Goal: Task Accomplishment & Management: Complete application form

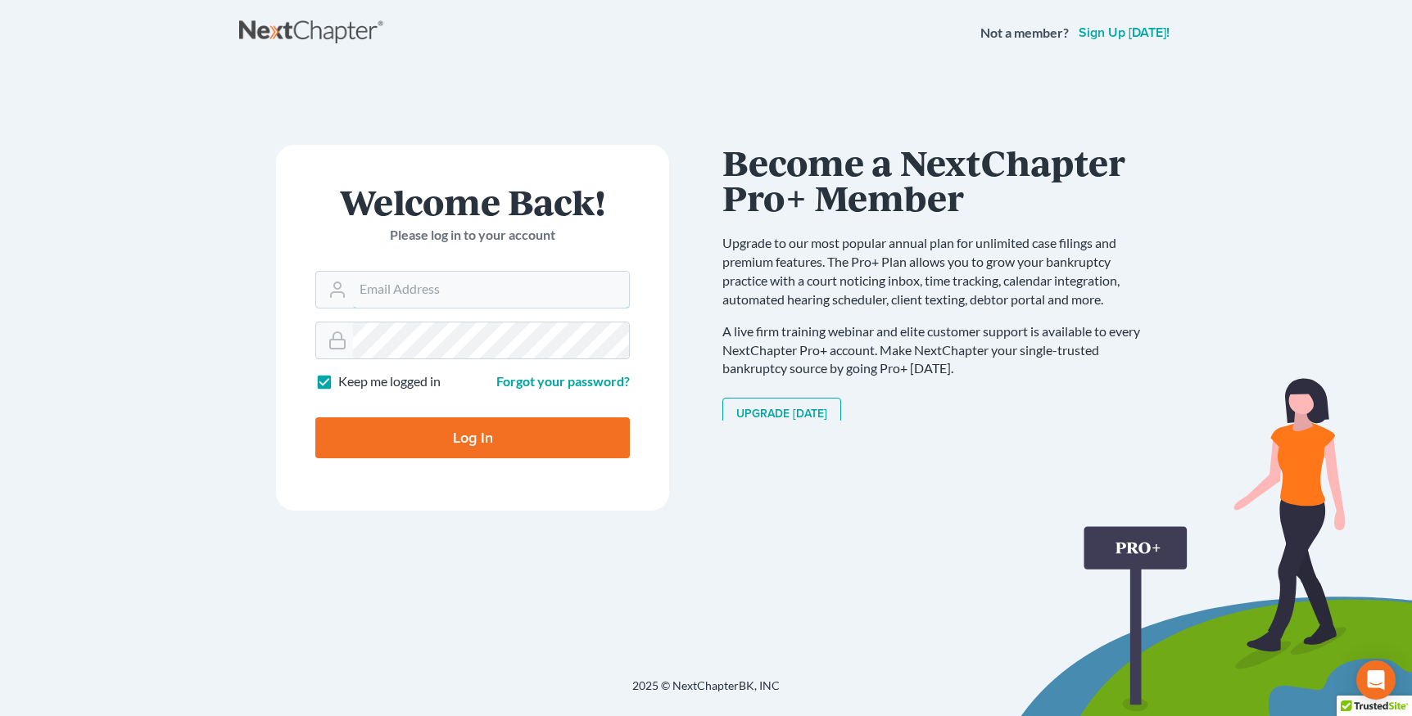
type input "[EMAIL_ADDRESS][DOMAIN_NAME]"
click at [463, 441] on input "Log In" at bounding box center [472, 438] width 314 height 41
type input "Thinking..."
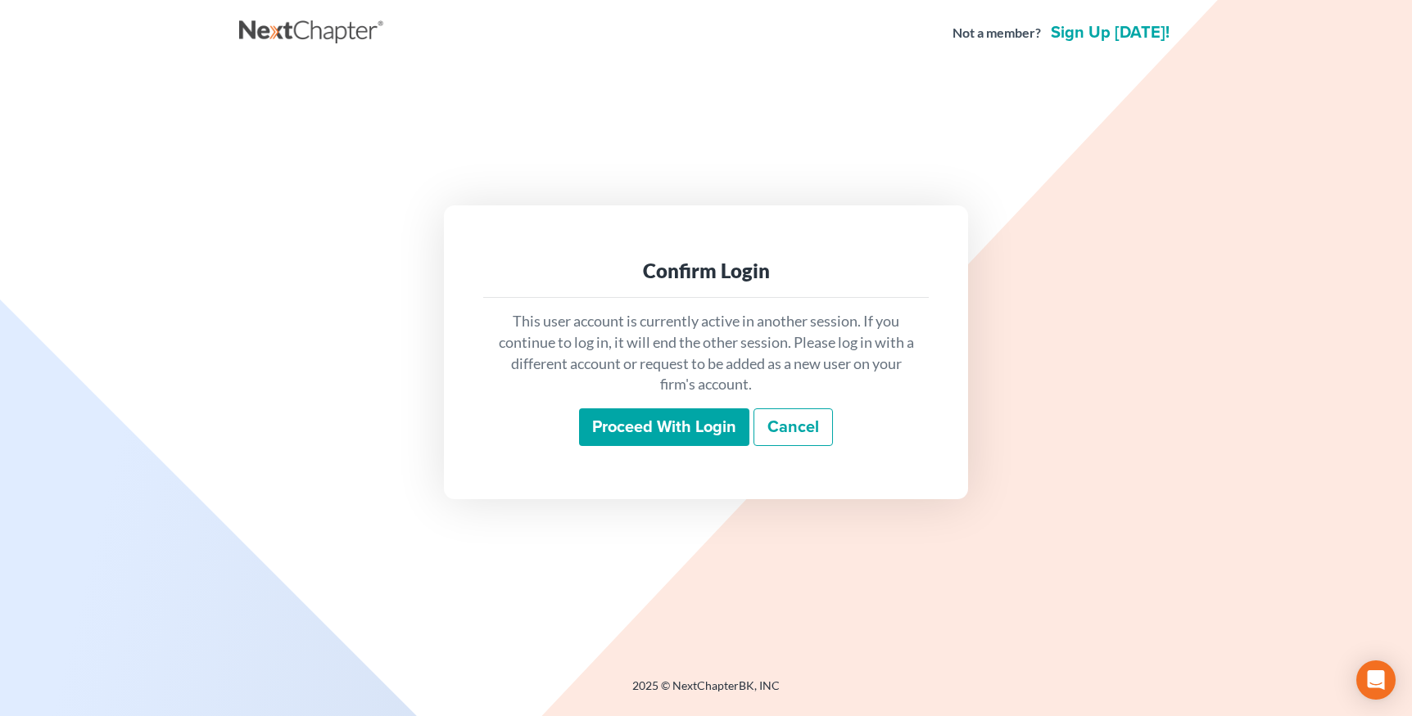
click at [631, 424] on input "Proceed with login" at bounding box center [664, 428] width 170 height 38
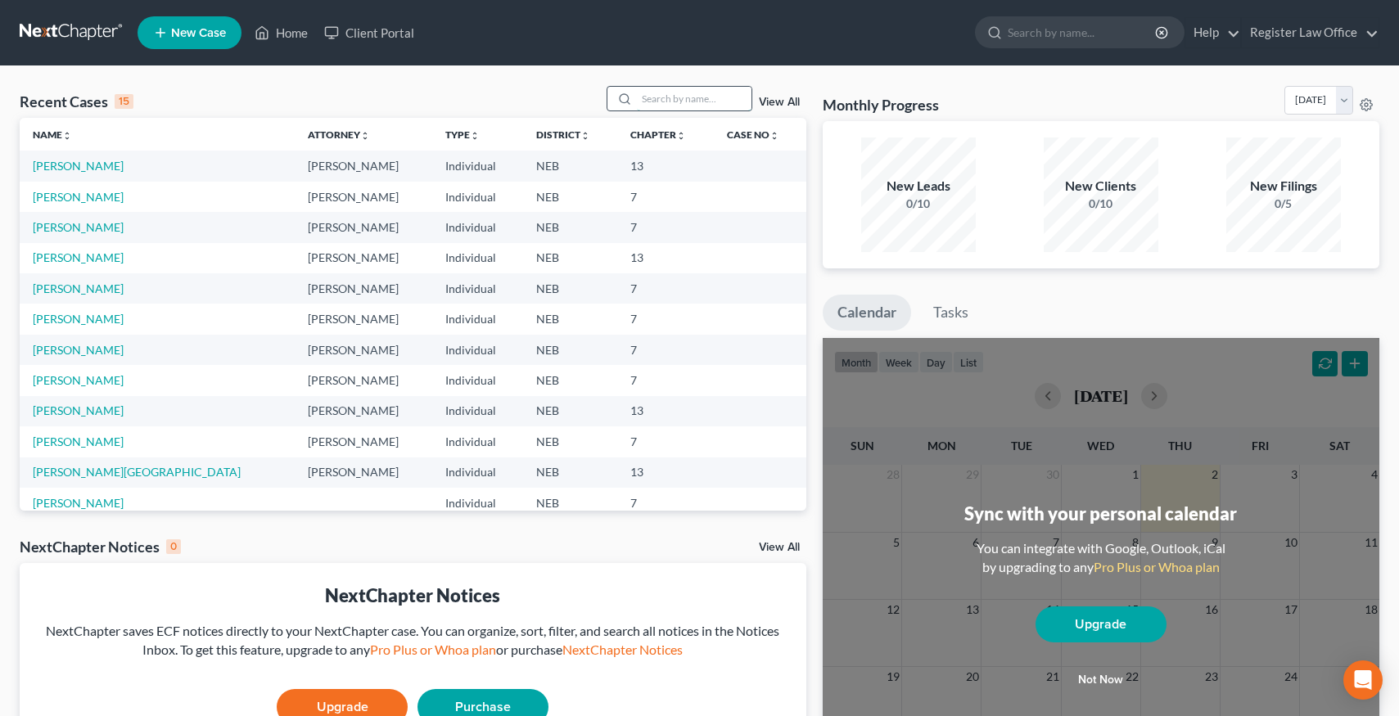
click at [648, 96] on input "search" at bounding box center [694, 99] width 115 height 24
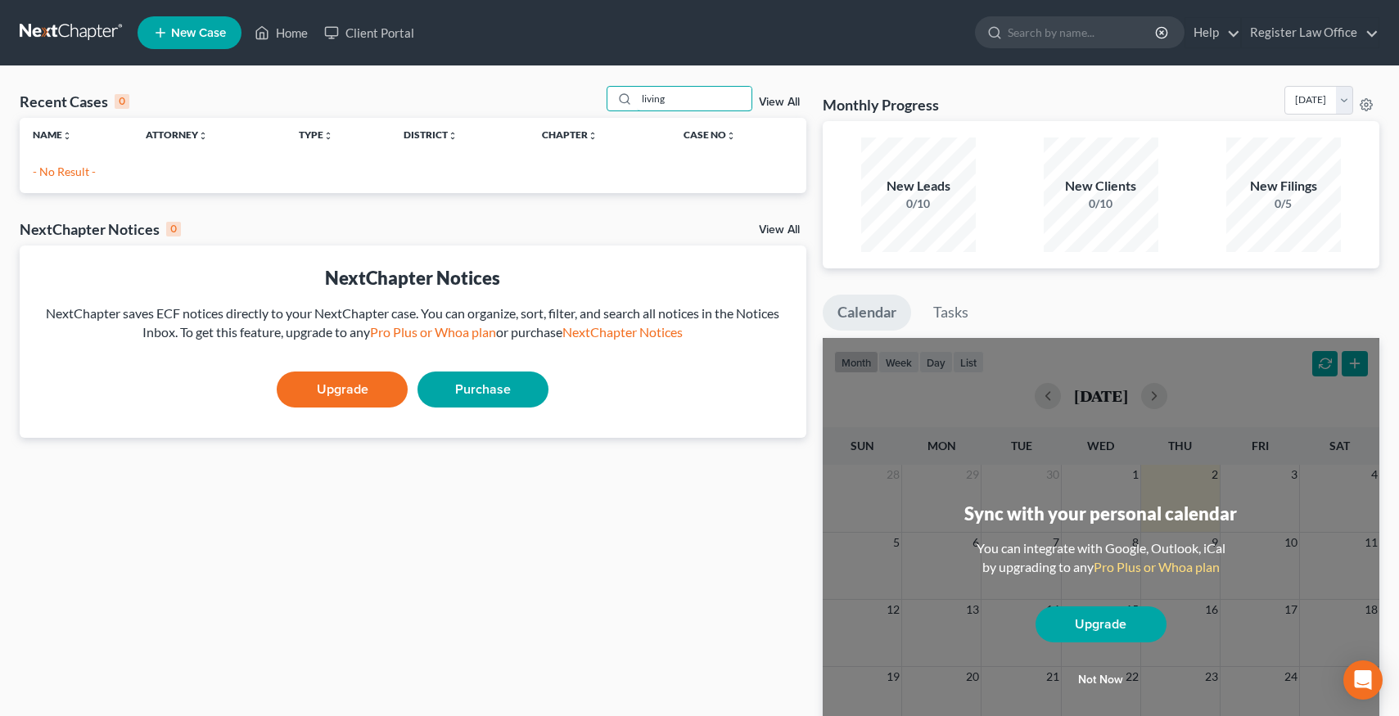
type input "living"
click at [199, 32] on span "New Case" at bounding box center [198, 33] width 55 height 12
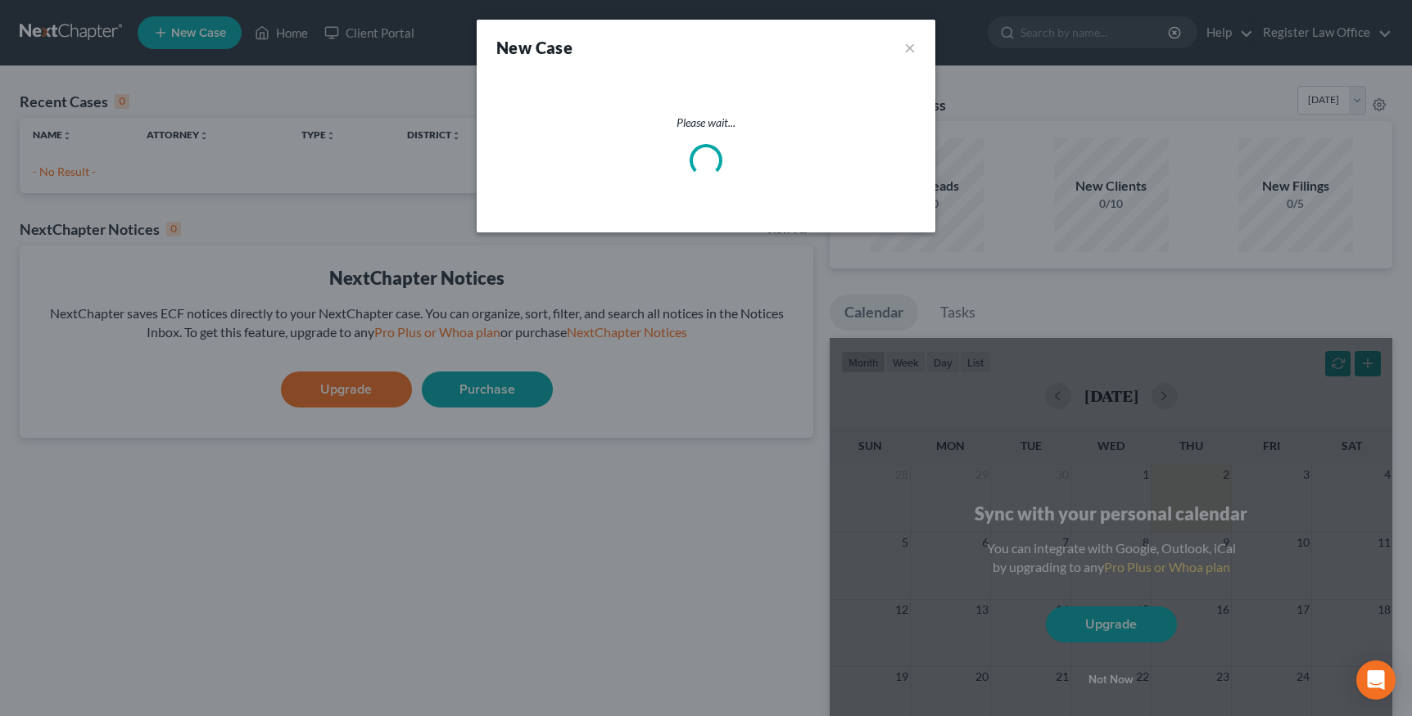
select select "48"
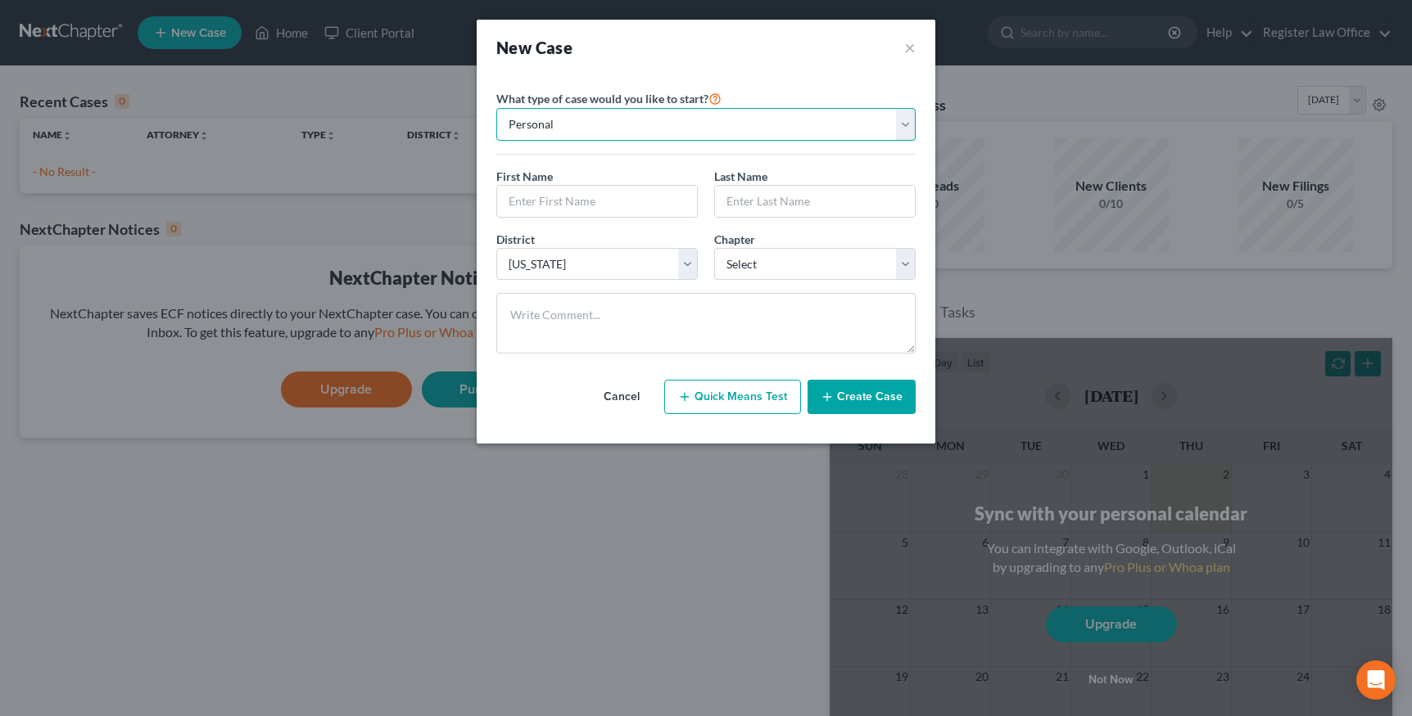
click at [572, 128] on select "Personal Business" at bounding box center [705, 124] width 419 height 33
click at [577, 197] on input "text" at bounding box center [597, 201] width 200 height 31
type input "[PERSON_NAME]"
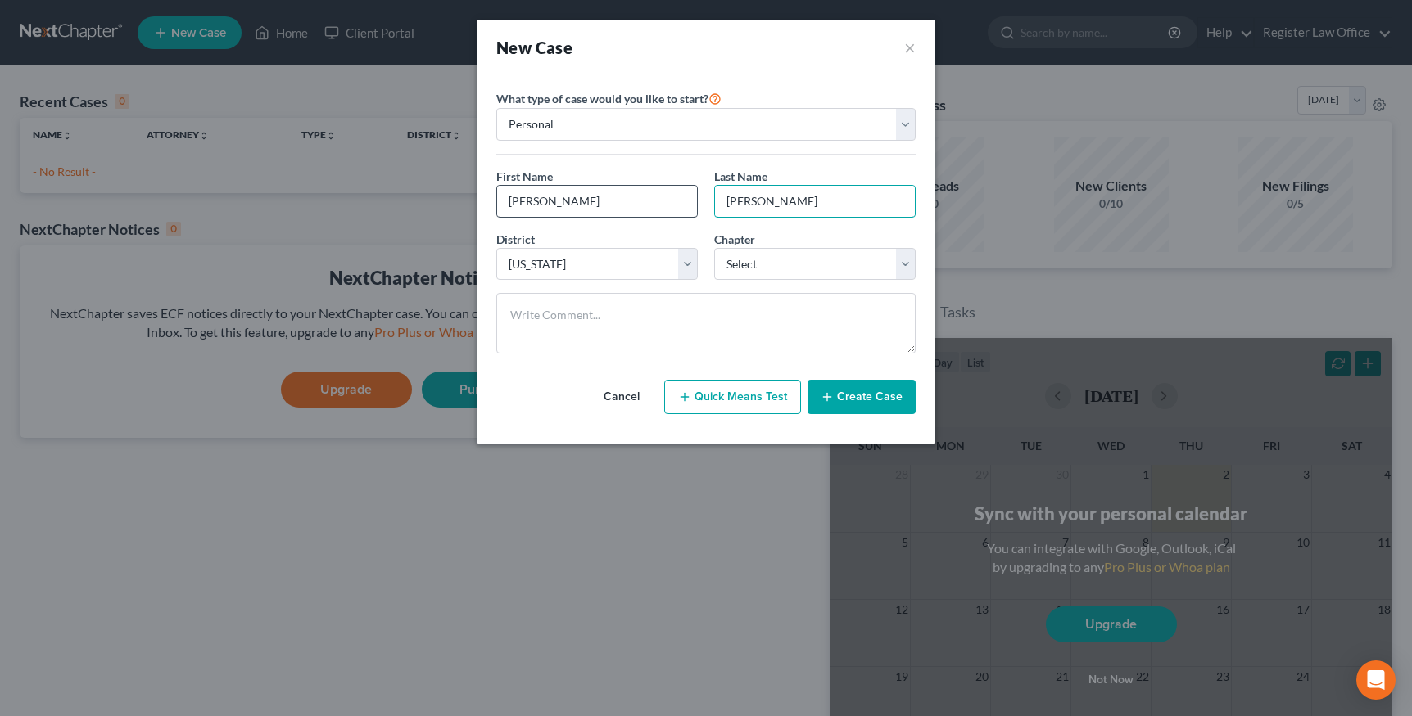
type input "[PERSON_NAME]"
click at [849, 258] on select "Select 7 11 12 13" at bounding box center [814, 264] width 201 height 33
select select "0"
click at [714, 248] on select "Select 7 11 12 13" at bounding box center [814, 264] width 201 height 33
click at [863, 397] on button "Create Case" at bounding box center [861, 397] width 108 height 34
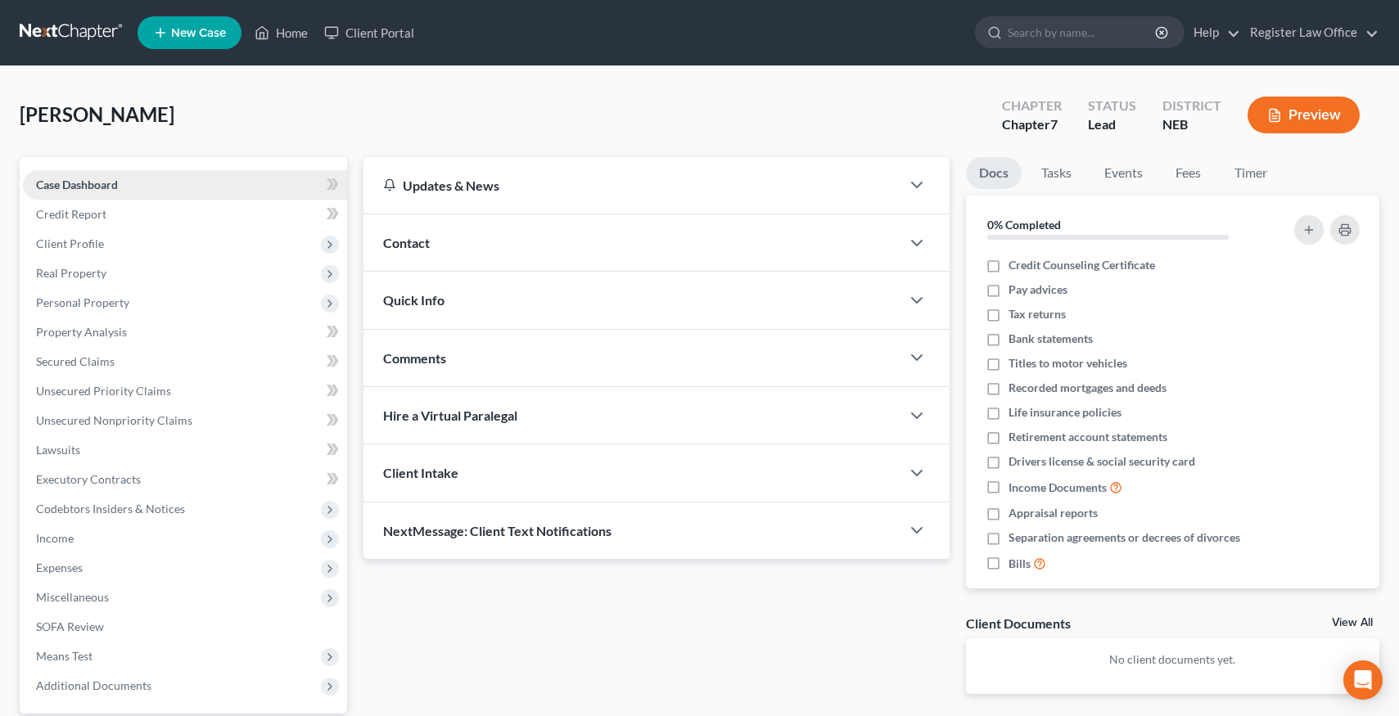
click at [101, 183] on span "Case Dashboard" at bounding box center [77, 185] width 82 height 14
click at [214, 185] on link "Case Dashboard" at bounding box center [185, 184] width 324 height 29
click at [115, 247] on span "Client Profile" at bounding box center [185, 243] width 324 height 29
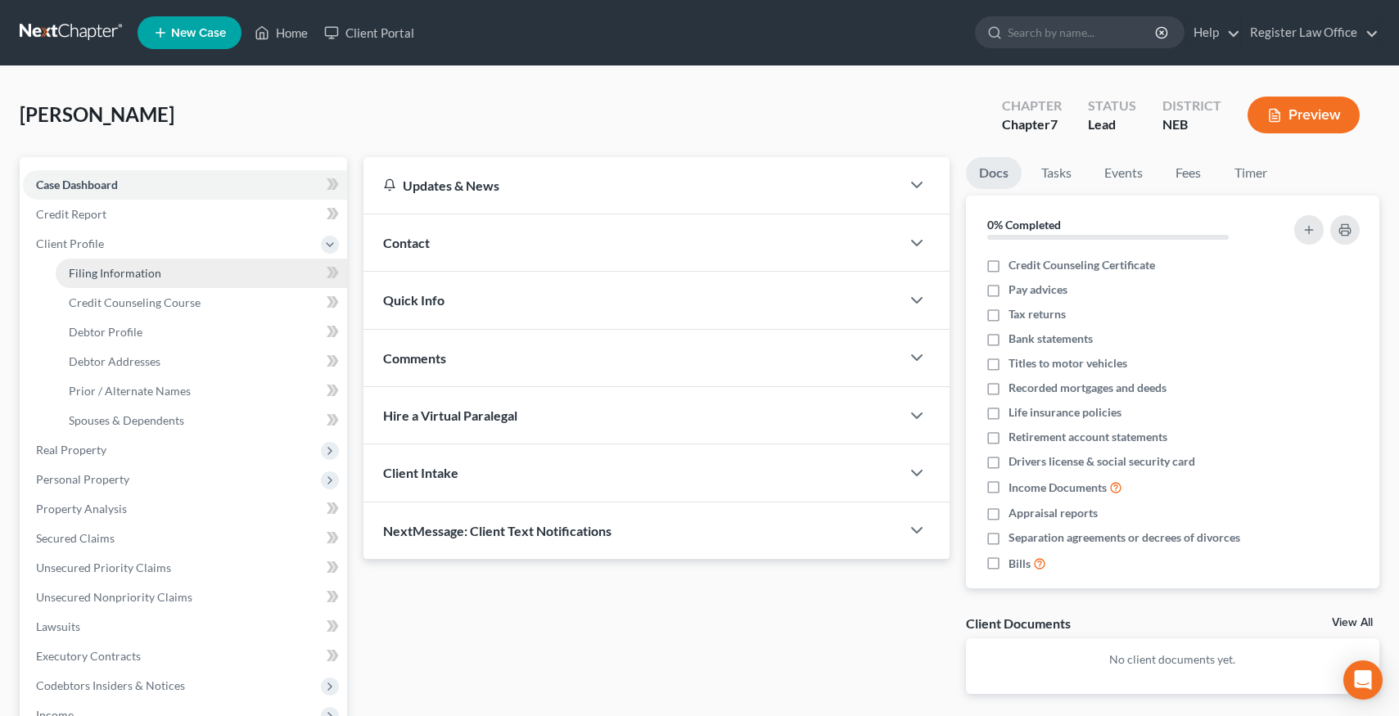
click at [142, 273] on span "Filing Information" at bounding box center [115, 273] width 93 height 14
select select "1"
select select "0"
select select "48"
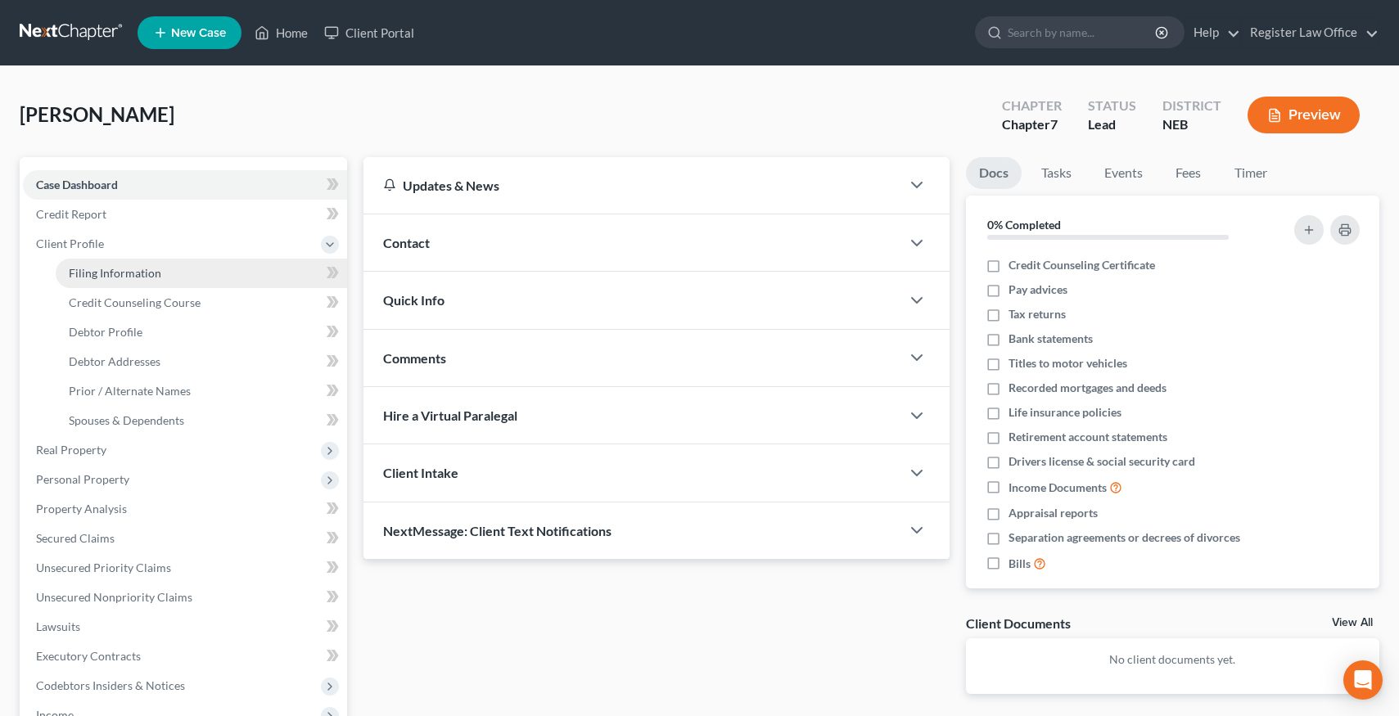
select select "30"
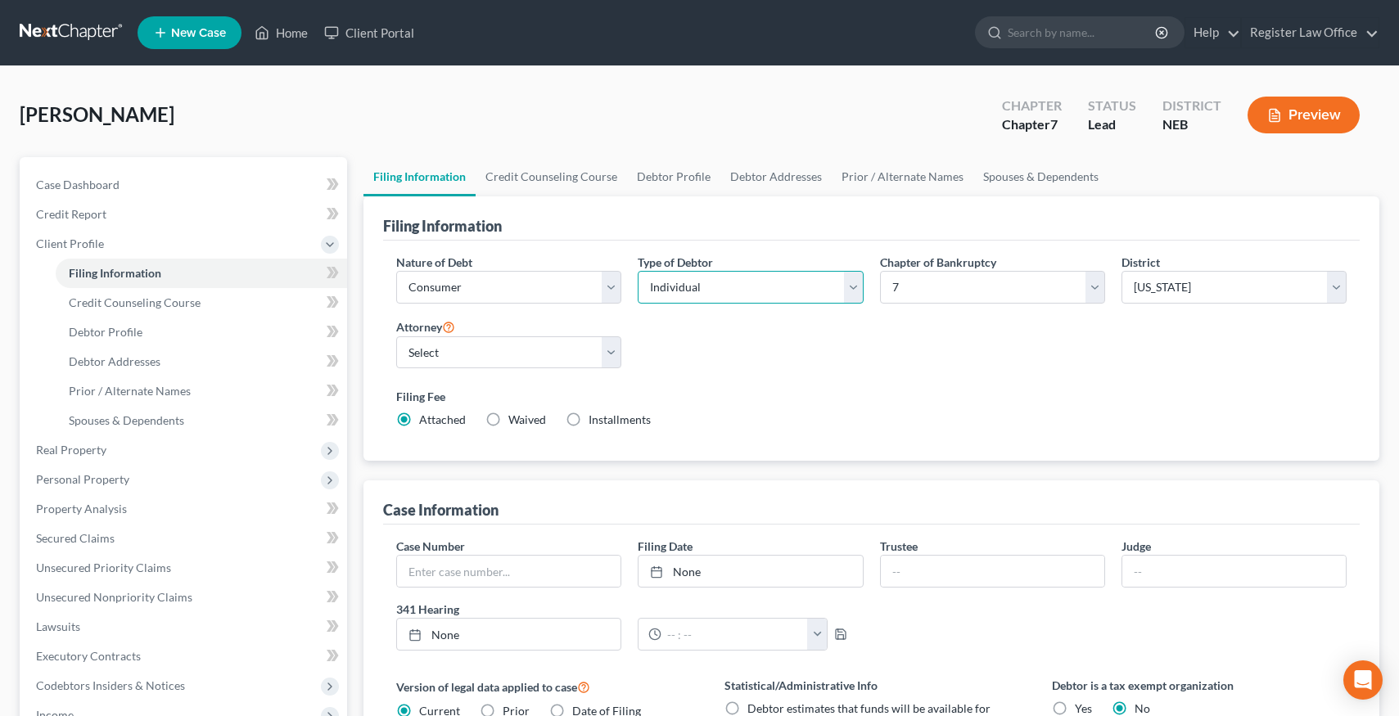
click at [709, 286] on select "Select Individual Joint" at bounding box center [750, 287] width 225 height 33
select select "1"
click at [638, 271] on select "Select Individual Joint" at bounding box center [750, 287] width 225 height 33
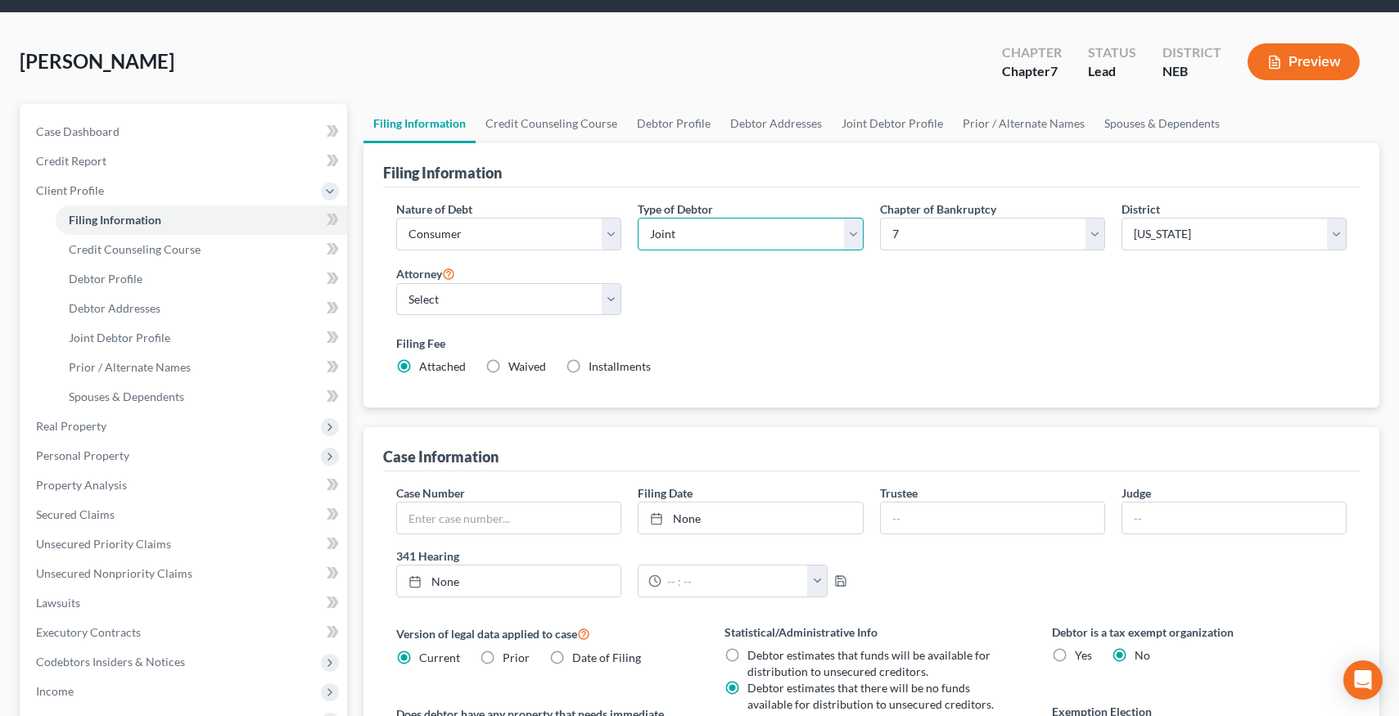
scroll to position [82, 0]
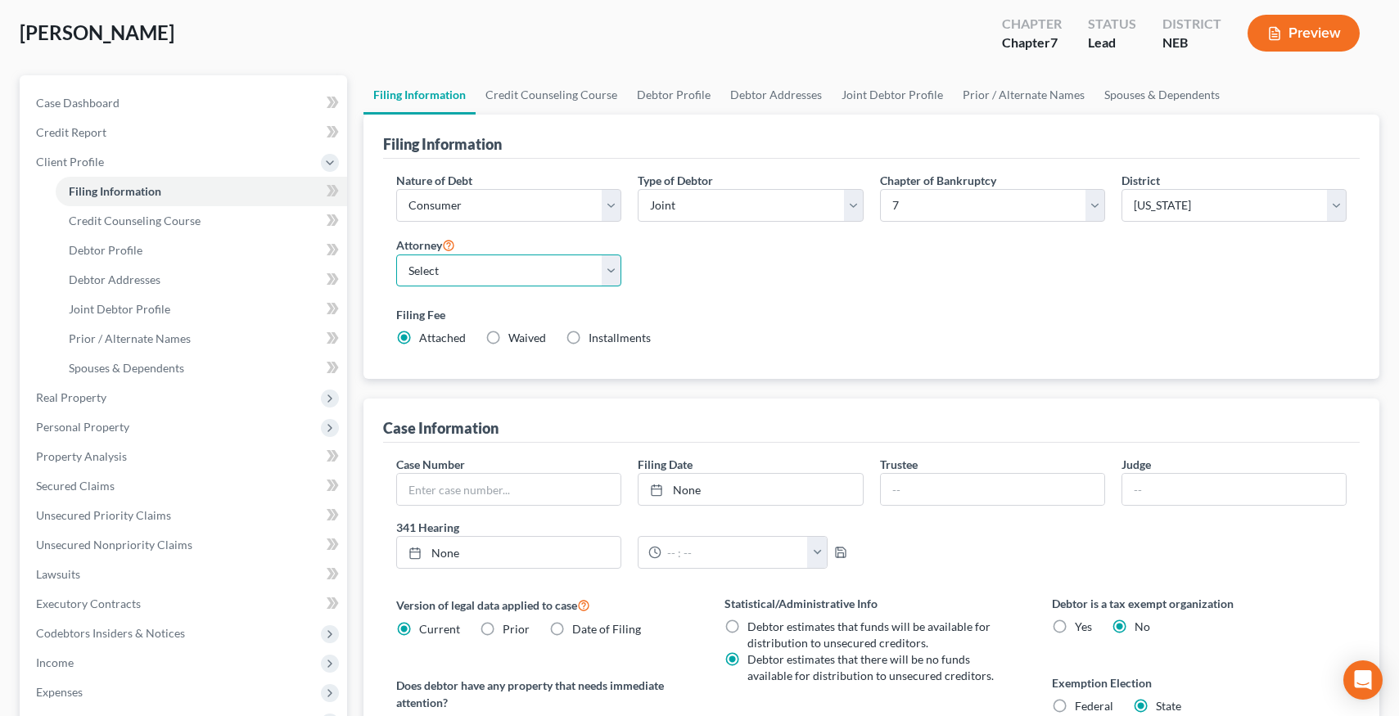
click at [513, 278] on select "Select [PERSON_NAME] - NEB" at bounding box center [508, 271] width 225 height 33
select select "0"
click at [396, 255] on select "Select [PERSON_NAME] - NEB" at bounding box center [508, 271] width 225 height 33
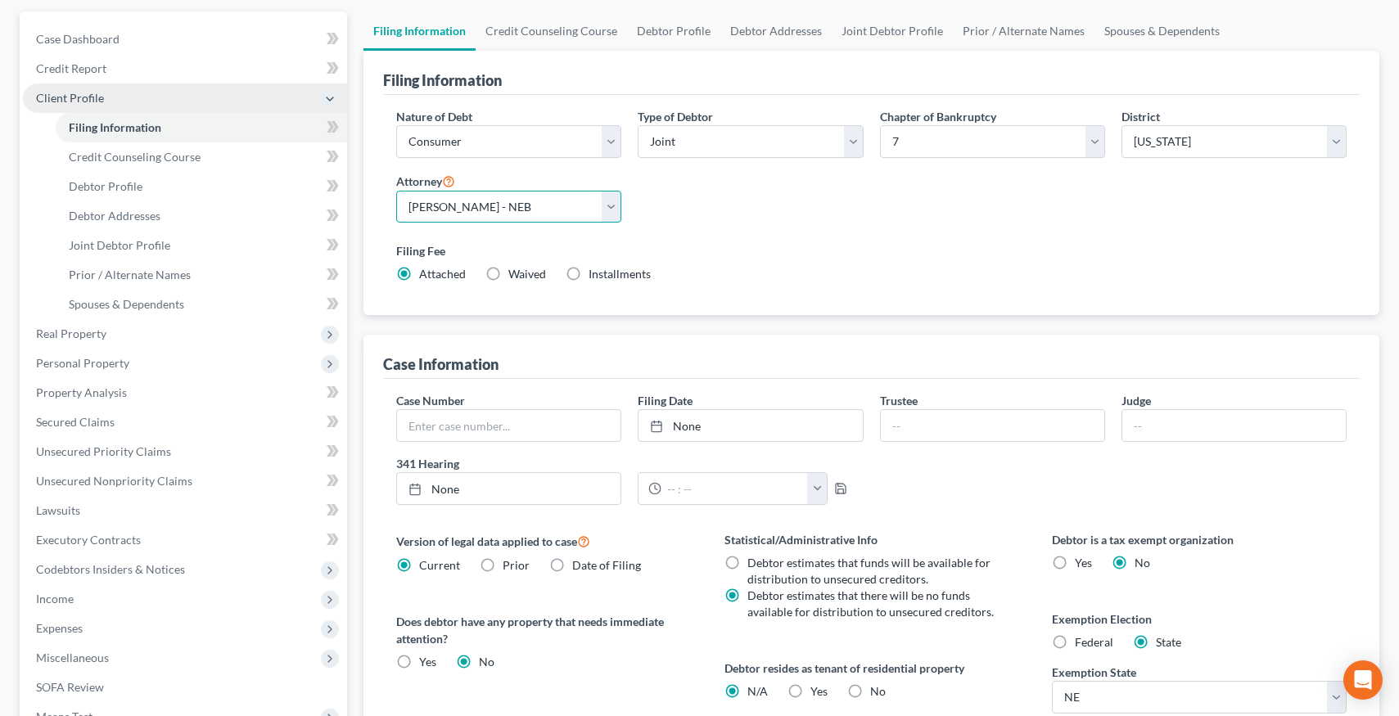
scroll to position [133, 0]
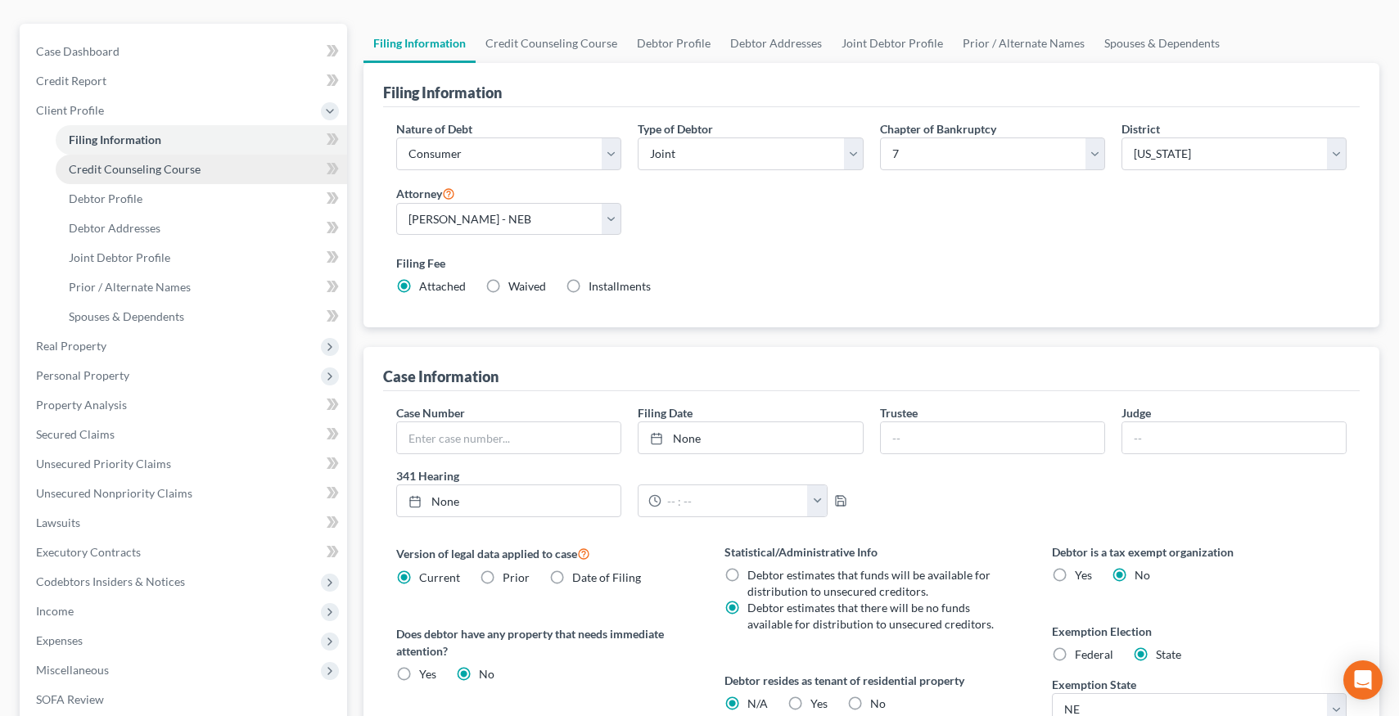
click at [188, 168] on span "Credit Counseling Course" at bounding box center [135, 169] width 132 height 14
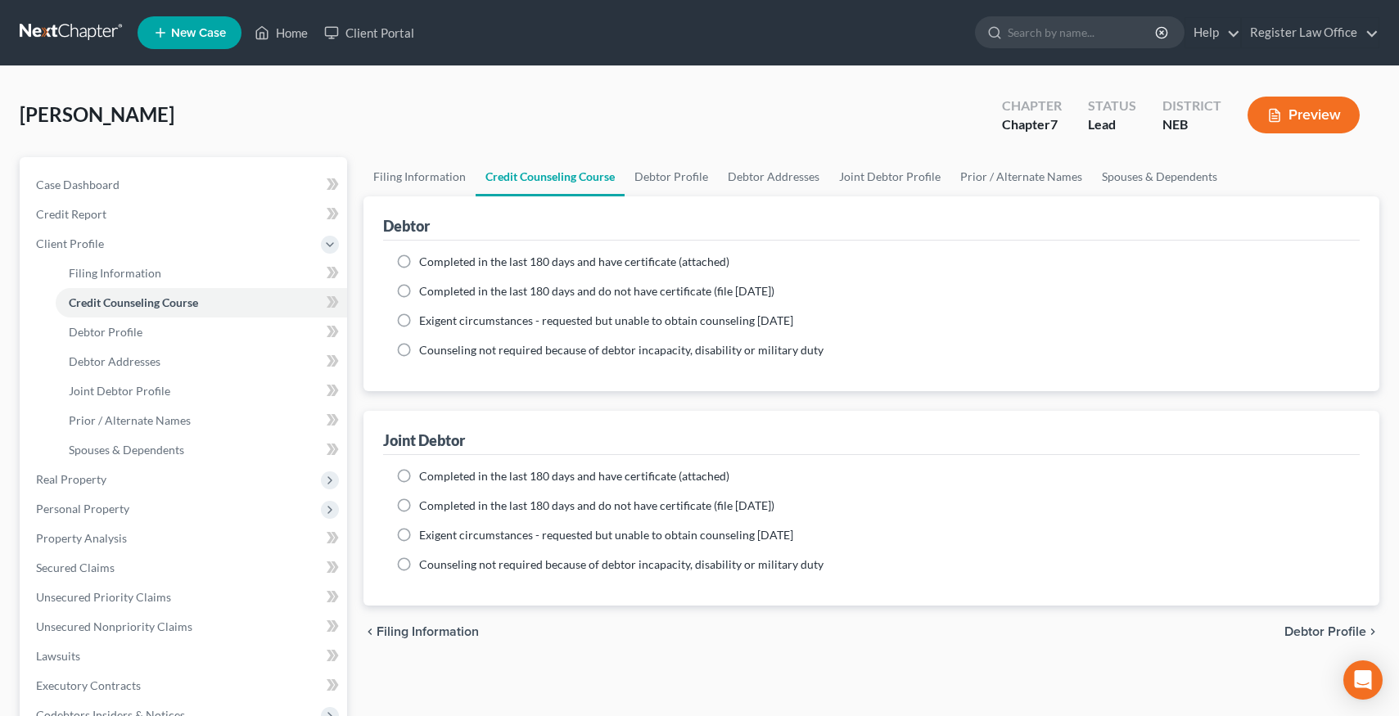
click at [419, 261] on label "Completed in the last 180 days and have certificate (attached)" at bounding box center [574, 262] width 310 height 16
click at [426, 261] on input "Completed in the last 180 days and have certificate (attached)" at bounding box center [431, 259] width 11 height 11
radio input "true"
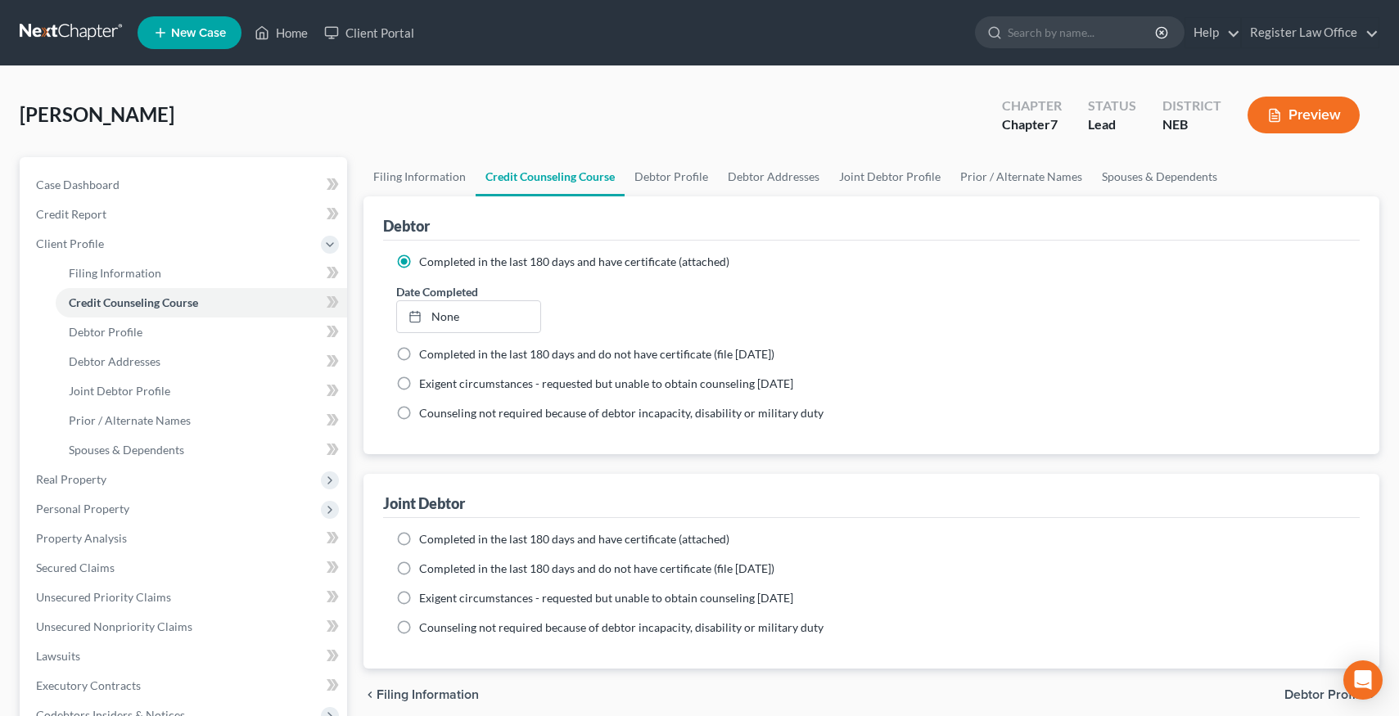
click at [419, 540] on label "Completed in the last 180 days and have certificate (attached)" at bounding box center [574, 539] width 310 height 16
click at [426, 540] on input "Completed in the last 180 days and have certificate (attached)" at bounding box center [431, 536] width 11 height 11
radio input "true"
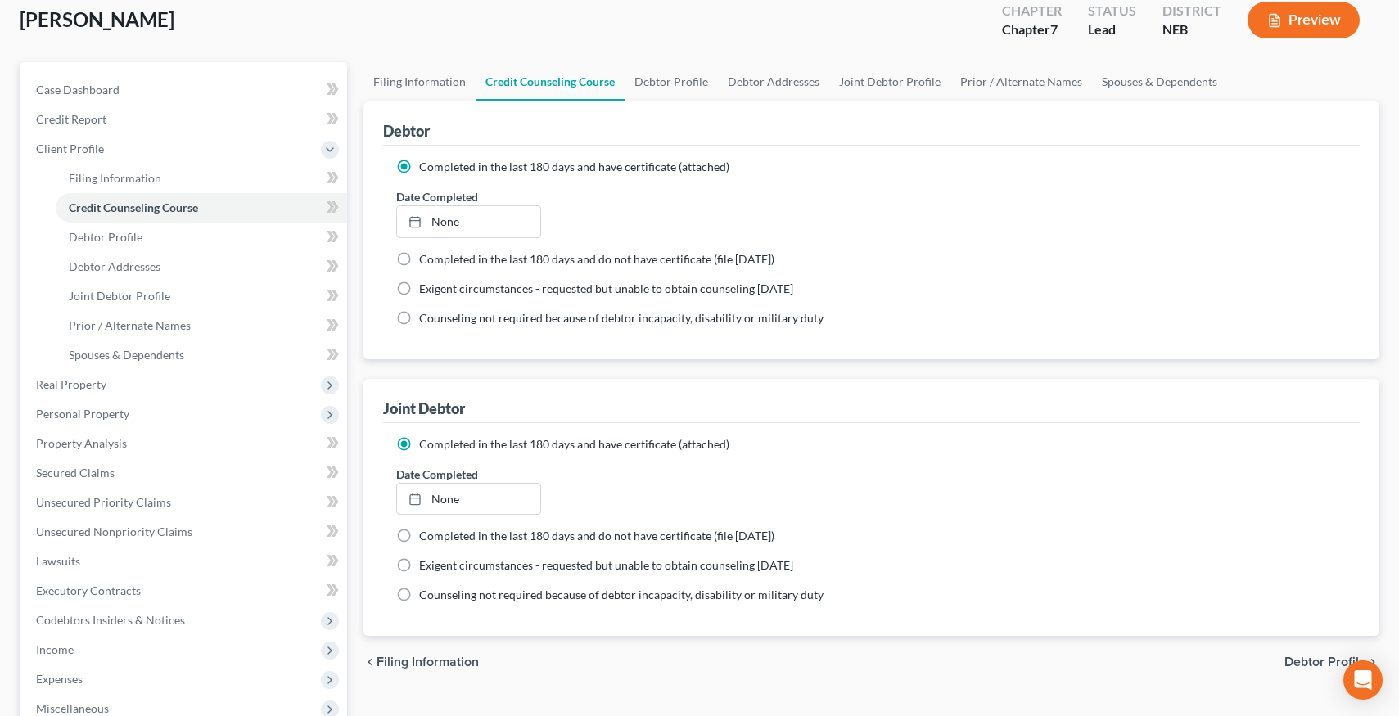
scroll to position [246, 0]
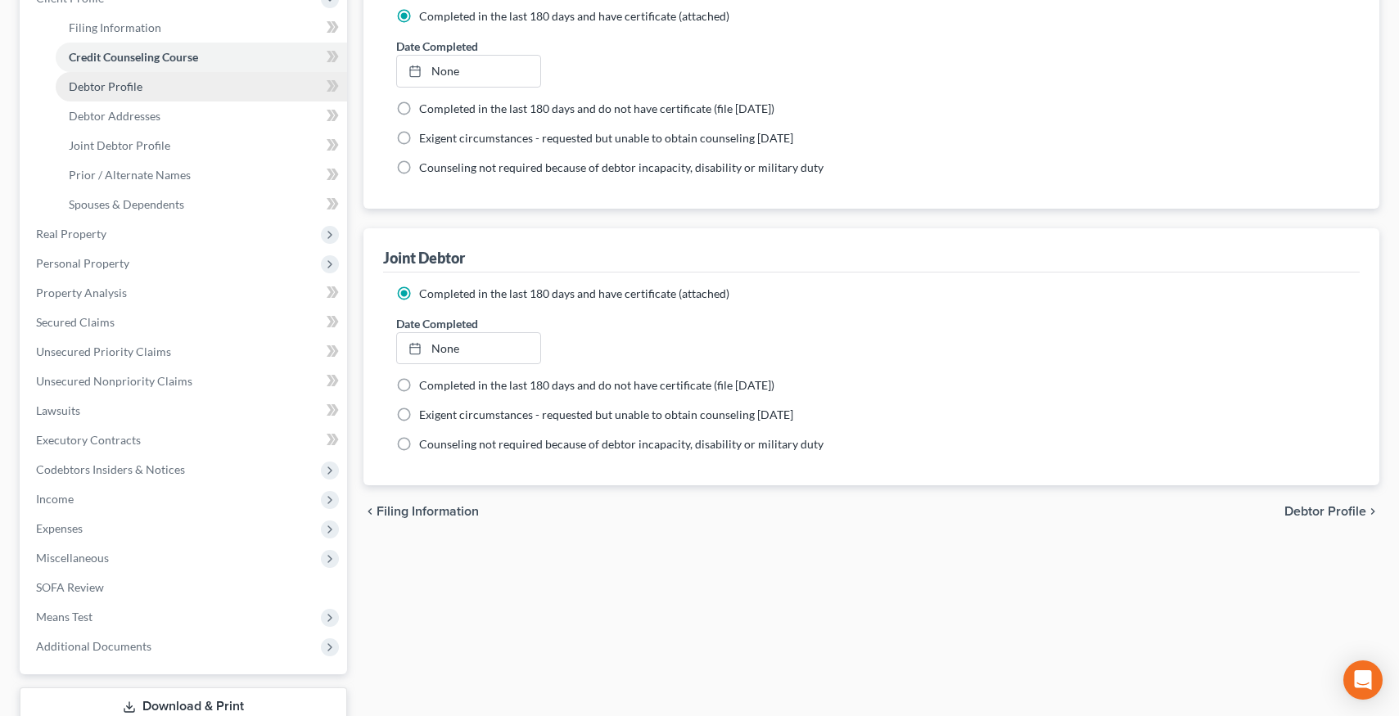
click at [147, 93] on link "Debtor Profile" at bounding box center [202, 86] width 292 height 29
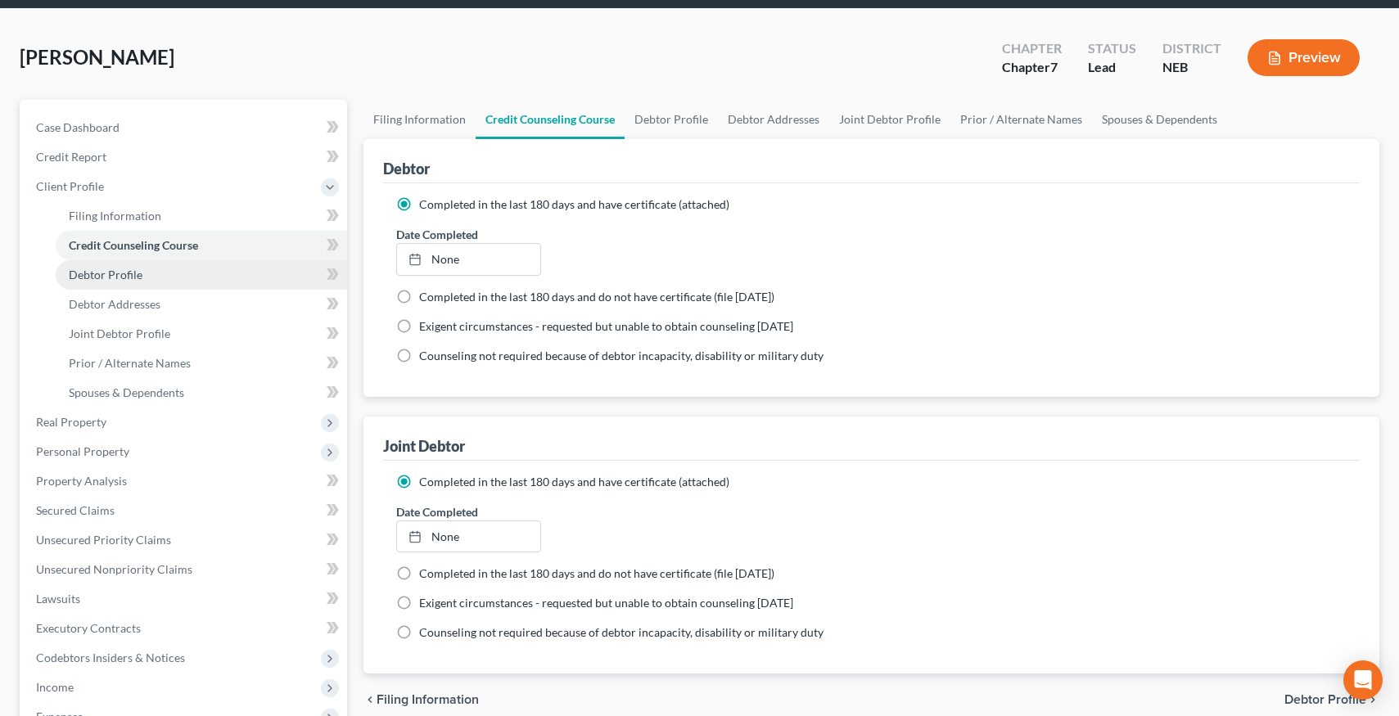
select select "1"
select select "0"
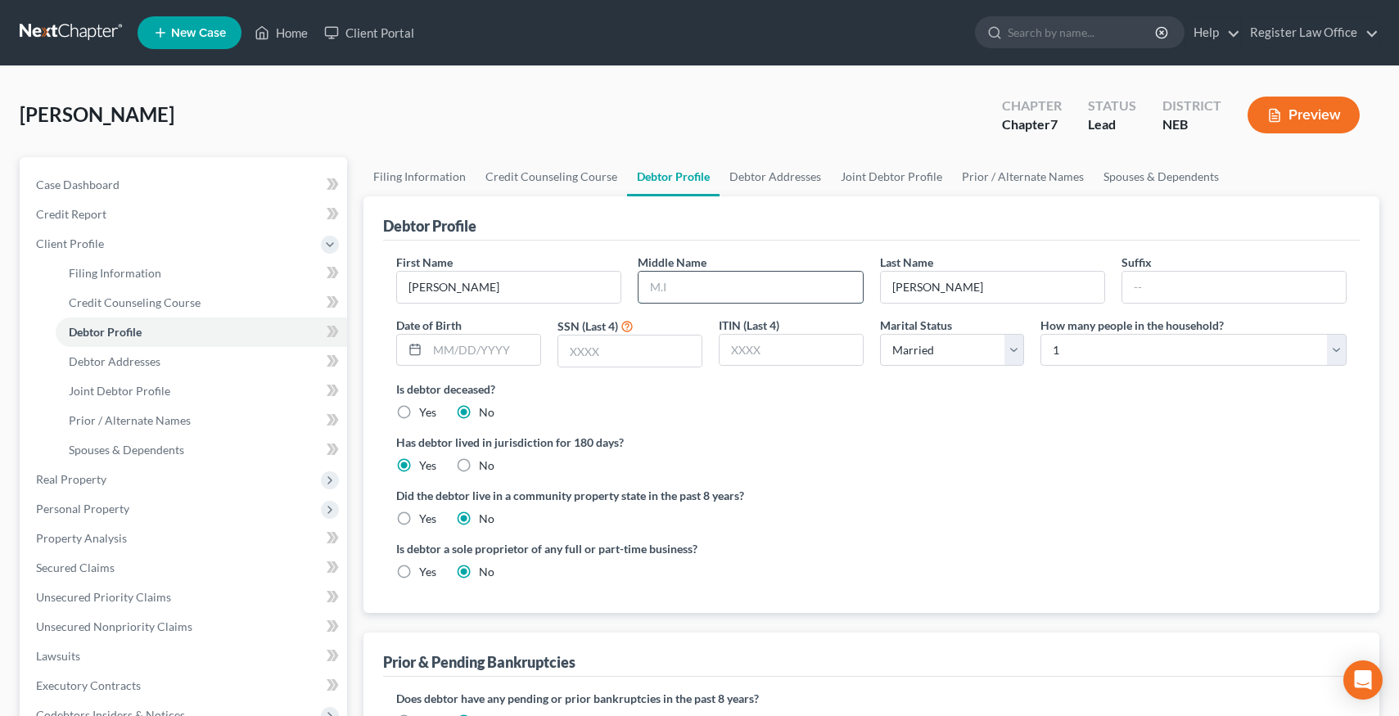
click at [650, 285] on input "text" at bounding box center [751, 287] width 224 height 31
type input "[PERSON_NAME]"
click at [459, 359] on input "text" at bounding box center [483, 350] width 113 height 31
type input "[DATE]"
click at [581, 356] on input "text" at bounding box center [629, 351] width 143 height 31
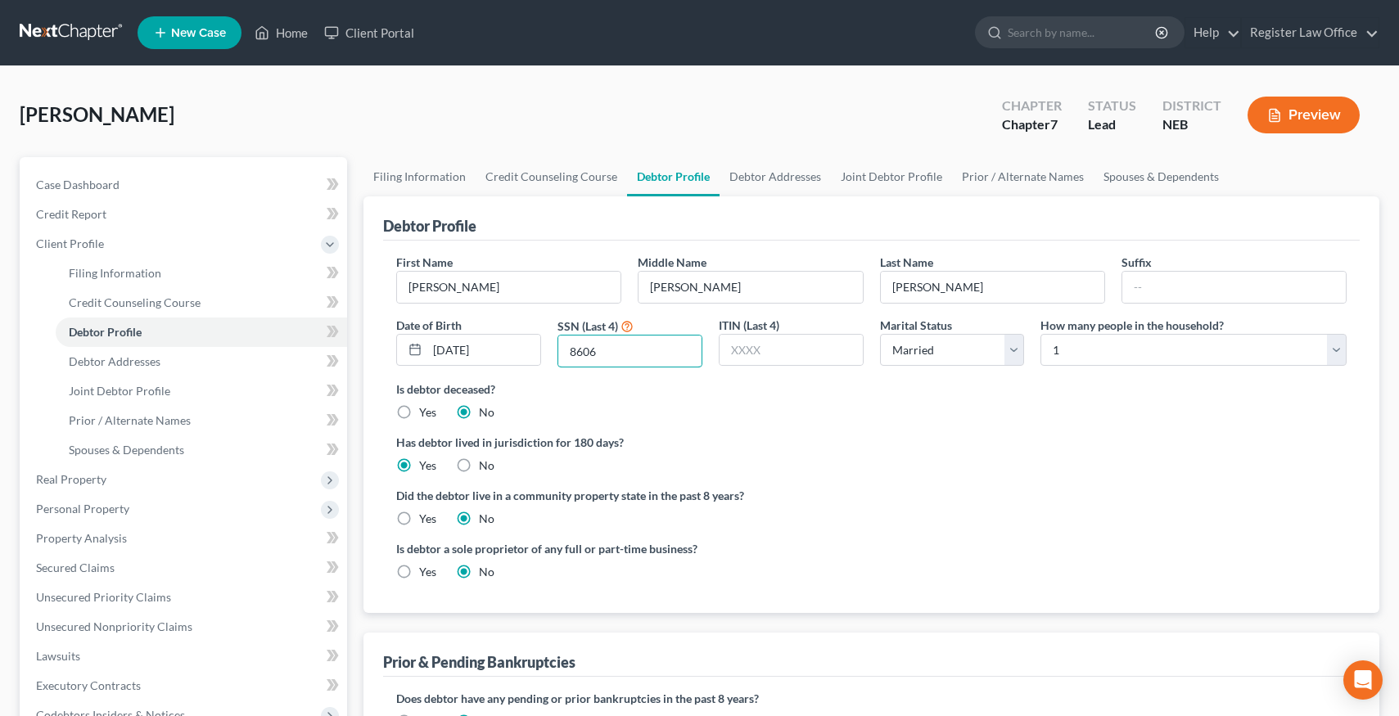
type input "8606"
drag, startPoint x: 692, startPoint y: 382, endPoint x: 789, endPoint y: 381, distance: 96.6
click at [692, 382] on label "Is debtor deceased?" at bounding box center [871, 389] width 951 height 17
click at [1051, 344] on select "Select 1 2 3 4 5 6 7 8 9 10 11 12 13 14 15 16 17 18 19 20" at bounding box center [1194, 350] width 306 height 33
select select "1"
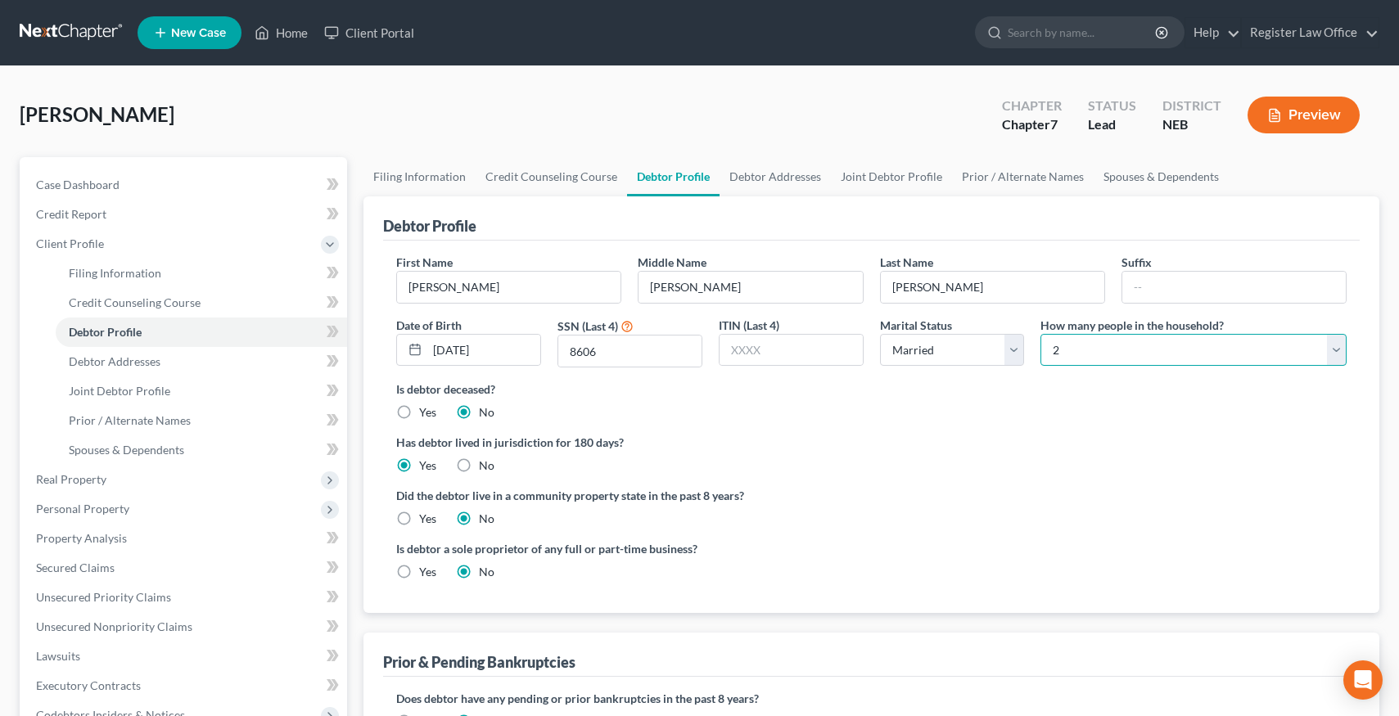
click at [1041, 334] on select "Select 1 2 3 4 5 6 7 8 9 10 11 12 13 14 15 16 17 18 19 20" at bounding box center [1194, 350] width 306 height 33
click at [179, 360] on link "Debtor Addresses" at bounding box center [202, 361] width 292 height 29
select select "0"
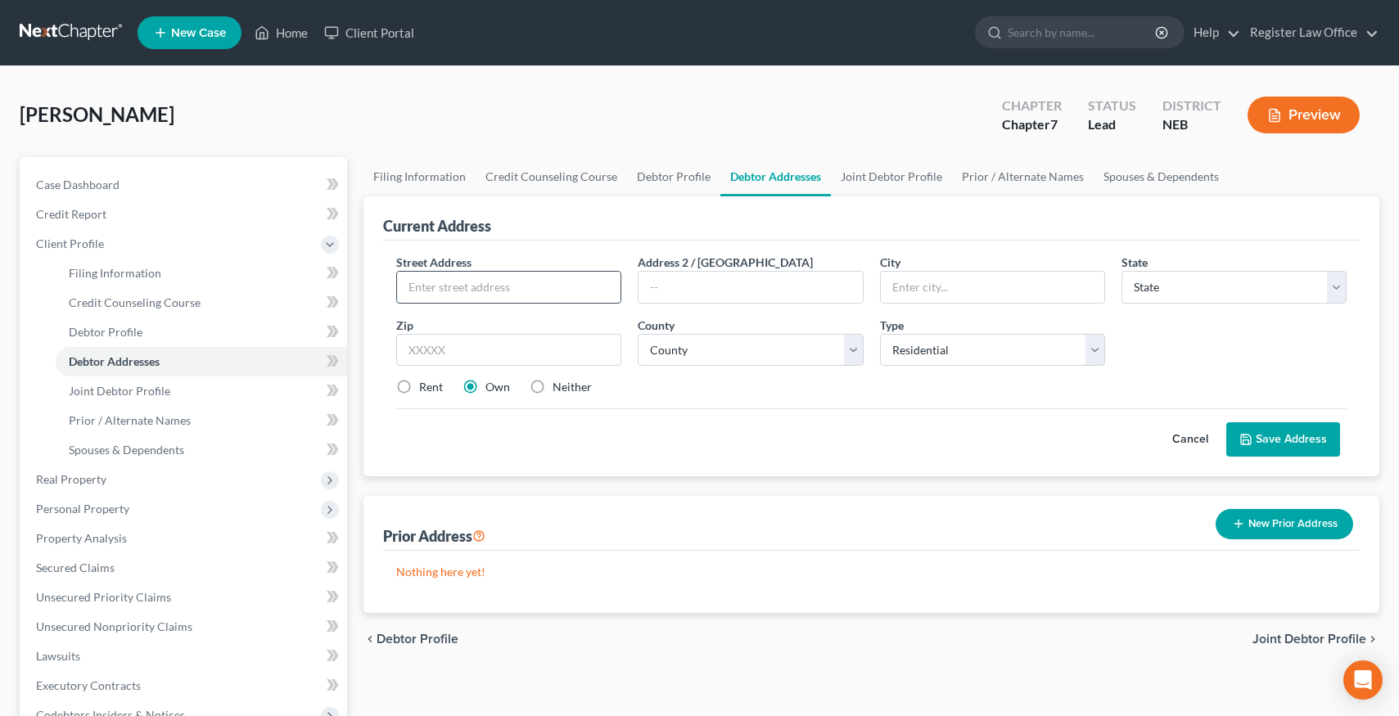
click at [436, 289] on input "text" at bounding box center [509, 287] width 224 height 31
type input "[PERSON_NAME]"
drag, startPoint x: 474, startPoint y: 294, endPoint x: 394, endPoint y: 290, distance: 80.4
click at [394, 290] on div "Street Address * [PERSON_NAME]" at bounding box center [509, 279] width 242 height 50
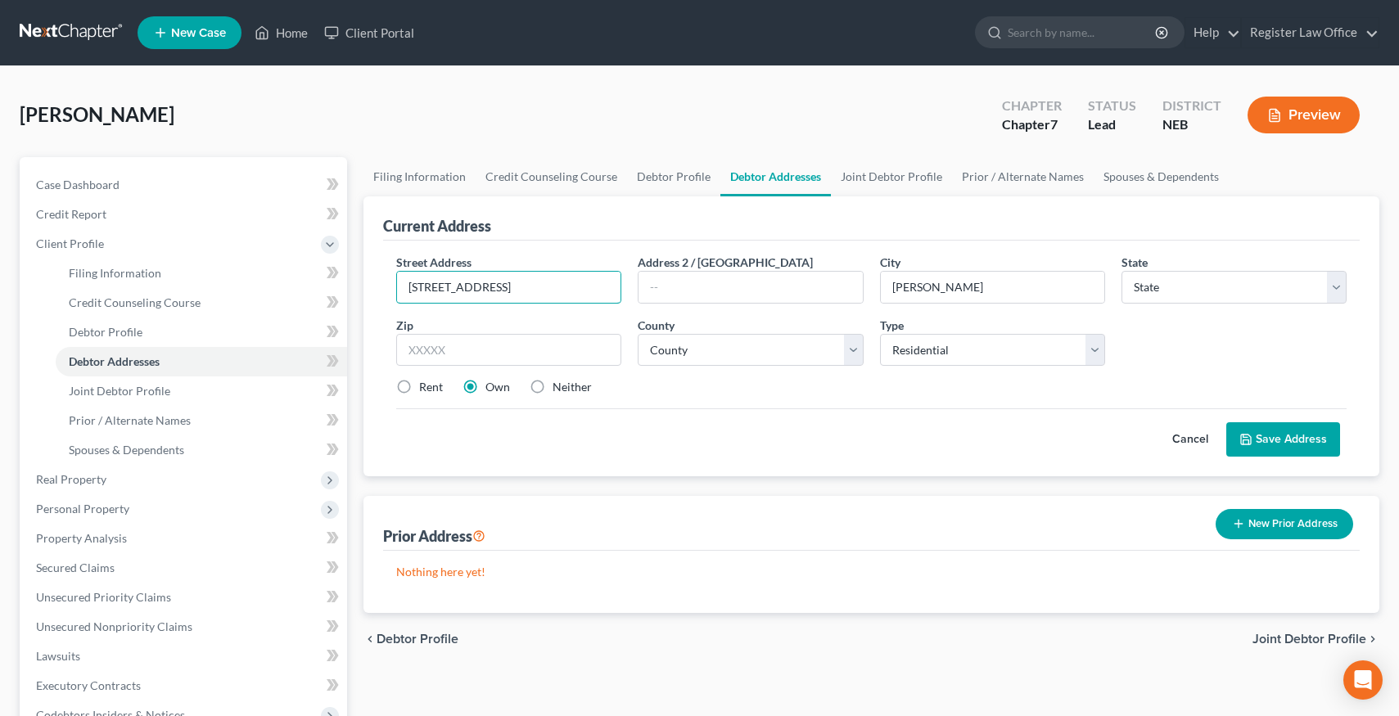
type input "[STREET_ADDRESS]"
type input "[GEOGRAPHIC_DATA]"
drag, startPoint x: 1184, startPoint y: 280, endPoint x: 1177, endPoint y: 291, distance: 12.9
click at [1179, 287] on select "State [US_STATE] AK AR AZ CA CO CT DE DC [GEOGRAPHIC_DATA] [GEOGRAPHIC_DATA] GU…" at bounding box center [1234, 287] width 225 height 33
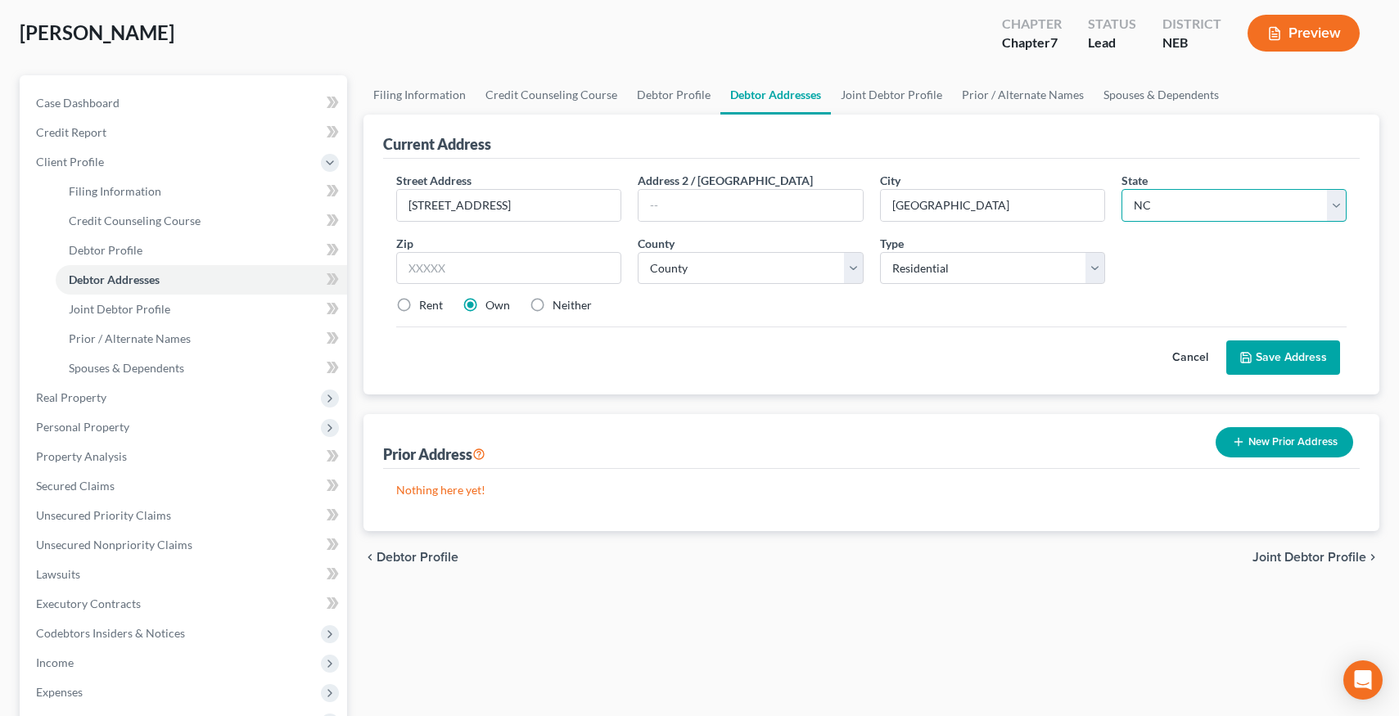
click at [1334, 209] on select "State [US_STATE] AK AR AZ CA CO CT DE DC [GEOGRAPHIC_DATA] [GEOGRAPHIC_DATA] GU…" at bounding box center [1234, 205] width 225 height 33
select select "30"
click at [1122, 189] on select "State [US_STATE] AK AR AZ CA CO CT DE DC [GEOGRAPHIC_DATA] [GEOGRAPHIC_DATA] GU…" at bounding box center [1234, 205] width 225 height 33
click at [451, 283] on input "text" at bounding box center [508, 268] width 225 height 33
type input "68015"
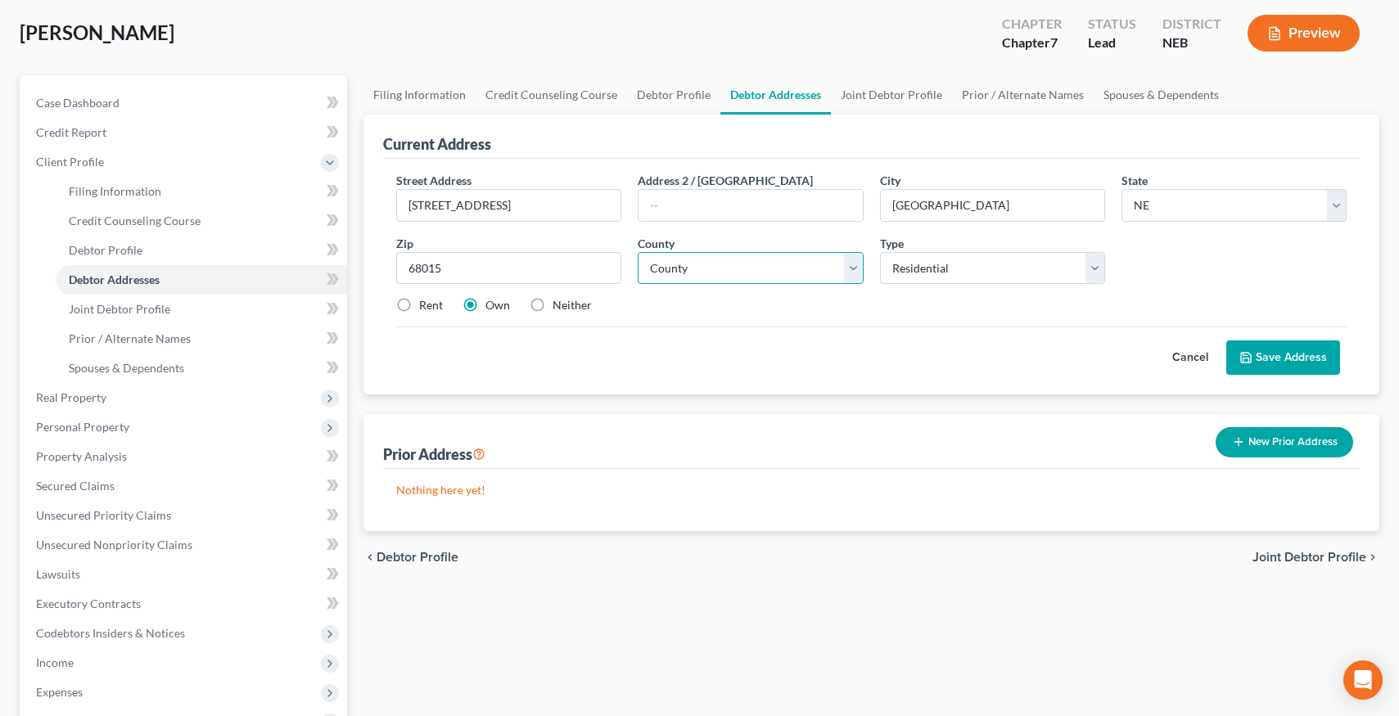
click at [666, 267] on select "County [GEOGRAPHIC_DATA] [GEOGRAPHIC_DATA] [GEOGRAPHIC_DATA] [GEOGRAPHIC_DATA] …" at bounding box center [750, 268] width 225 height 33
select select "77"
click at [666, 267] on select "County [GEOGRAPHIC_DATA] [GEOGRAPHIC_DATA] [GEOGRAPHIC_DATA] [GEOGRAPHIC_DATA] …" at bounding box center [750, 268] width 225 height 33
click at [419, 301] on label "Rent" at bounding box center [431, 305] width 24 height 16
click at [426, 301] on input "Rent" at bounding box center [431, 302] width 11 height 11
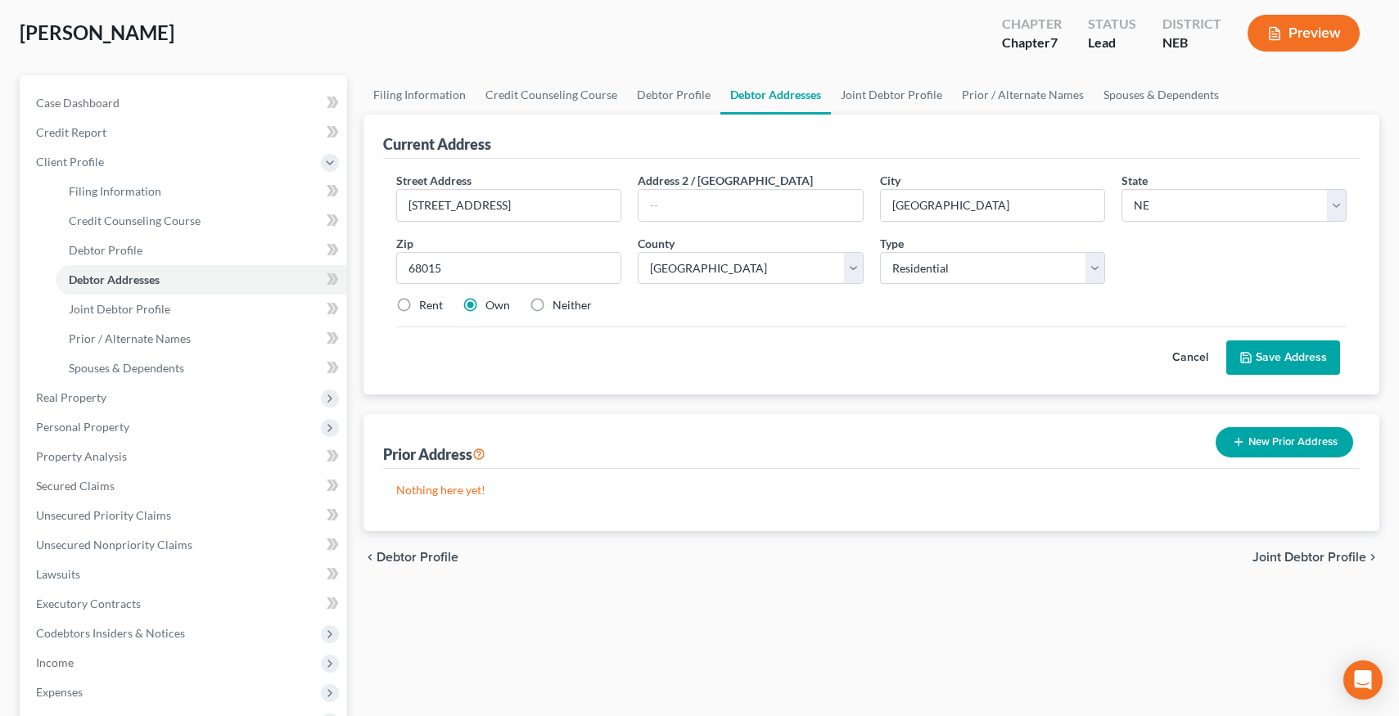
radio input "true"
drag, startPoint x: 1272, startPoint y: 359, endPoint x: 1263, endPoint y: 364, distance: 10.3
click at [1268, 360] on button "Save Address" at bounding box center [1284, 358] width 114 height 34
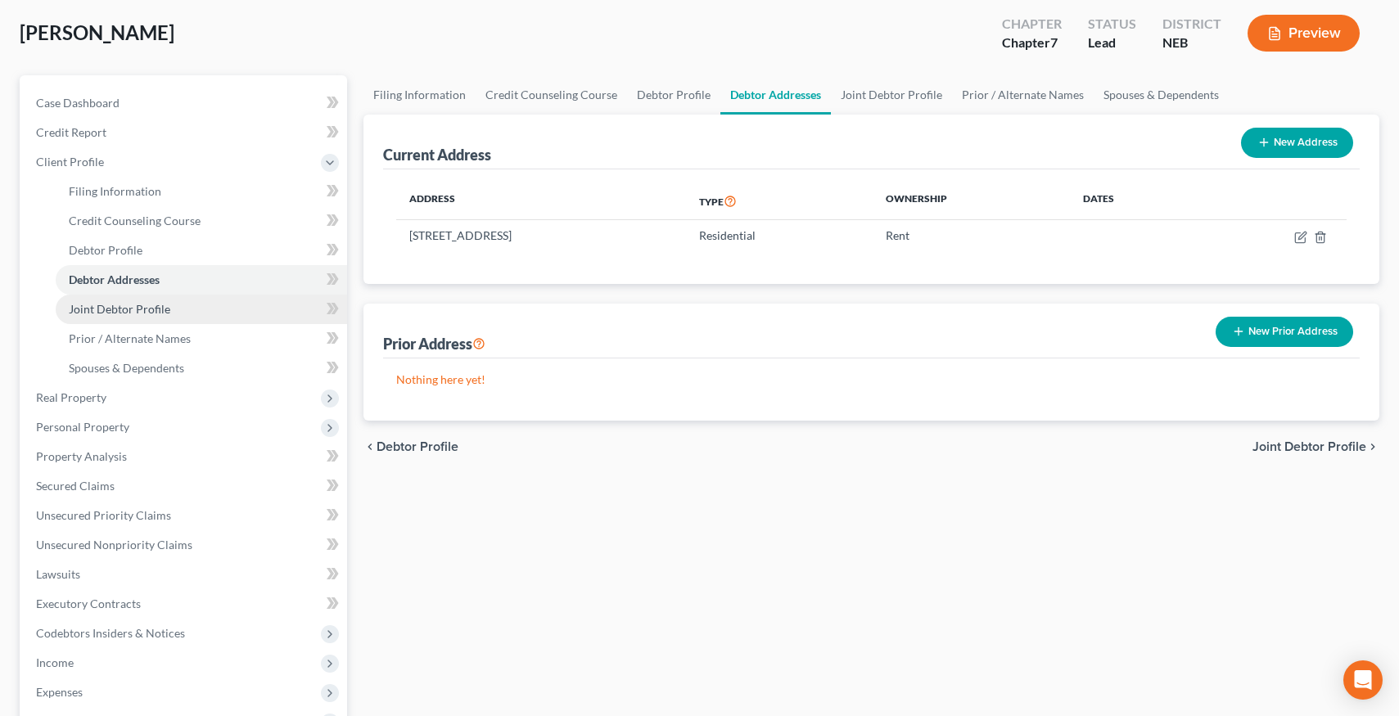
click at [139, 314] on span "Joint Debtor Profile" at bounding box center [120, 309] width 102 height 14
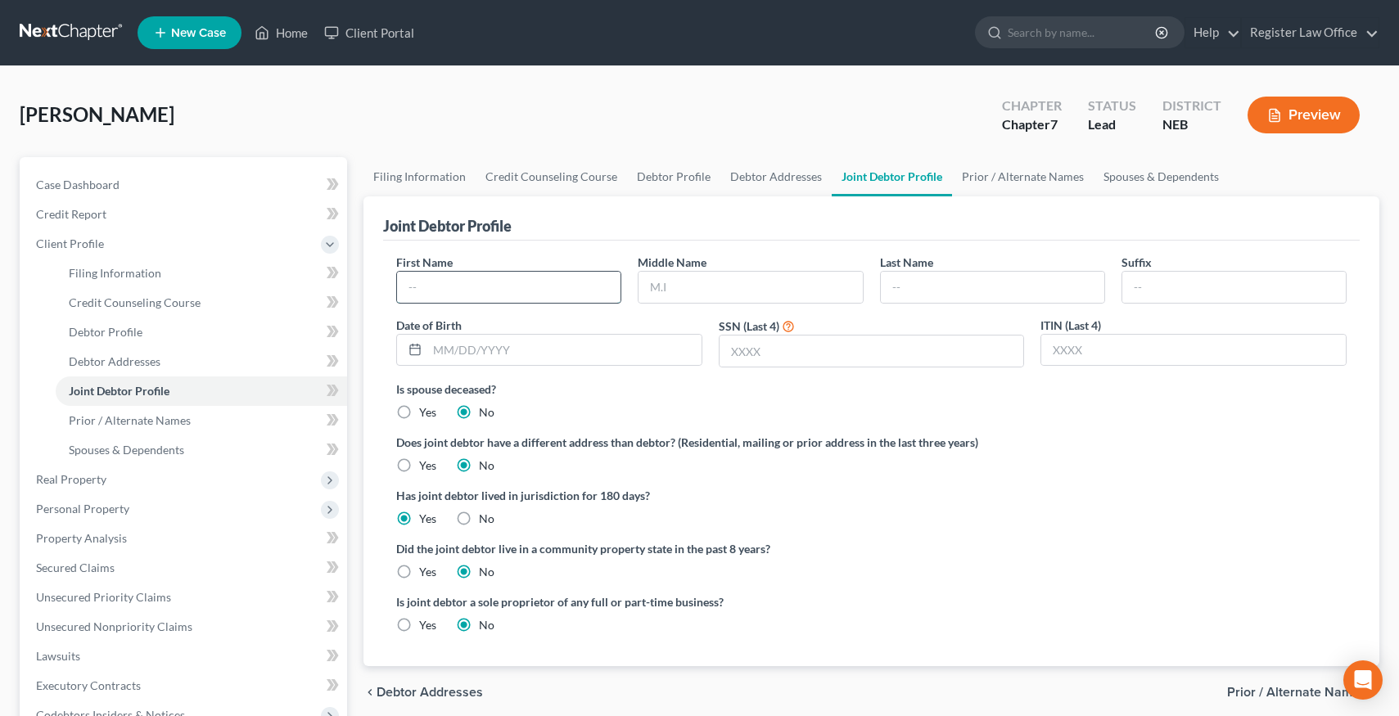
click at [447, 287] on input "text" at bounding box center [509, 287] width 224 height 31
type input "[PERSON_NAME]"
click at [459, 349] on input "text" at bounding box center [564, 350] width 274 height 31
type input "[DATE]"
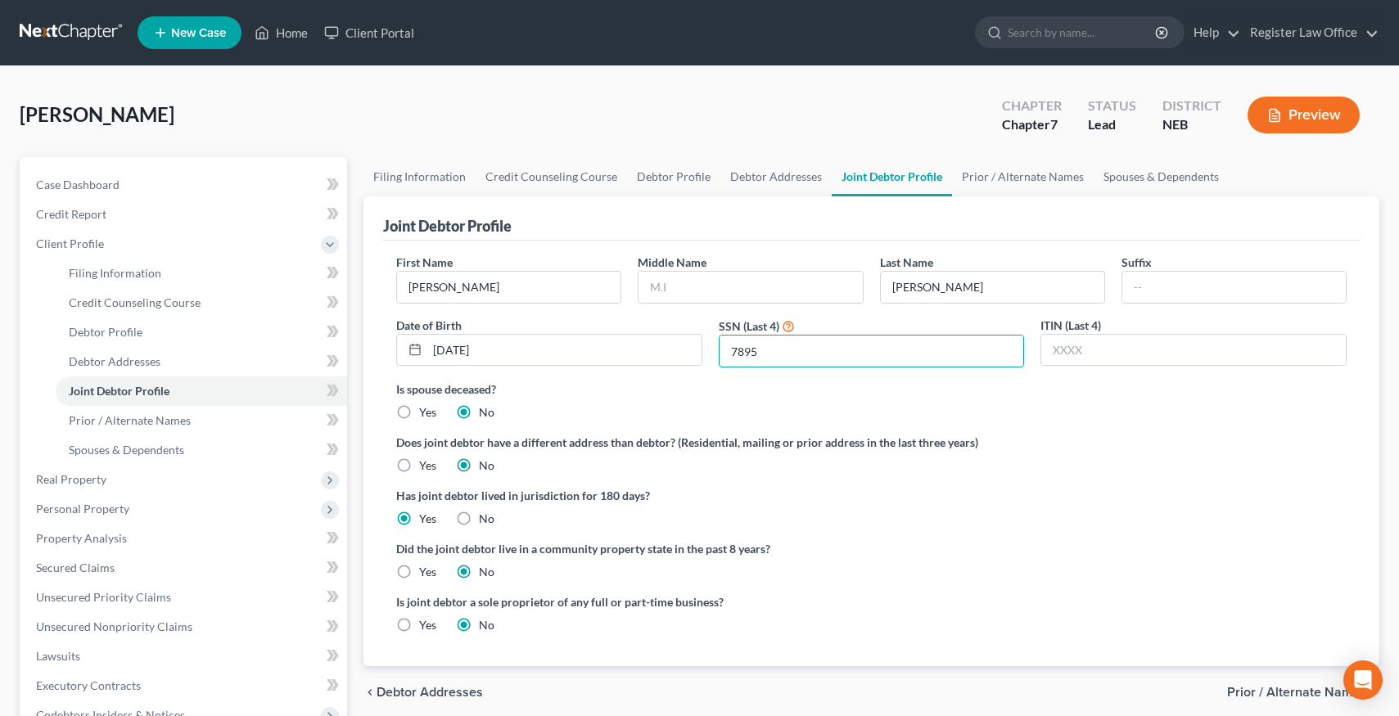
type input "7895"
click at [732, 413] on div "Is spouse deceased? Yes No" at bounding box center [871, 401] width 951 height 40
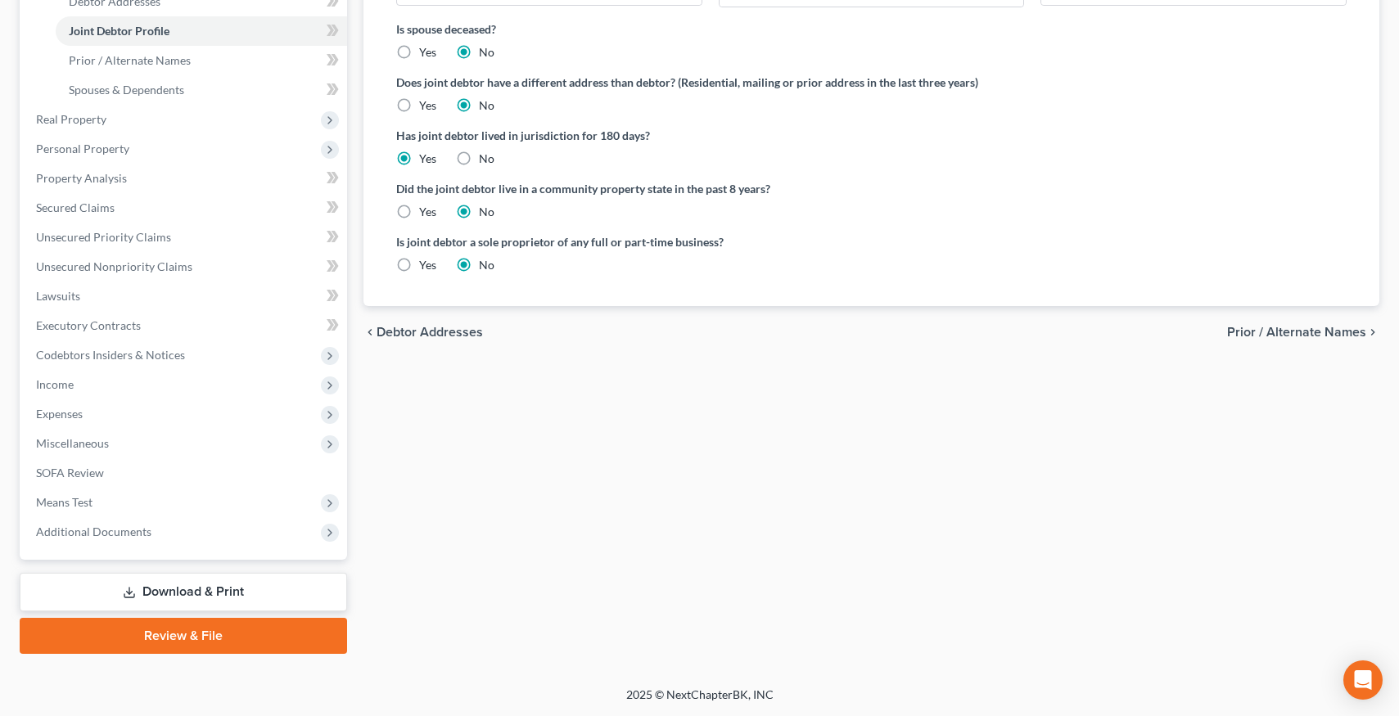
scroll to position [278, 0]
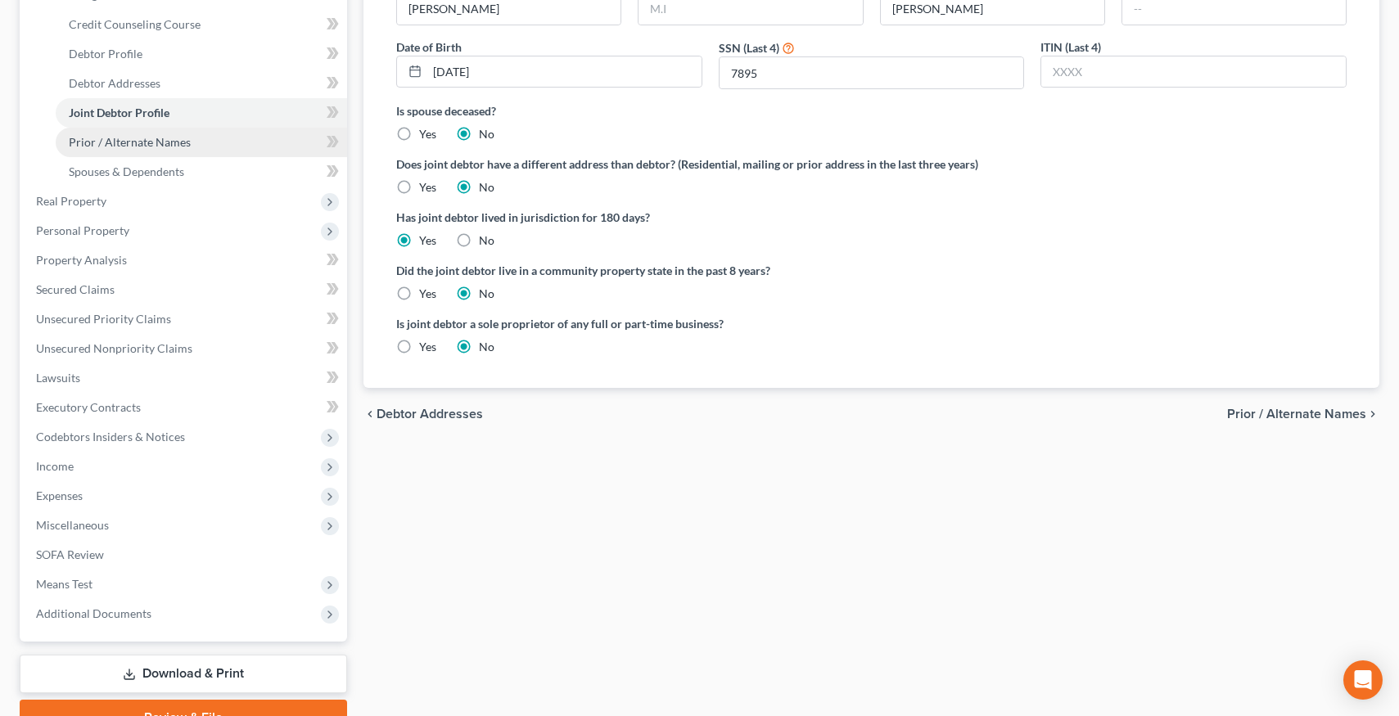
click at [160, 142] on span "Prior / Alternate Names" at bounding box center [130, 142] width 122 height 14
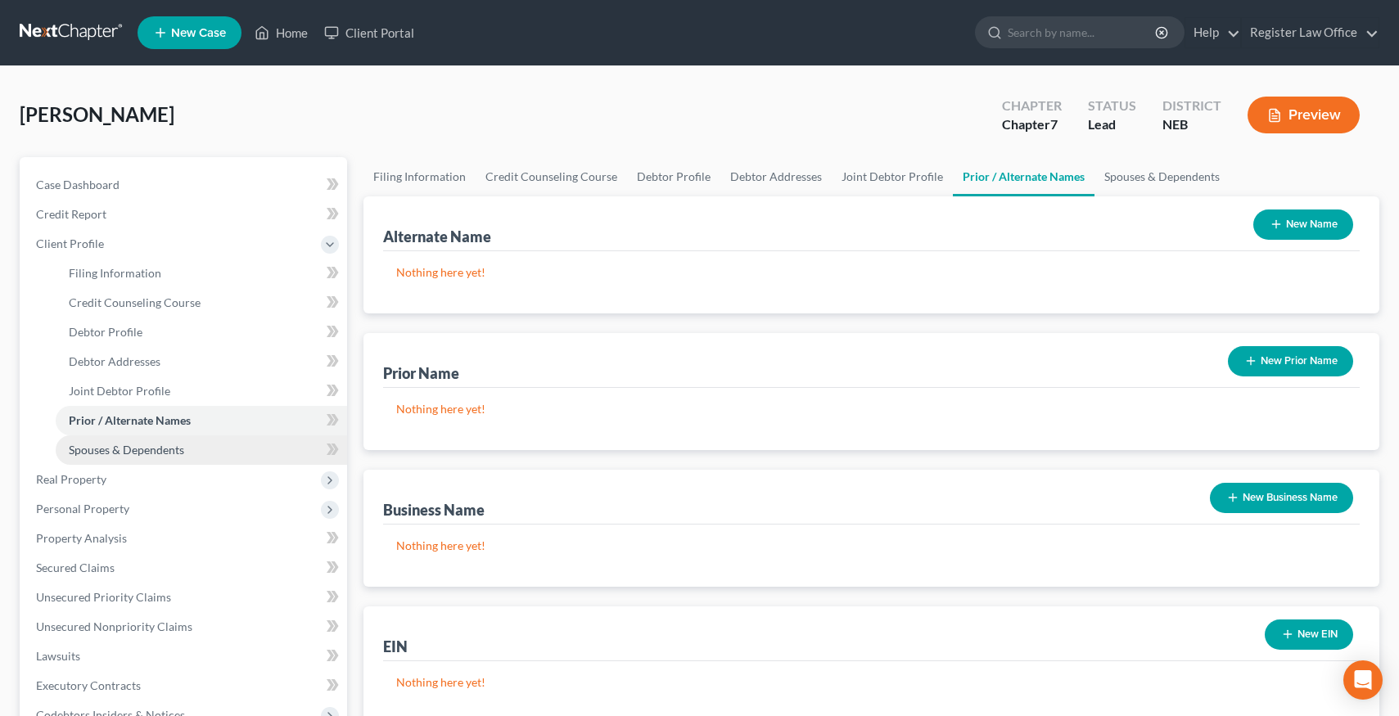
click at [168, 448] on span "Spouses & Dependents" at bounding box center [126, 450] width 115 height 14
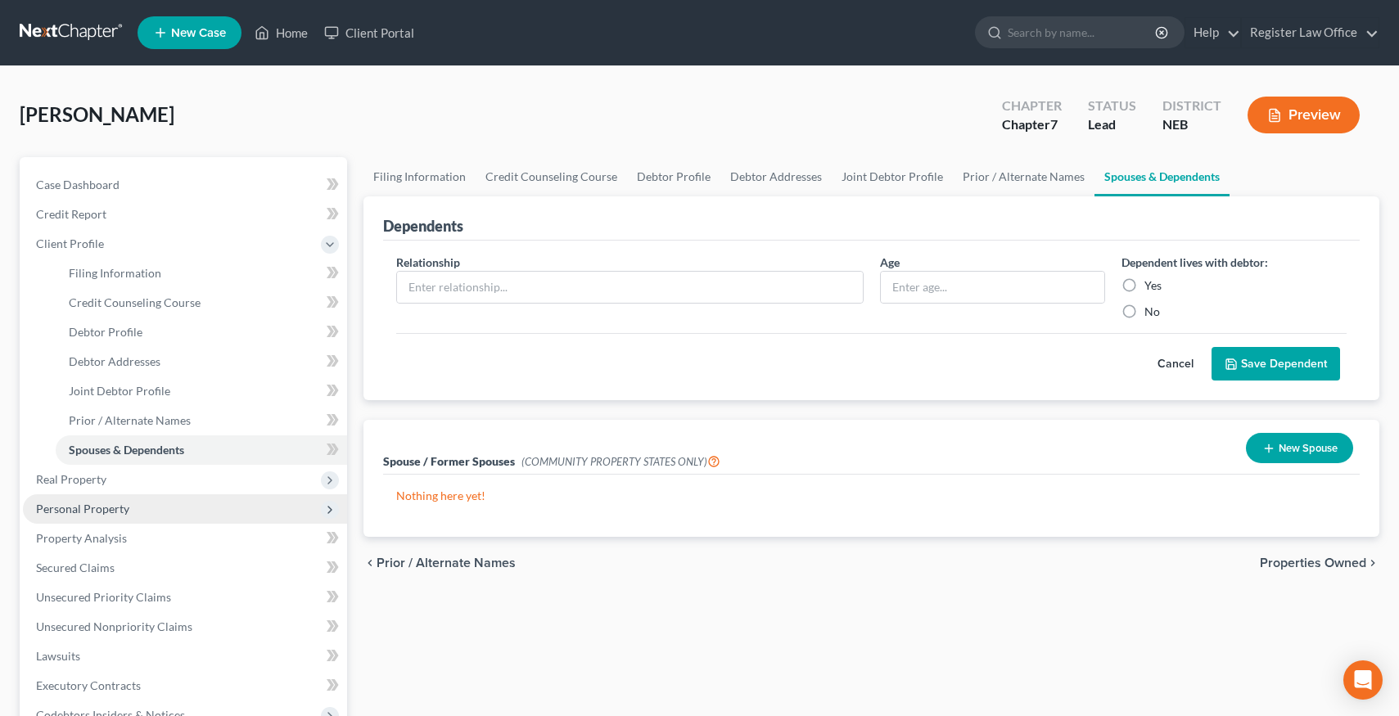
scroll to position [82, 0]
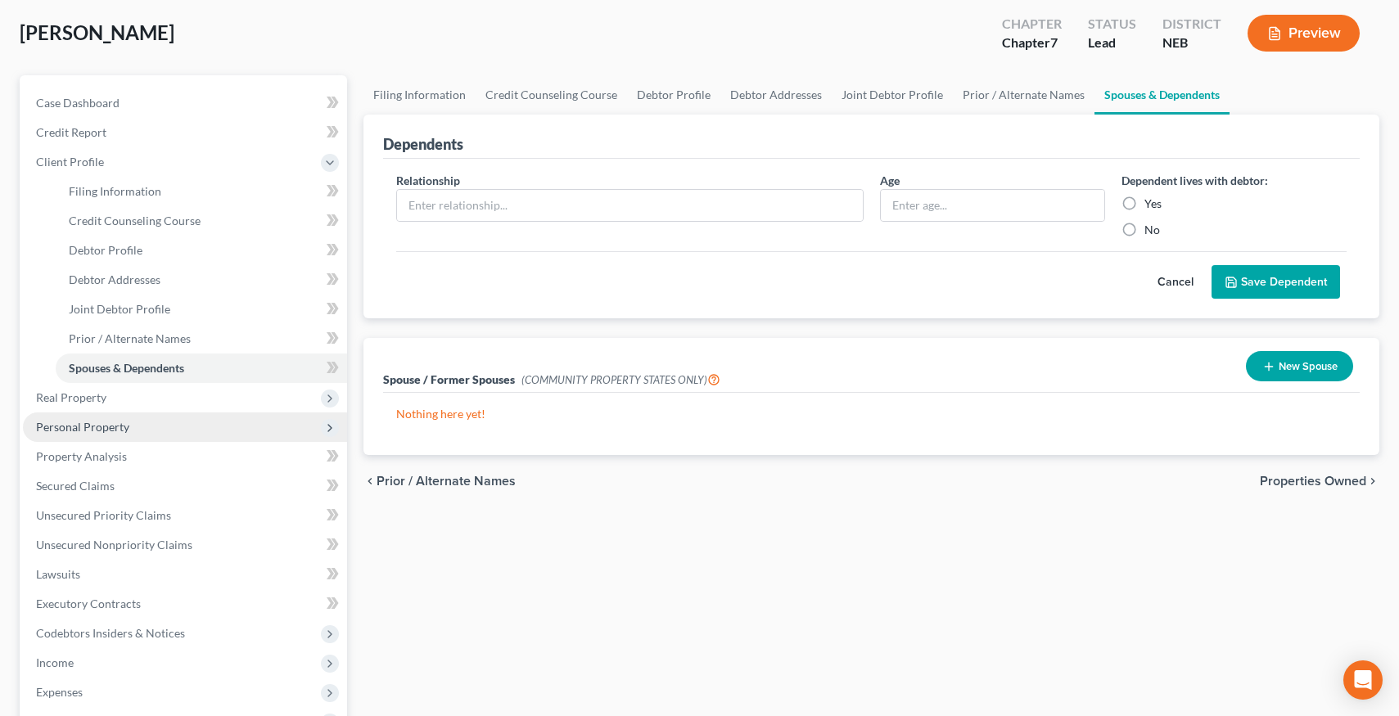
click at [129, 429] on span "Personal Property" at bounding box center [185, 427] width 324 height 29
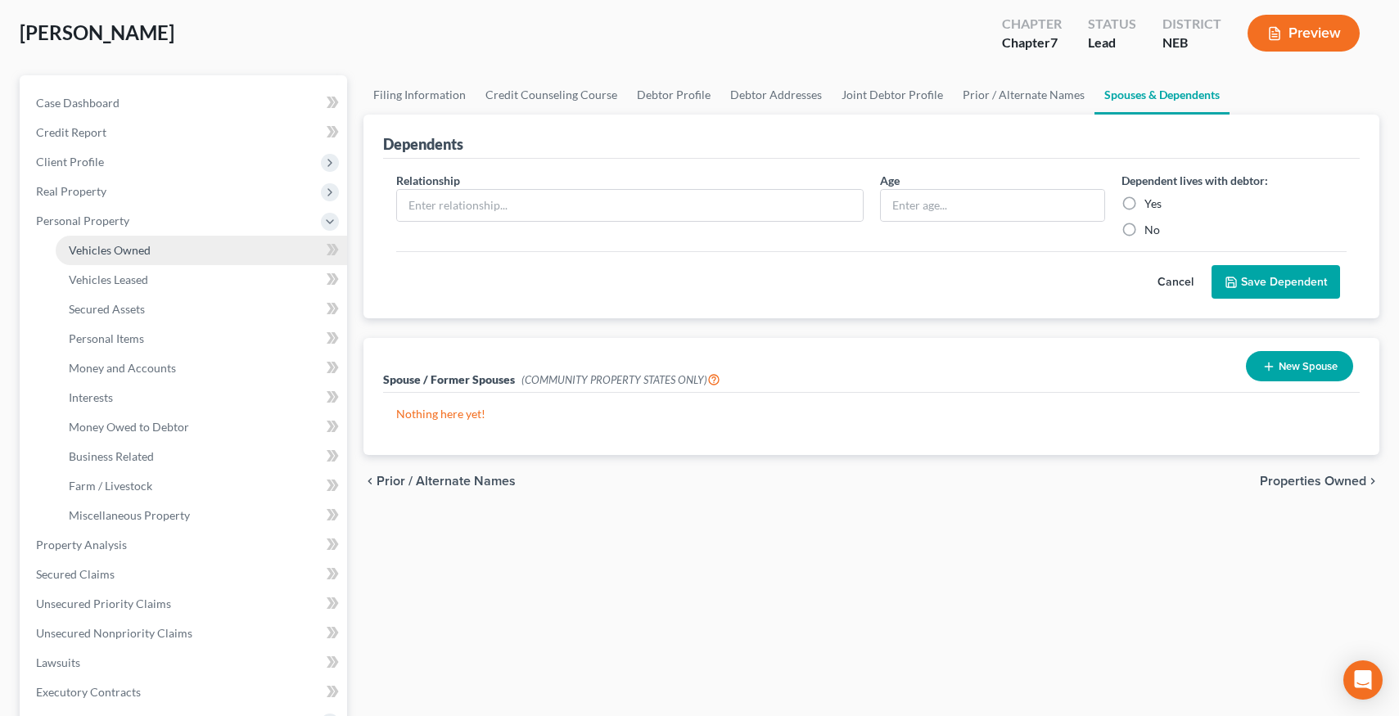
click at [141, 254] on span "Vehicles Owned" at bounding box center [110, 250] width 82 height 14
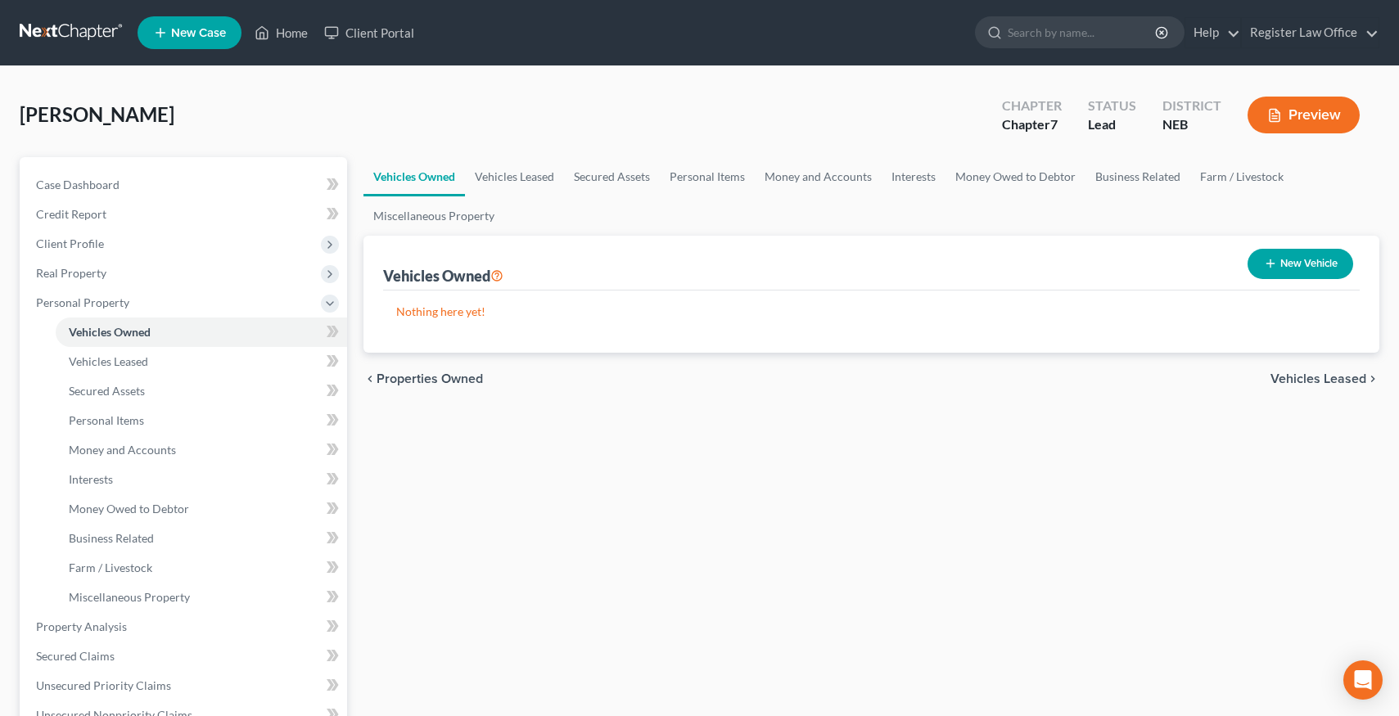
click at [1282, 261] on button "New Vehicle" at bounding box center [1301, 264] width 106 height 30
select select "0"
select select "2"
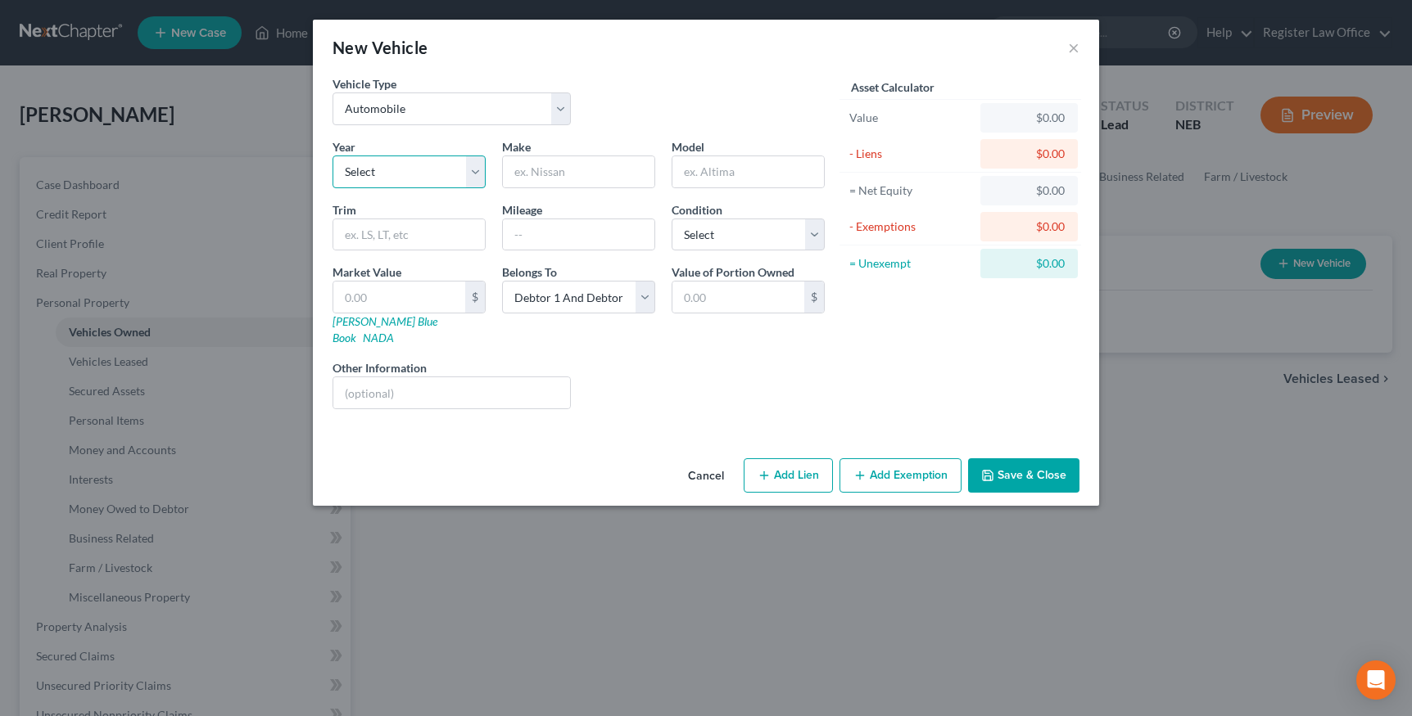
click at [400, 174] on select "Select 2026 2025 2024 2023 2022 2021 2020 2019 2018 2017 2016 2015 2014 2013 20…" at bounding box center [408, 172] width 153 height 33
select select "16"
click at [332, 156] on select "Select 2026 2025 2024 2023 2022 2021 2020 2019 2018 2017 2016 2015 2014 2013 20…" at bounding box center [408, 172] width 153 height 33
click at [563, 170] on input "text" at bounding box center [578, 171] width 151 height 31
type input "Ford"
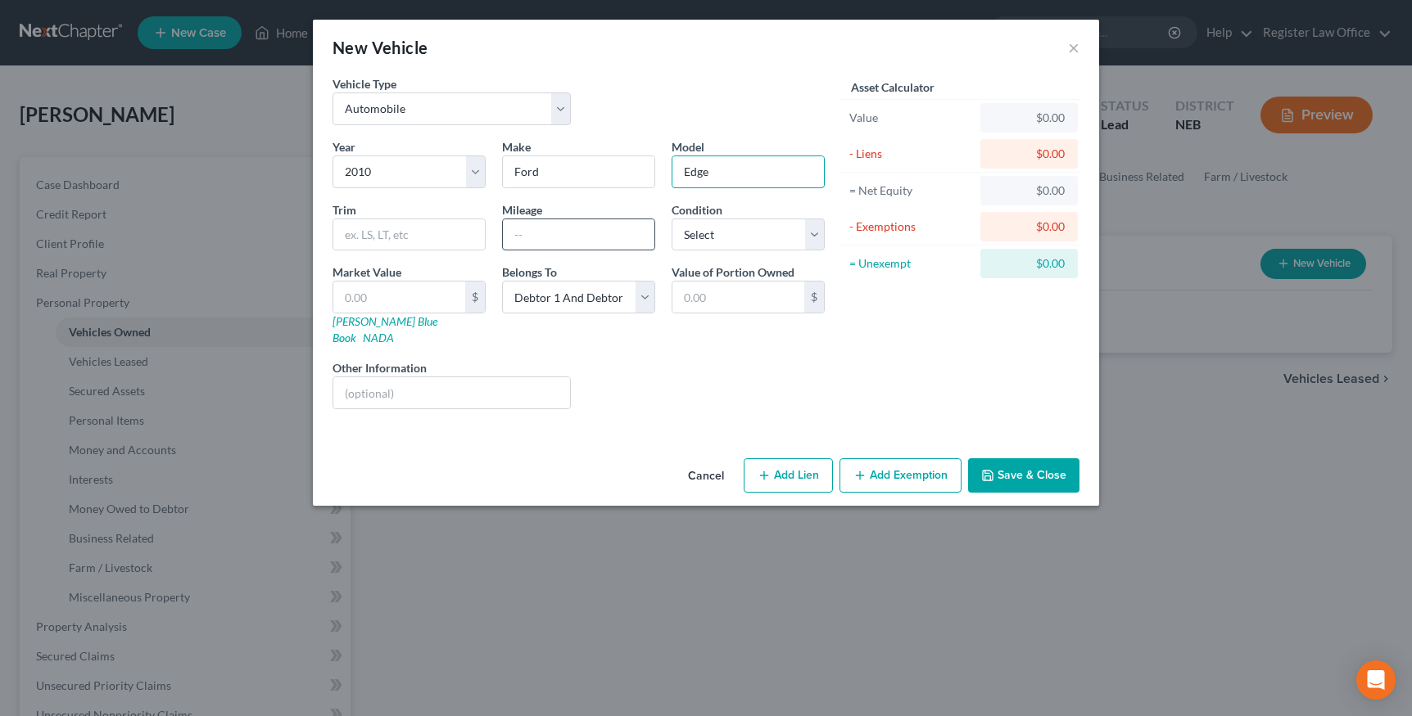
type input "Edge"
click at [527, 240] on input "text" at bounding box center [578, 234] width 151 height 31
type input "165000"
click at [749, 233] on select "Select Excellent Very Good Good Fair Poor" at bounding box center [747, 235] width 153 height 33
select select "3"
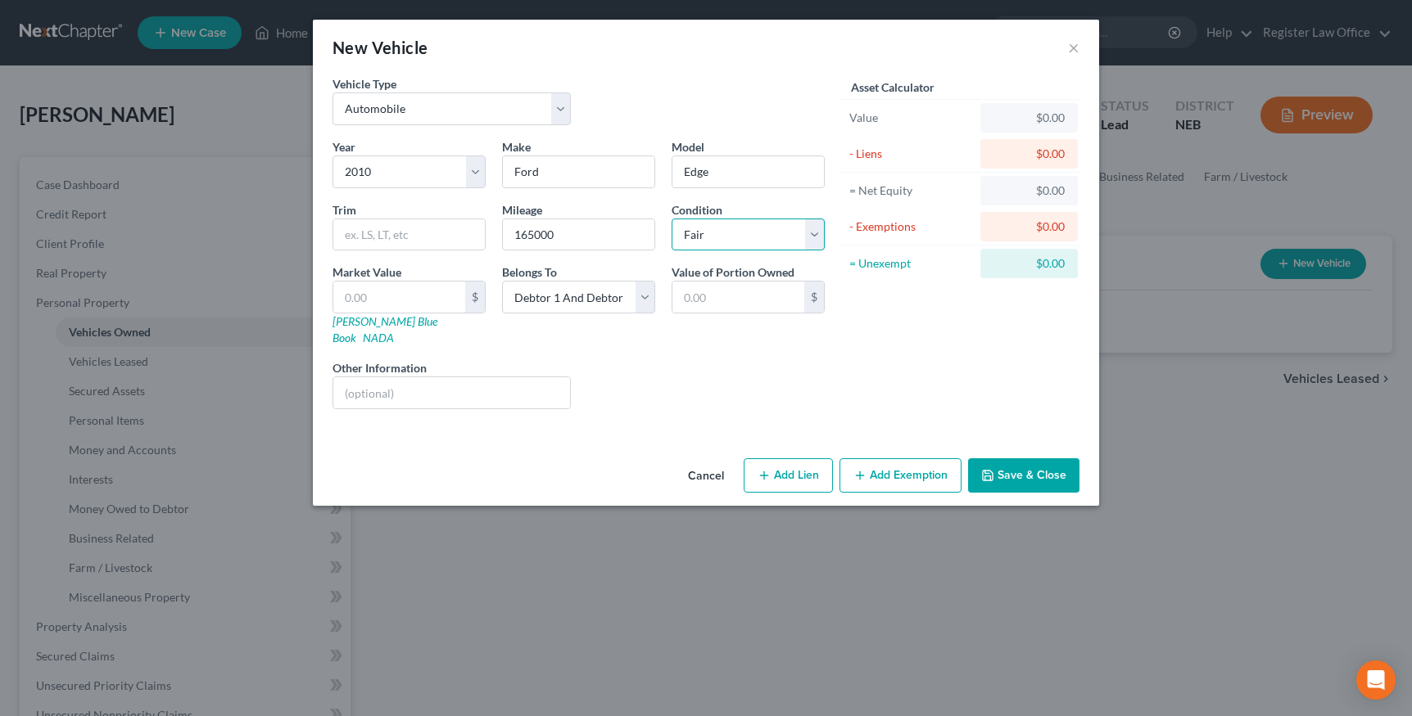
click at [671, 219] on select "Select Excellent Very Good Good Fair Poor" at bounding box center [747, 235] width 153 height 33
click at [423, 293] on input "text" at bounding box center [399, 297] width 132 height 31
type input "1"
type input "1.00"
type input "12"
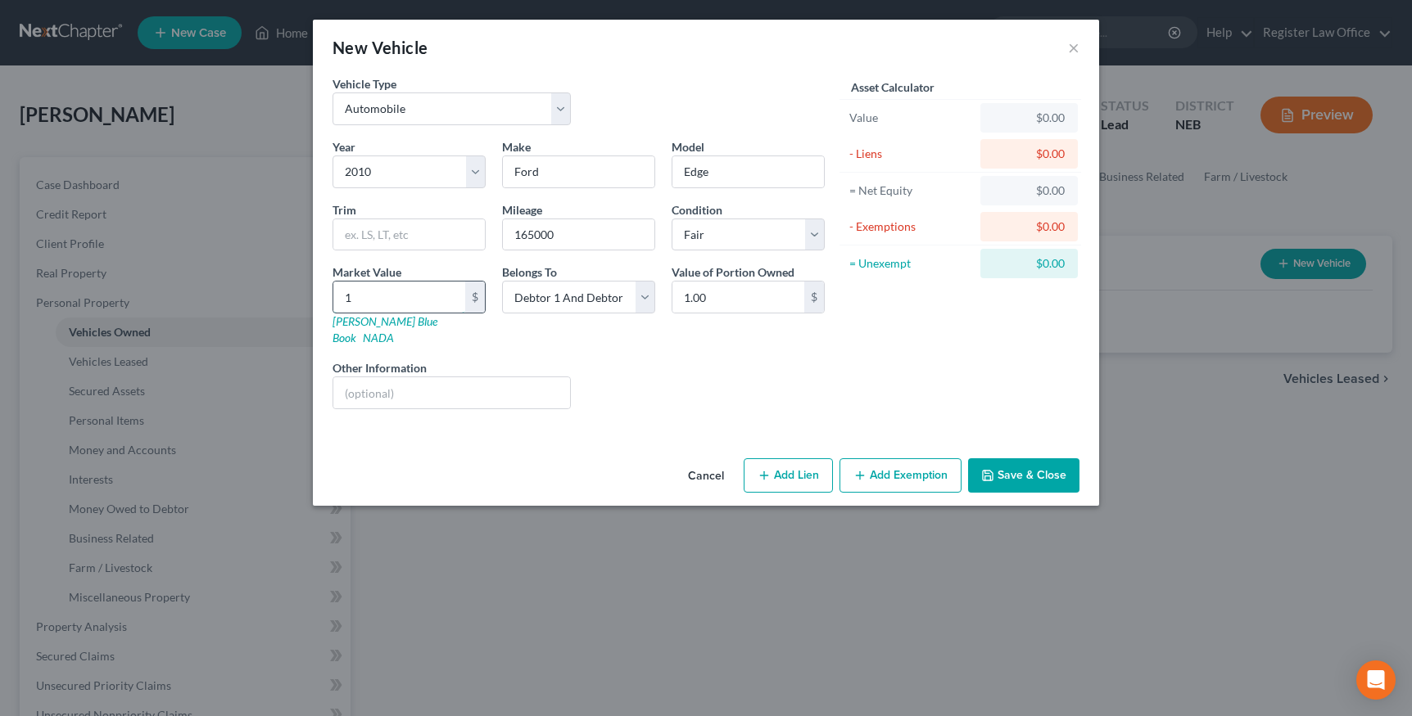
type input "12.00"
type input "120"
type input "120.00"
type input "1200"
type input "1,200.00"
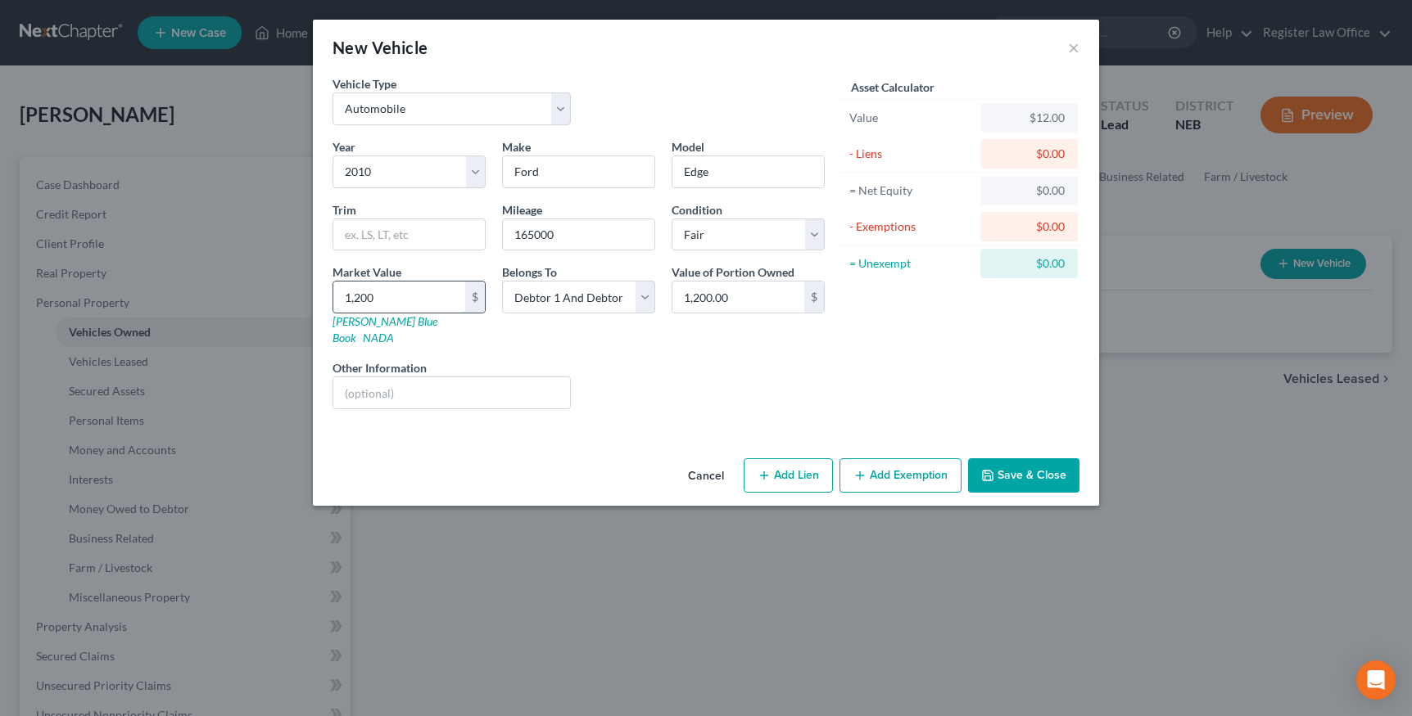
type input "1,2000"
type input "12,000.00"
type input "12,000"
click at [648, 359] on div "Liens Select" at bounding box center [706, 384] width 255 height 50
click at [816, 467] on button "Add Lien" at bounding box center [788, 476] width 89 height 34
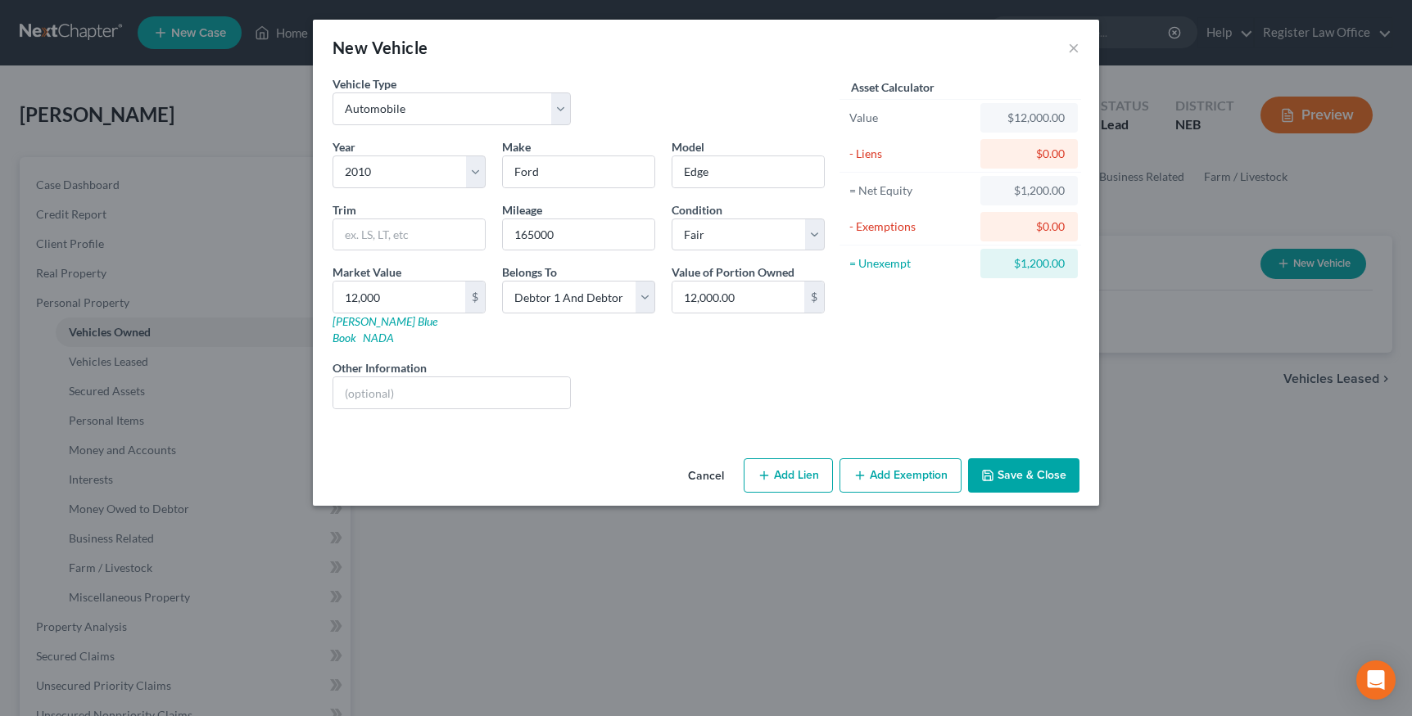
select select "2"
select select "0"
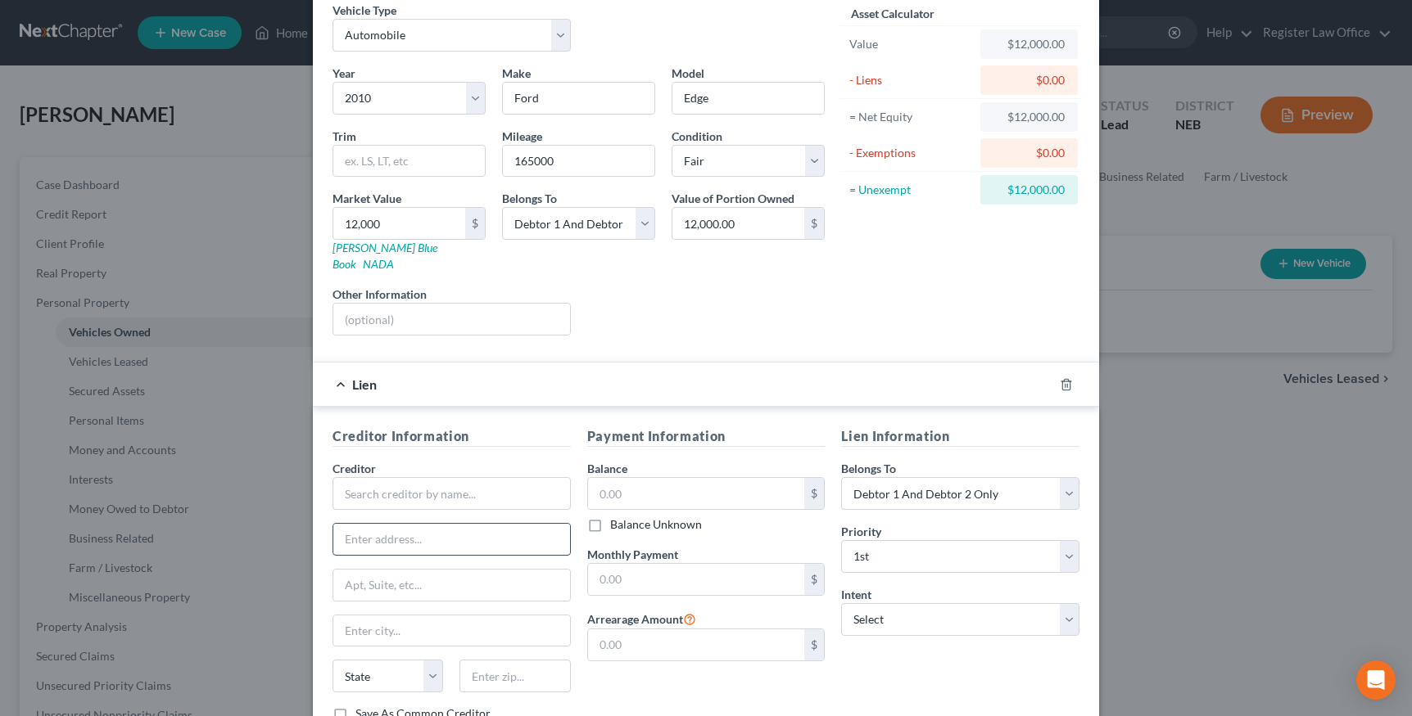
scroll to position [164, 0]
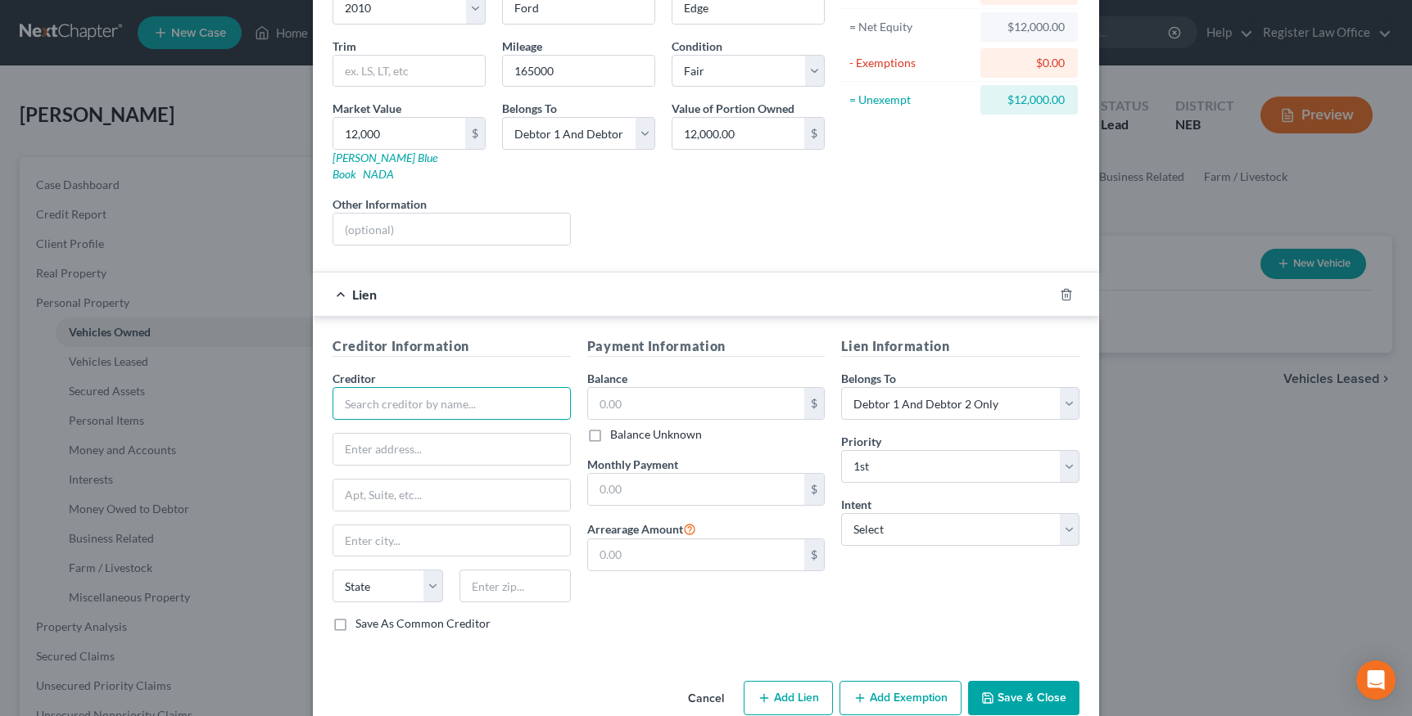
click at [418, 387] on input "text" at bounding box center [451, 403] width 238 height 33
click at [970, 192] on div "Asset Calculator Value $12,000.00 - Liens $0.00 = Net Equity $12,000.00 - Exemp…" at bounding box center [960, 85] width 255 height 347
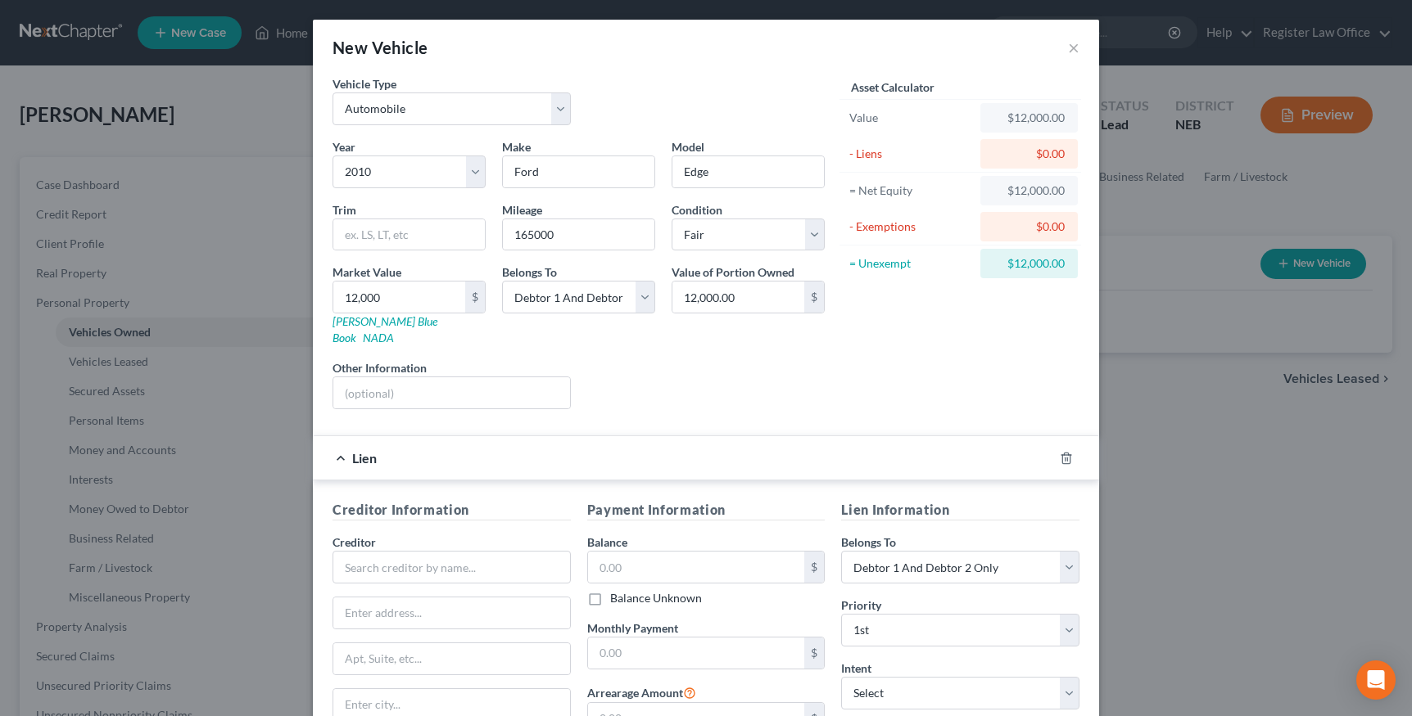
scroll to position [179, 0]
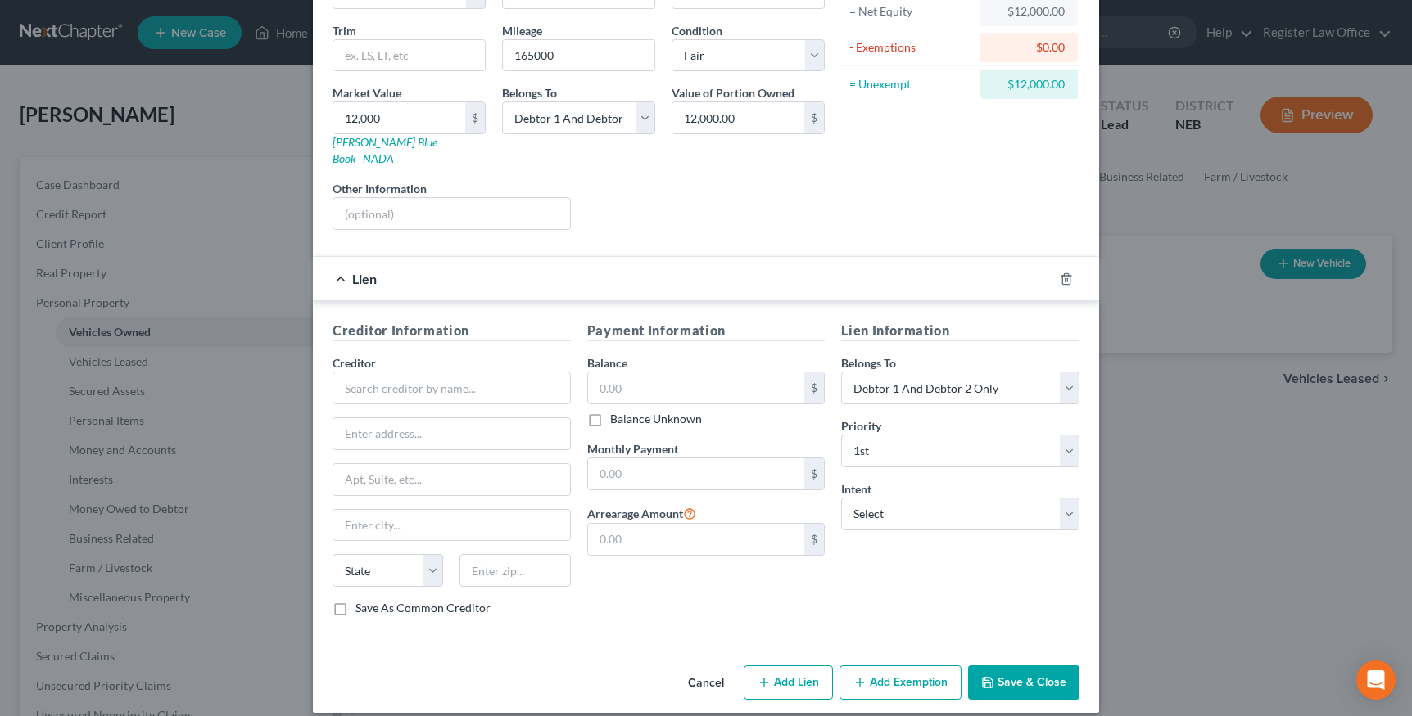
click at [1019, 672] on button "Save & Close" at bounding box center [1023, 683] width 111 height 34
click at [333, 262] on div "Lien" at bounding box center [683, 278] width 740 height 43
click at [354, 271] on span "Lien" at bounding box center [364, 279] width 25 height 16
click at [1061, 273] on icon "button" at bounding box center [1066, 279] width 13 height 13
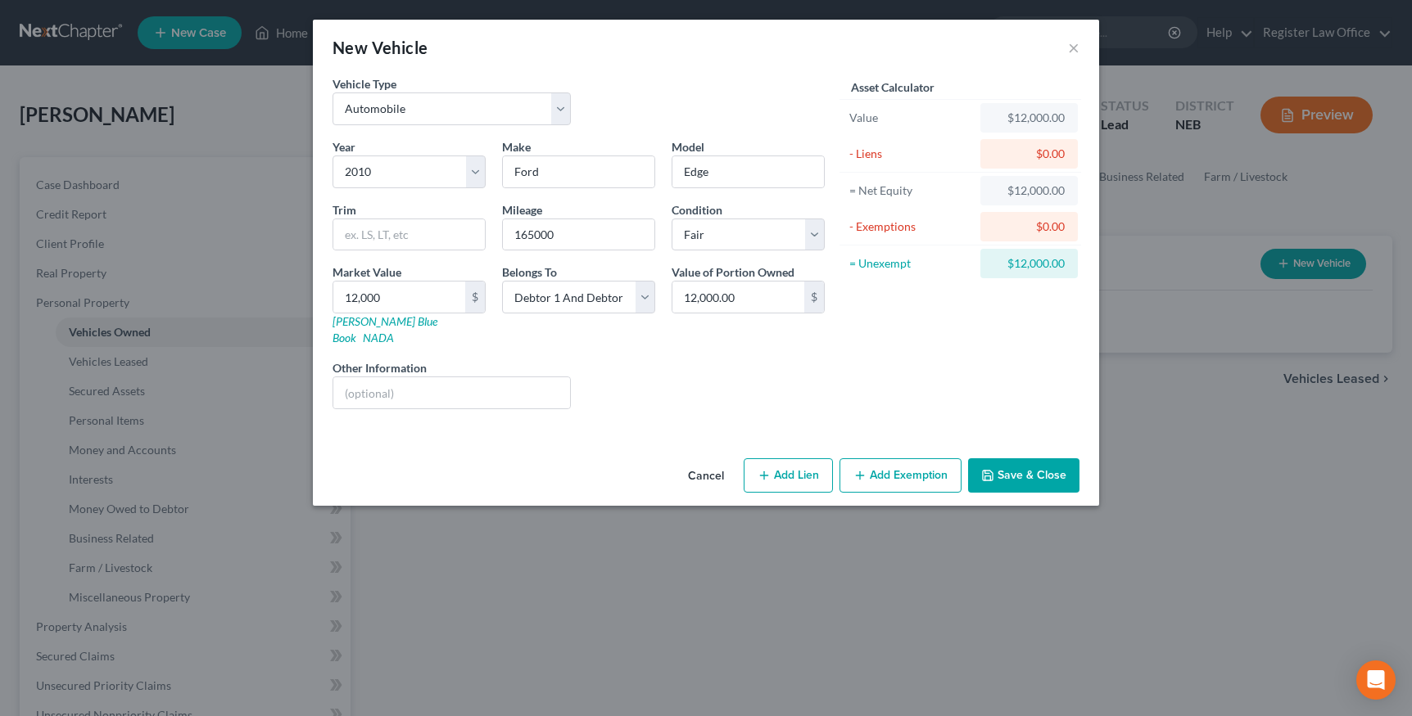
scroll to position [0, 0]
click at [1024, 459] on button "Save & Close" at bounding box center [1023, 476] width 111 height 34
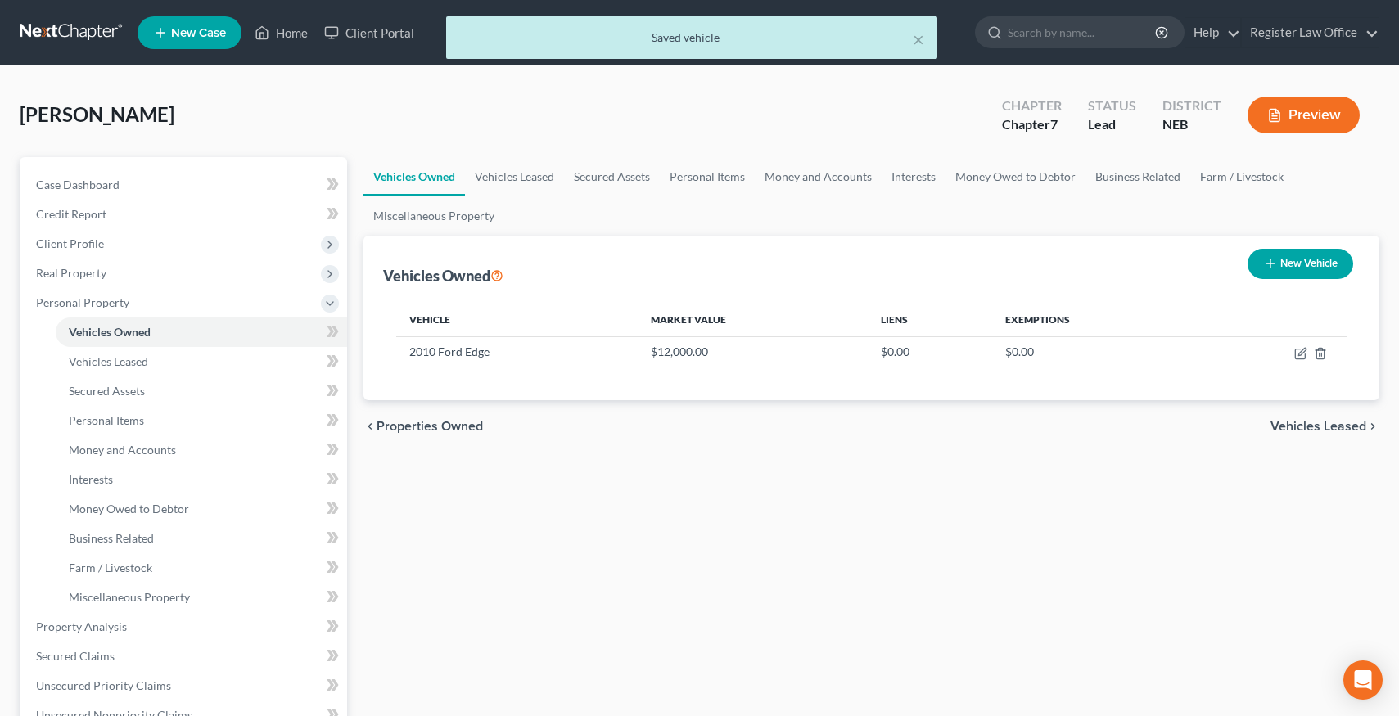
click at [1291, 264] on button "New Vehicle" at bounding box center [1301, 264] width 106 height 30
select select "0"
select select "2"
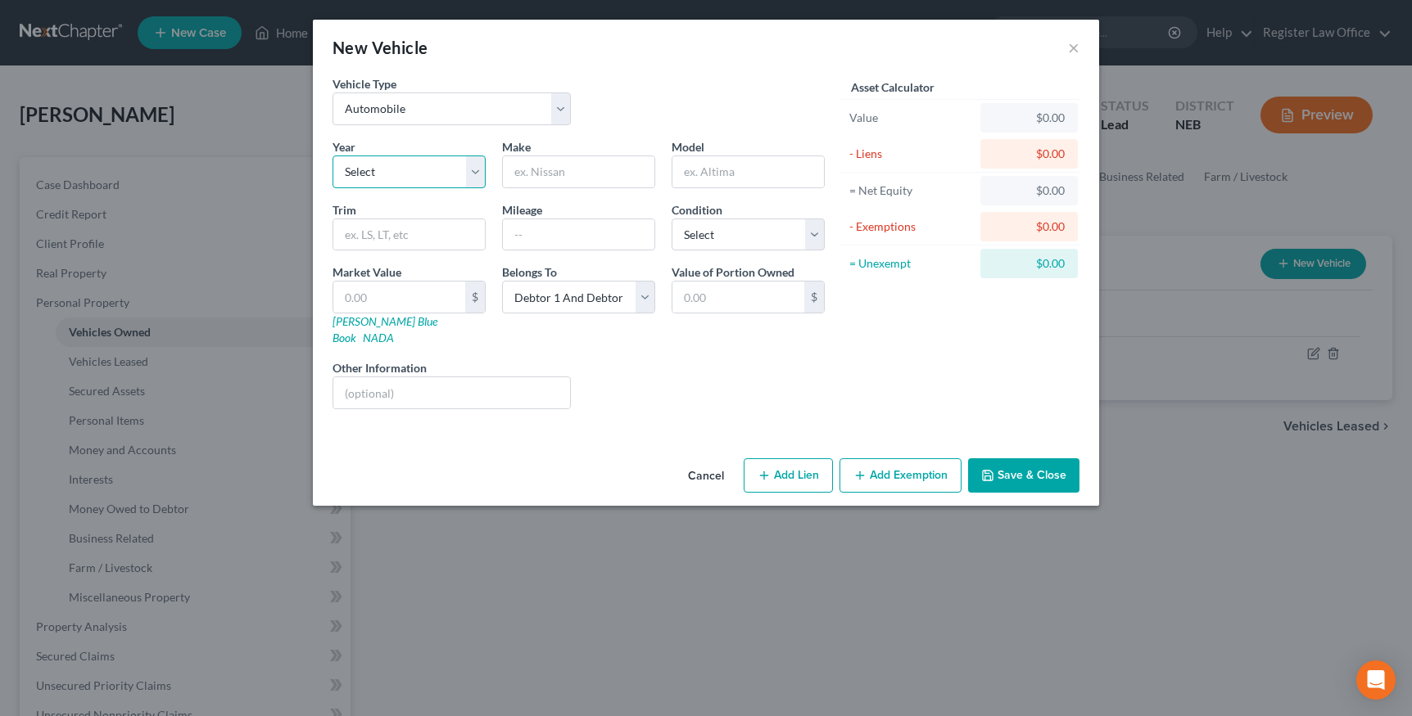
click at [395, 168] on select "Select 2026 2025 2024 2023 2022 2021 2020 2019 2018 2017 2016 2015 2014 2013 20…" at bounding box center [408, 172] width 153 height 33
select select "19"
click at [332, 156] on select "Select 2026 2025 2024 2023 2022 2021 2020 2019 2018 2017 2016 2015 2014 2013 20…" at bounding box center [408, 172] width 153 height 33
click at [569, 175] on input "text" at bounding box center [578, 171] width 151 height 31
type input "Buick"
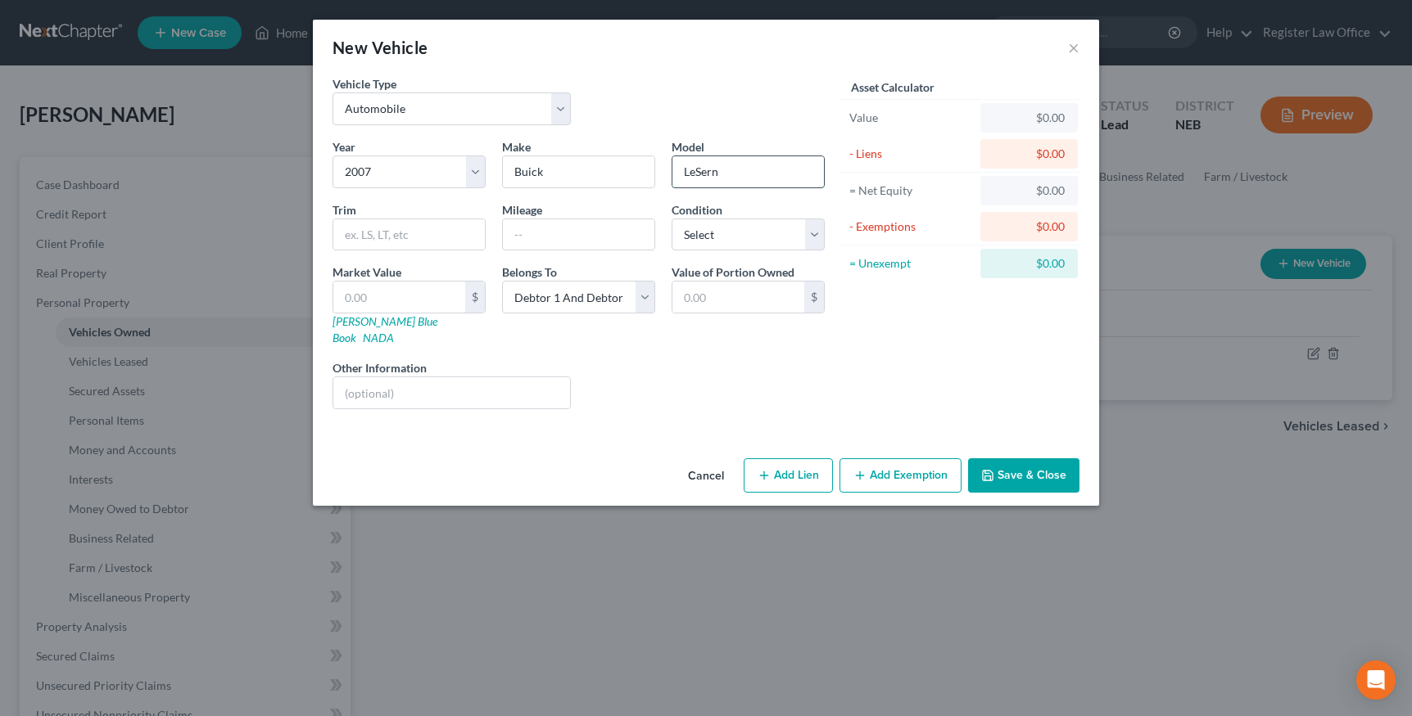
click at [689, 174] on input "LeSern" at bounding box center [747, 171] width 151 height 31
click at [719, 172] on input "LeSern" at bounding box center [747, 171] width 151 height 31
type input "LaSern"
click at [364, 302] on input "text" at bounding box center [399, 297] width 132 height 31
type input "1"
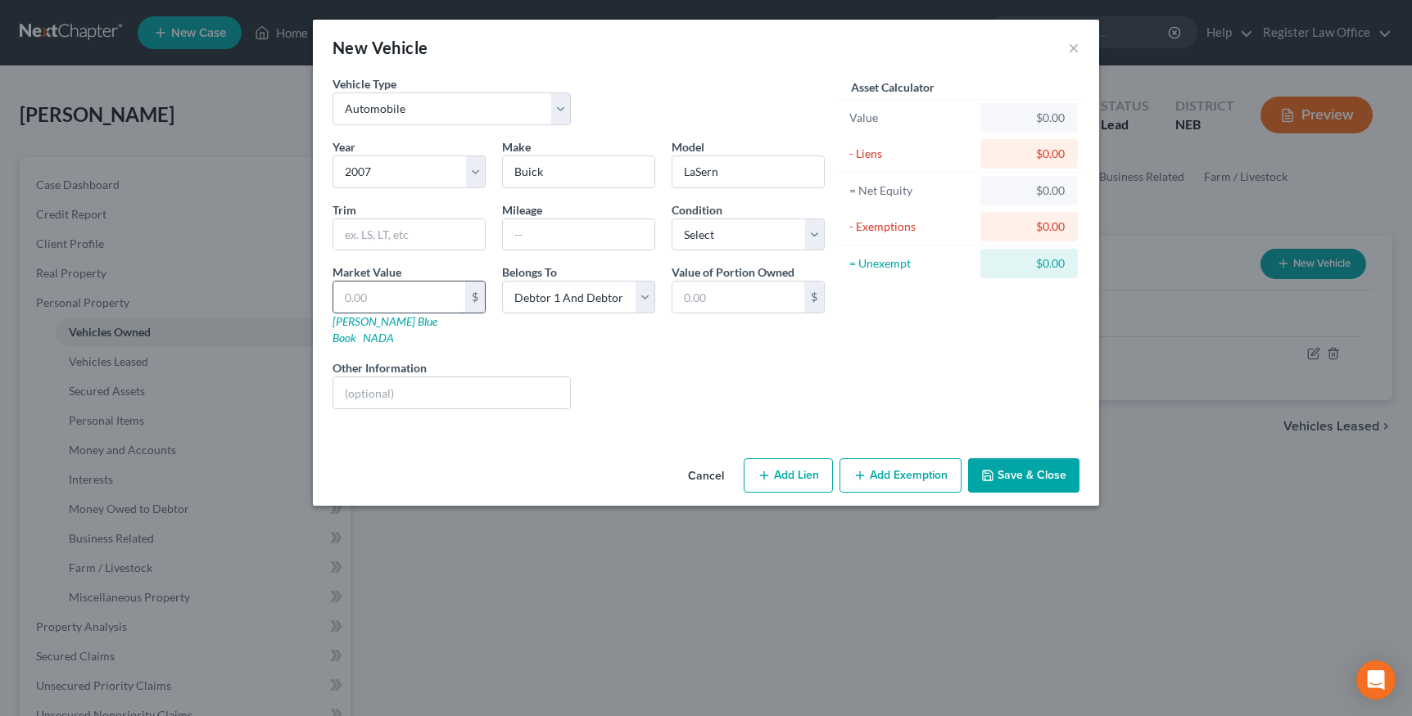
type input "1.00"
type input "10"
type input "10.00"
type input "100"
type input "100.00"
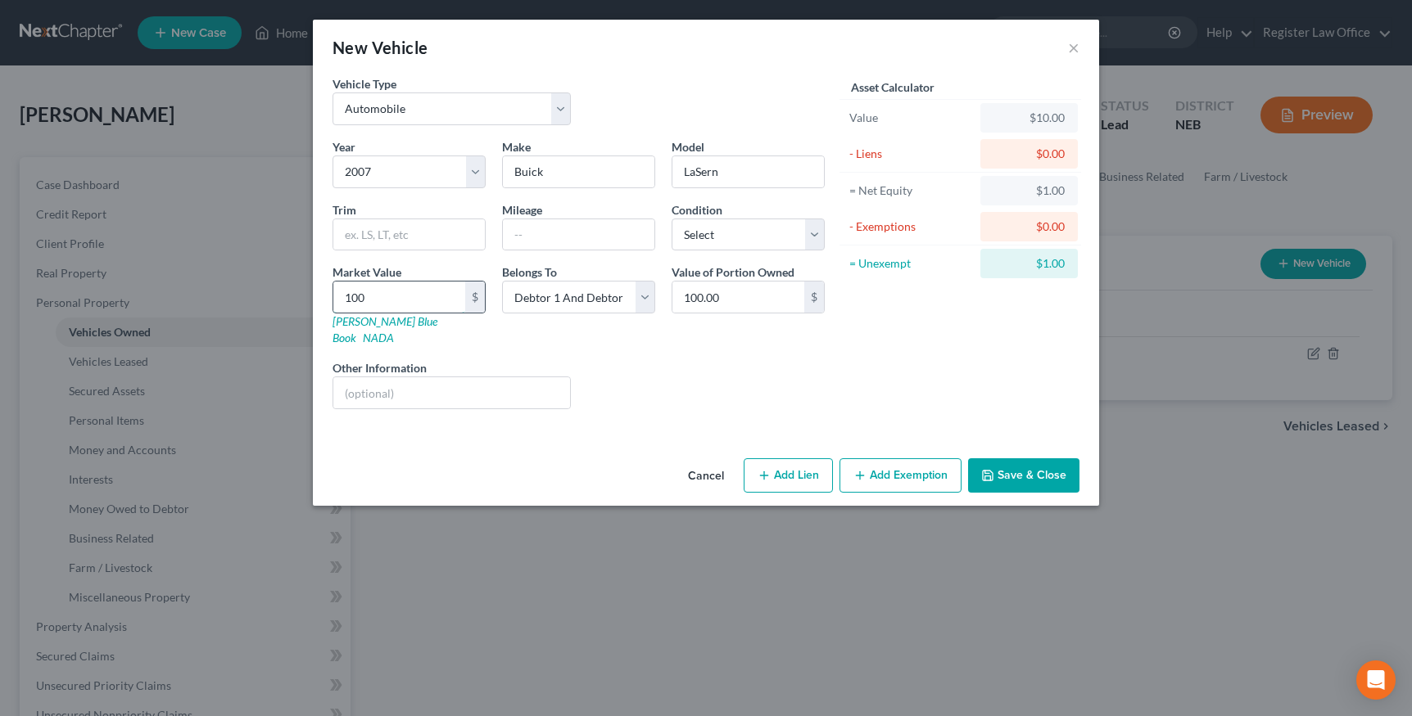
type input "1000"
type input "1,000.00"
type input "1,000"
click at [624, 322] on div "Belongs To * Select Debtor 1 Only Debtor 2 Only Debtor 1 And Debtor 2 Only At L…" at bounding box center [579, 305] width 170 height 83
click at [800, 459] on button "Add Lien" at bounding box center [788, 476] width 89 height 34
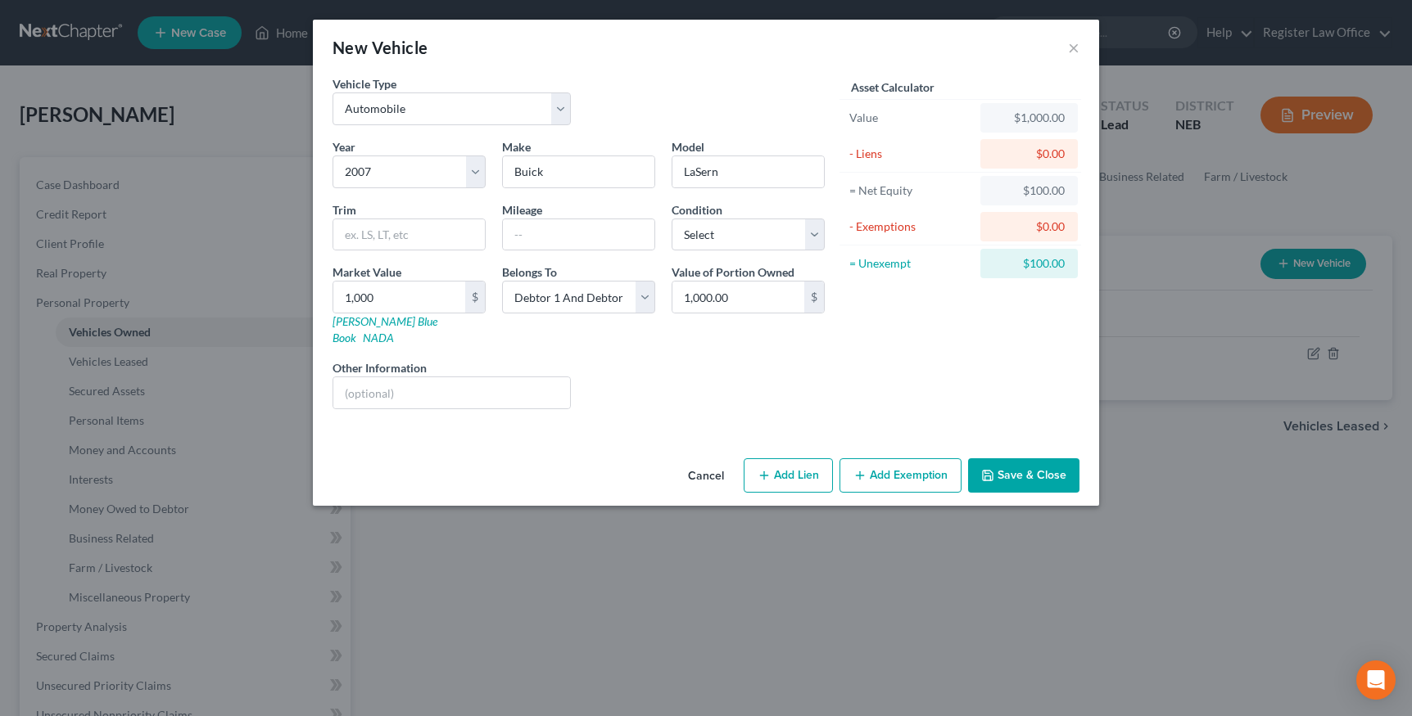
select select "2"
select select "0"
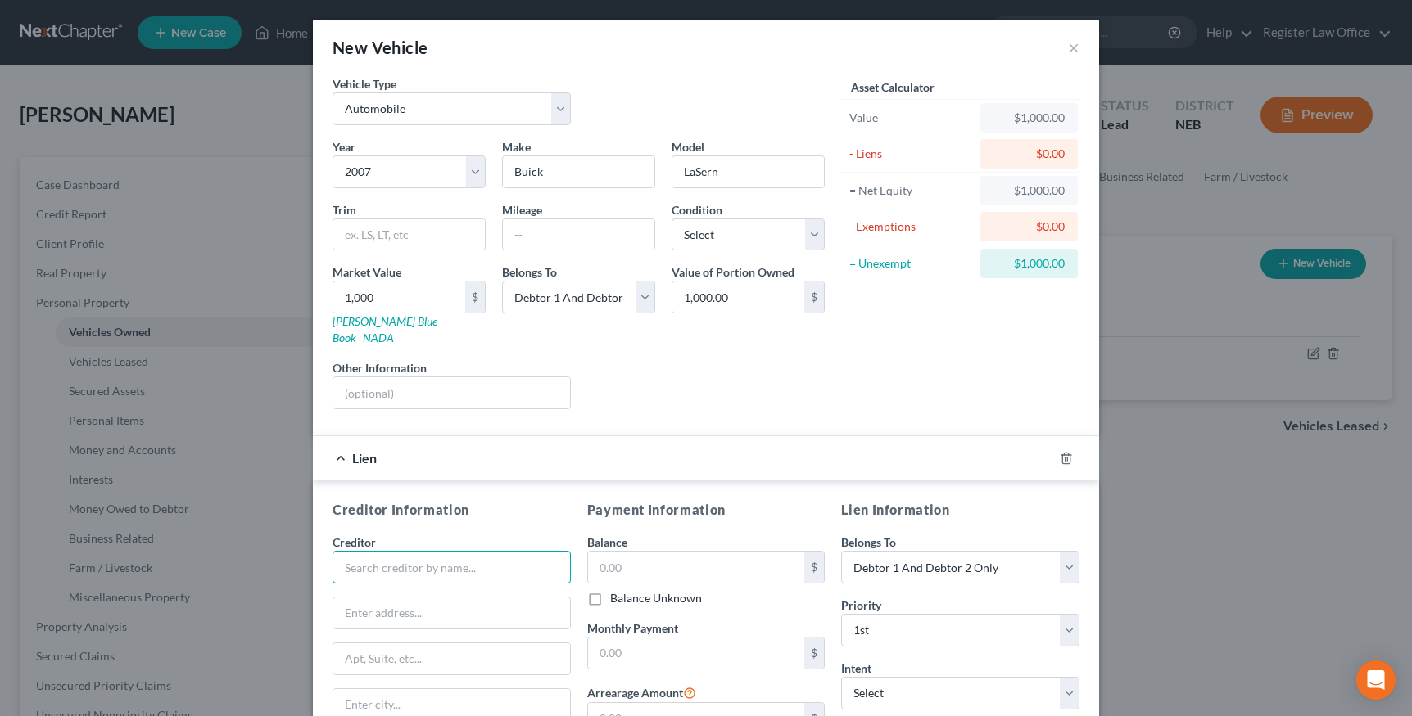
click at [405, 557] on input "text" at bounding box center [451, 567] width 238 height 33
click at [617, 552] on input "text" at bounding box center [696, 567] width 217 height 31
type input "Car Max"
type input "1,000.0"
click at [875, 346] on div "Asset Calculator Value $1,000.00 - Liens $1,000.00 = Net Equity $0.00 - Exempti…" at bounding box center [960, 248] width 255 height 347
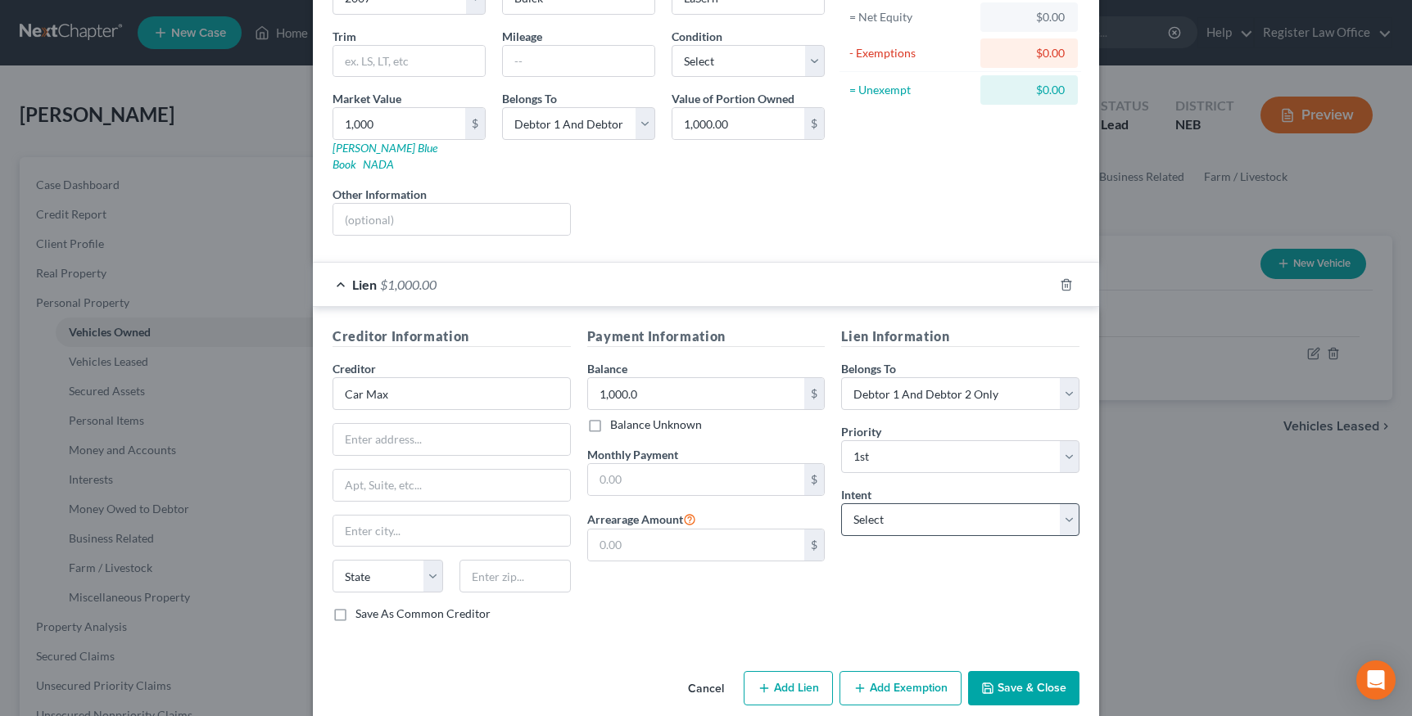
scroll to position [179, 0]
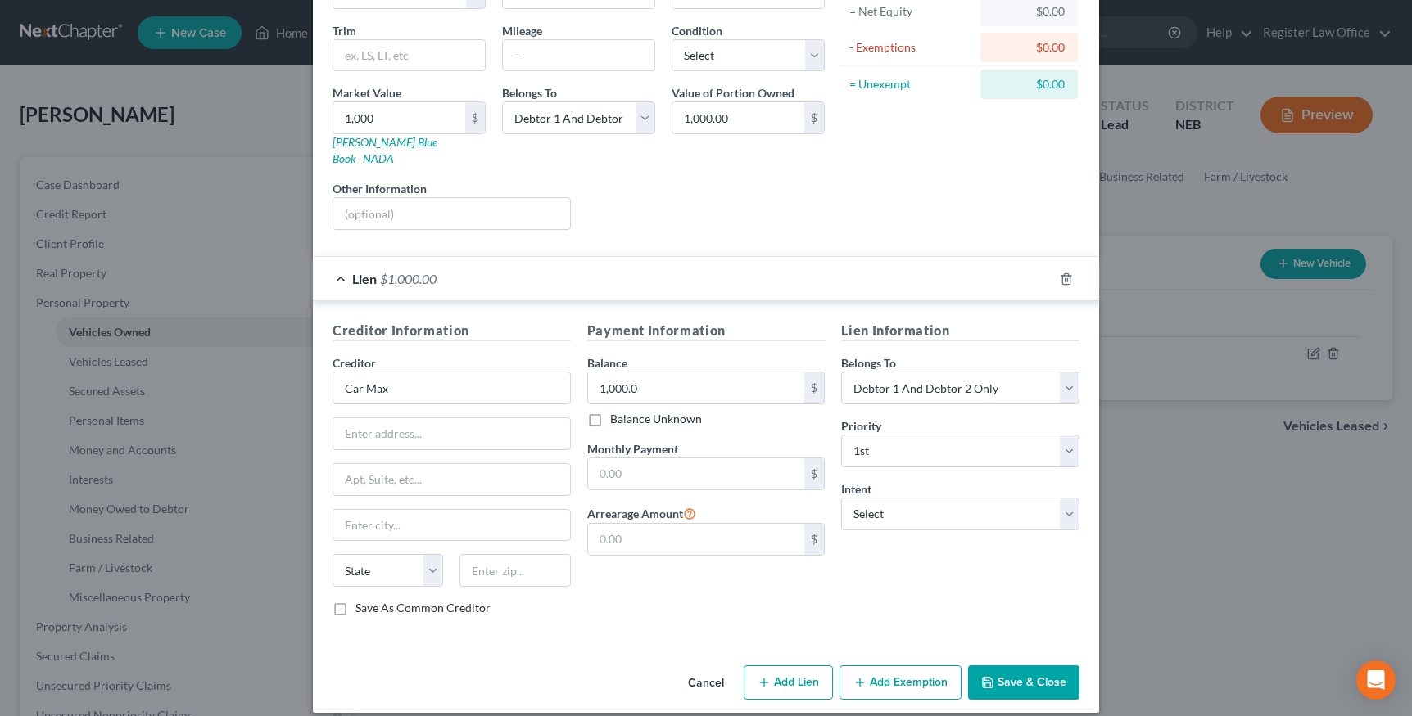
click at [916, 666] on button "Add Exemption" at bounding box center [900, 683] width 122 height 34
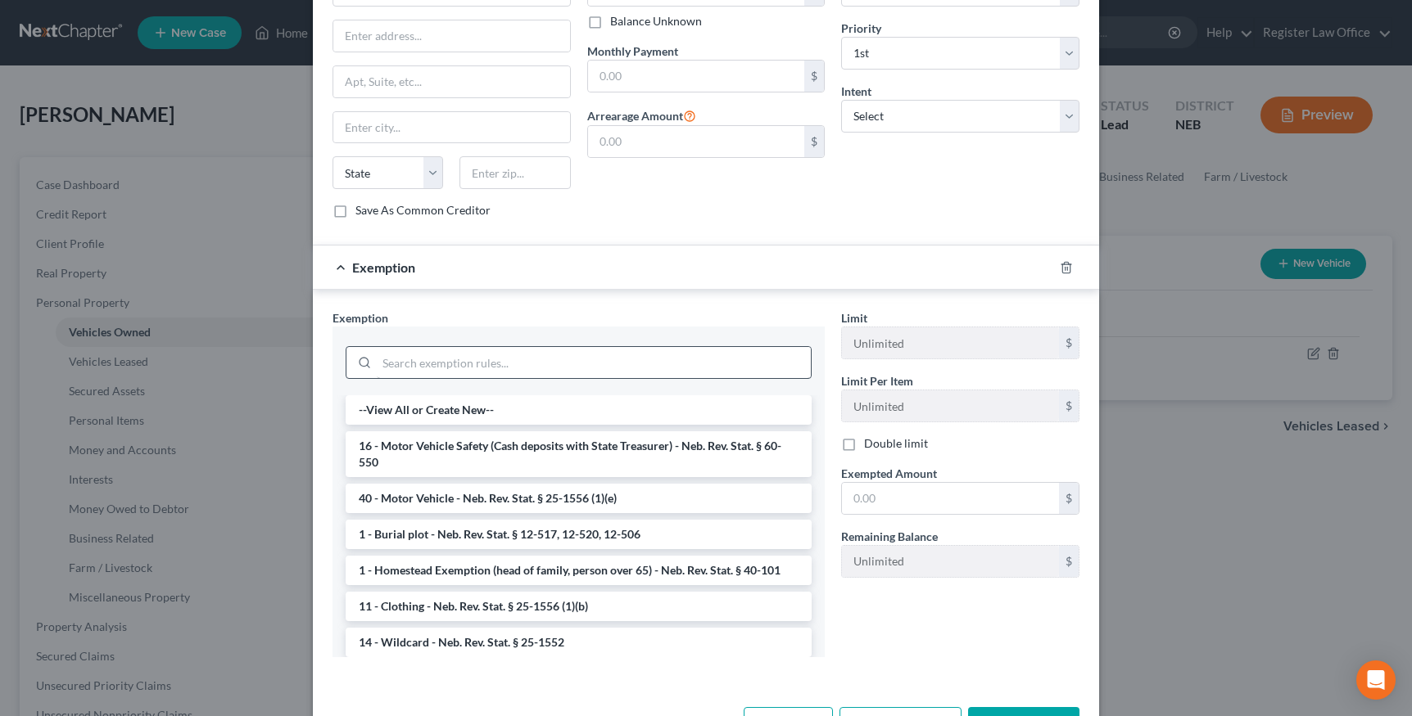
scroll to position [619, 0]
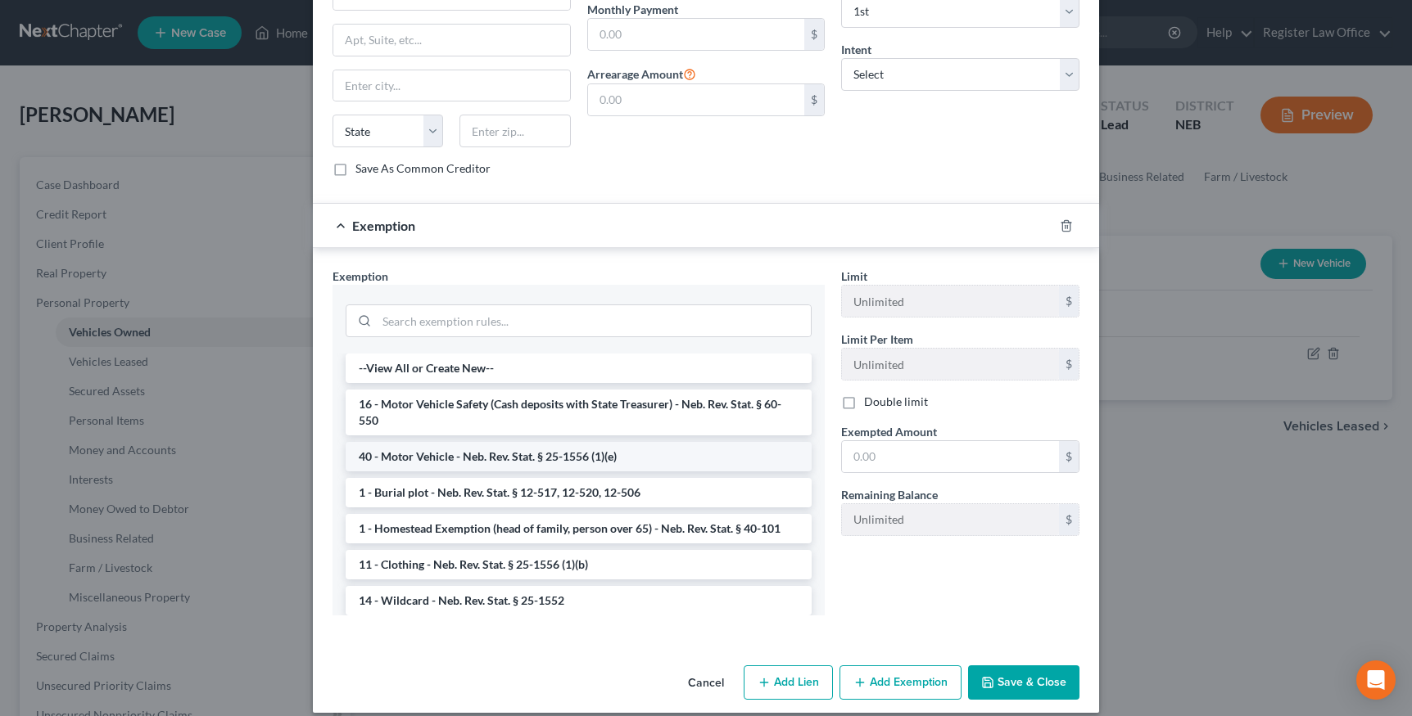
click at [447, 442] on li "40 - Motor Vehicle - Neb. Rev. Stat. § 25-1556 (1)(e)" at bounding box center [579, 456] width 466 height 29
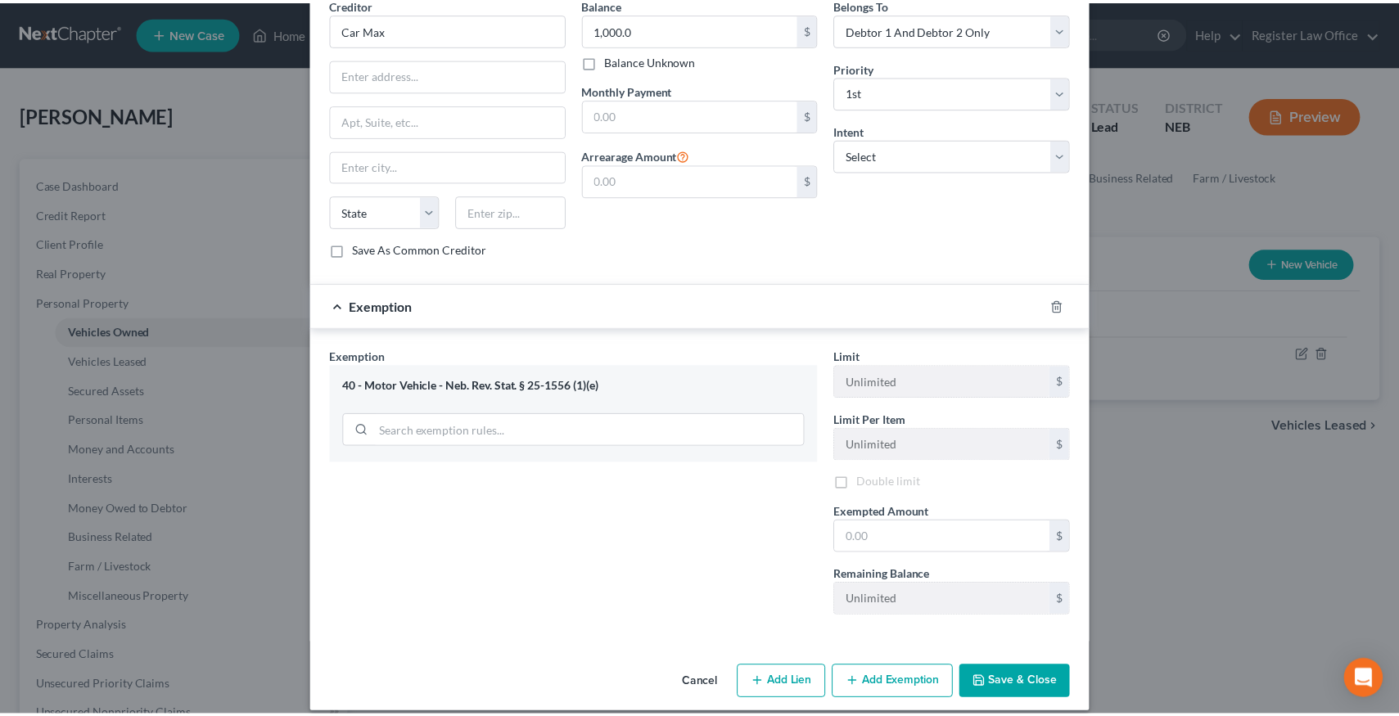
scroll to position [541, 0]
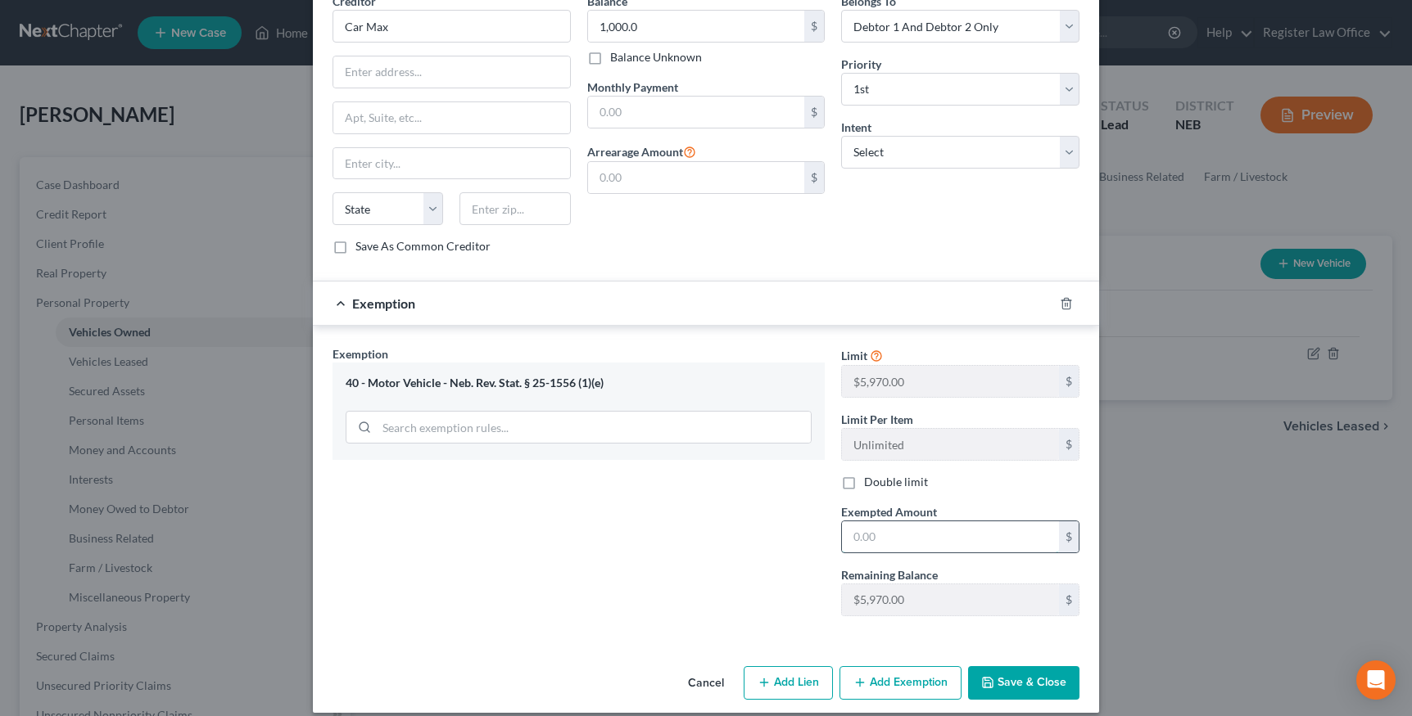
click at [900, 524] on input "text" at bounding box center [950, 537] width 217 height 31
type input "1,000.00"
drag, startPoint x: 780, startPoint y: 518, endPoint x: 816, endPoint y: 542, distance: 42.9
click at [784, 520] on div "Exemption Set must be selected for CA. Exemption * 40 - Motor Vehicle - Neb. Re…" at bounding box center [578, 487] width 509 height 283
click at [1006, 667] on button "Save & Close" at bounding box center [1023, 684] width 111 height 34
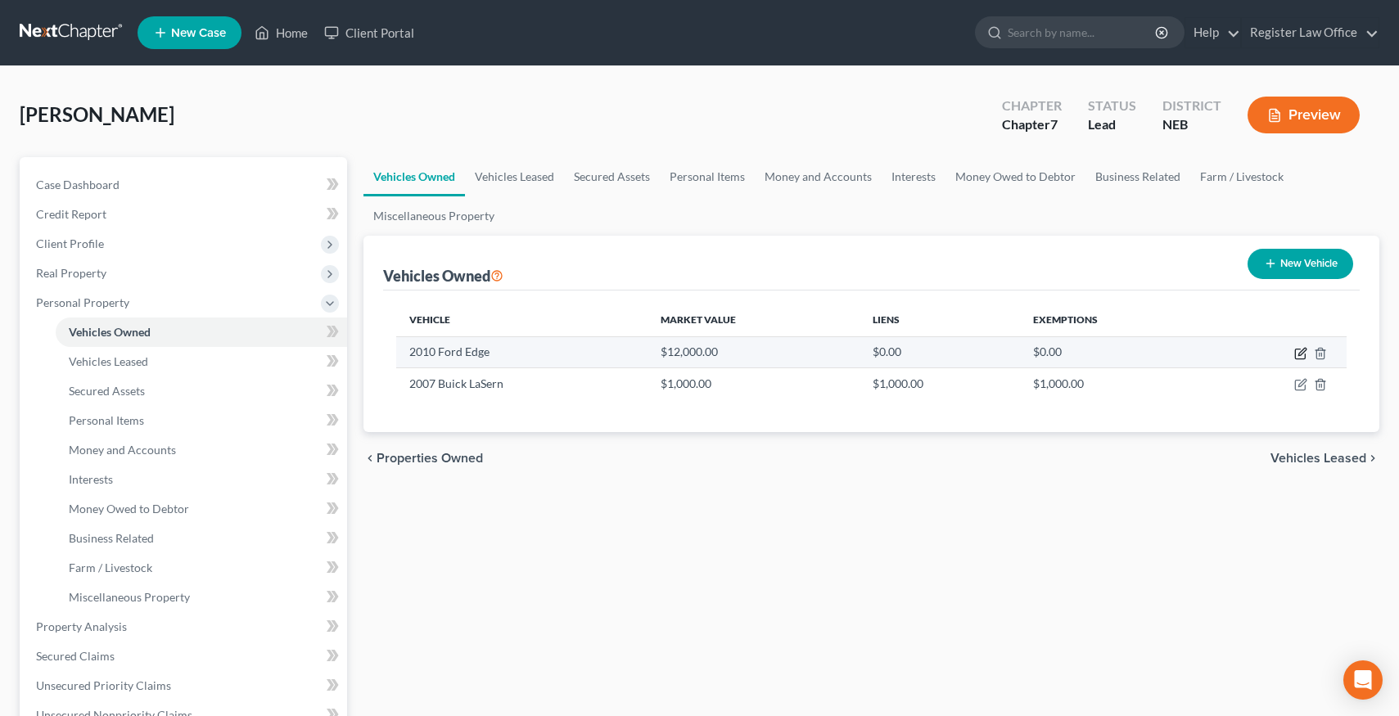
click at [1305, 352] on icon "button" at bounding box center [1301, 353] width 13 height 13
select select "0"
select select "16"
select select "3"
select select "2"
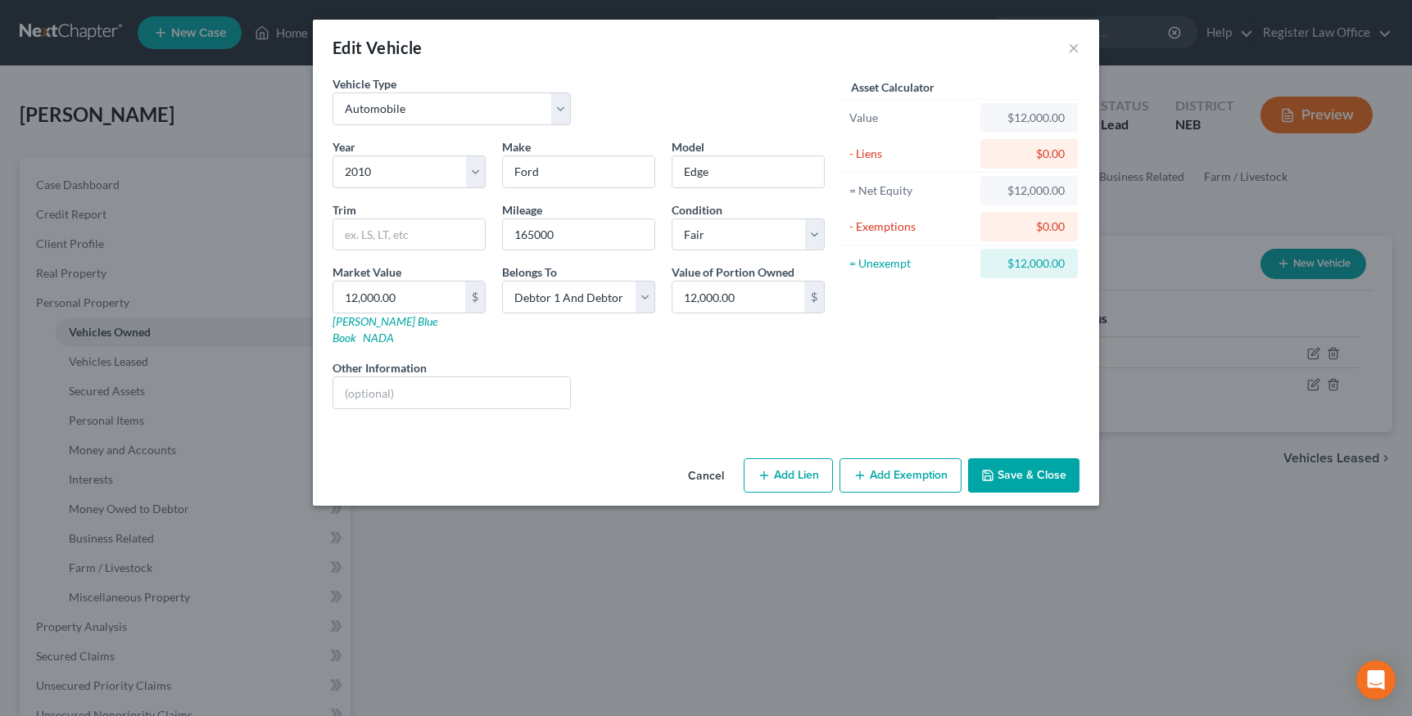
drag, startPoint x: 1015, startPoint y: 459, endPoint x: 1053, endPoint y: 390, distance: 79.5
click at [1015, 459] on button "Save & Close" at bounding box center [1023, 476] width 111 height 34
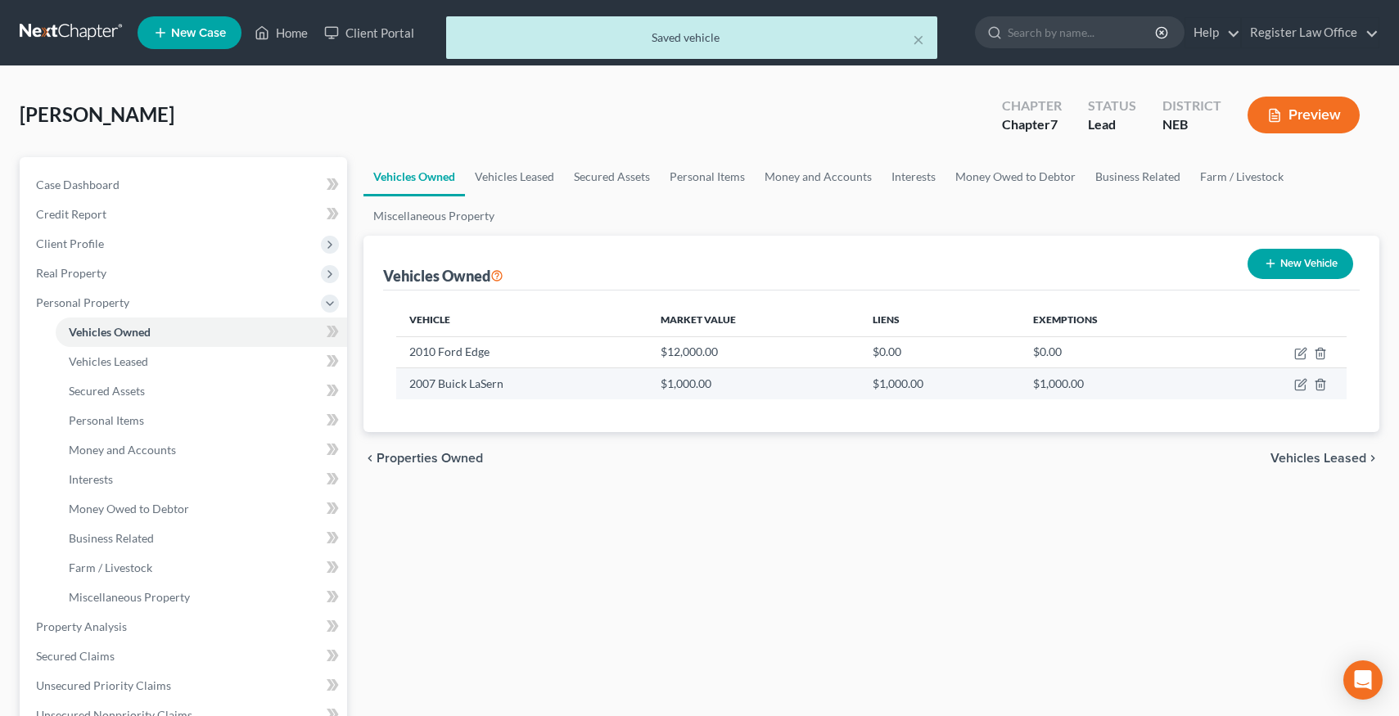
click at [1296, 377] on td at bounding box center [1278, 383] width 137 height 31
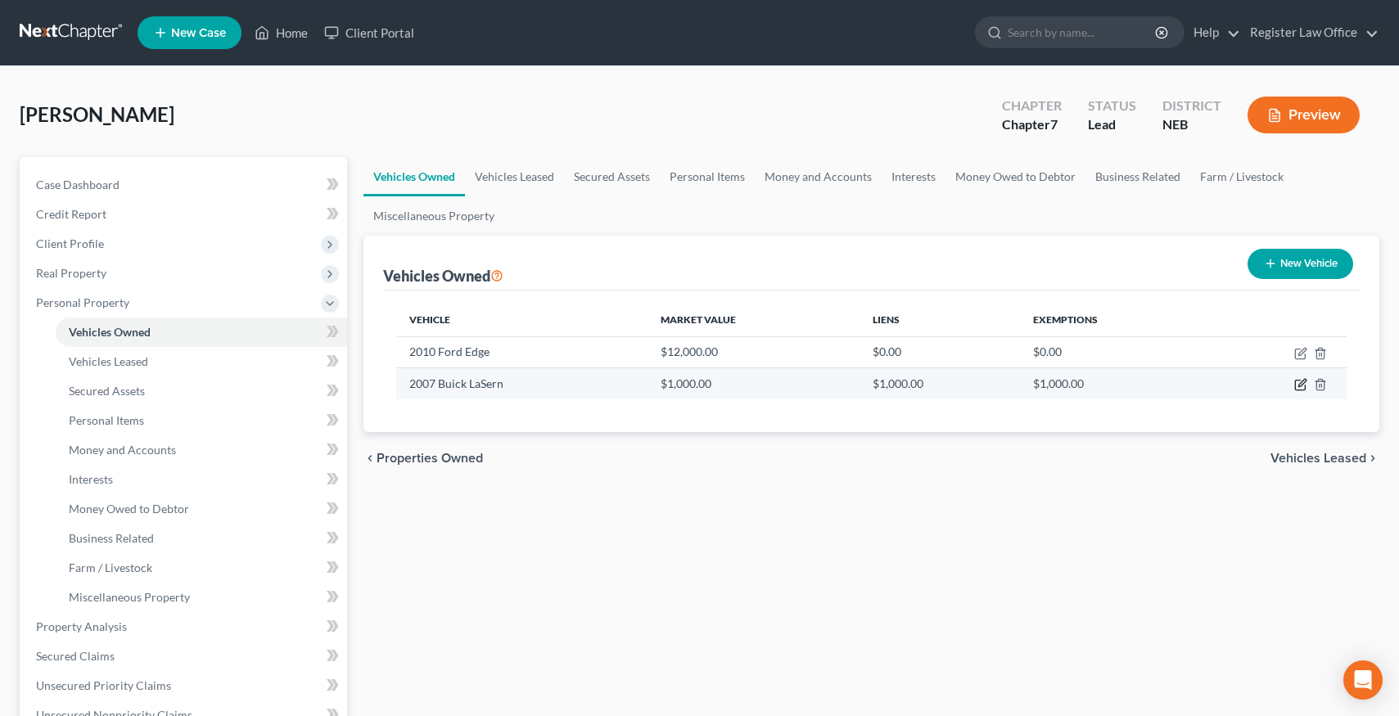
click at [1297, 386] on icon "button" at bounding box center [1301, 384] width 13 height 13
select select "0"
select select "19"
select select "2"
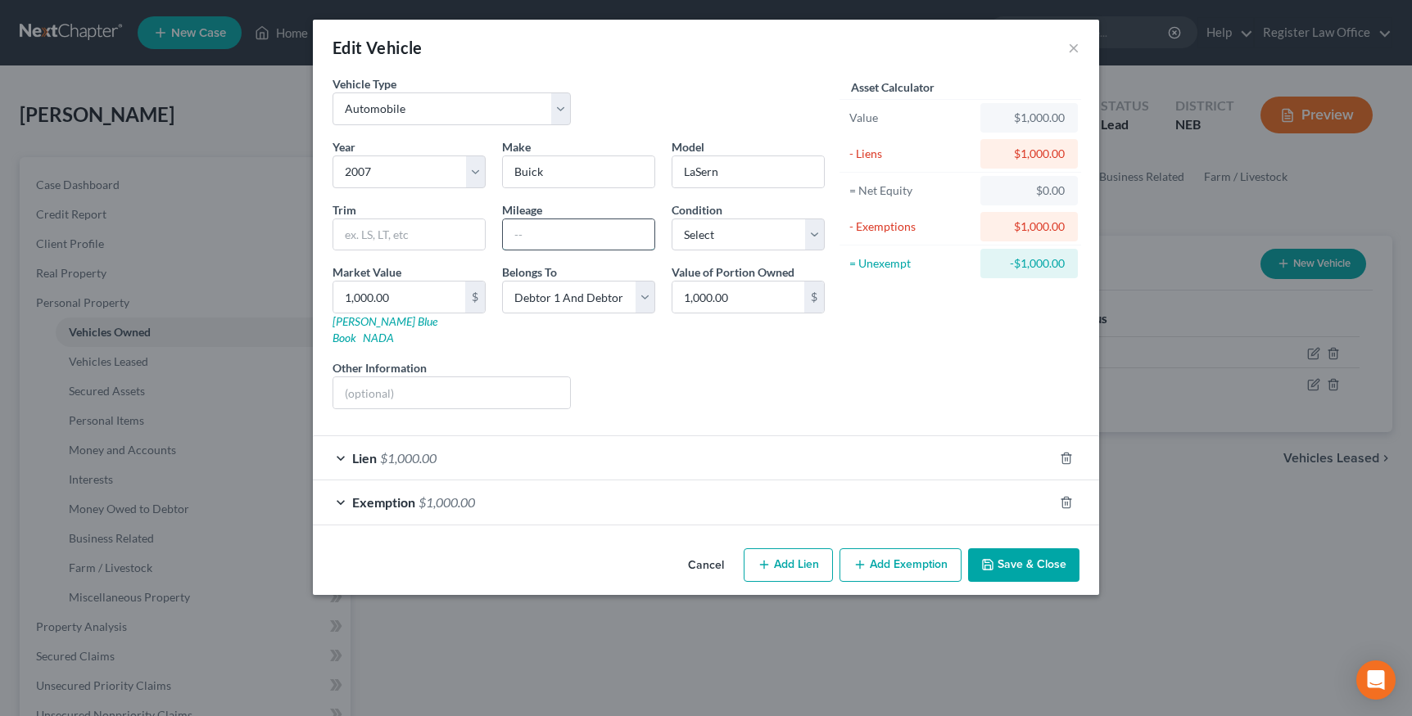
click at [542, 238] on input "text" at bounding box center [578, 234] width 151 height 31
type input "247000"
drag, startPoint x: 741, startPoint y: 366, endPoint x: 714, endPoint y: 271, distance: 98.8
click at [737, 359] on div "Liens Select" at bounding box center [706, 384] width 255 height 50
click at [718, 230] on select "Select Excellent Very Good Good Fair Poor" at bounding box center [747, 235] width 153 height 33
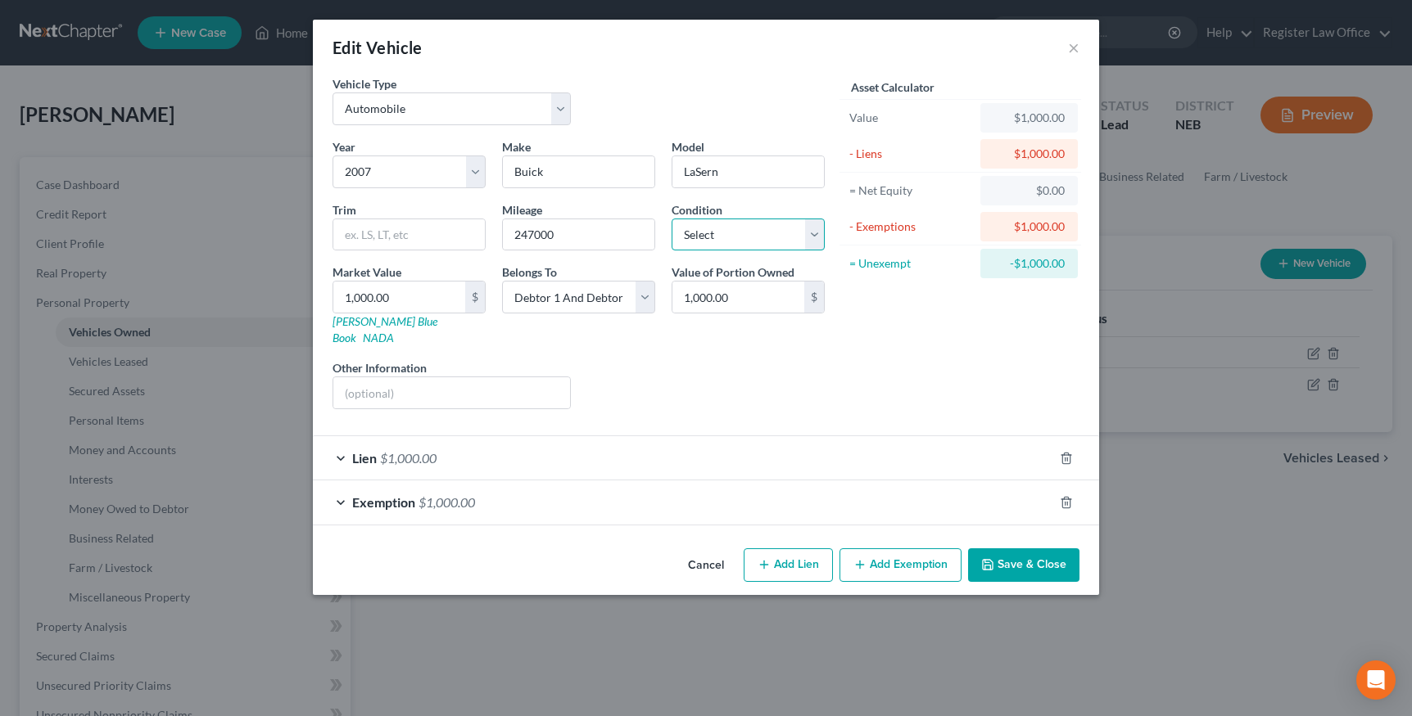
select select "3"
click at [671, 219] on select "Select Excellent Very Good Good Fair Poor" at bounding box center [747, 235] width 153 height 33
click at [1006, 549] on button "Save & Close" at bounding box center [1023, 566] width 111 height 34
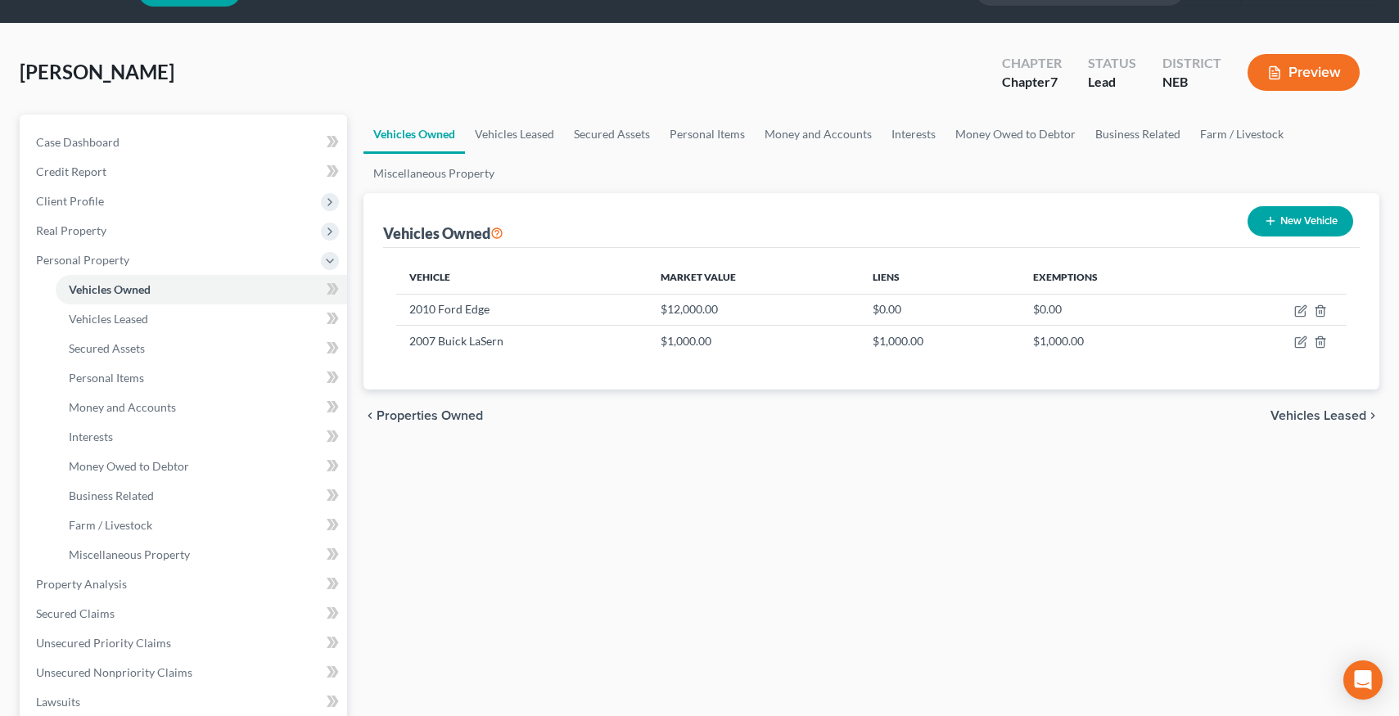
scroll to position [82, 0]
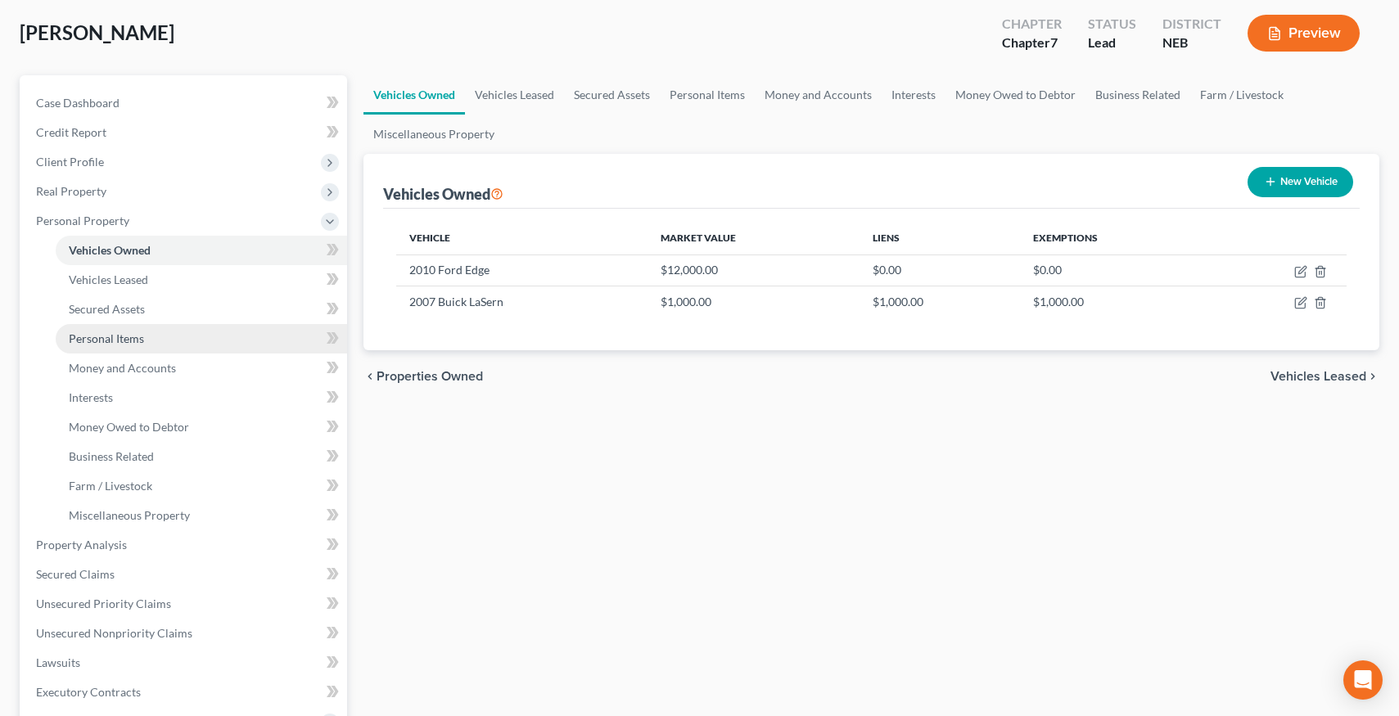
click at [126, 337] on span "Personal Items" at bounding box center [106, 339] width 75 height 14
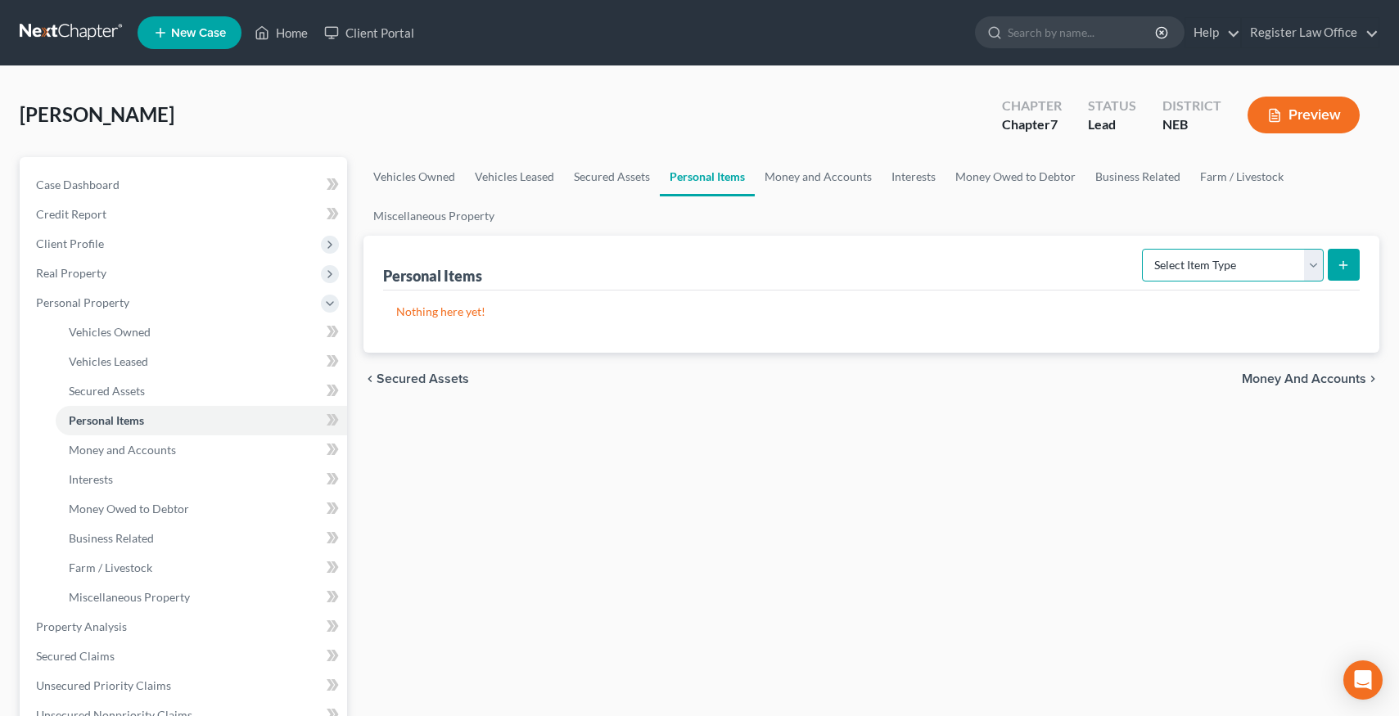
click at [1243, 266] on select "Select Item Type Clothing Collectibles Of Value Electronics Firearms Household …" at bounding box center [1233, 265] width 182 height 33
select select "clothing"
click at [1144, 249] on select "Select Item Type Clothing Collectibles Of Value Electronics Firearms Household …" at bounding box center [1233, 265] width 182 height 33
click at [1341, 260] on icon "submit" at bounding box center [1343, 265] width 13 height 13
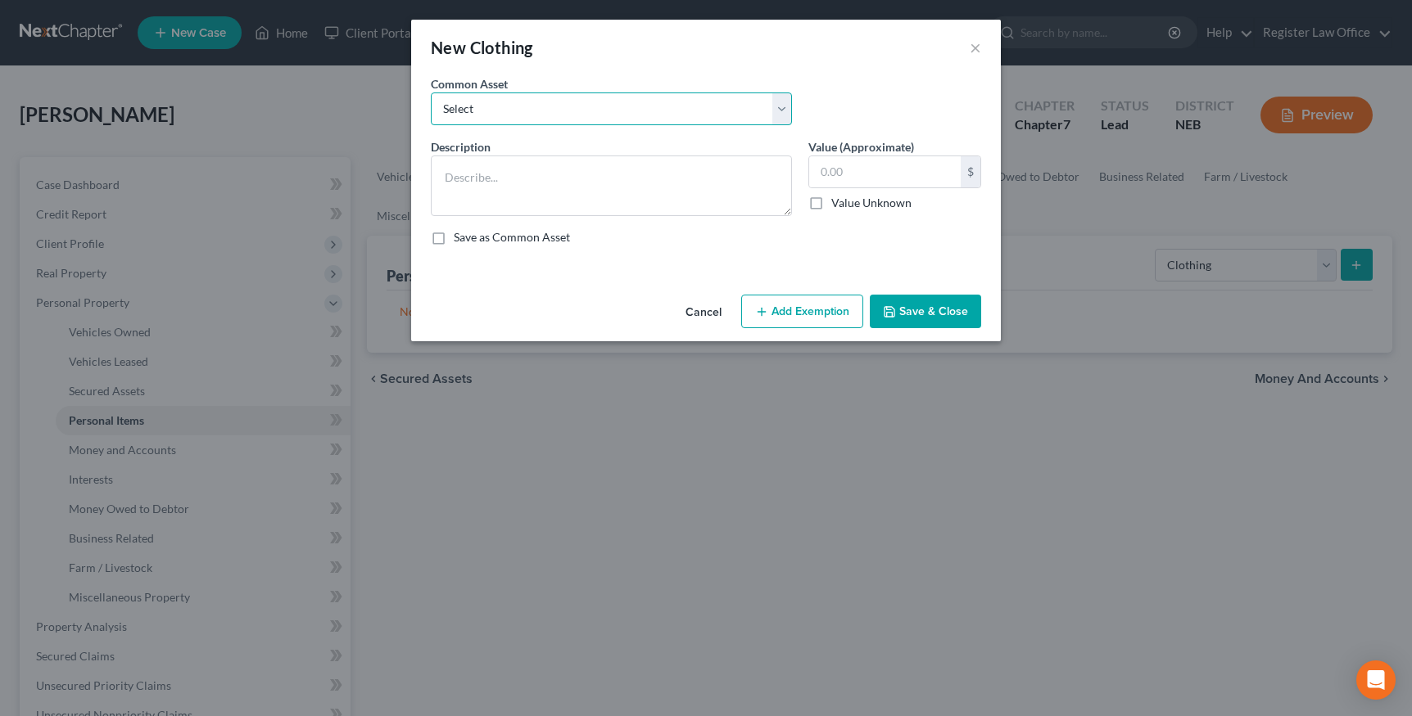
click at [486, 113] on select "Select Clothing" at bounding box center [611, 109] width 361 height 33
select select "0"
click at [431, 93] on select "Select Clothing" at bounding box center [611, 109] width 361 height 33
type textarea "Clothing"
type input "200.00"
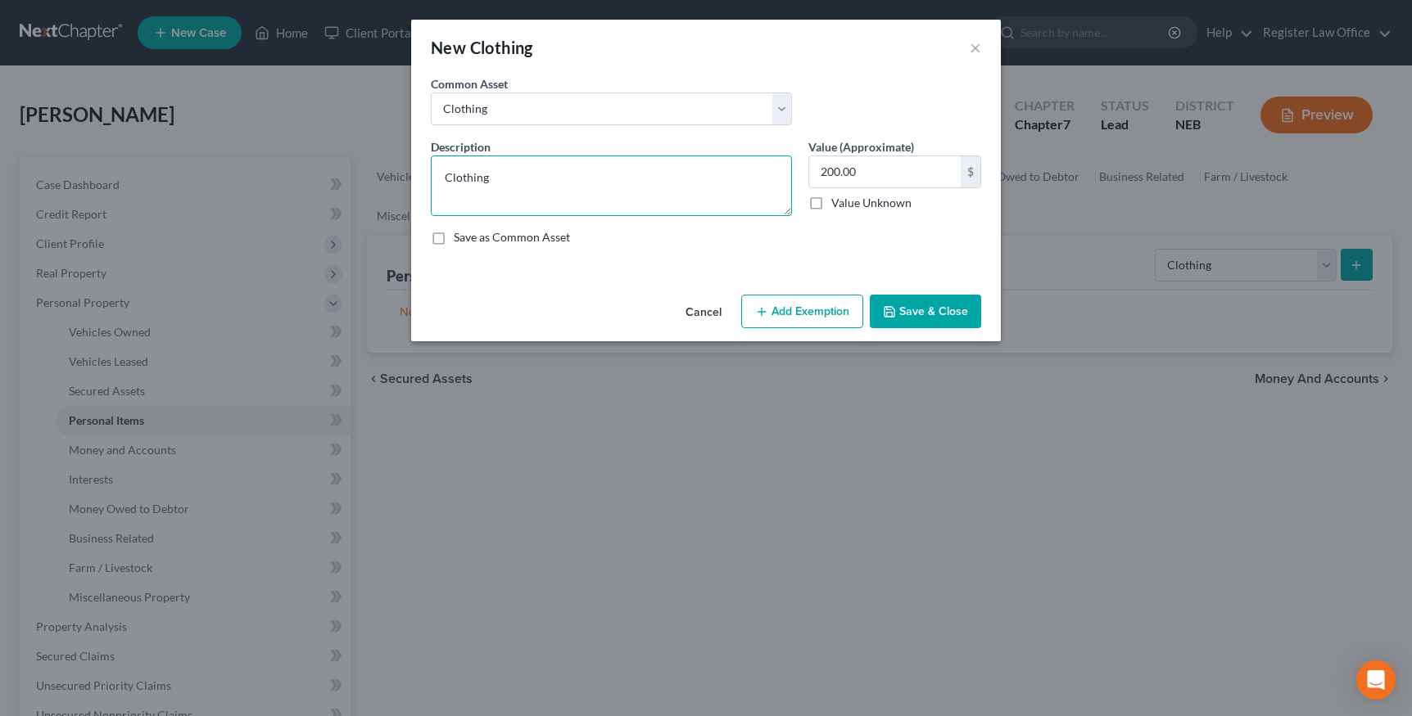
click at [490, 180] on textarea "Clothing" at bounding box center [611, 186] width 361 height 61
click at [801, 314] on button "Add Exemption" at bounding box center [802, 312] width 122 height 34
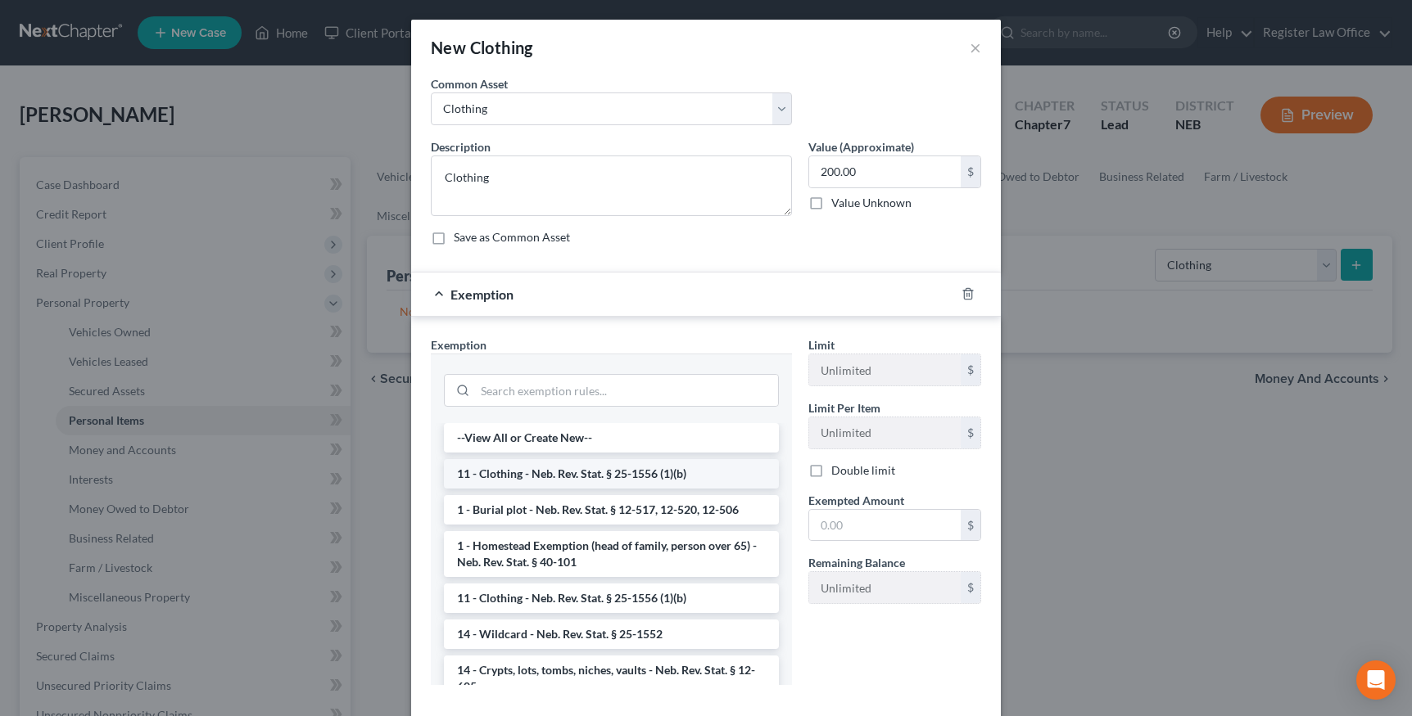
click at [556, 473] on li "11 - Clothing - Neb. Rev. Stat. § 25-1556 (1)(b)" at bounding box center [611, 473] width 335 height 29
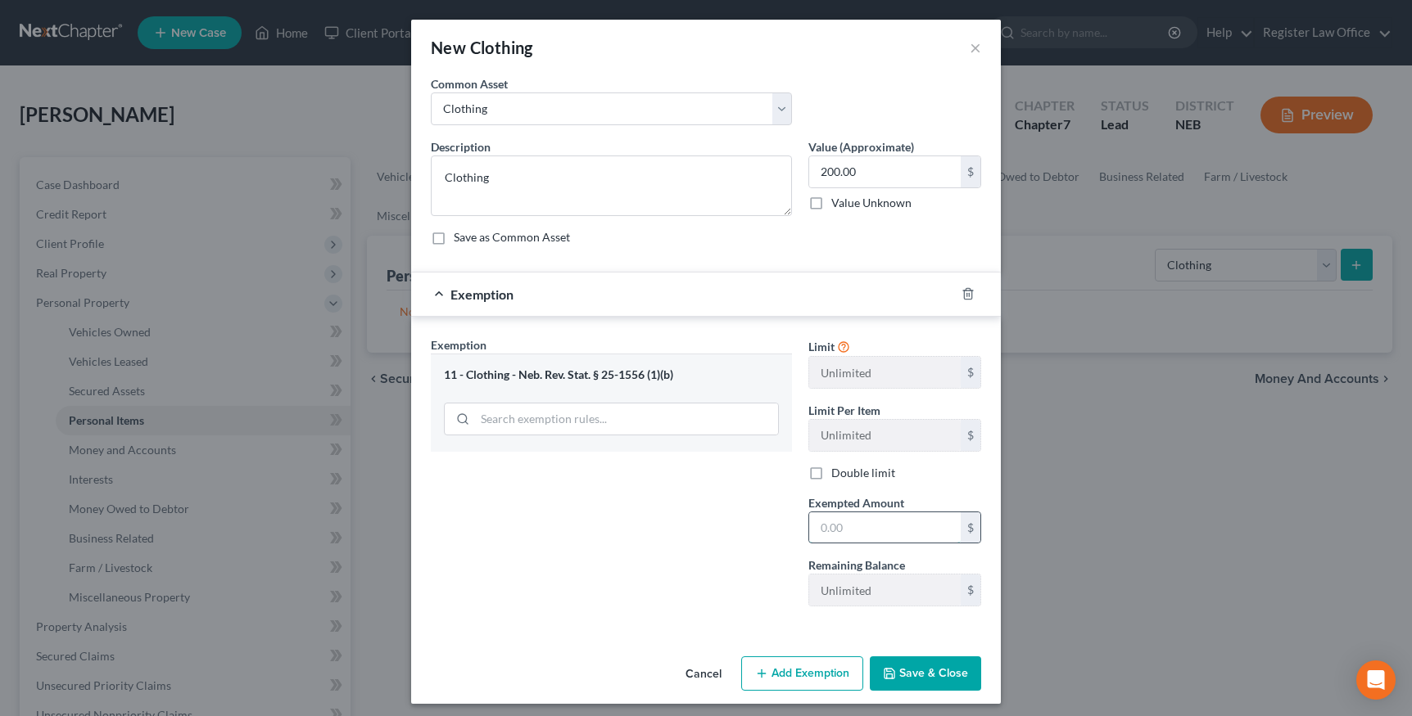
click at [831, 523] on input "text" at bounding box center [884, 528] width 151 height 31
type input "200.00"
click at [914, 671] on button "Save & Close" at bounding box center [925, 674] width 111 height 34
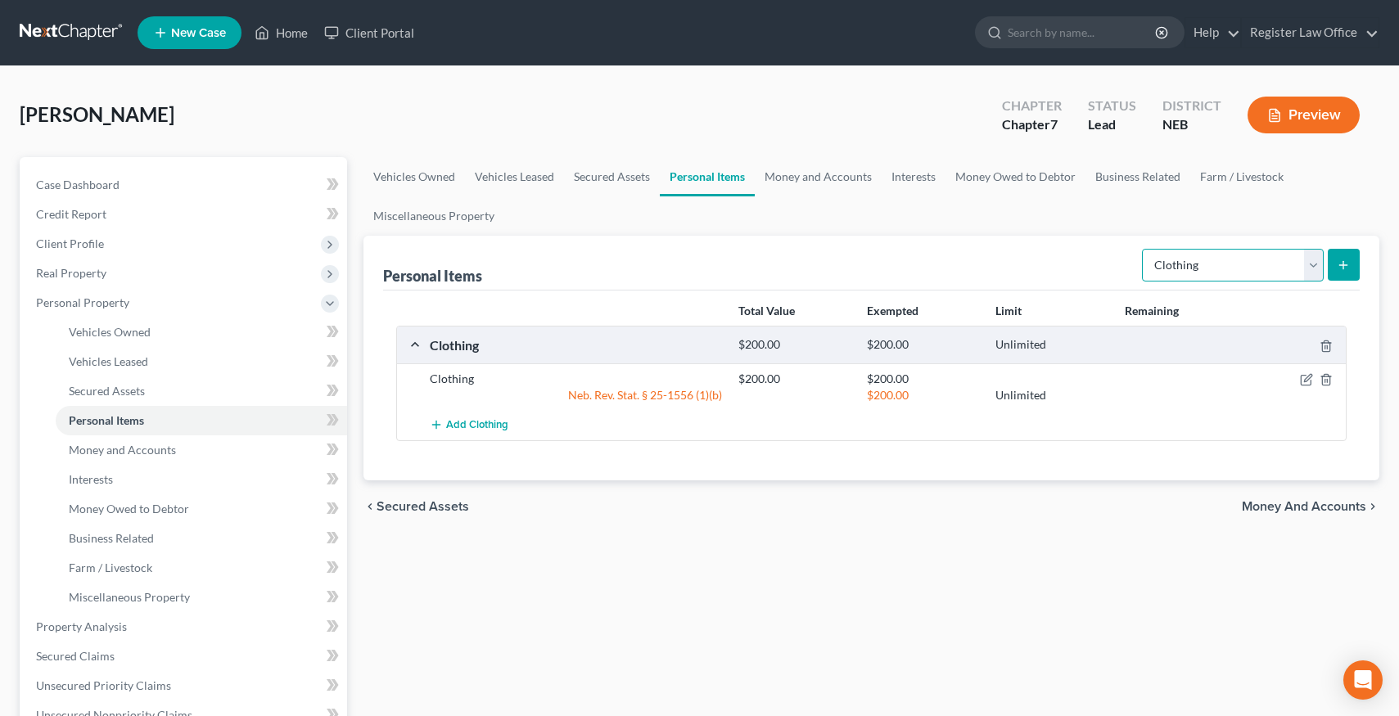
click at [1320, 264] on select "Select Item Type Clothing Collectibles Of Value Electronics Firearms Household …" at bounding box center [1233, 265] width 182 height 33
select select "household_goods"
click at [1144, 249] on select "Select Item Type Clothing Collectibles Of Value Electronics Firearms Household …" at bounding box center [1233, 265] width 182 height 33
click at [1338, 261] on icon "submit" at bounding box center [1343, 265] width 13 height 13
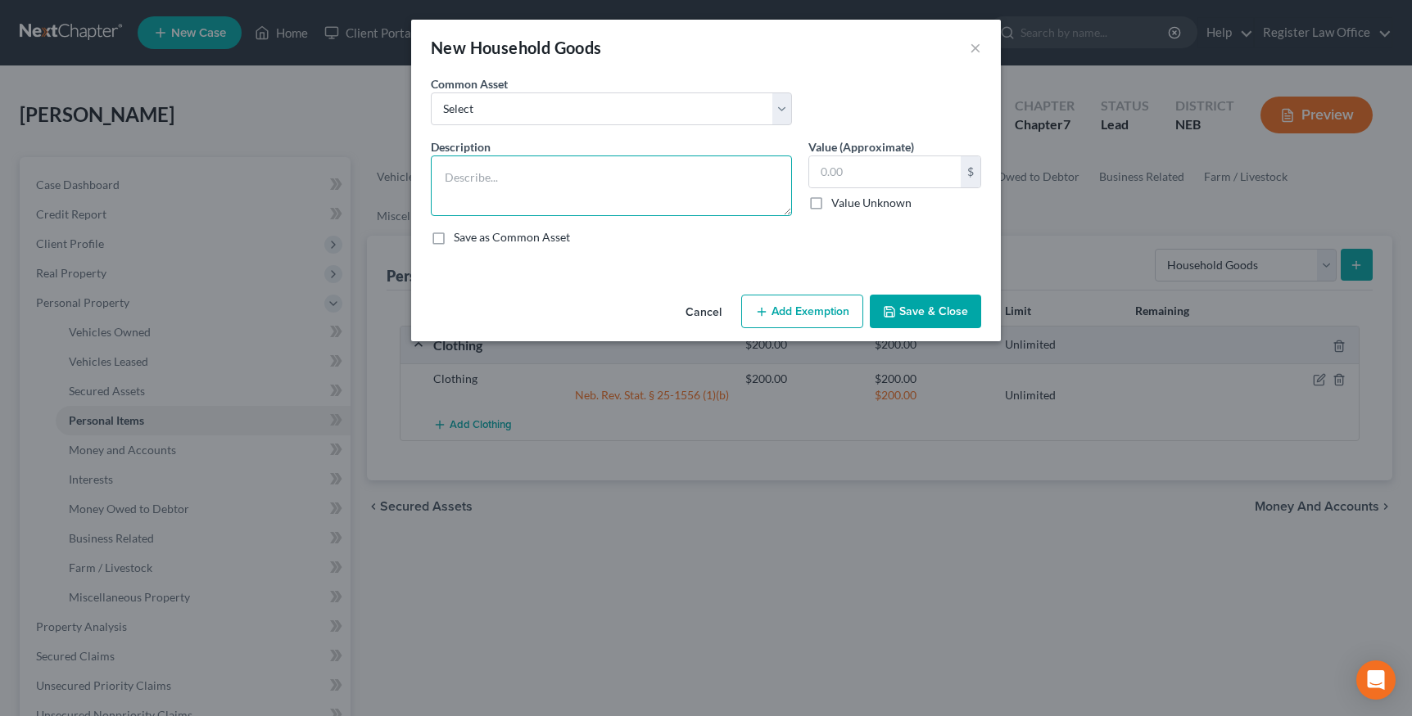
click at [479, 175] on textarea at bounding box center [611, 186] width 361 height 61
type textarea "household goods and furniture"
click at [832, 175] on input "text" at bounding box center [884, 171] width 151 height 31
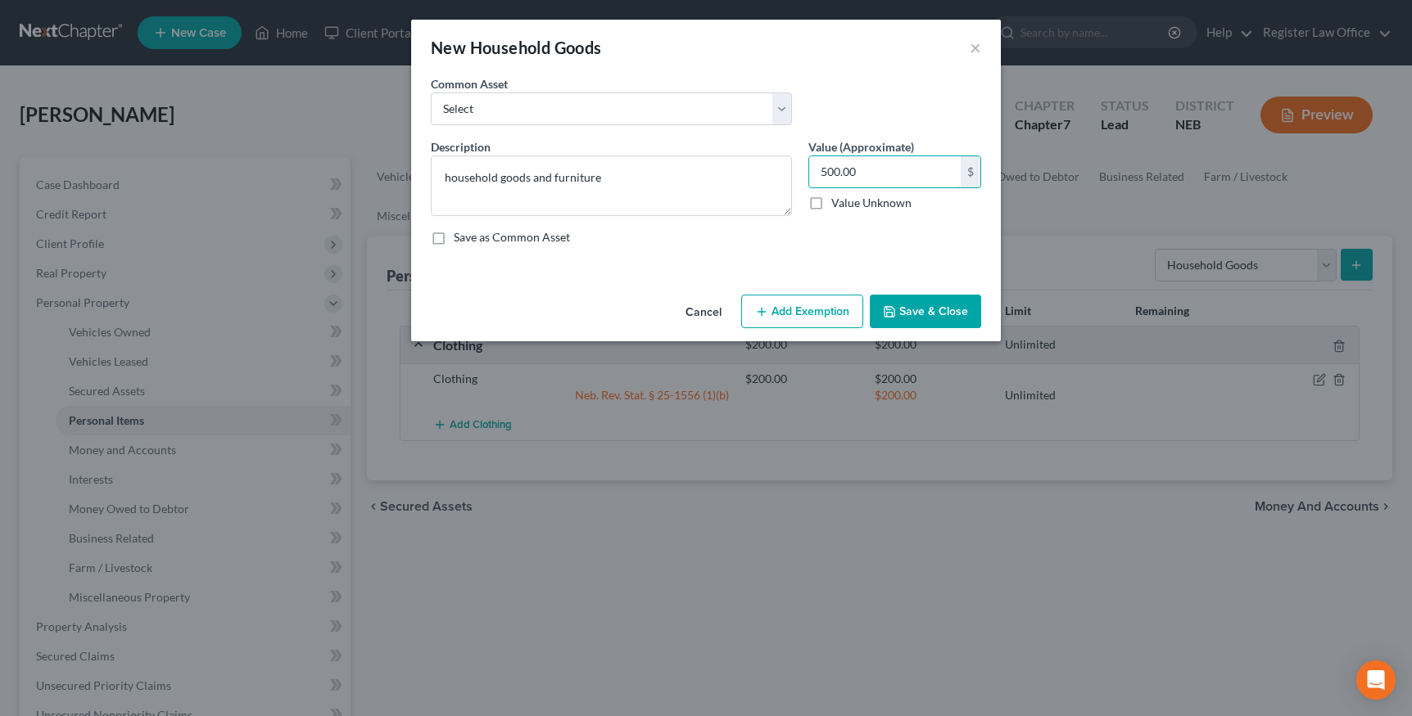
type input "500.00"
click at [825, 300] on button "Add Exemption" at bounding box center [802, 312] width 122 height 34
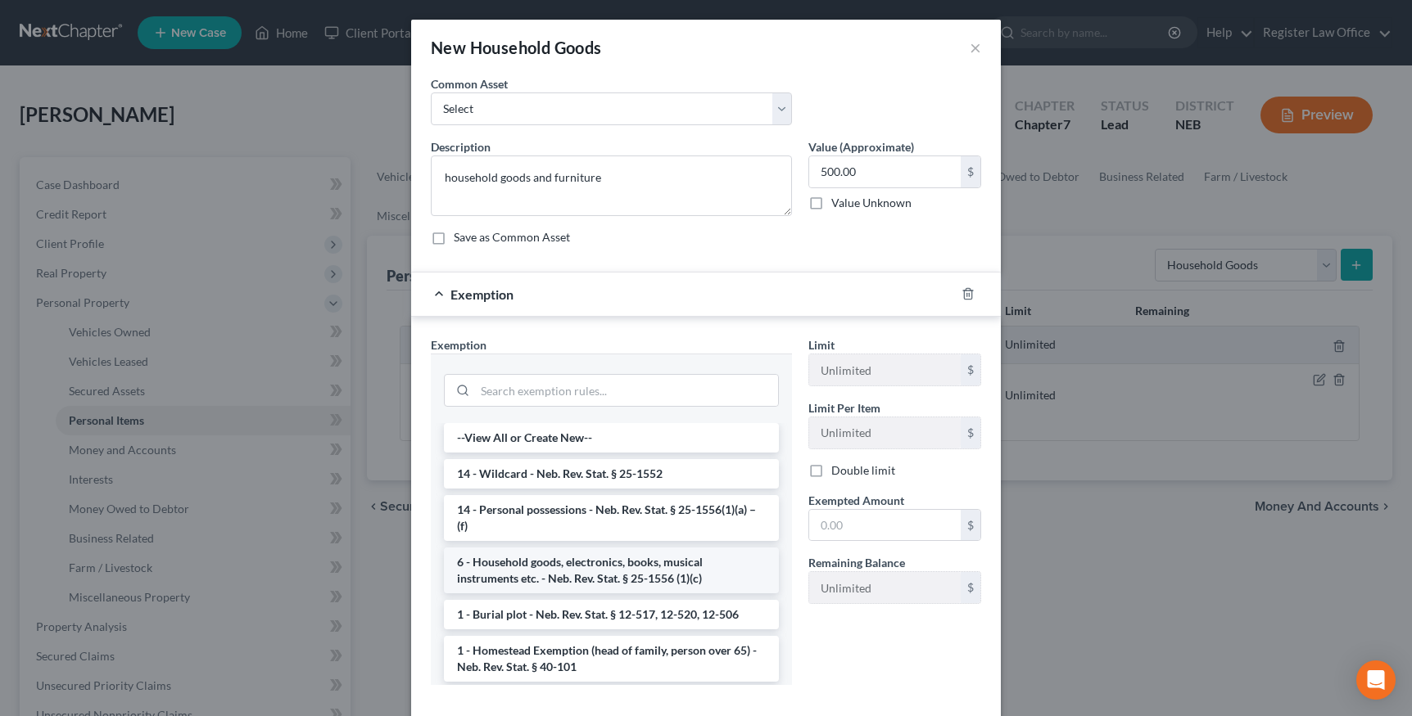
click at [676, 567] on li "6 - Household goods, electronics, books, musical instruments etc. - Neb. Rev. S…" at bounding box center [611, 571] width 335 height 46
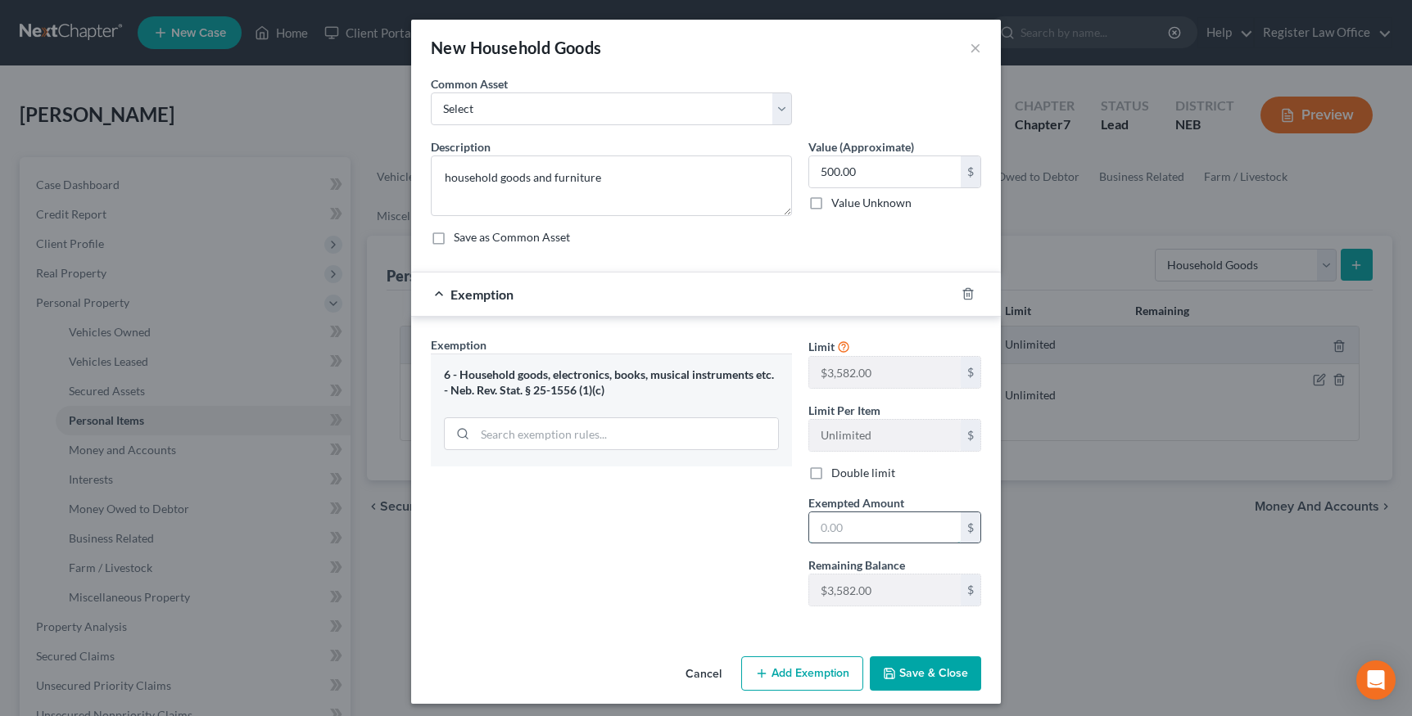
click at [882, 533] on input "text" at bounding box center [884, 528] width 151 height 31
type input "500.00"
drag, startPoint x: 743, startPoint y: 549, endPoint x: 759, endPoint y: 561, distance: 20.5
click at [755, 558] on div "Exemption Set must be selected for CA. Exemption * 6 - Household goods, electro…" at bounding box center [611, 478] width 377 height 283
click at [914, 678] on button "Save & Close" at bounding box center [925, 674] width 111 height 34
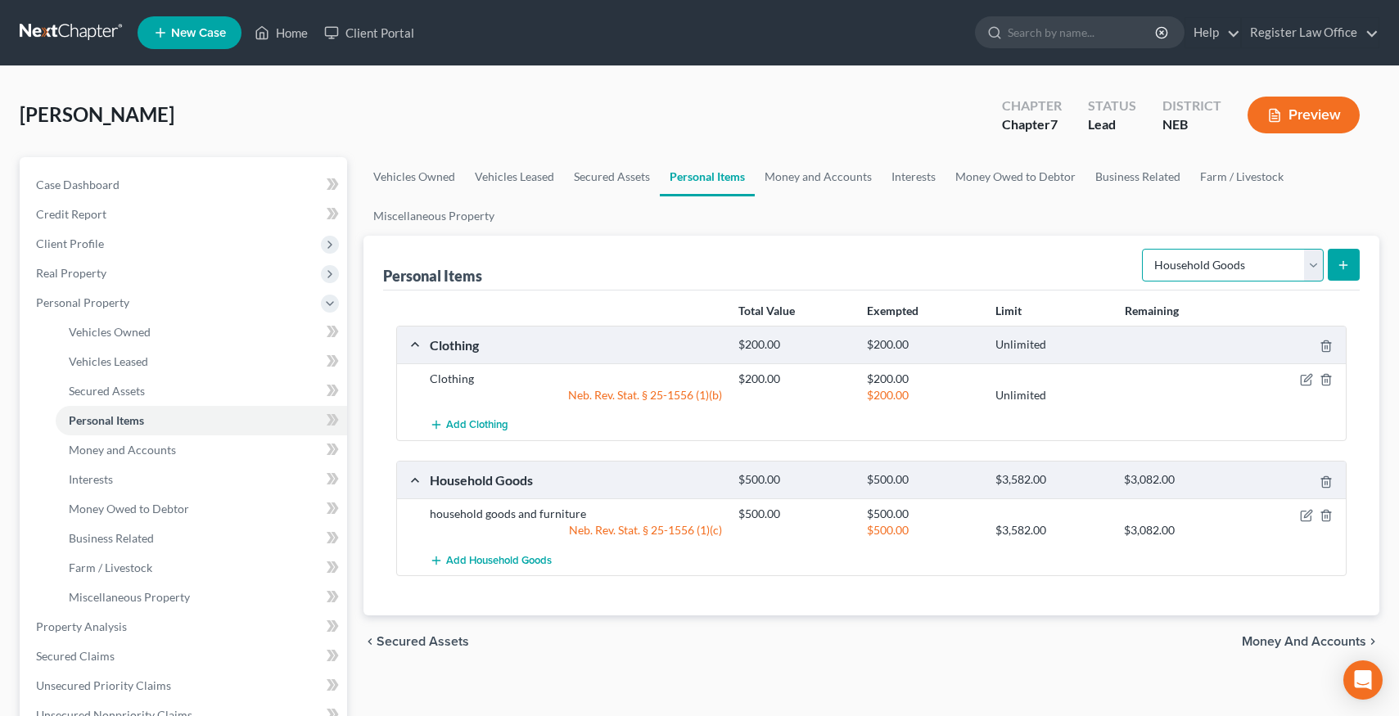
click at [1198, 272] on select "Select Item Type Clothing Collectibles Of Value Electronics Firearms Household …" at bounding box center [1233, 265] width 182 height 33
select select "electronics"
click at [1144, 249] on select "Select Item Type Clothing Collectibles Of Value Electronics Firearms Household …" at bounding box center [1233, 265] width 182 height 33
click at [1333, 266] on button "submit" at bounding box center [1344, 265] width 32 height 32
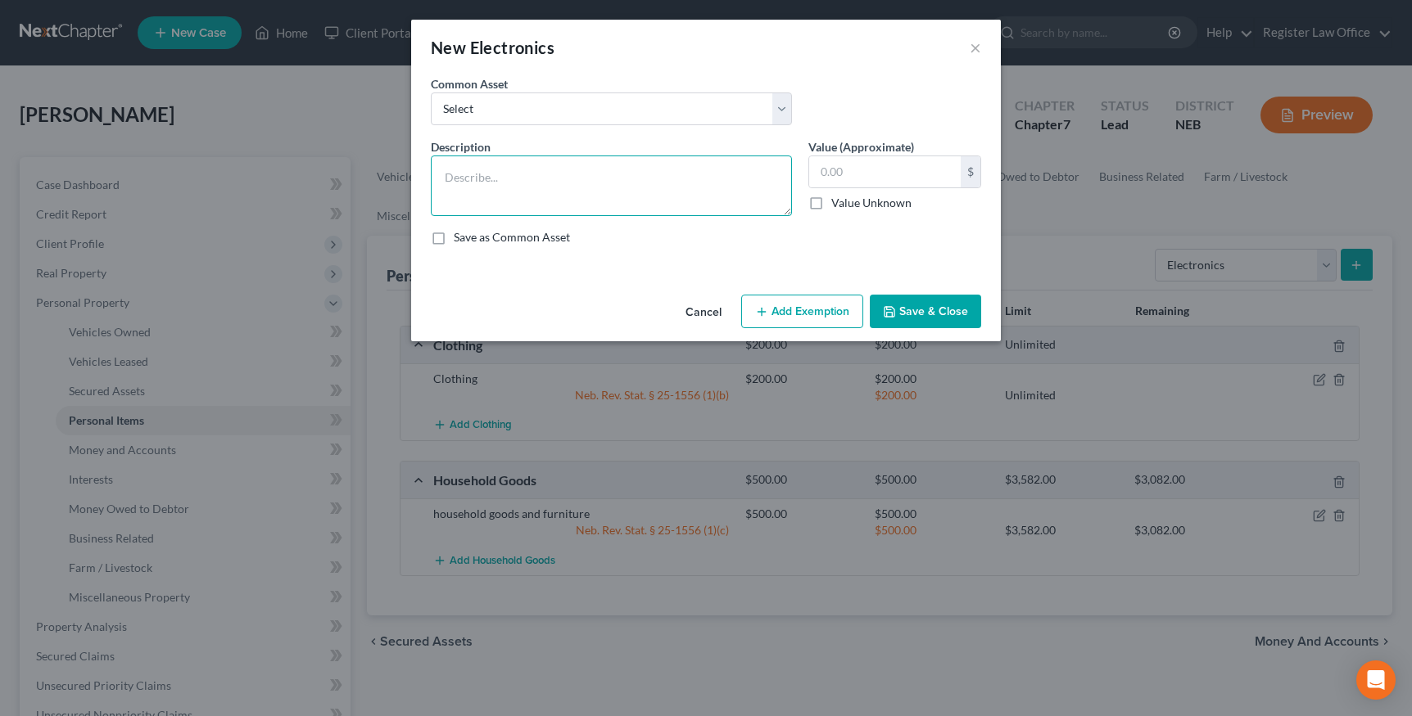
click at [473, 181] on textarea at bounding box center [611, 186] width 361 height 61
type textarea "2 TV, Cell phones"
click at [847, 168] on input "text" at bounding box center [884, 171] width 151 height 31
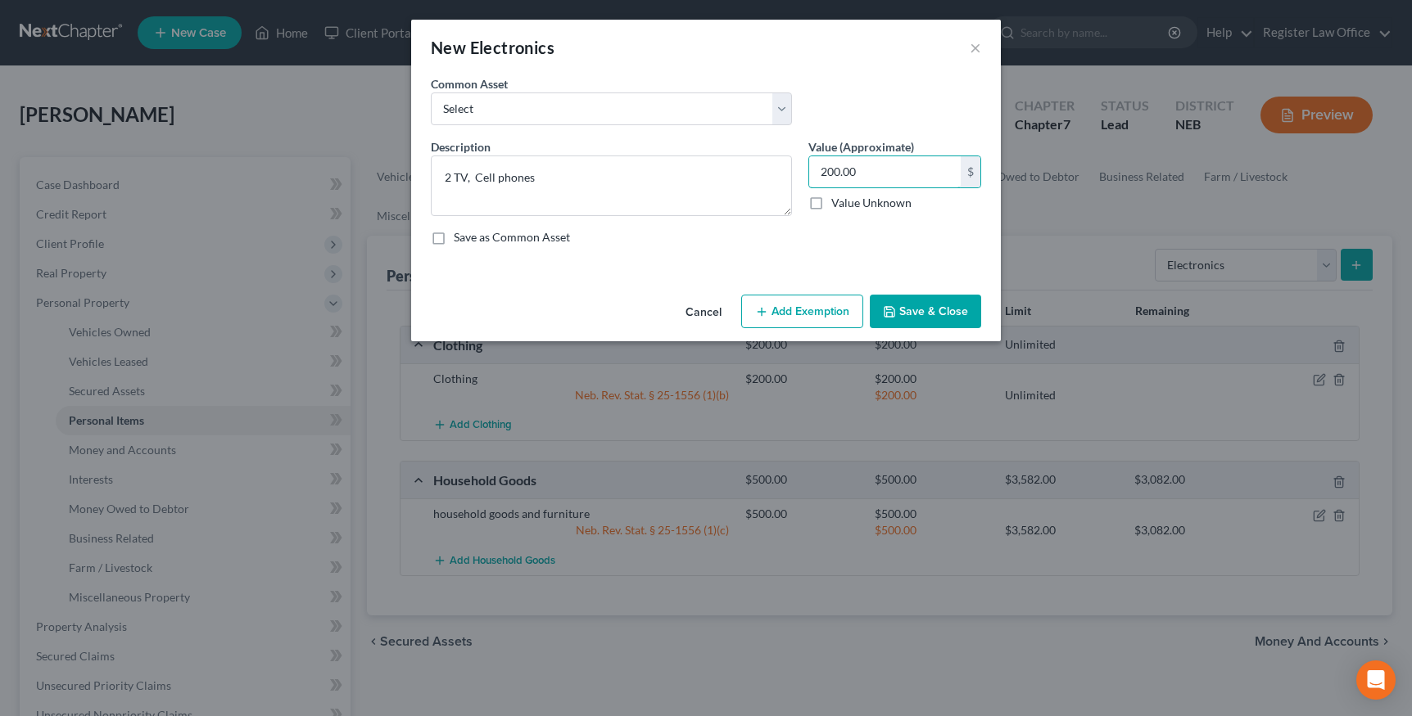
type input "200.00"
click at [816, 307] on button "Add Exemption" at bounding box center [802, 312] width 122 height 34
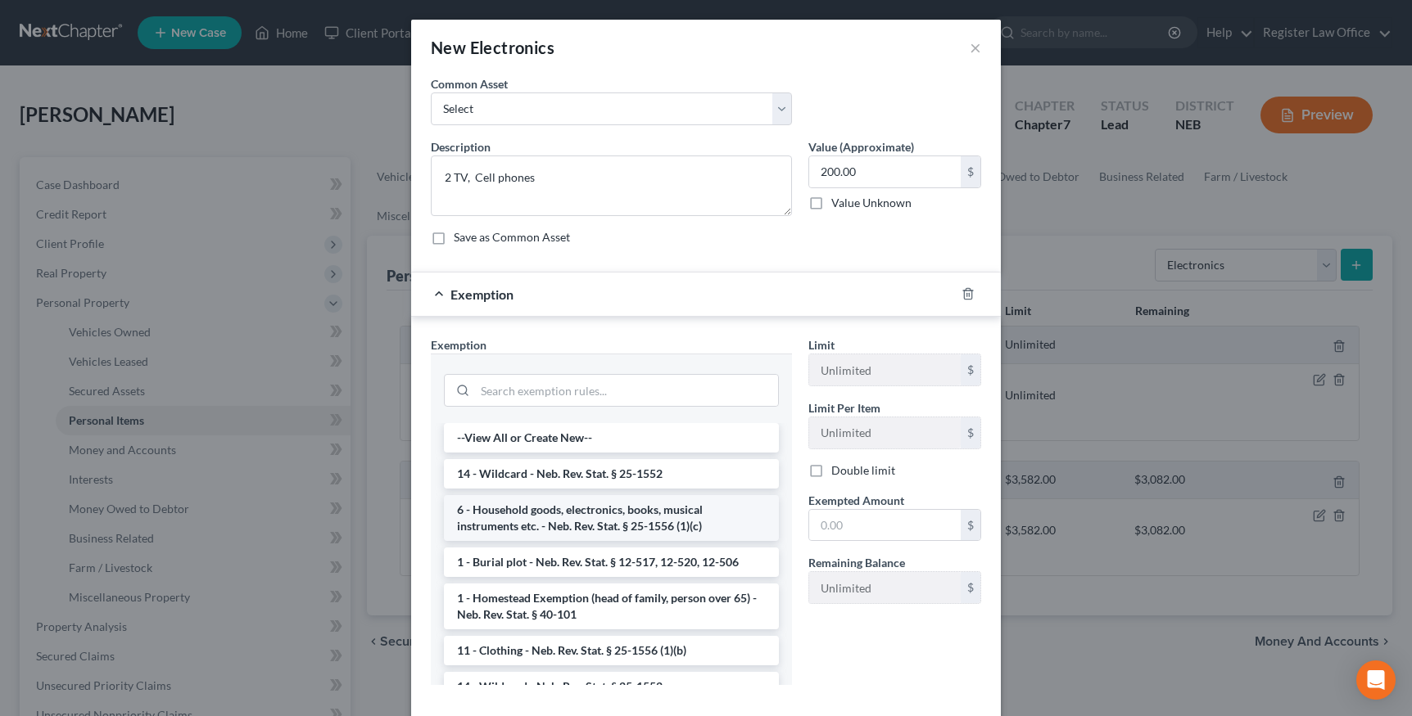
drag, startPoint x: 609, startPoint y: 529, endPoint x: 685, endPoint y: 529, distance: 76.2
click at [613, 529] on li "6 - Household goods, electronics, books, musical instruments etc. - Neb. Rev. S…" at bounding box center [611, 518] width 335 height 46
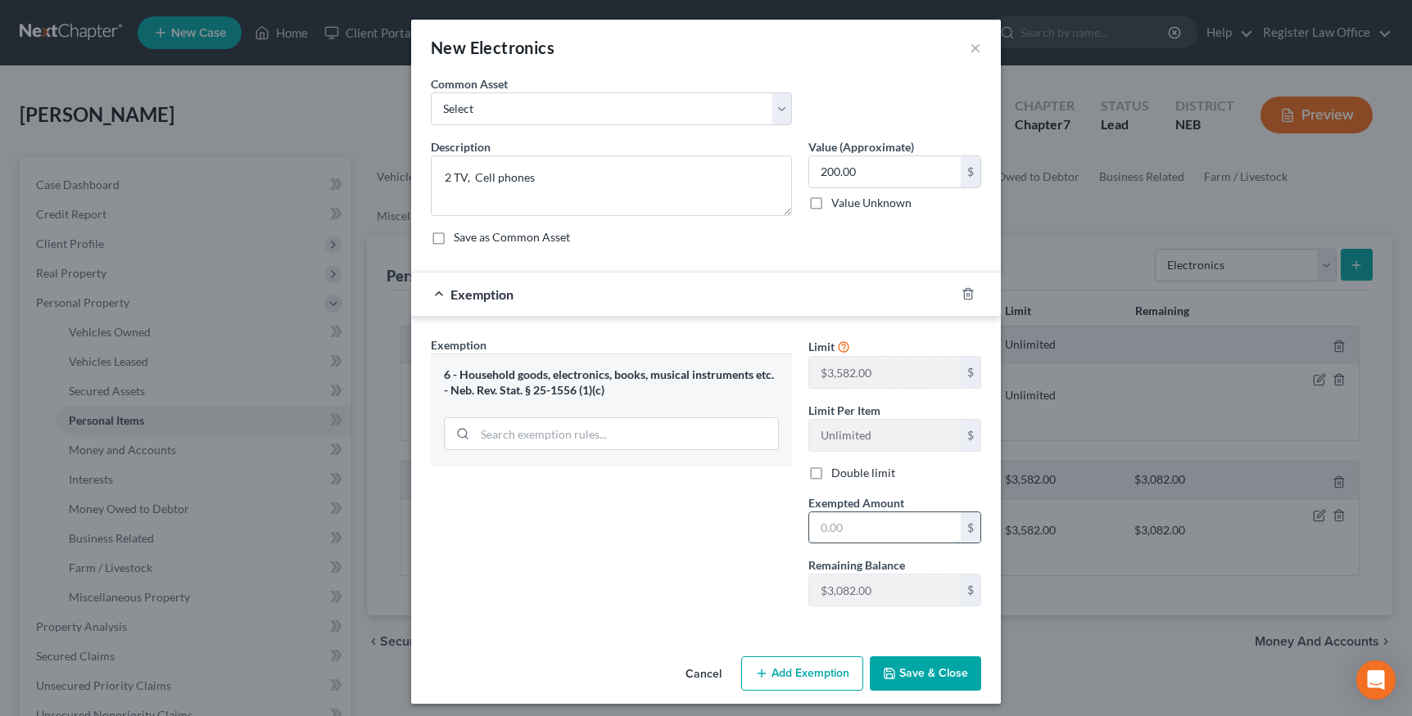
click at [824, 528] on input "text" at bounding box center [884, 528] width 151 height 31
type input "200.00"
drag, startPoint x: 732, startPoint y: 571, endPoint x: 757, endPoint y: 635, distance: 68.7
click at [732, 582] on div "Exemption Set must be selected for CA. Exemption * 6 - Household goods, electro…" at bounding box center [611, 478] width 377 height 283
click at [912, 672] on button "Save & Close" at bounding box center [925, 674] width 111 height 34
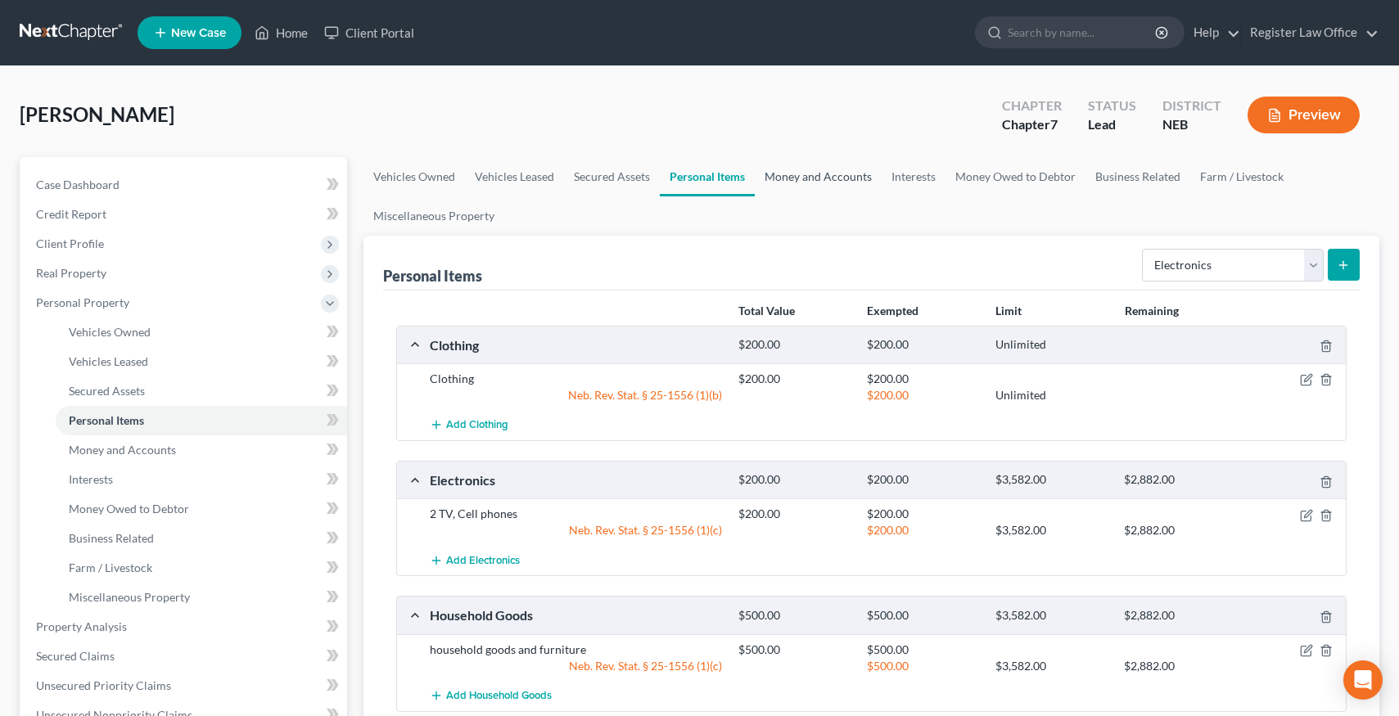
click at [842, 171] on link "Money and Accounts" at bounding box center [818, 176] width 127 height 39
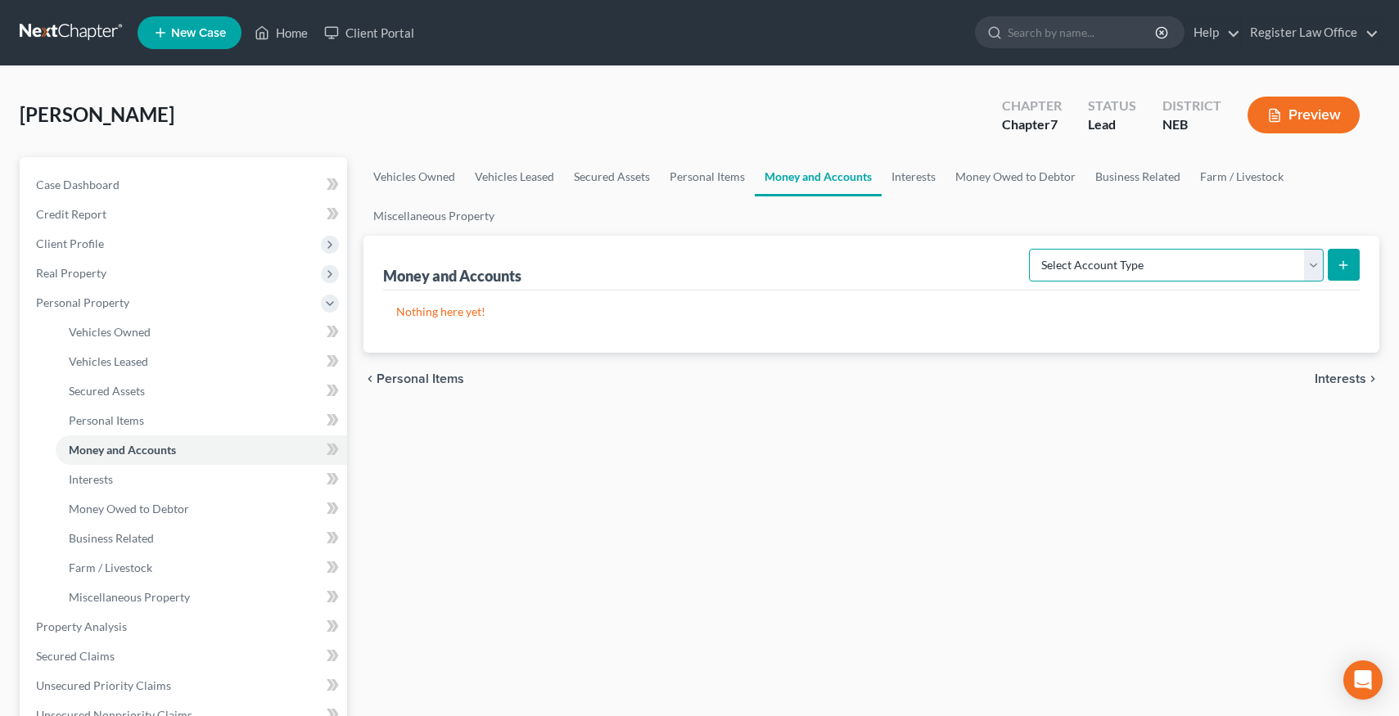
click at [1105, 269] on select "Select Account Type Brokerage Cash on Hand Certificates of Deposit Checking Acc…" at bounding box center [1176, 265] width 295 height 33
select select "cash_on_hand"
click at [1033, 249] on select "Select Account Type Brokerage Cash on Hand Certificates of Deposit Checking Acc…" at bounding box center [1176, 265] width 295 height 33
click at [1339, 266] on icon "submit" at bounding box center [1343, 265] width 13 height 13
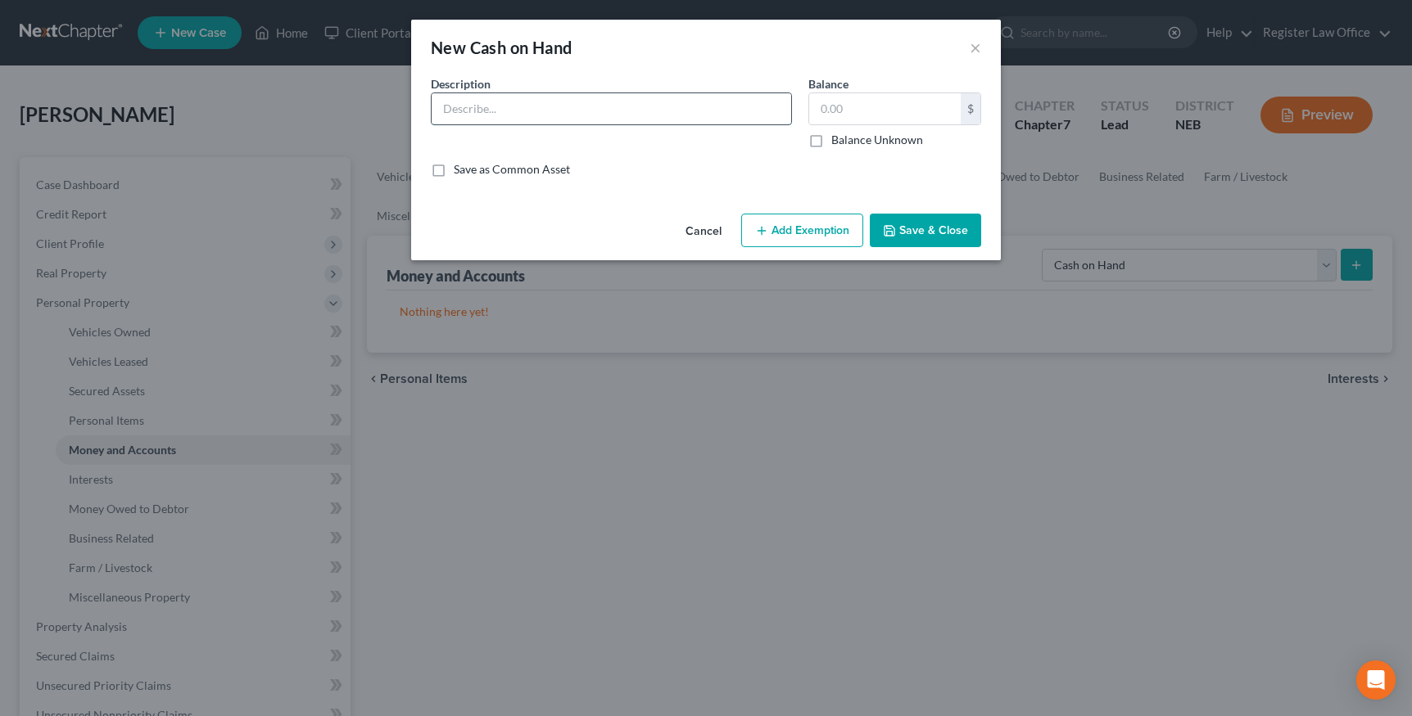
click at [522, 109] on input "text" at bounding box center [611, 108] width 359 height 31
type input "cash"
click at [874, 105] on input "text" at bounding box center [884, 108] width 151 height 31
type input "10.00"
click at [822, 233] on button "Add Exemption" at bounding box center [802, 231] width 122 height 34
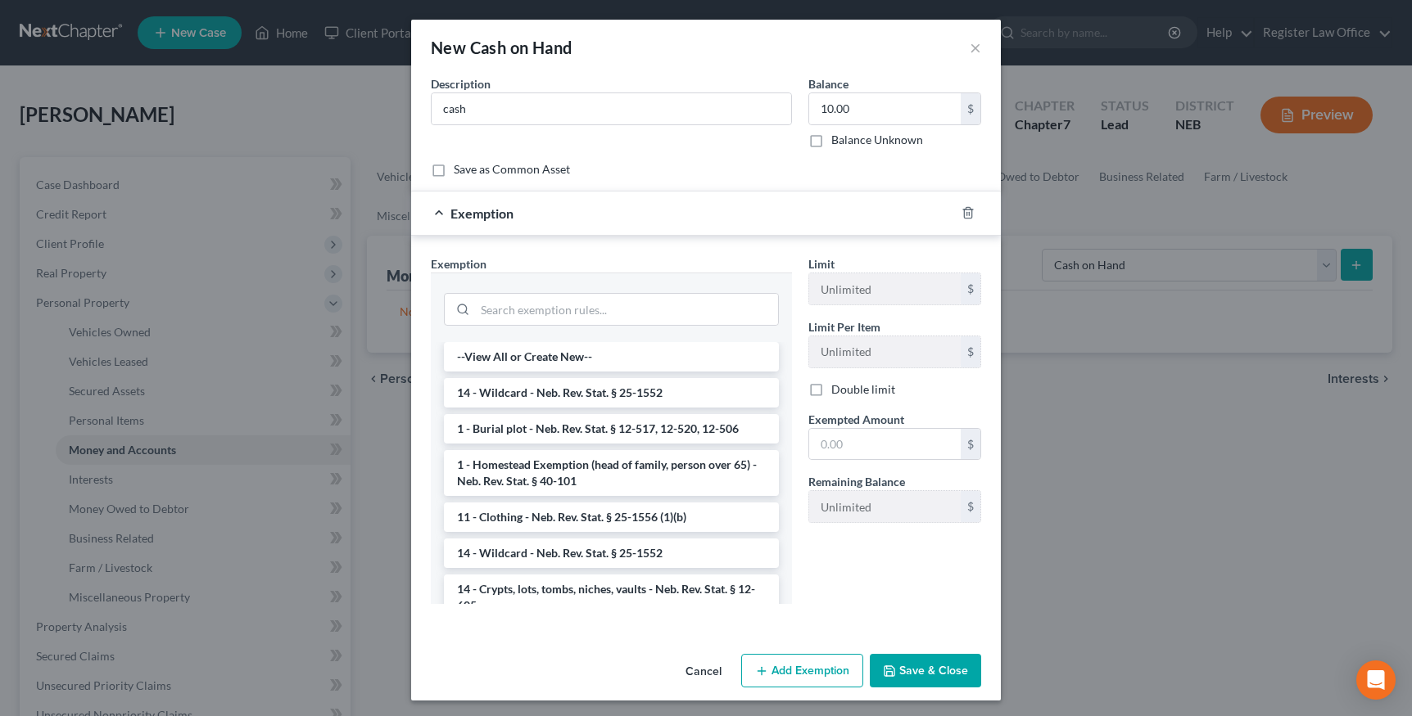
drag, startPoint x: 600, startPoint y: 396, endPoint x: 652, endPoint y: 393, distance: 51.7
click at [608, 395] on li "14 - Wildcard - Neb. Rev. Stat. § 25-1552" at bounding box center [611, 392] width 335 height 29
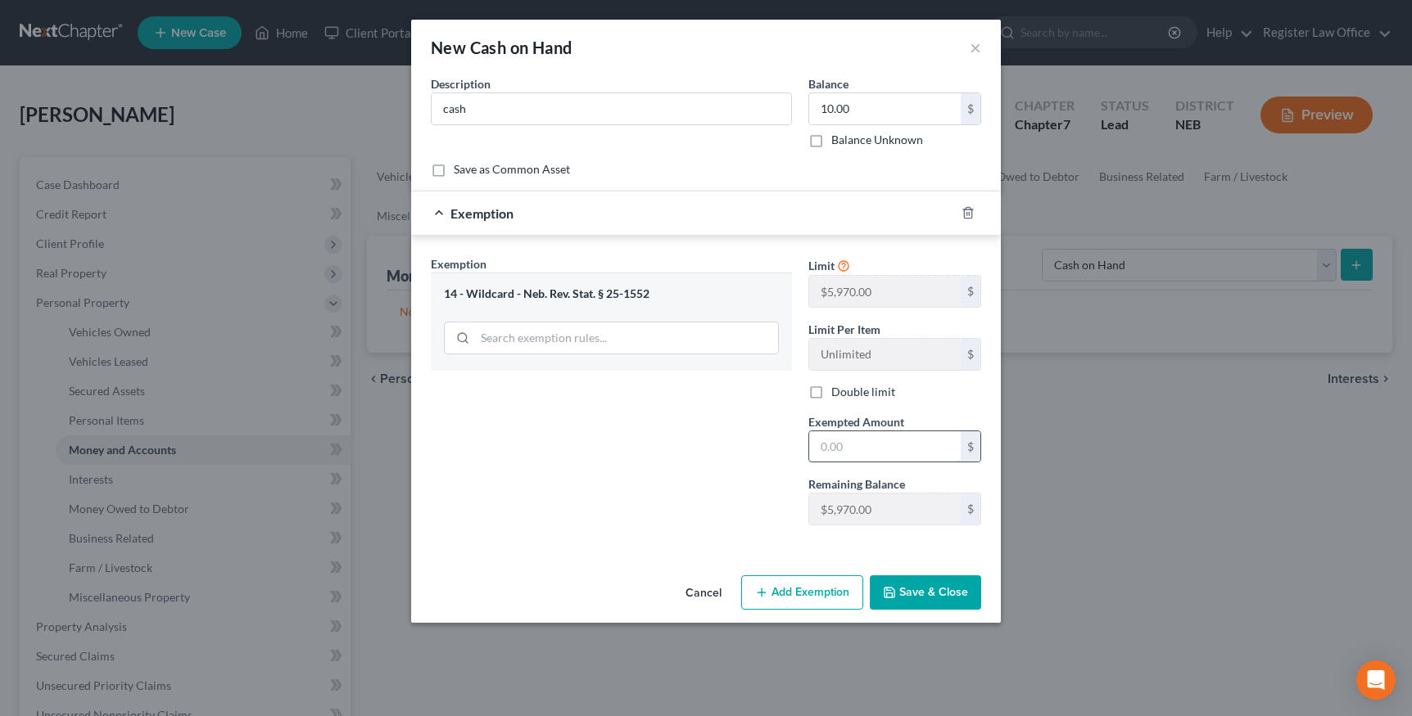
click at [868, 453] on input "text" at bounding box center [884, 447] width 151 height 31
type input "10.00"
drag, startPoint x: 694, startPoint y: 483, endPoint x: 744, endPoint y: 566, distance: 96.6
click at [697, 500] on div "Exemption Set must be selected for CA. Exemption * 14 - Wildcard - Neb. Rev. St…" at bounding box center [611, 396] width 377 height 283
click at [819, 594] on button "Add Exemption" at bounding box center [802, 593] width 122 height 34
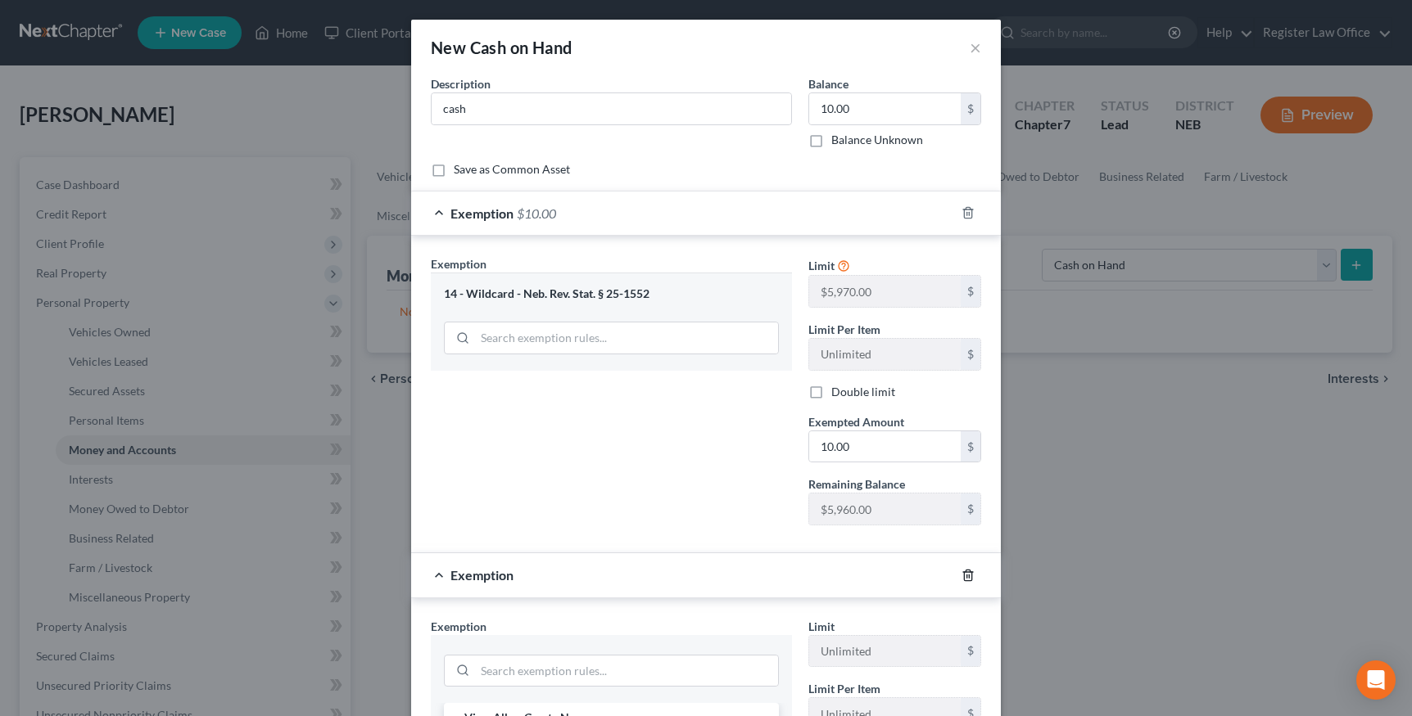
click at [961, 575] on icon "button" at bounding box center [967, 575] width 13 height 13
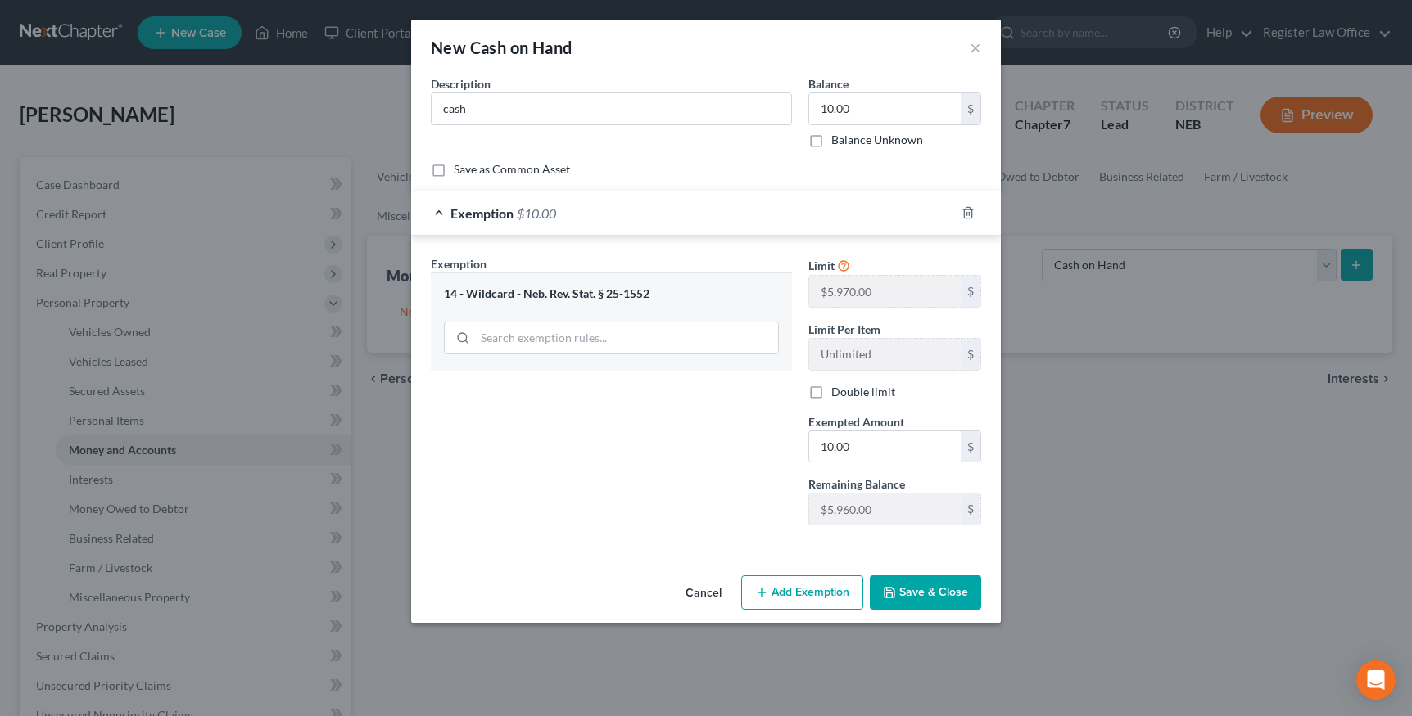
click at [931, 595] on button "Save & Close" at bounding box center [925, 593] width 111 height 34
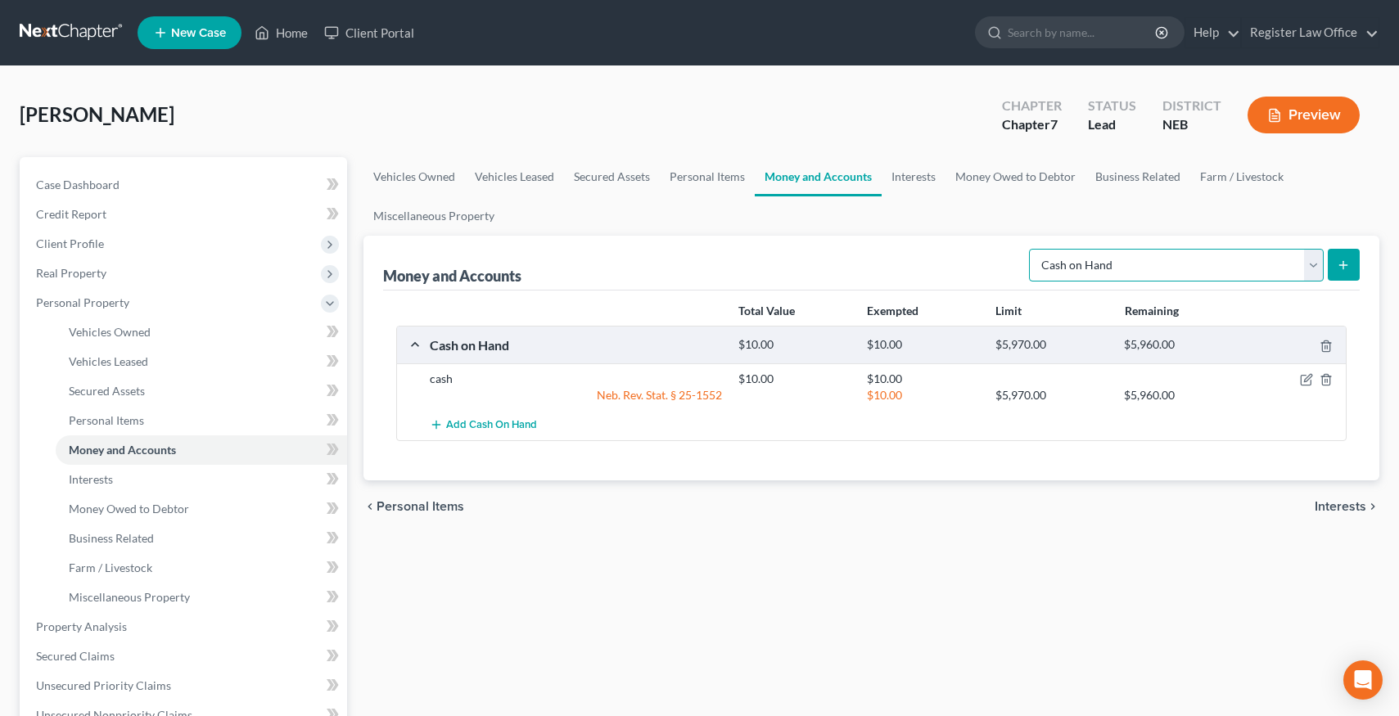
click at [1232, 266] on select "Select Account Type Brokerage Cash on Hand Certificates of Deposit Checking Acc…" at bounding box center [1176, 265] width 295 height 33
select select "checking"
click at [1033, 249] on select "Select Account Type Brokerage Cash on Hand Certificates of Deposit Checking Acc…" at bounding box center [1176, 265] width 295 height 33
click at [1342, 257] on button "submit" at bounding box center [1344, 265] width 32 height 32
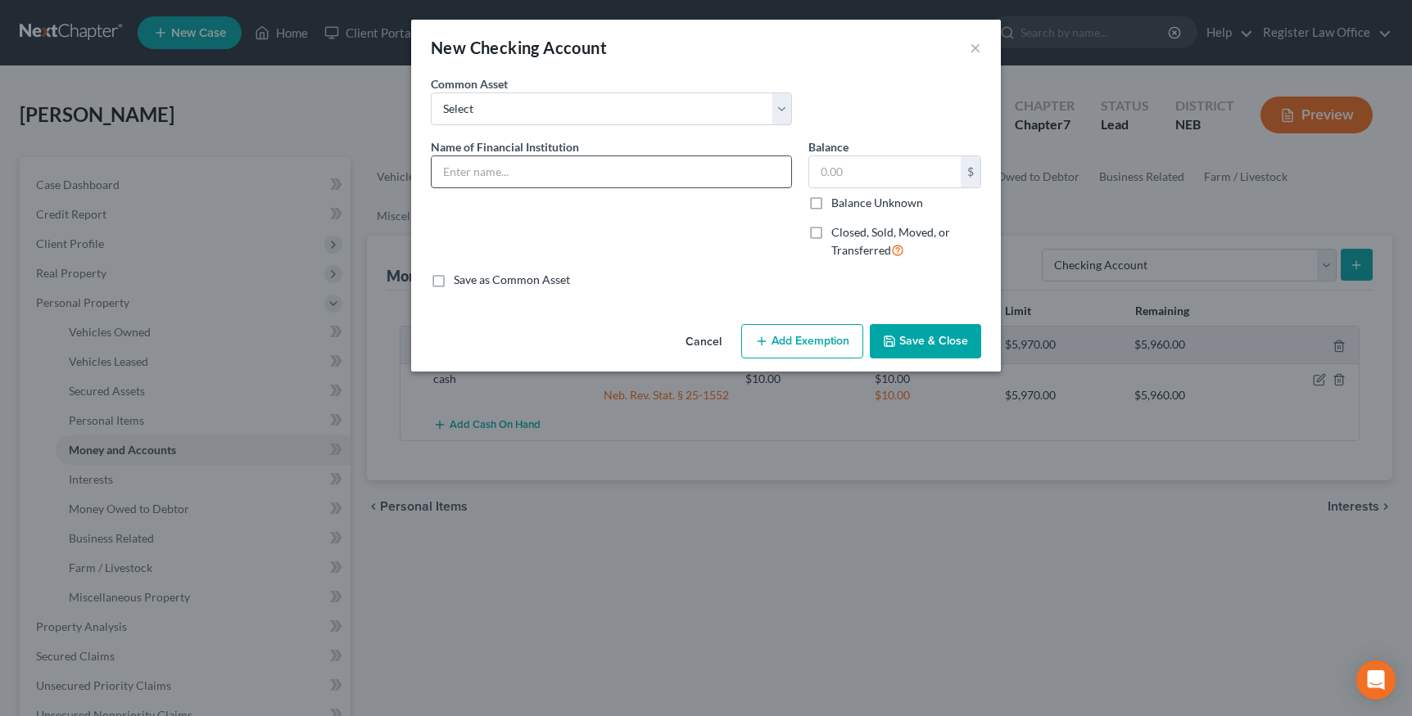
click at [509, 164] on input "text" at bounding box center [611, 171] width 359 height 31
type input "Community State Bank his SS"
drag, startPoint x: 844, startPoint y: 170, endPoint x: 836, endPoint y: 171, distance: 8.2
click at [844, 170] on input "text" at bounding box center [884, 171] width 151 height 31
type input "1,000.00"
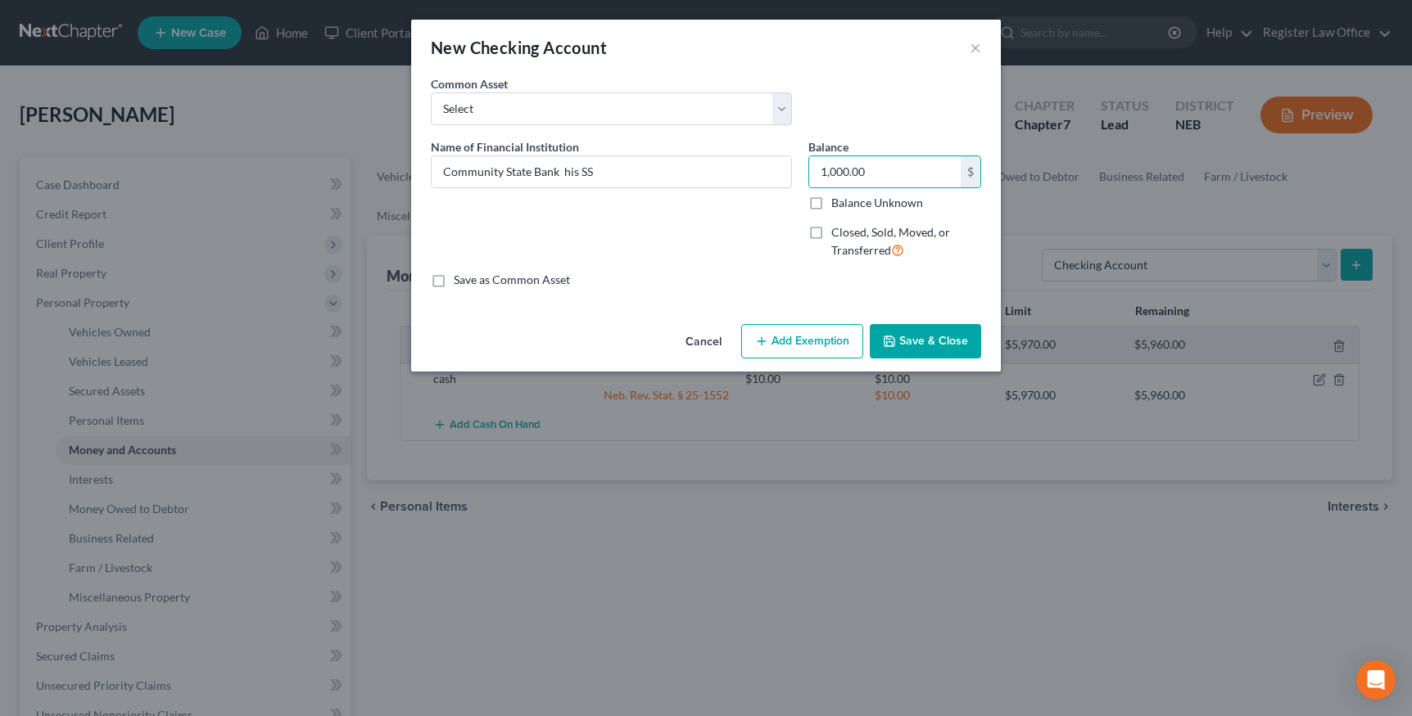
click at [824, 344] on button "Add Exemption" at bounding box center [802, 341] width 122 height 34
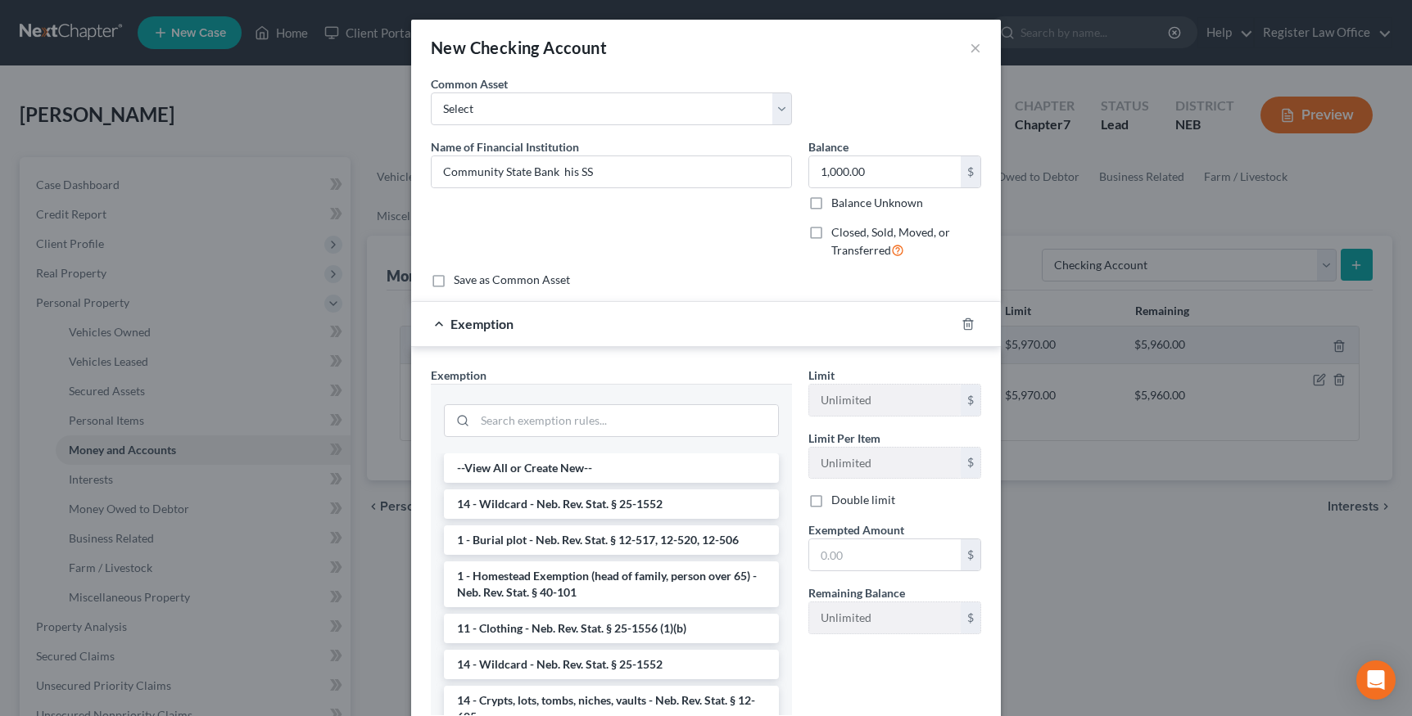
drag, startPoint x: 612, startPoint y: 504, endPoint x: 625, endPoint y: 504, distance: 12.3
click at [616, 504] on li "14 - Wildcard - Neb. Rev. Stat. § 25-1552" at bounding box center [611, 504] width 335 height 29
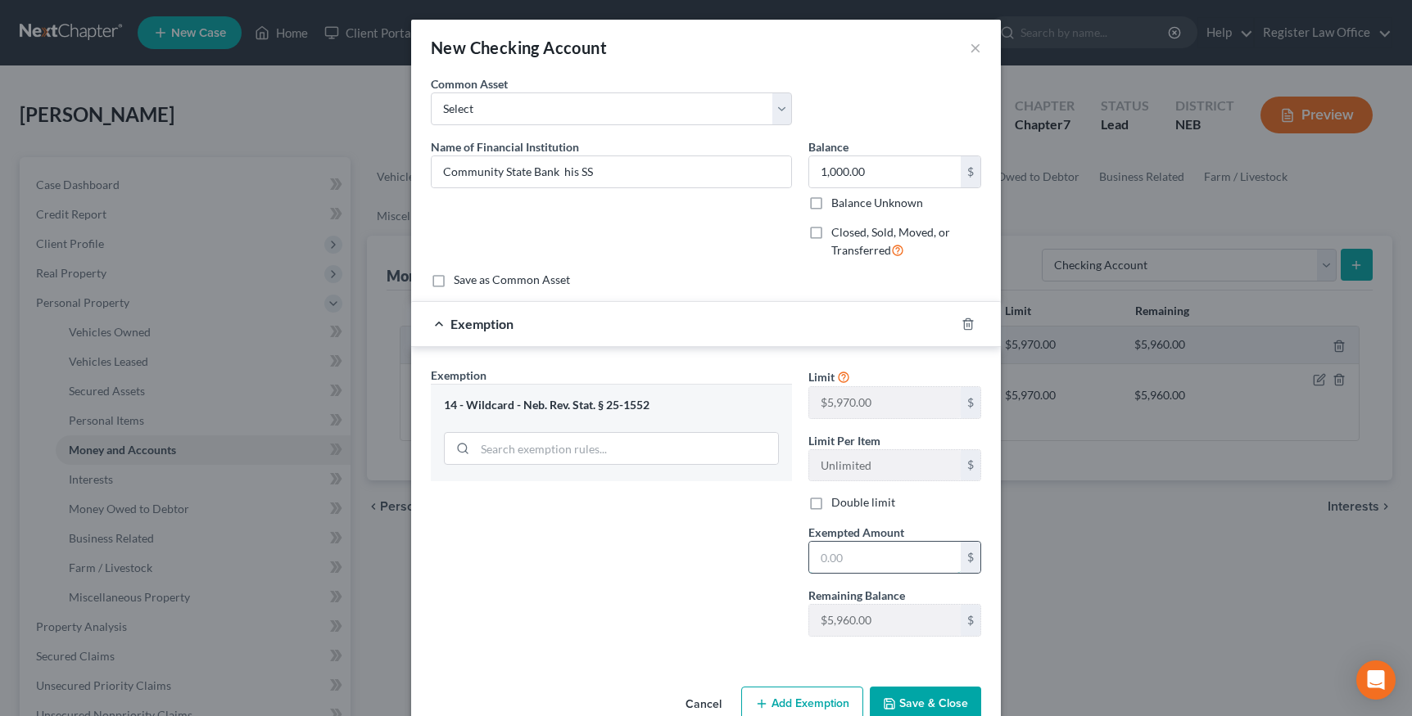
click at [826, 554] on input "text" at bounding box center [884, 557] width 151 height 31
type input "1,000.00"
drag, startPoint x: 784, startPoint y: 559, endPoint x: 775, endPoint y: 608, distance: 49.8
click at [781, 564] on div "Exemption Set must be selected for CA. Exemption * 14 - Wildcard - Neb. Rev. St…" at bounding box center [611, 508] width 377 height 283
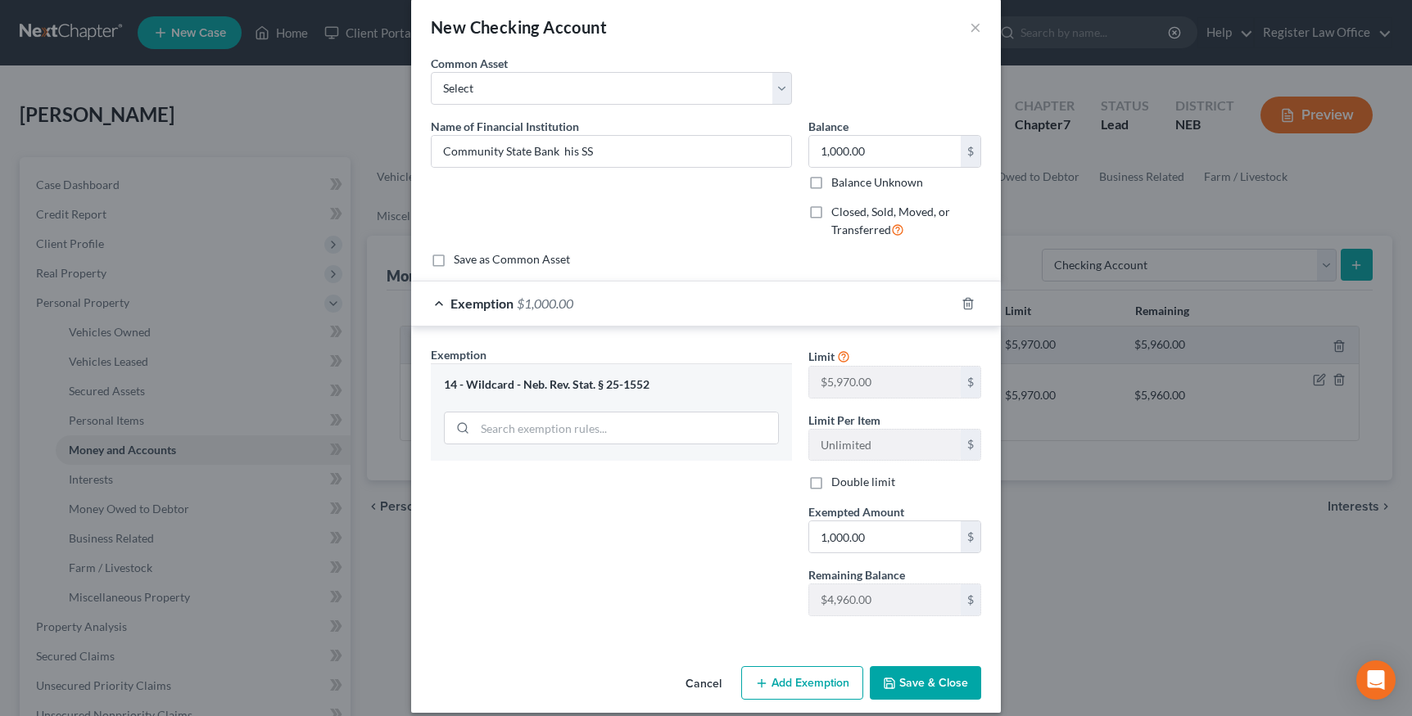
scroll to position [37, 0]
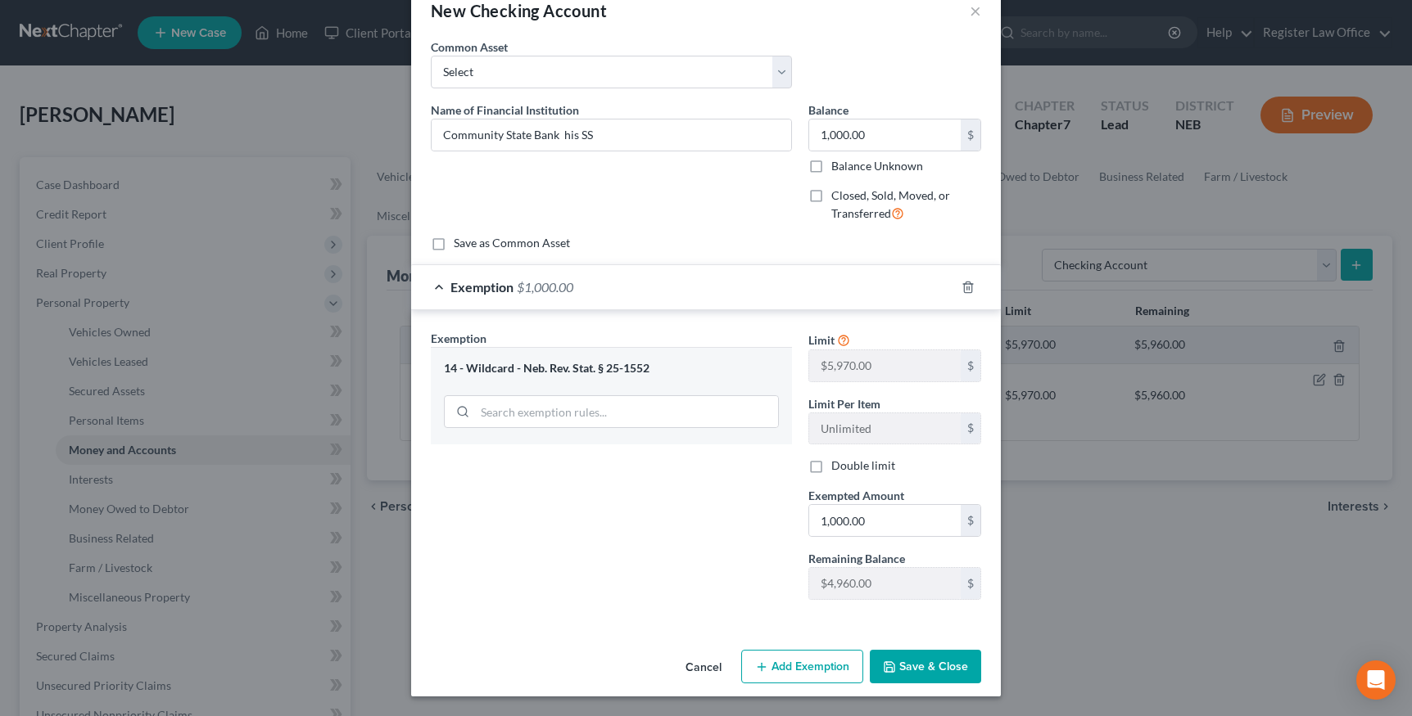
click at [923, 665] on button "Save & Close" at bounding box center [925, 667] width 111 height 34
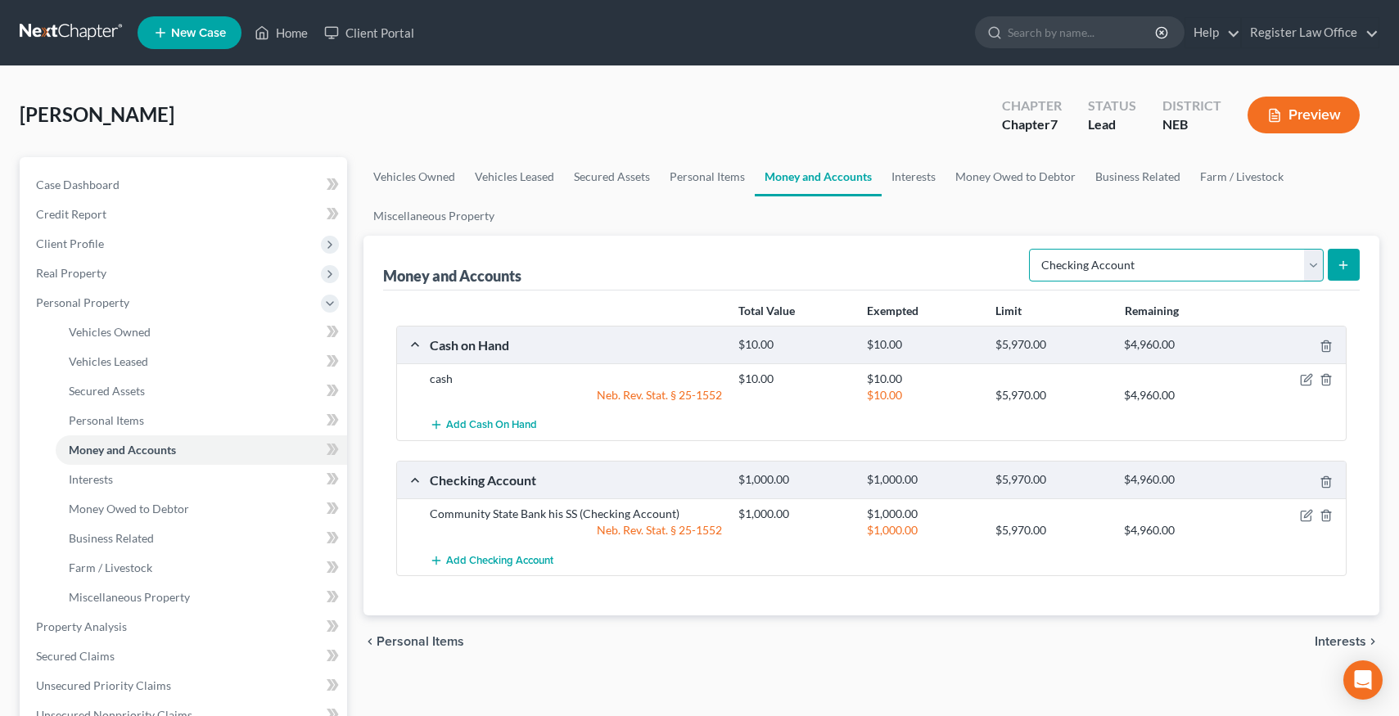
click at [1319, 264] on select "Select Account Type Brokerage Cash on Hand Certificates of Deposit Checking Acc…" at bounding box center [1176, 265] width 295 height 33
click at [955, 214] on ul "Vehicles Owned Vehicles Leased Secured Assets Personal Items Money and Accounts…" at bounding box center [872, 196] width 1016 height 79
click at [900, 179] on link "Interests" at bounding box center [914, 176] width 64 height 39
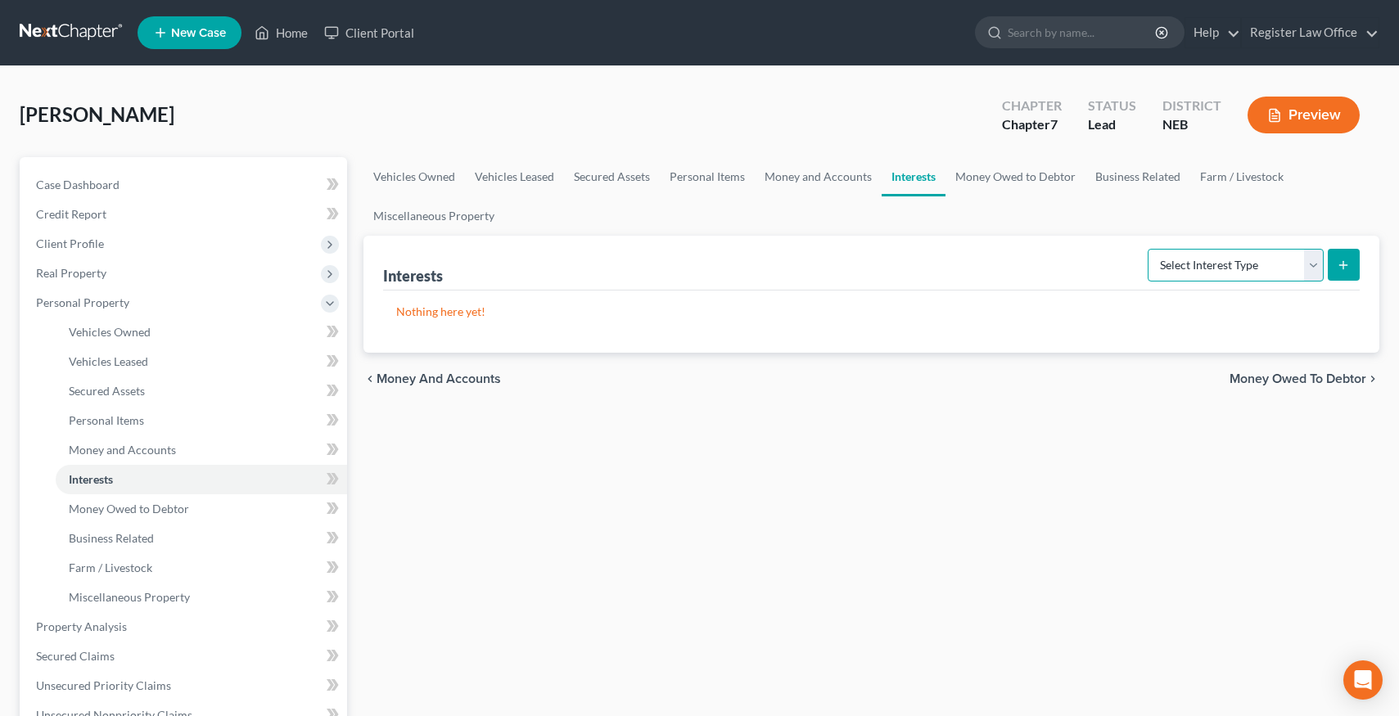
click at [1309, 266] on select "Select Interest Type 401K Annuity Bond Education IRA Government Bond Government…" at bounding box center [1236, 265] width 176 height 33
select select "401k"
click at [1150, 249] on select "Select Interest Type 401K Annuity Bond Education IRA Government Bond Government…" at bounding box center [1236, 265] width 176 height 33
click at [1340, 266] on icon "submit" at bounding box center [1343, 265] width 13 height 13
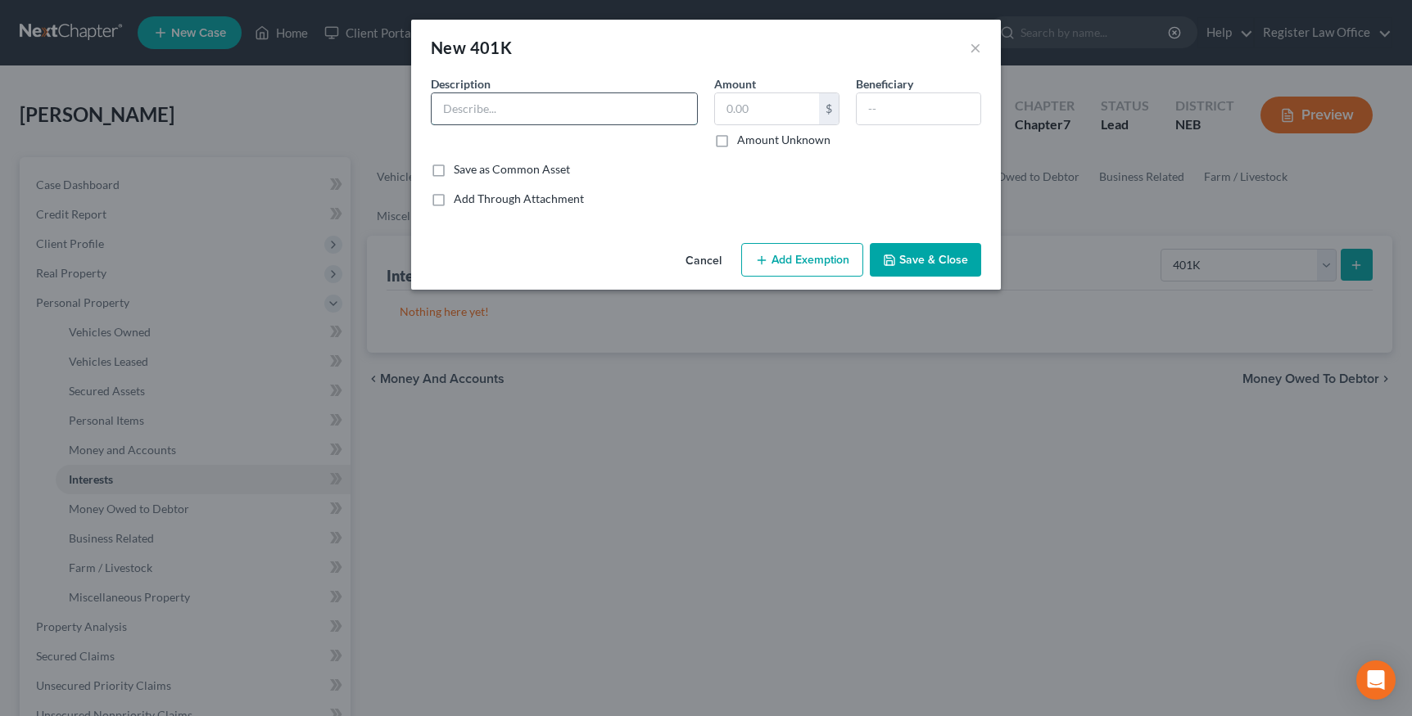
click at [513, 109] on input "text" at bounding box center [564, 108] width 265 height 31
type input "401K at Cubby"
click at [761, 111] on input "text" at bounding box center [767, 108] width 104 height 31
type input "300.00"
click at [813, 259] on button "Add Exemption" at bounding box center [802, 260] width 122 height 34
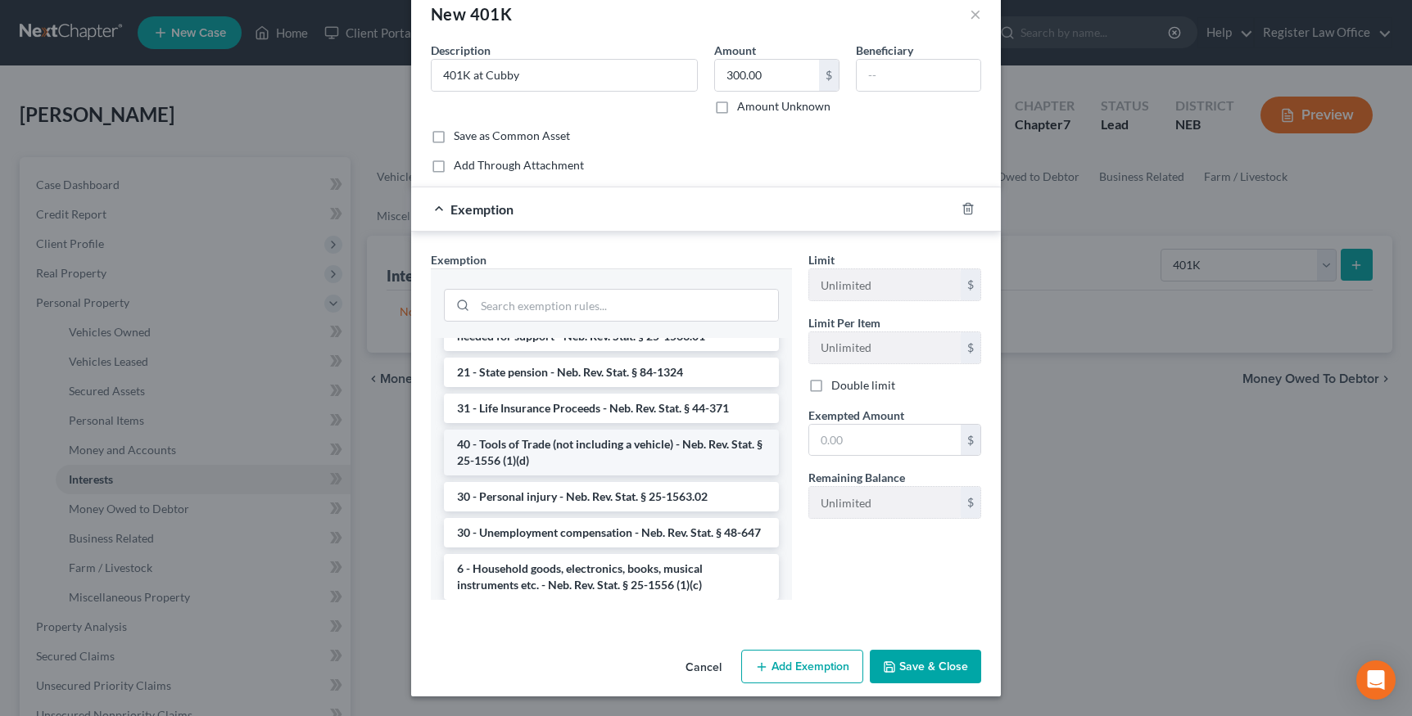
scroll to position [1028, 0]
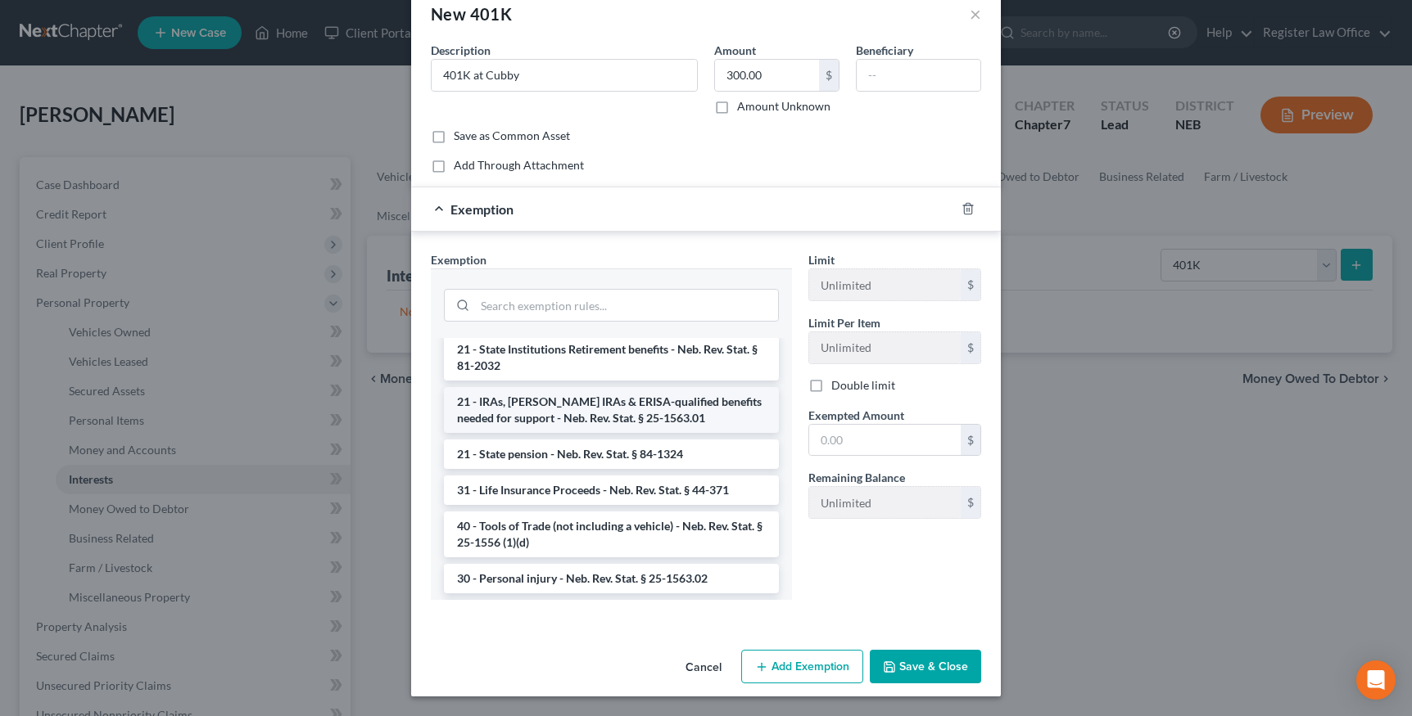
click at [567, 410] on li "21 - IRAs, [PERSON_NAME] IRAs & ERISA-qualified benefits needed for support - N…" at bounding box center [611, 410] width 335 height 46
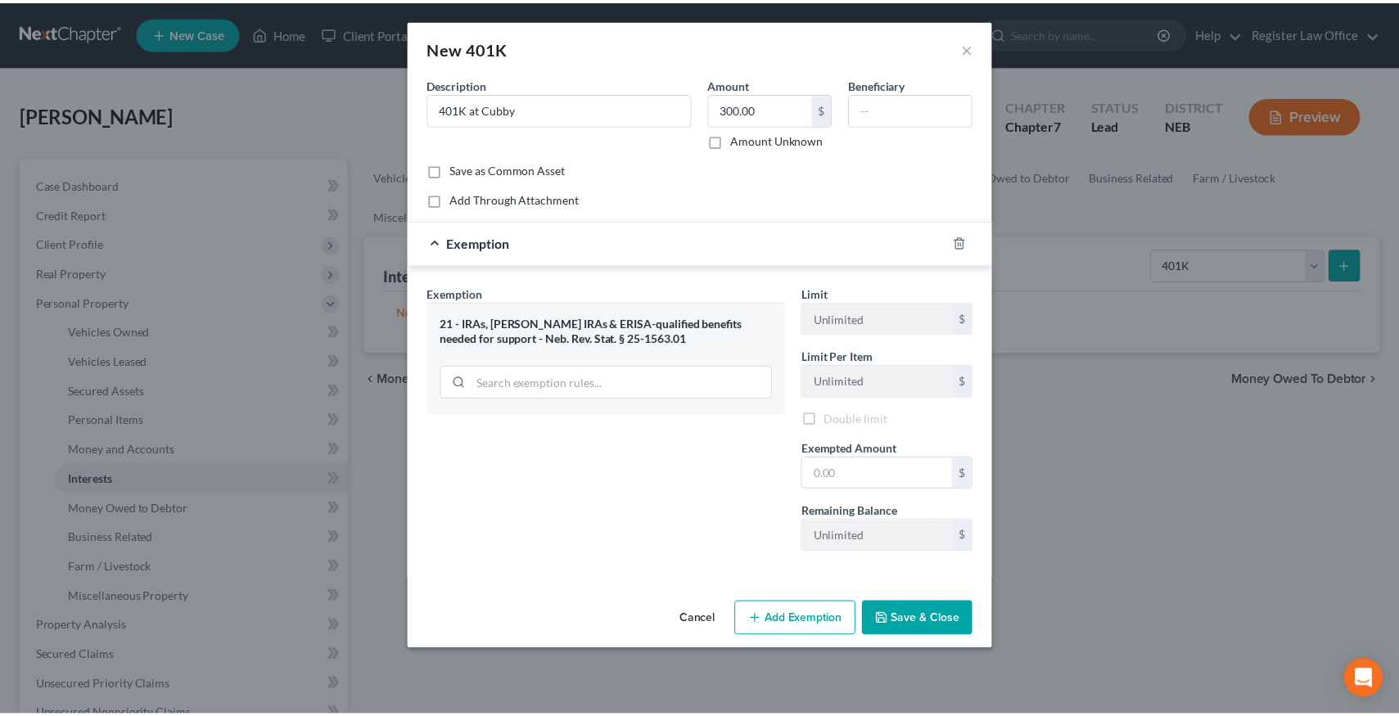
scroll to position [0, 0]
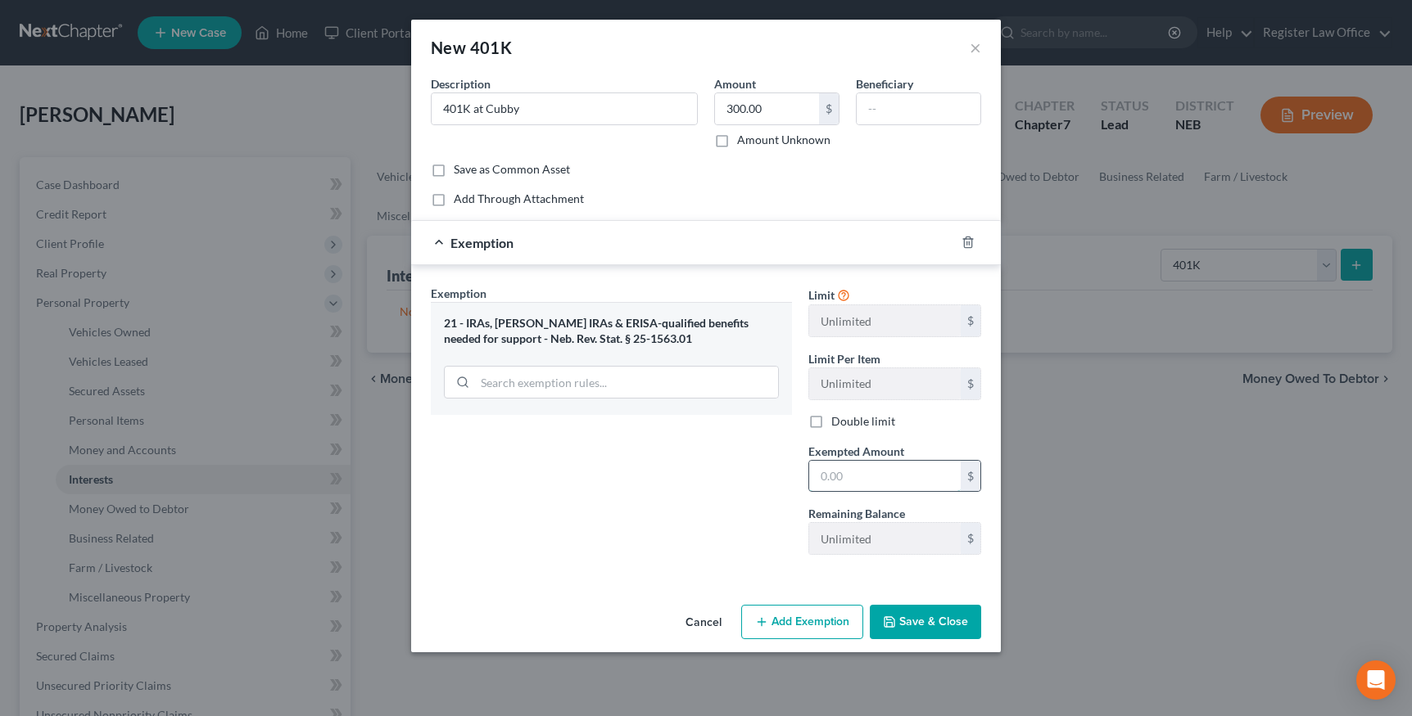
click at [861, 472] on input "text" at bounding box center [884, 476] width 151 height 31
type input "300.00"
click at [902, 571] on div "Exemption Set must be selected for CA. Exemption * 21 - IRAs, [PERSON_NAME] IRA…" at bounding box center [706, 423] width 590 height 317
click at [928, 616] on button "Save & Close" at bounding box center [925, 622] width 111 height 34
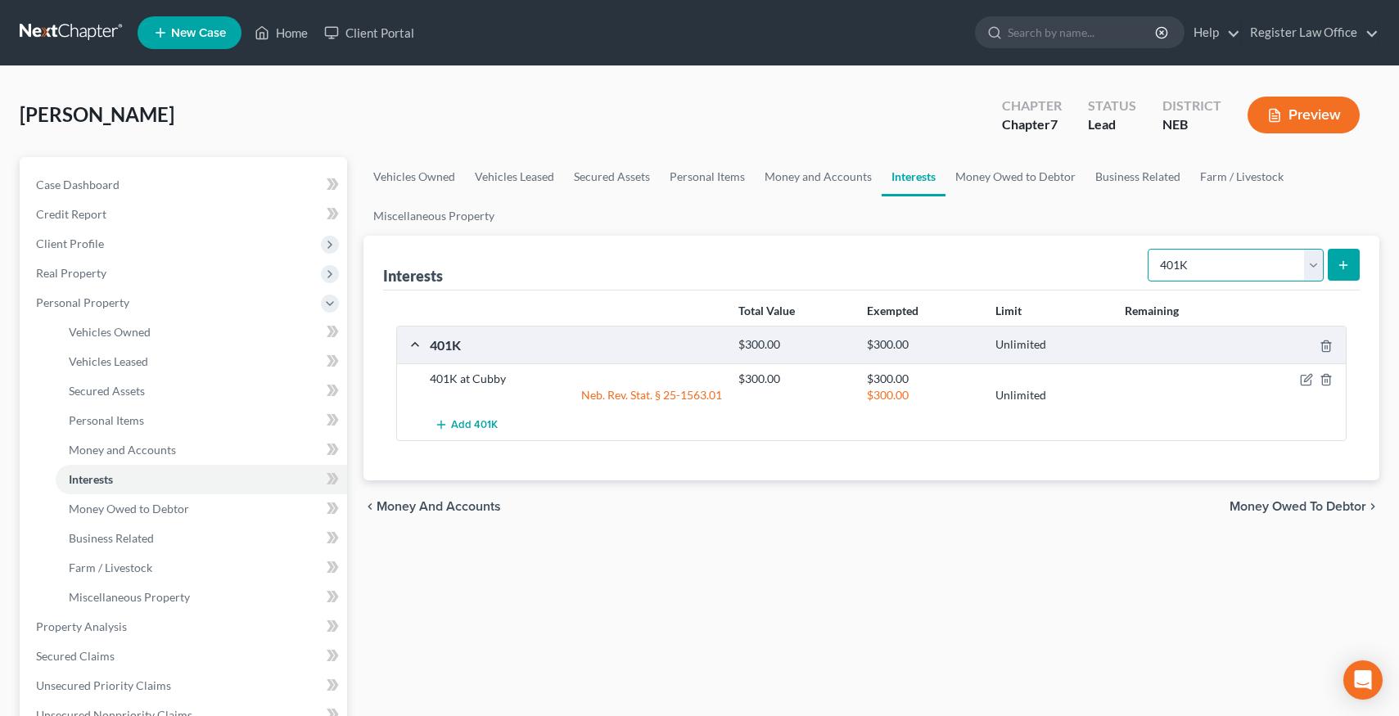
click at [1320, 259] on select "Select Interest Type 401K Annuity Bond Education IRA Government Bond Government…" at bounding box center [1236, 265] width 176 height 33
click at [1033, 177] on link "Money Owed to Debtor" at bounding box center [1016, 176] width 140 height 39
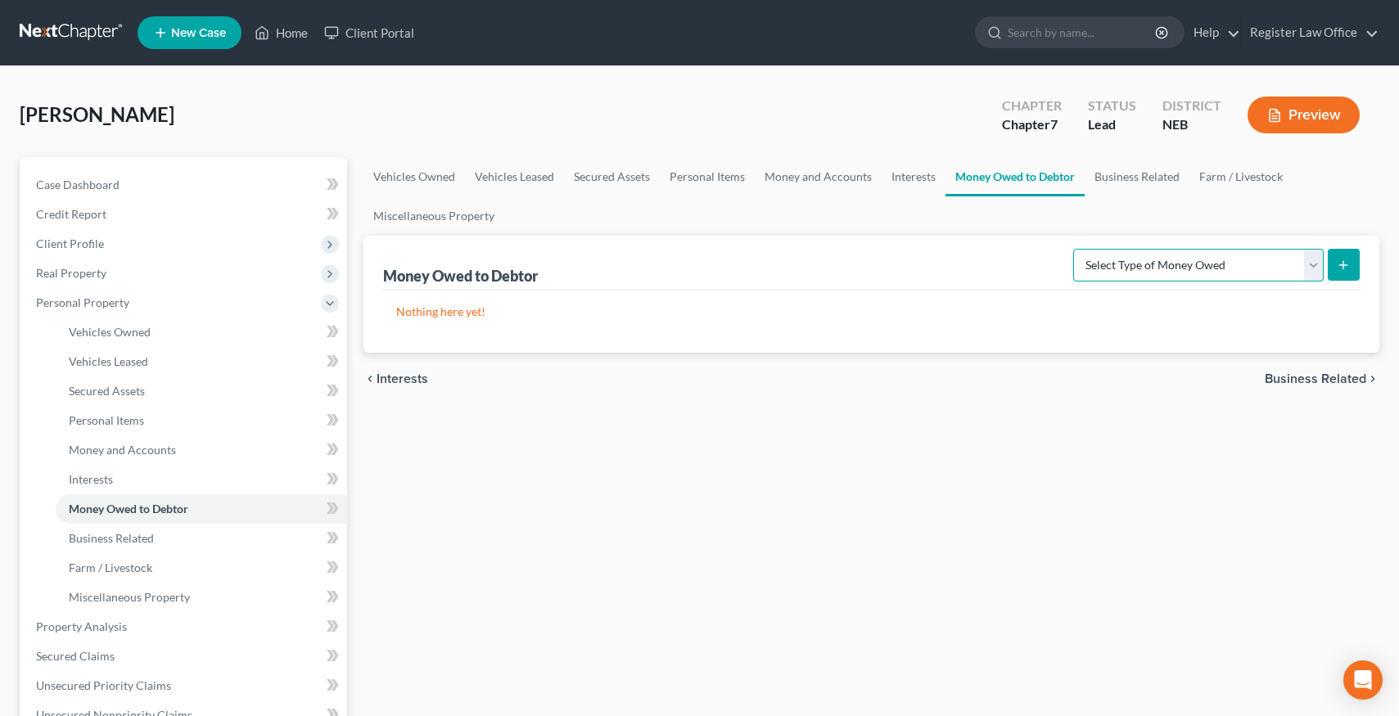
click at [1159, 264] on select "Select Type of Money Owed Accounts Receivable Alimony Child Support Claims Agai…" at bounding box center [1199, 265] width 251 height 33
click at [910, 173] on link "Interests" at bounding box center [914, 176] width 64 height 39
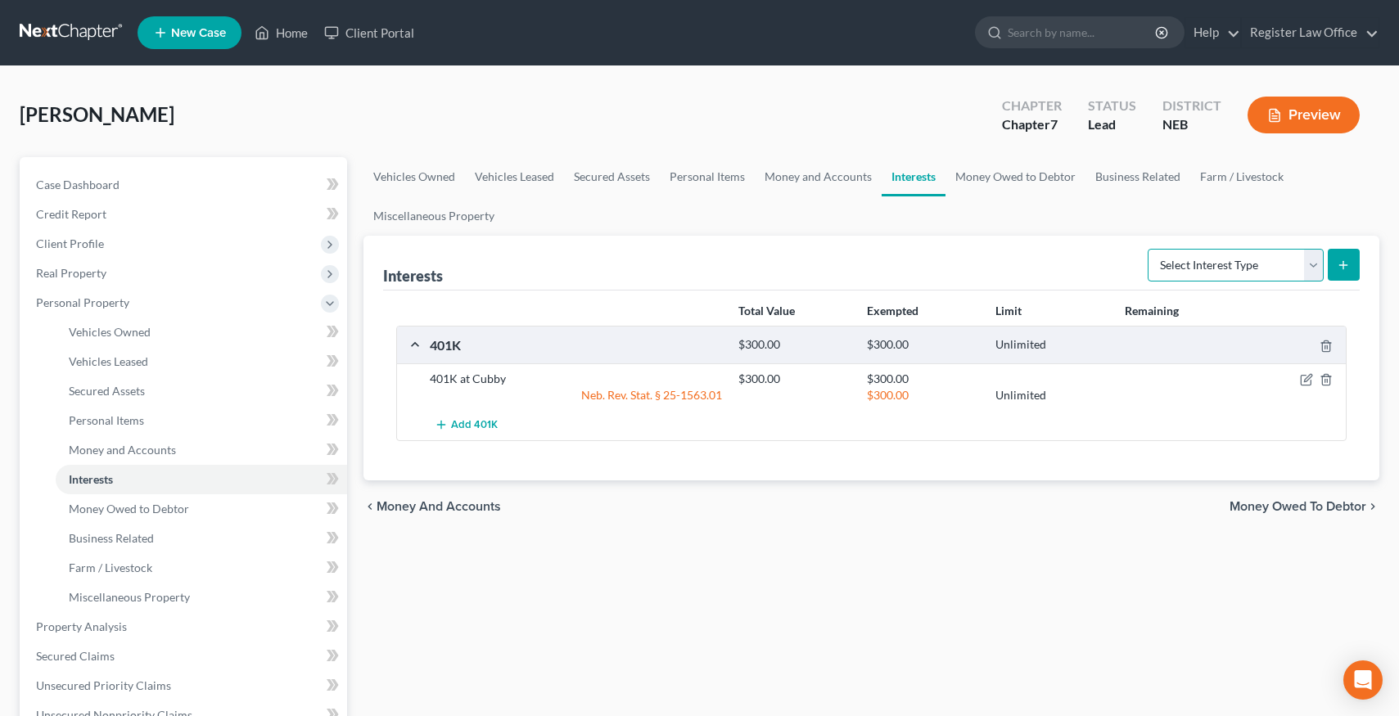
click at [1216, 270] on select "Select Interest Type 401K Annuity Bond Education IRA Government Bond Government…" at bounding box center [1236, 265] width 176 height 33
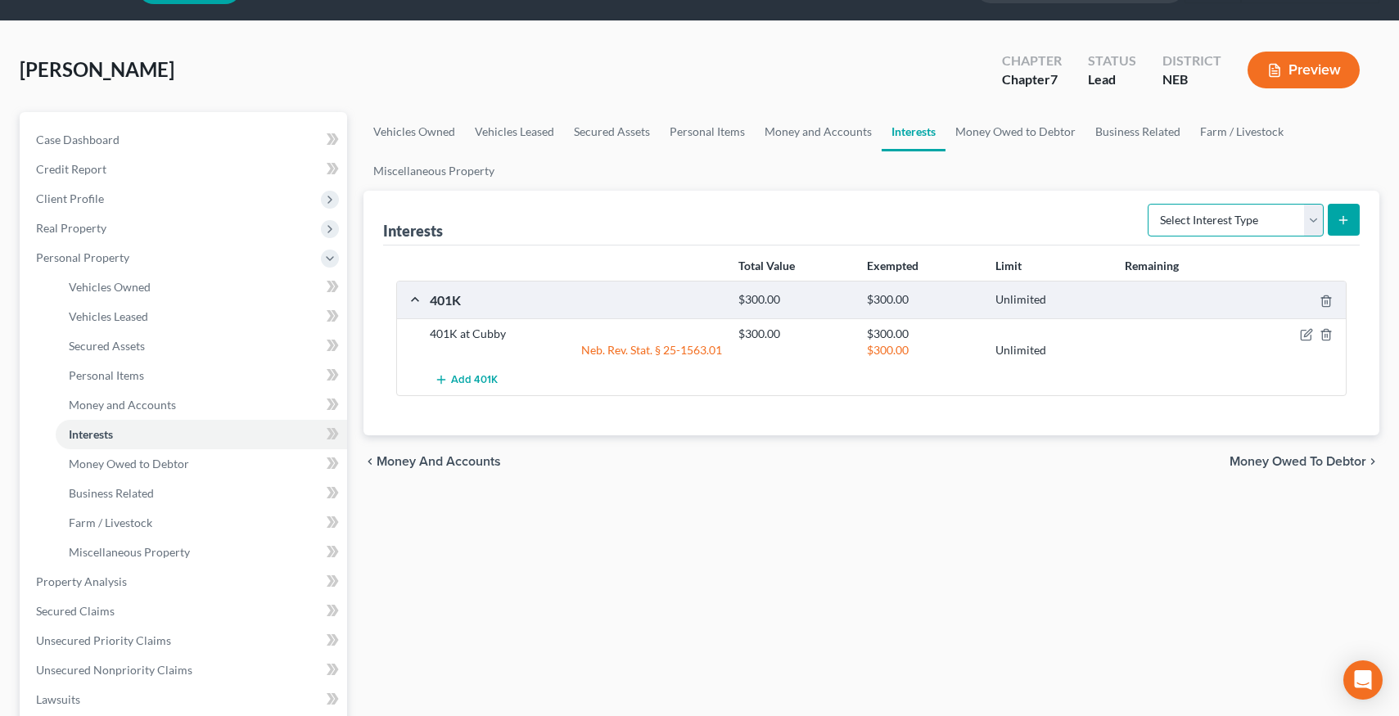
scroll to position [82, 0]
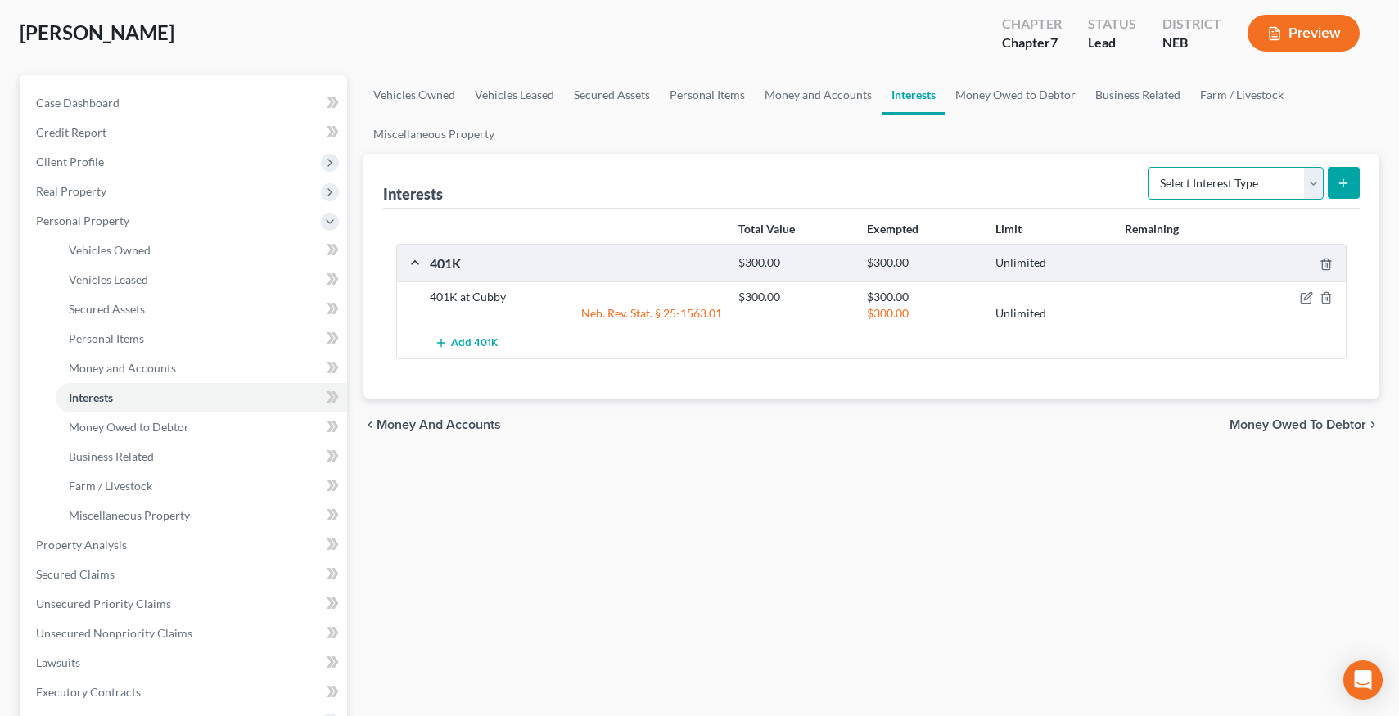
click at [1221, 189] on select "Select Interest Type 401K Annuity Bond Education IRA Government Bond Government…" at bounding box center [1236, 183] width 176 height 33
click at [1025, 96] on link "Money Owed to Debtor" at bounding box center [1016, 94] width 140 height 39
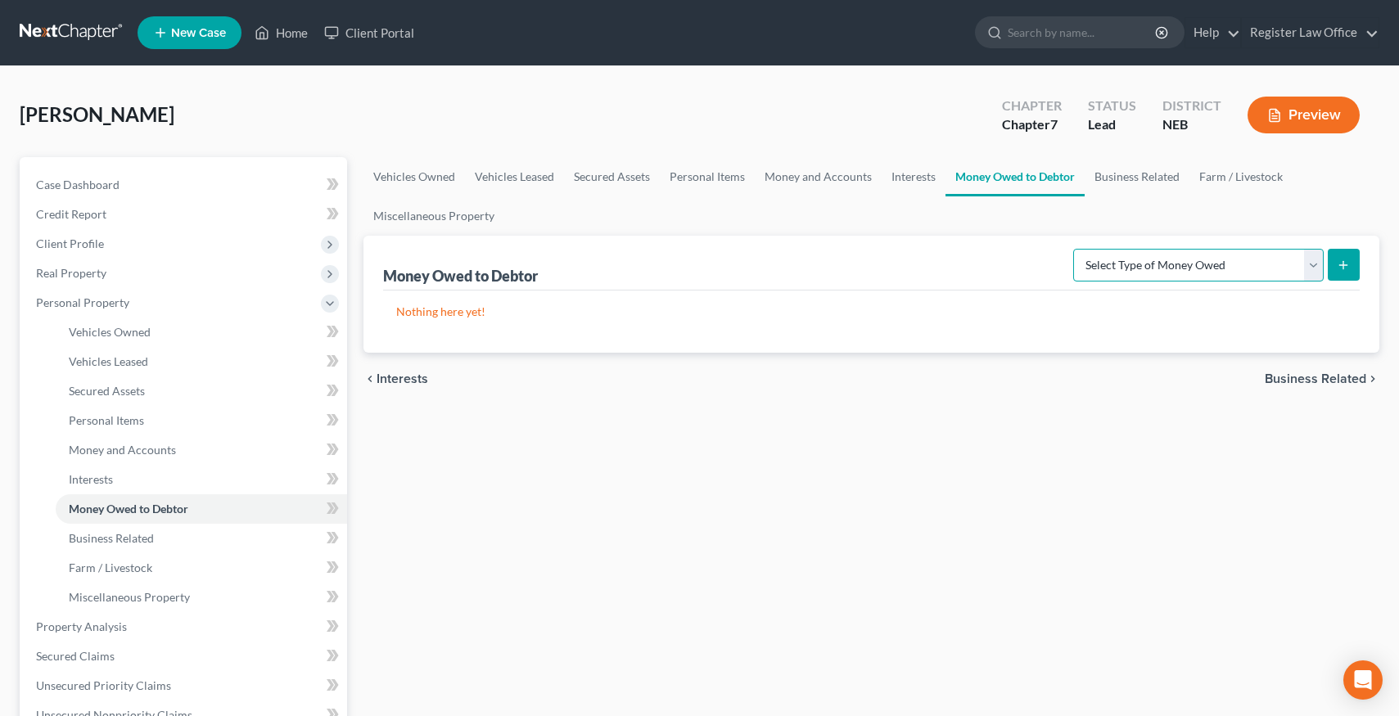
click at [1169, 260] on select "Select Type of Money Owed Accounts Receivable Alimony Child Support Claims Agai…" at bounding box center [1199, 265] width 251 height 33
click at [900, 173] on link "Interests" at bounding box center [914, 176] width 64 height 39
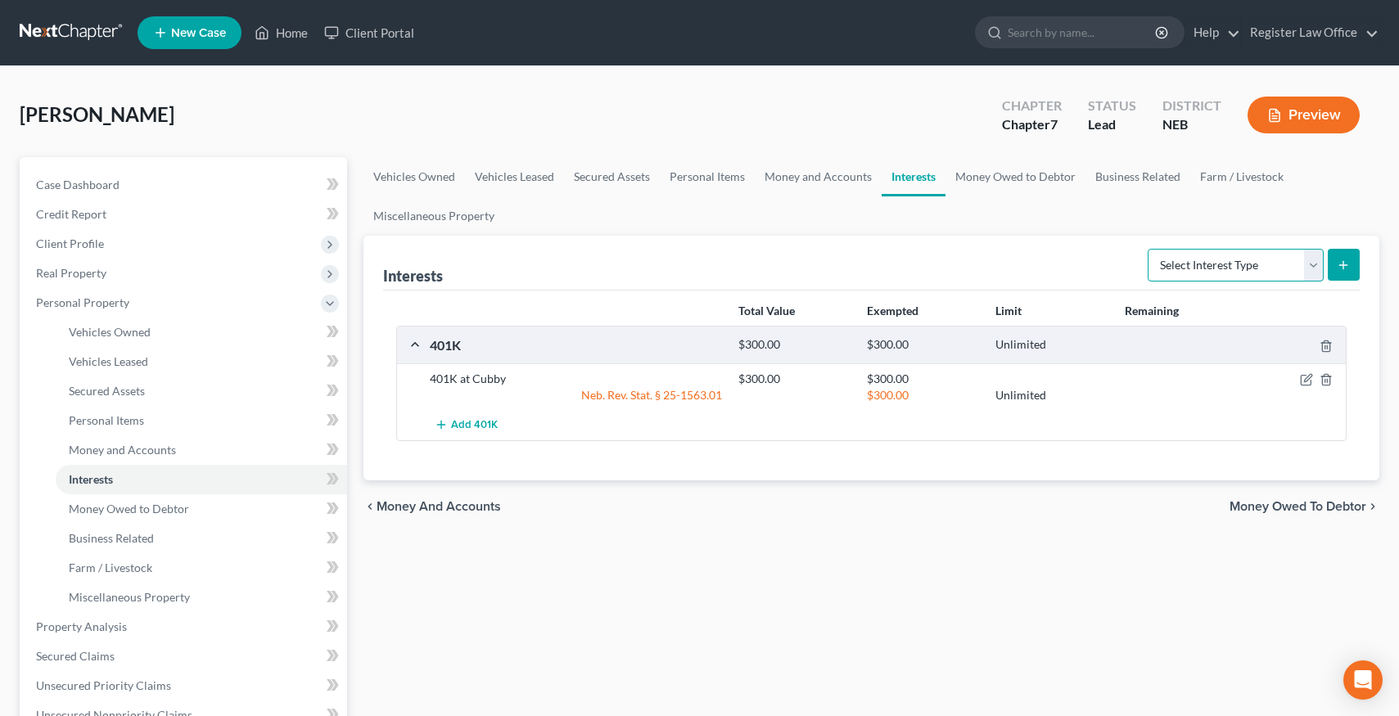
click at [1180, 251] on select "Select Interest Type 401K Annuity Bond Education IRA Government Bond Government…" at bounding box center [1236, 265] width 176 height 33
click at [1001, 171] on link "Money Owed to Debtor" at bounding box center [1016, 176] width 140 height 39
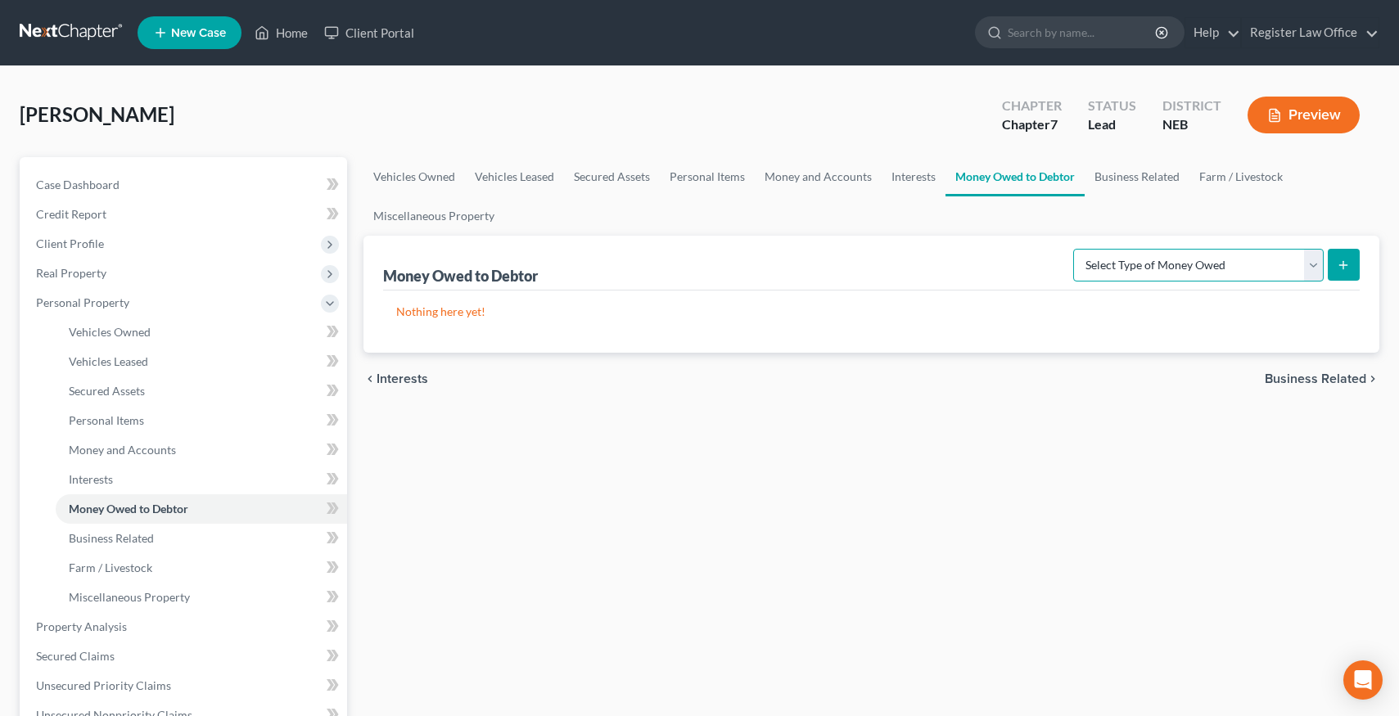
click at [1133, 262] on select "Select Type of Money Owed Accounts Receivable Alimony Child Support Claims Agai…" at bounding box center [1199, 265] width 251 height 33
click at [820, 179] on link "Money and Accounts" at bounding box center [818, 176] width 127 height 39
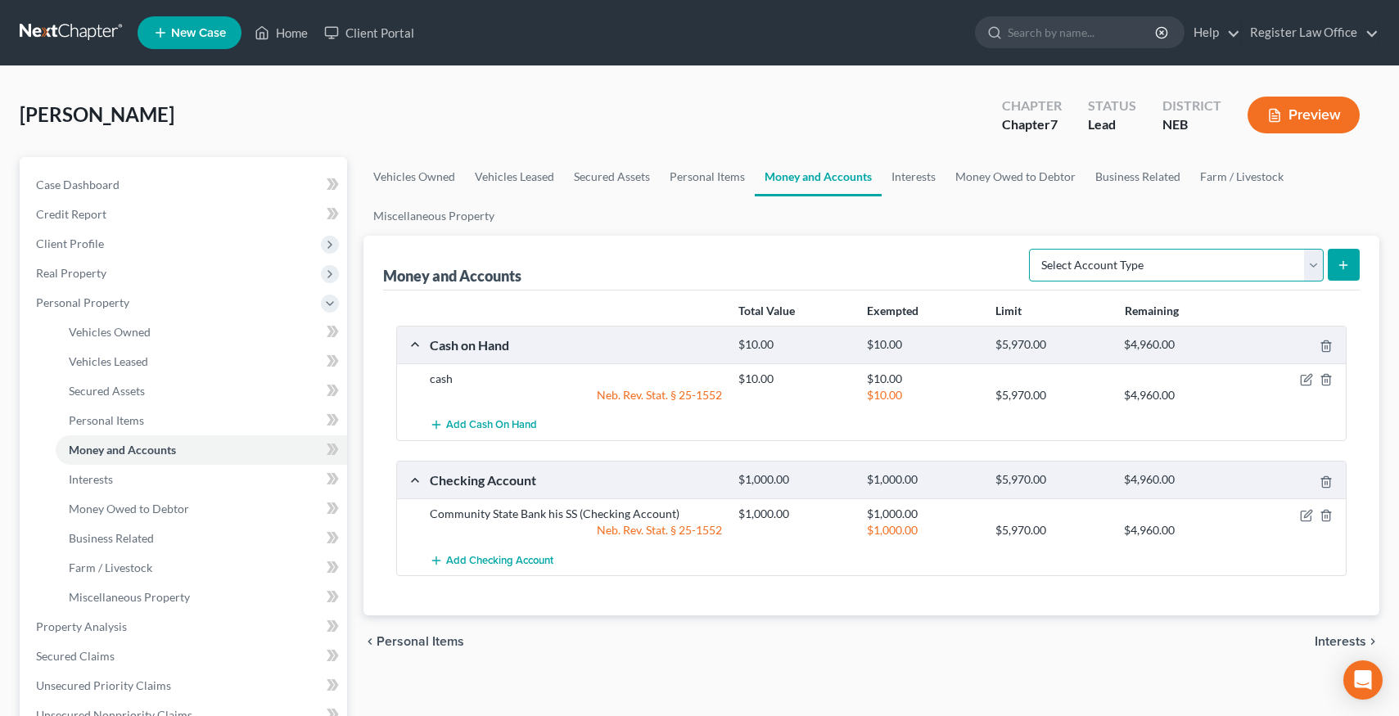
click at [1078, 258] on select "Select Account Type Brokerage Cash on Hand Certificates of Deposit Checking Acc…" at bounding box center [1176, 265] width 295 height 33
select select "security_deposits"
click at [1033, 249] on select "Select Account Type Brokerage Cash on Hand Certificates of Deposit Checking Acc…" at bounding box center [1176, 265] width 295 height 33
click at [1343, 257] on button "submit" at bounding box center [1344, 265] width 32 height 32
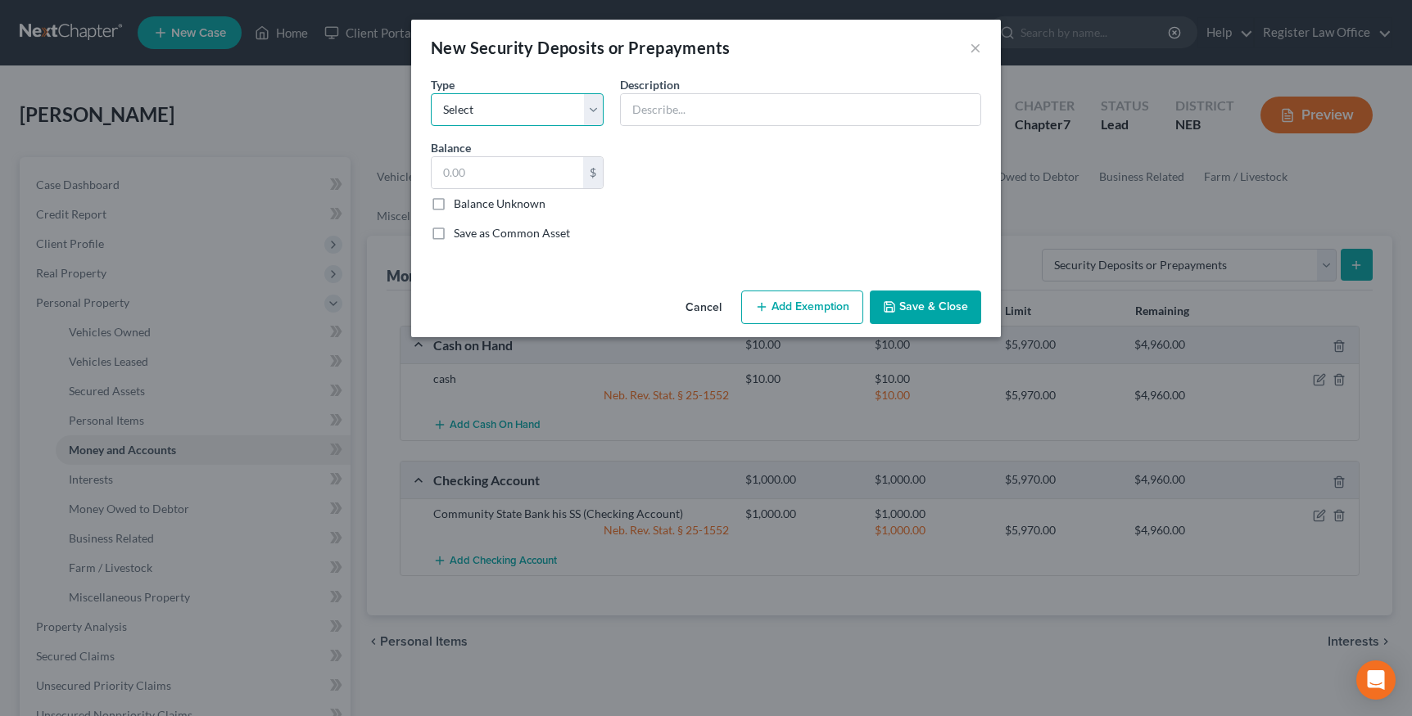
click at [485, 111] on select "Select Electric Gas Heating Oil Security Deposit On Rental Unit Prepaid Rent Te…" at bounding box center [517, 109] width 173 height 33
select select "3"
click at [431, 93] on select "Select Electric Gas Heating Oil Security Deposit On Rental Unit Prepaid Rent Te…" at bounding box center [517, 109] width 173 height 33
click at [465, 178] on input "text" at bounding box center [507, 172] width 151 height 31
type input "800.00"
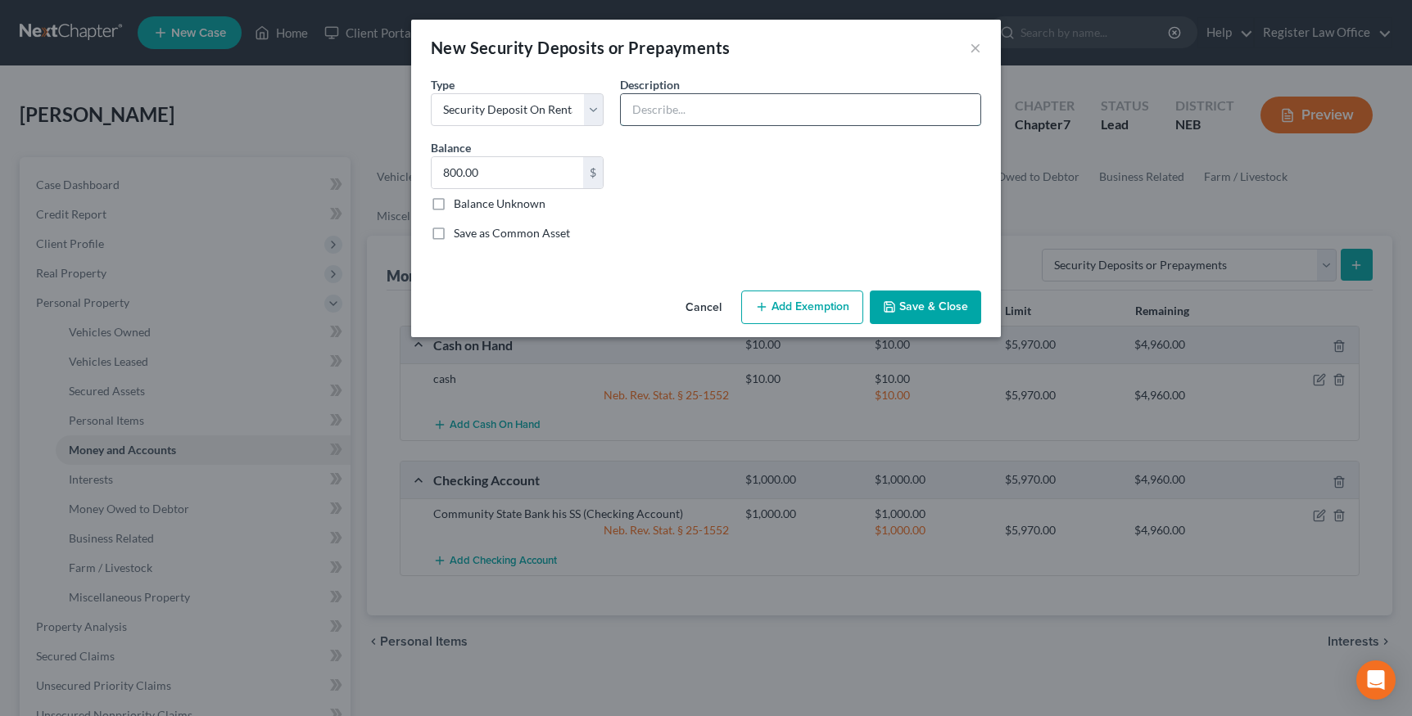
click at [664, 119] on input "text" at bounding box center [800, 109] width 359 height 31
type input "rental deposit"
click at [789, 304] on button "Add Exemption" at bounding box center [802, 308] width 122 height 34
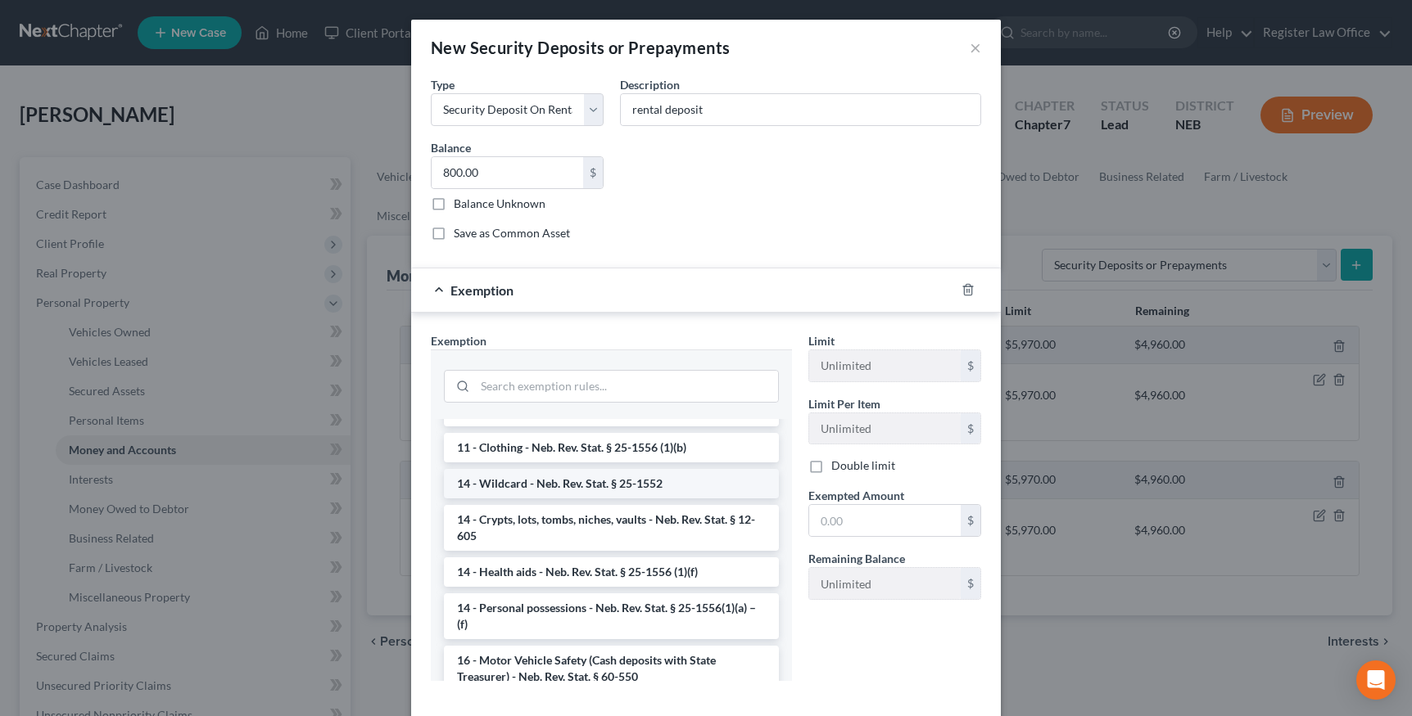
scroll to position [82, 0]
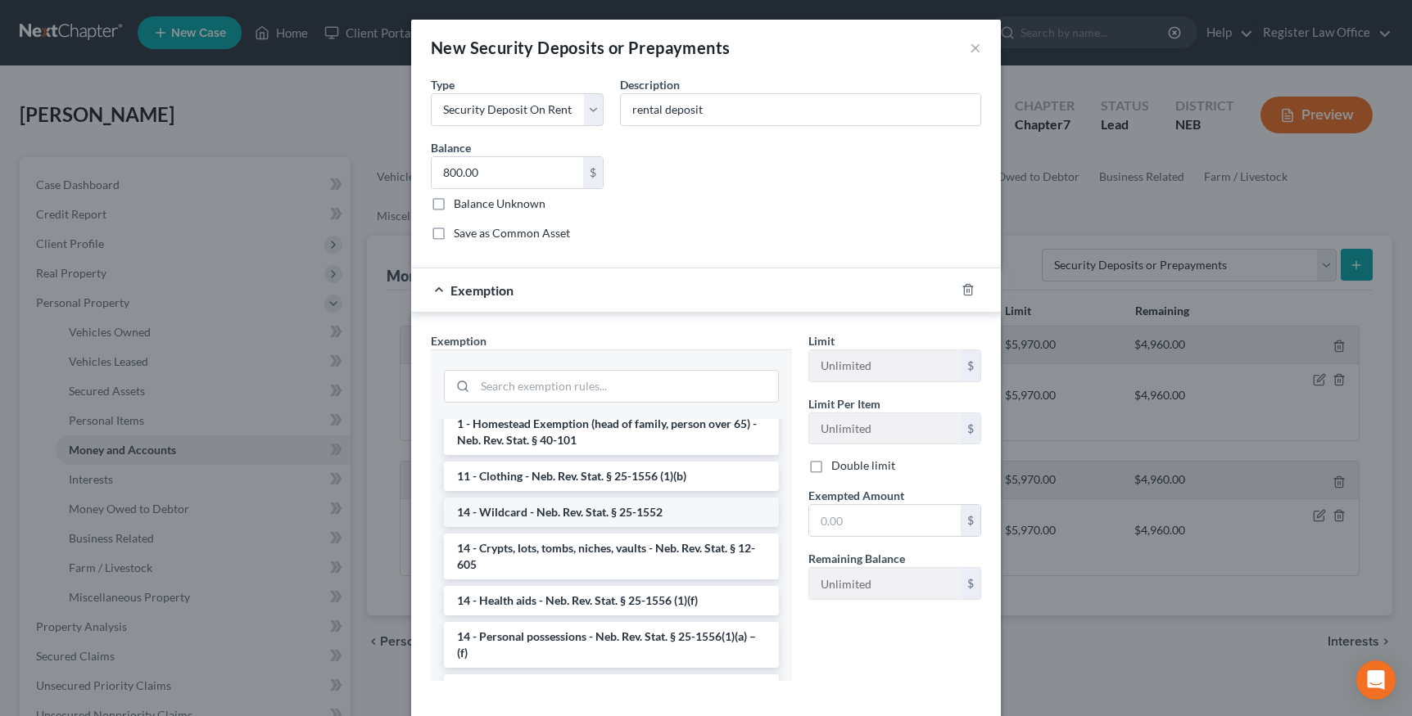
click at [550, 509] on li "14 - Wildcard - Neb. Rev. Stat. § 25-1552" at bounding box center [611, 512] width 335 height 29
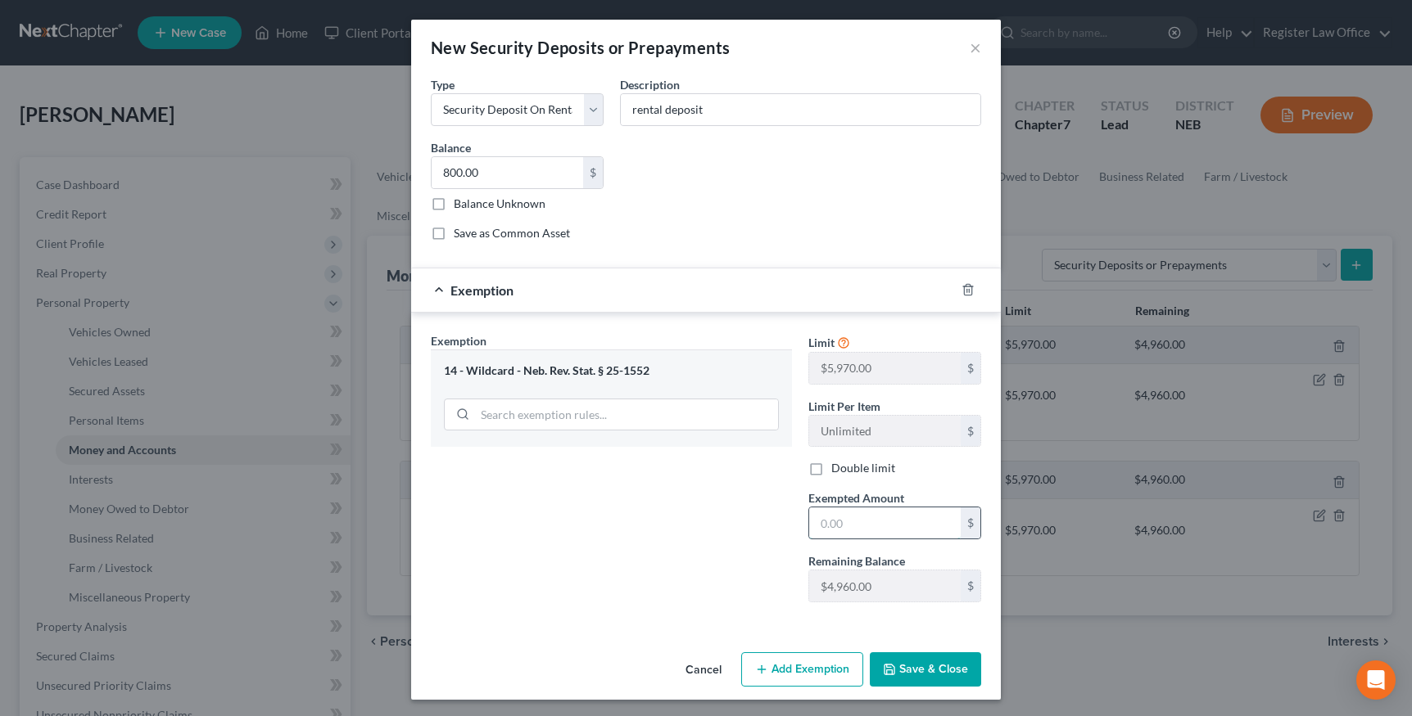
click at [849, 531] on input "text" at bounding box center [884, 523] width 151 height 31
type input "800.00"
click at [802, 546] on div "Limit $5,970.00 $ Limit Per Item Unlimited $ Double limit Exempted Amount * 800…" at bounding box center [894, 473] width 189 height 283
click at [911, 669] on button "Save & Close" at bounding box center [925, 670] width 111 height 34
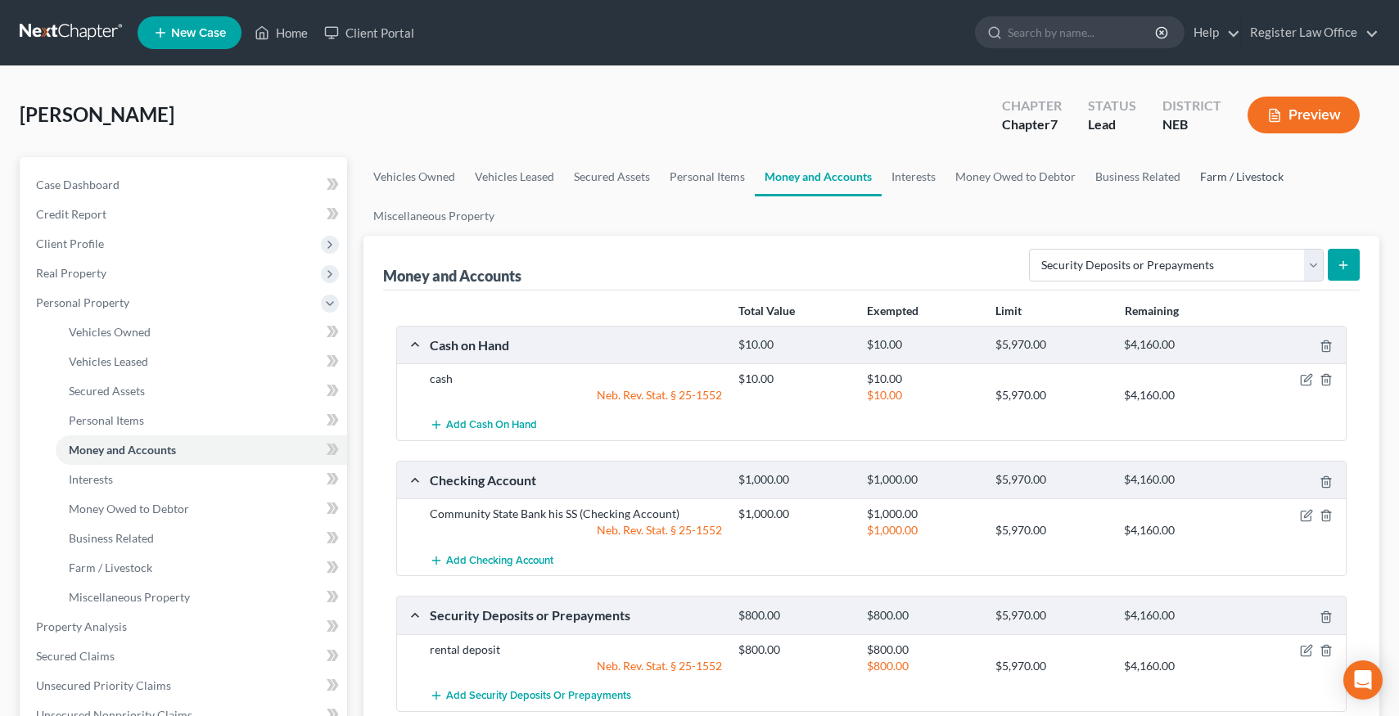
click at [1217, 179] on link "Farm / Livestock" at bounding box center [1242, 176] width 103 height 39
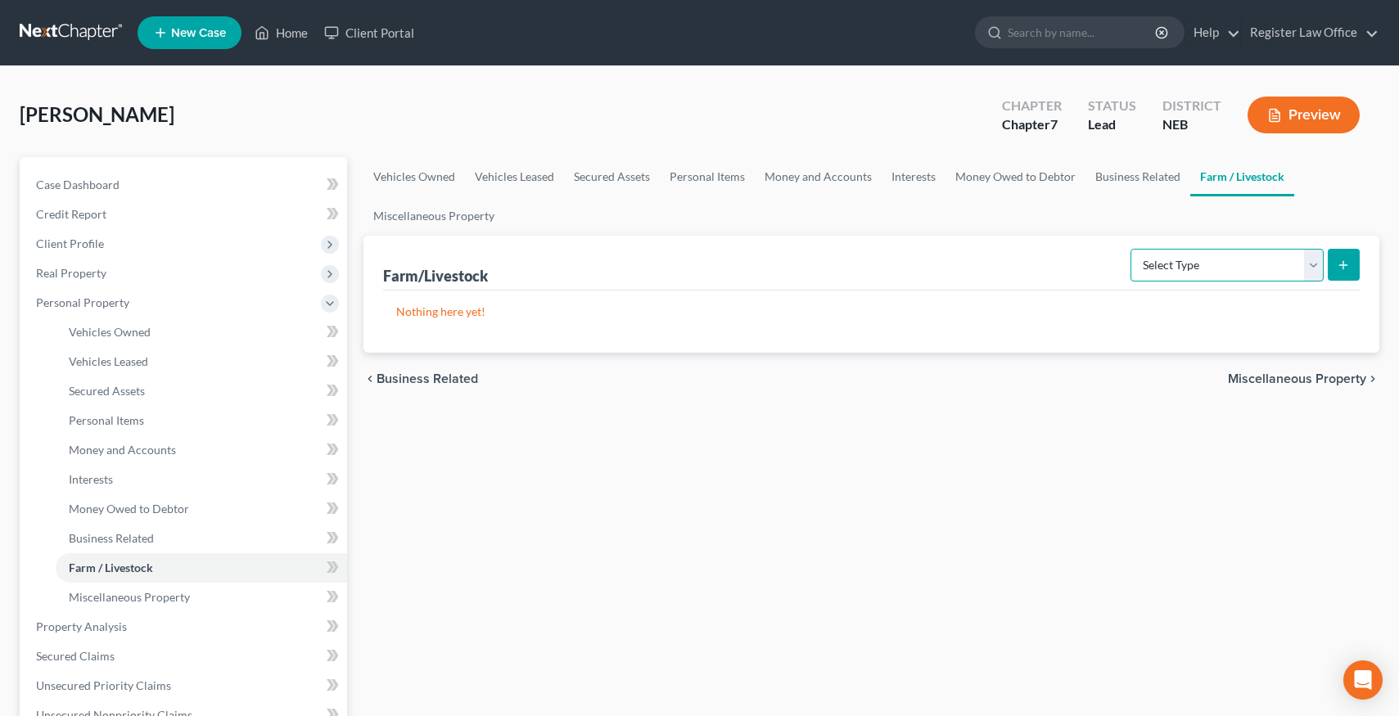
click at [1236, 263] on select "Select Type Animals & Livestock Crops: Growing or Harvested Farming Equipment F…" at bounding box center [1227, 265] width 193 height 33
click at [1025, 179] on link "Money Owed to Debtor" at bounding box center [1016, 176] width 140 height 39
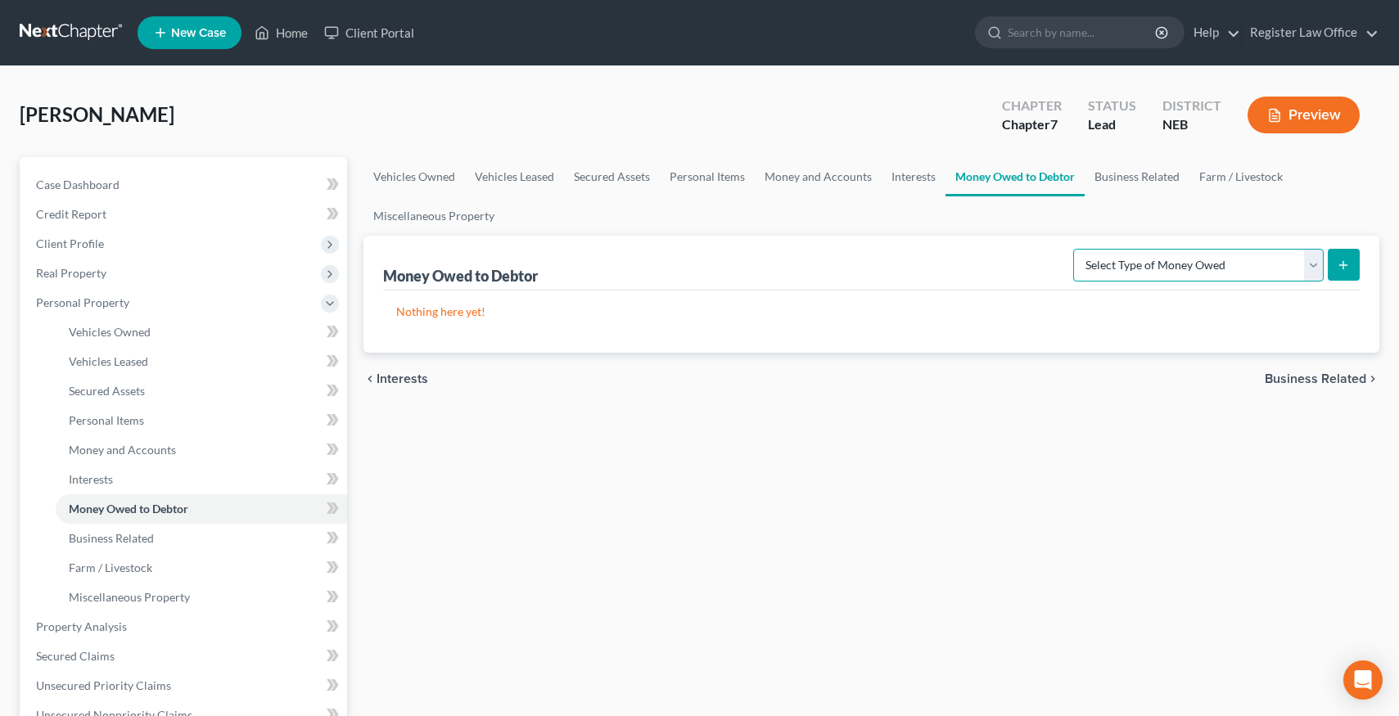
click at [1173, 265] on select "Select Type of Money Owed Accounts Receivable Alimony Child Support Claims Agai…" at bounding box center [1199, 265] width 251 height 33
click at [678, 176] on link "Personal Items" at bounding box center [707, 176] width 95 height 39
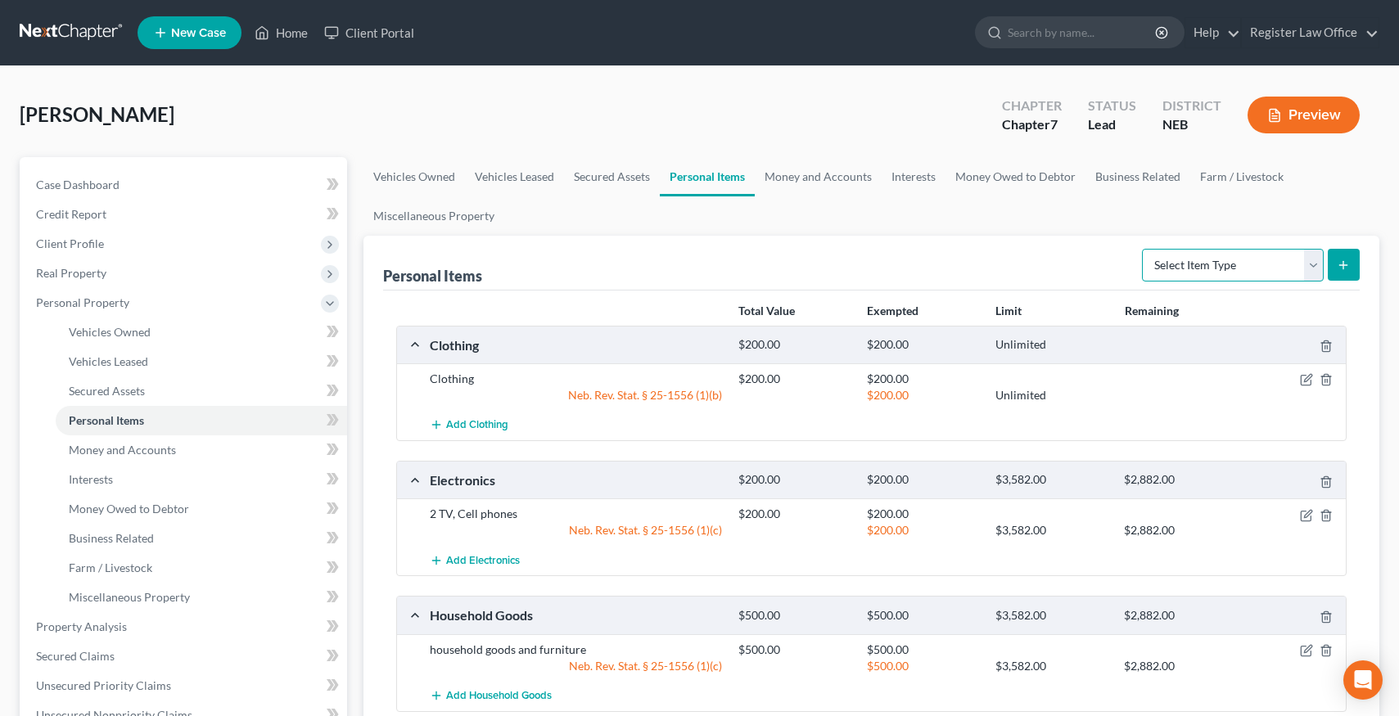
click at [1195, 264] on select "Select Item Type Clothing Collectibles Of Value Electronics Firearms Household …" at bounding box center [1233, 265] width 182 height 33
select select "other"
click at [1144, 249] on select "Select Item Type Clothing Collectibles Of Value Electronics Firearms Household …" at bounding box center [1233, 265] width 182 height 33
click at [1338, 263] on icon "submit" at bounding box center [1343, 265] width 13 height 13
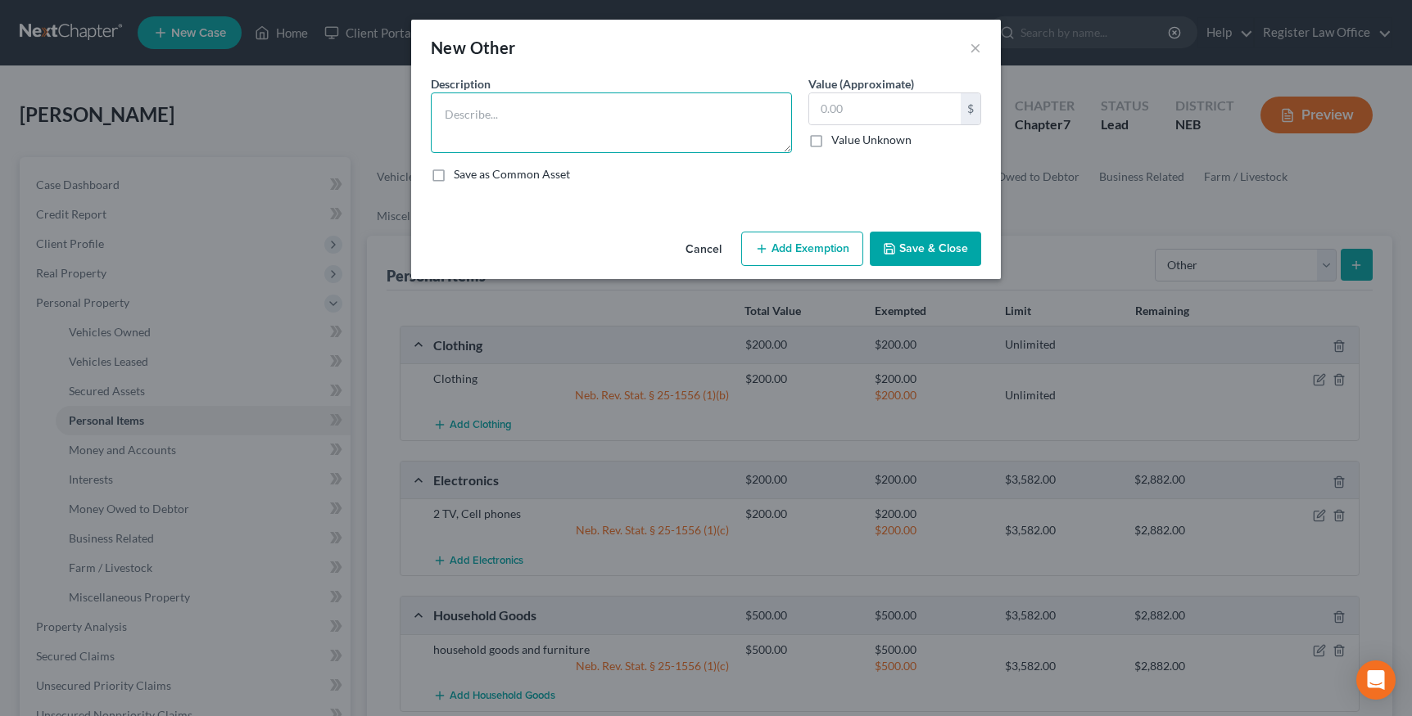
click at [540, 109] on textarea at bounding box center [611, 123] width 361 height 61
type textarea "tools"
click at [852, 109] on input "text" at bounding box center [884, 108] width 151 height 31
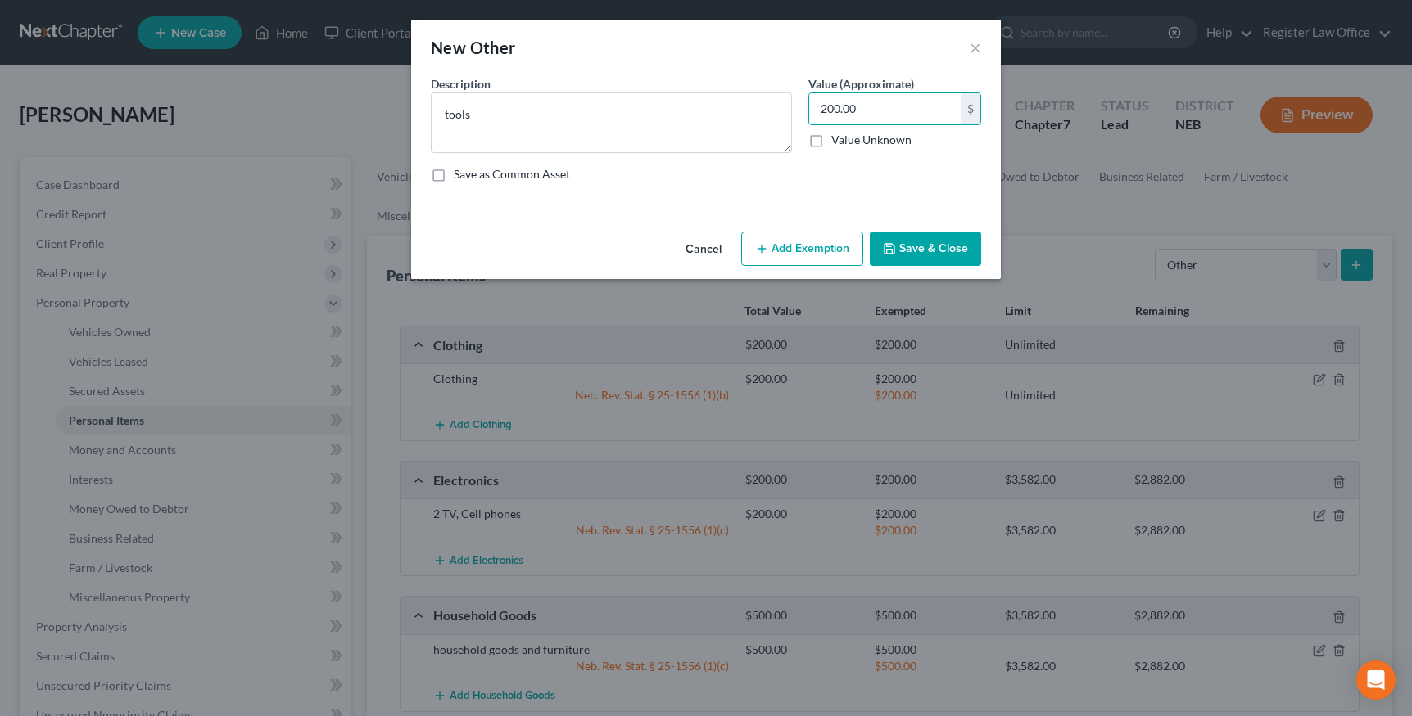
type input "200.00"
click at [824, 235] on button "Add Exemption" at bounding box center [802, 249] width 122 height 34
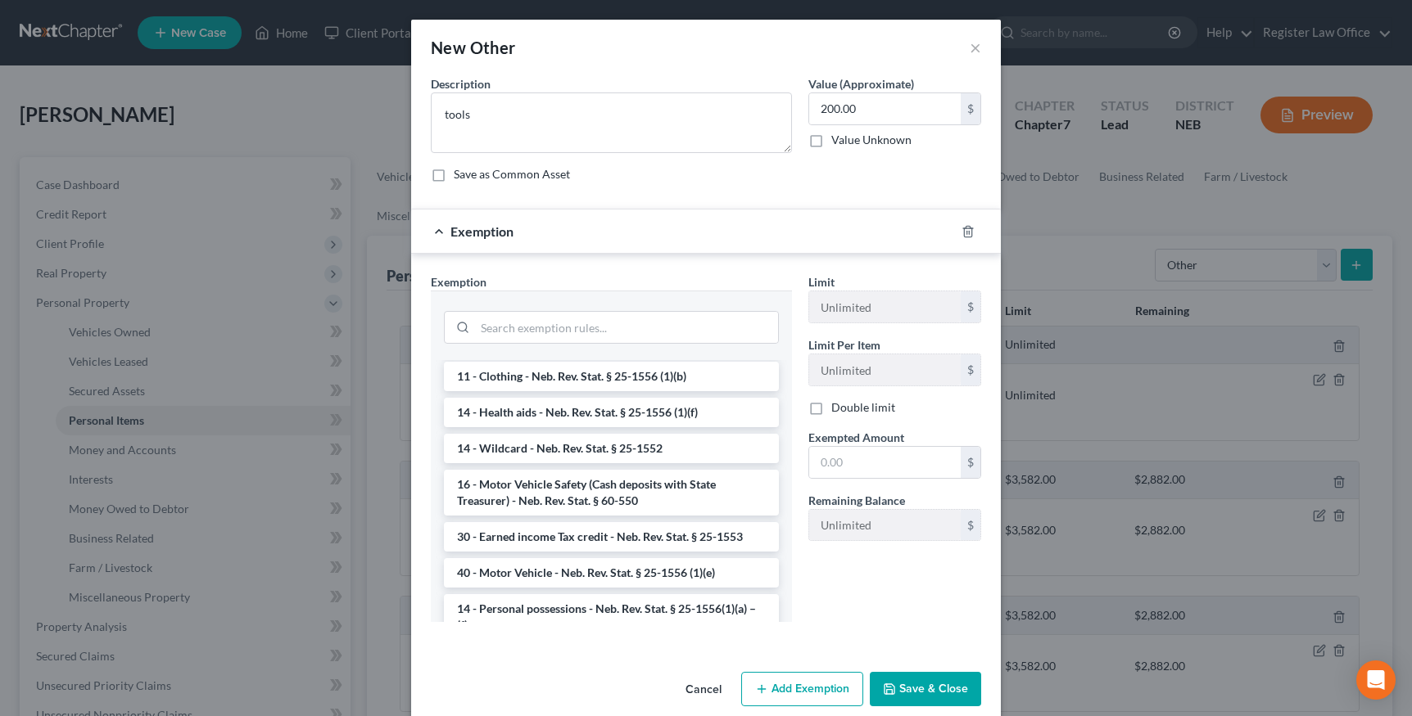
scroll to position [655, 0]
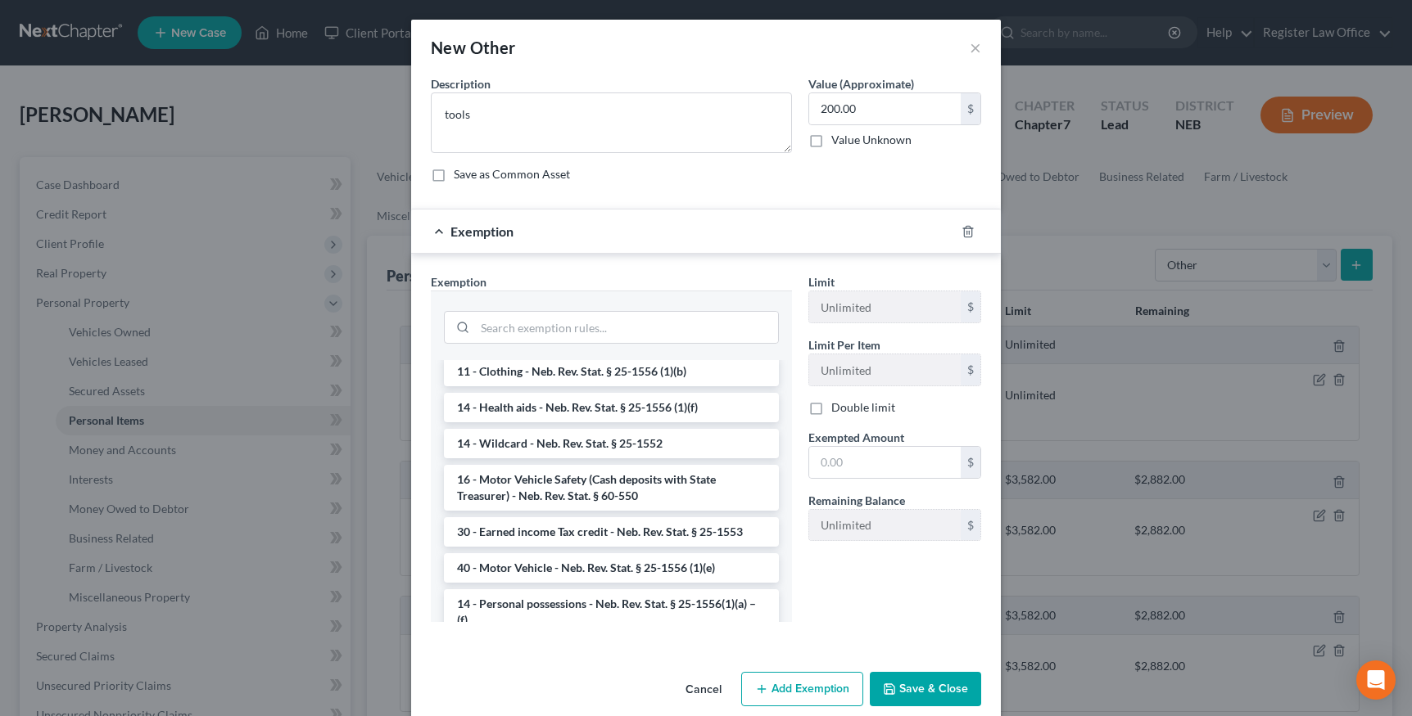
drag, startPoint x: 556, startPoint y: 443, endPoint x: 564, endPoint y: 449, distance: 10.0
click at [556, 443] on li "14 - Wildcard - Neb. Rev. Stat. § 25-1552" at bounding box center [611, 443] width 335 height 29
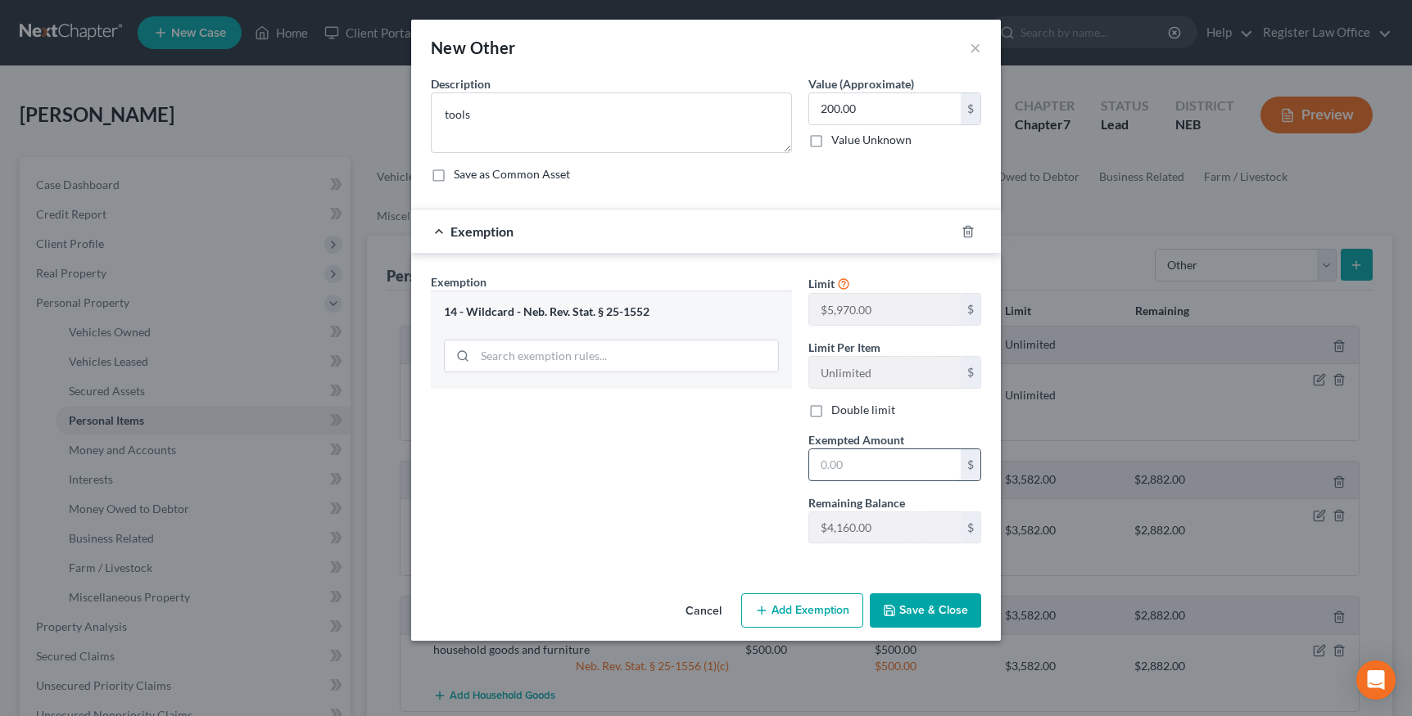
click at [866, 467] on input "text" at bounding box center [884, 465] width 151 height 31
type input "200.00"
click at [924, 610] on button "Save & Close" at bounding box center [925, 611] width 111 height 34
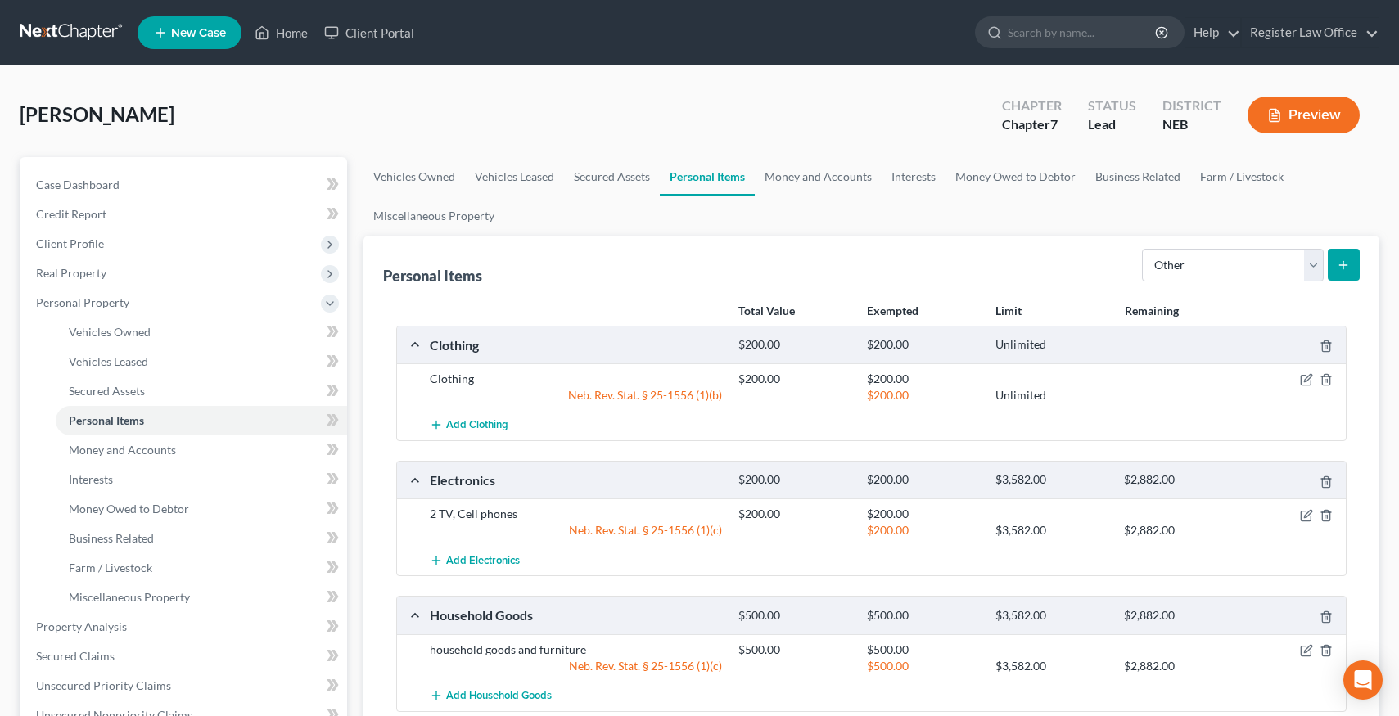
click at [283, 100] on div "[PERSON_NAME] Upgraded Chapter Chapter 7 Status Lead District NEB Preview" at bounding box center [700, 121] width 1360 height 71
click at [982, 179] on link "Money Owed to Debtor" at bounding box center [1016, 176] width 140 height 39
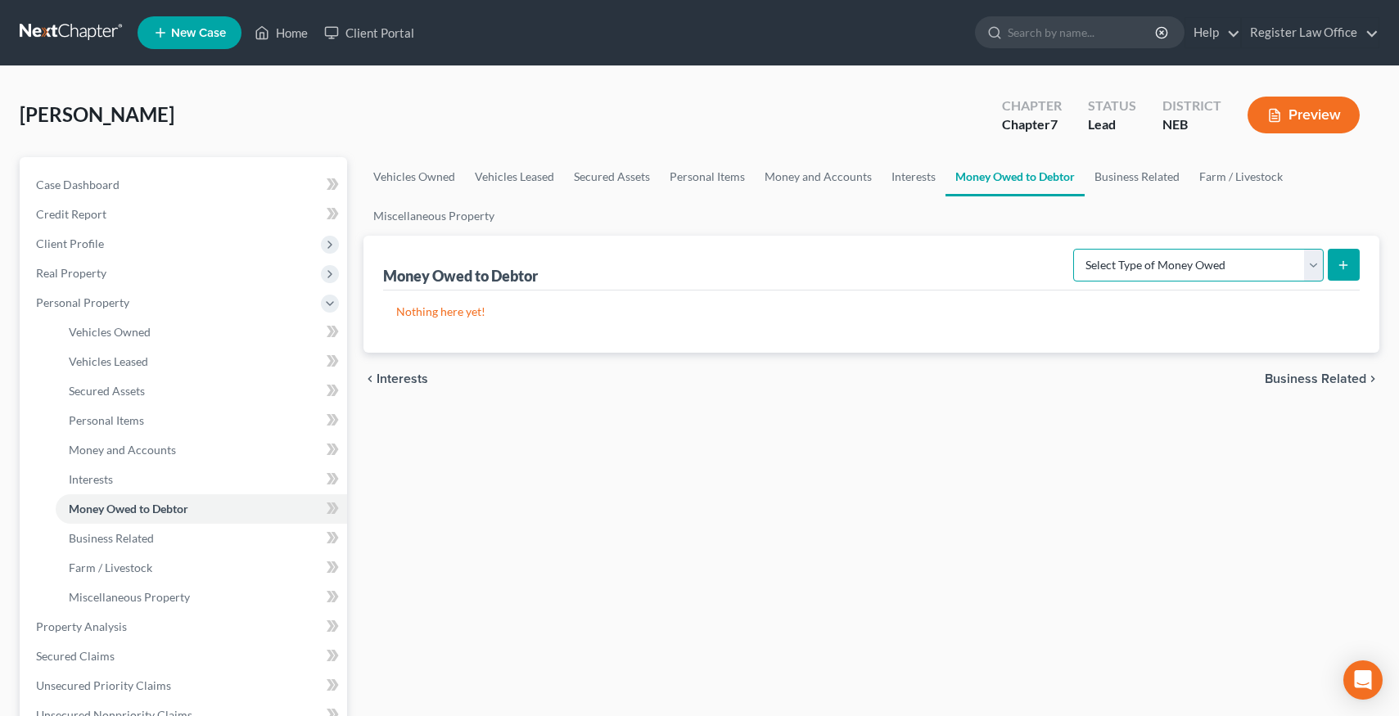
click at [1159, 269] on select "Select Type of Money Owed Accounts Receivable Alimony Child Support Claims Agai…" at bounding box center [1199, 265] width 251 height 33
click at [1130, 266] on select "Select Type of Money Owed Accounts Receivable Alimony Child Support Claims Agai…" at bounding box center [1199, 265] width 251 height 33
click at [813, 174] on link "Money and Accounts" at bounding box center [818, 176] width 127 height 39
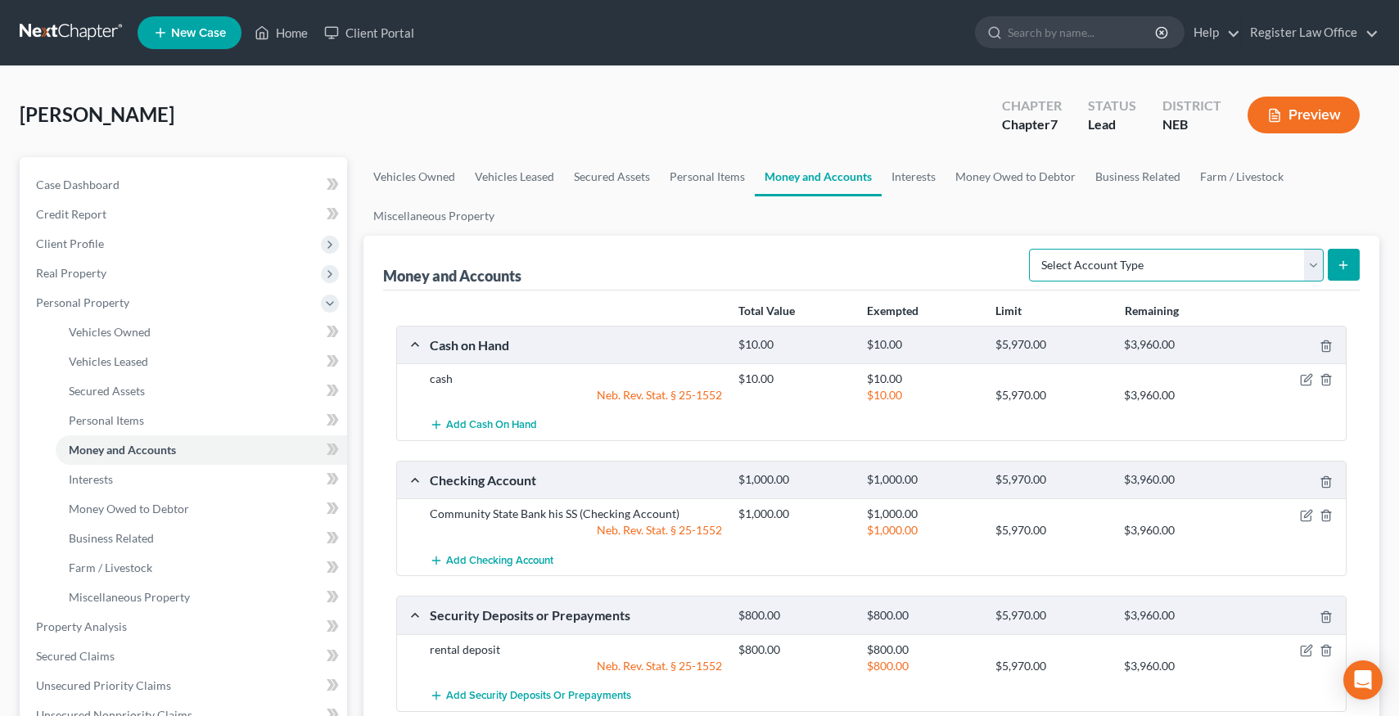
click at [1129, 269] on select "Select Account Type Brokerage Cash on Hand Certificates of Deposit Checking Acc…" at bounding box center [1176, 265] width 295 height 33
click at [915, 176] on link "Interests" at bounding box center [914, 176] width 64 height 39
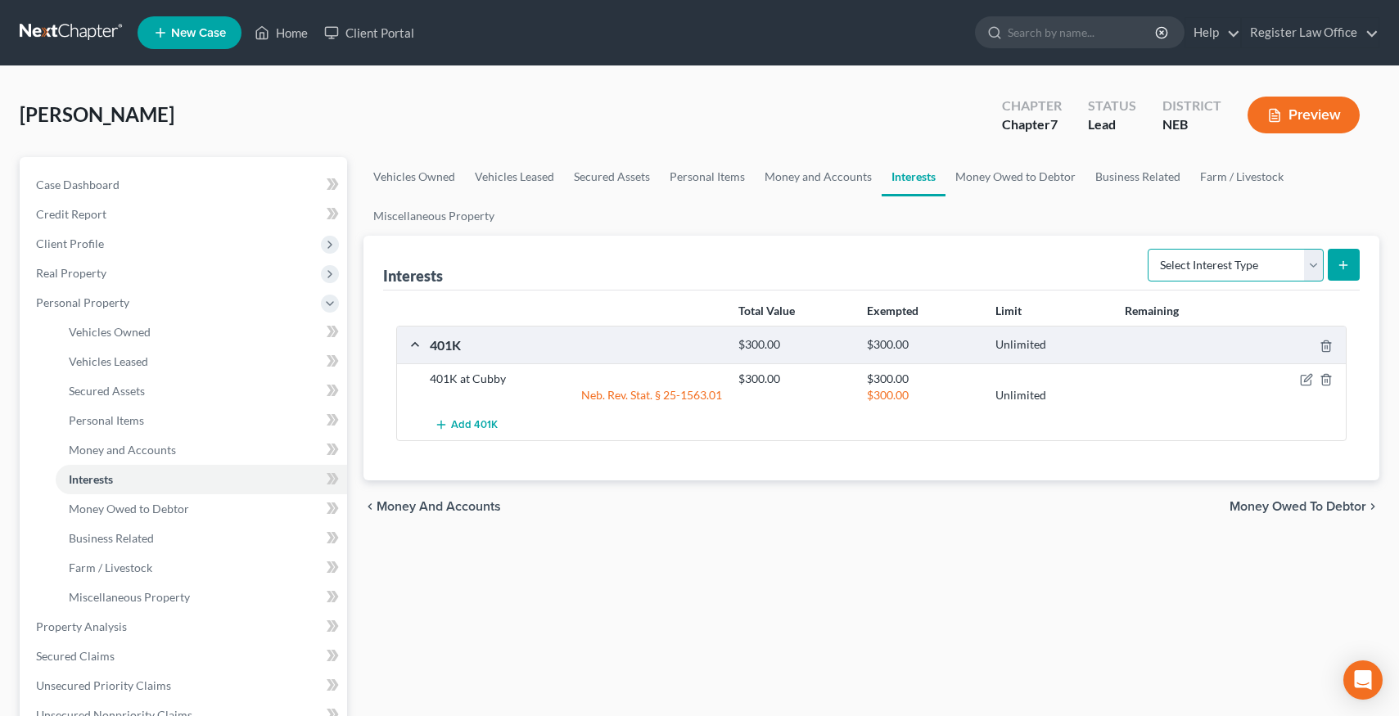
drag, startPoint x: 1193, startPoint y: 258, endPoint x: 1192, endPoint y: 266, distance: 8.2
click at [1192, 260] on select "Select Interest Type 401K Annuity Bond Education IRA Government Bond Government…" at bounding box center [1236, 265] width 176 height 33
drag, startPoint x: 1046, startPoint y: 174, endPoint x: 1046, endPoint y: 183, distance: 9.8
click at [1046, 174] on link "Money Owed to Debtor" at bounding box center [1016, 176] width 140 height 39
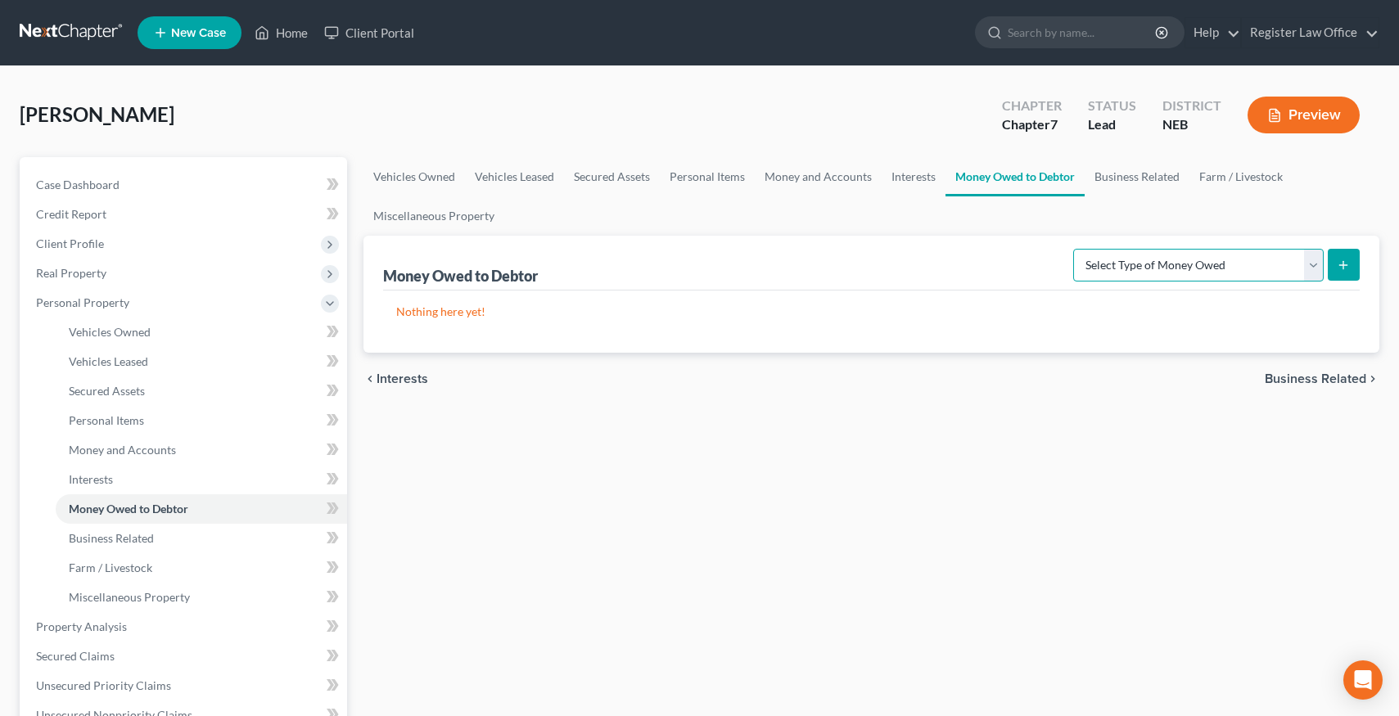
click at [1146, 269] on select "Select Type of Money Owed Accounts Receivable Alimony Child Support Claims Agai…" at bounding box center [1199, 265] width 251 height 33
click at [712, 174] on link "Personal Items" at bounding box center [707, 176] width 95 height 39
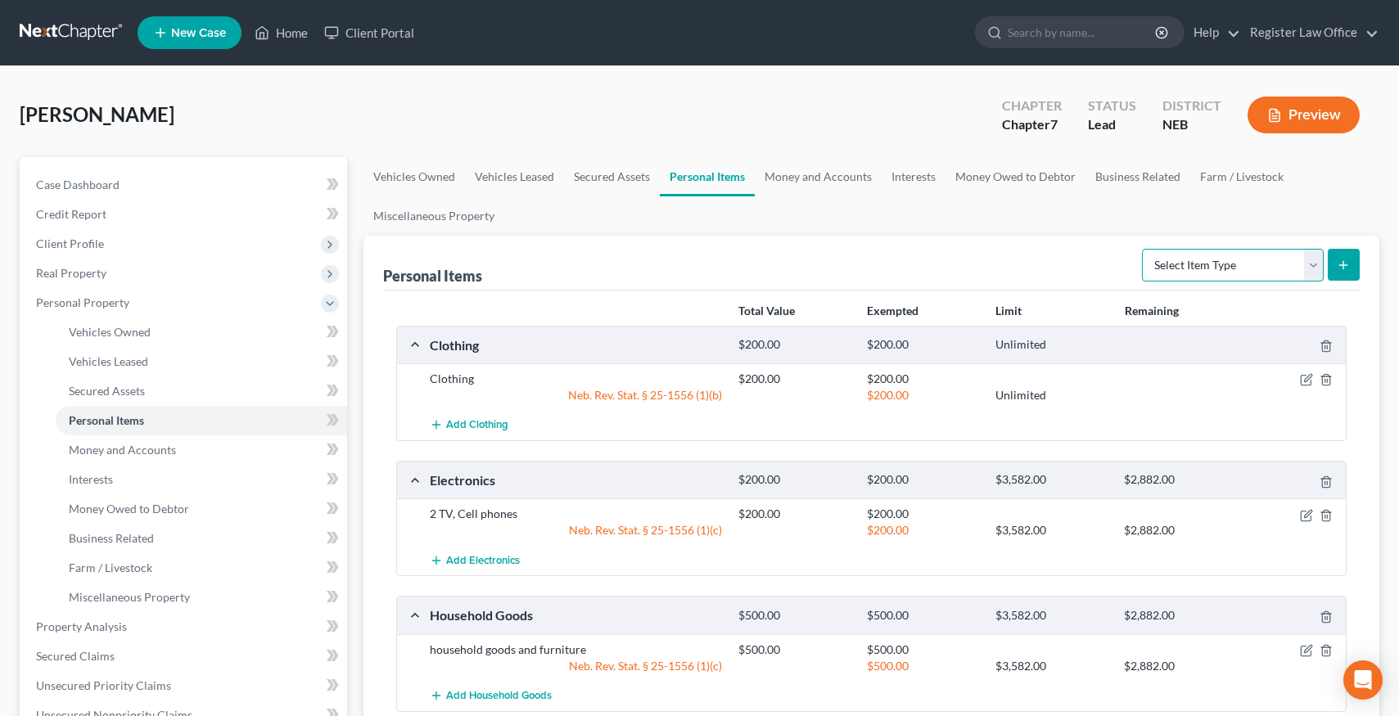
click at [1281, 261] on select "Select Item Type Clothing Collectibles Of Value Electronics Firearms Household …" at bounding box center [1233, 265] width 182 height 33
click at [799, 170] on link "Money and Accounts" at bounding box center [818, 176] width 127 height 39
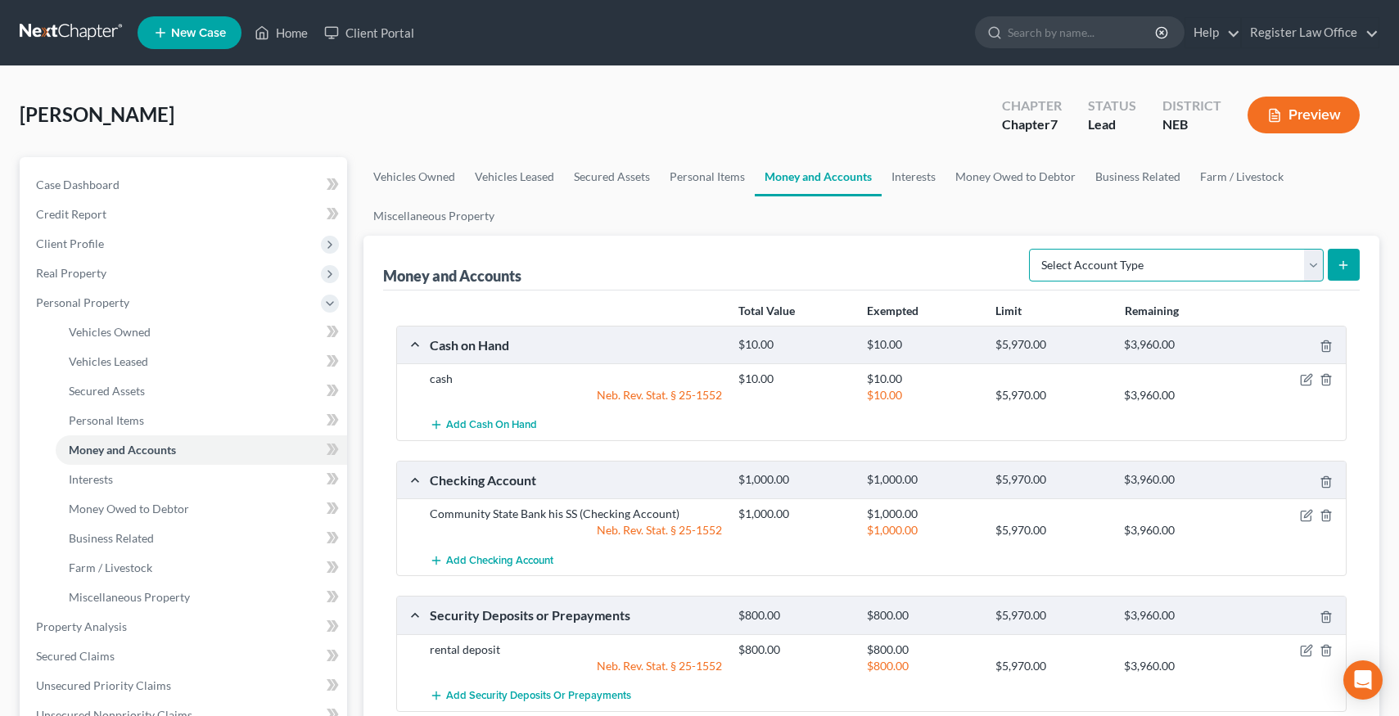
click at [1153, 262] on select "Select Account Type Brokerage Cash on Hand Certificates of Deposit Checking Acc…" at bounding box center [1176, 265] width 295 height 33
click at [917, 178] on link "Interests" at bounding box center [914, 176] width 64 height 39
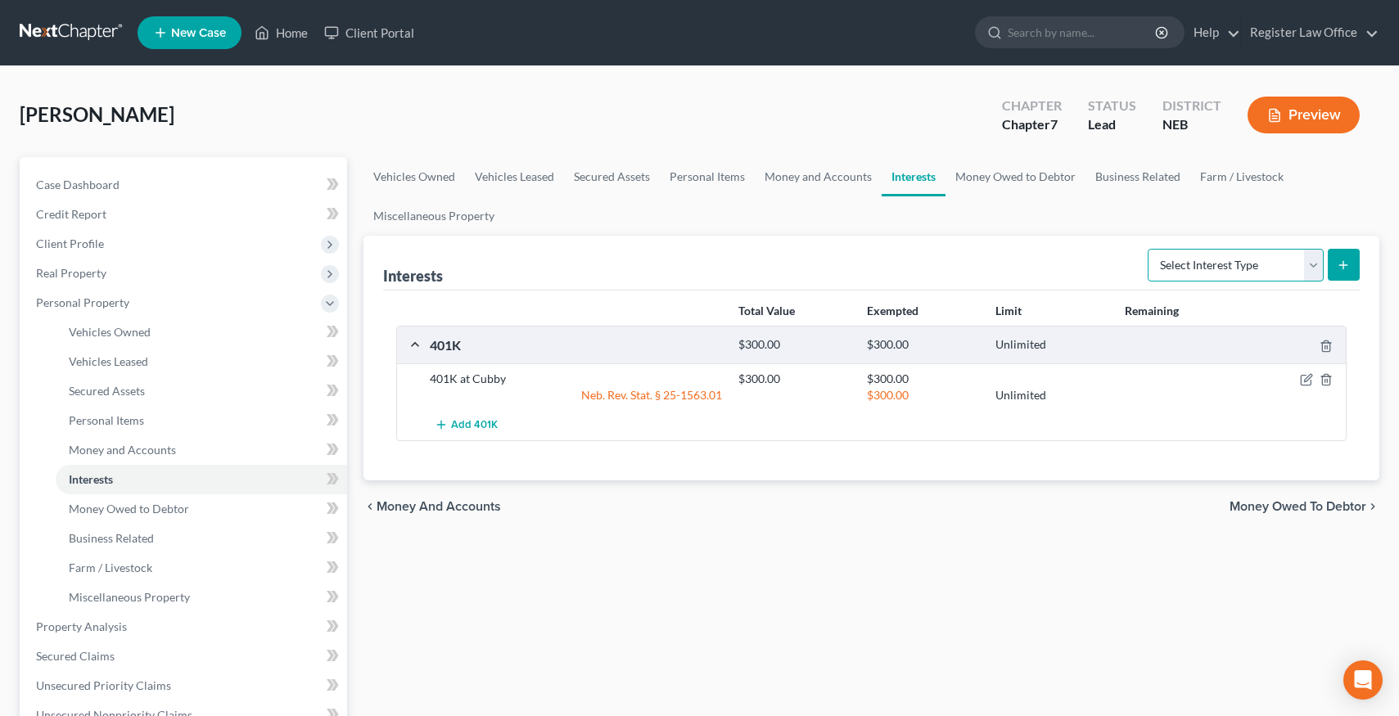
click at [1175, 255] on select "Select Interest Type 401K Annuity Bond Education IRA Government Bond Government…" at bounding box center [1236, 265] width 176 height 33
click at [1227, 261] on select "Select Interest Type 401K Annuity Bond Education IRA Government Bond Government…" at bounding box center [1236, 265] width 176 height 33
click at [1006, 177] on link "Money Owed to Debtor" at bounding box center [1016, 176] width 140 height 39
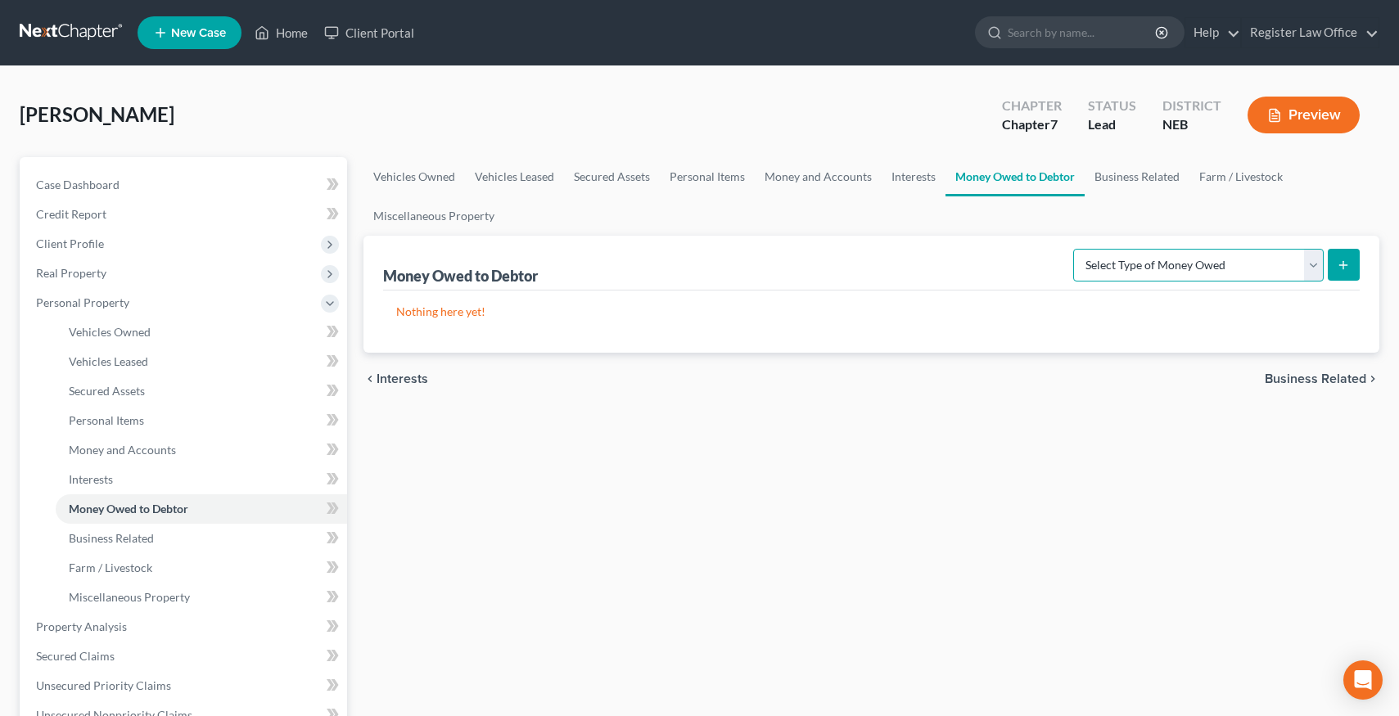
click at [1152, 268] on select "Select Type of Money Owed Accounts Receivable Alimony Child Support Claims Agai…" at bounding box center [1199, 265] width 251 height 33
select select "expected_tax_refund"
click at [1076, 249] on select "Select Type of Money Owed Accounts Receivable Alimony Child Support Claims Agai…" at bounding box center [1199, 265] width 251 height 33
click at [1345, 264] on icon "submit" at bounding box center [1343, 265] width 13 height 13
select select "0"
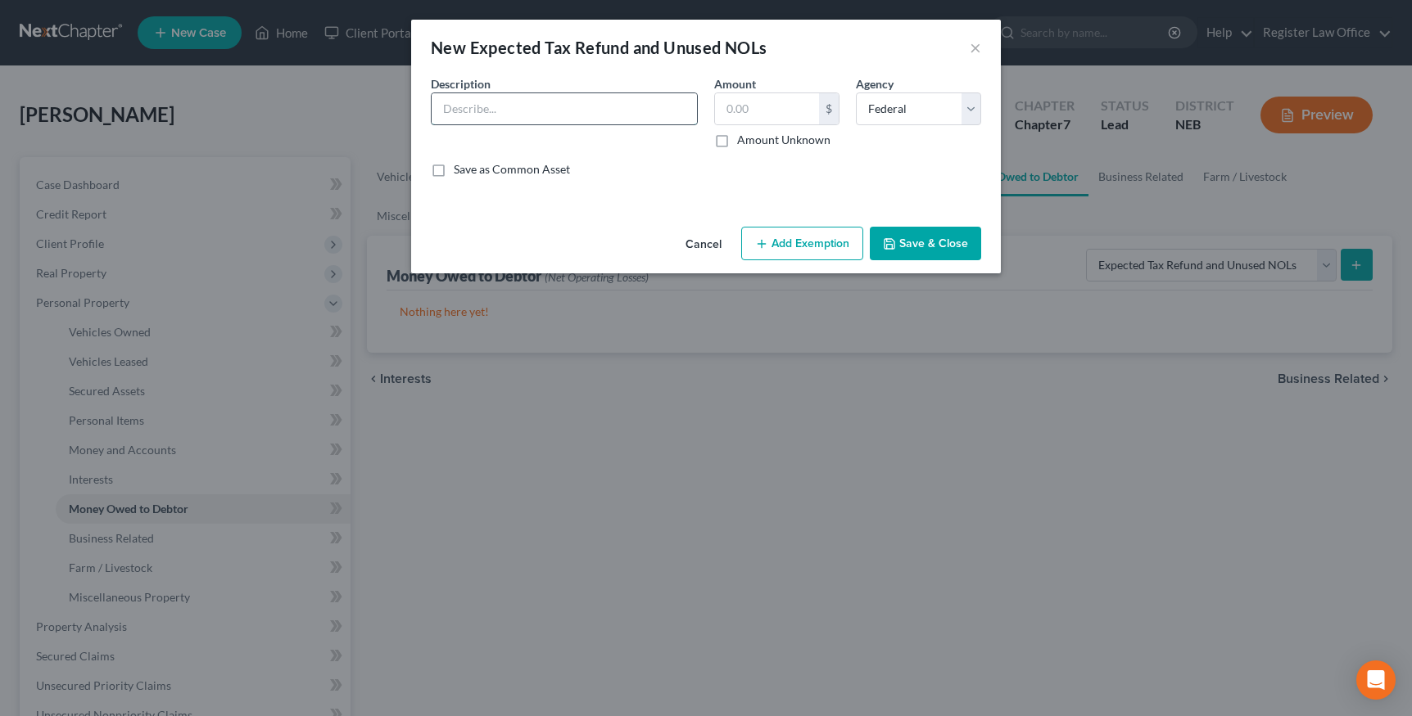
click at [567, 109] on input "text" at bounding box center [564, 108] width 265 height 31
type input "state tax refund 704 and 591 Fed 438 sub set off 470"
click at [737, 117] on input "text" at bounding box center [767, 108] width 104 height 31
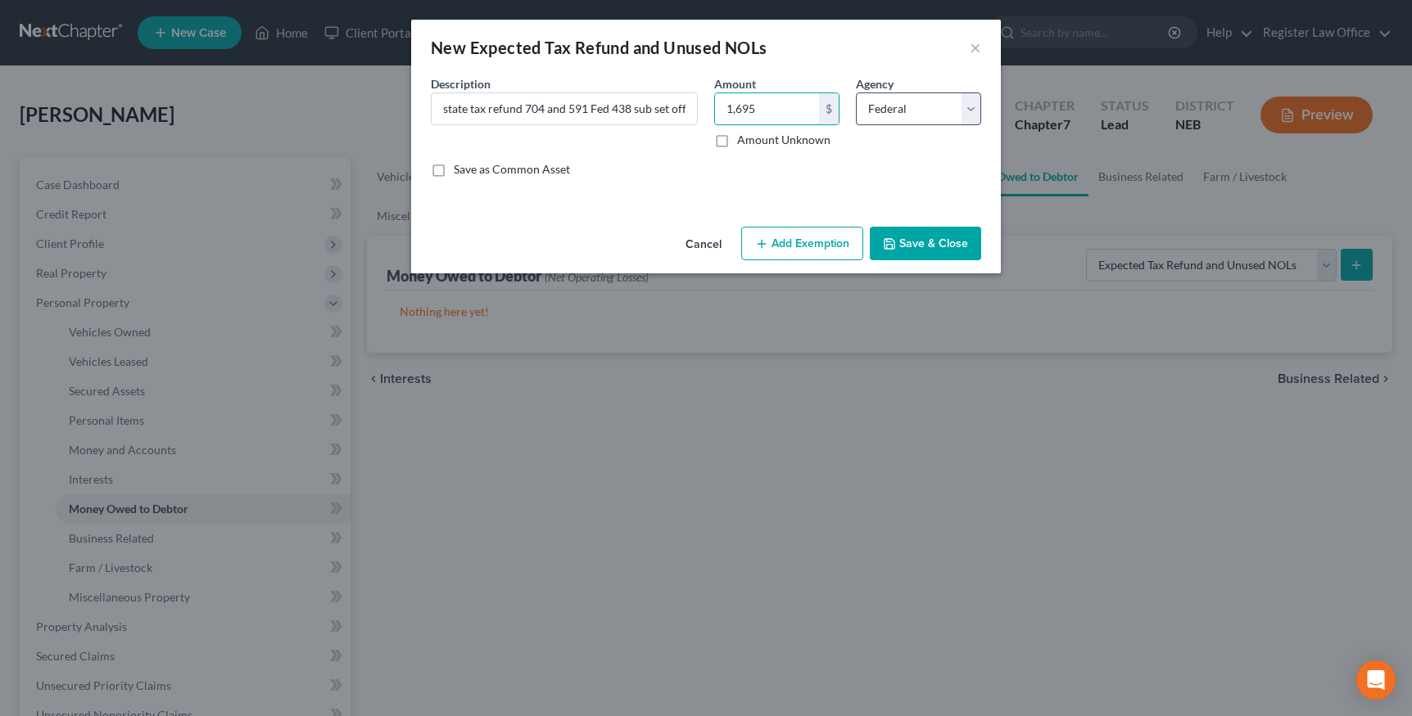
type input "1,695"
click at [919, 98] on select "Select Federal State Local" at bounding box center [918, 109] width 125 height 33
select select "1"
click at [856, 93] on select "Select Federal State Local" at bounding box center [918, 109] width 125 height 33
click at [802, 244] on button "Add Exemption" at bounding box center [802, 244] width 122 height 34
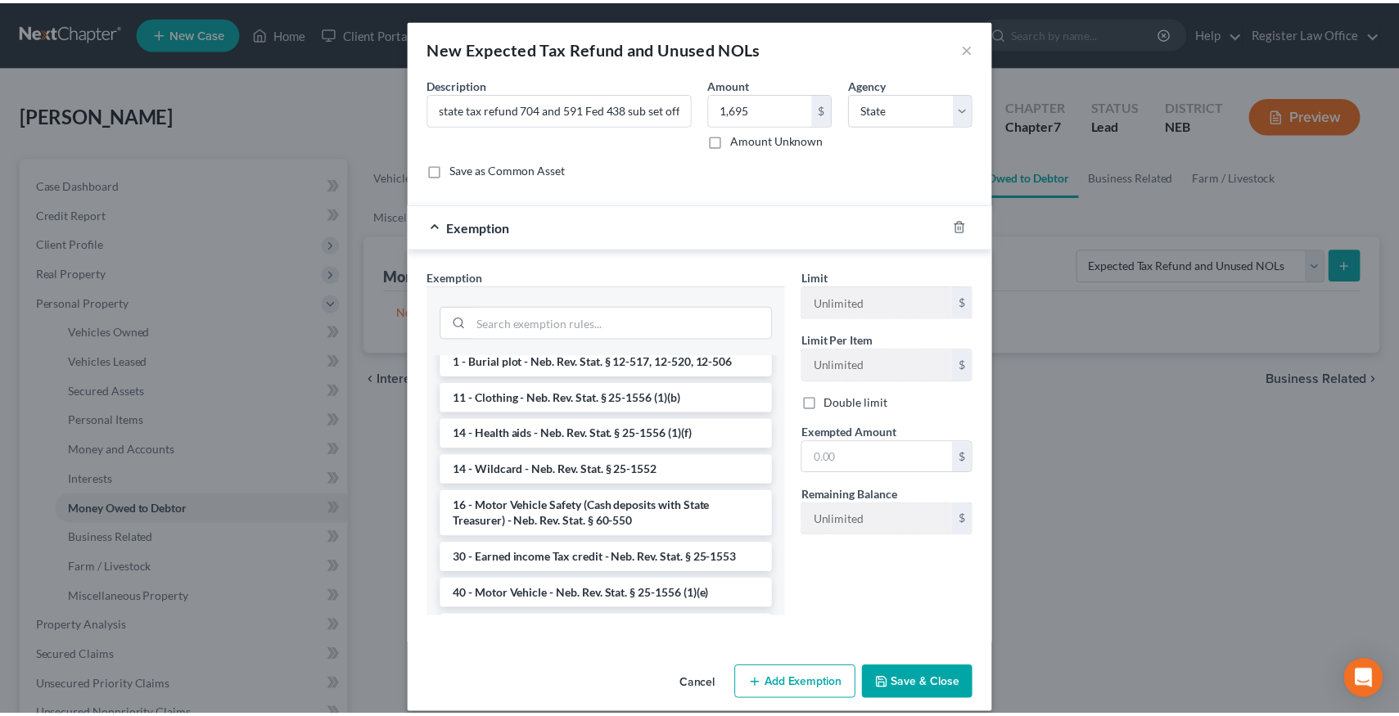
scroll to position [655, 0]
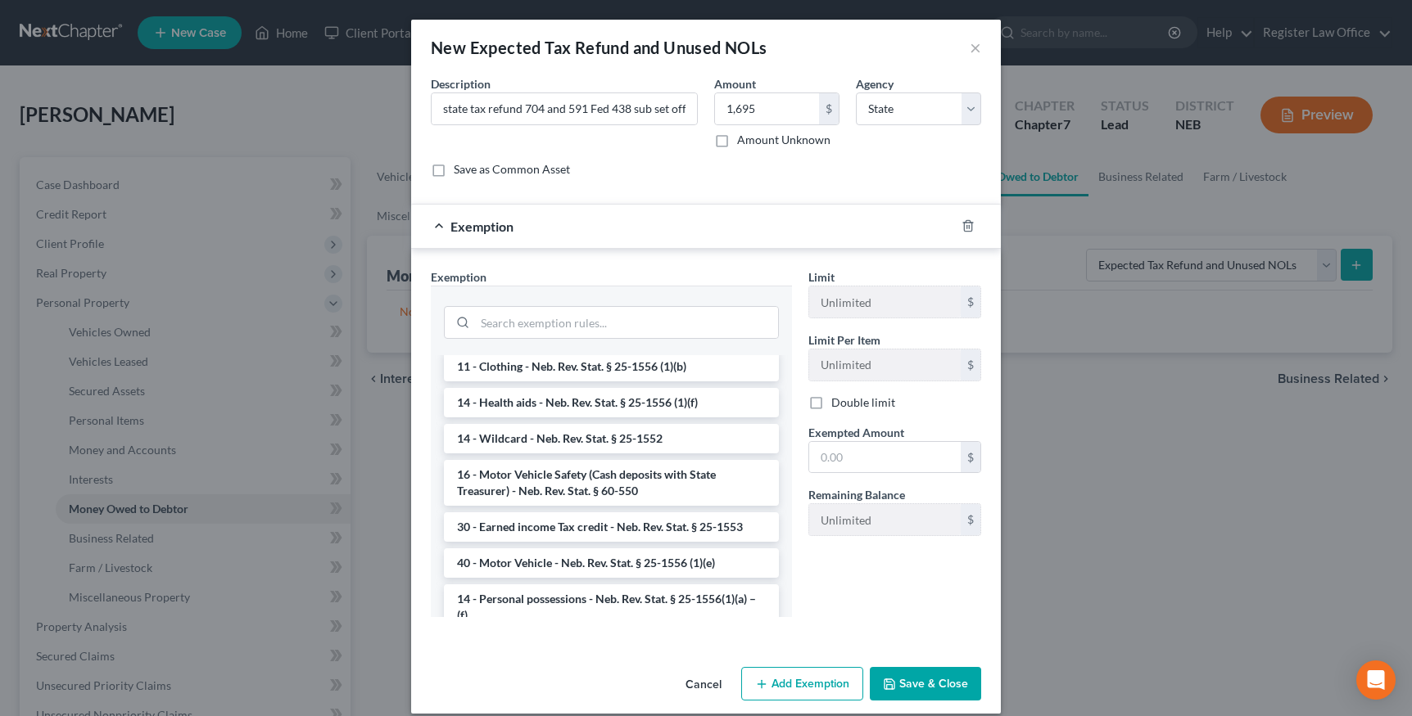
drag, startPoint x: 528, startPoint y: 437, endPoint x: 551, endPoint y: 451, distance: 26.8
click at [531, 439] on li "14 - Wildcard - Neb. Rev. Stat. § 25-1552" at bounding box center [611, 438] width 335 height 29
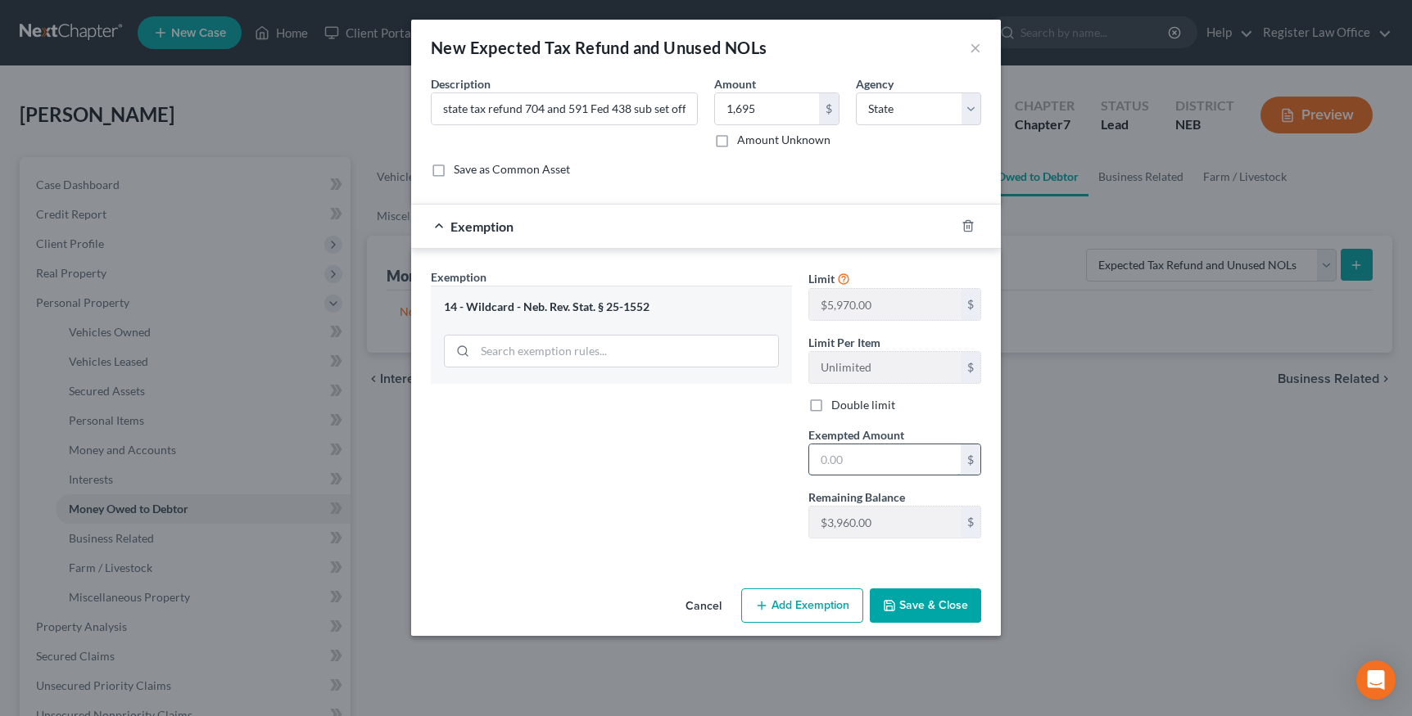
click at [848, 460] on input "text" at bounding box center [884, 460] width 151 height 31
type input "1,695.00"
click at [929, 603] on button "Save & Close" at bounding box center [925, 606] width 111 height 34
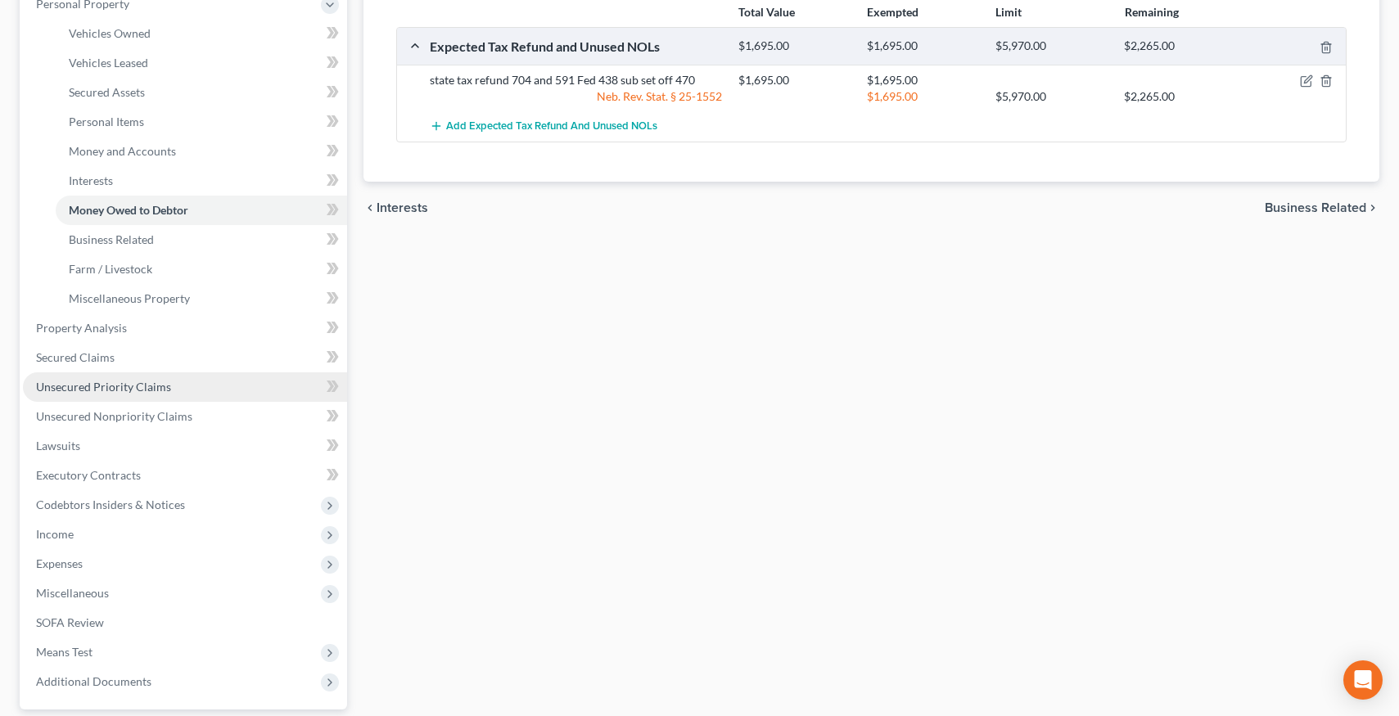
scroll to position [328, 0]
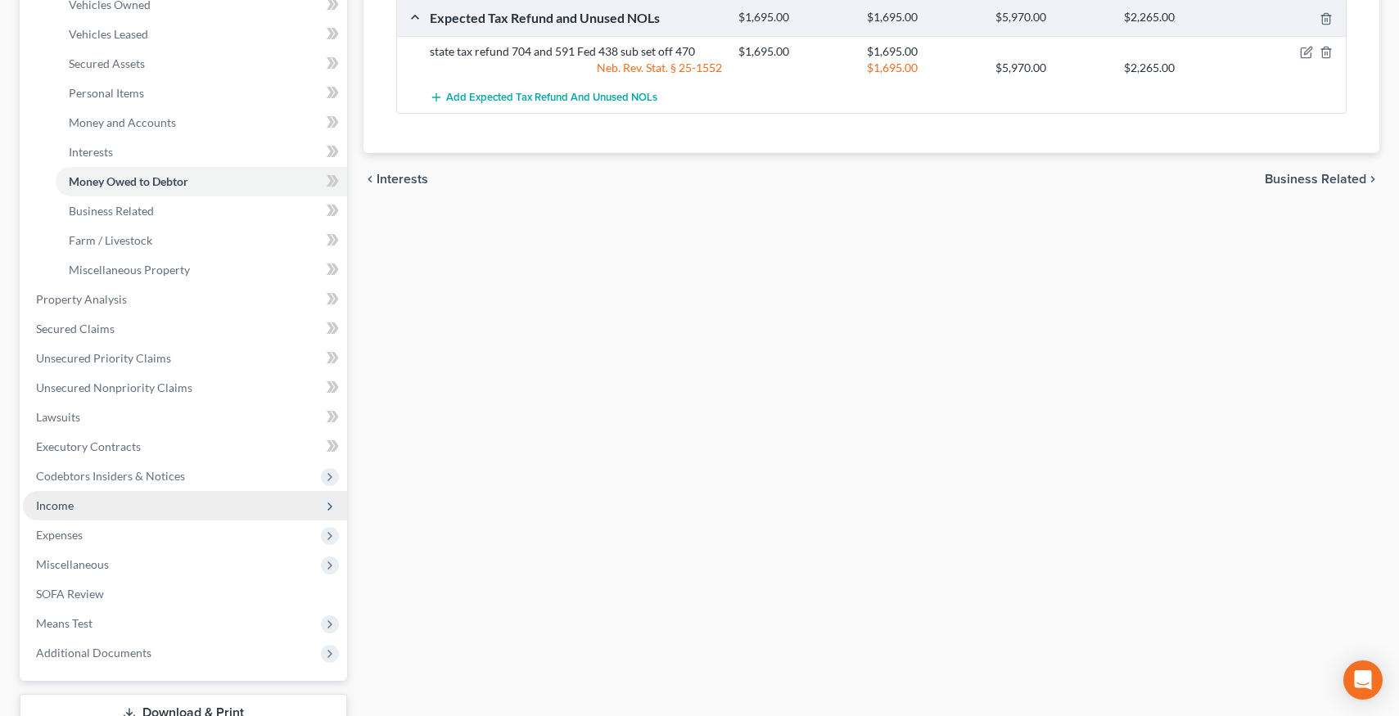
click at [75, 509] on span "Income" at bounding box center [185, 505] width 324 height 29
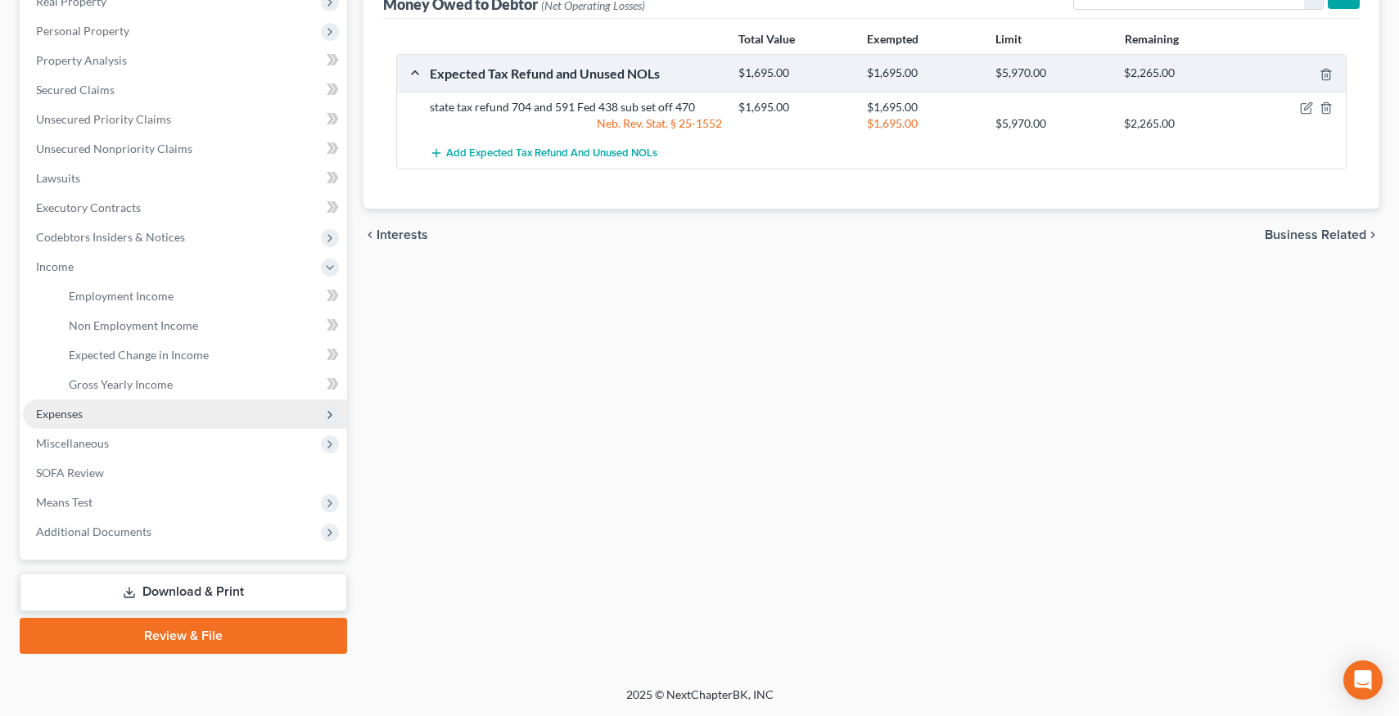
scroll to position [272, 0]
click at [122, 380] on span "Gross Yearly Income" at bounding box center [121, 384] width 104 height 14
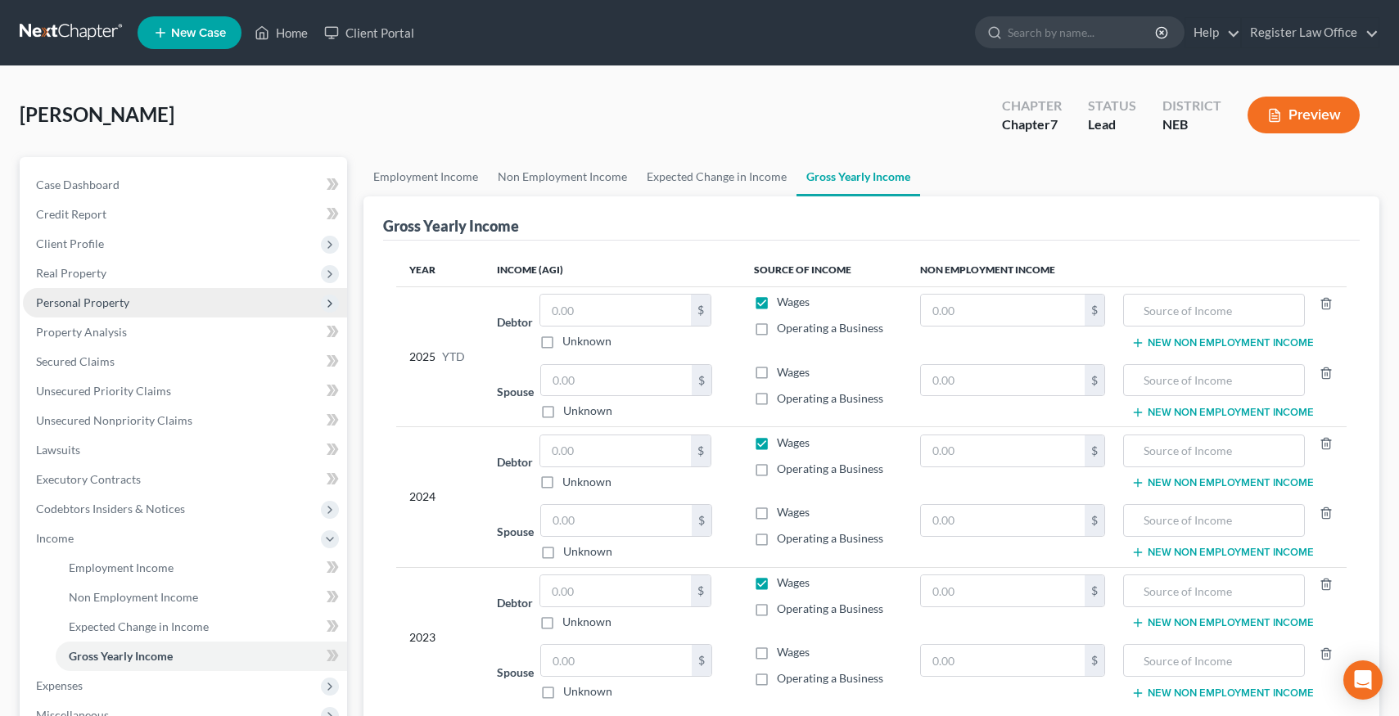
click at [116, 311] on span "Personal Property" at bounding box center [185, 302] width 324 height 29
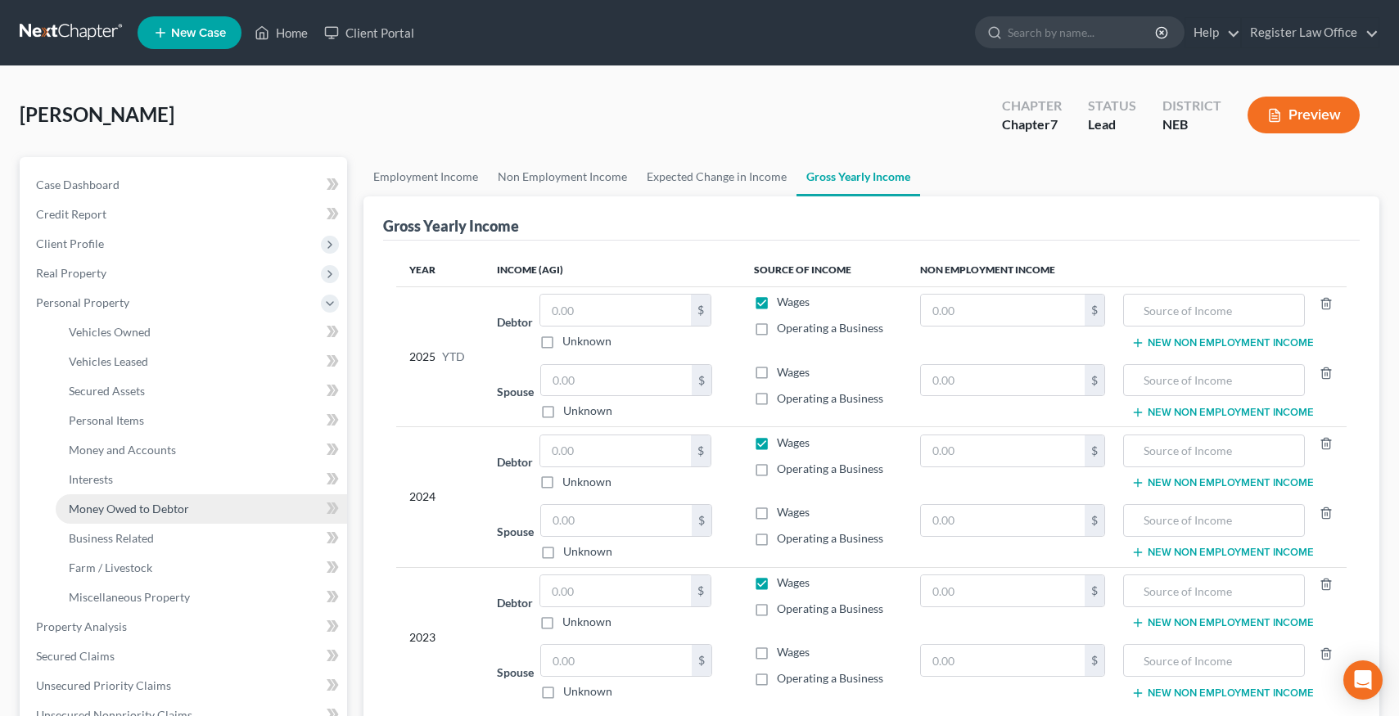
click at [126, 504] on span "Money Owed to Debtor" at bounding box center [129, 509] width 120 height 14
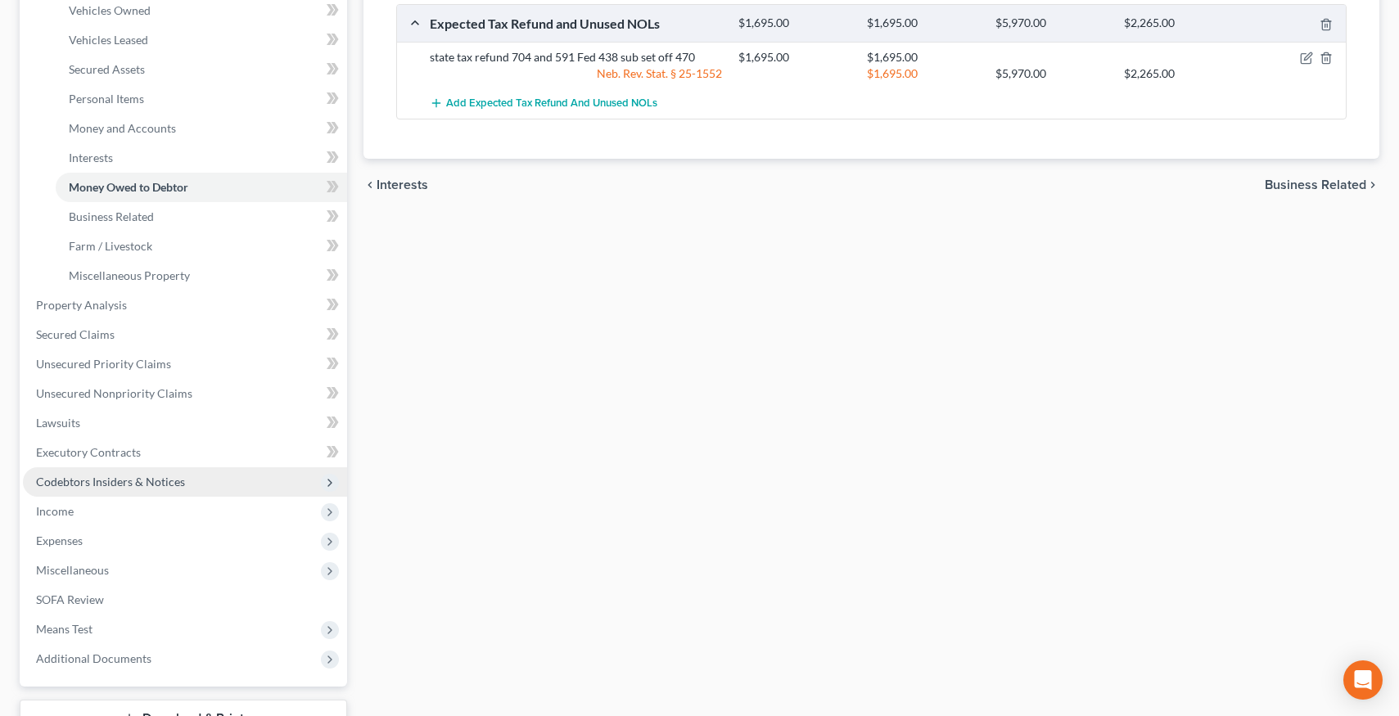
scroll to position [328, 0]
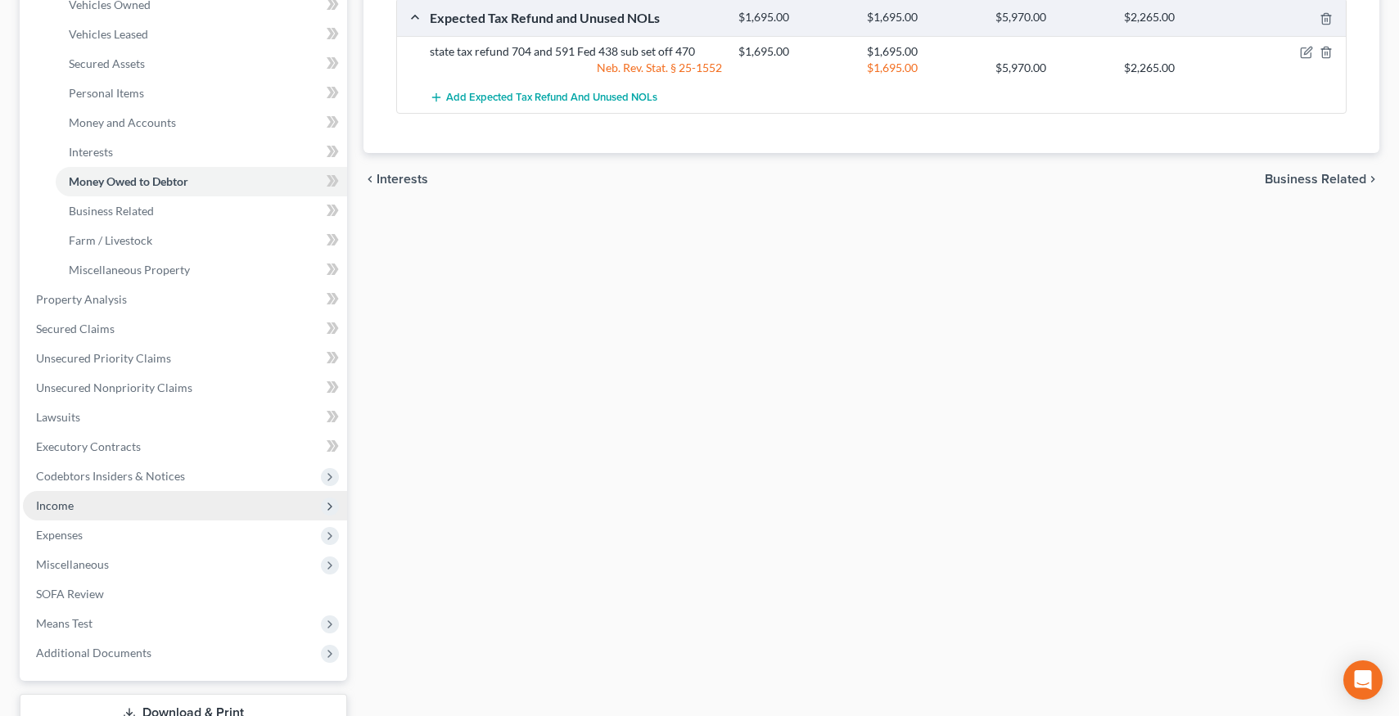
click at [76, 505] on span "Income" at bounding box center [185, 505] width 324 height 29
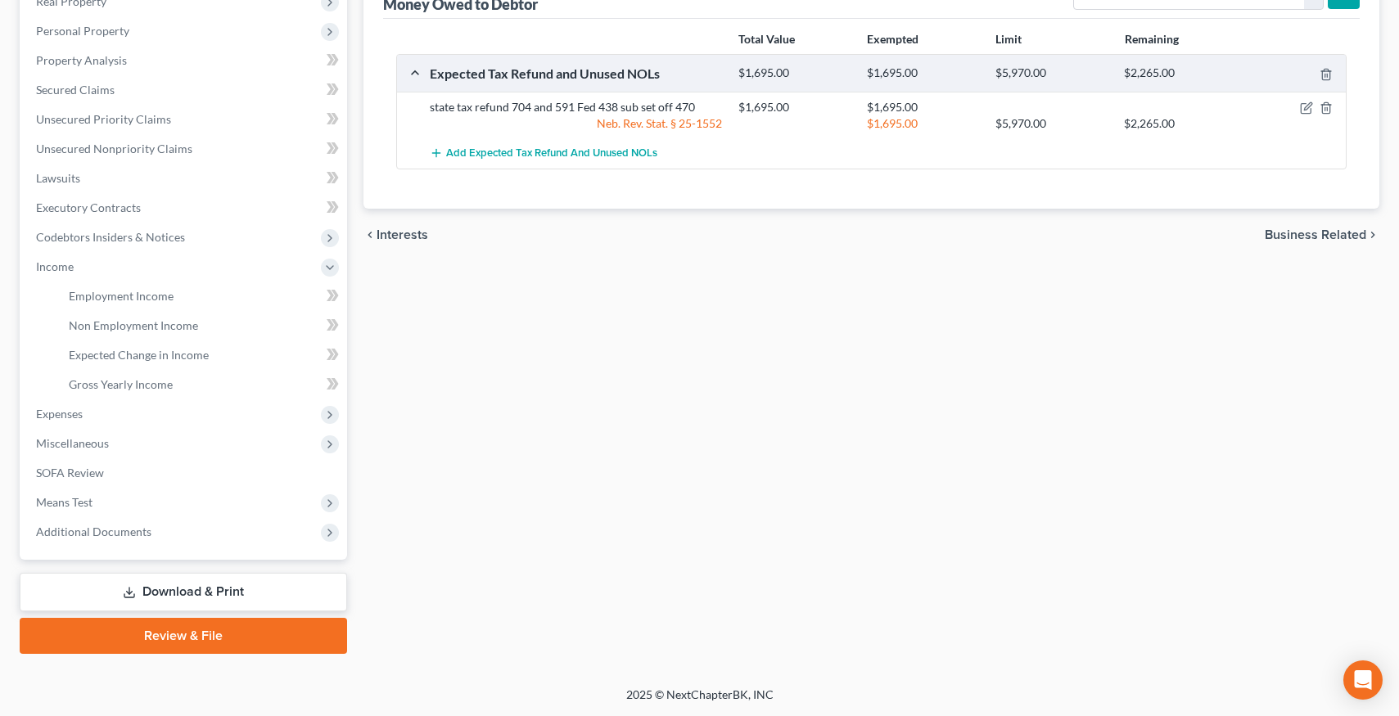
scroll to position [272, 0]
click at [134, 377] on span "Gross Yearly Income" at bounding box center [121, 384] width 104 height 14
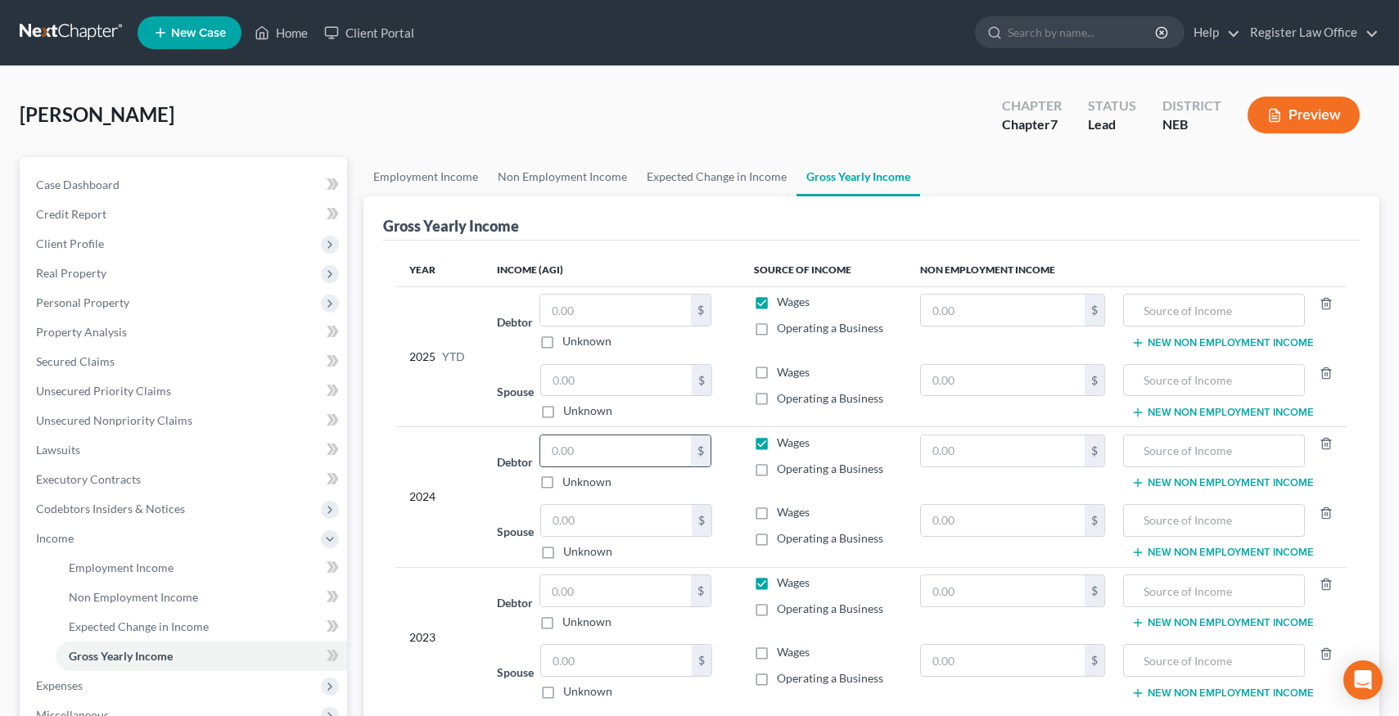
click at [597, 451] on input "text" at bounding box center [615, 451] width 151 height 31
type input "36,974"
click at [662, 480] on div "Unknown" at bounding box center [626, 482] width 172 height 16
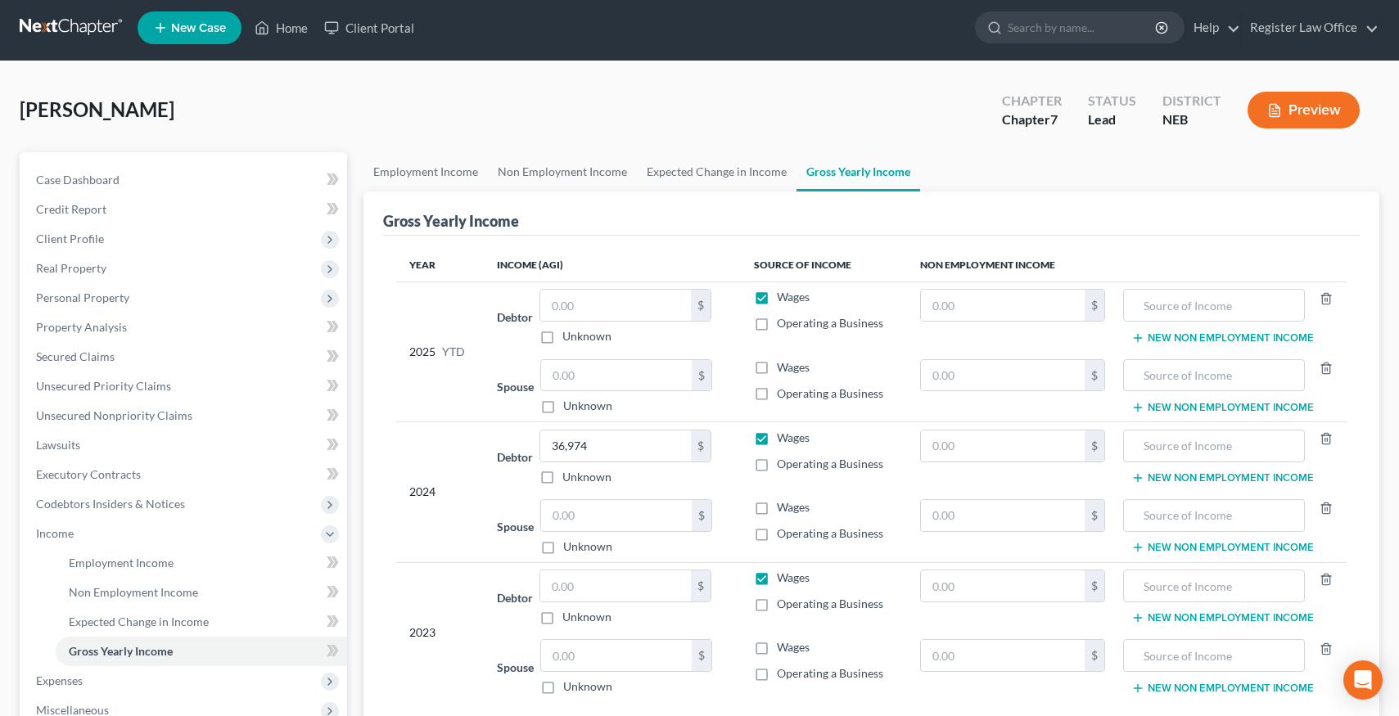
scroll to position [82, 0]
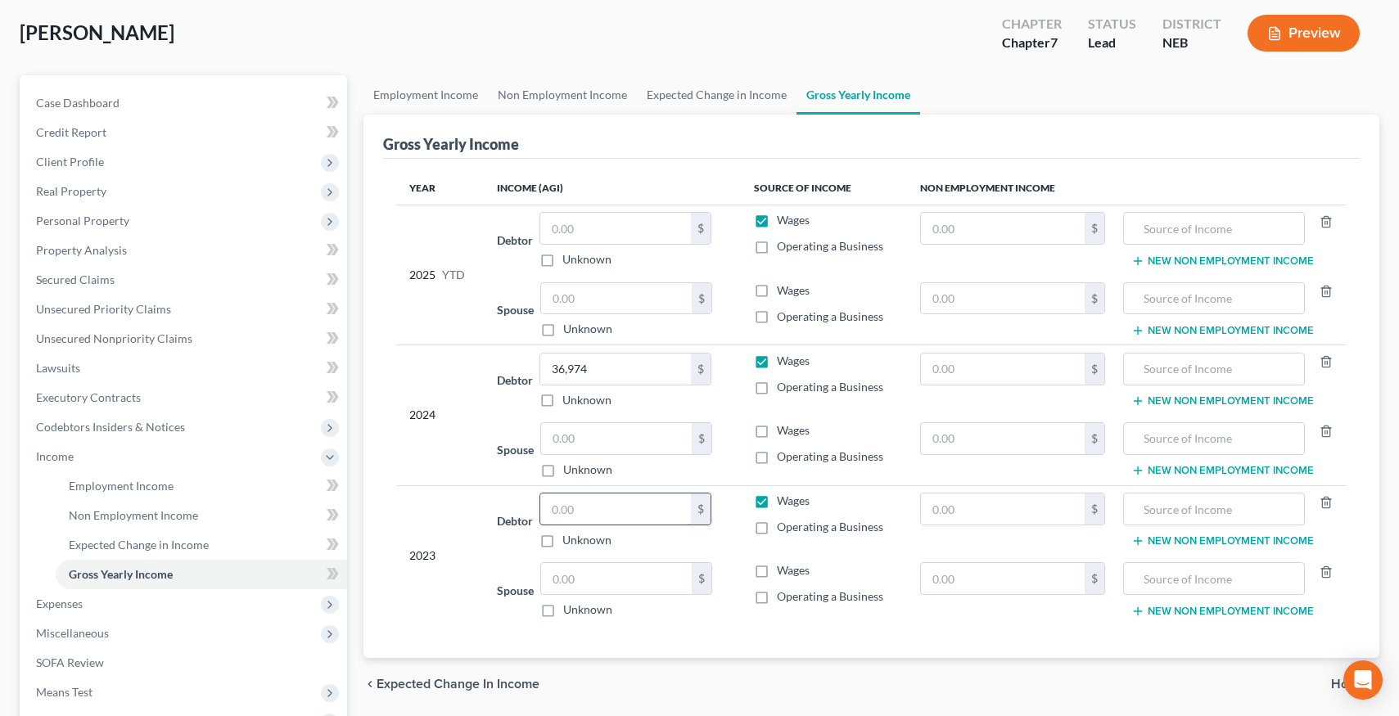
click at [581, 508] on input "text" at bounding box center [615, 509] width 151 height 31
type input "35,696"
click at [635, 619] on td "Spouse $ Unknown Balance Undetermined $ Unknown" at bounding box center [612, 591] width 257 height 70
click at [968, 439] on input "text" at bounding box center [1003, 438] width 164 height 31
click at [1179, 442] on input "text" at bounding box center [1214, 438] width 165 height 31
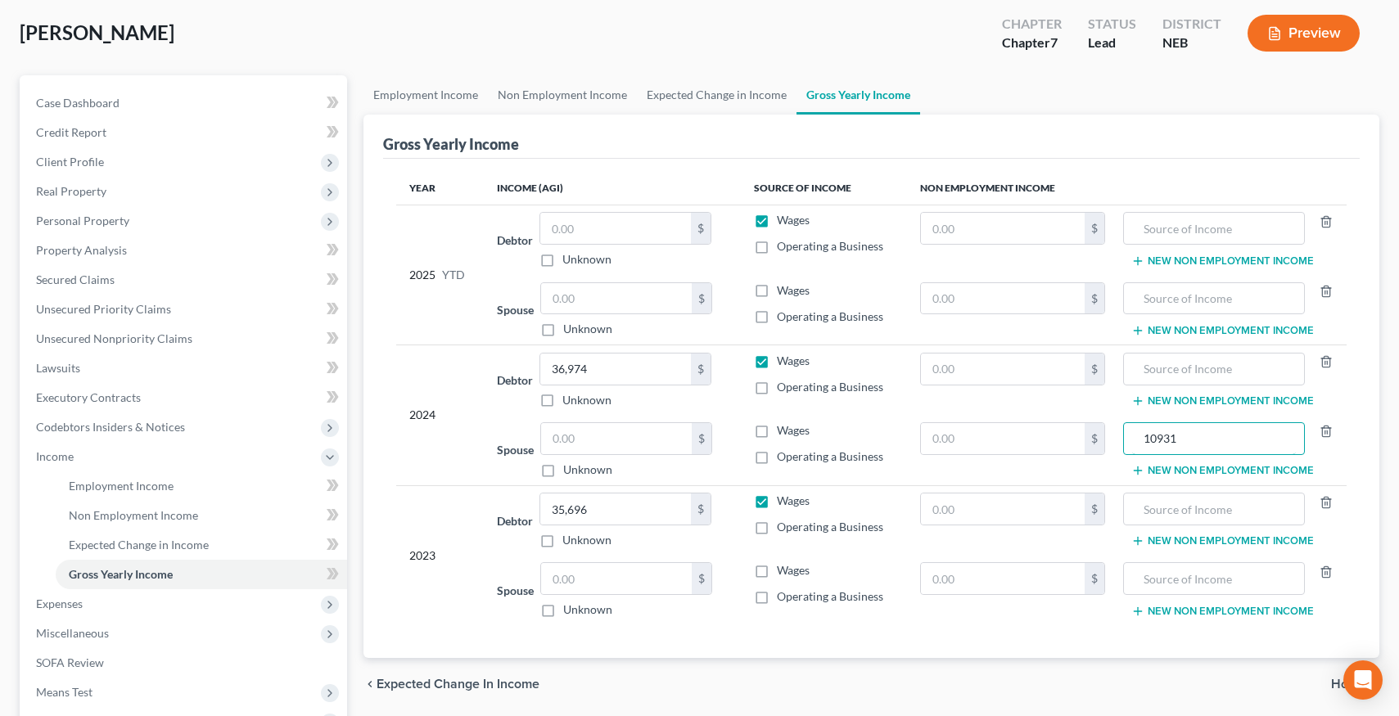
type input "10931"
click at [1120, 515] on td "New Non Employment Income" at bounding box center [1233, 521] width 228 height 70
click at [1185, 579] on input "text" at bounding box center [1214, 578] width 165 height 31
type input "10596"
click at [1101, 616] on td "$" at bounding box center [1012, 591] width 211 height 70
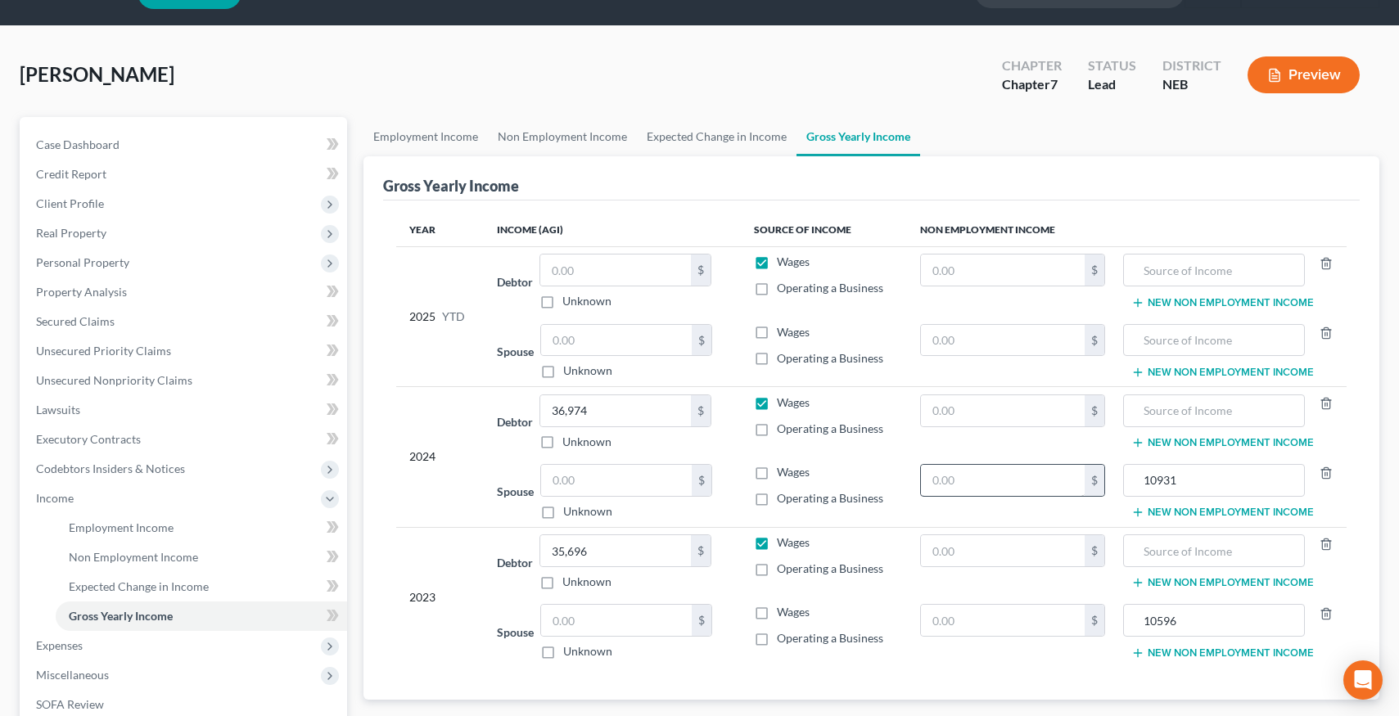
scroll to position [0, 0]
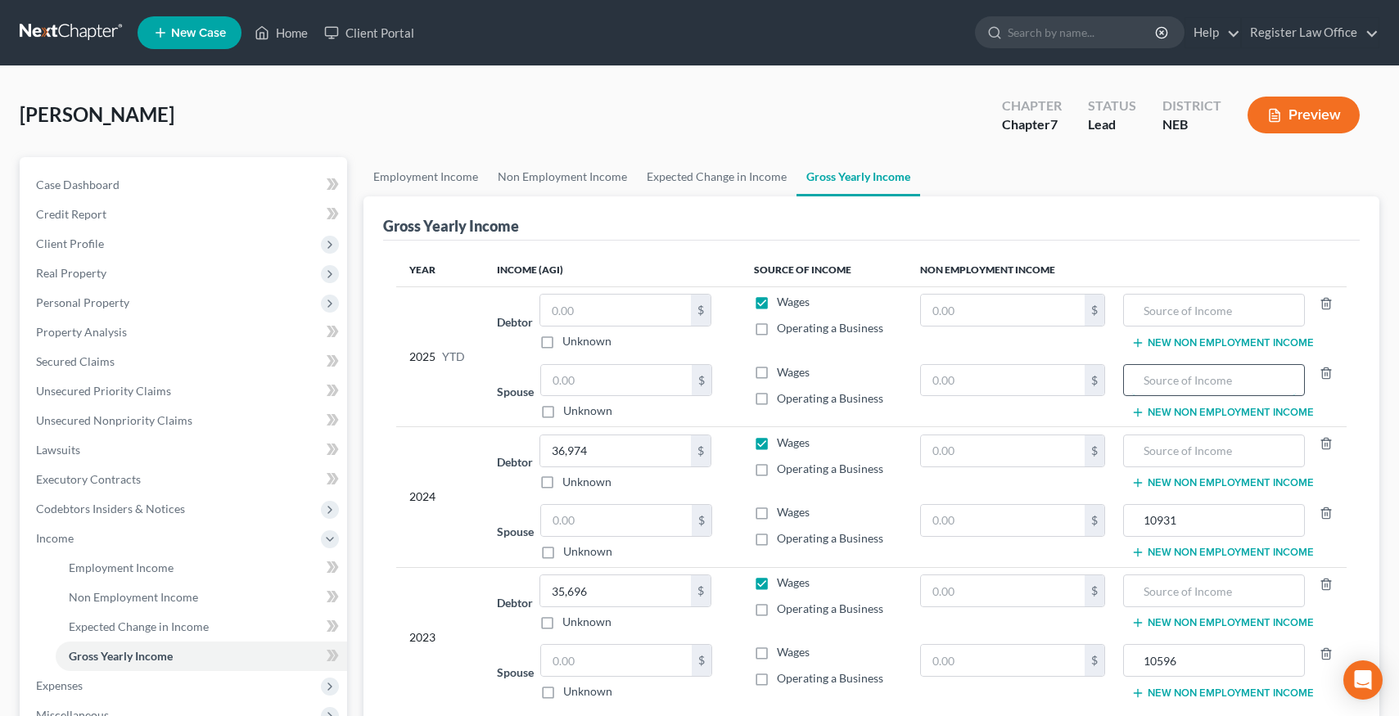
click at [1161, 382] on input "text" at bounding box center [1214, 380] width 165 height 31
type input "8000"
click at [1105, 406] on td "$" at bounding box center [1012, 392] width 211 height 70
drag, startPoint x: 1019, startPoint y: 391, endPoint x: 961, endPoint y: 400, distance: 58.2
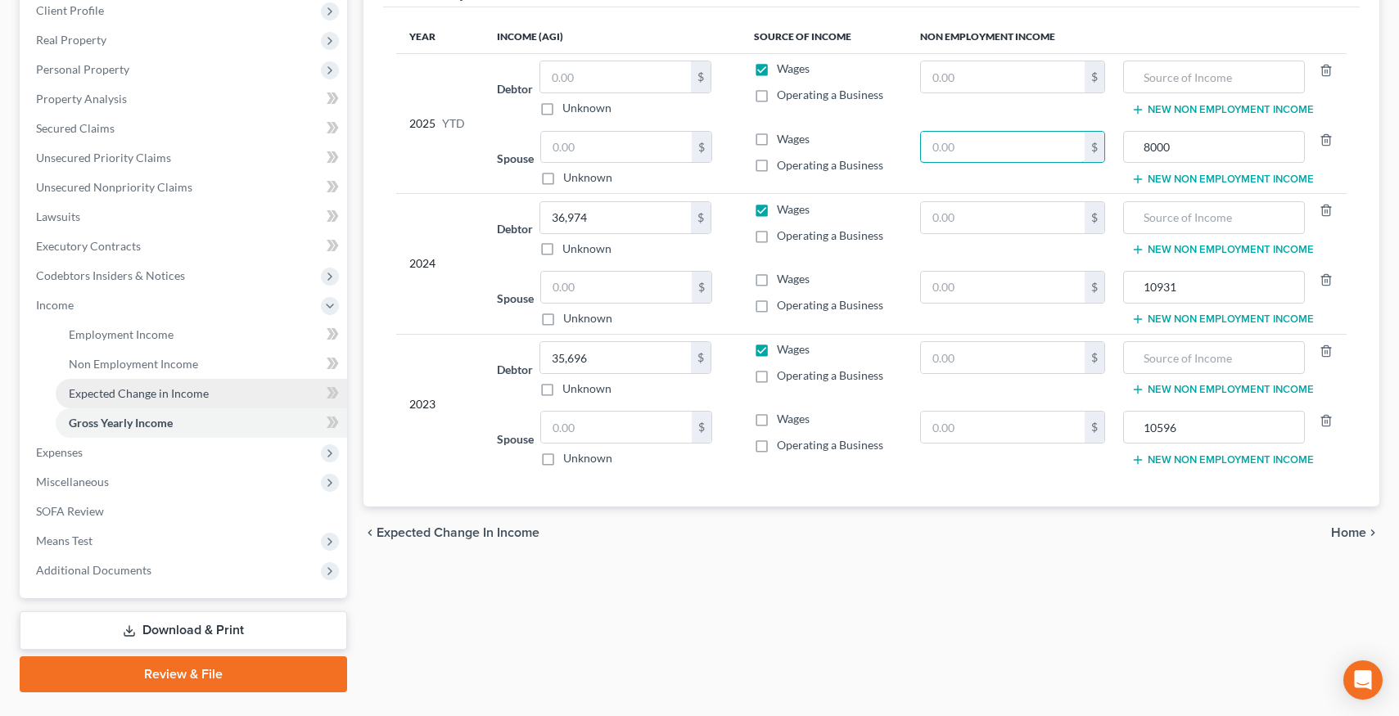
scroll to position [236, 0]
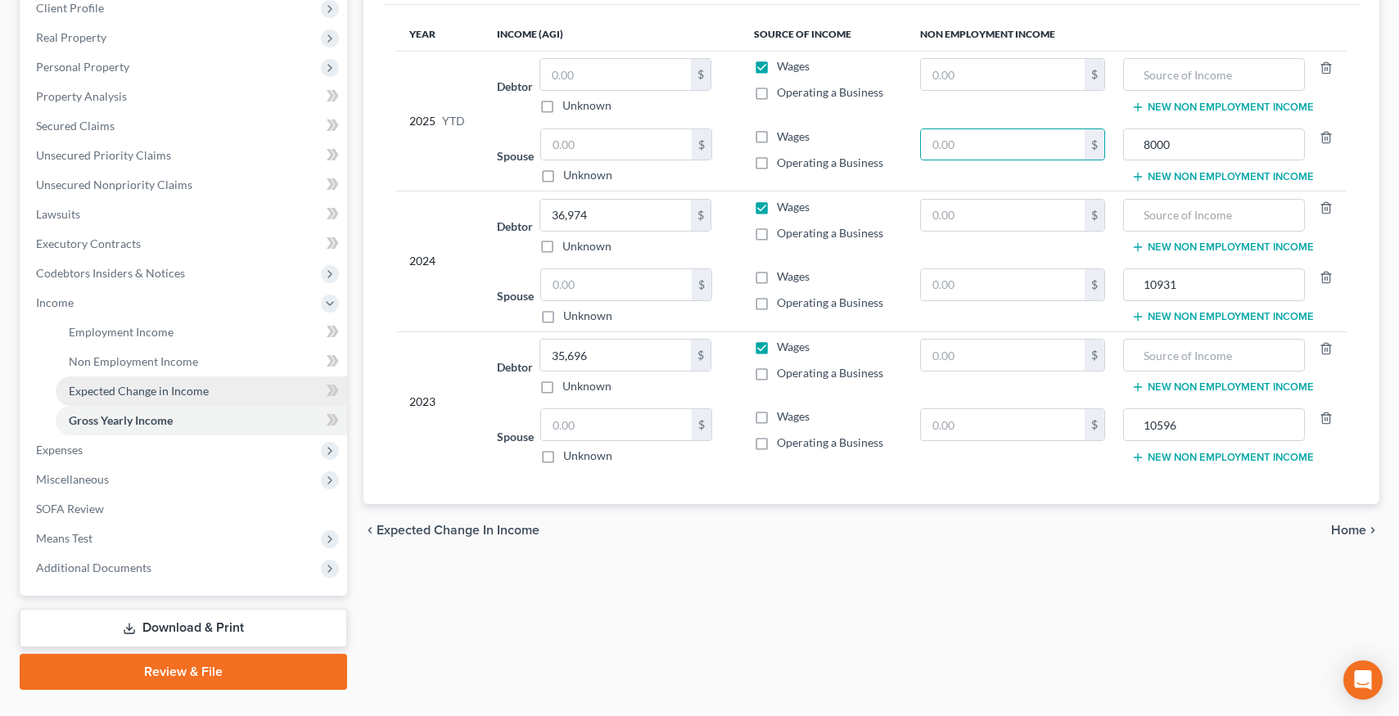
click at [174, 392] on span "Expected Change in Income" at bounding box center [139, 391] width 140 height 14
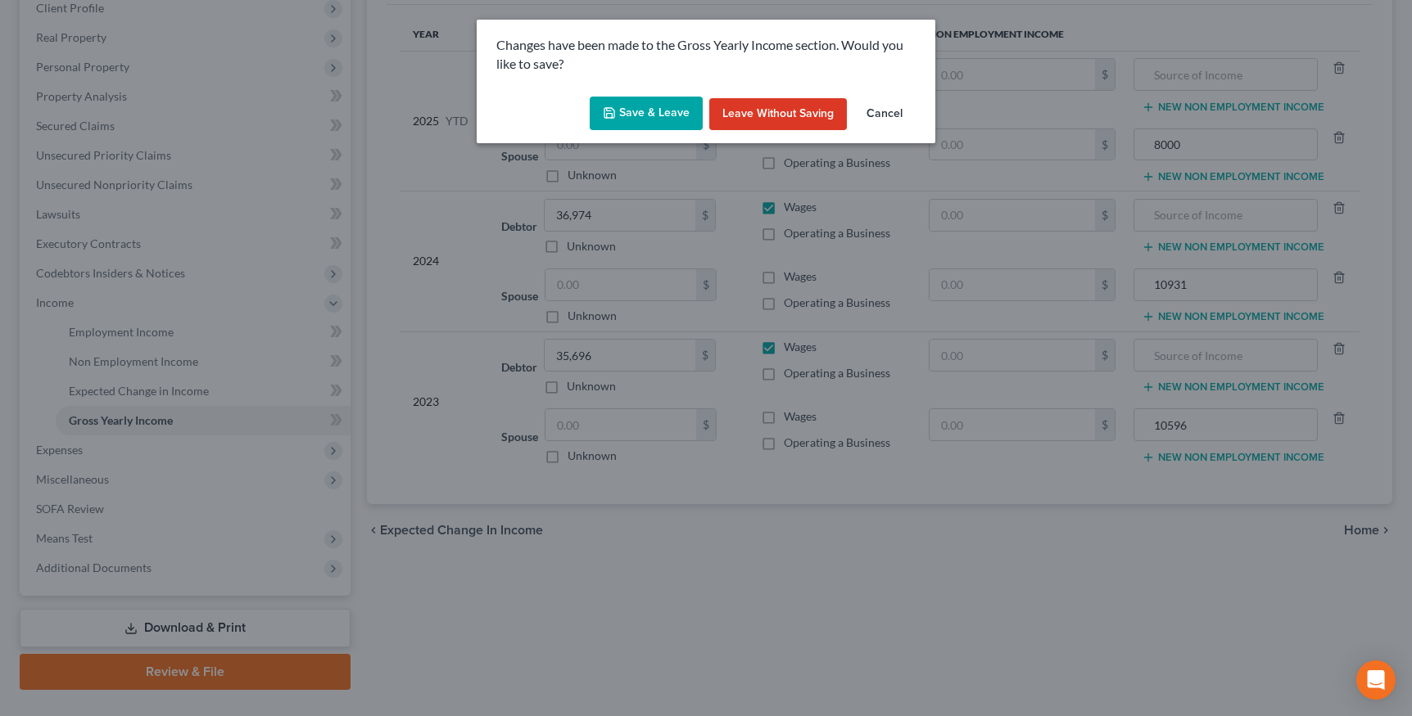
click at [663, 108] on button "Save & Leave" at bounding box center [646, 114] width 113 height 34
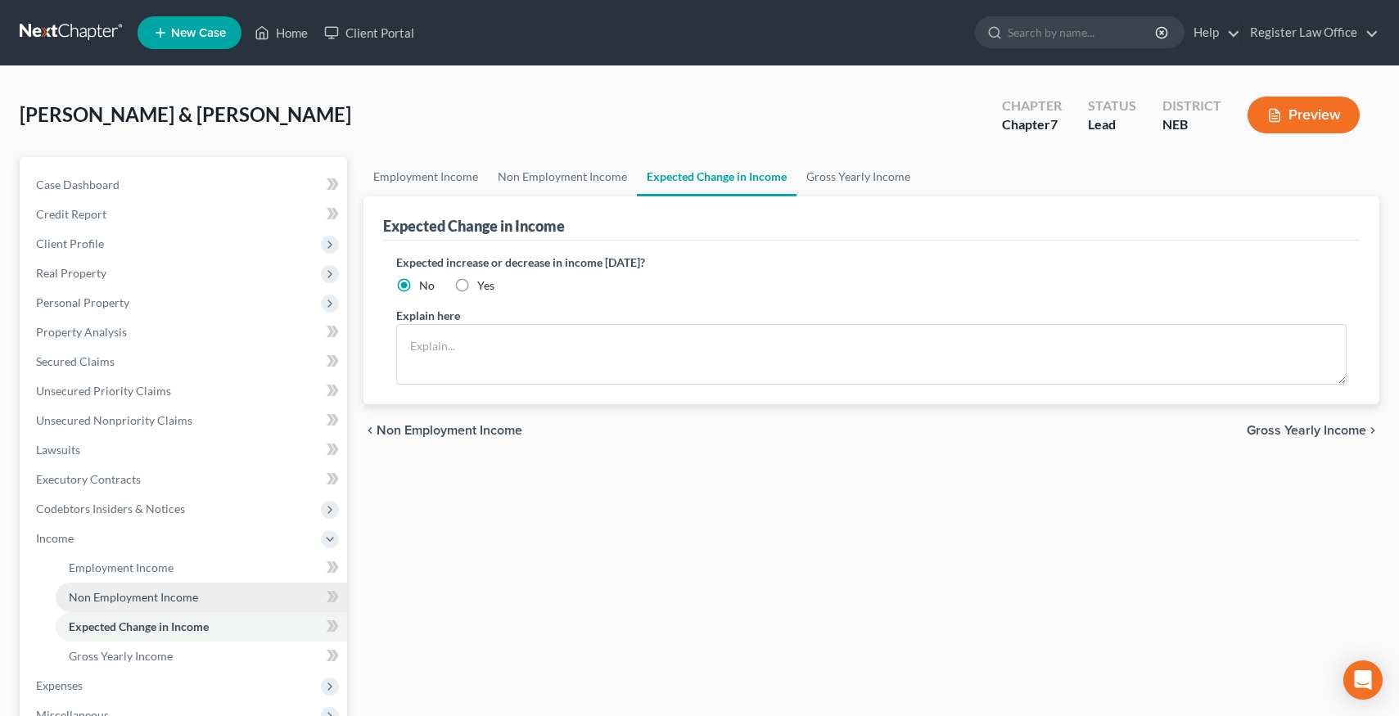
click at [143, 596] on span "Non Employment Income" at bounding box center [133, 597] width 129 height 14
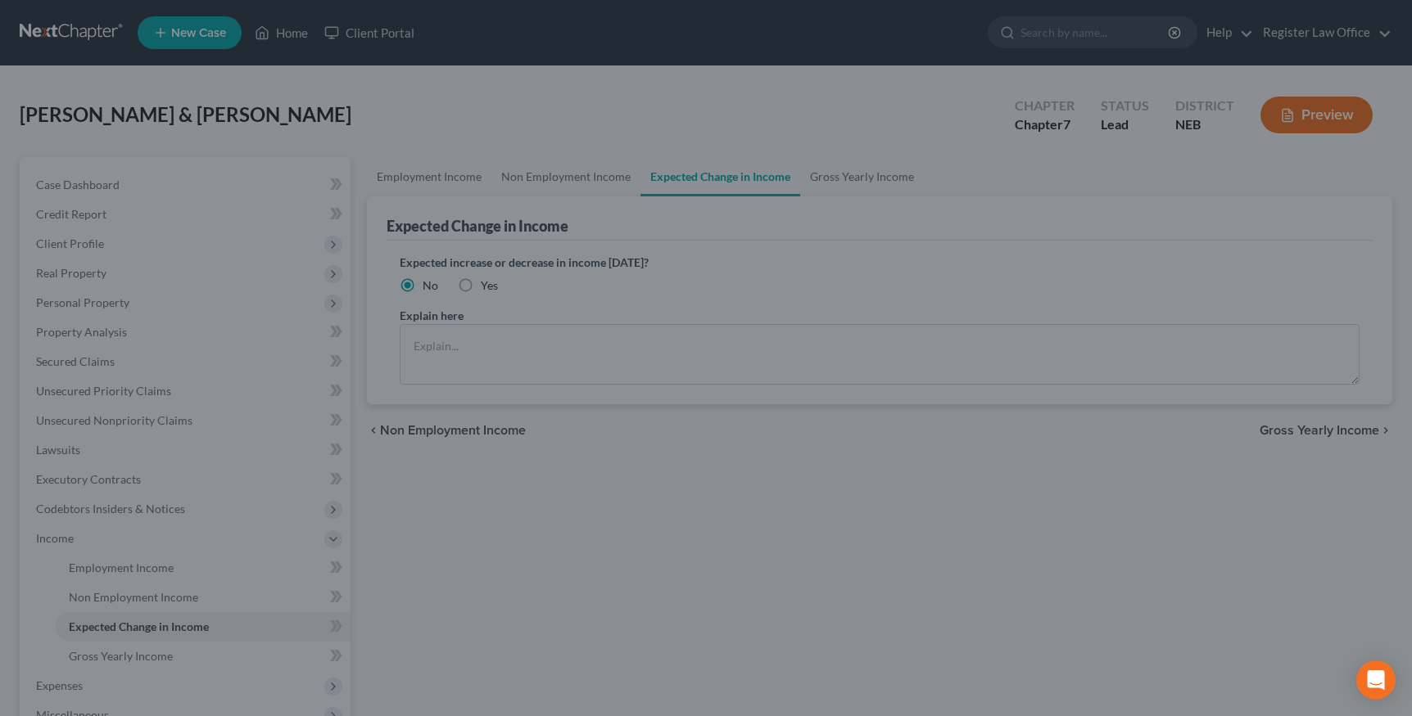
click at [143, 662] on div at bounding box center [706, 358] width 1412 height 716
click at [138, 657] on div at bounding box center [706, 358] width 1412 height 716
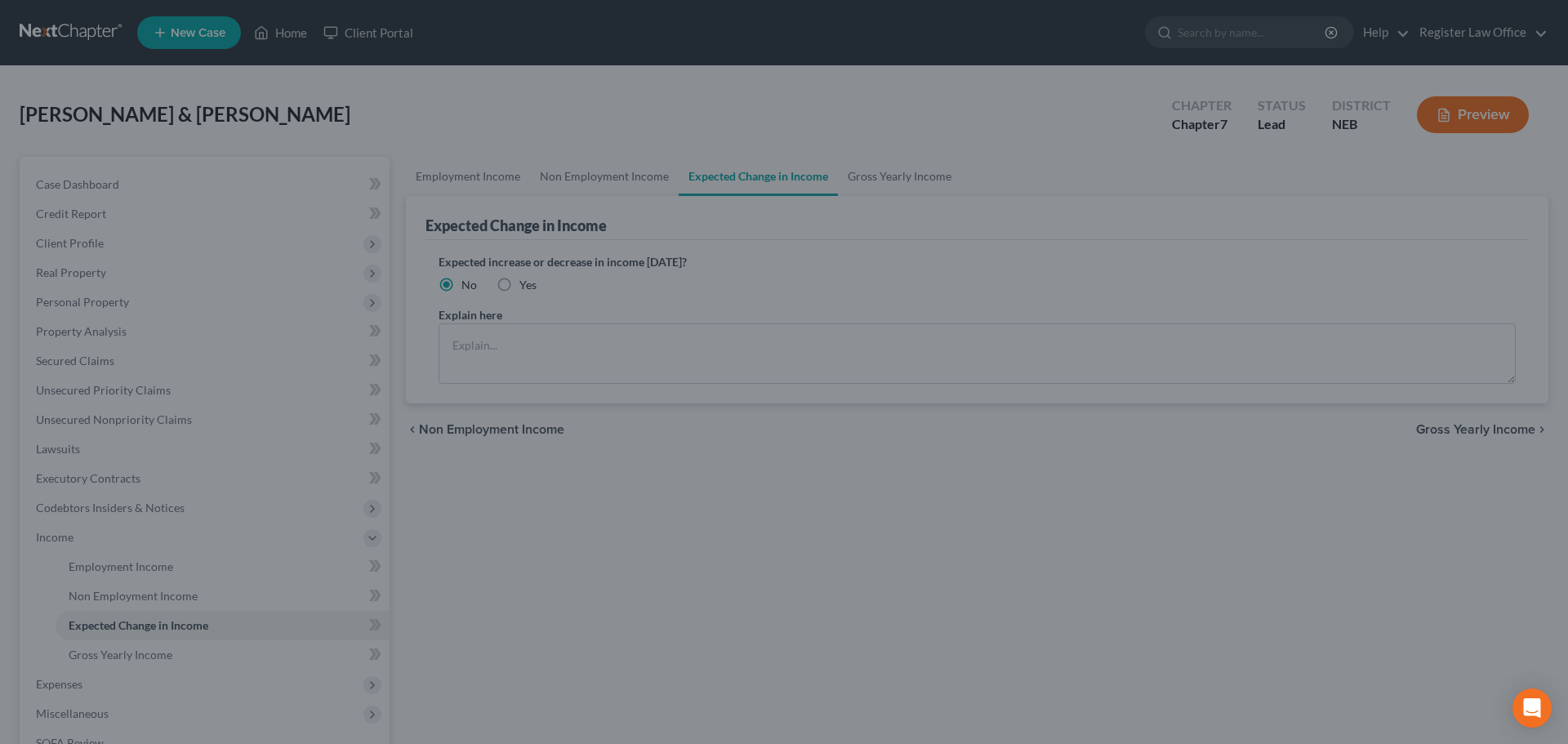
click at [150, 651] on div at bounding box center [784, 372] width 1568 height 744
click at [145, 564] on div at bounding box center [784, 372] width 1568 height 744
drag, startPoint x: 580, startPoint y: 588, endPoint x: 557, endPoint y: 582, distance: 23.8
click at [580, 588] on div at bounding box center [784, 372] width 1568 height 744
click at [163, 659] on div at bounding box center [784, 372] width 1568 height 744
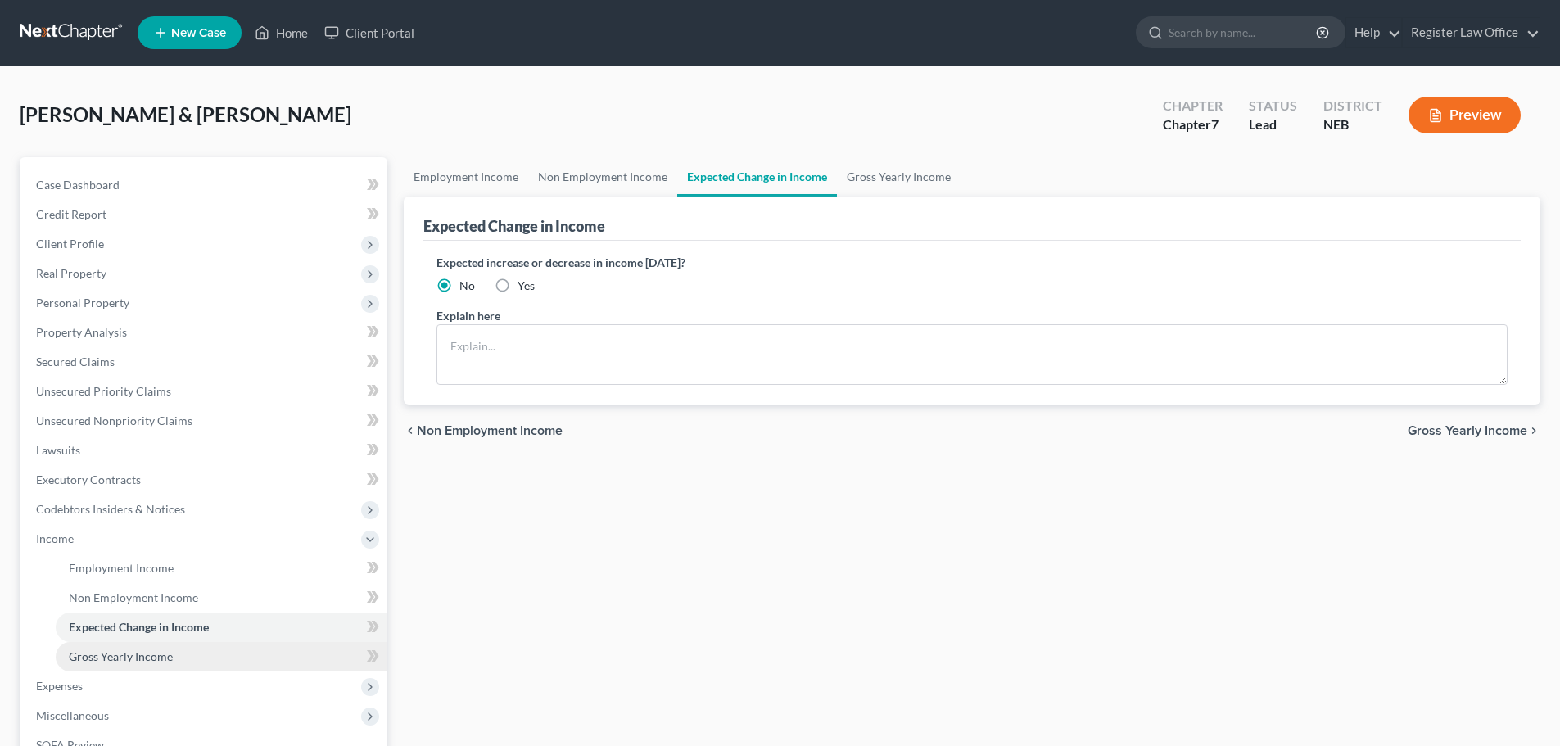
click at [176, 658] on link "Gross Yearly Income" at bounding box center [222, 656] width 332 height 29
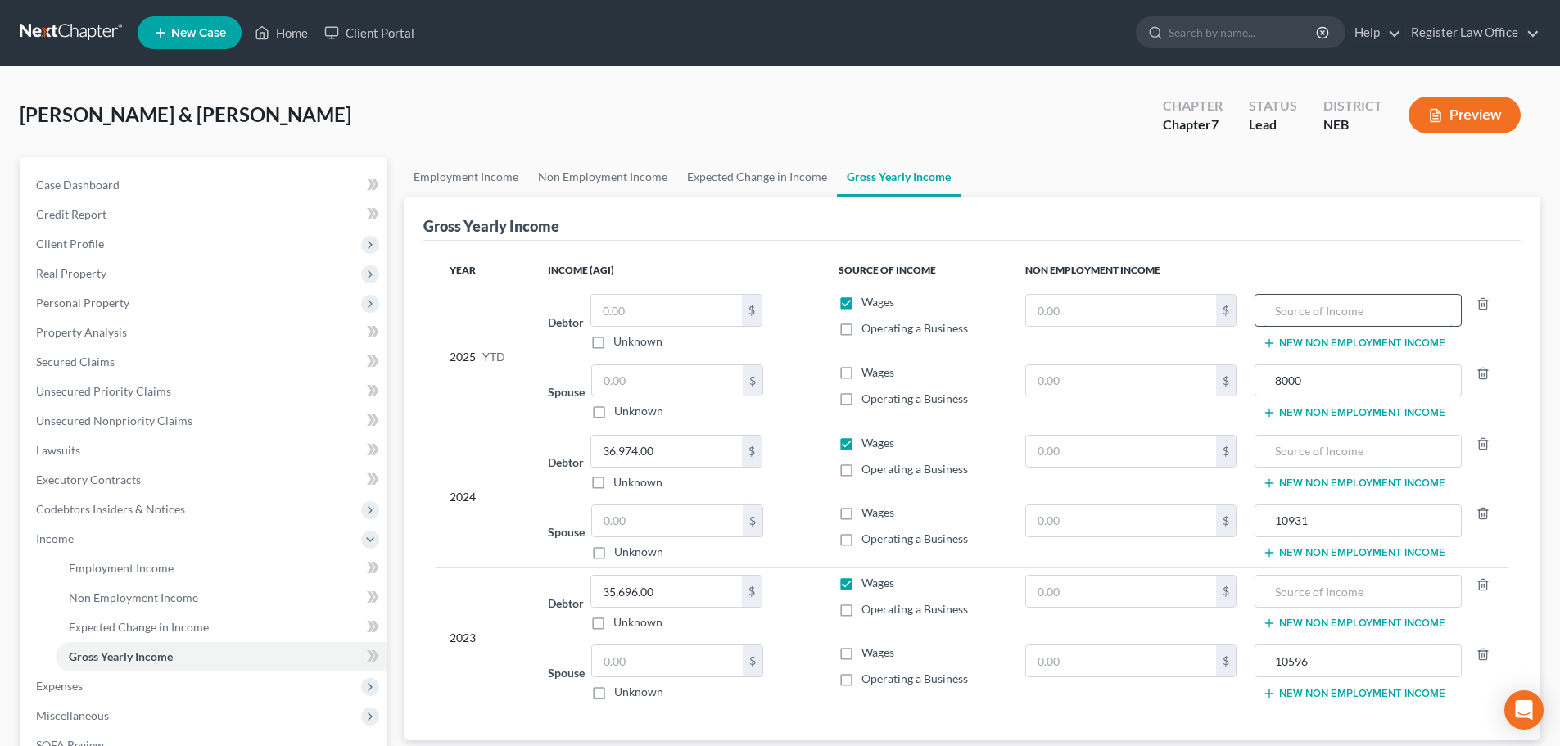
click at [1313, 315] on input "text" at bounding box center [1357, 310] width 188 height 31
type input "1500"
click at [1336, 344] on button "New Non Employment Income" at bounding box center [1354, 343] width 183 height 13
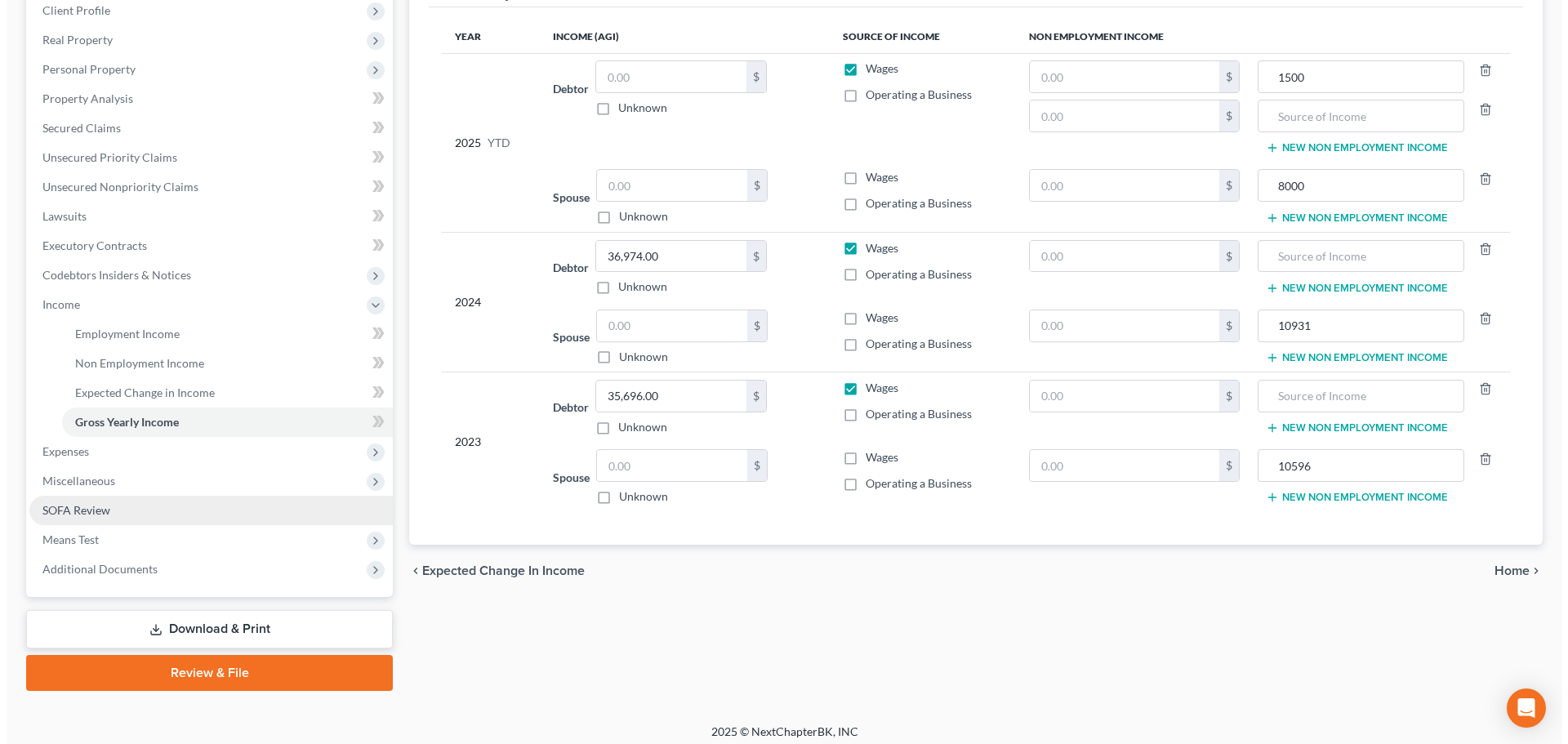
scroll to position [241, 0]
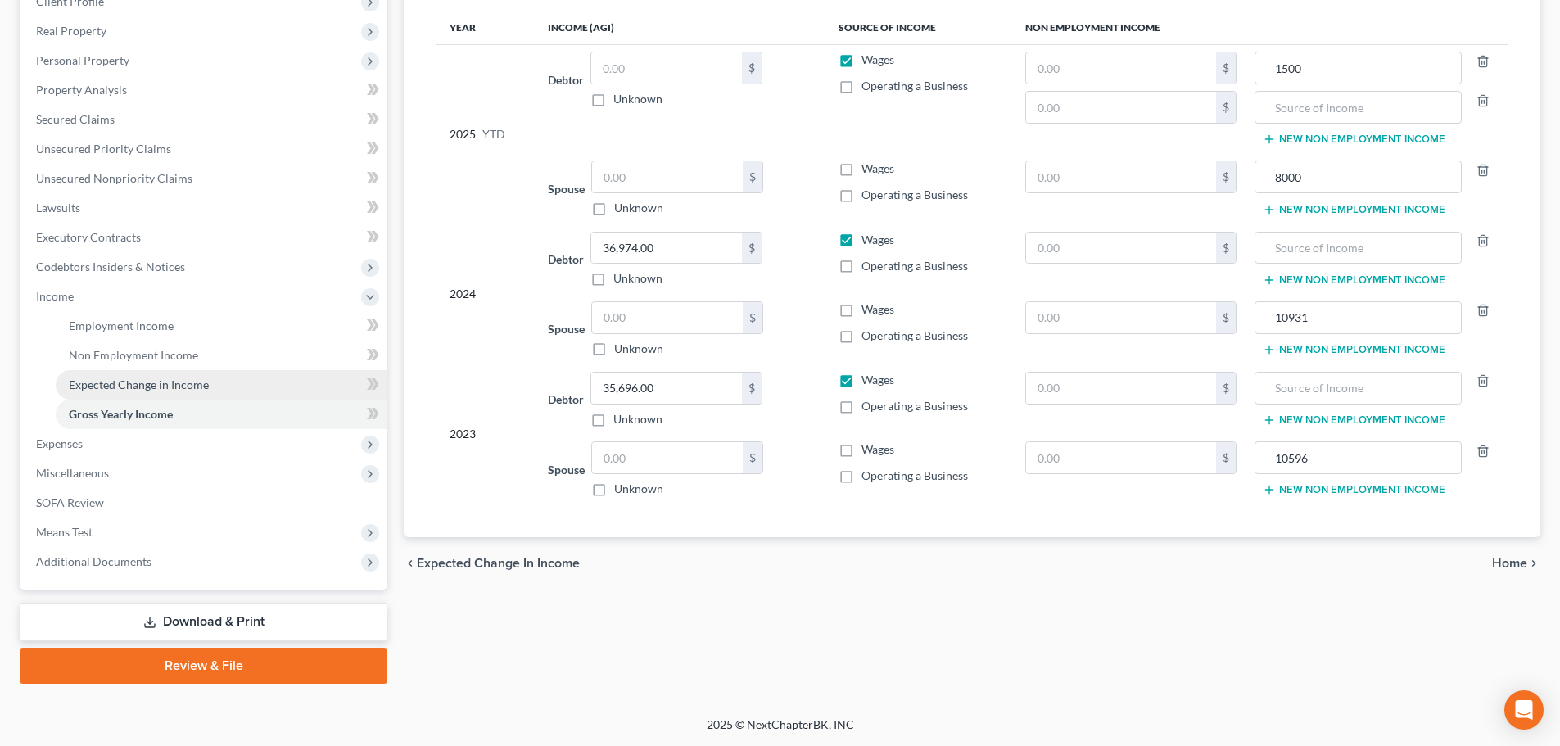
click at [122, 379] on span "Expected Change in Income" at bounding box center [139, 384] width 140 height 14
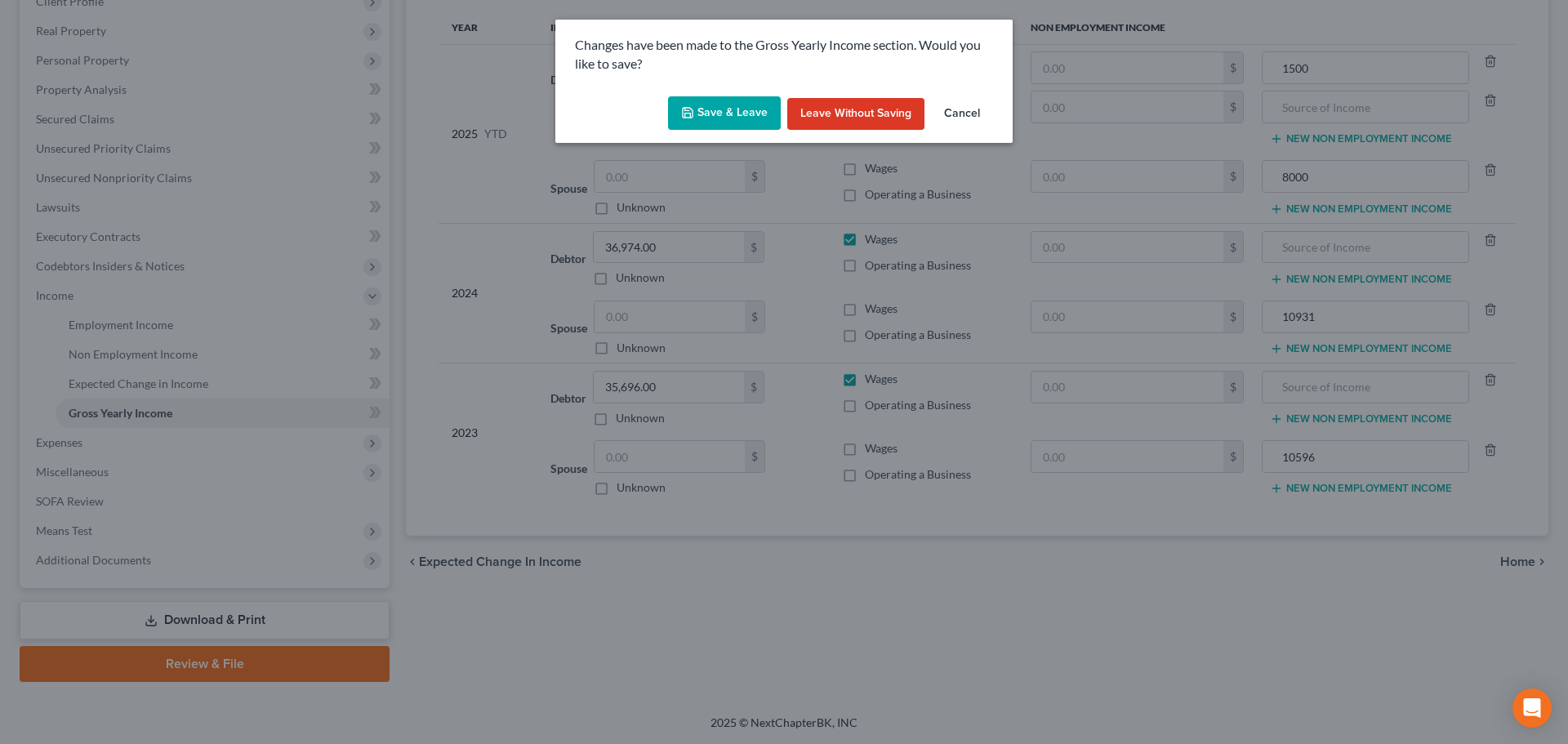
click at [722, 115] on button "Save & Leave" at bounding box center [724, 114] width 113 height 34
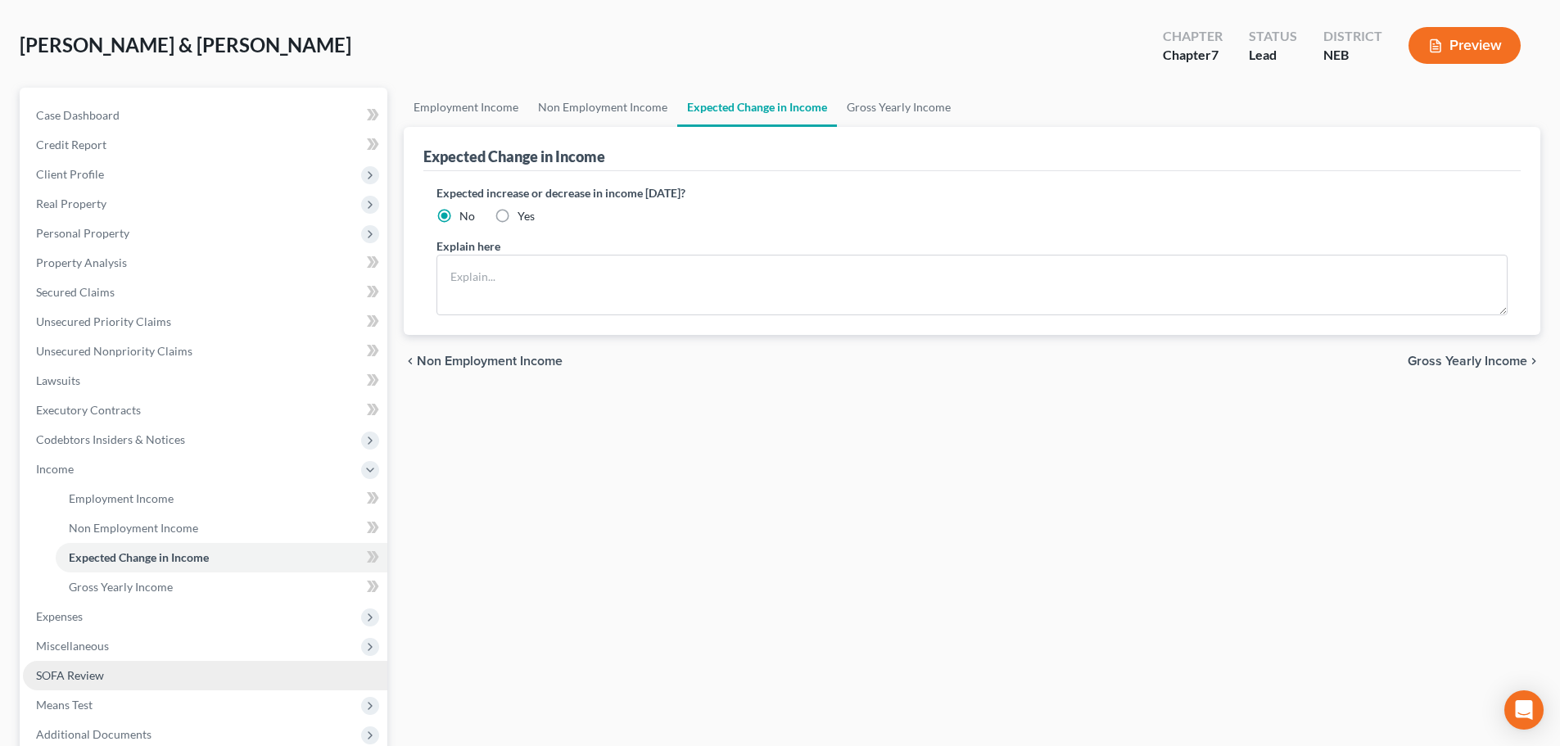
scroll to position [164, 0]
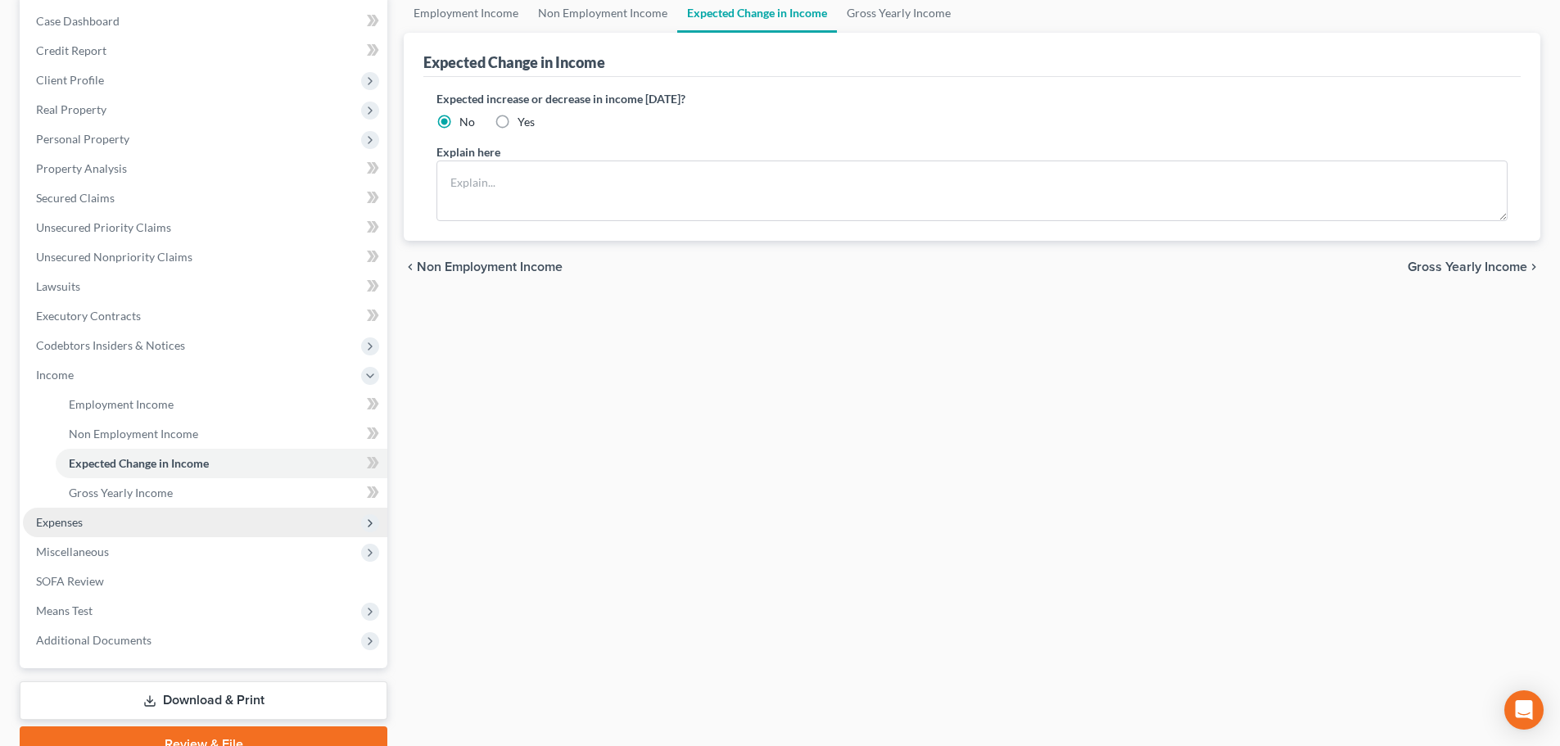
click at [89, 533] on span "Expenses" at bounding box center [205, 522] width 364 height 29
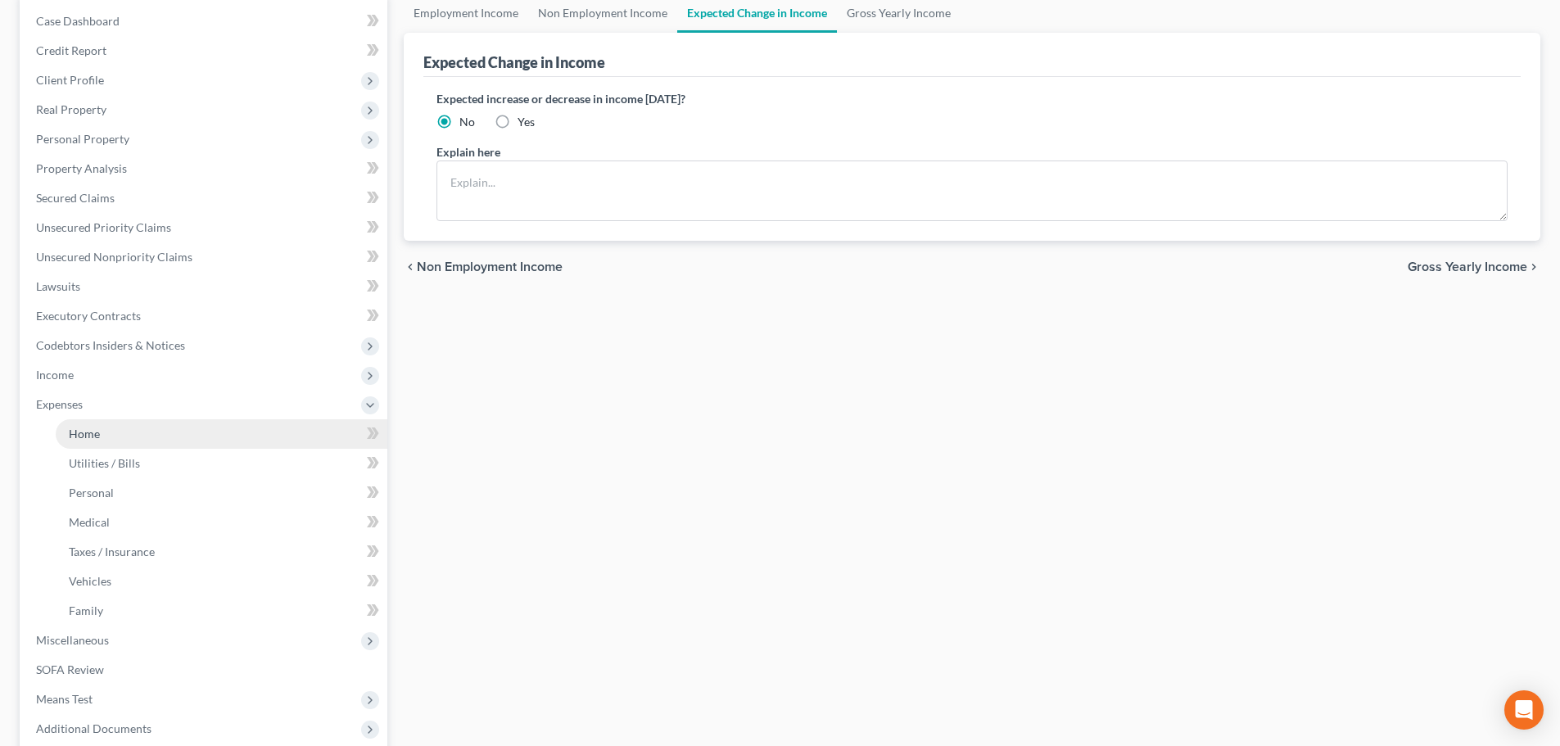
click at [151, 439] on link "Home" at bounding box center [222, 433] width 332 height 29
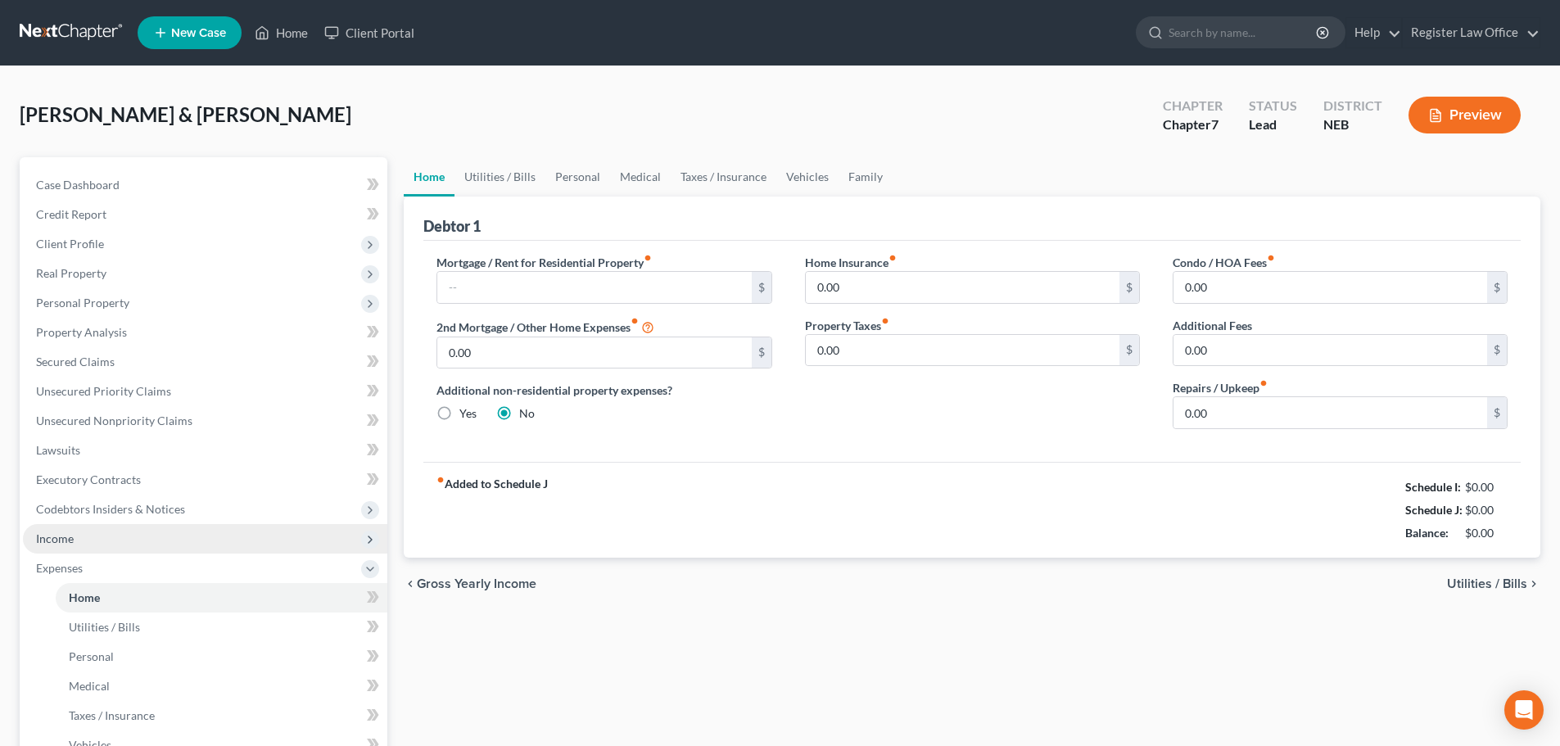
click at [78, 542] on span "Income" at bounding box center [205, 538] width 364 height 29
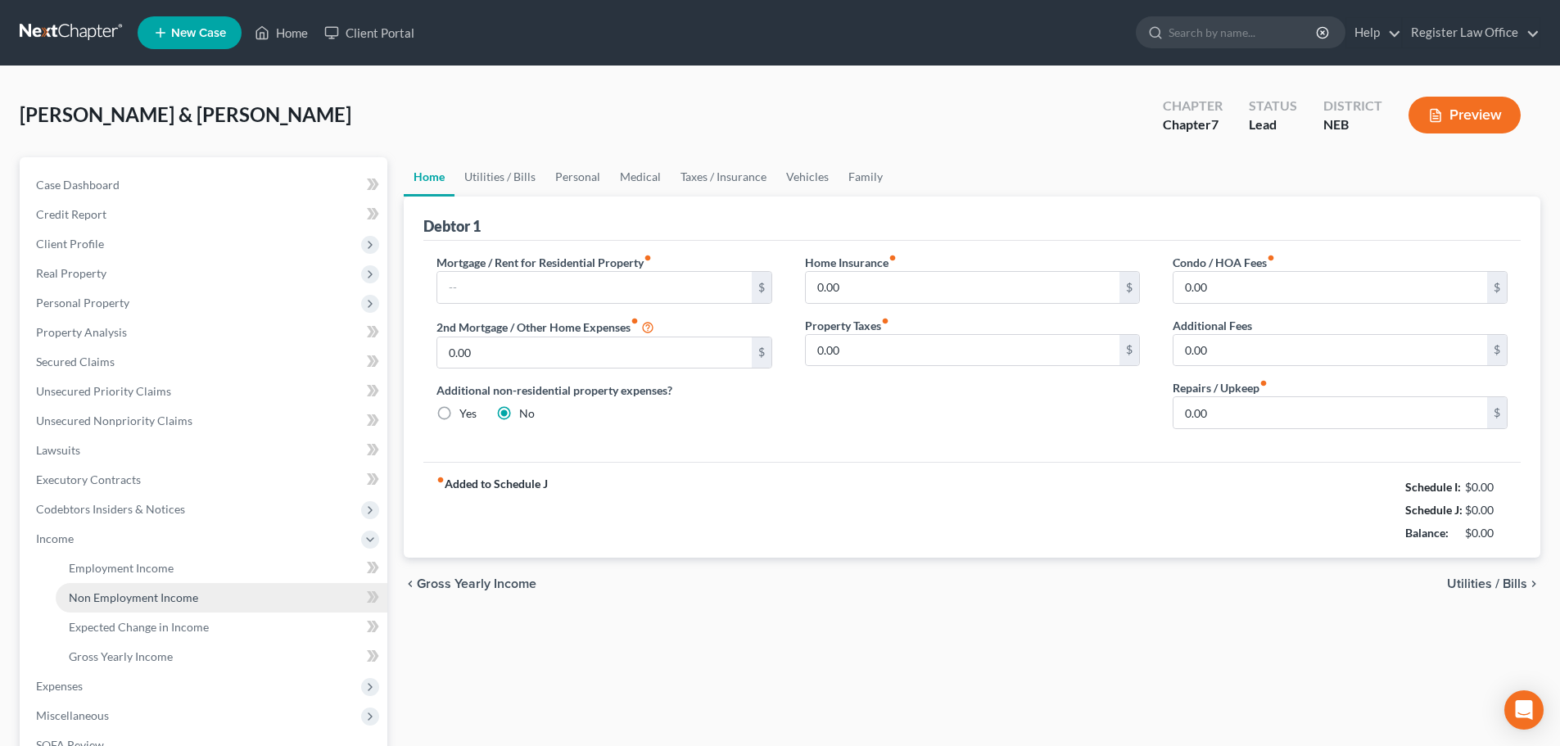
click at [152, 590] on span "Non Employment Income" at bounding box center [133, 597] width 129 height 14
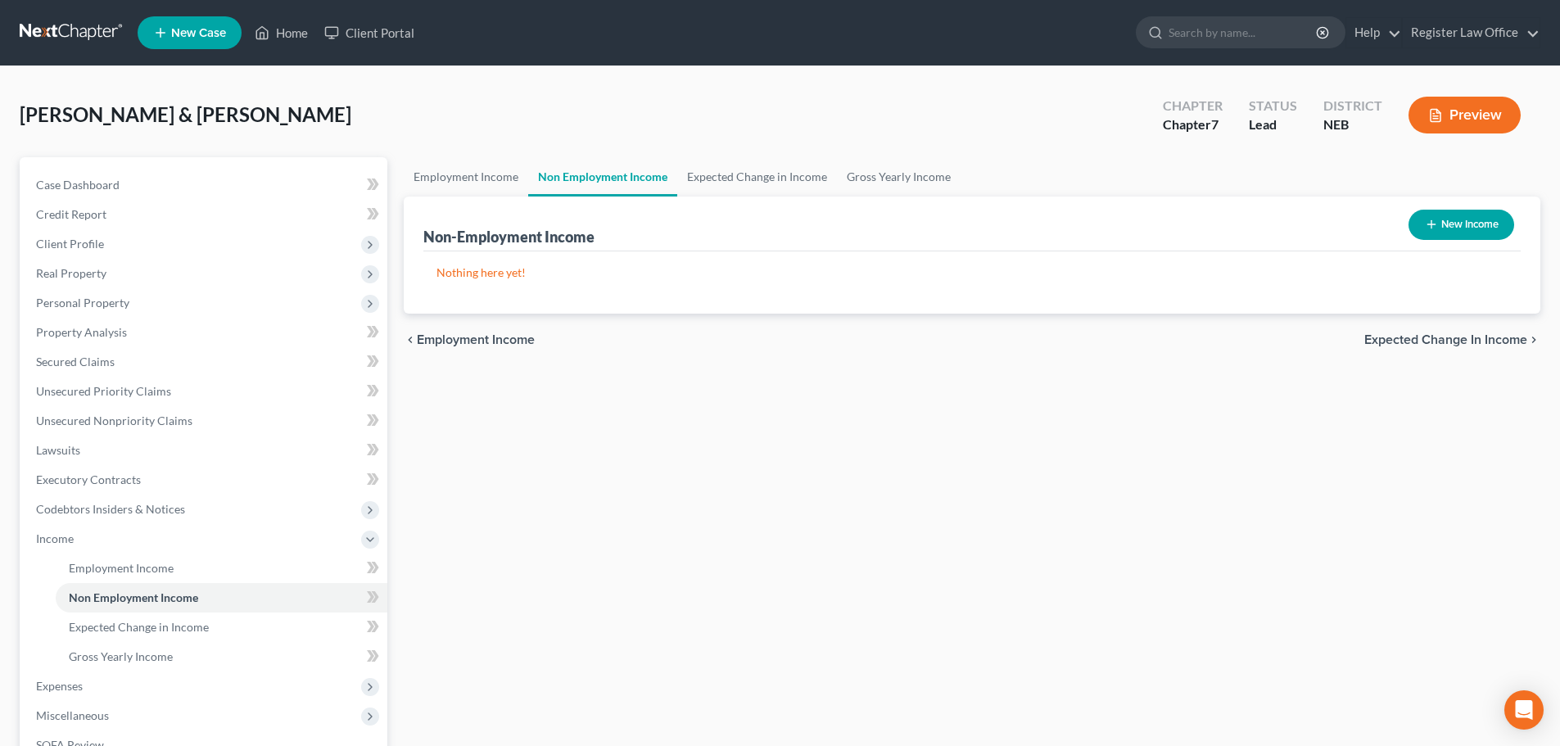
click at [1452, 237] on button "New Income" at bounding box center [1461, 225] width 106 height 30
select select "0"
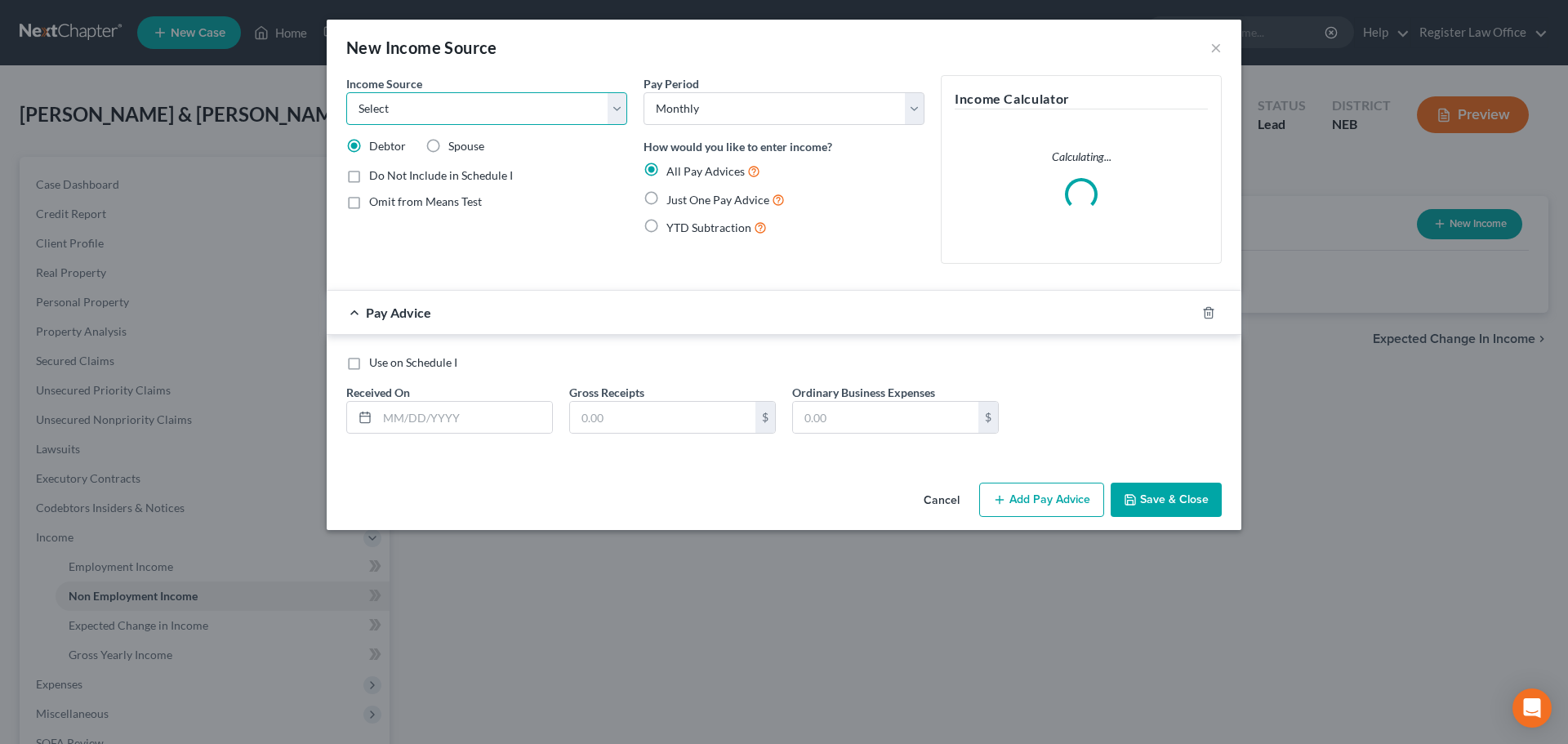
click at [444, 118] on select "Select Unemployment Disability (from employer) Pension Retirement Social Securi…" at bounding box center [487, 109] width 281 height 33
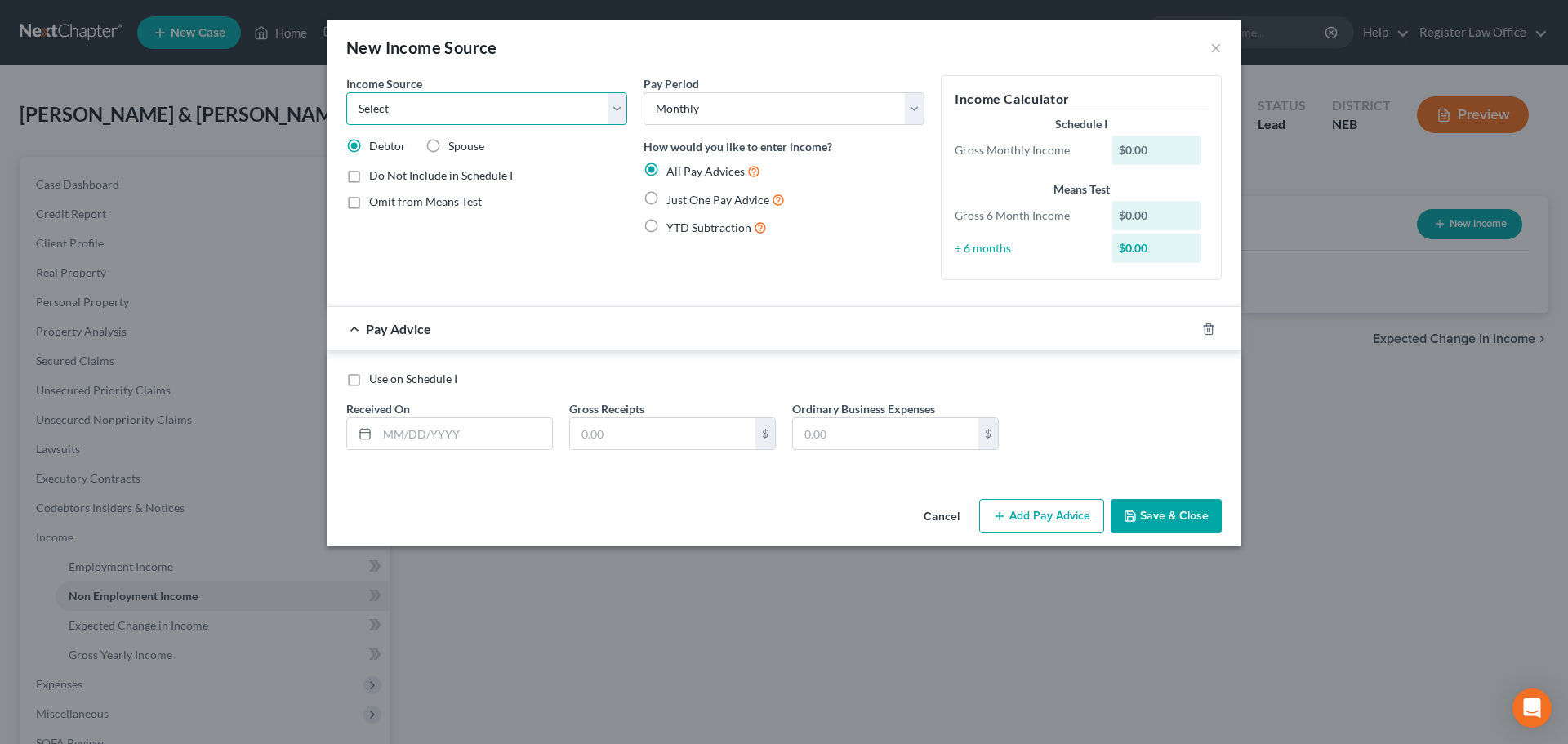
select select "4"
click at [346, 93] on select "Select Unemployment Disability (from employer) Pension Retirement Social Securi…" at bounding box center [487, 109] width 281 height 33
click at [449, 151] on label "Spouse" at bounding box center [467, 146] width 36 height 16
click at [455, 149] on input "Spouse" at bounding box center [460, 143] width 11 height 11
radio input "true"
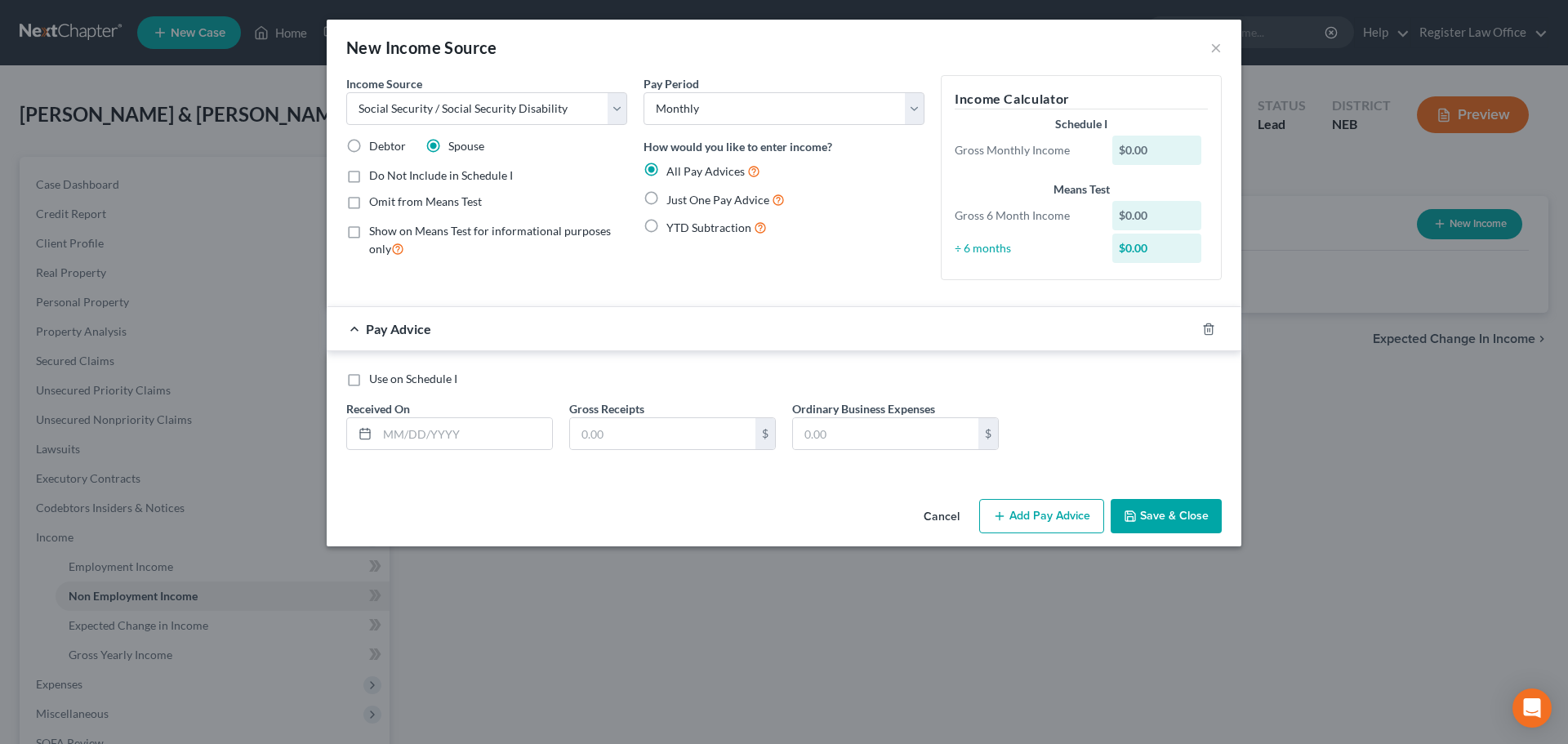
click at [666, 197] on label "Just One Pay Advice" at bounding box center [725, 199] width 119 height 19
click at [673, 197] on input "Just One Pay Advice" at bounding box center [678, 195] width 11 height 11
radio input "true"
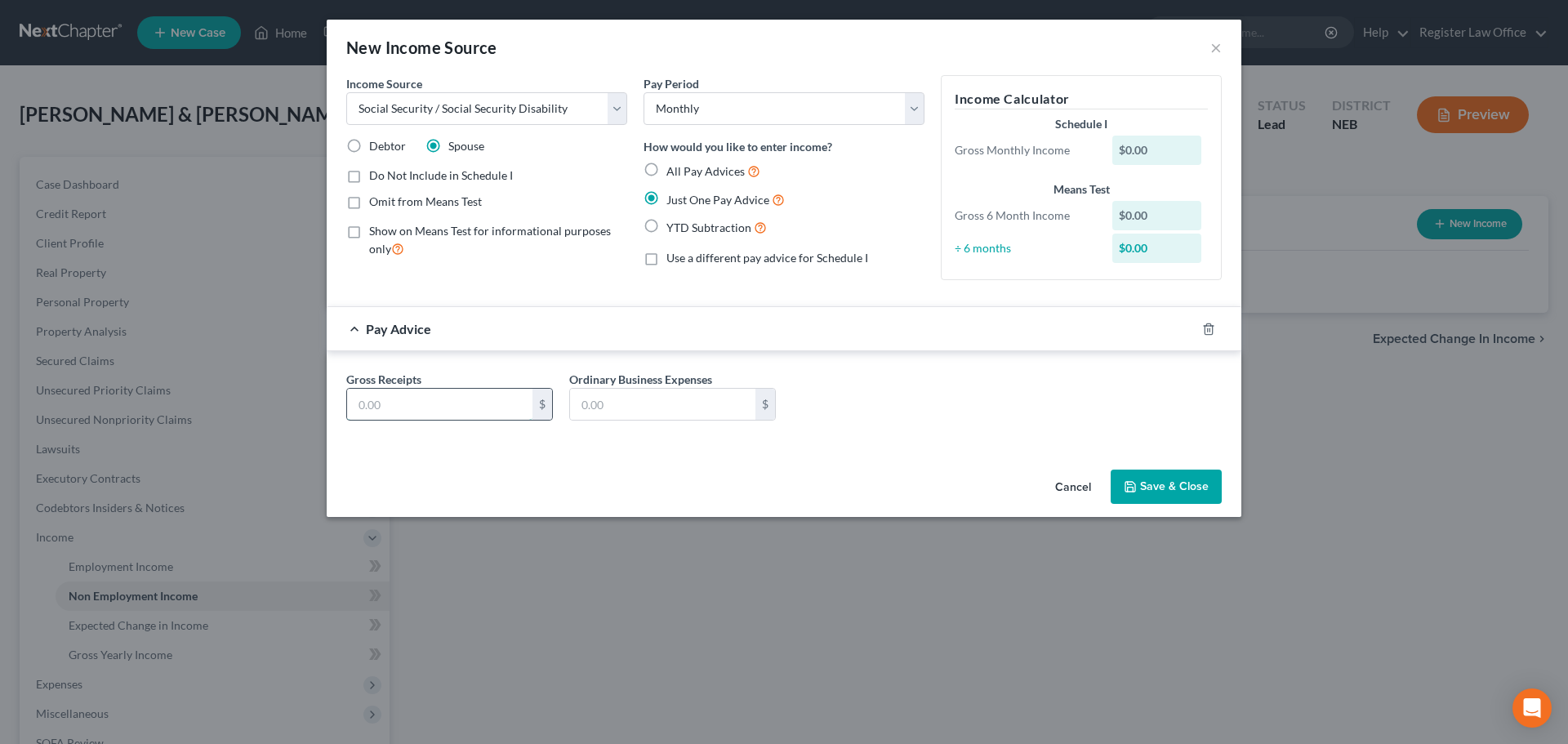
click at [400, 409] on input "text" at bounding box center [440, 404] width 186 height 31
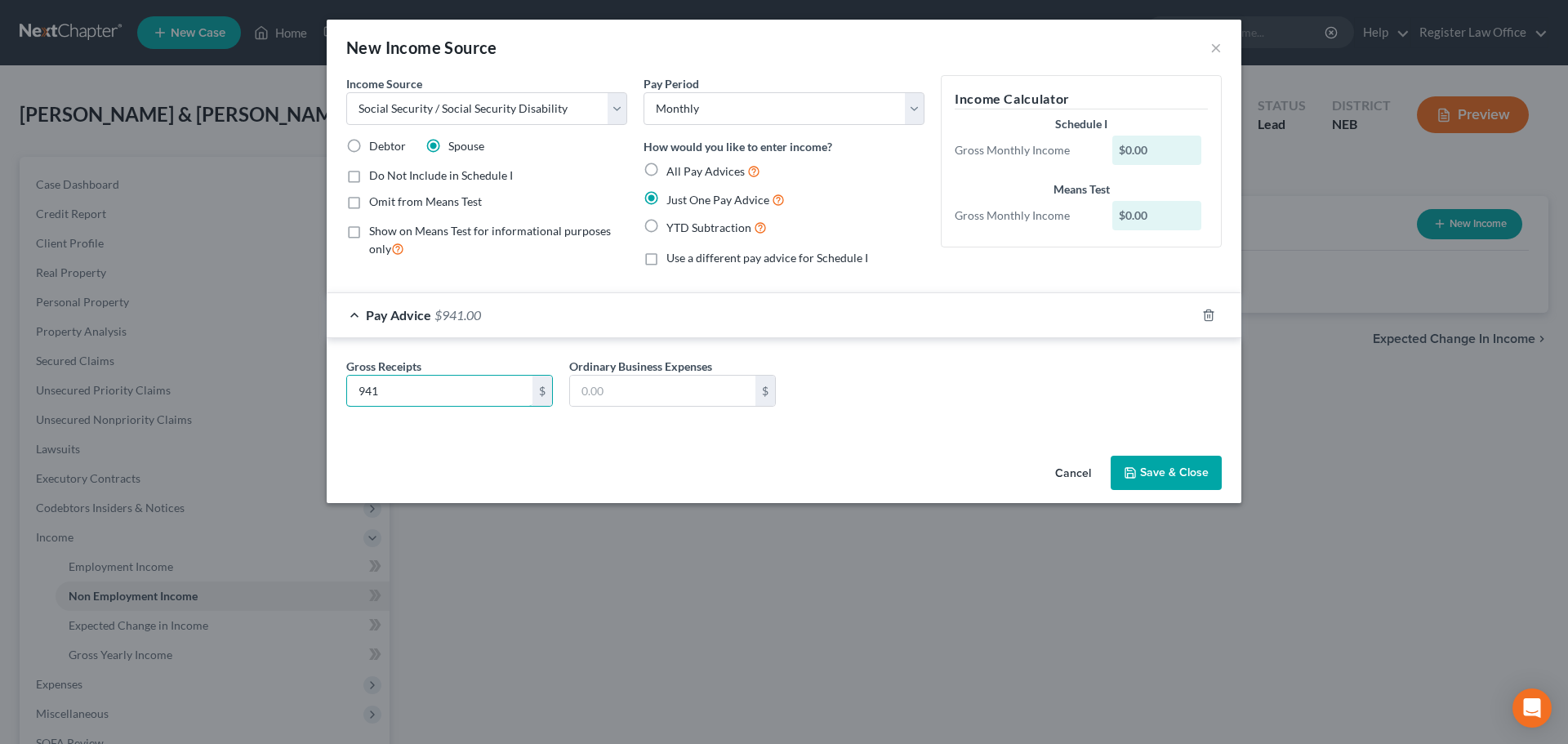
type input "941"
click at [771, 437] on div "Income Source * Select Unemployment Disability (from employer) Pension Retireme…" at bounding box center [784, 261] width 915 height 374
click at [1000, 378] on div "Gross Receipts 941 $ Ordinary Business Expenses $" at bounding box center [784, 389] width 892 height 63
click at [1154, 466] on button "Save & Close" at bounding box center [1166, 473] width 111 height 34
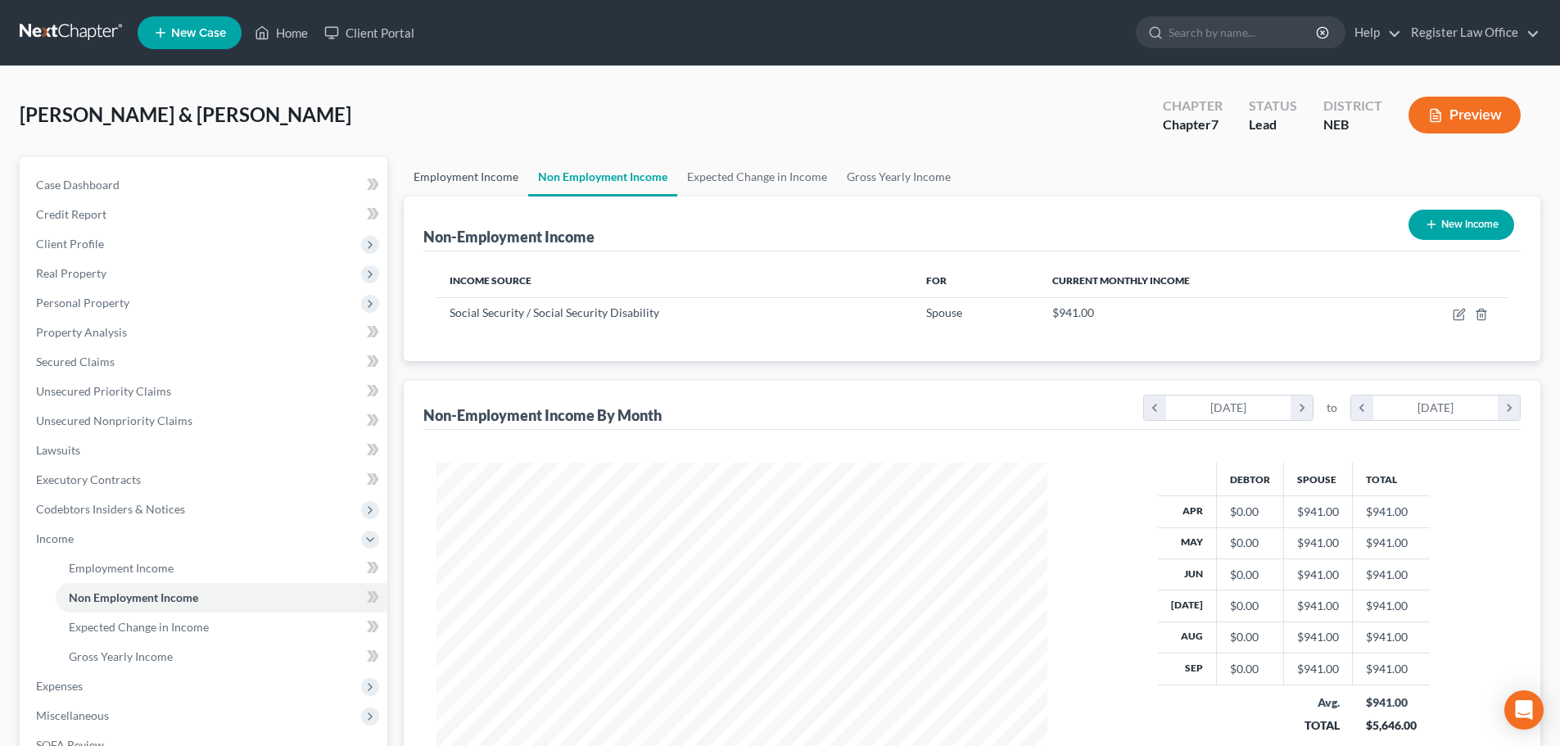
click at [453, 181] on link "Employment Income" at bounding box center [466, 176] width 124 height 39
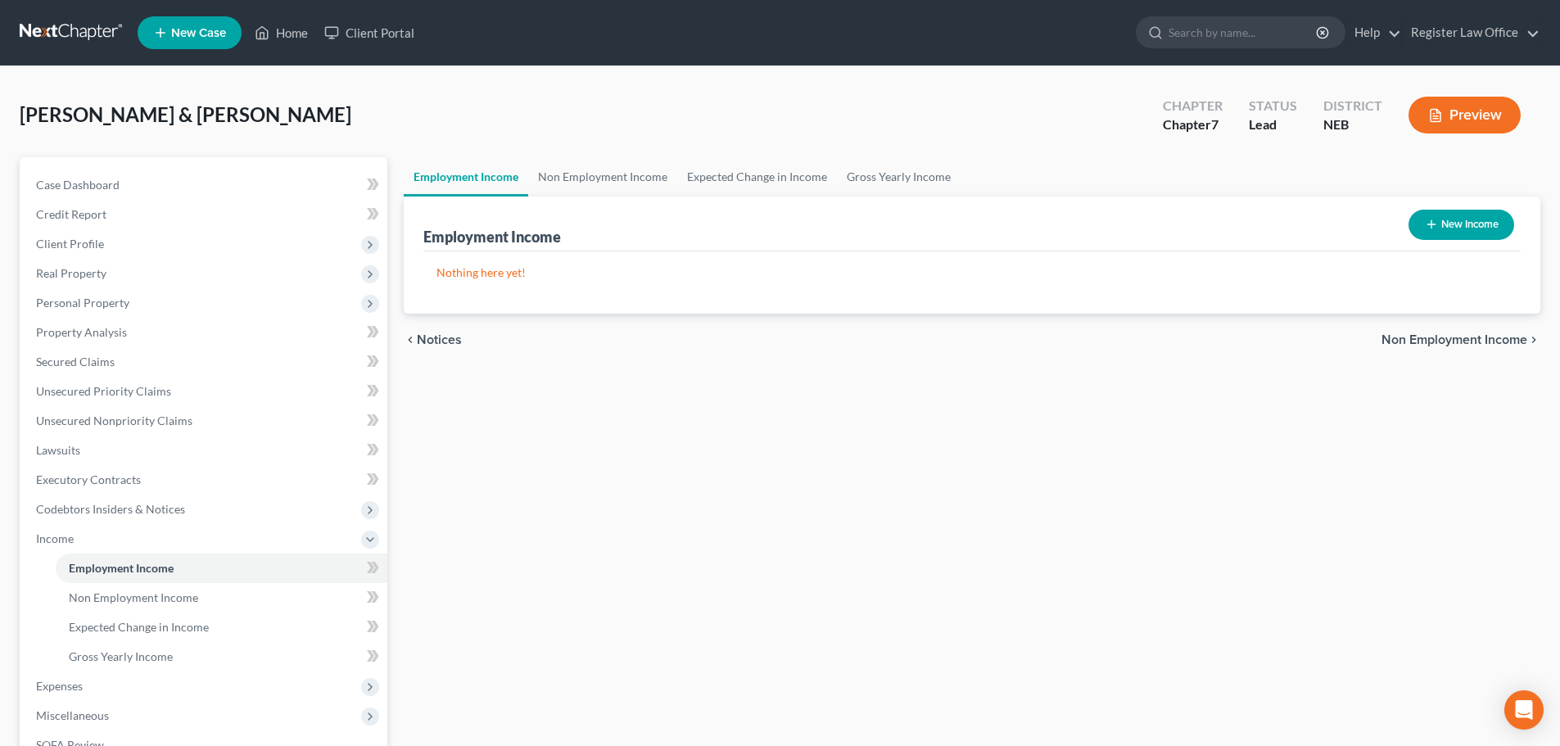
click at [1456, 223] on button "New Income" at bounding box center [1461, 225] width 106 height 30
select select "0"
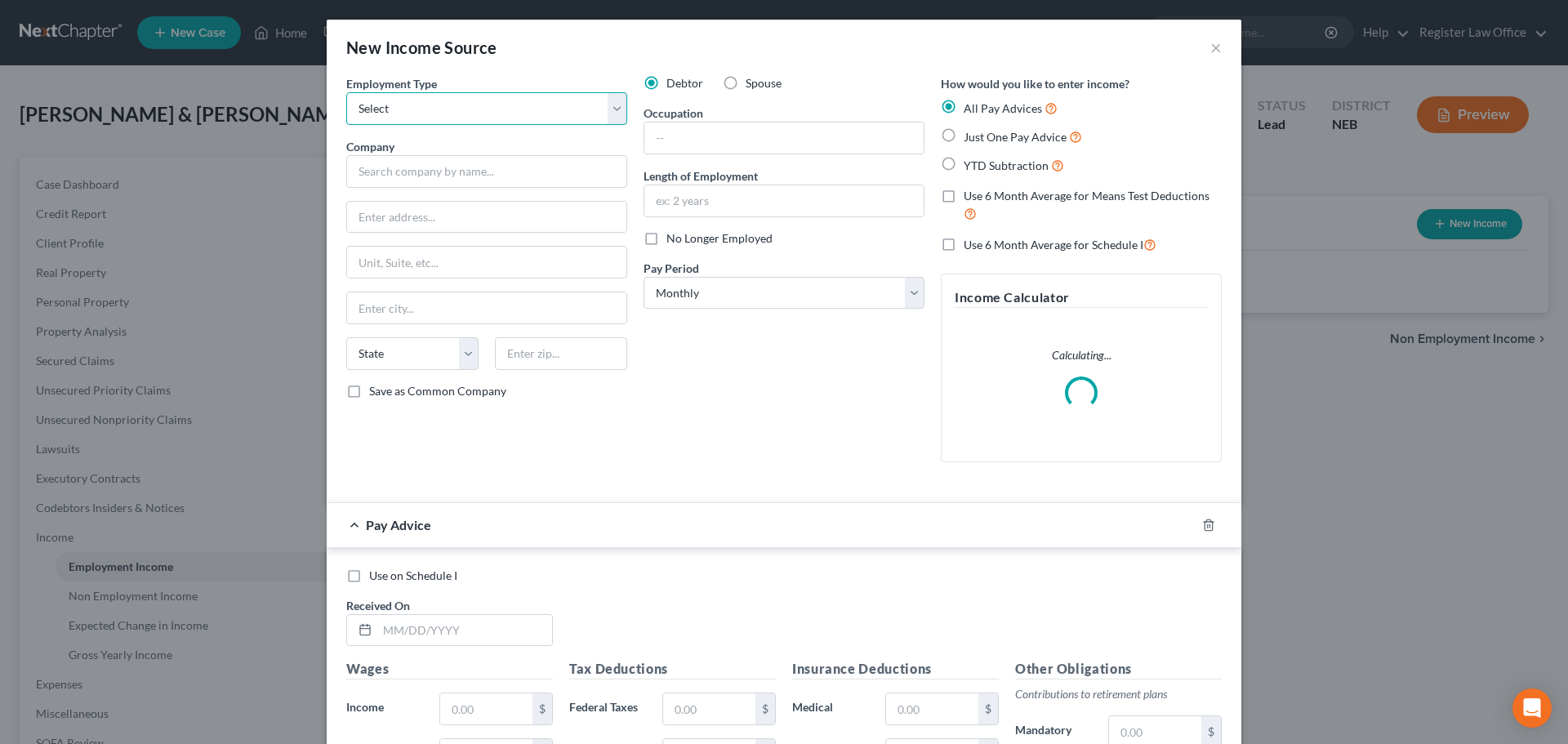
click at [505, 113] on select "Select Full or Part Time Employment Self Employment" at bounding box center [487, 109] width 281 height 33
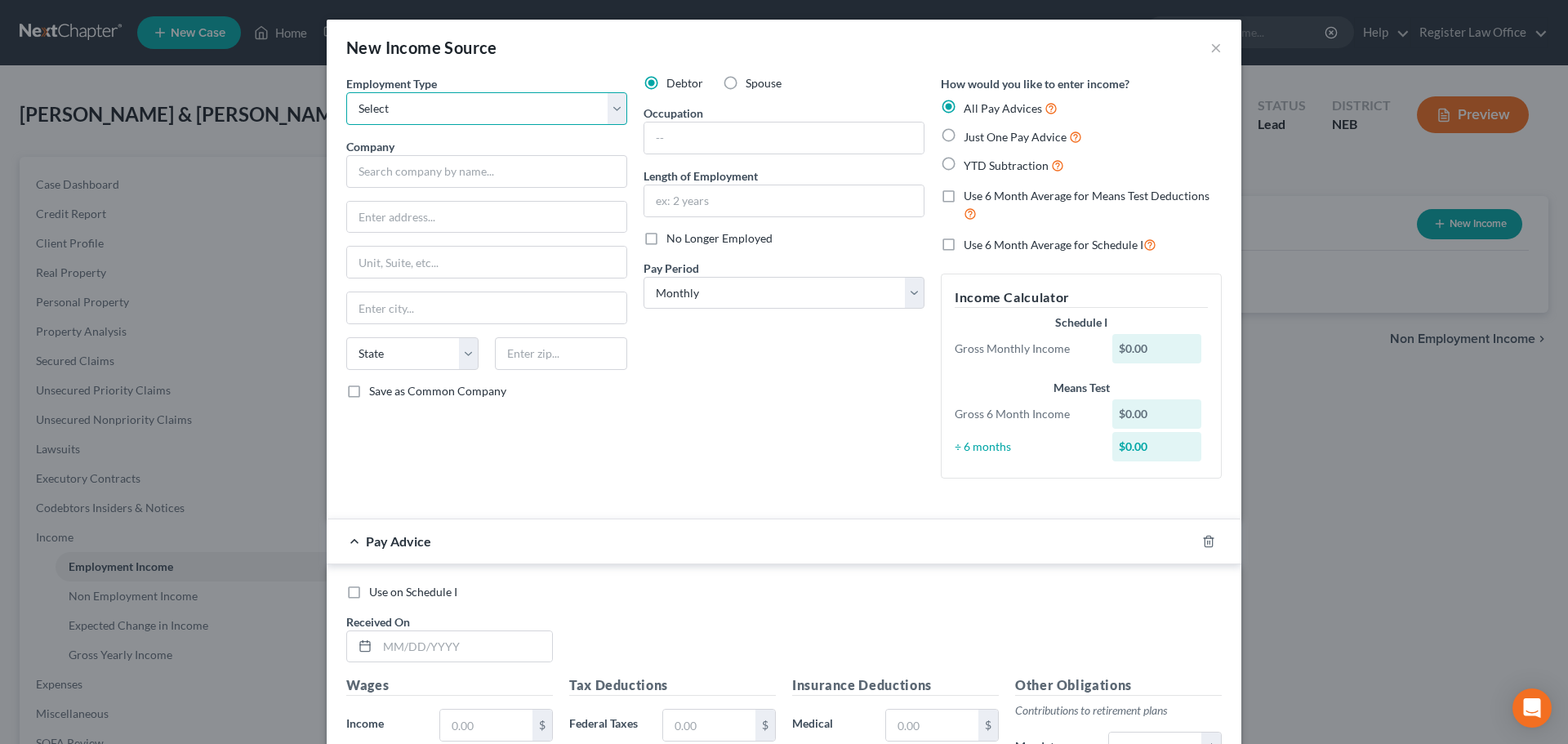
select select "0"
click at [346, 93] on select "Select Full or Part Time Employment Self Employment" at bounding box center [487, 109] width 281 height 33
click at [490, 170] on input "text" at bounding box center [487, 172] width 281 height 33
click at [676, 134] on input "text" at bounding box center [784, 138] width 279 height 31
type input "Cubbys"
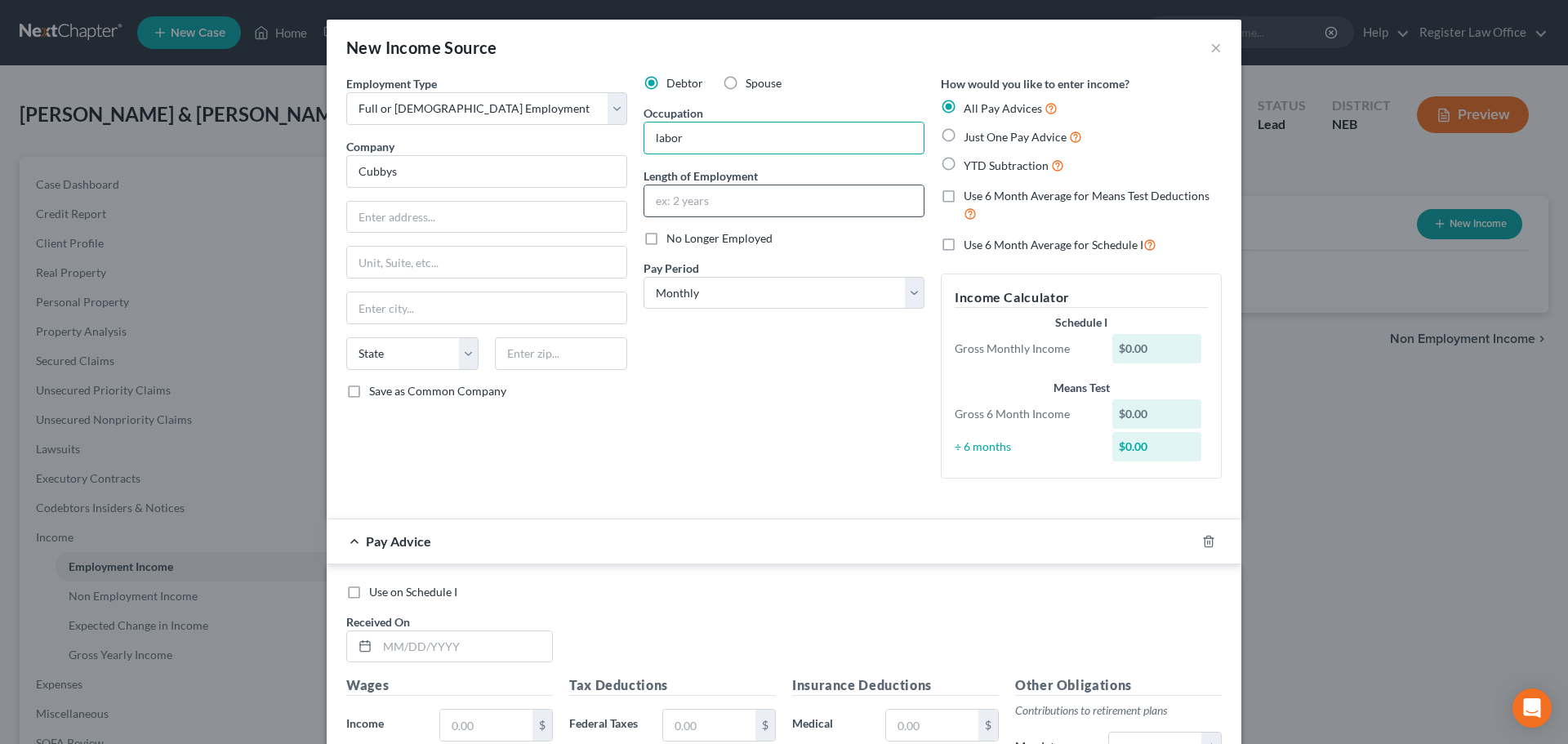
type input "labor"
click at [677, 200] on input "text" at bounding box center [784, 200] width 279 height 31
type input "1 1/2 years"
click at [791, 426] on div "Debtor Spouse Occupation labor Length of Employment 1 1/2 years No Longer Emplo…" at bounding box center [784, 283] width 297 height 417
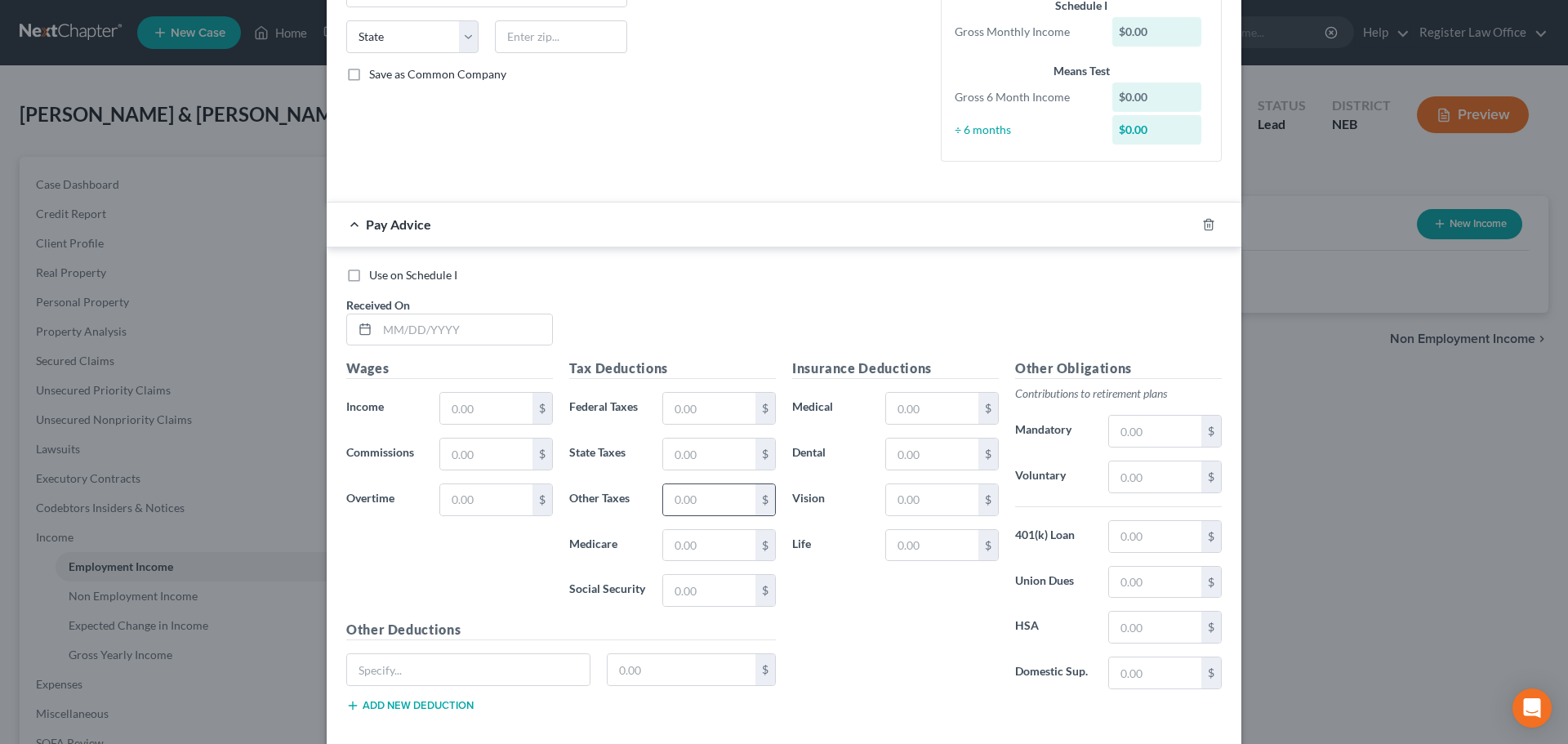
scroll to position [401, 0]
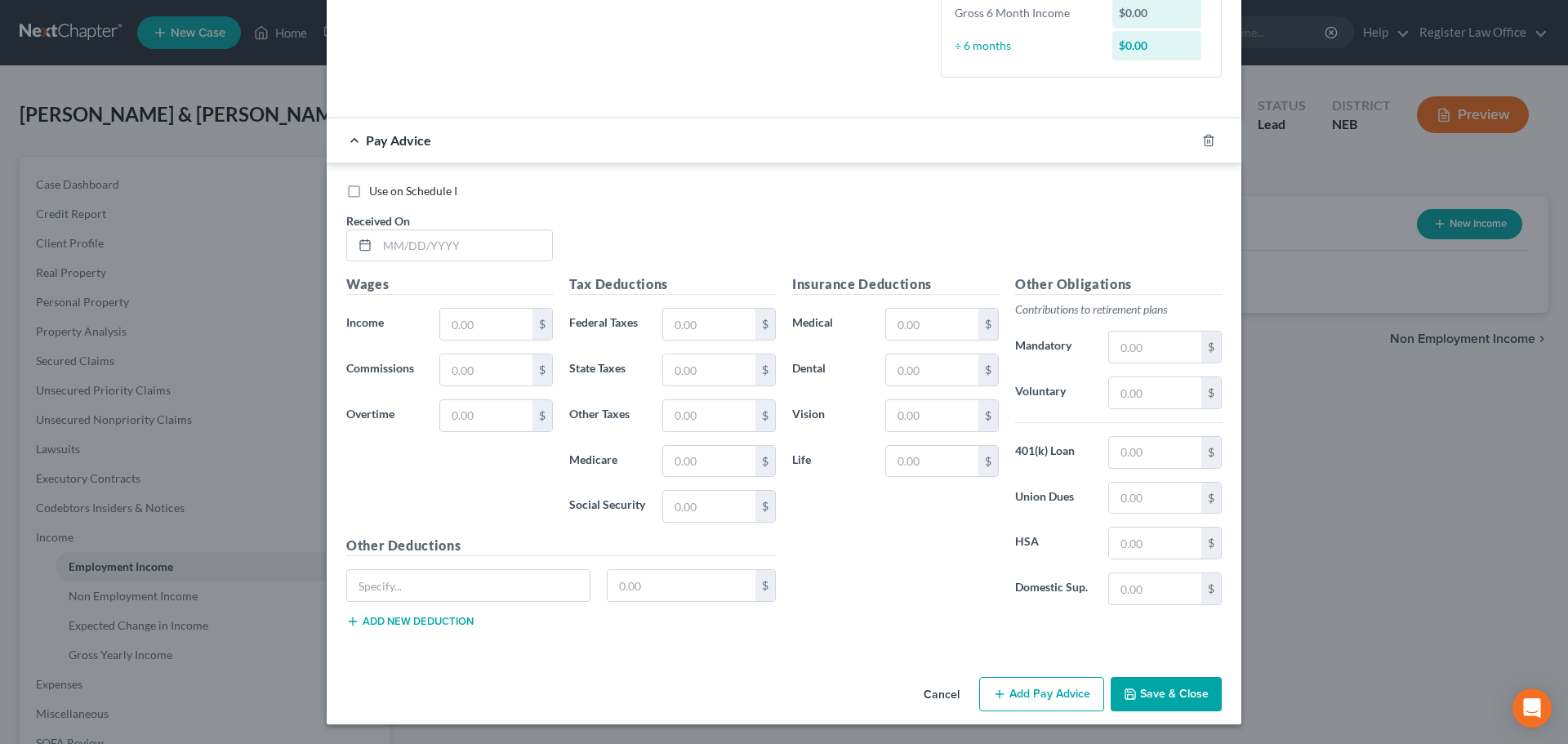
click at [1144, 696] on button "Save & Close" at bounding box center [1166, 694] width 111 height 34
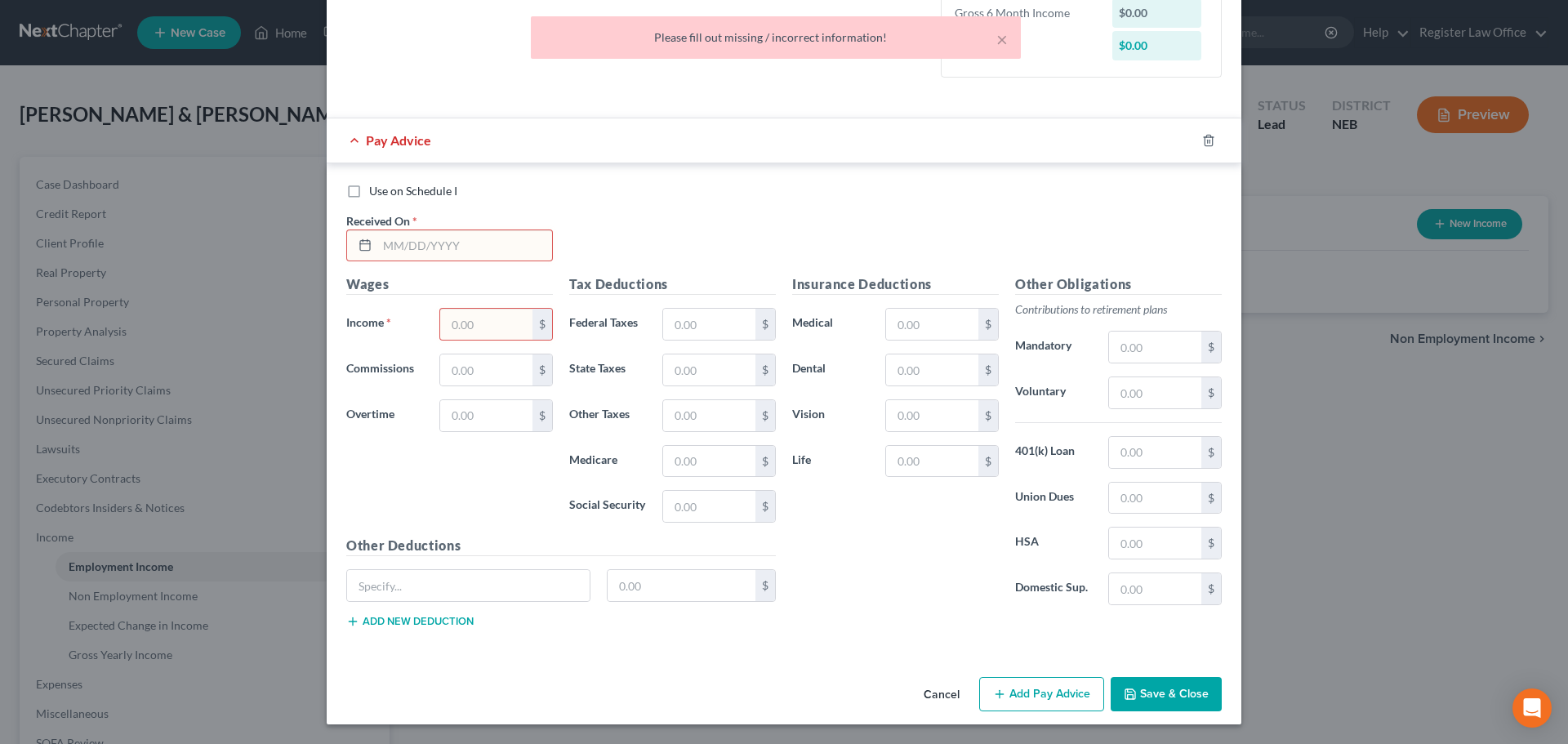
click at [380, 247] on input "text" at bounding box center [464, 245] width 175 height 31
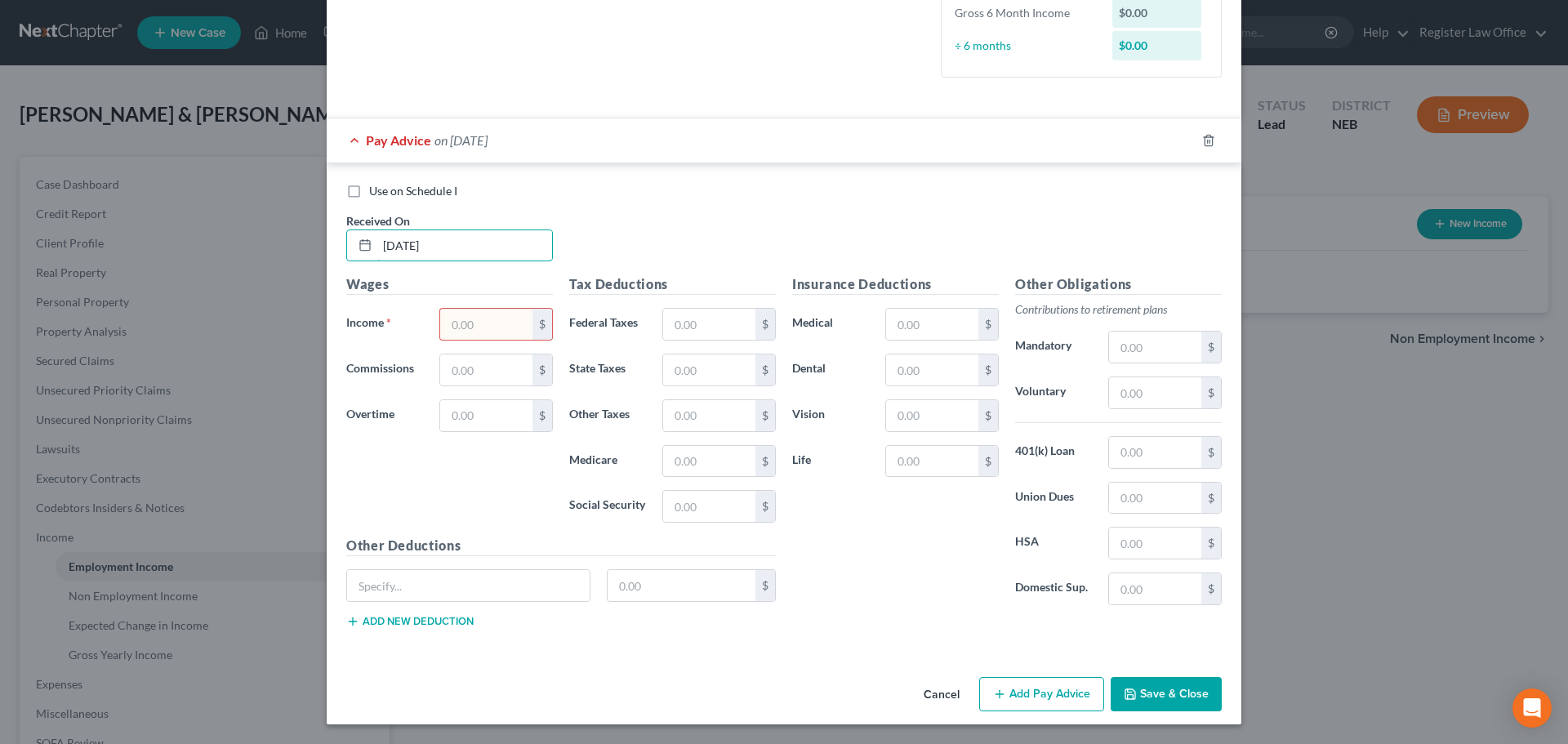
type input "10/01/2025"
click at [467, 325] on input "text" at bounding box center [486, 324] width 93 height 31
type input "1"
drag, startPoint x: 887, startPoint y: 641, endPoint x: 947, endPoint y: 648, distance: 60.4
click at [920, 644] on div "Use on Schedule I Received On * 10/01/2025 Wages Income * 1 $ Commissions $ Ove…" at bounding box center [784, 409] width 915 height 491
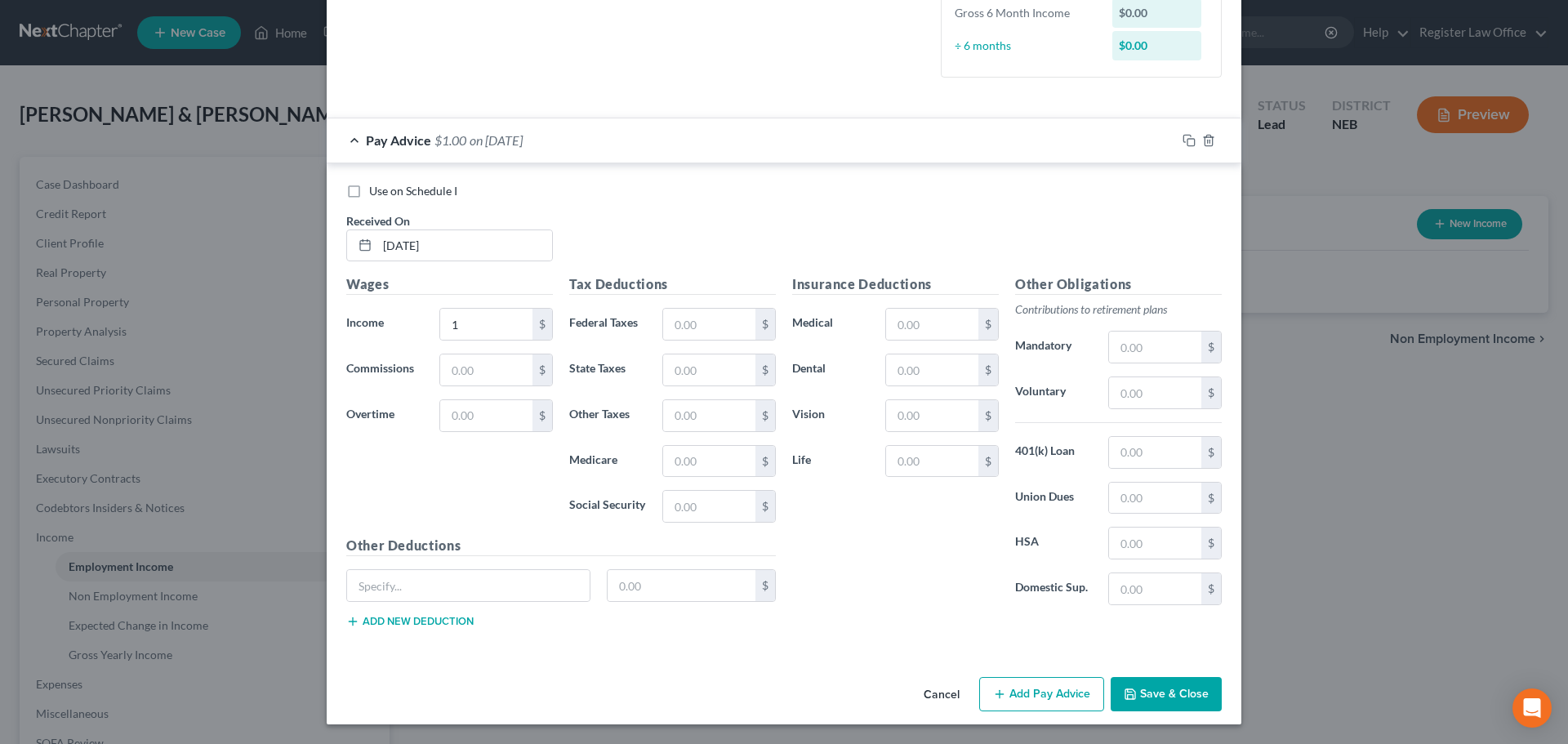
click at [1170, 683] on button "Save & Close" at bounding box center [1166, 694] width 111 height 34
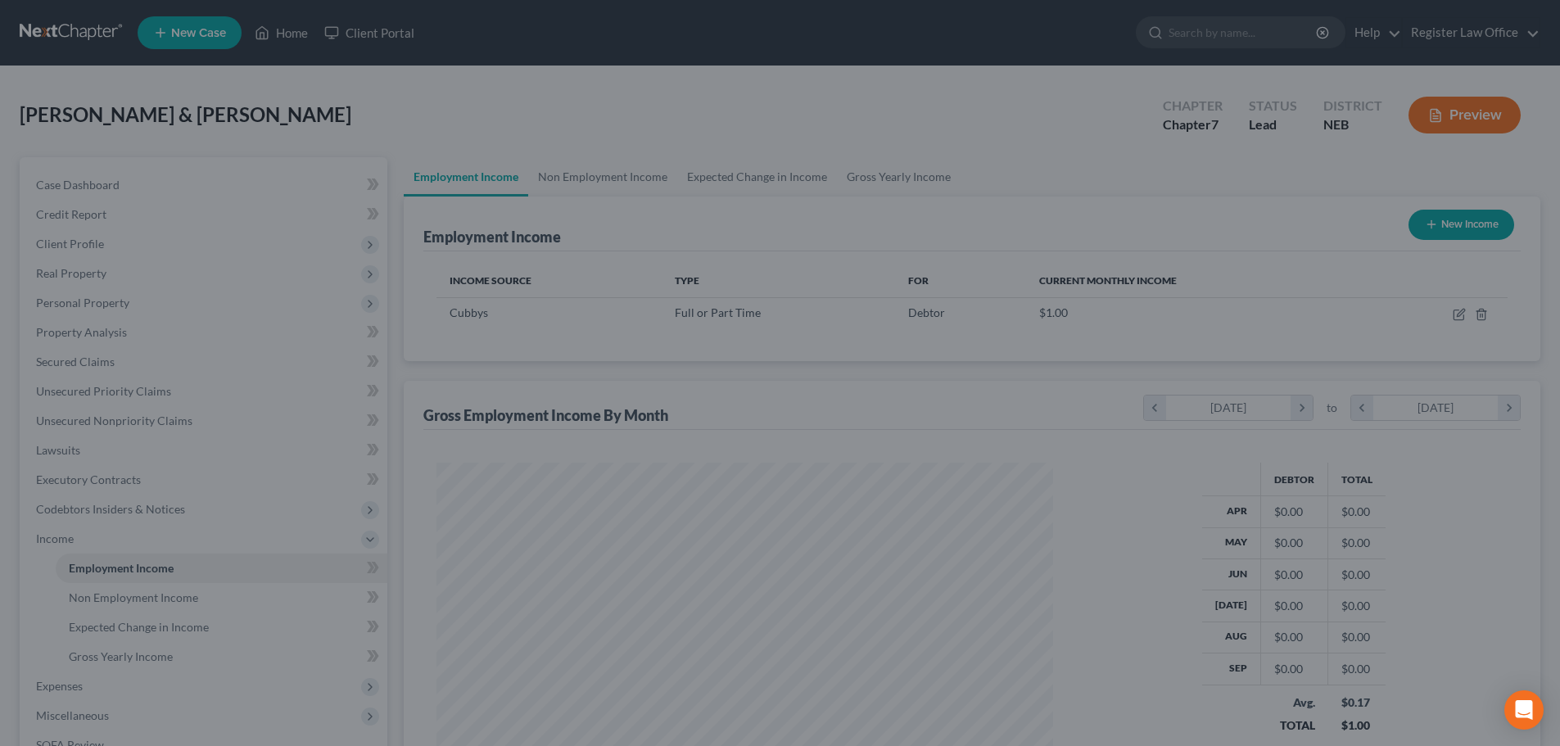
scroll to position [818544, 818206]
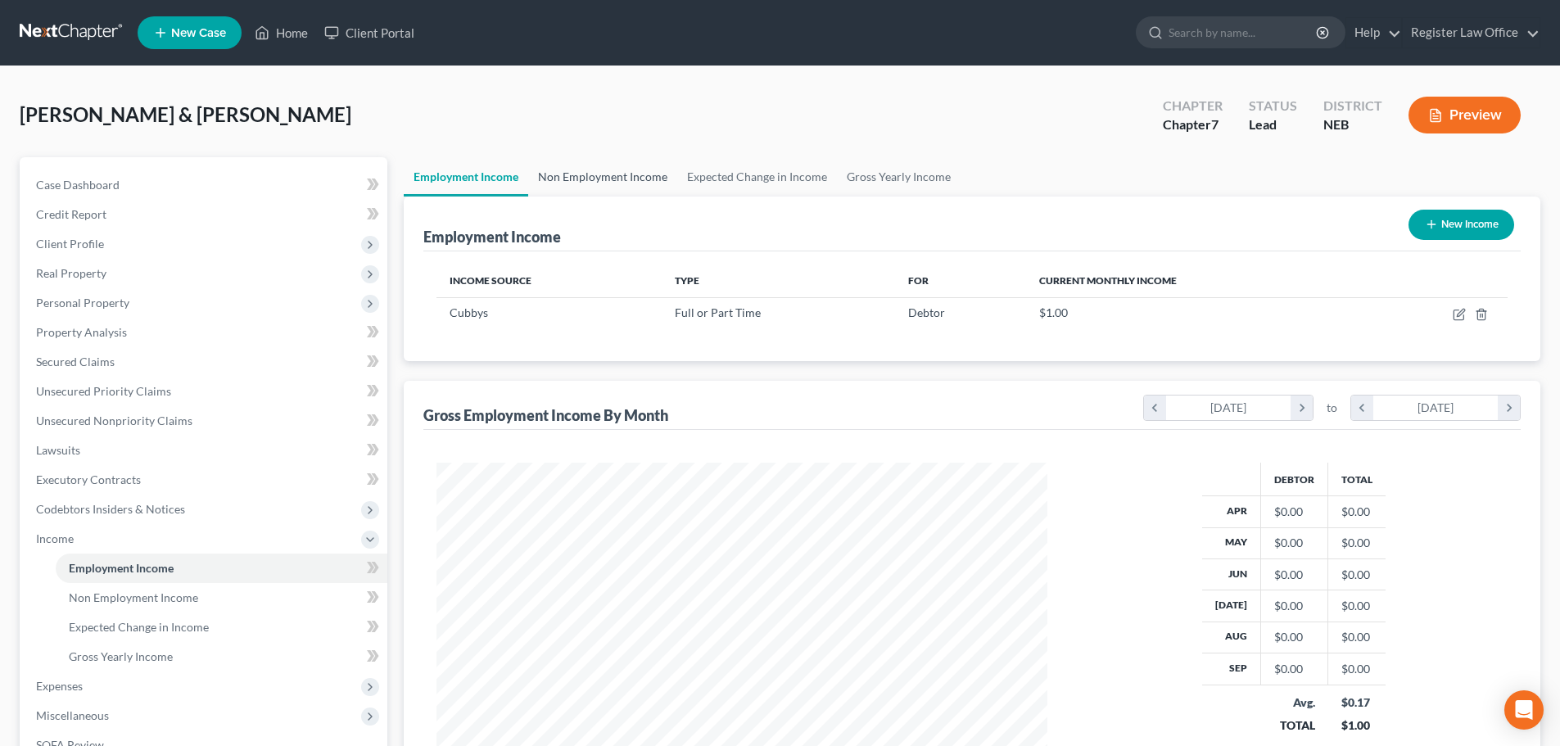
click at [573, 173] on link "Non Employment Income" at bounding box center [602, 176] width 149 height 39
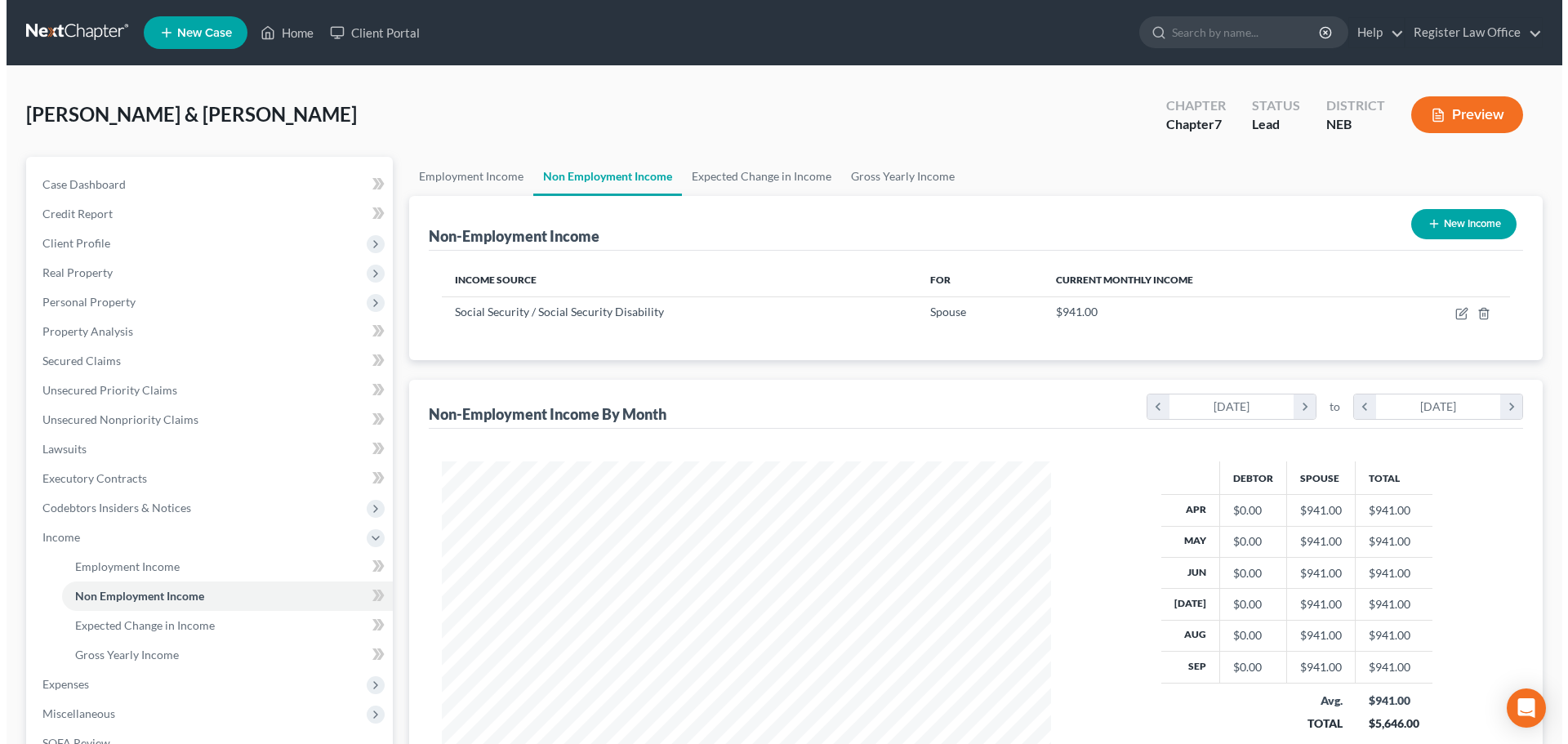
scroll to position [304, 642]
click at [1470, 226] on button "New Income" at bounding box center [1457, 224] width 106 height 30
select select "0"
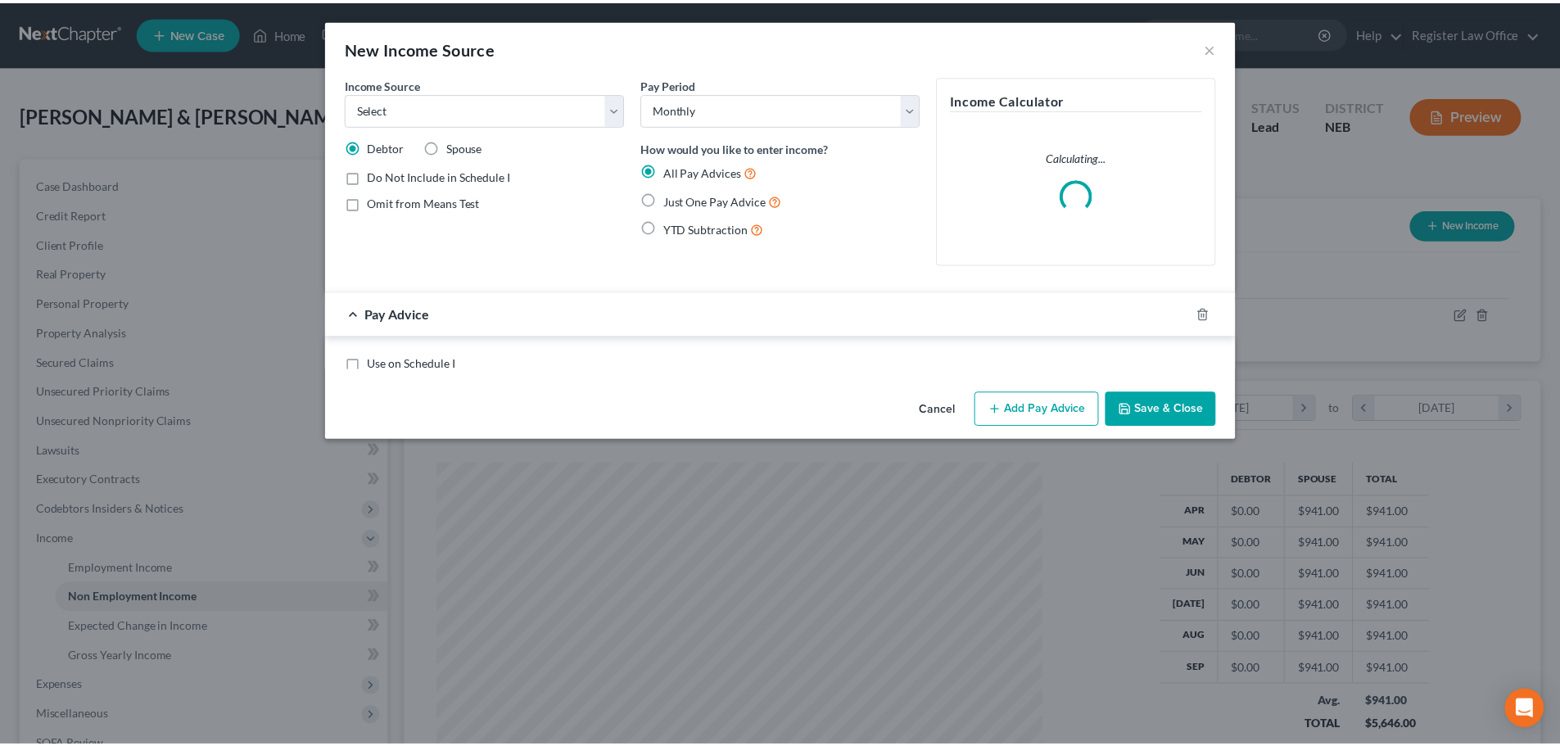
scroll to position [308, 649]
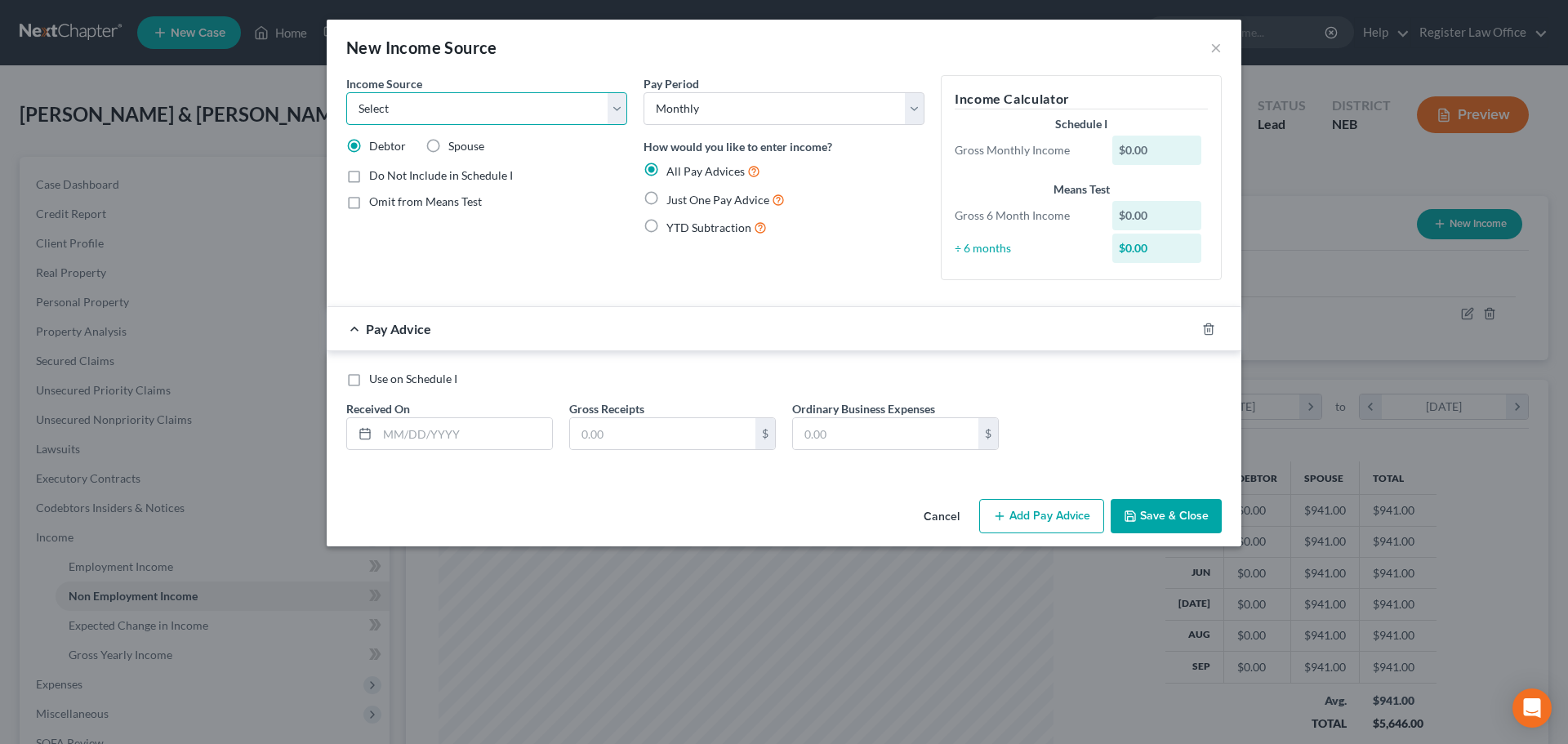
click at [440, 107] on select "Select Unemployment Disability (from employer) Pension Retirement Social Securi…" at bounding box center [487, 109] width 281 height 33
select select "13"
click at [346, 93] on select "Select Unemployment Disability (from employer) Pension Retirement Social Securi…" at bounding box center [487, 109] width 281 height 33
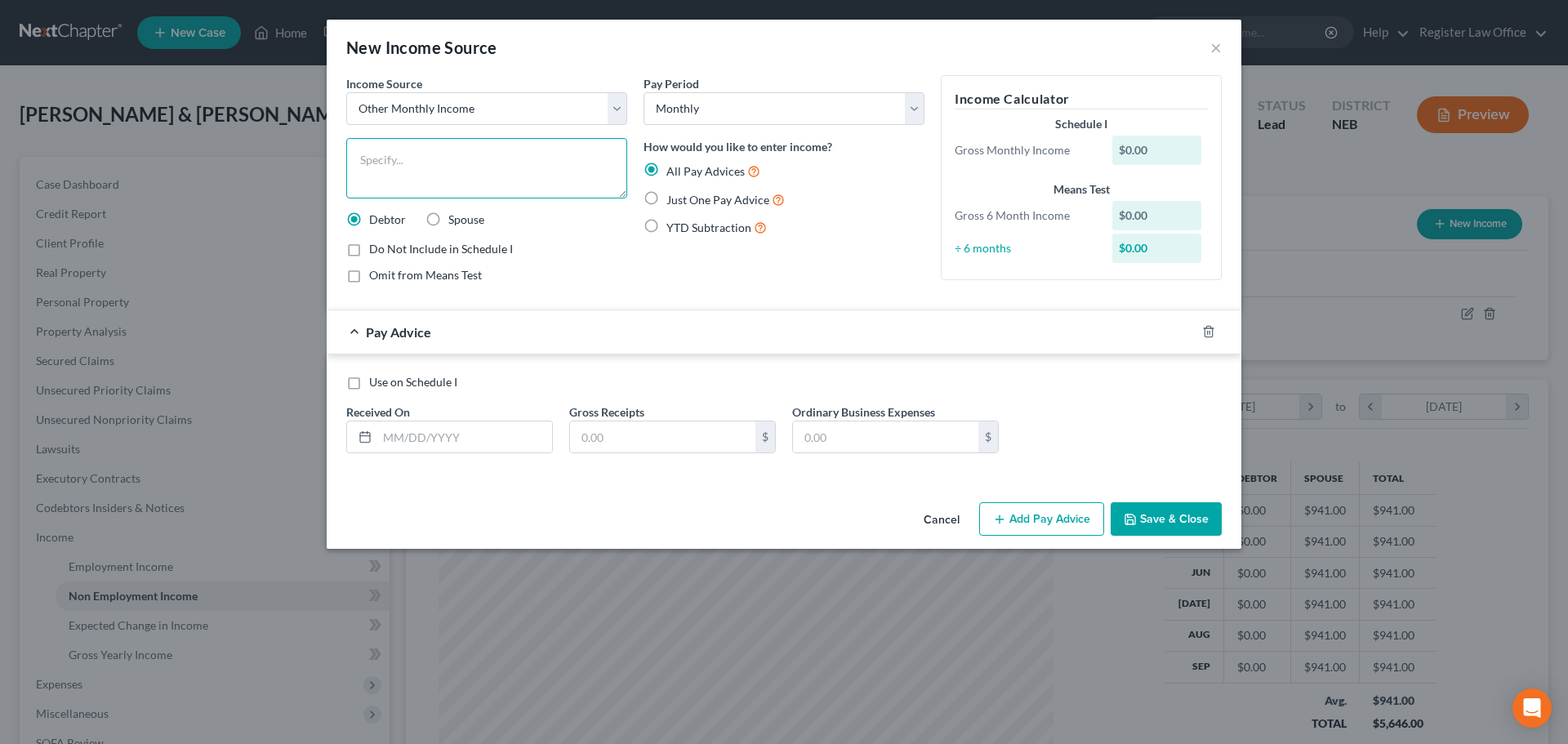
click at [436, 170] on textarea at bounding box center [487, 168] width 281 height 61
type textarea "paid for Home Health care for spouse"
click at [666, 195] on label "Just One Pay Advice" at bounding box center [725, 199] width 119 height 19
click at [673, 195] on input "Just One Pay Advice" at bounding box center [678, 195] width 11 height 11
radio input "true"
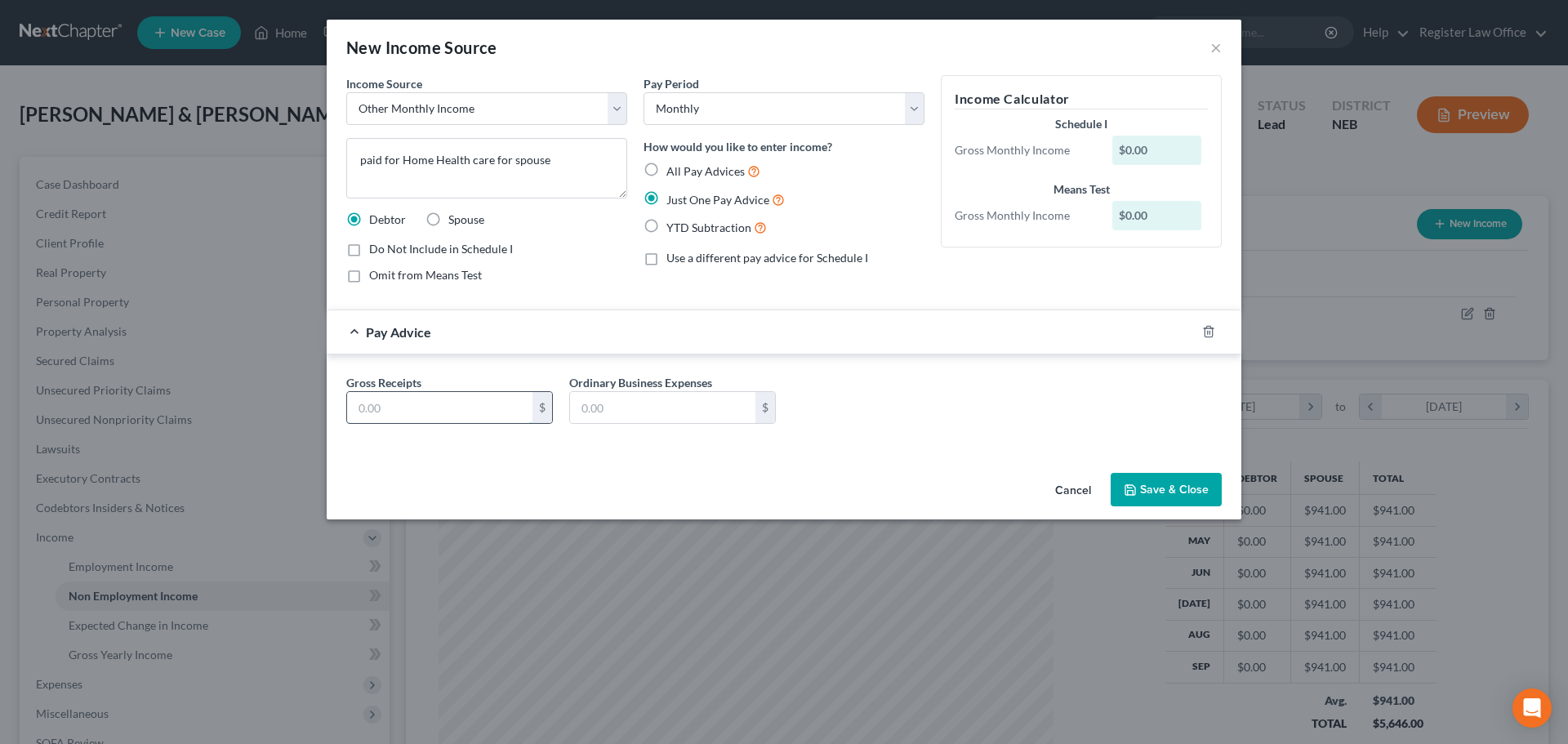
click at [462, 411] on input "text" at bounding box center [440, 407] width 186 height 31
type input "748"
click at [650, 448] on div "Gross Receipts 748 $ Ordinary Business Expenses $" at bounding box center [784, 402] width 915 height 96
click at [1161, 496] on button "Save & Close" at bounding box center [1166, 490] width 111 height 34
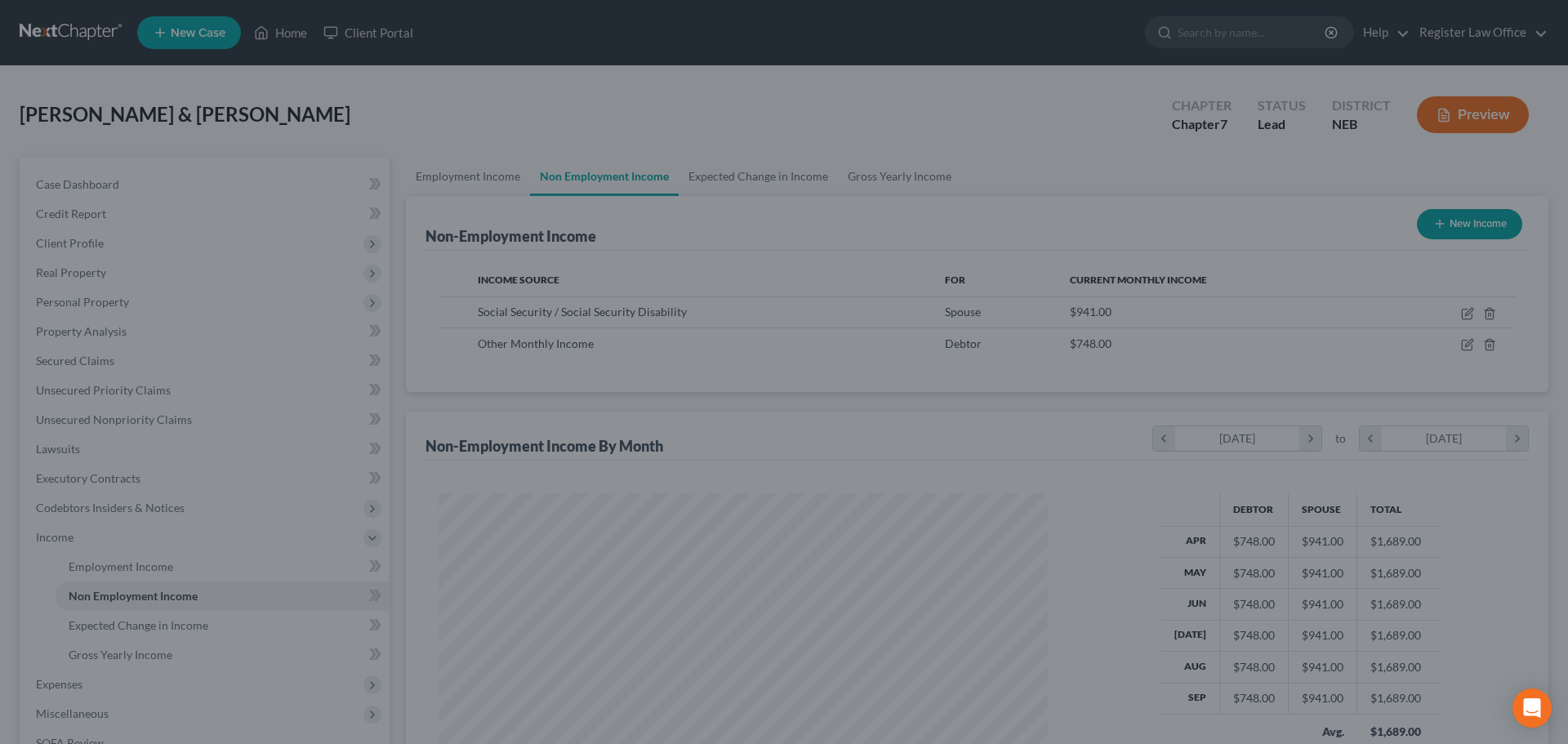
scroll to position [816350, 816124]
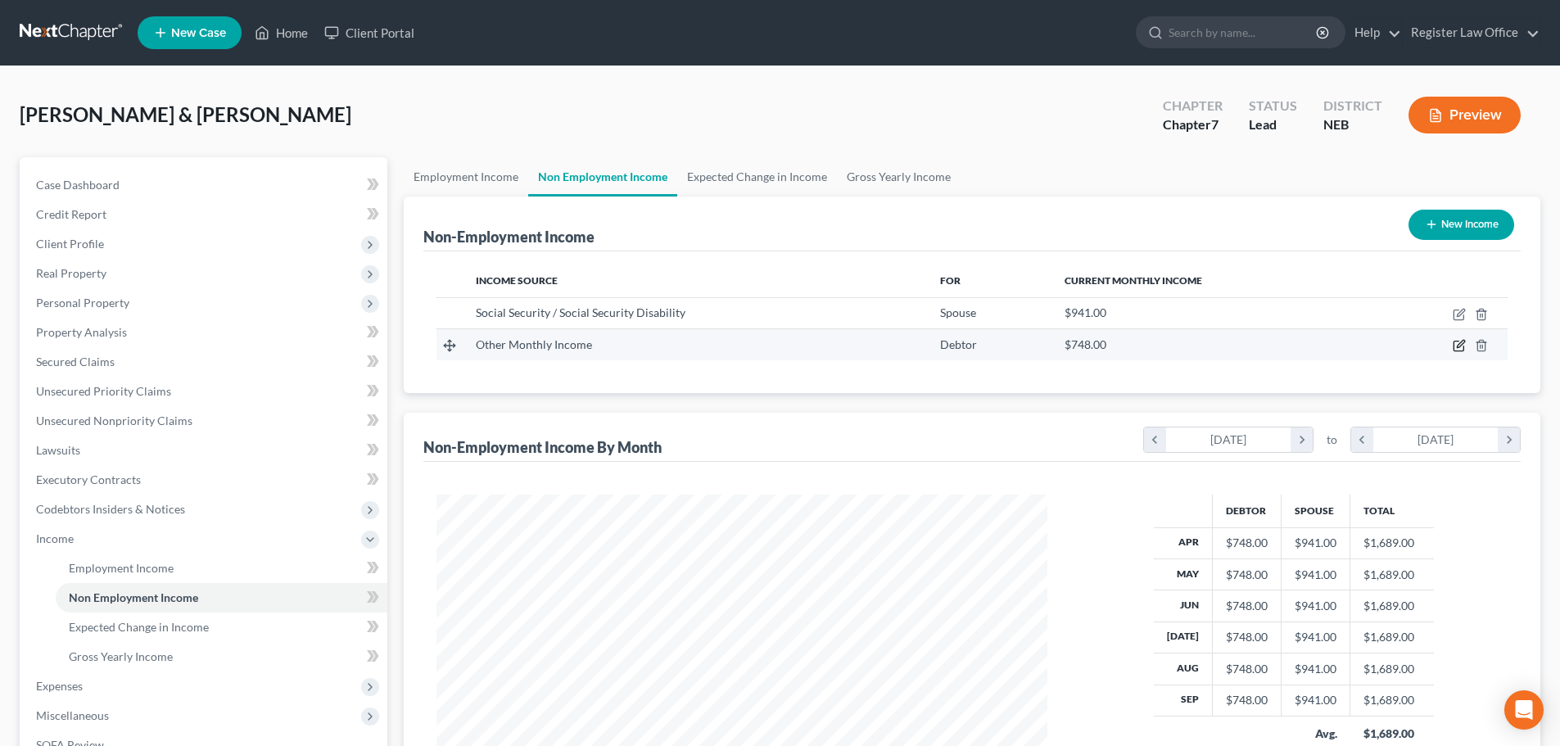
click at [1454, 346] on icon "button" at bounding box center [1458, 346] width 10 height 10
select select "13"
select select "0"
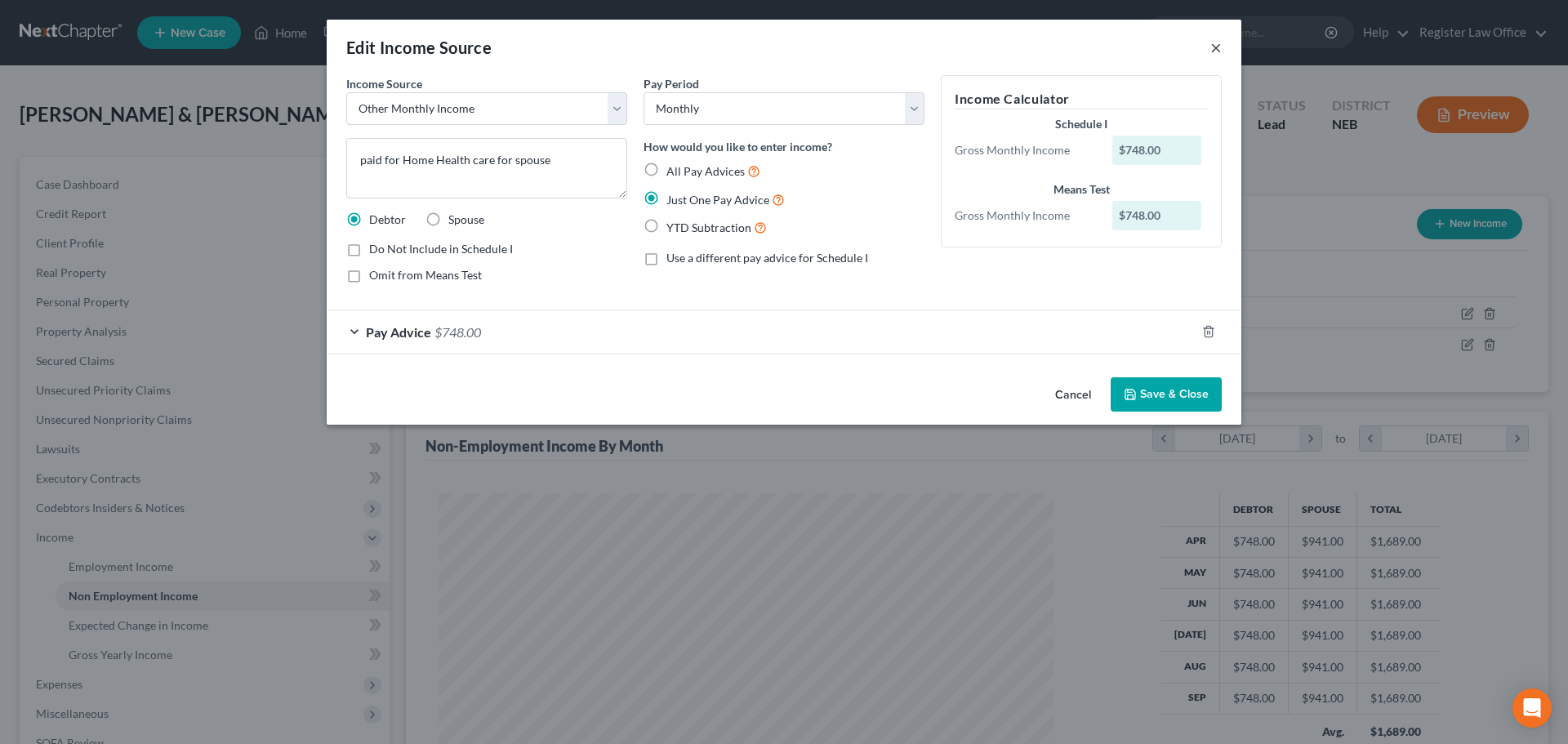
click at [1212, 42] on button "×" at bounding box center [1216, 48] width 11 height 20
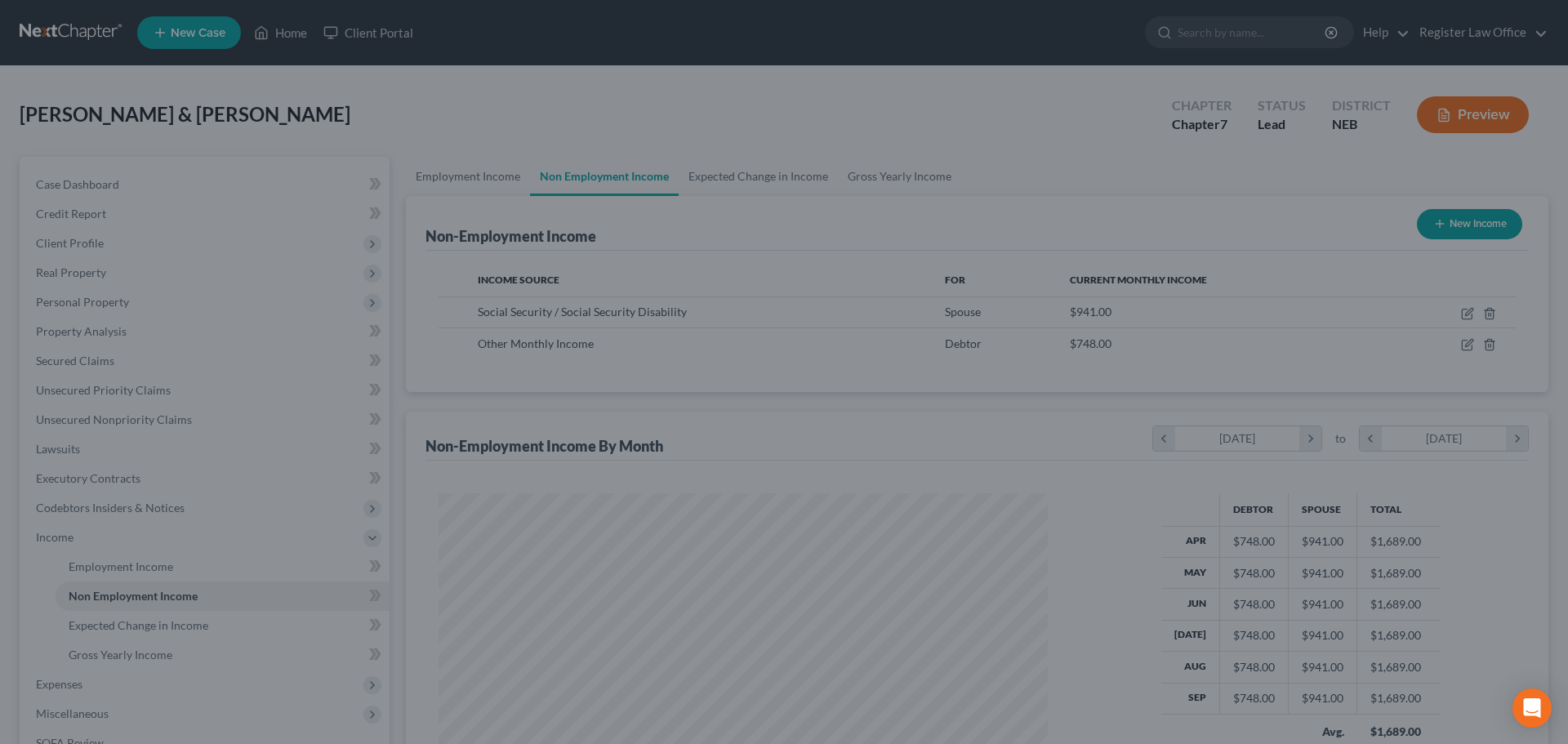
scroll to position [816350, 816124]
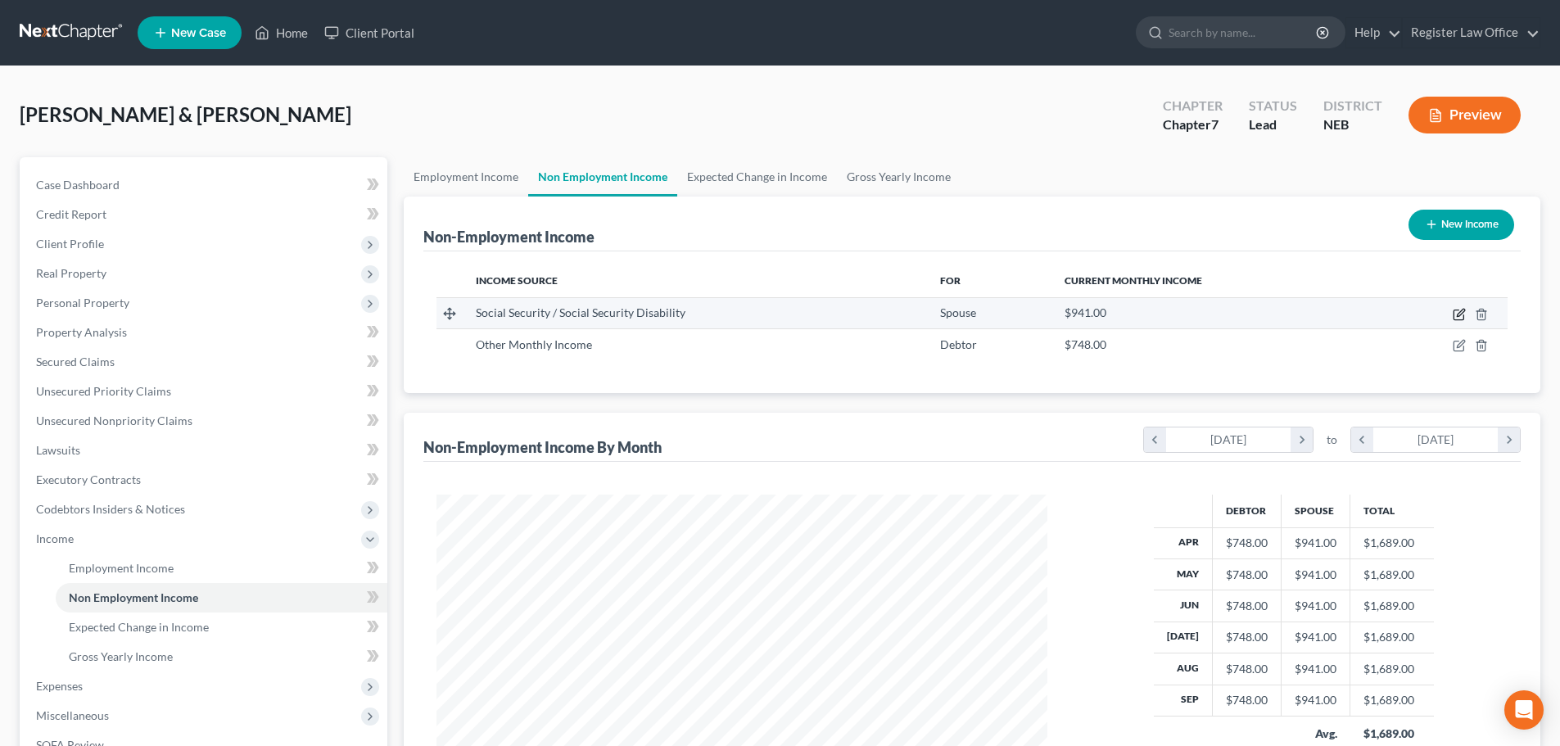
click at [1458, 312] on icon "button" at bounding box center [1459, 314] width 13 height 13
select select "4"
select select "0"
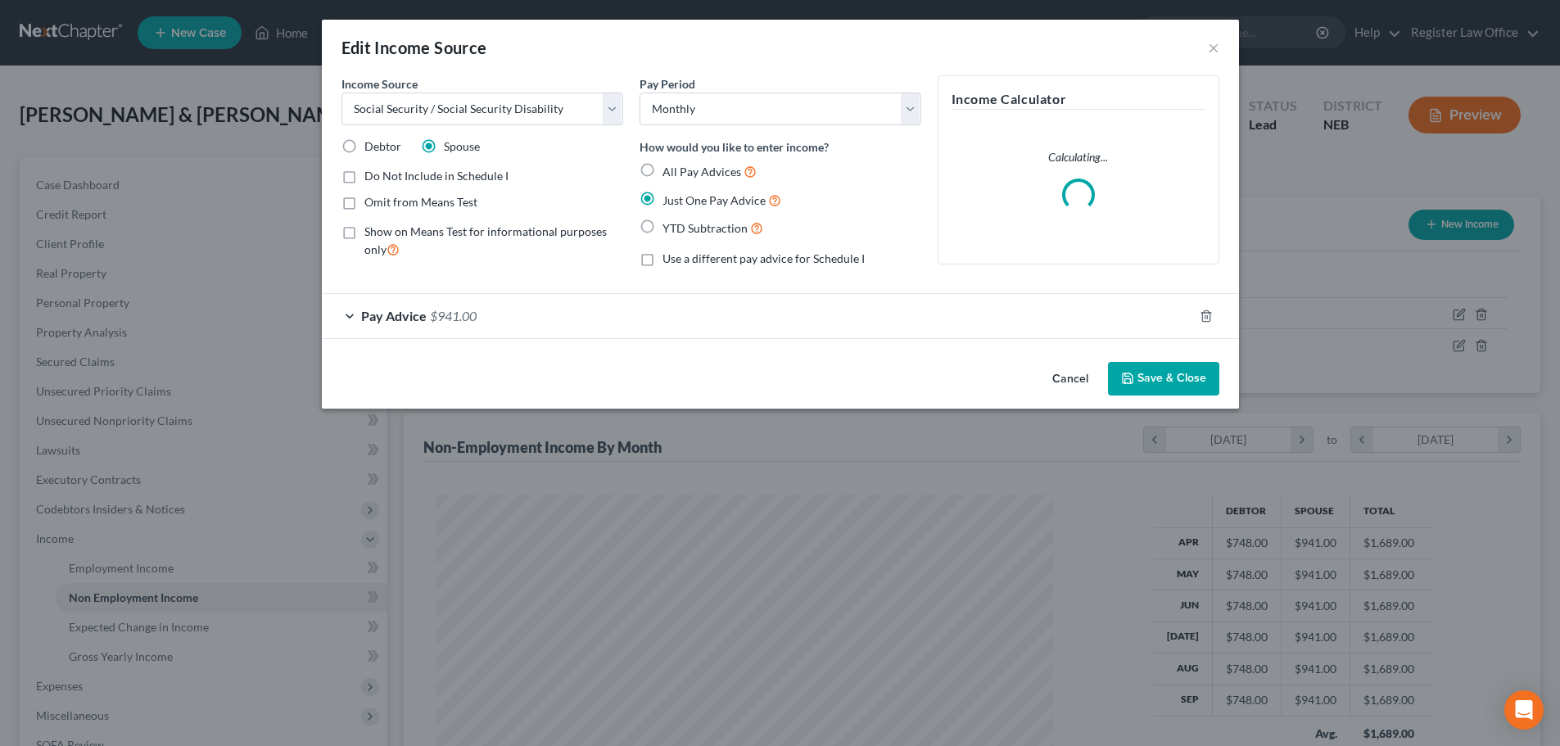
scroll to position [308, 649]
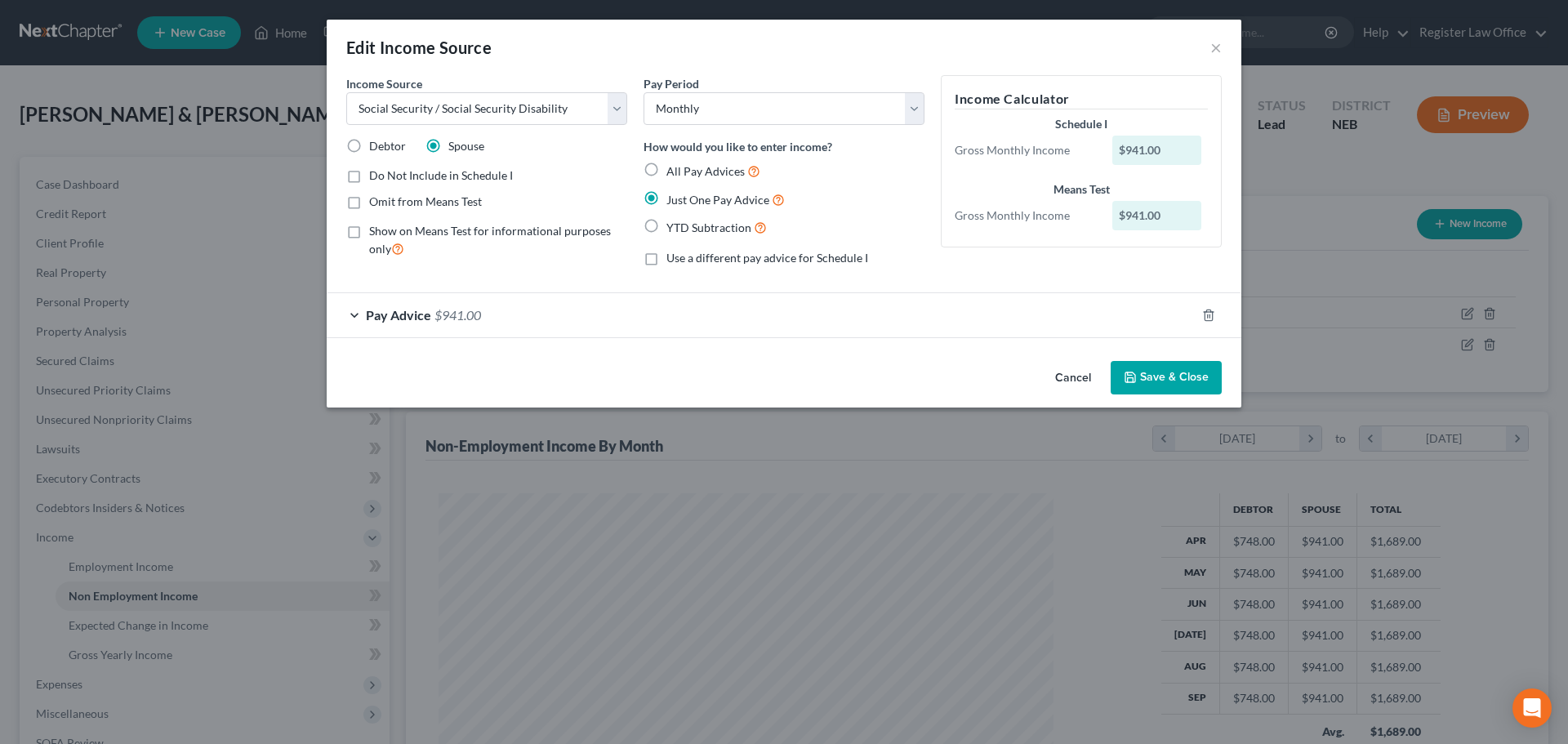
click at [353, 316] on div "Pay Advice $941.00" at bounding box center [761, 314] width 869 height 43
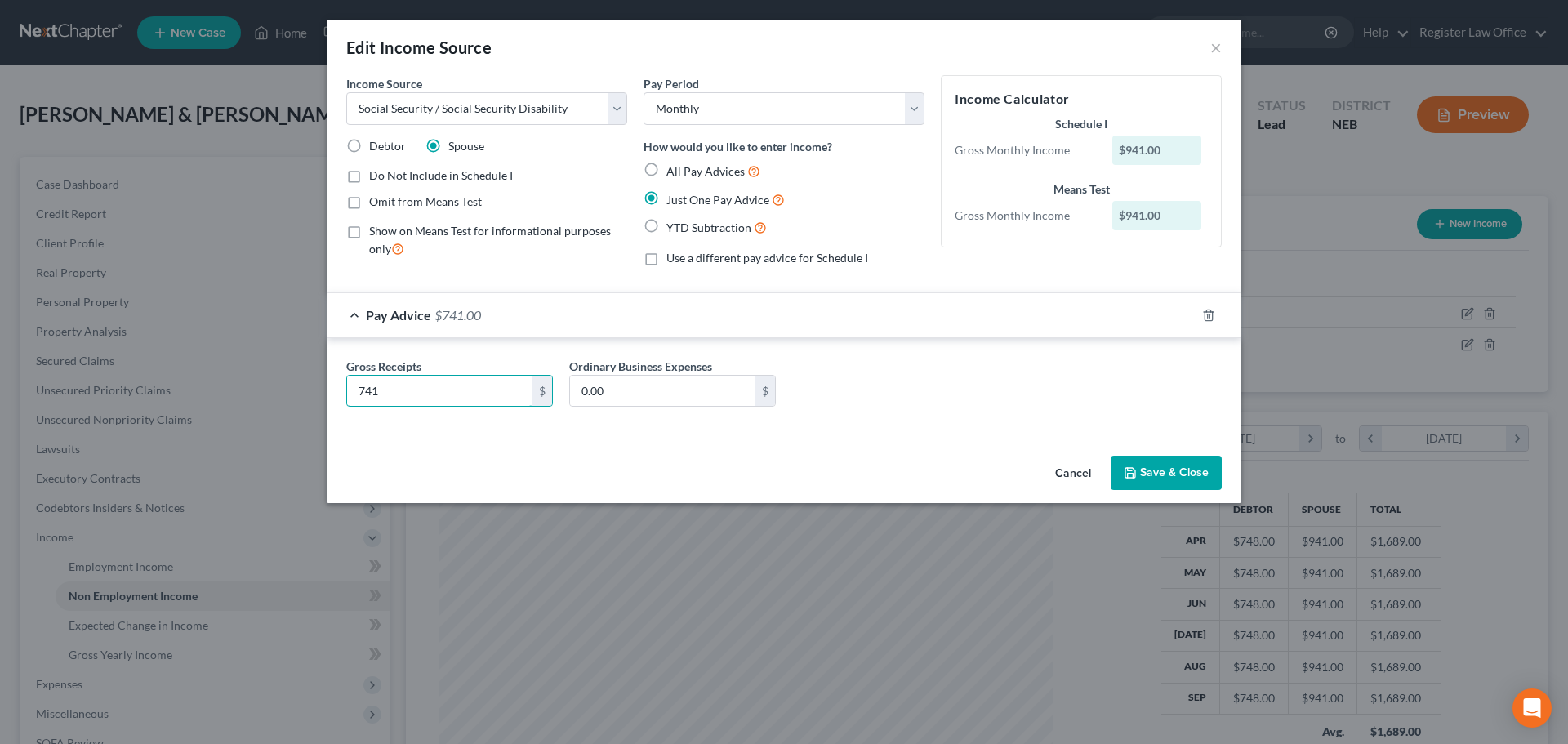
type input "741"
drag, startPoint x: 591, startPoint y: 444, endPoint x: 755, endPoint y: 458, distance: 164.6
click at [593, 444] on div "Income Source * Select Unemployment Disability (from employer) Pension Retireme…" at bounding box center [784, 261] width 915 height 374
click at [1161, 475] on button "Save & Close" at bounding box center [1166, 473] width 111 height 34
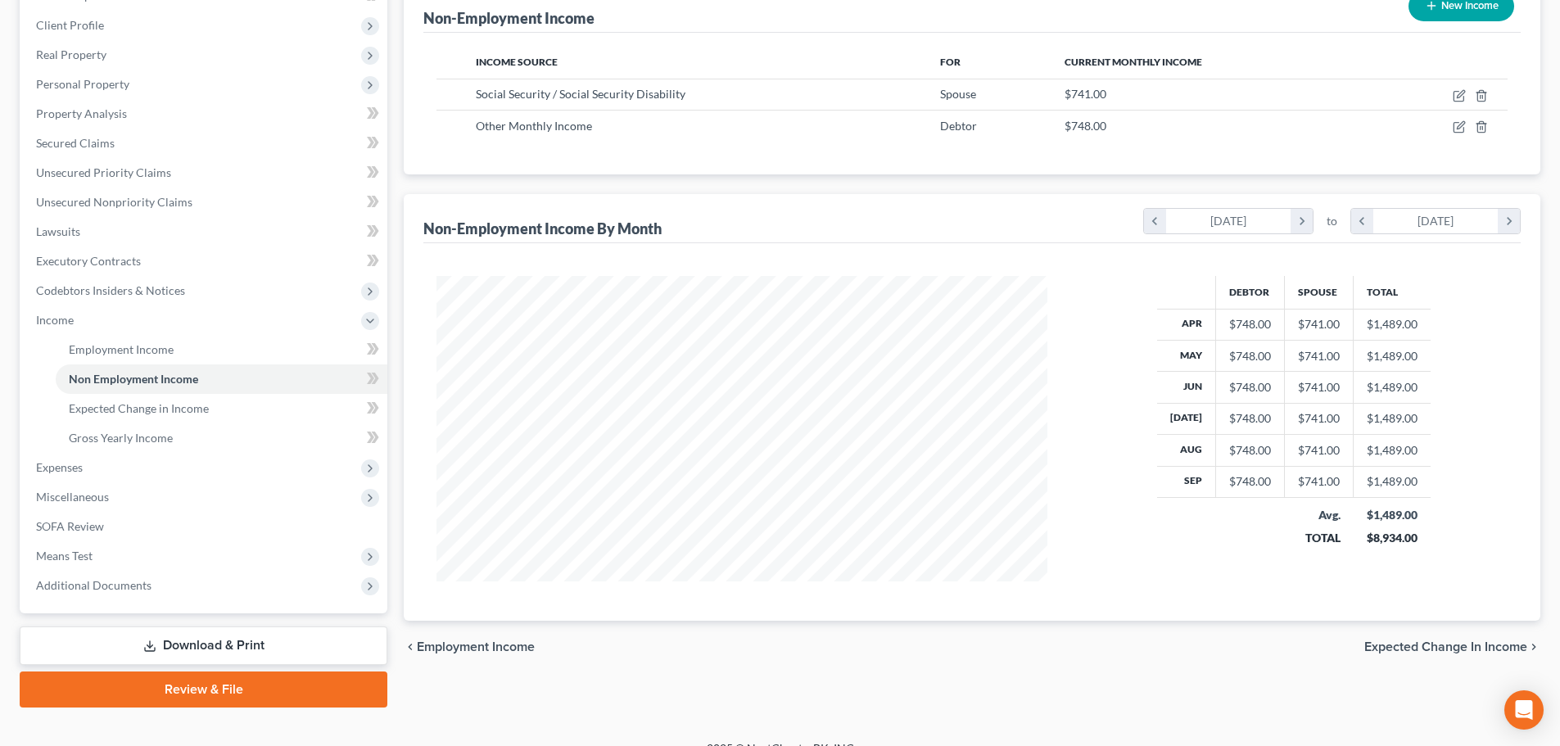
scroll to position [242, 0]
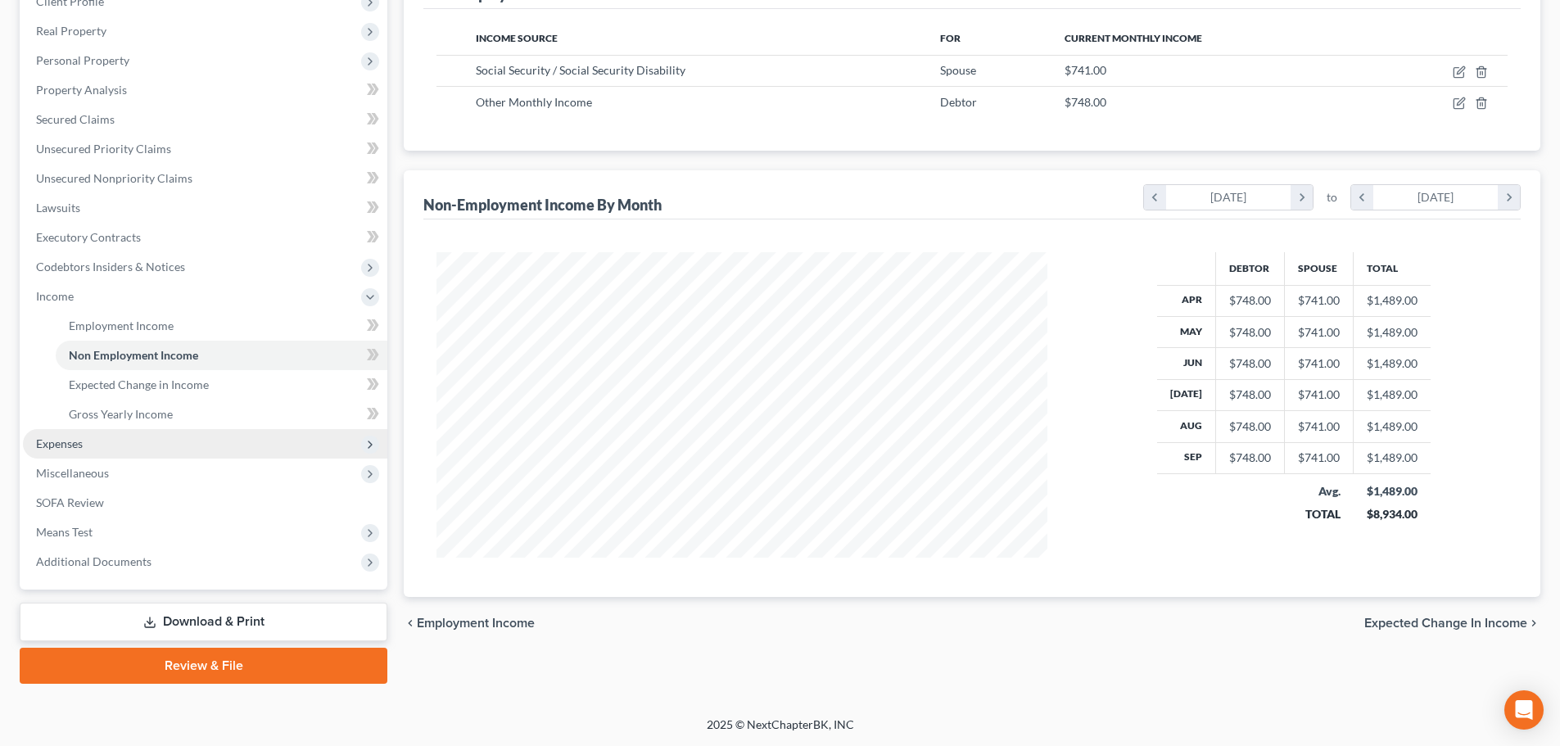
click at [86, 442] on span "Expenses" at bounding box center [205, 443] width 364 height 29
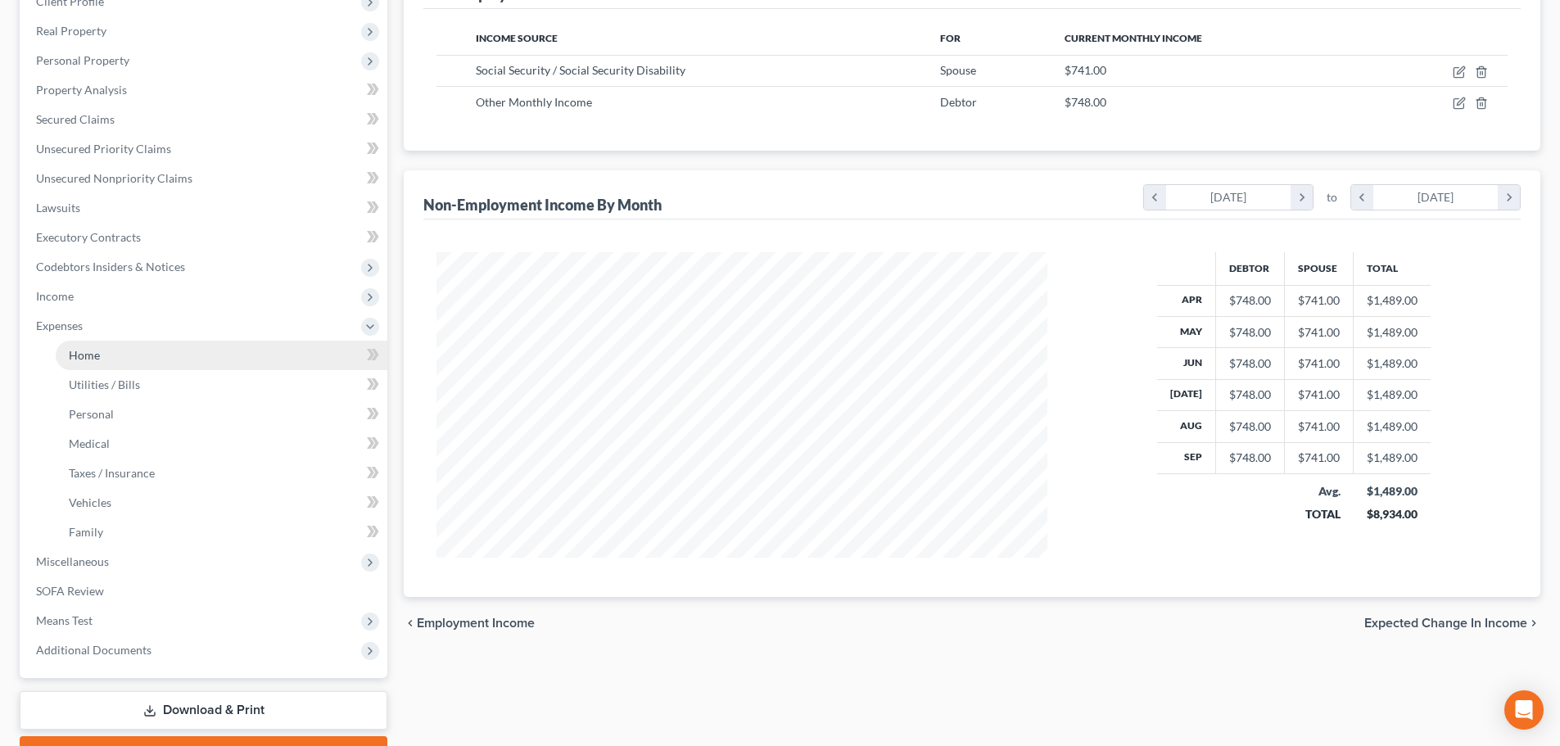
click at [147, 359] on link "Home" at bounding box center [222, 355] width 332 height 29
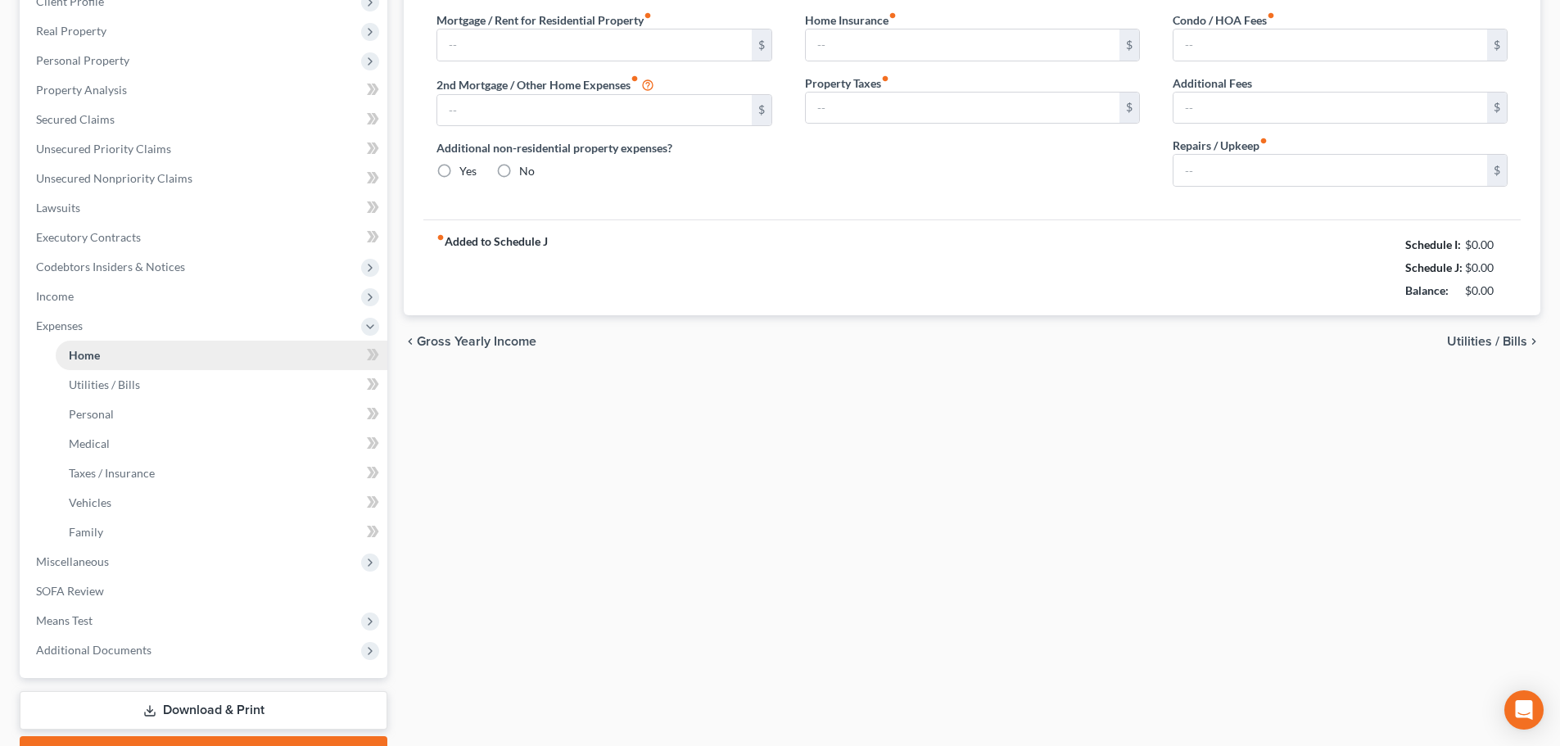
scroll to position [15, 0]
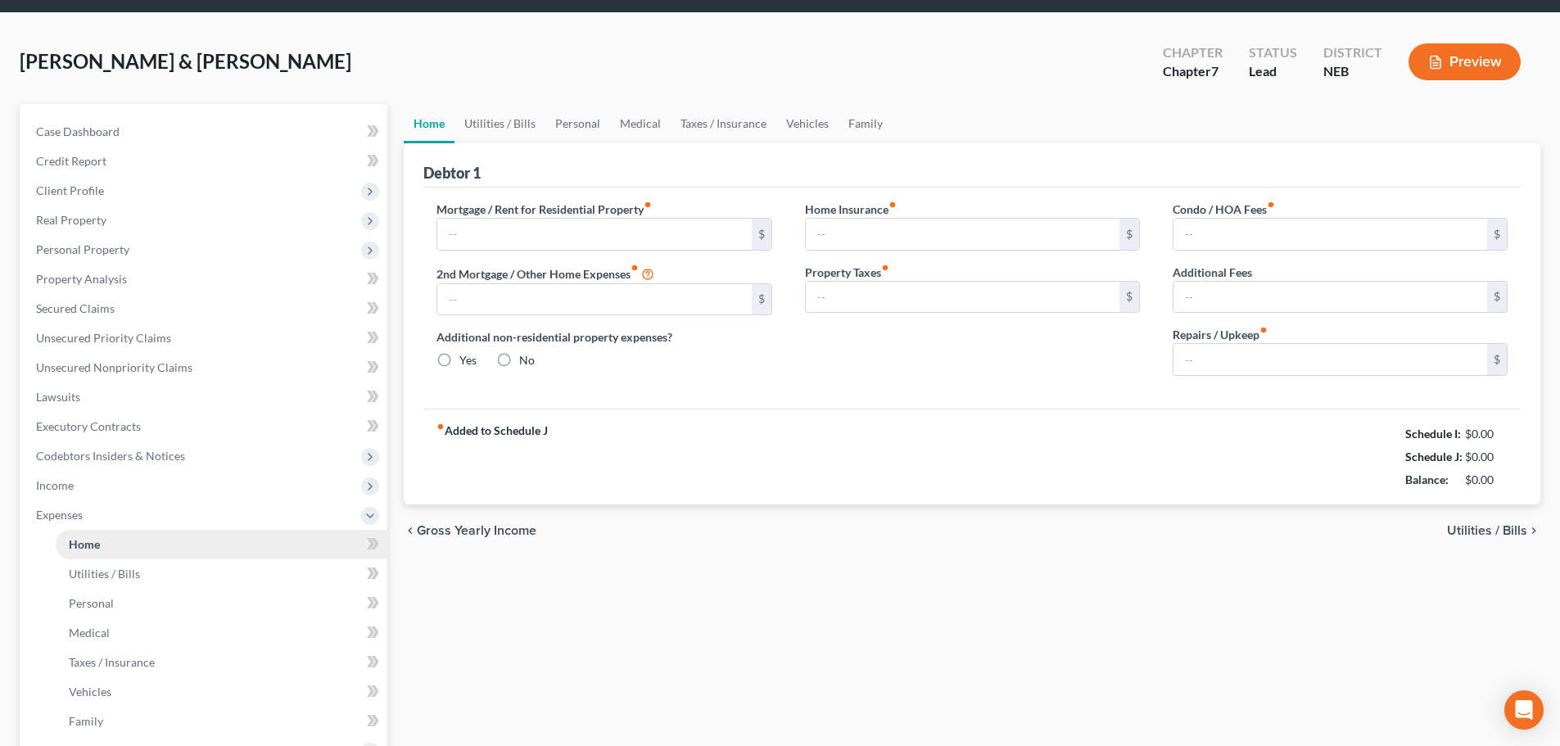
type input "0.00"
radio input "true"
type input "0.00"
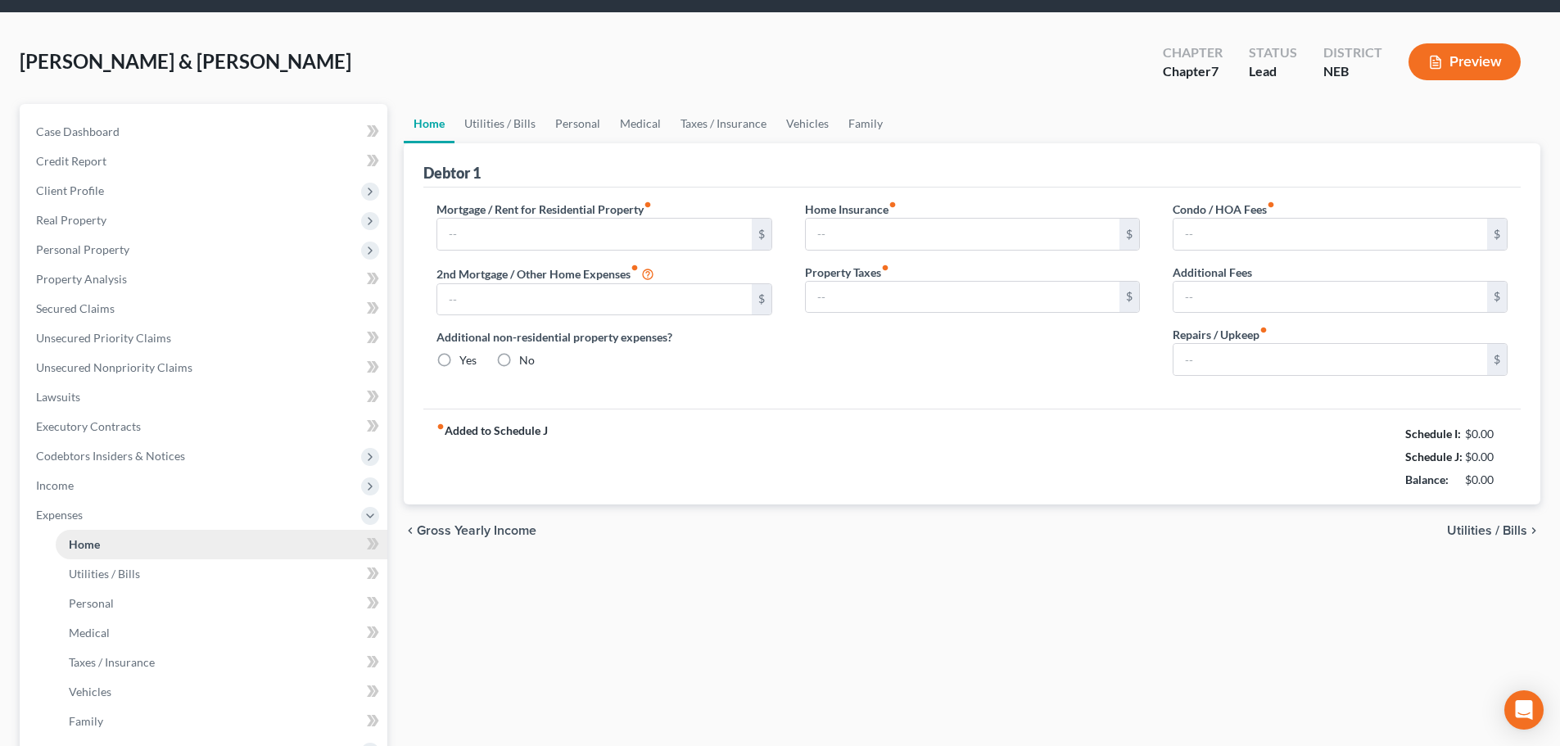
type input "0.00"
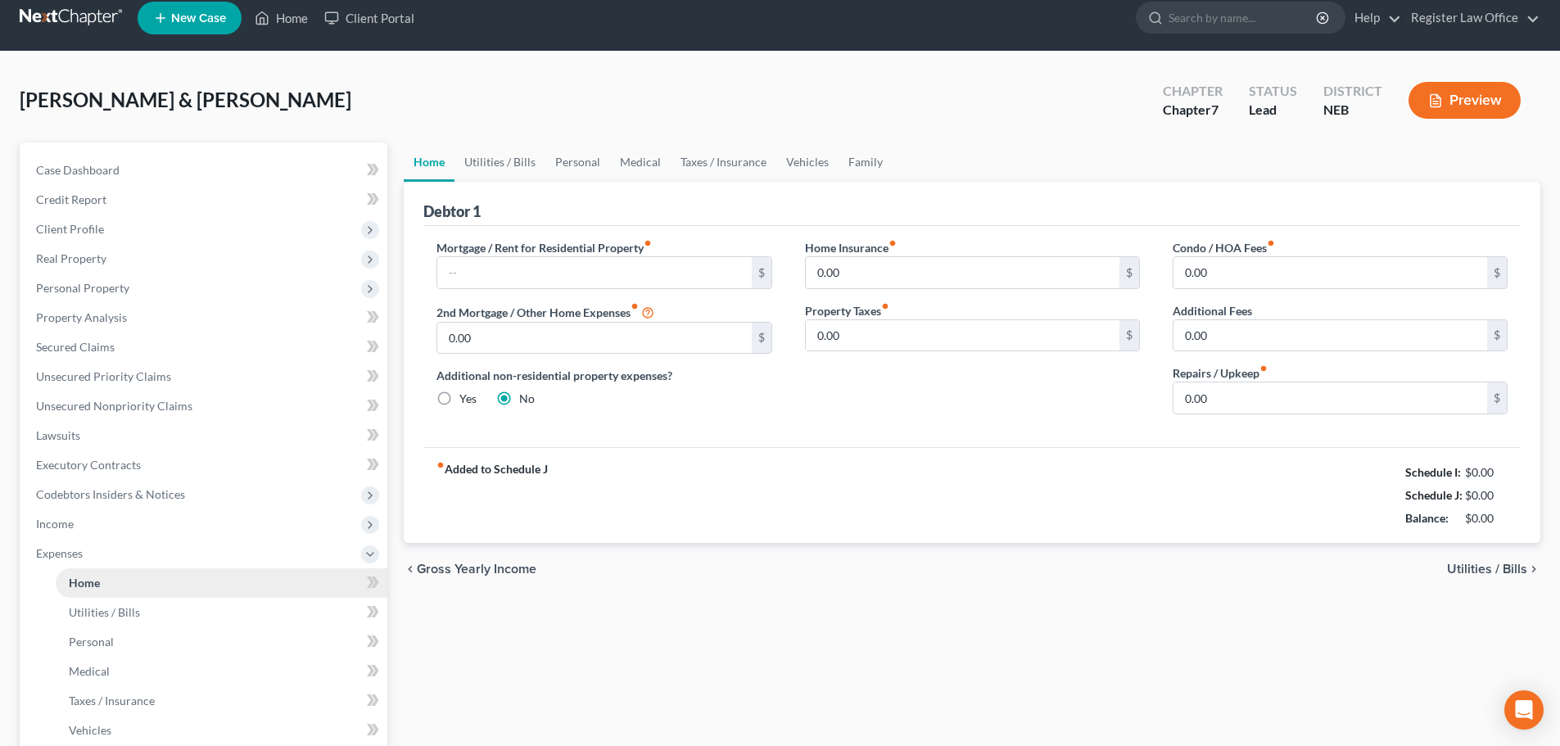
scroll to position [0, 0]
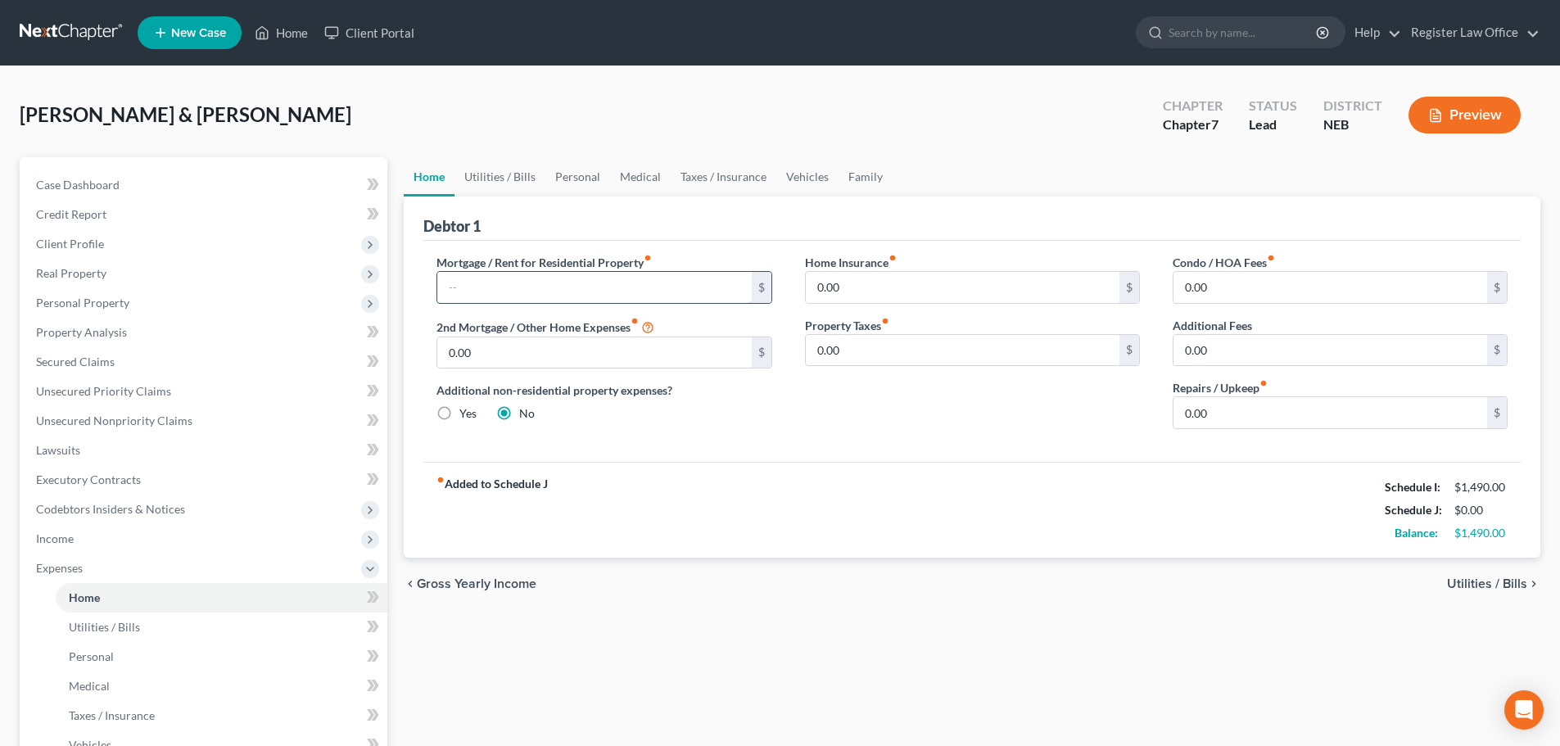
click at [546, 290] on input "text" at bounding box center [594, 287] width 314 height 31
type input "700"
click at [742, 442] on div "Mortgage / Rent for Residential Property fiber_manual_record 700 $ 2nd Mortgage…" at bounding box center [604, 348] width 368 height 188
click at [496, 179] on link "Utilities / Bills" at bounding box center [499, 176] width 91 height 39
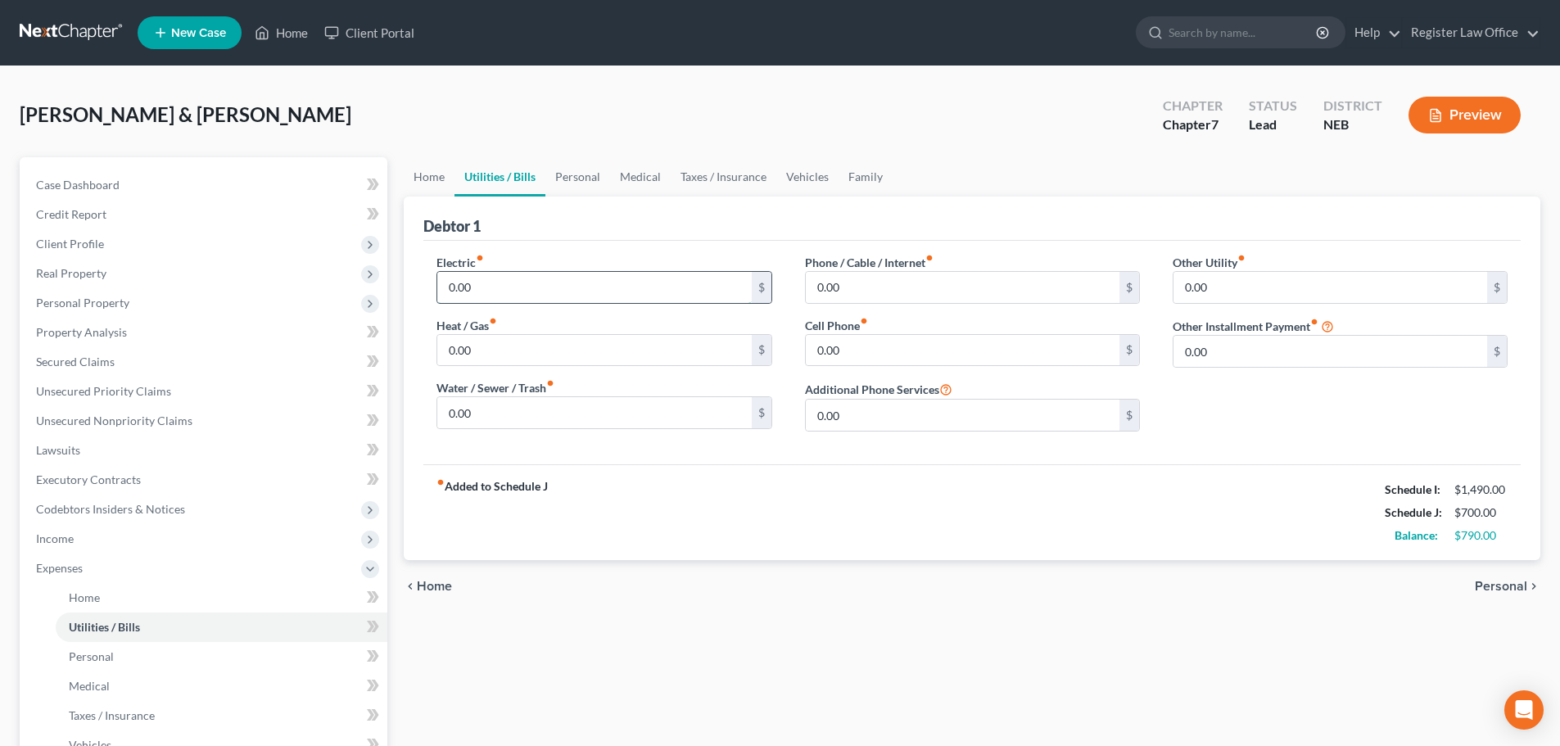
click at [547, 288] on input "0.00" at bounding box center [594, 287] width 314 height 31
type input "150"
click at [694, 313] on div "Electric fiber_manual_record 150 $ Heat / Gas fiber_manual_record 0.00 $ Water …" at bounding box center [604, 349] width 368 height 191
click at [549, 409] on input "0.00" at bounding box center [594, 412] width 314 height 31
type input "100"
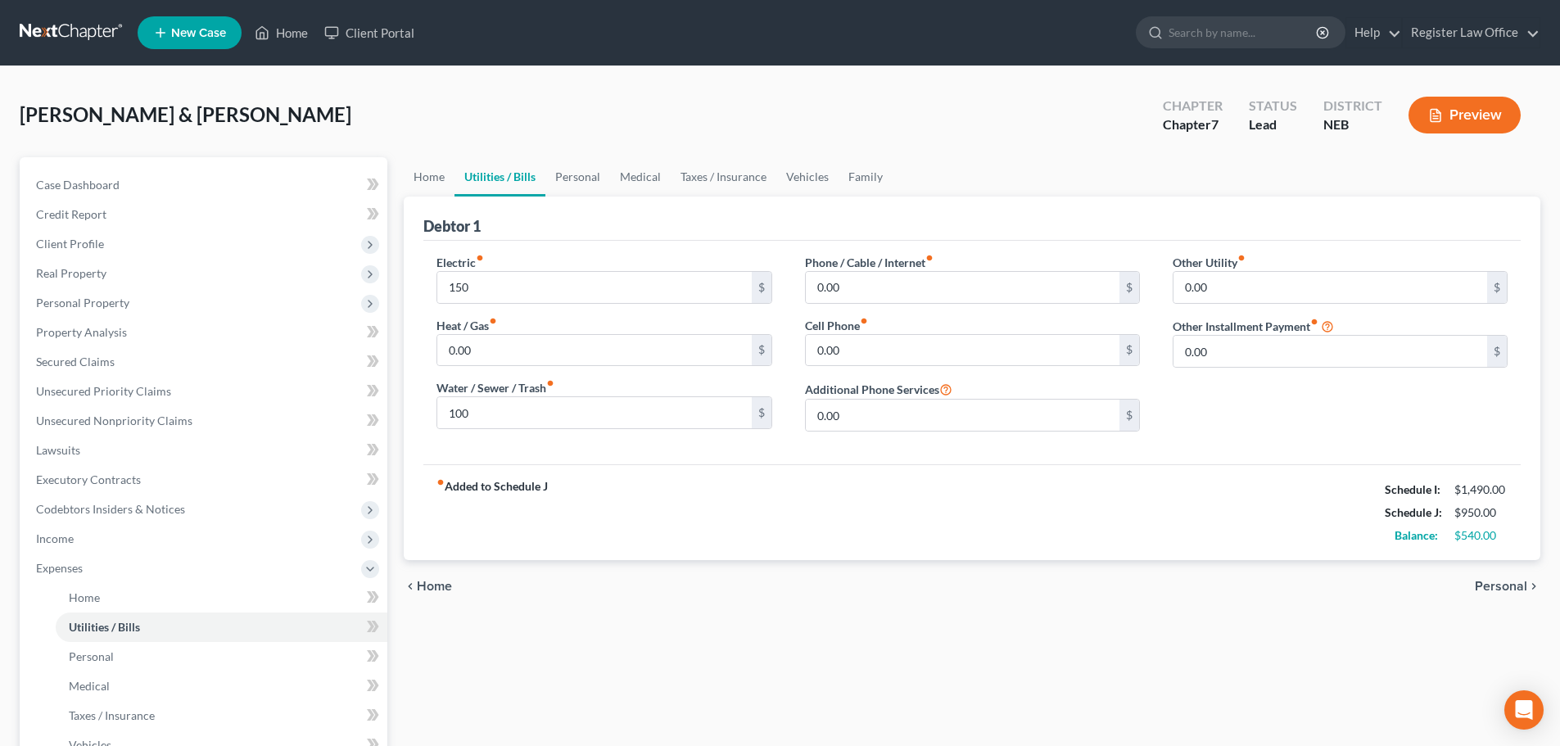
click at [568, 458] on div "Electric fiber_manual_record 150 $ Heat / Gas fiber_manual_record 0.00 $ Water …" at bounding box center [971, 353] width 1097 height 224
click at [535, 338] on input "0.00" at bounding box center [594, 350] width 314 height 31
type input "100"
click at [796, 460] on div "Electric fiber_manual_record 150 $ Heat / Gas fiber_manual_record 100 $ Water /…" at bounding box center [971, 353] width 1097 height 224
click at [862, 294] on input "0.00" at bounding box center [963, 287] width 314 height 31
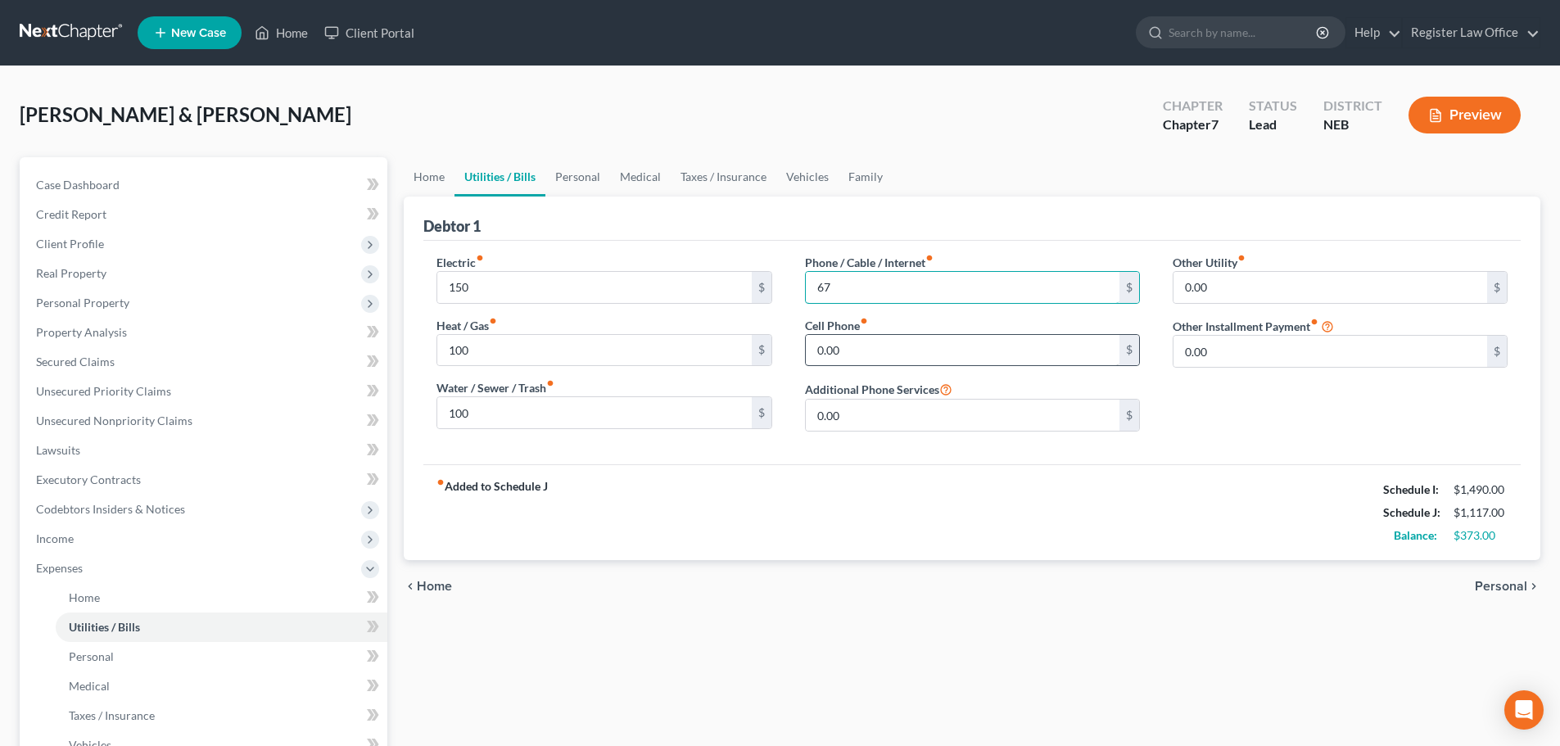
type input "67"
click at [860, 351] on input "0.00" at bounding box center [963, 350] width 314 height 31
type input "85"
click at [882, 480] on div "fiber_manual_record Added to Schedule J Schedule I: $1,490.00 Schedule J: $1,20…" at bounding box center [971, 512] width 1097 height 96
click at [1205, 284] on input "0.00" at bounding box center [1330, 287] width 314 height 31
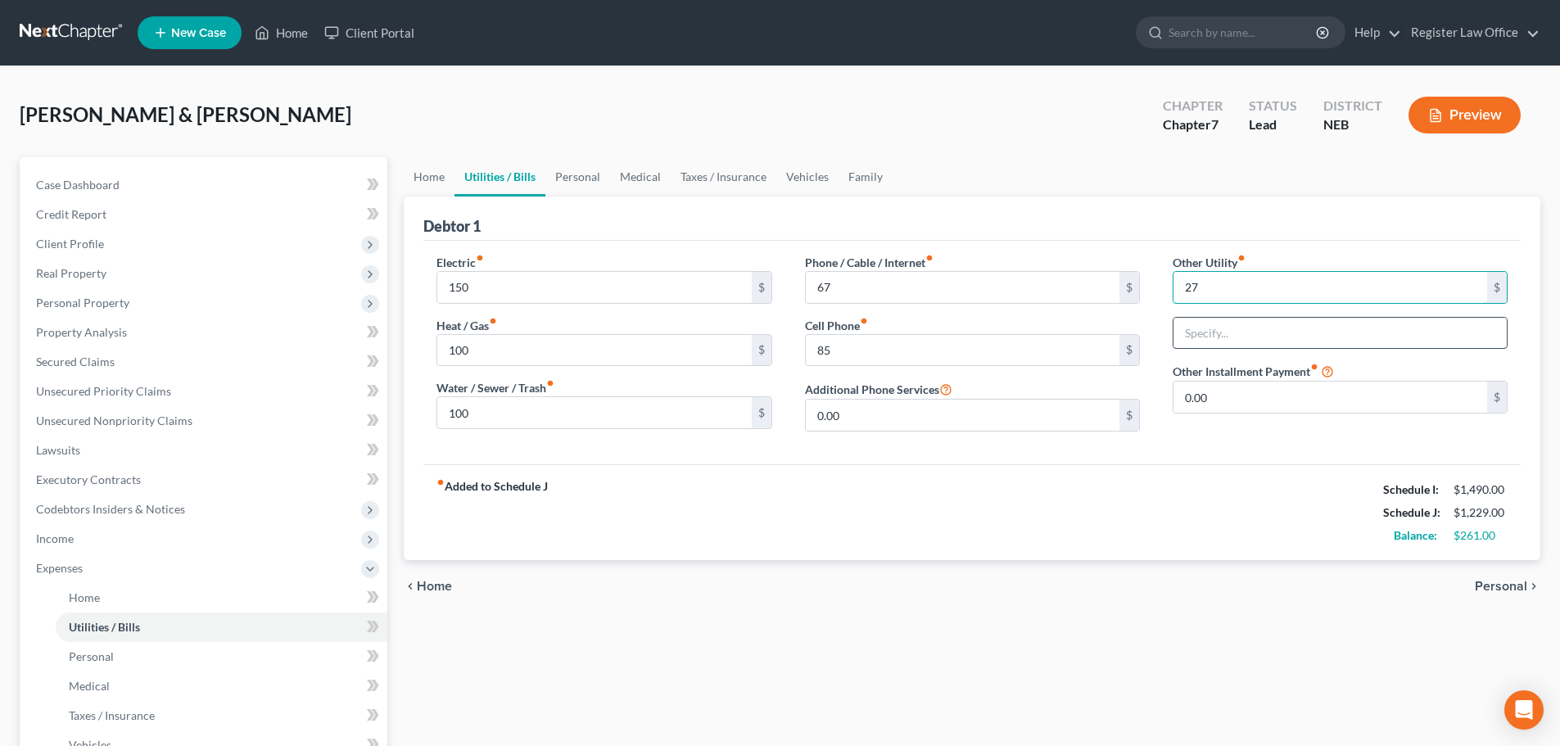
type input "27"
click at [1216, 337] on input "text" at bounding box center [1339, 333] width 333 height 31
type input "garbage"
click at [1252, 502] on div "fiber_manual_record Added to Schedule J Schedule I: $1,490.00 Schedule J: $1,22…" at bounding box center [971, 512] width 1097 height 96
click at [593, 172] on link "Personal" at bounding box center [577, 176] width 65 height 39
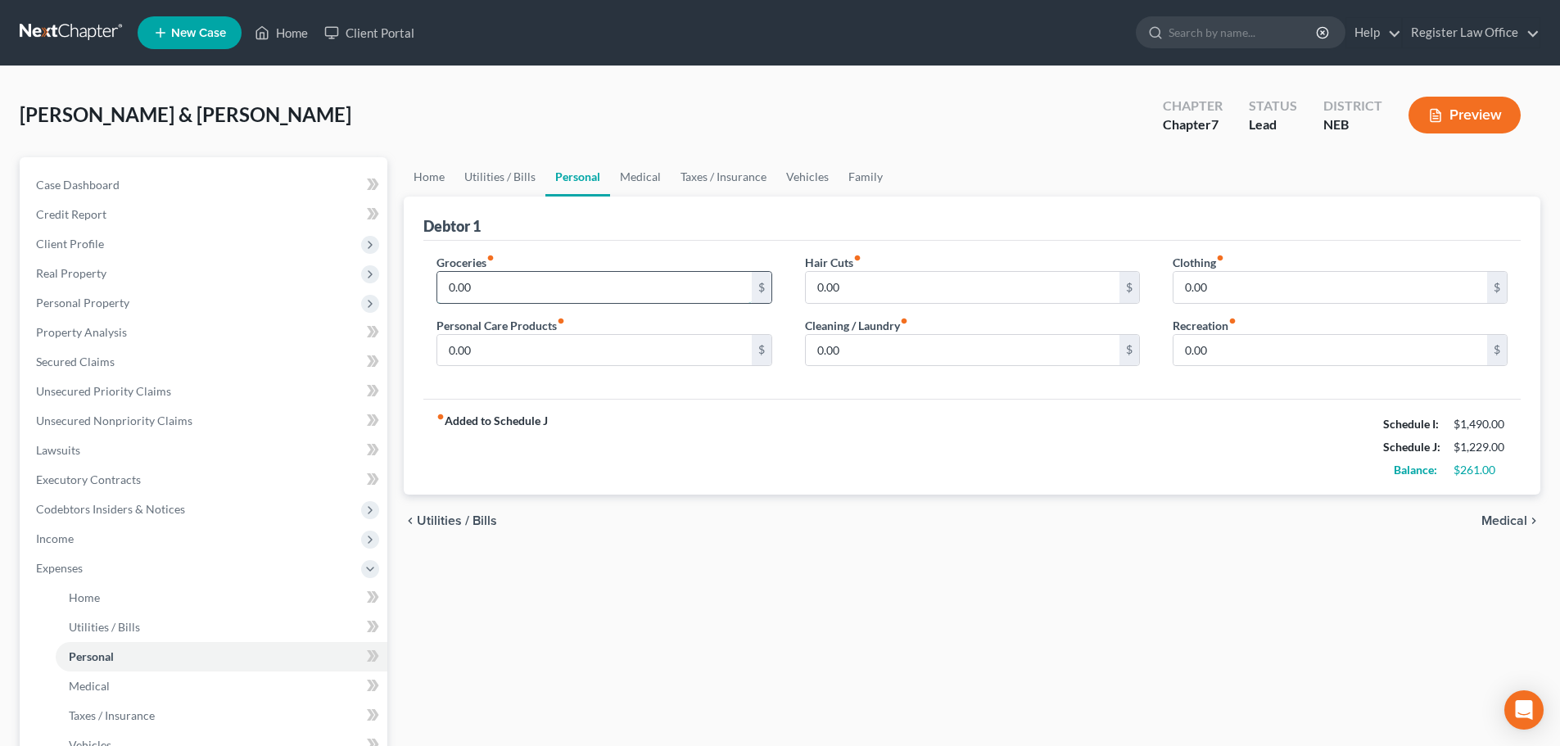
click at [551, 297] on input "0.00" at bounding box center [594, 287] width 314 height 31
type input "600"
click at [657, 385] on div "Groceries fiber_manual_record 600 $ Personal Care Products fiber_manual_record …" at bounding box center [971, 320] width 1097 height 159
type input "200"
click at [873, 355] on input "0.00" at bounding box center [963, 350] width 314 height 31
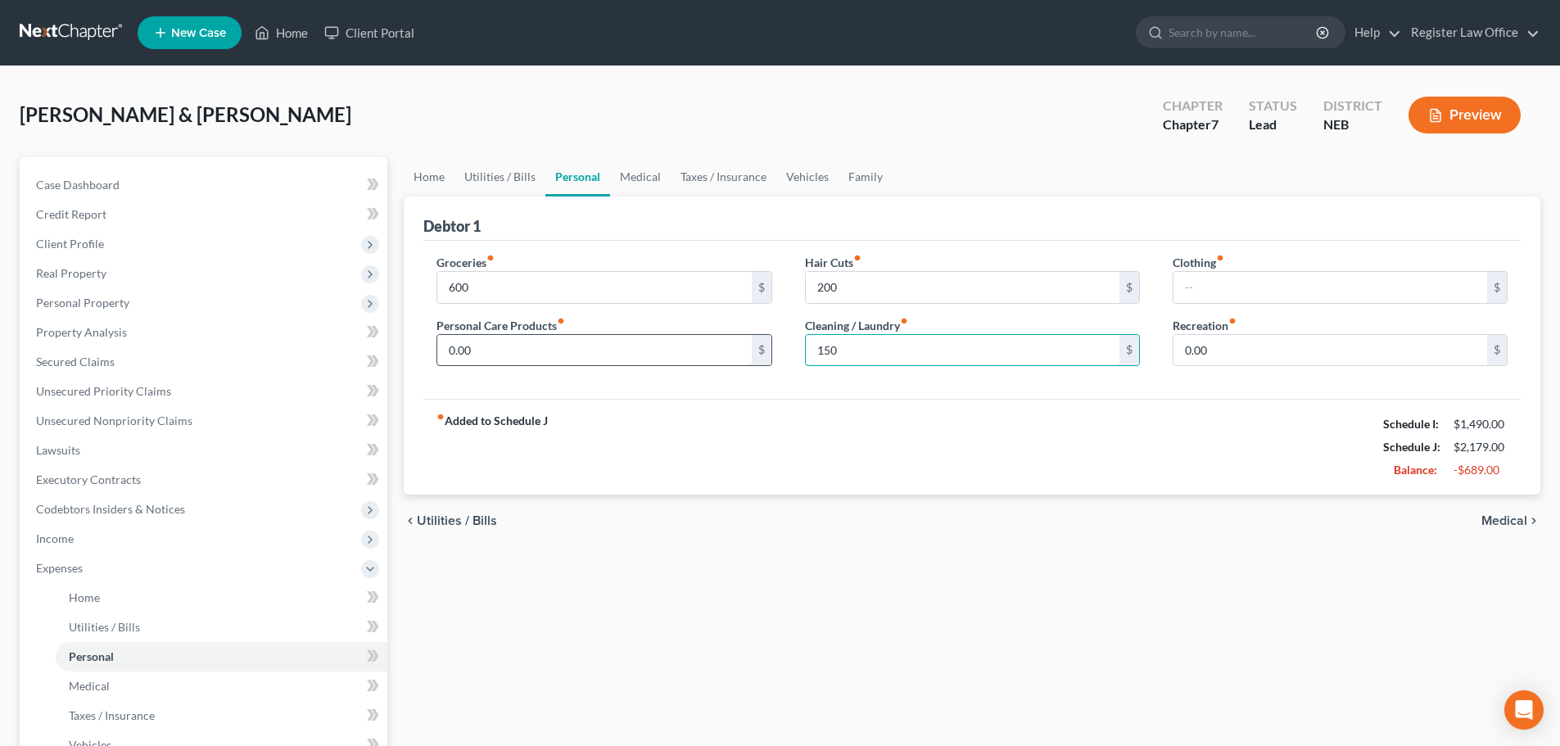
type input "150"
click at [481, 340] on input "0.00" at bounding box center [594, 350] width 314 height 31
type input "0"
type input "150"
click at [856, 413] on div "fiber_manual_record Added to Schedule J Schedule I: $1,490.00 Schedule J: $2,32…" at bounding box center [971, 447] width 1097 height 96
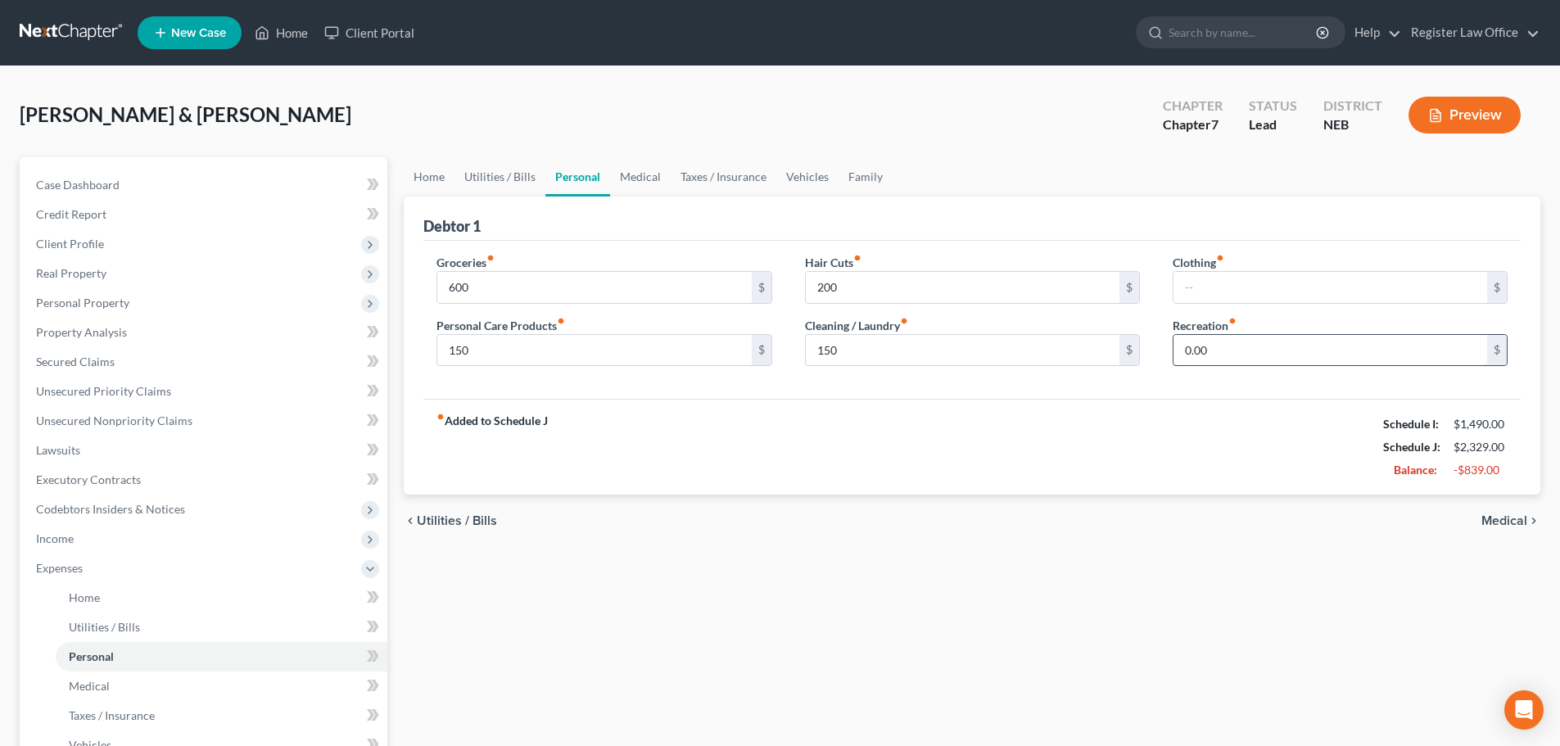
click at [1241, 353] on input "0.00" at bounding box center [1330, 350] width 314 height 31
type input "50"
click at [1233, 282] on input "text" at bounding box center [1330, 287] width 314 height 31
type input "200"
drag, startPoint x: 1055, startPoint y: 399, endPoint x: 997, endPoint y: 371, distance: 64.5
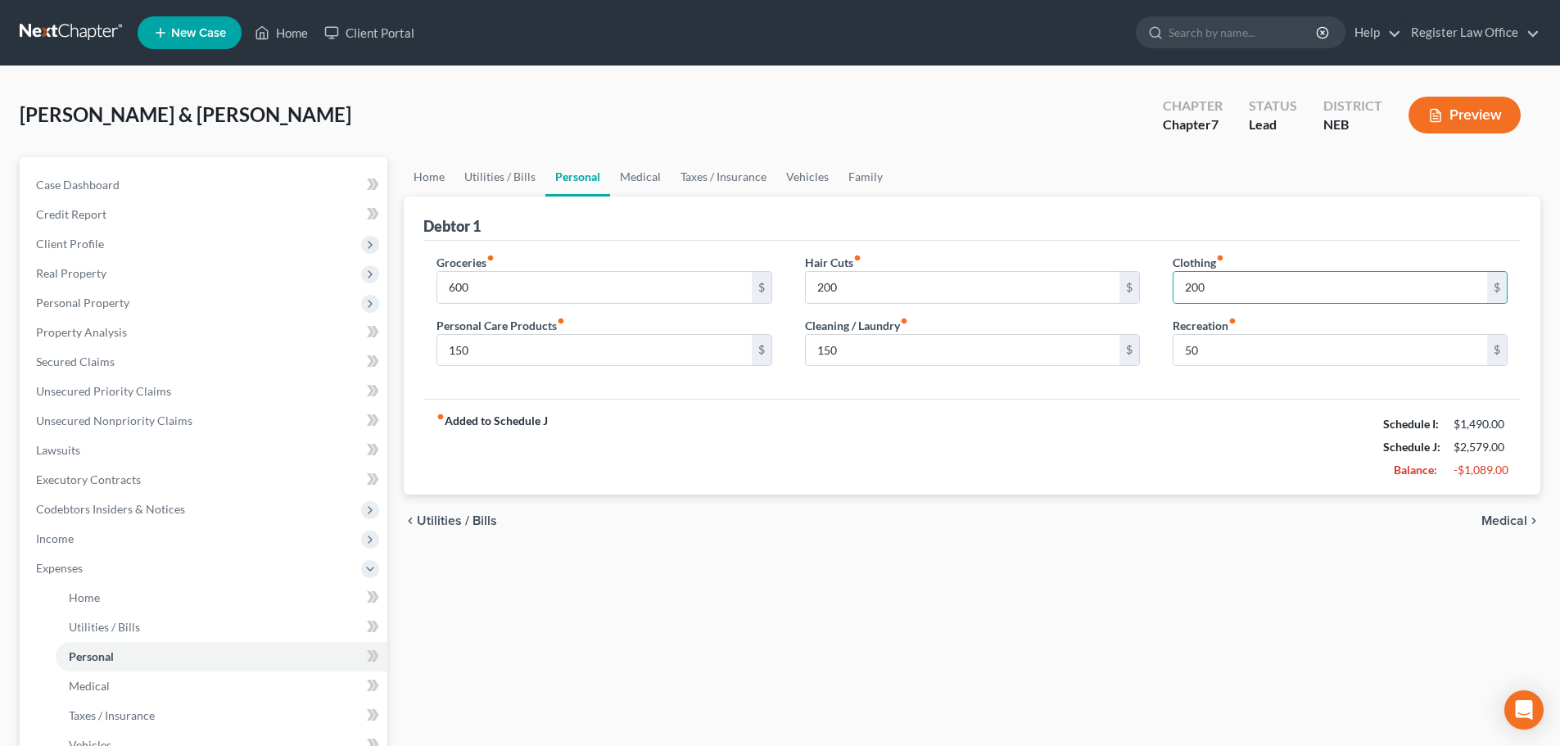
click at [1044, 396] on div "Debtor 1 Groceries fiber_manual_record 600 $ Personal Care Products fiber_manua…" at bounding box center [972, 346] width 1137 height 299
click at [862, 292] on input "200" at bounding box center [963, 287] width 314 height 31
type input "25"
click at [923, 423] on div "fiber_manual_record Added to Schedule J Schedule I: $1,490.00 Schedule J: $2,40…" at bounding box center [971, 447] width 1097 height 96
click at [629, 179] on link "Medical" at bounding box center [640, 176] width 61 height 39
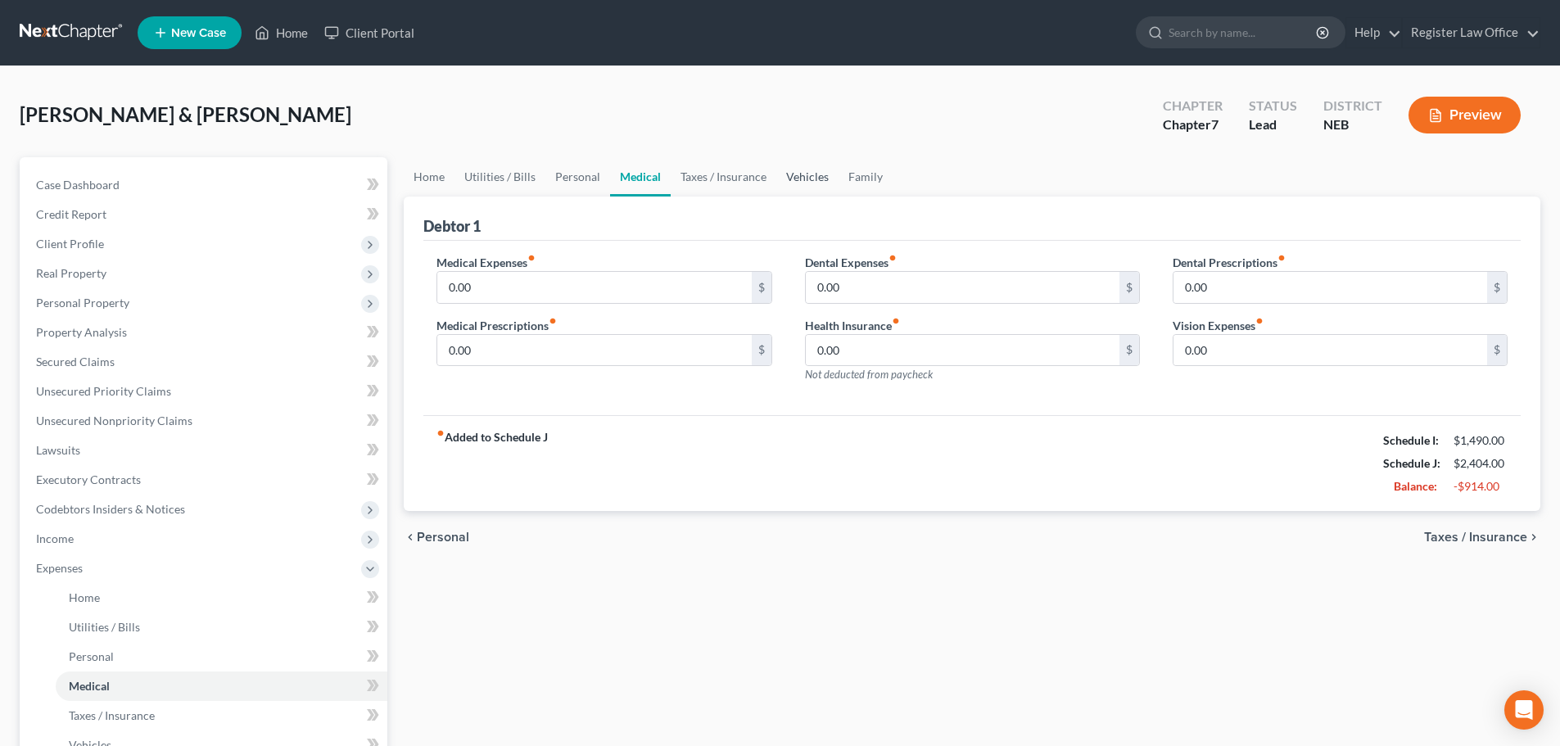
click at [787, 174] on link "Vehicles" at bounding box center [807, 176] width 62 height 39
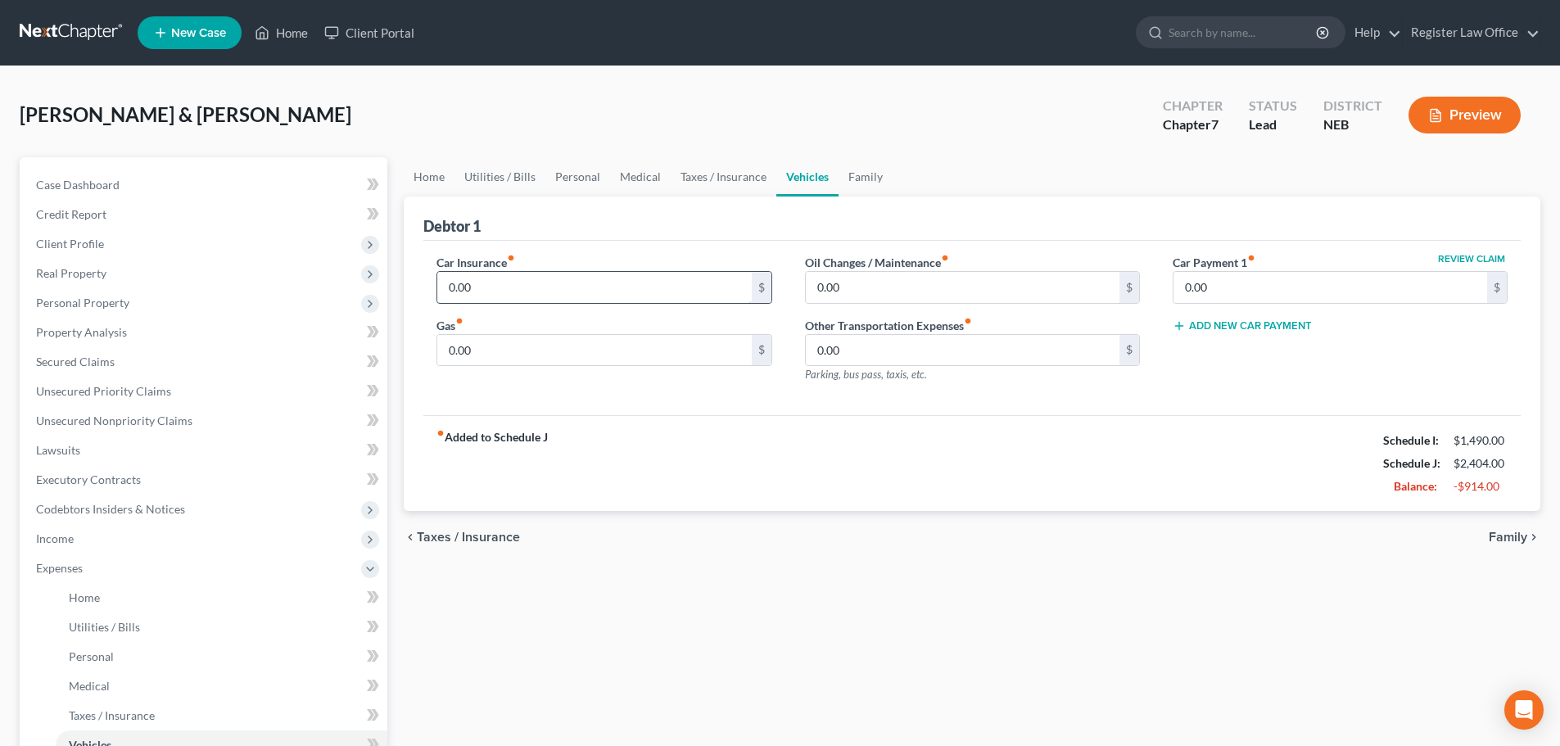
click at [554, 285] on input "0.00" at bounding box center [594, 287] width 314 height 31
type input "125"
click at [644, 398] on div "Car Insurance fiber_manual_record 125 $ Gas fiber_manual_record 0.00 $ Oil Chan…" at bounding box center [971, 328] width 1097 height 175
click at [558, 357] on input "0.00" at bounding box center [594, 350] width 314 height 31
type input "450"
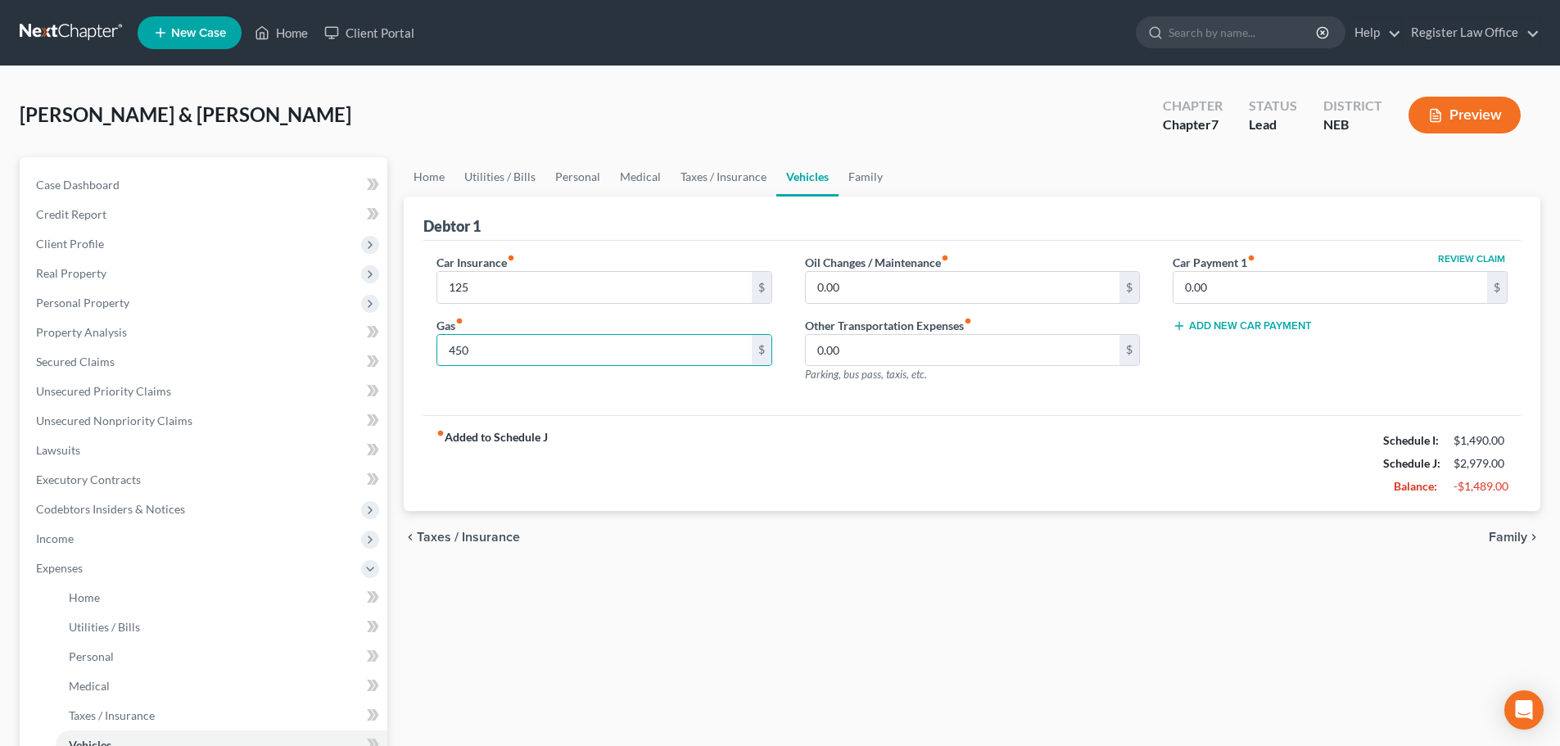
click at [769, 398] on div "Car Insurance fiber_manual_record 125 $ Gas fiber_manual_record 450 $ Oil Chang…" at bounding box center [971, 328] width 1097 height 175
click at [902, 291] on input "0.00" at bounding box center [963, 287] width 314 height 31
type input "200"
click at [875, 426] on div "fiber_manual_record Added to Schedule J Schedule I: $1,490.00 Schedule J: $3,17…" at bounding box center [971, 463] width 1097 height 96
click at [1218, 296] on input "0.00" at bounding box center [1330, 287] width 314 height 31
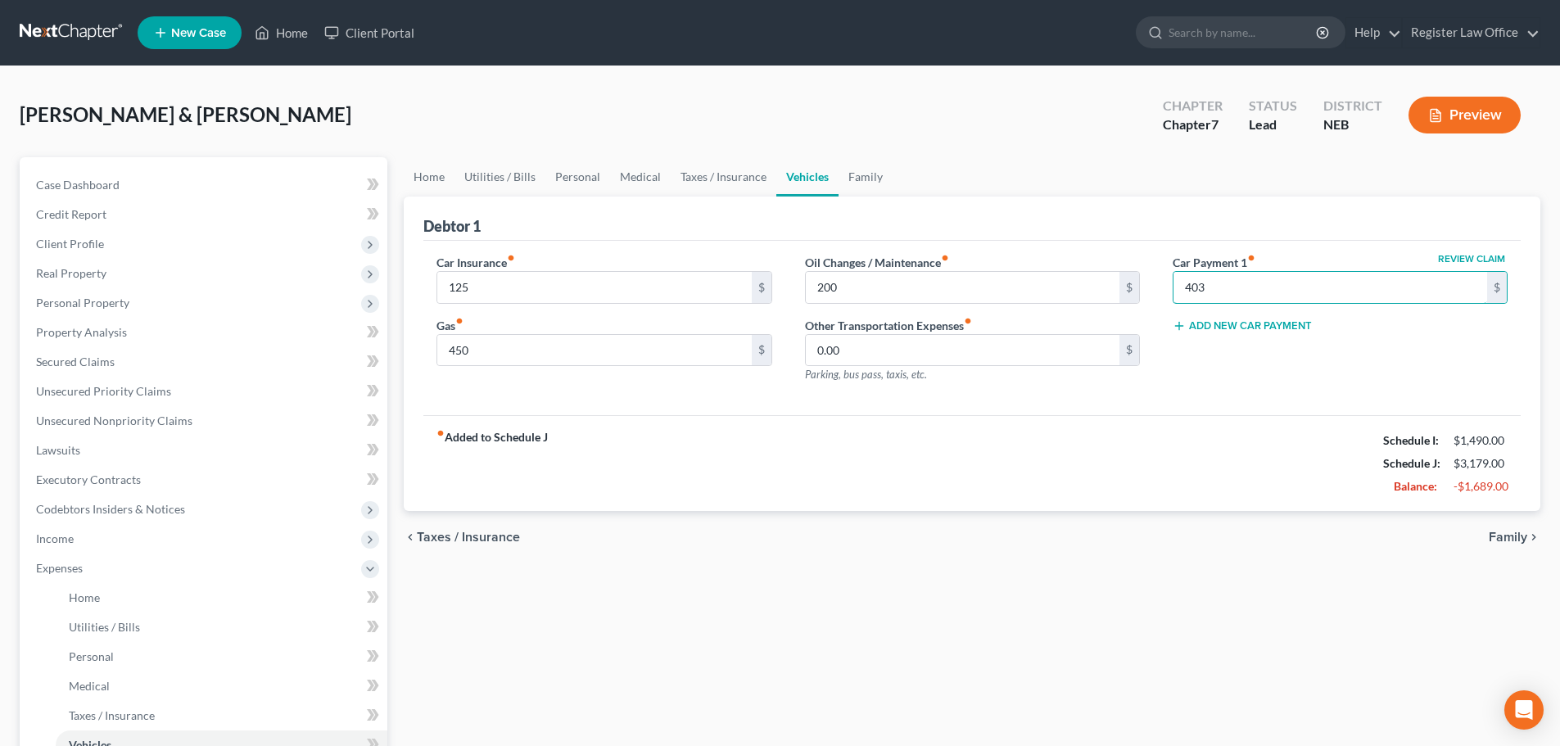
type input "403"
click at [1261, 373] on div "Review Claim Car Payment 1 fiber_manual_record 403 $ Add New Car Payment" at bounding box center [1340, 325] width 368 height 142
click at [1238, 326] on button "Add New Car Payment" at bounding box center [1242, 325] width 139 height 13
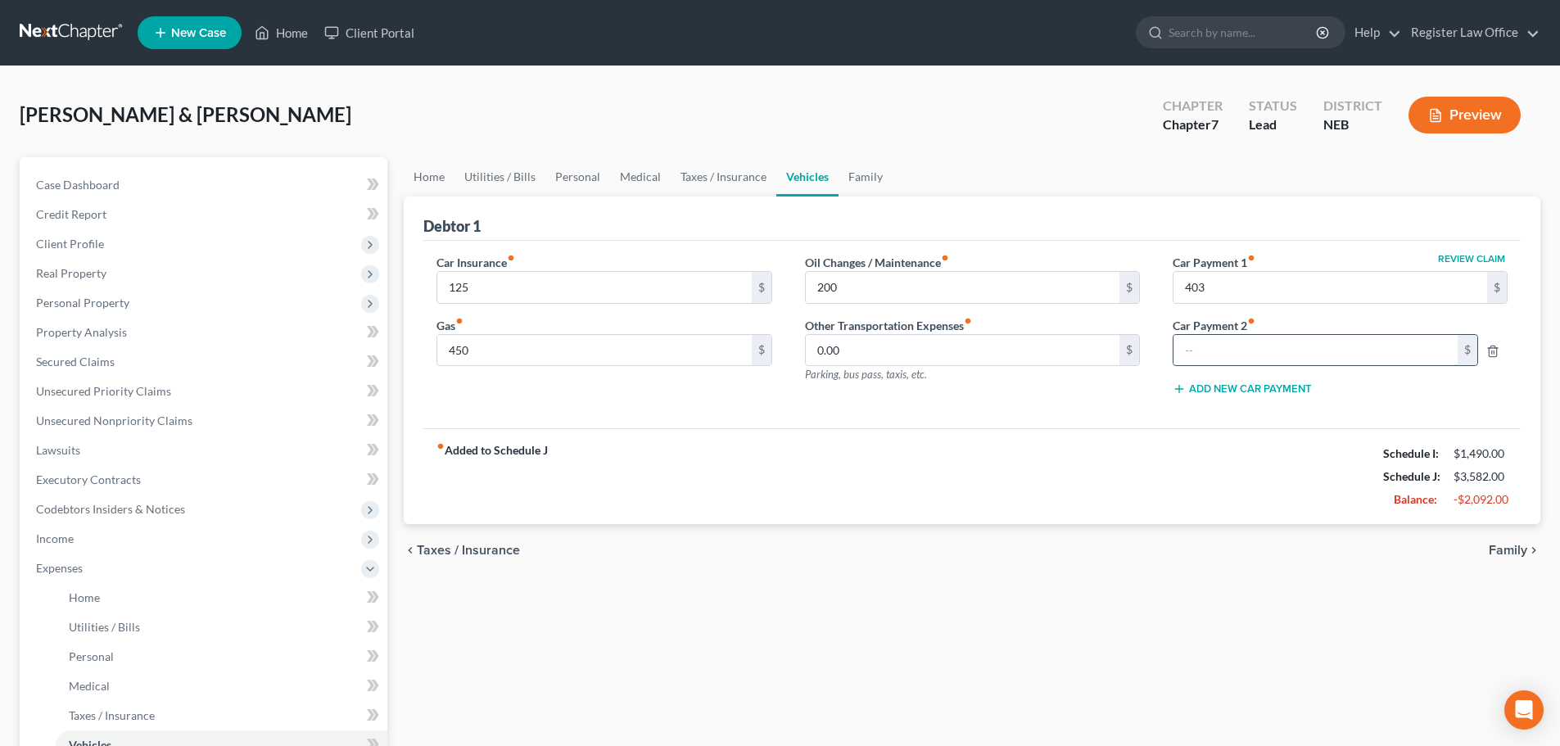
click at [1219, 343] on input "text" at bounding box center [1315, 350] width 284 height 31
type input "62.00"
click at [1192, 427] on div "Car Insurance fiber_manual_record 125 $ Gas fiber_manual_record 450 $ Oil Chang…" at bounding box center [971, 335] width 1097 height 188
click at [1211, 286] on input "403" at bounding box center [1330, 287] width 314 height 31
type input "403.00"
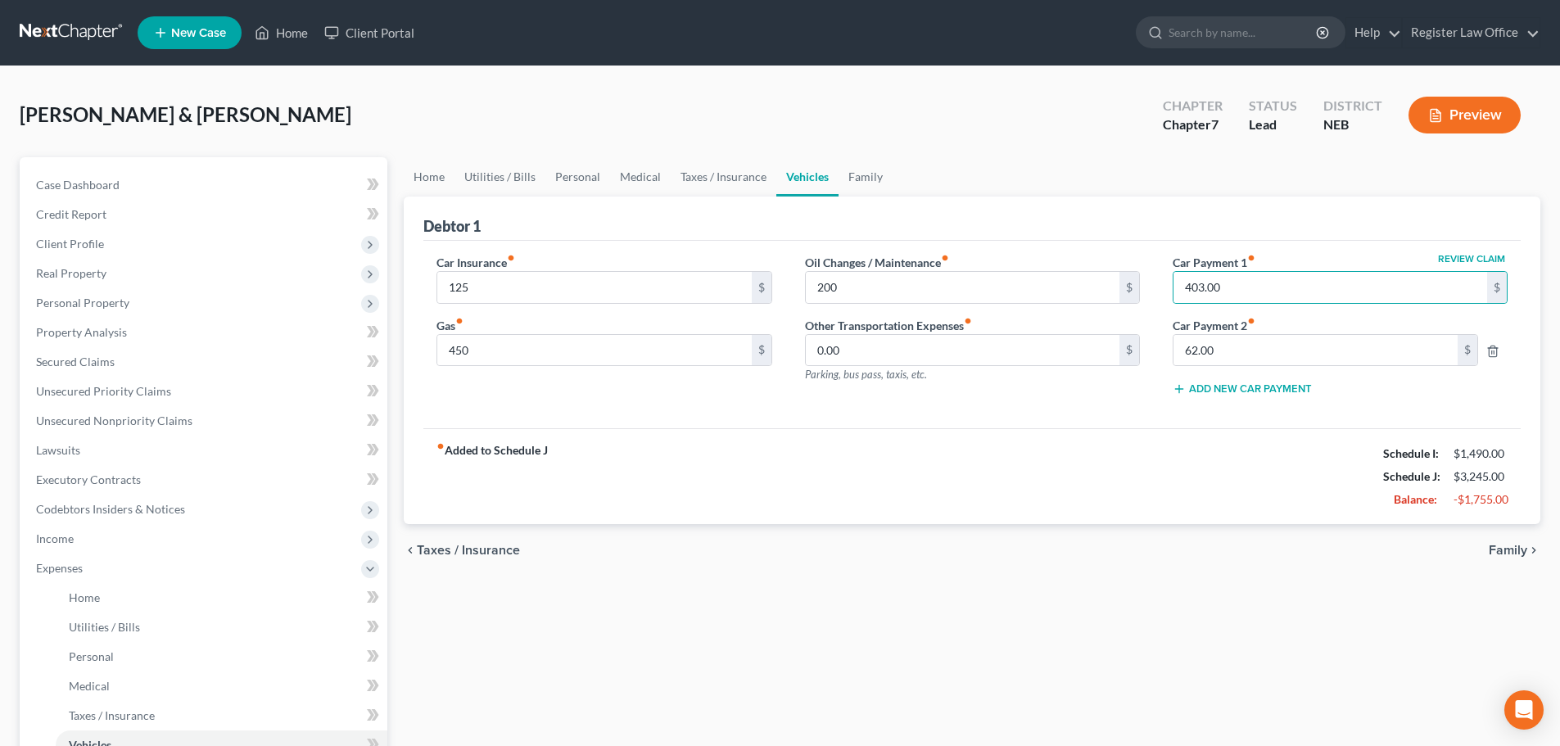
click at [1124, 397] on div "Oil Changes / Maintenance fiber_manual_record 200 $ Other Transportation Expens…" at bounding box center [973, 332] width 368 height 156
click at [866, 175] on link "Family" at bounding box center [866, 176] width 54 height 39
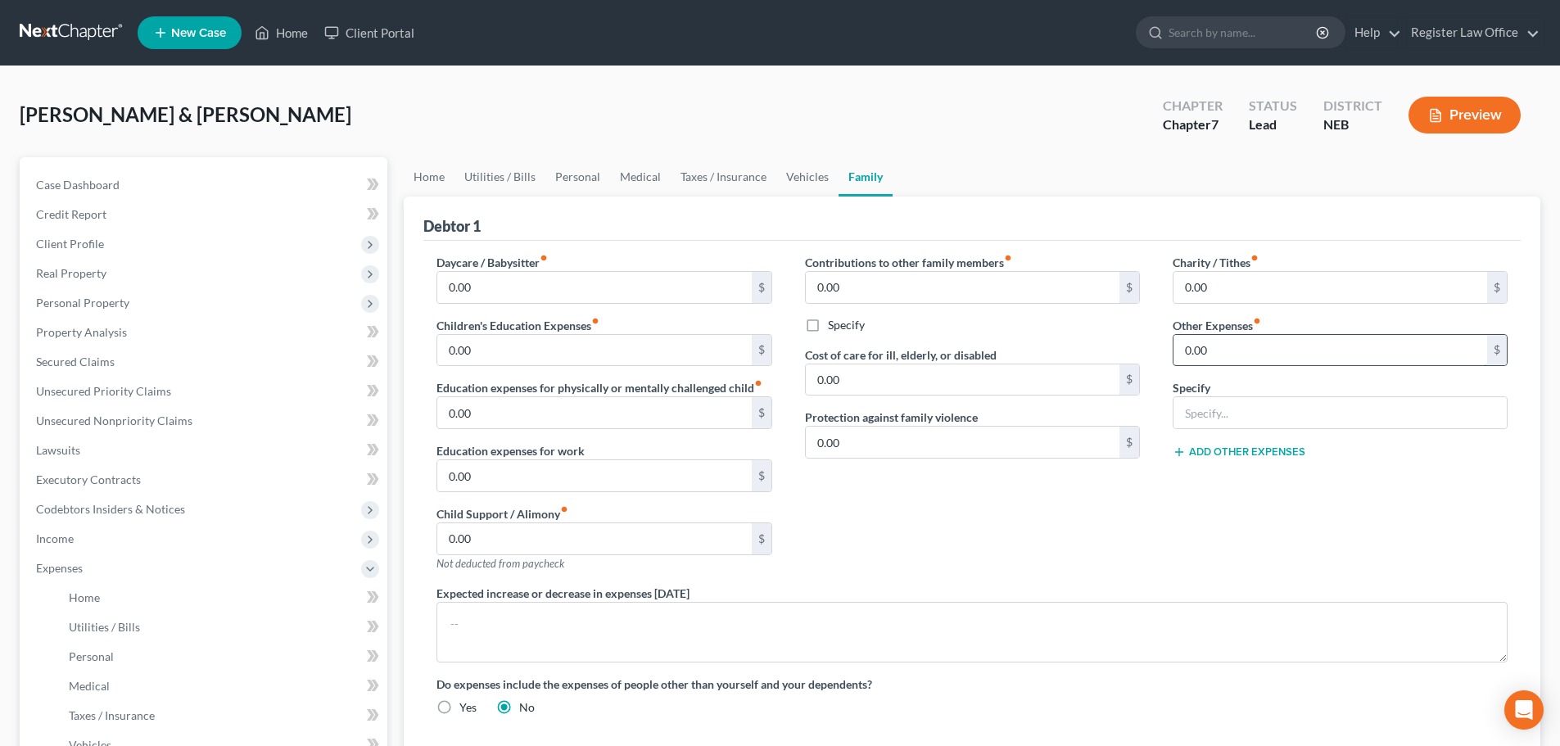
click at [1245, 353] on input "0.00" at bounding box center [1330, 350] width 314 height 31
type input "100"
click at [1226, 410] on input "text" at bounding box center [1339, 412] width 333 height 31
type input "cigarettes"
click at [1114, 513] on div "Contributions to other family members fiber_manual_record 0.00 $ Specify Cost o…" at bounding box center [973, 419] width 368 height 331
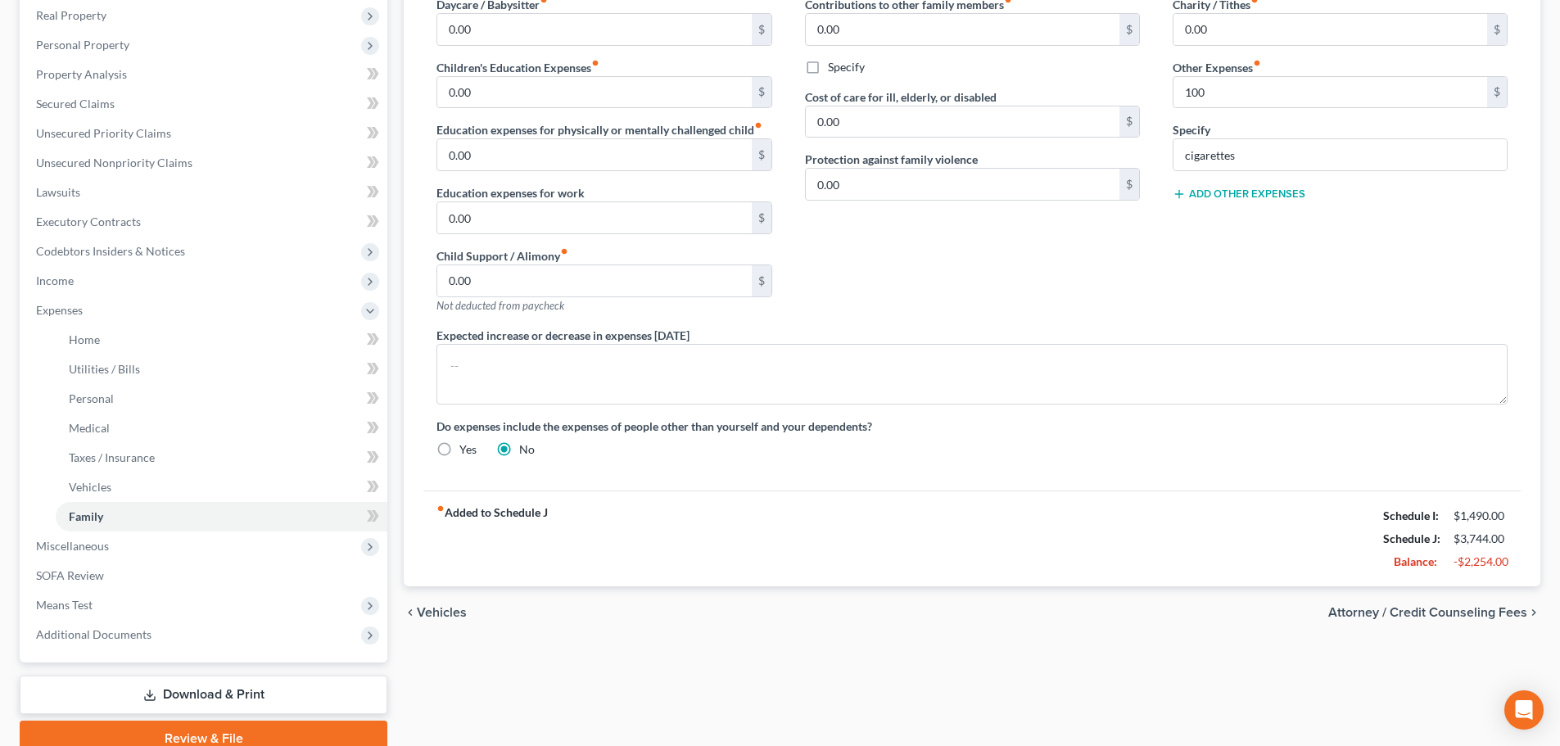
scroll to position [328, 0]
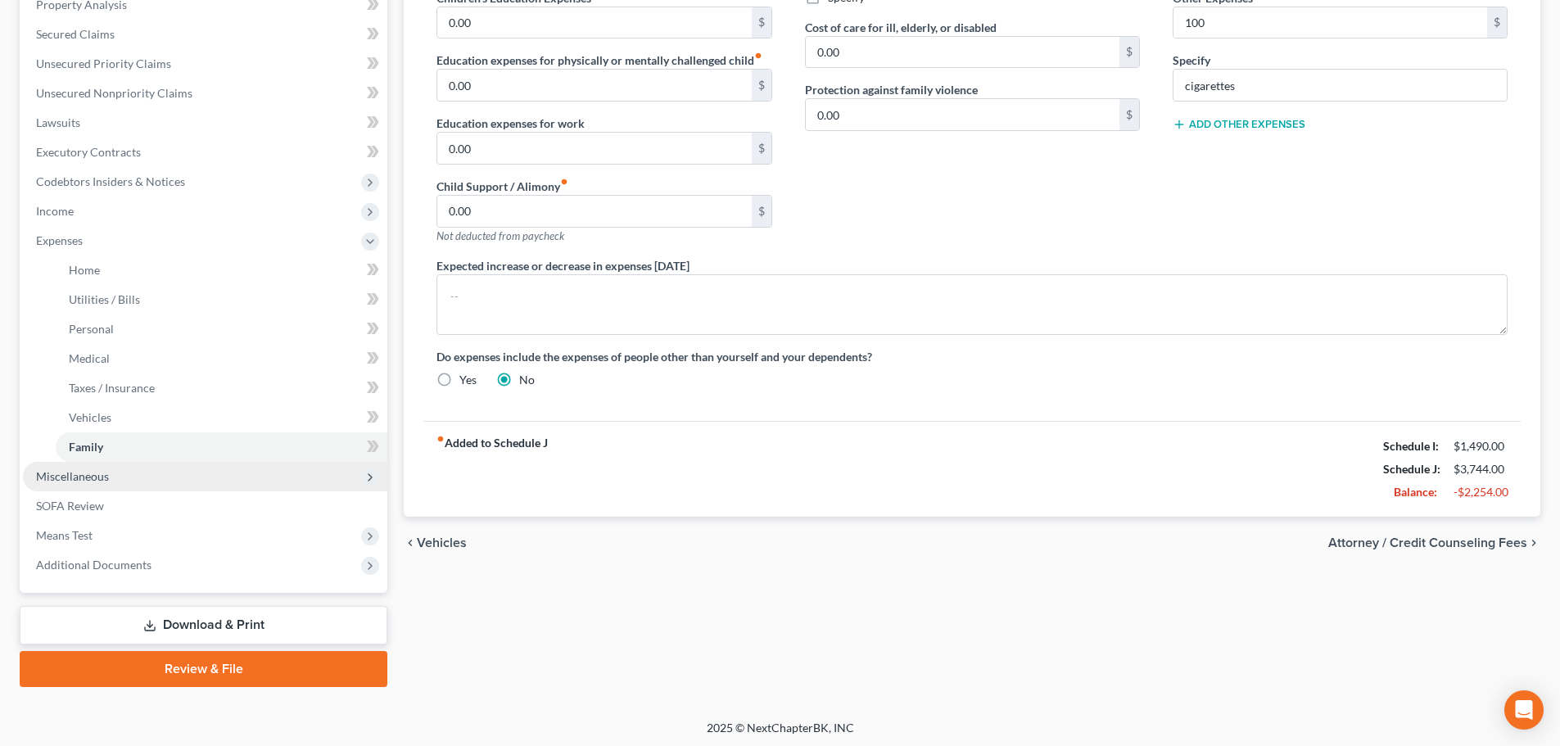
click at [126, 473] on span "Miscellaneous" at bounding box center [205, 476] width 364 height 29
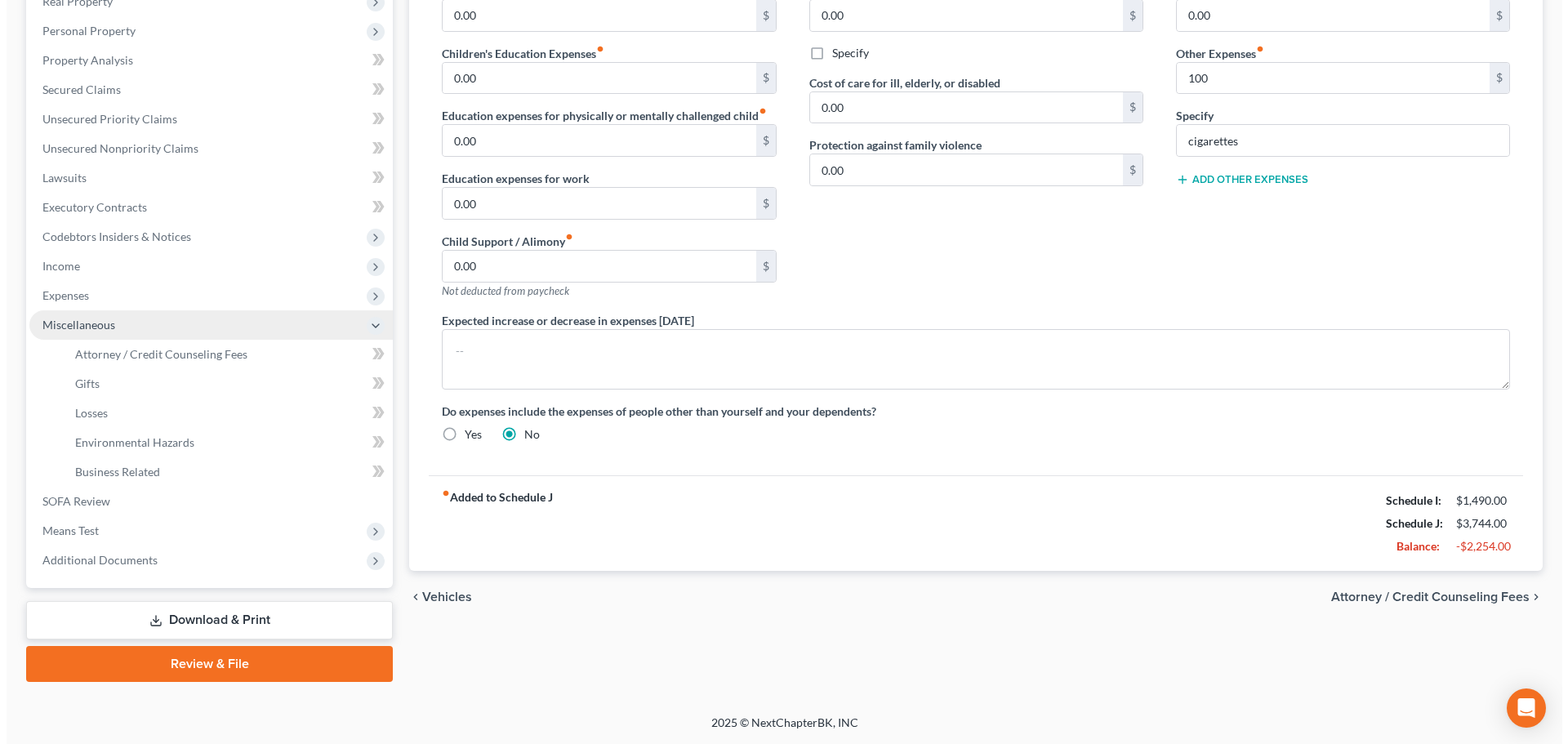
scroll to position [271, 0]
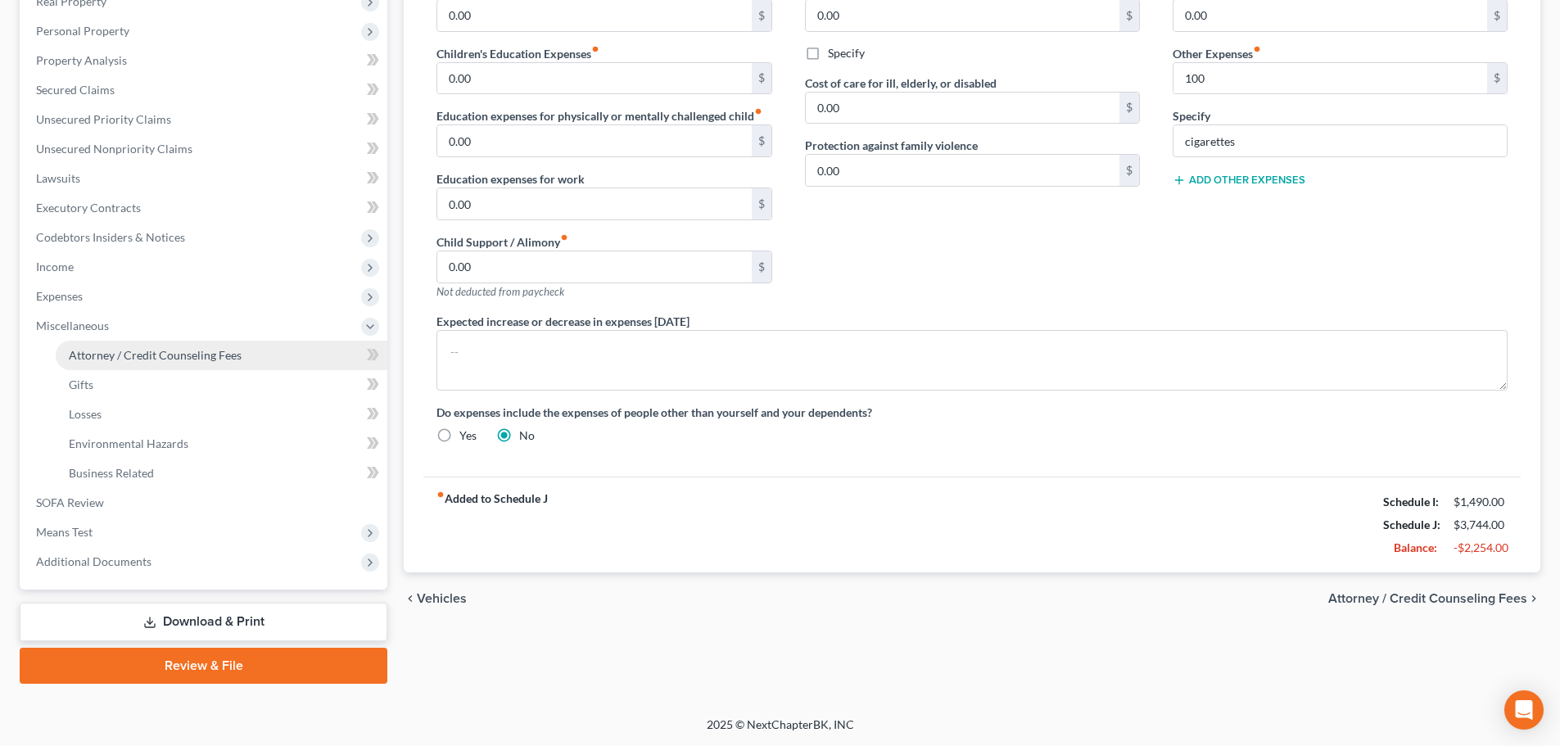
click at [165, 362] on link "Attorney / Credit Counseling Fees" at bounding box center [222, 355] width 332 height 29
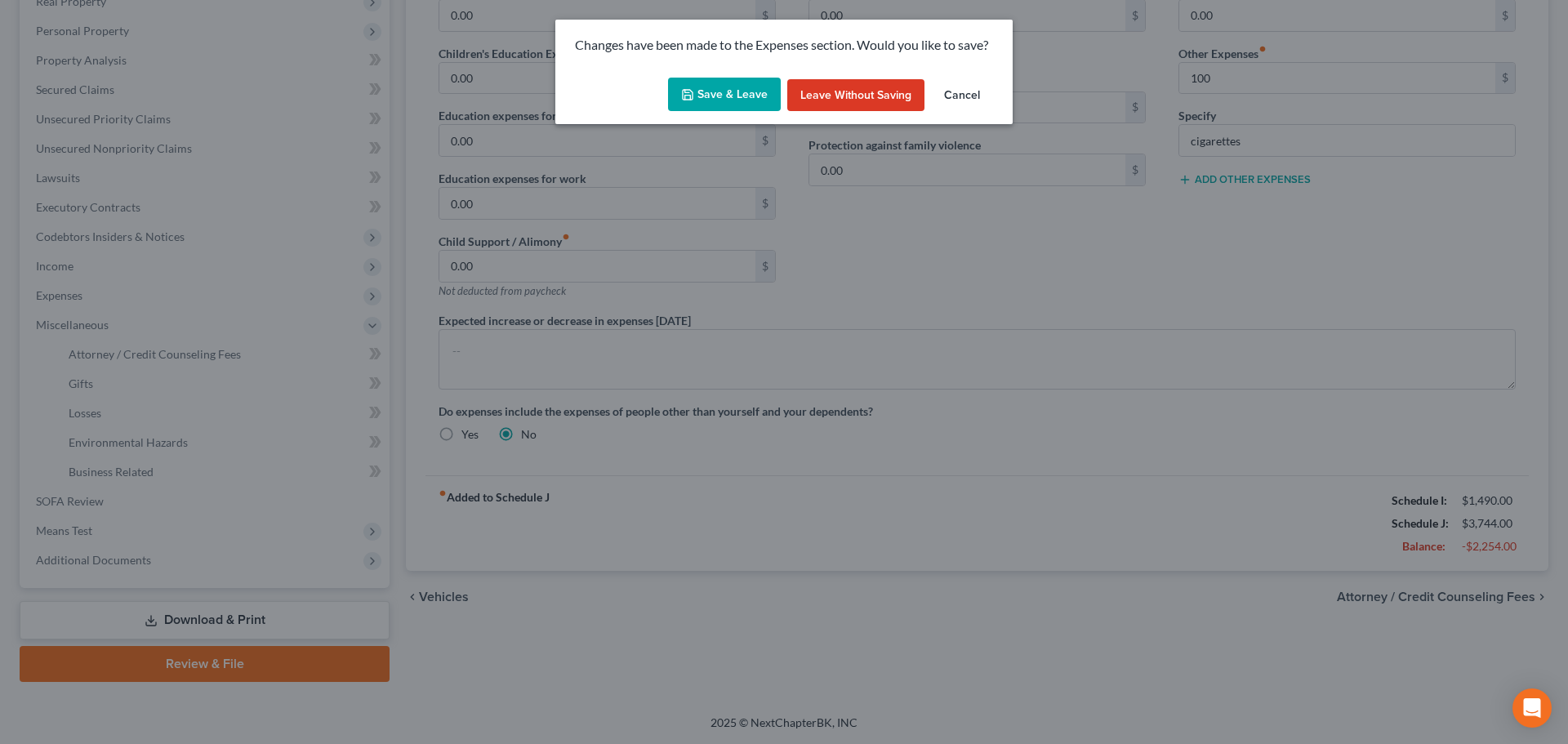
drag, startPoint x: 728, startPoint y: 89, endPoint x: 709, endPoint y: 93, distance: 19.4
click at [724, 89] on button "Save & Leave" at bounding box center [724, 95] width 113 height 34
type input "100.00"
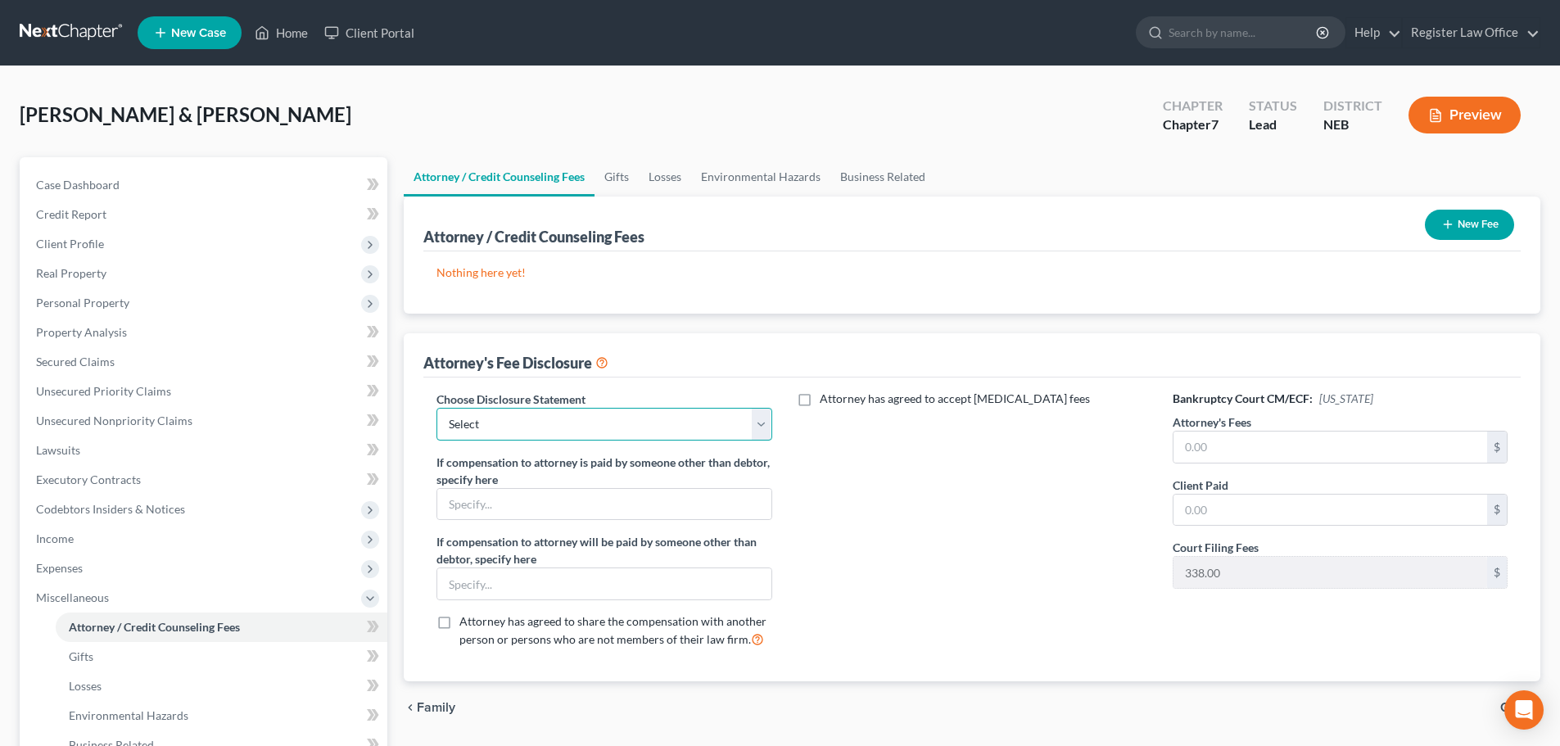
click at [508, 419] on select "Select Register Law Office" at bounding box center [603, 424] width 335 height 33
select select "0"
click at [436, 408] on select "Select Register Law Office" at bounding box center [603, 424] width 335 height 33
click at [1227, 453] on input "text" at bounding box center [1330, 447] width 314 height 31
type input "1,000.00"
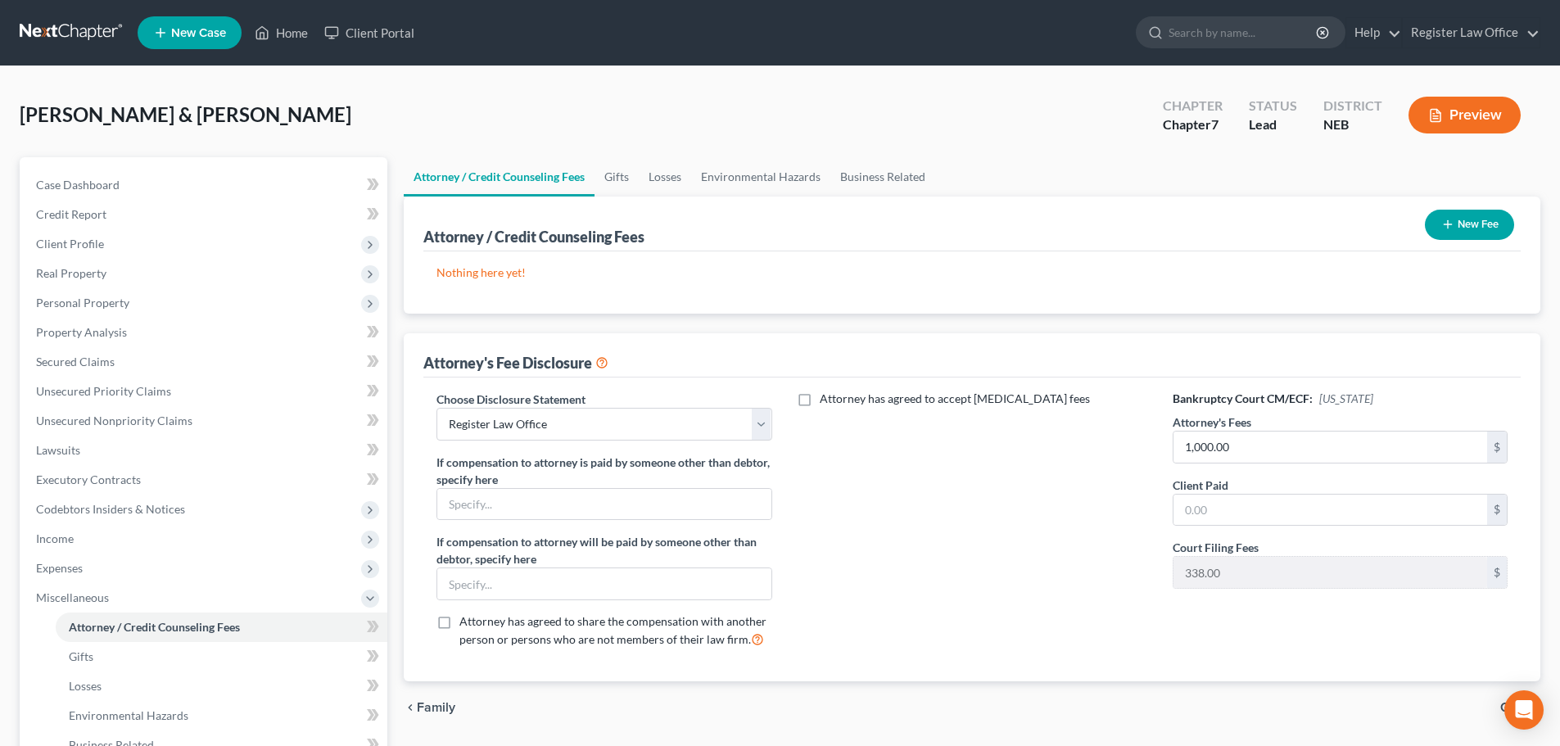
click at [1142, 514] on div "Attorney has agreed to accept retainer fees" at bounding box center [973, 526] width 368 height 271
click at [1238, 517] on input "text" at bounding box center [1330, 510] width 314 height 31
type input "1,000.00"
click at [948, 554] on div "Attorney has agreed to accept retainer fees" at bounding box center [973, 526] width 368 height 271
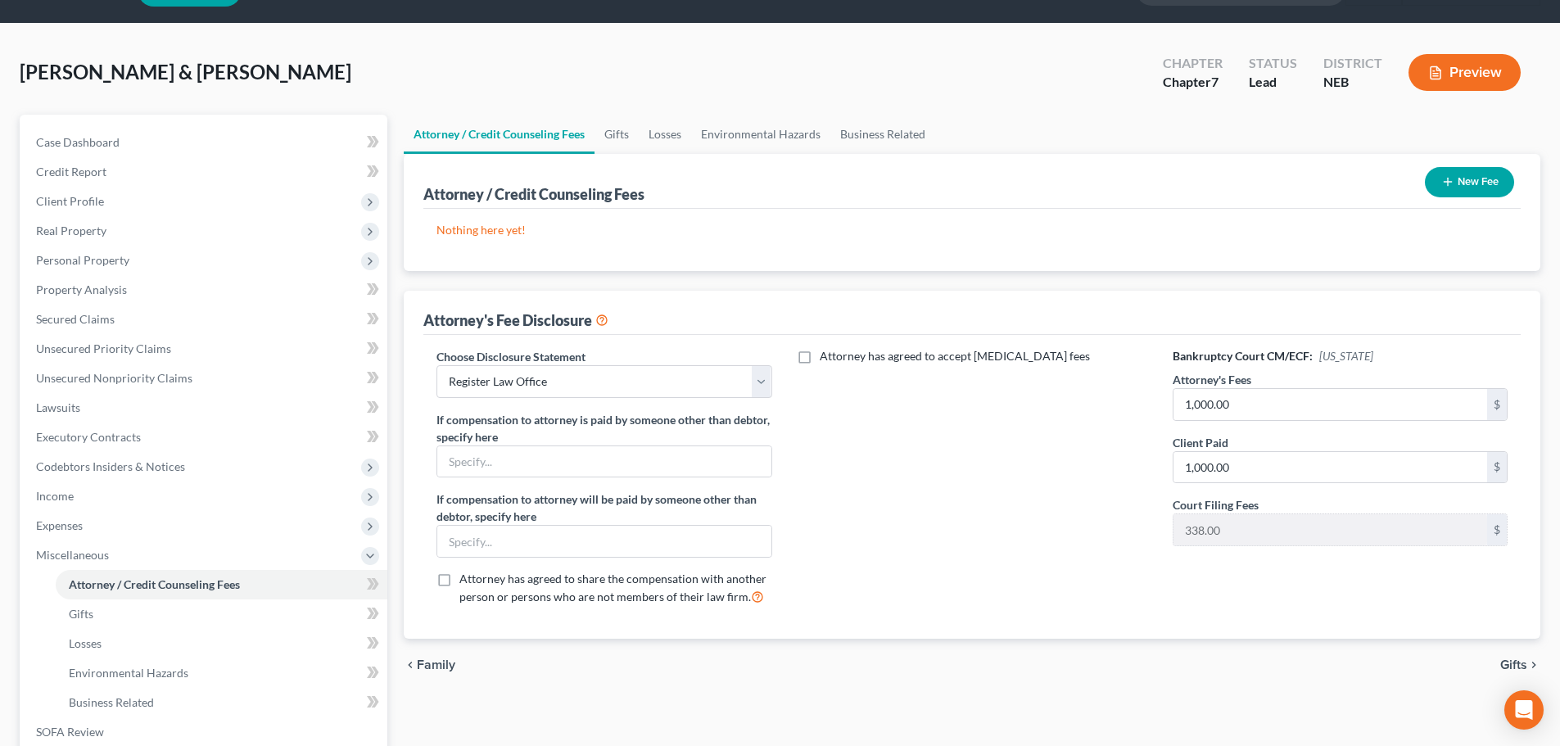
scroll to position [82, 0]
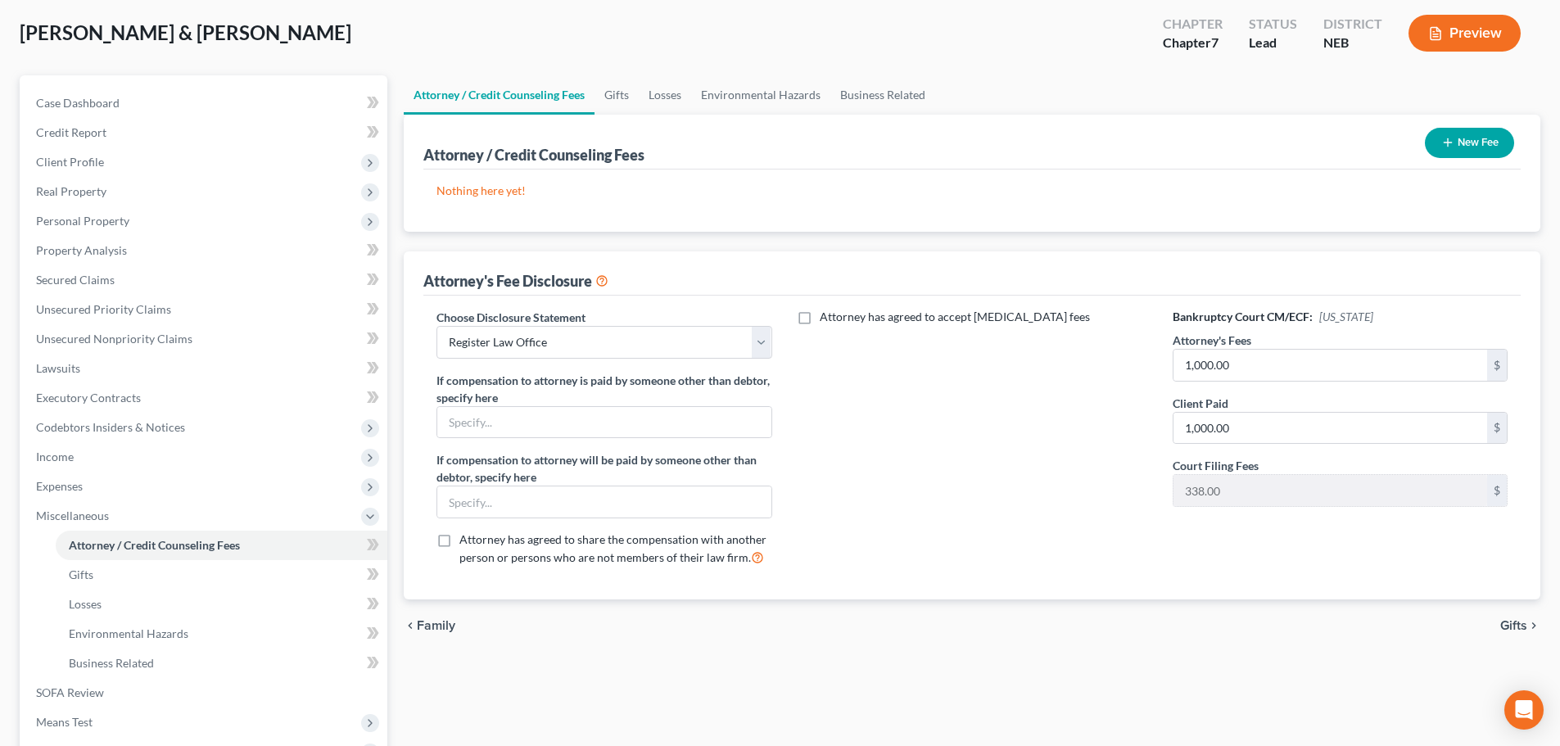
click at [1455, 145] on button "New Fee" at bounding box center [1469, 143] width 89 height 30
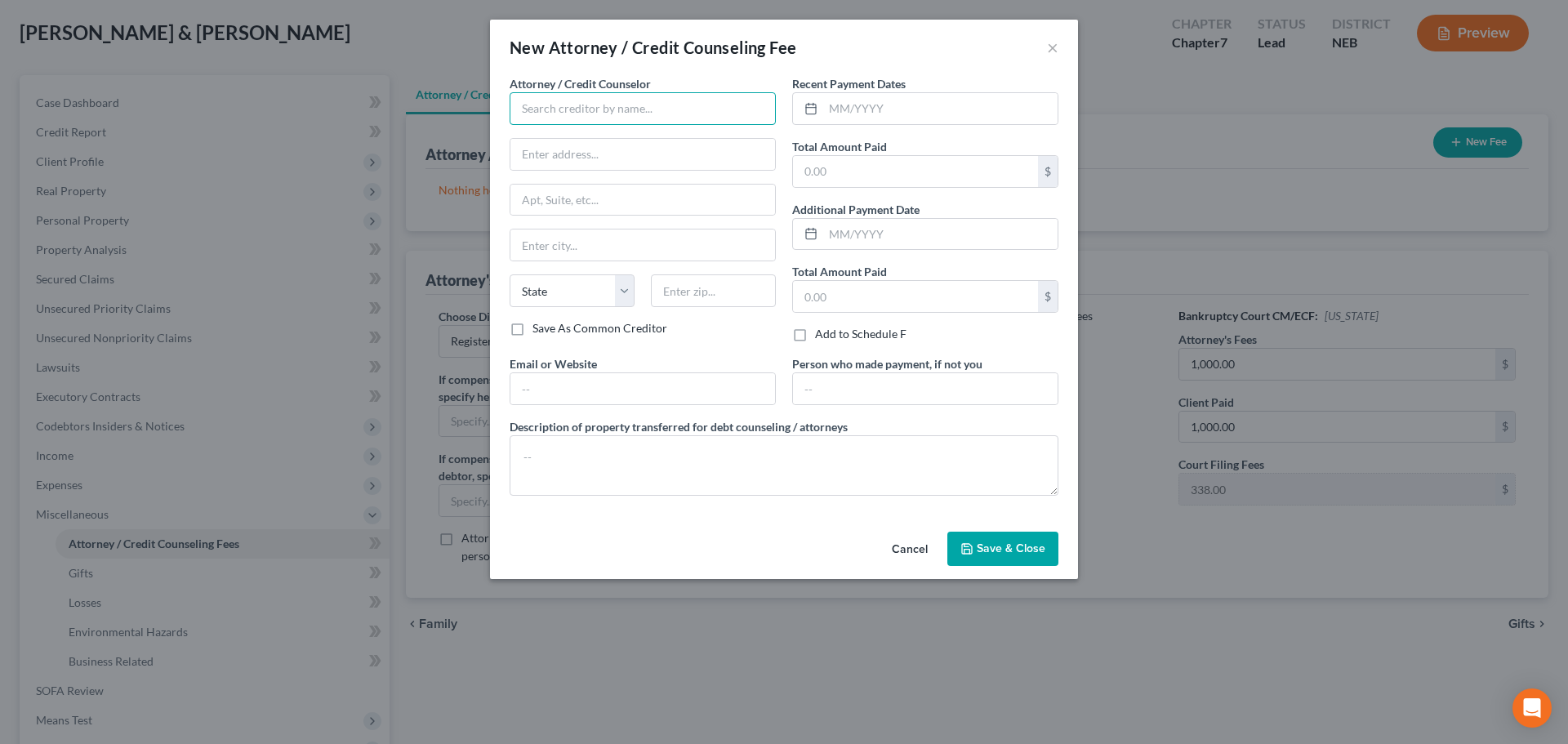
click at [589, 117] on input "text" at bounding box center [642, 109] width 266 height 33
type input "Register Law"
click at [859, 118] on input "text" at bounding box center [940, 108] width 234 height 31
type input "10/2025"
click at [895, 177] on input "text" at bounding box center [916, 171] width 245 height 31
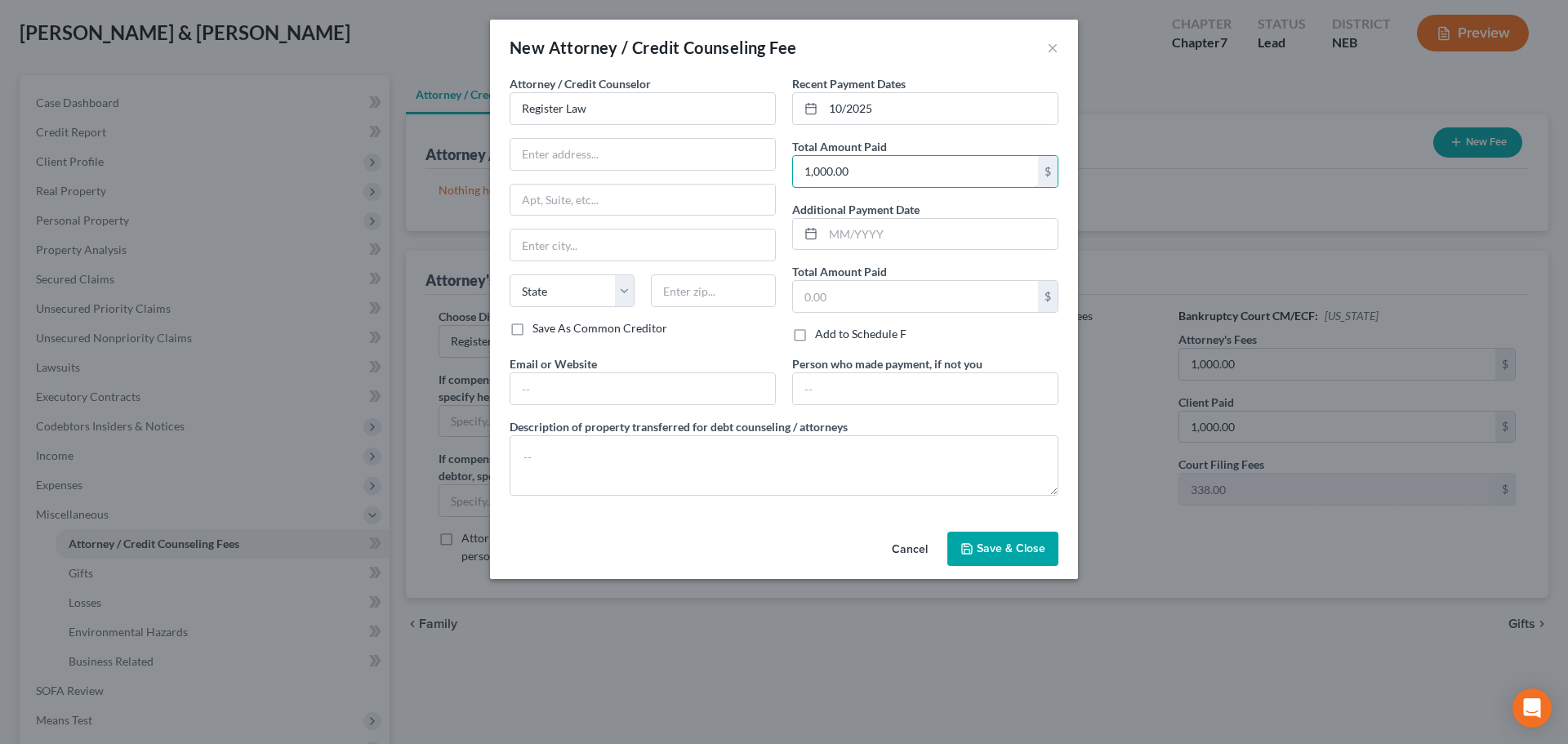
type input "1,000.00"
click at [787, 234] on div "Recent Payment Dates 10/2025 Total Amount Paid 1,000.00 $ Additional Payment Da…" at bounding box center [925, 214] width 282 height 280
click at [980, 551] on span "Save & Close" at bounding box center [1010, 549] width 69 height 14
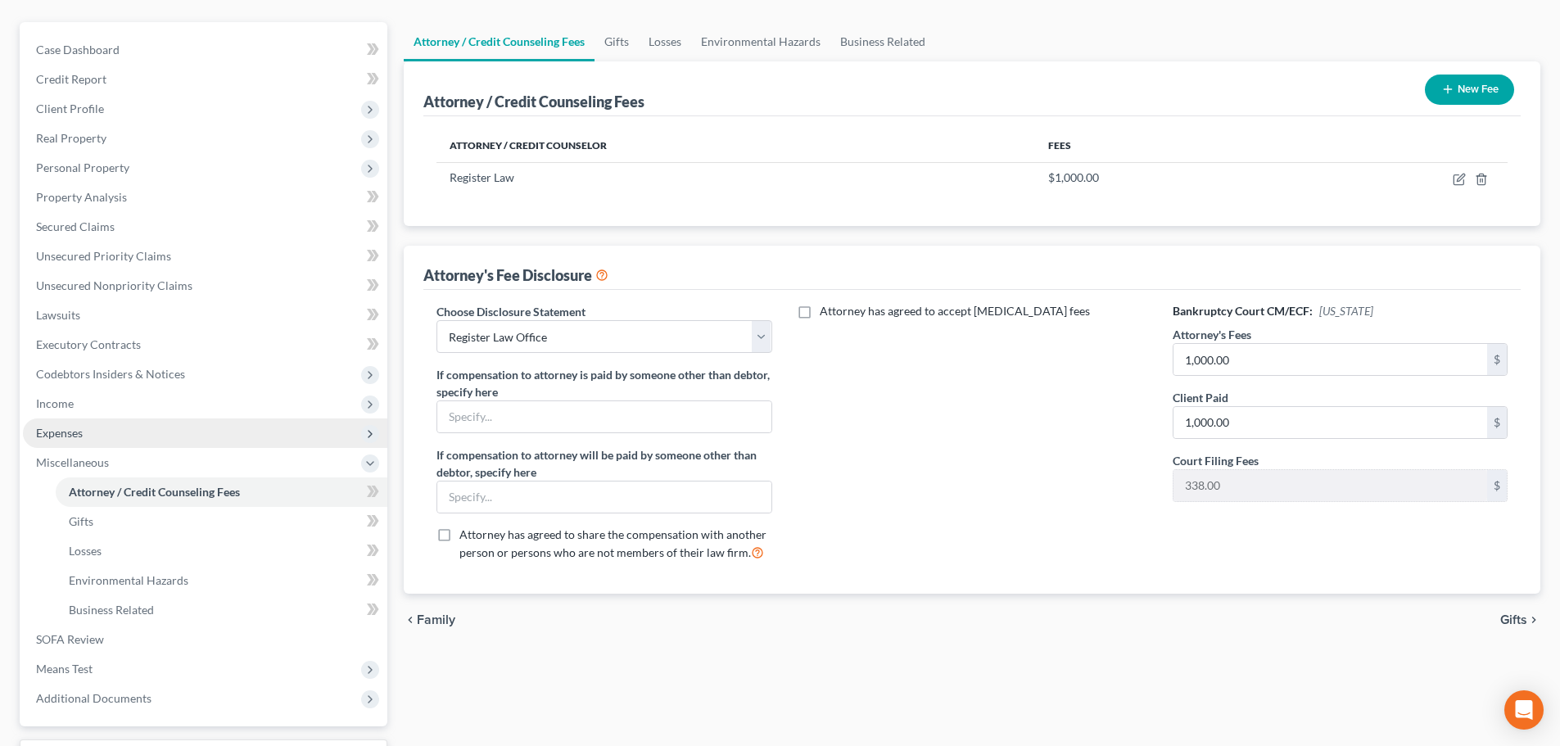
scroll to position [0, 0]
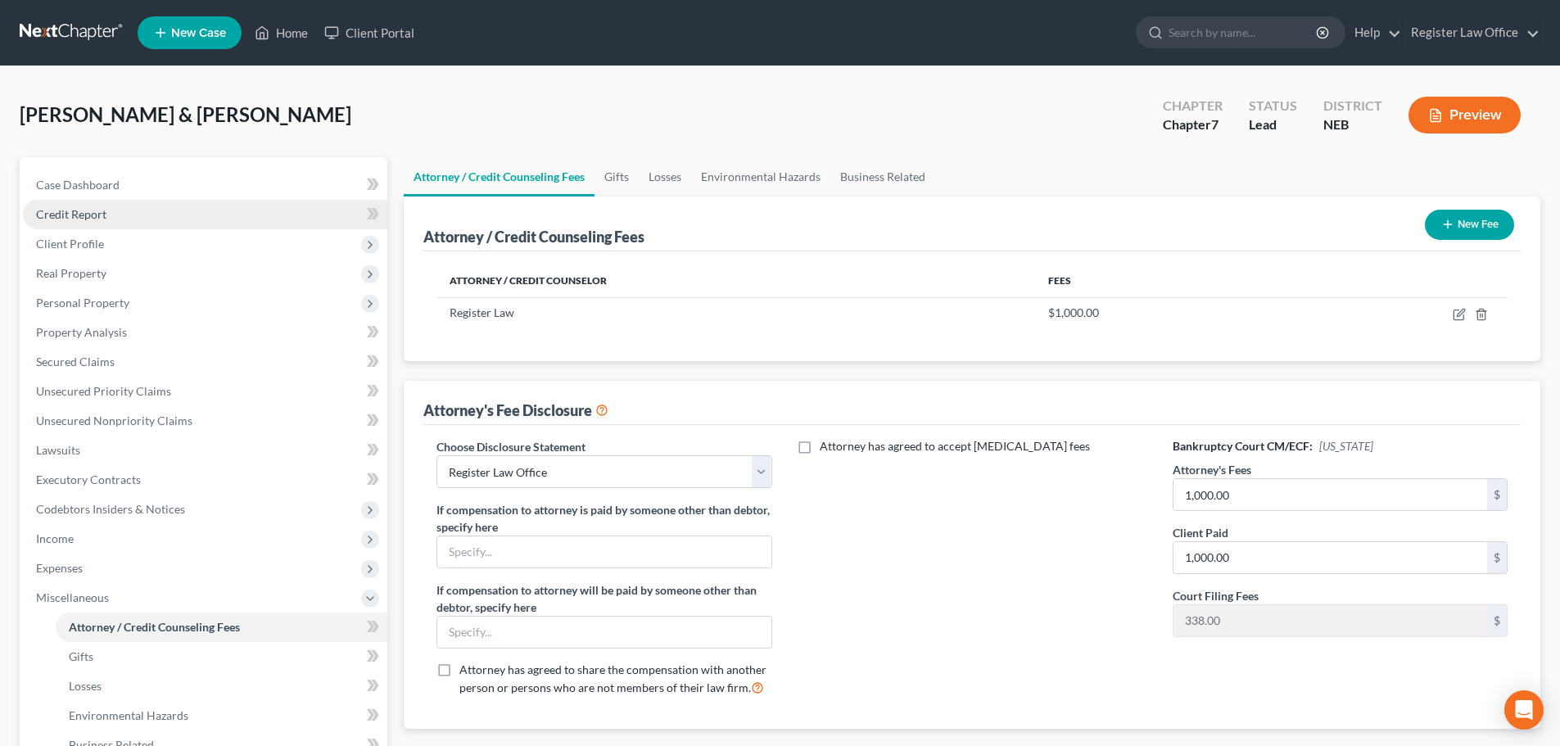
click at [111, 211] on link "Credit Report" at bounding box center [205, 214] width 364 height 29
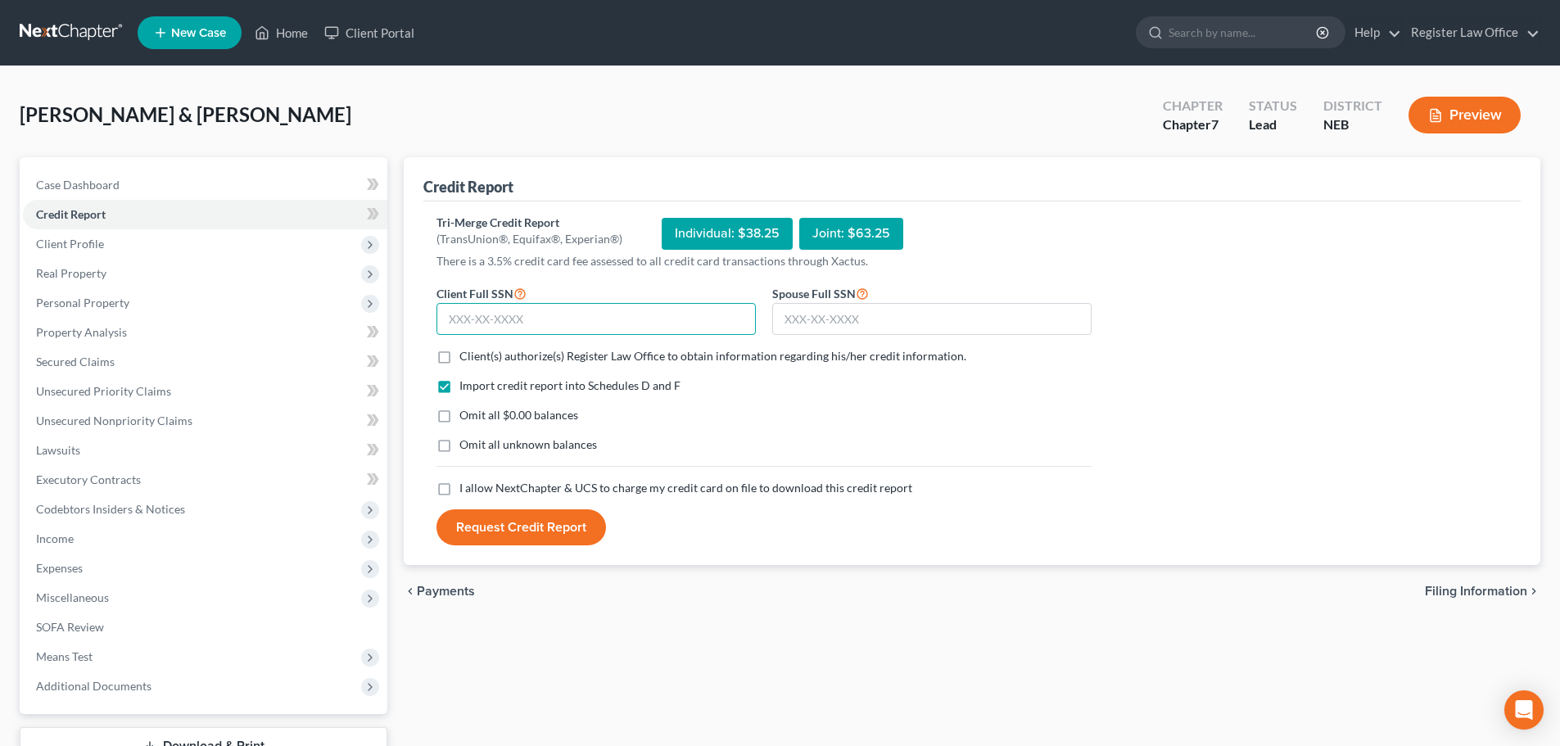
click at [445, 316] on input "text" at bounding box center [595, 319] width 319 height 33
type input "508-86-8606"
click at [868, 322] on input "text" at bounding box center [931, 319] width 319 height 33
type input "505-92-7895"
click at [823, 411] on div "Omit all $0.00 balances" at bounding box center [763, 415] width 655 height 16
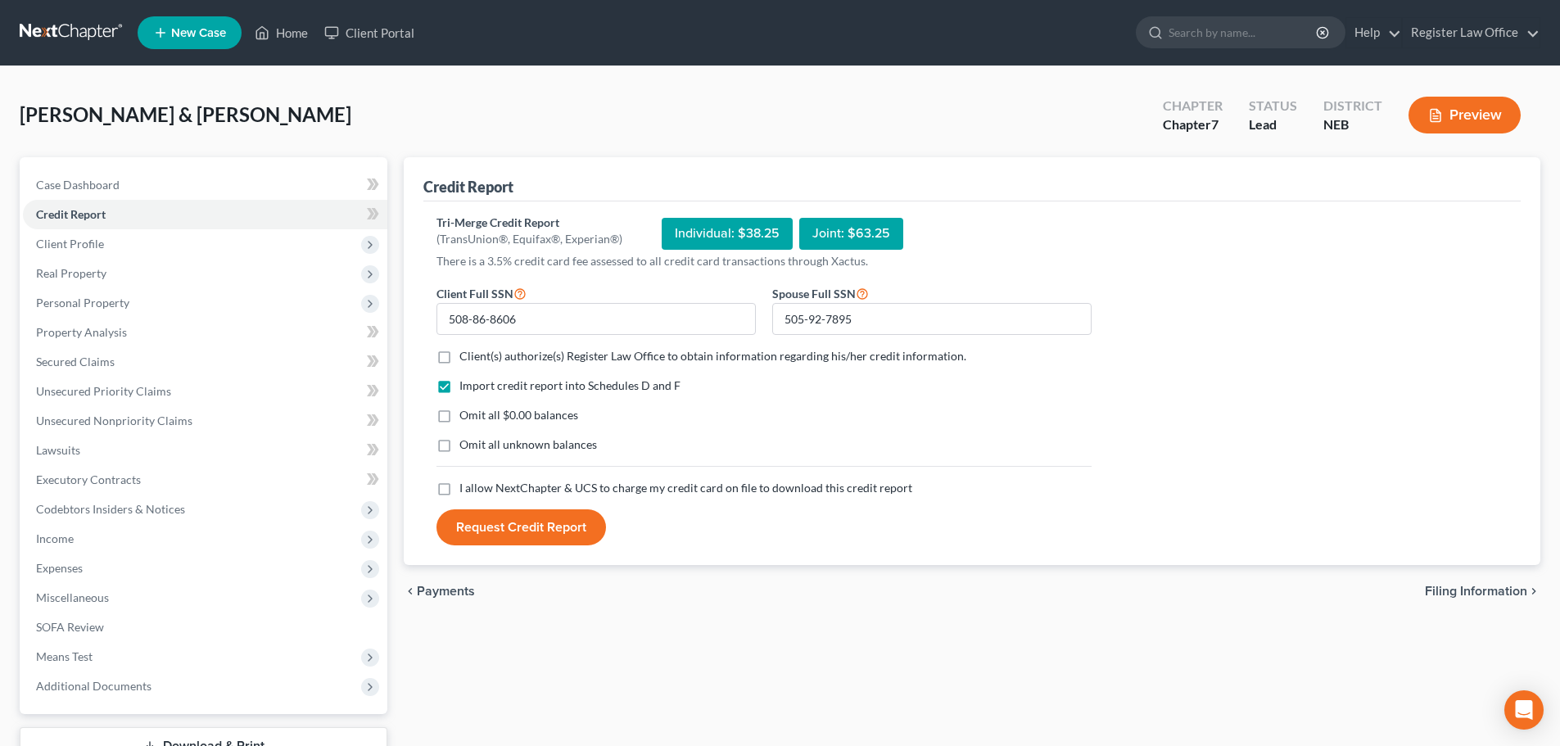
click at [459, 359] on label "Client(s) authorize(s) Register Law Office to obtain information regarding his/…" at bounding box center [712, 356] width 507 height 16
click at [466, 359] on input "Client(s) authorize(s) Register Law Office to obtain information regarding his/…" at bounding box center [471, 353] width 11 height 11
checkbox input "true"
click at [459, 488] on label "I allow NextChapter & UCS to charge my credit card on file to download this cre…" at bounding box center [685, 488] width 453 height 16
click at [466, 488] on input "I allow NextChapter & UCS to charge my credit card on file to download this cre…" at bounding box center [471, 485] width 11 height 11
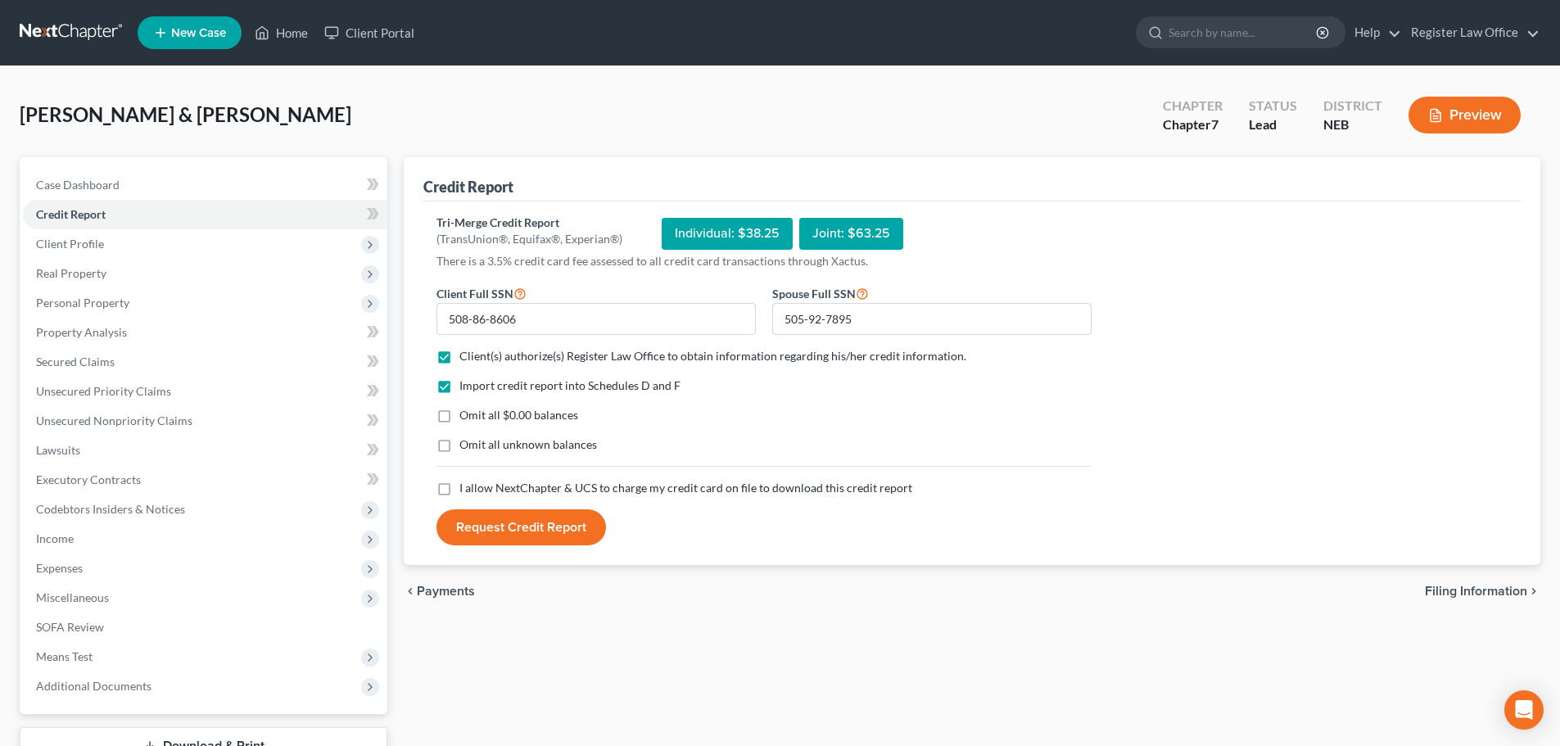
checkbox input "true"
click at [487, 523] on button "Request Credit Report" at bounding box center [521, 527] width 170 height 36
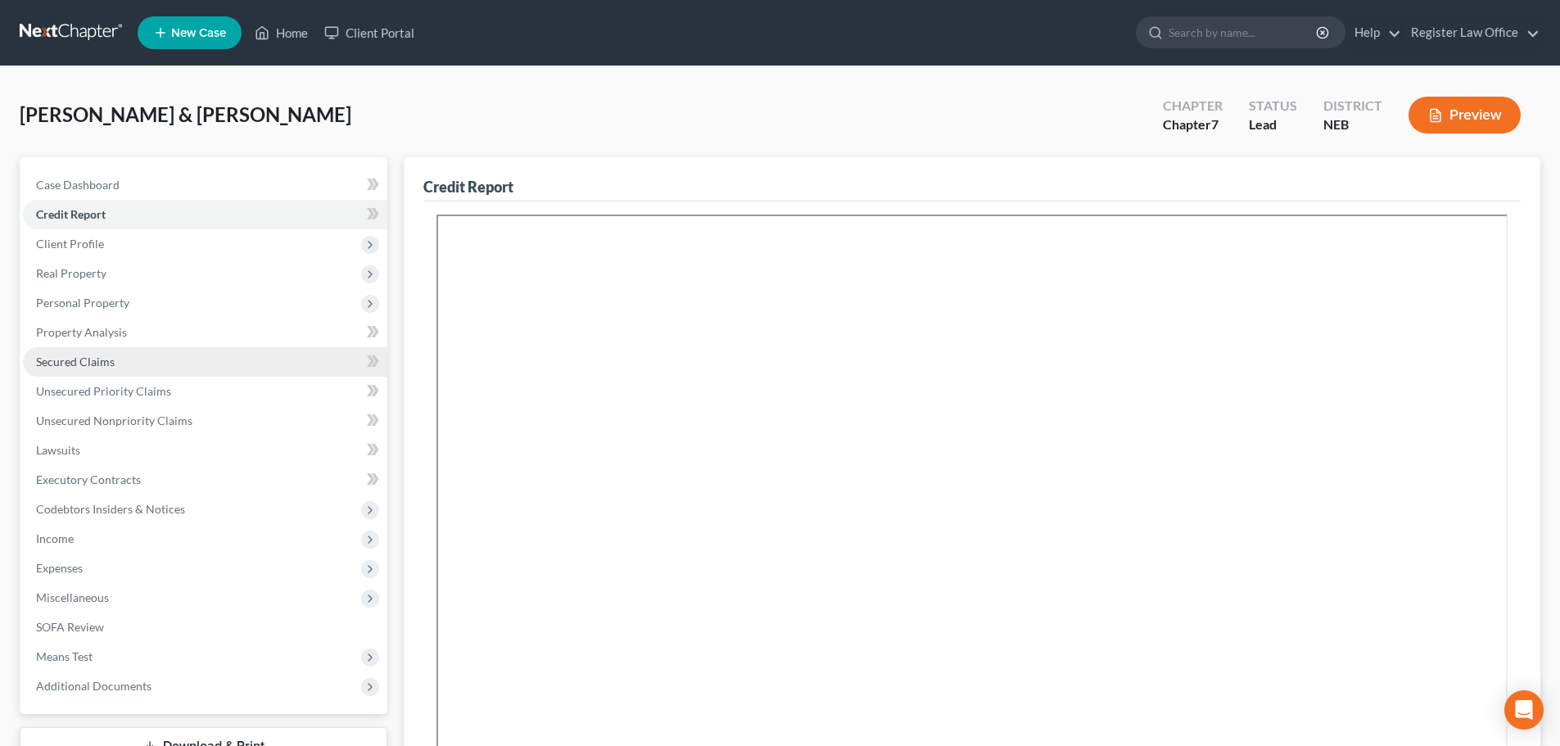
click at [94, 357] on span "Secured Claims" at bounding box center [75, 362] width 79 height 14
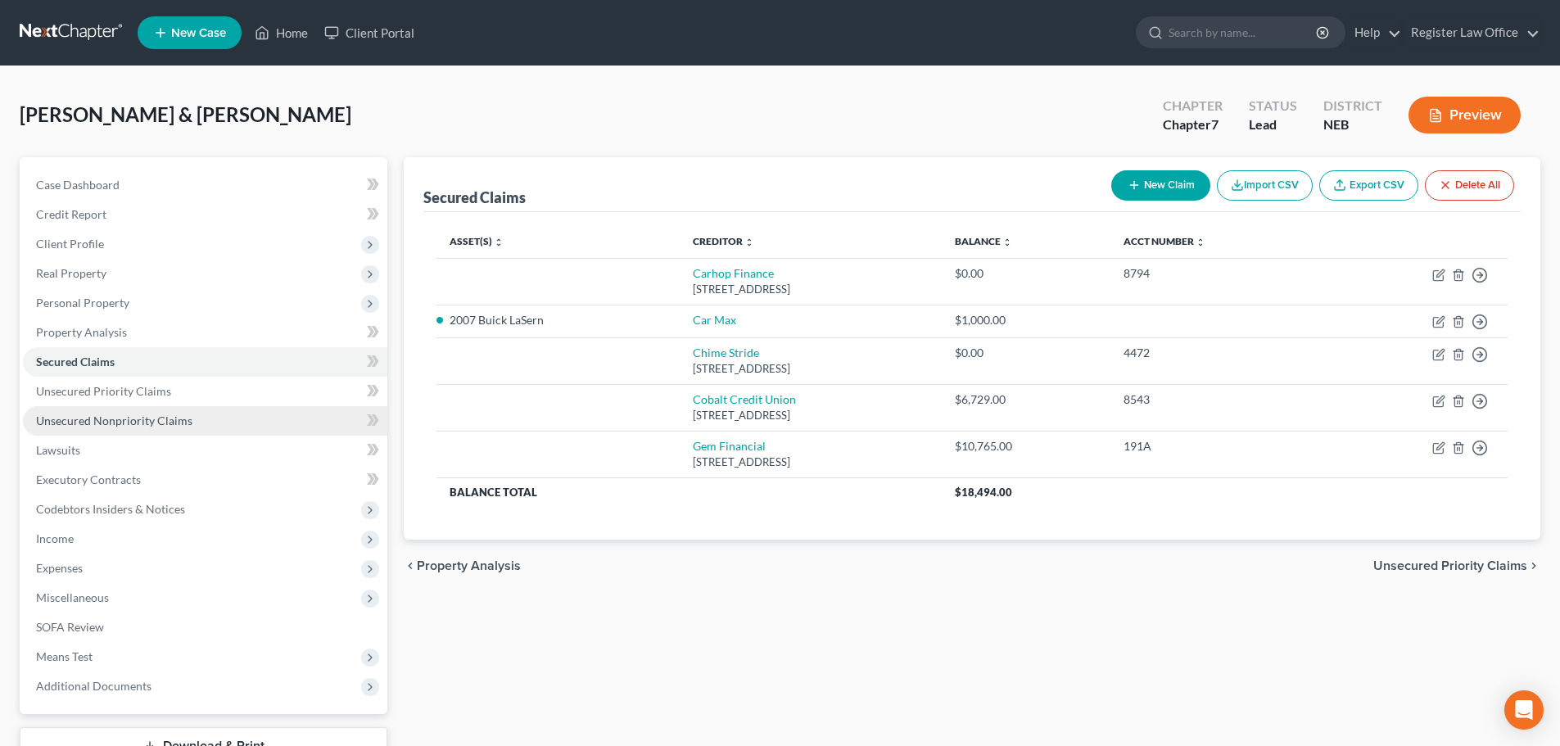
click at [182, 425] on span "Unsecured Nonpriority Claims" at bounding box center [114, 421] width 156 height 14
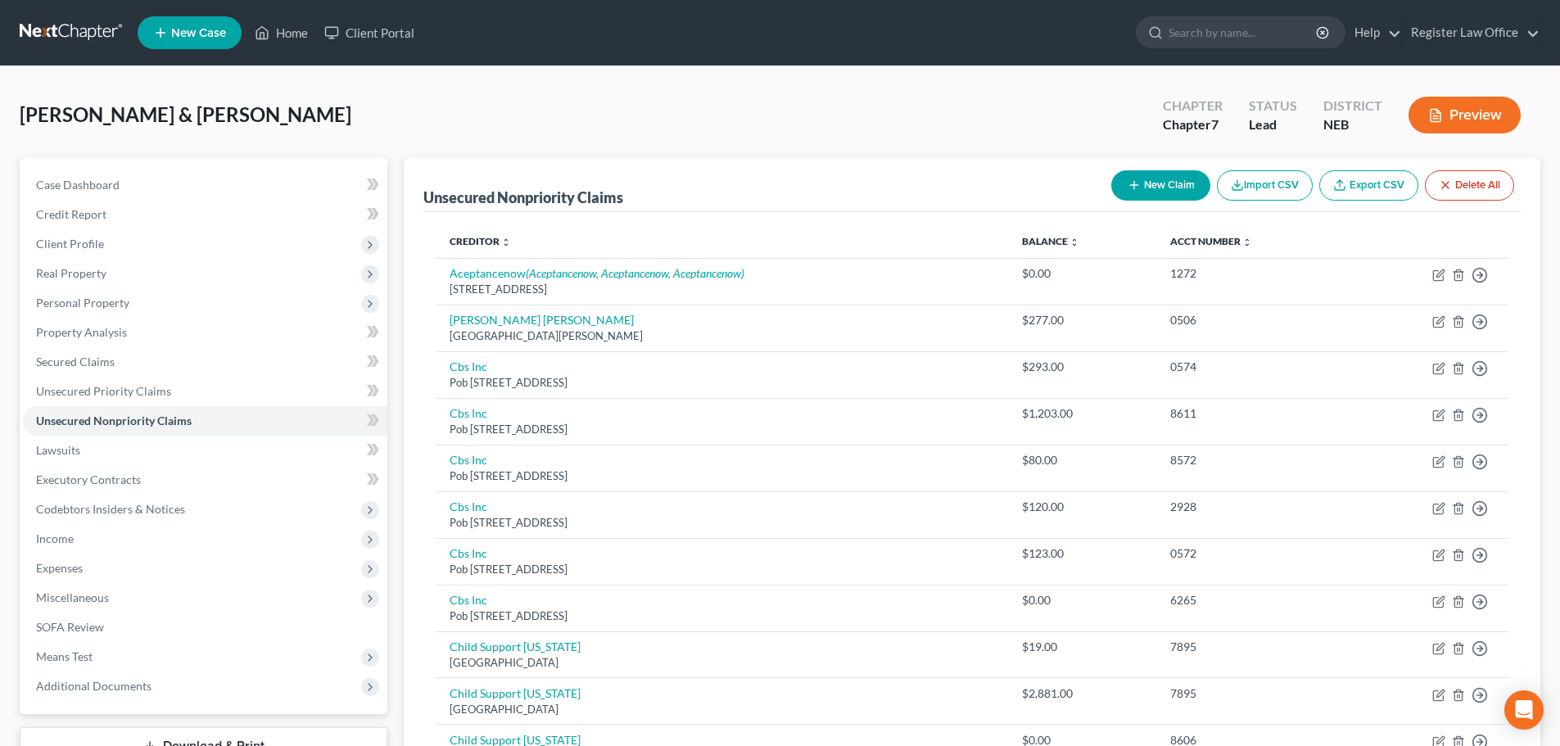
click at [1447, 119] on button "Preview" at bounding box center [1464, 115] width 112 height 37
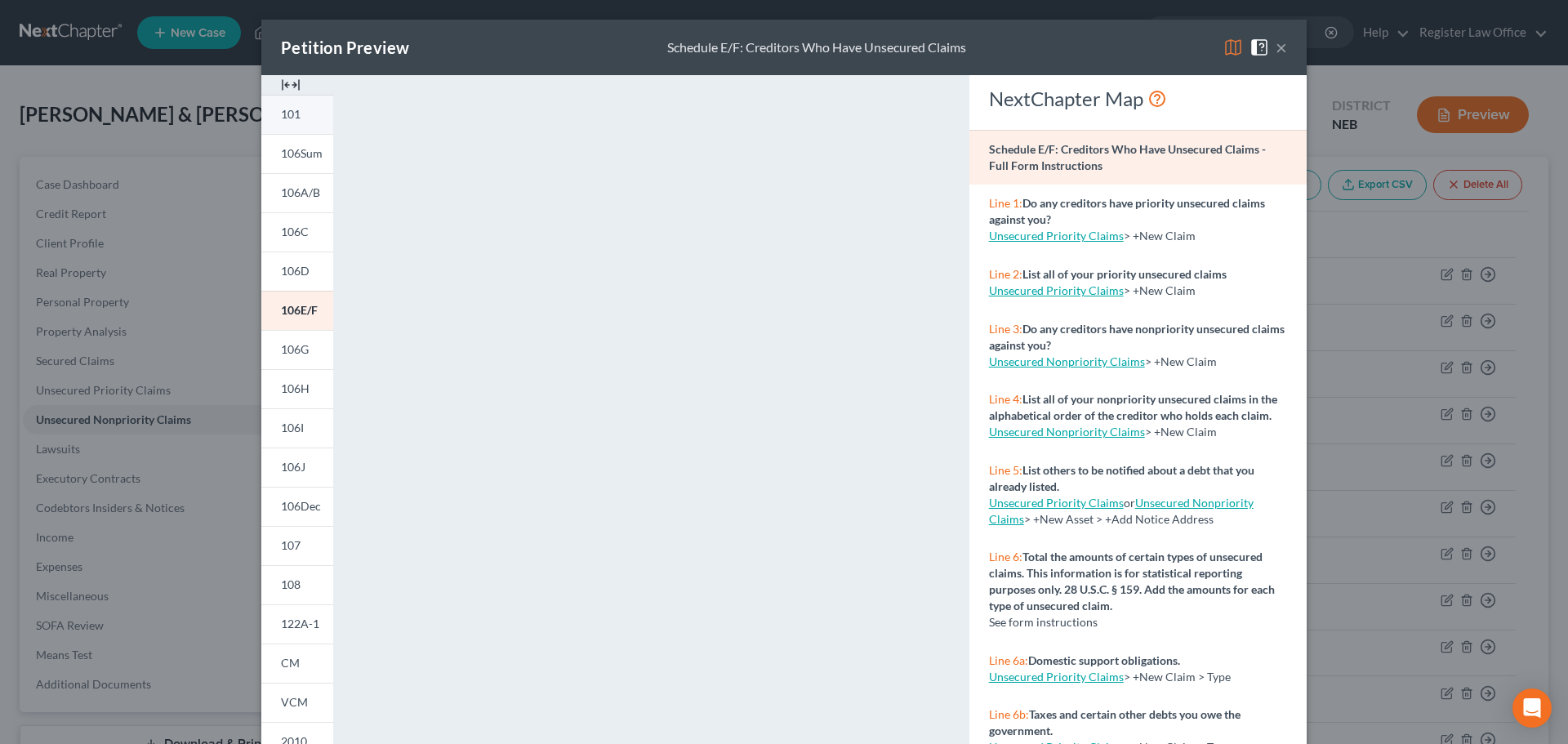
click at [302, 121] on link "101" at bounding box center [297, 114] width 72 height 39
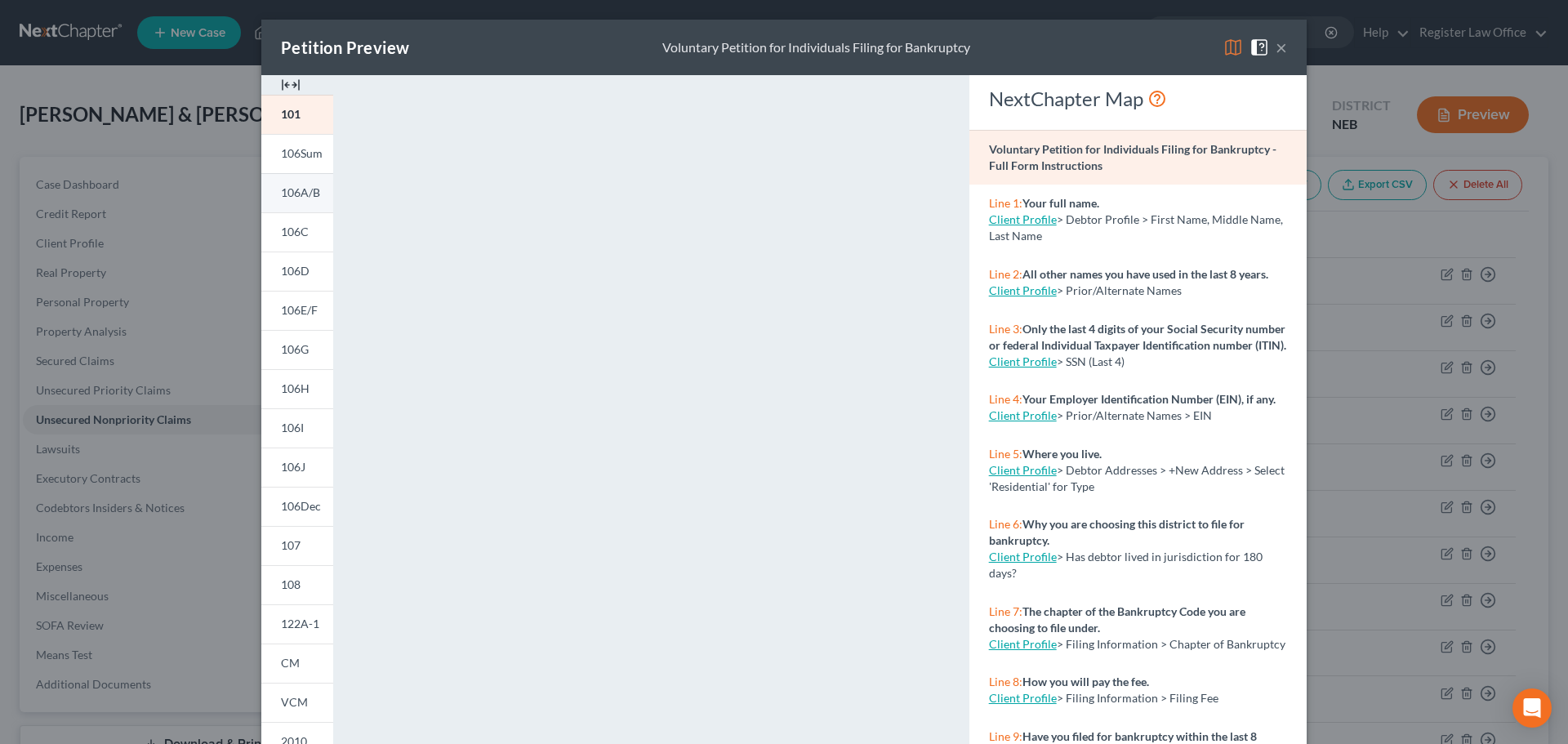
click at [294, 199] on span "106A/B" at bounding box center [300, 192] width 39 height 14
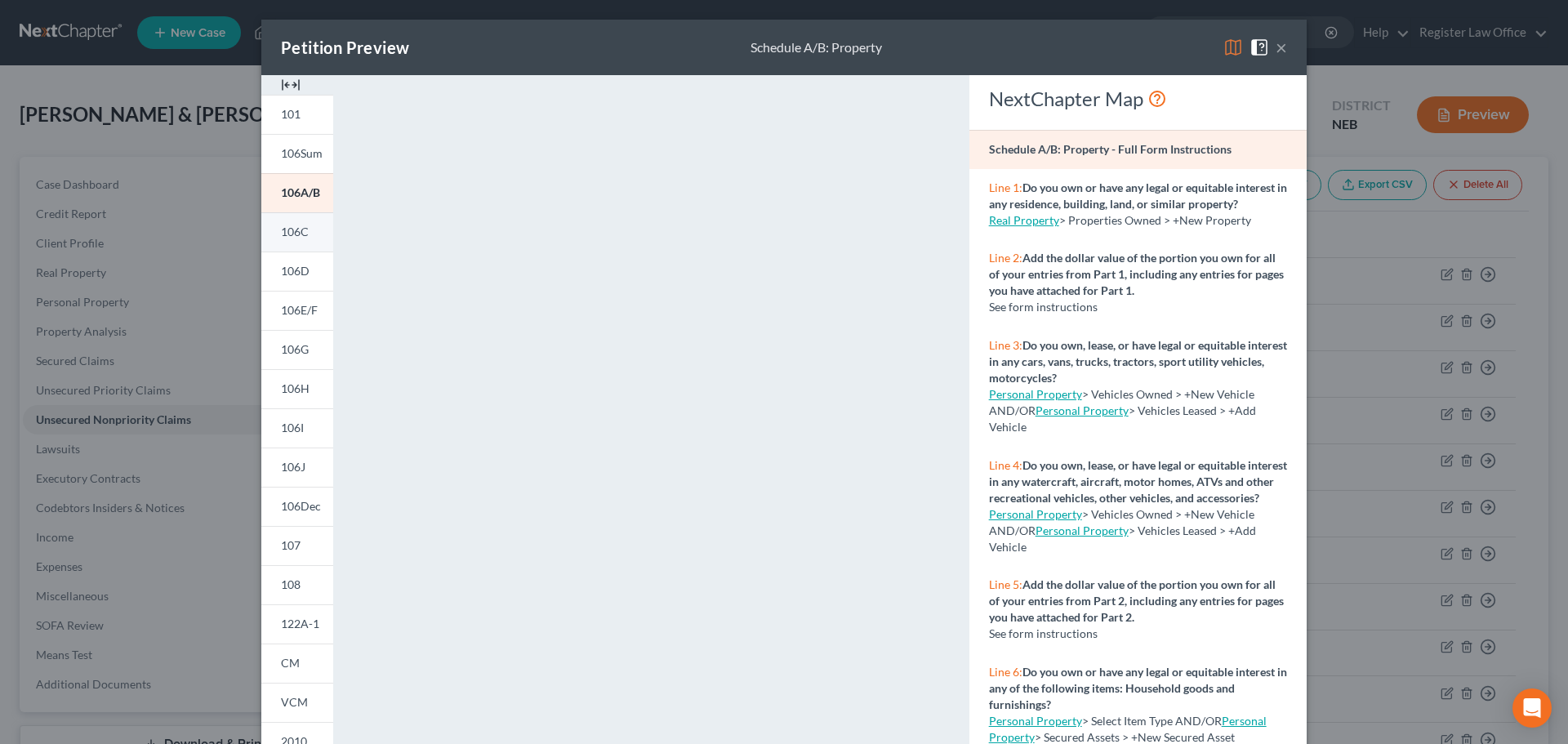
click at [282, 236] on span "106C" at bounding box center [295, 231] width 28 height 14
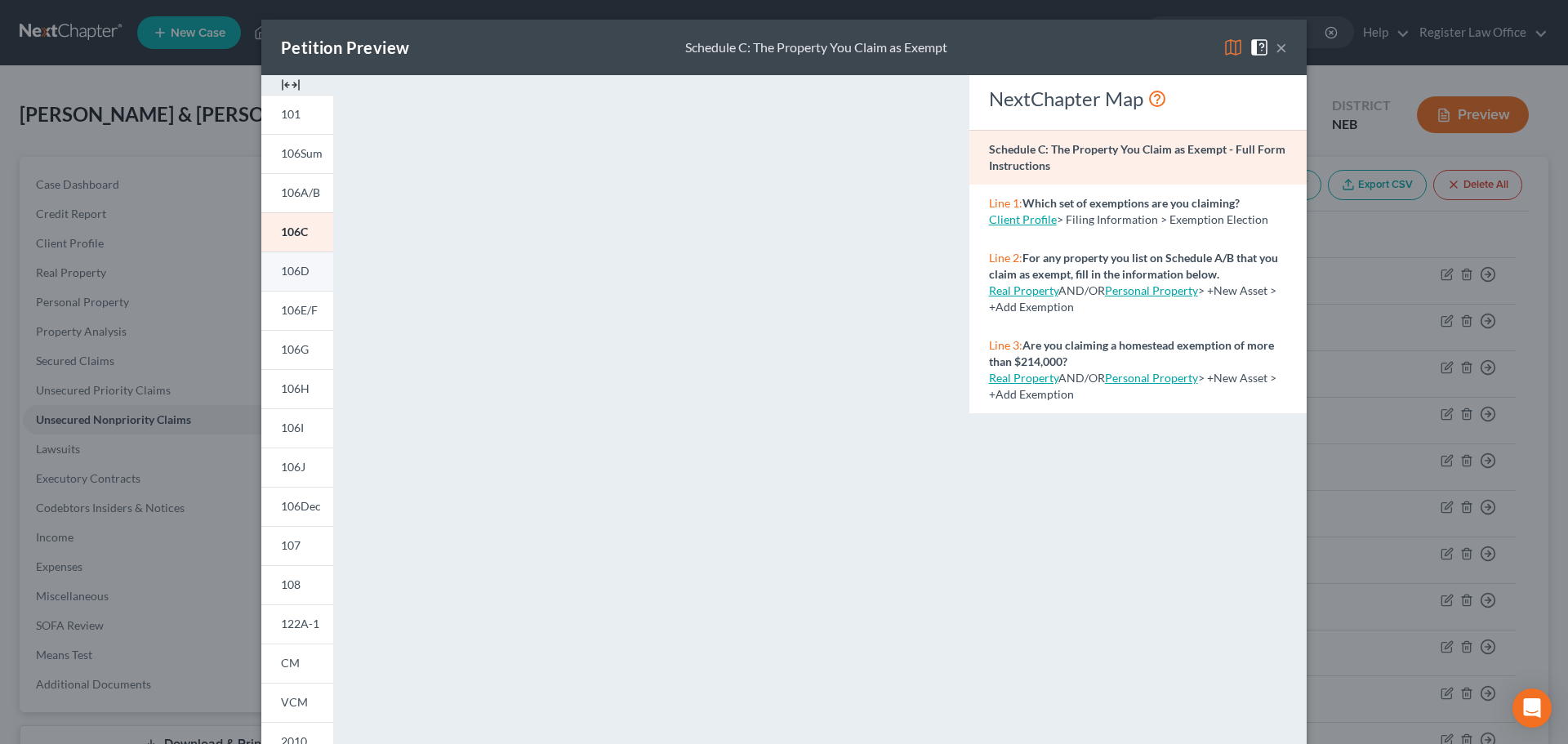
click at [286, 275] on span "106D" at bounding box center [295, 270] width 29 height 14
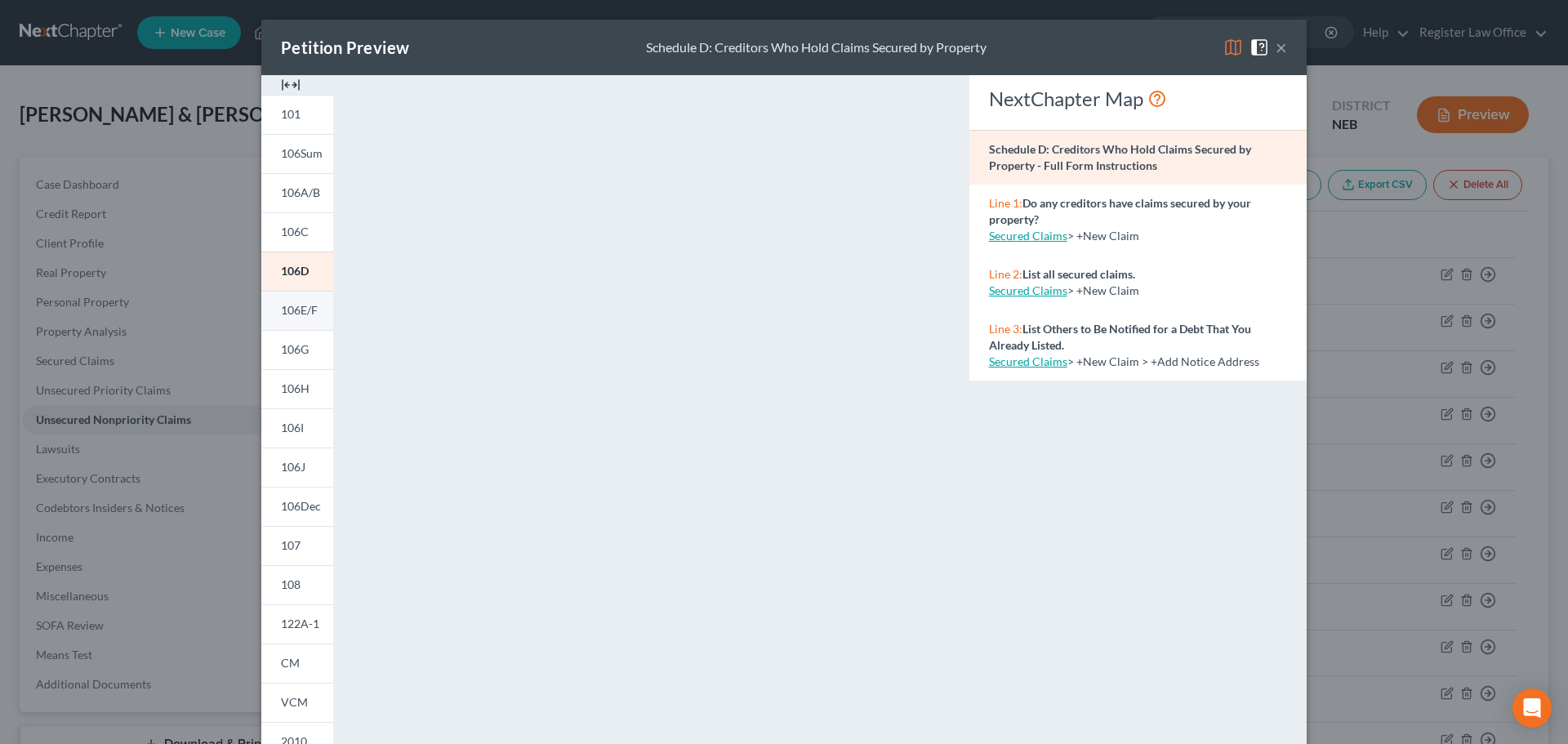
click at [301, 304] on span "106E/F" at bounding box center [299, 310] width 37 height 14
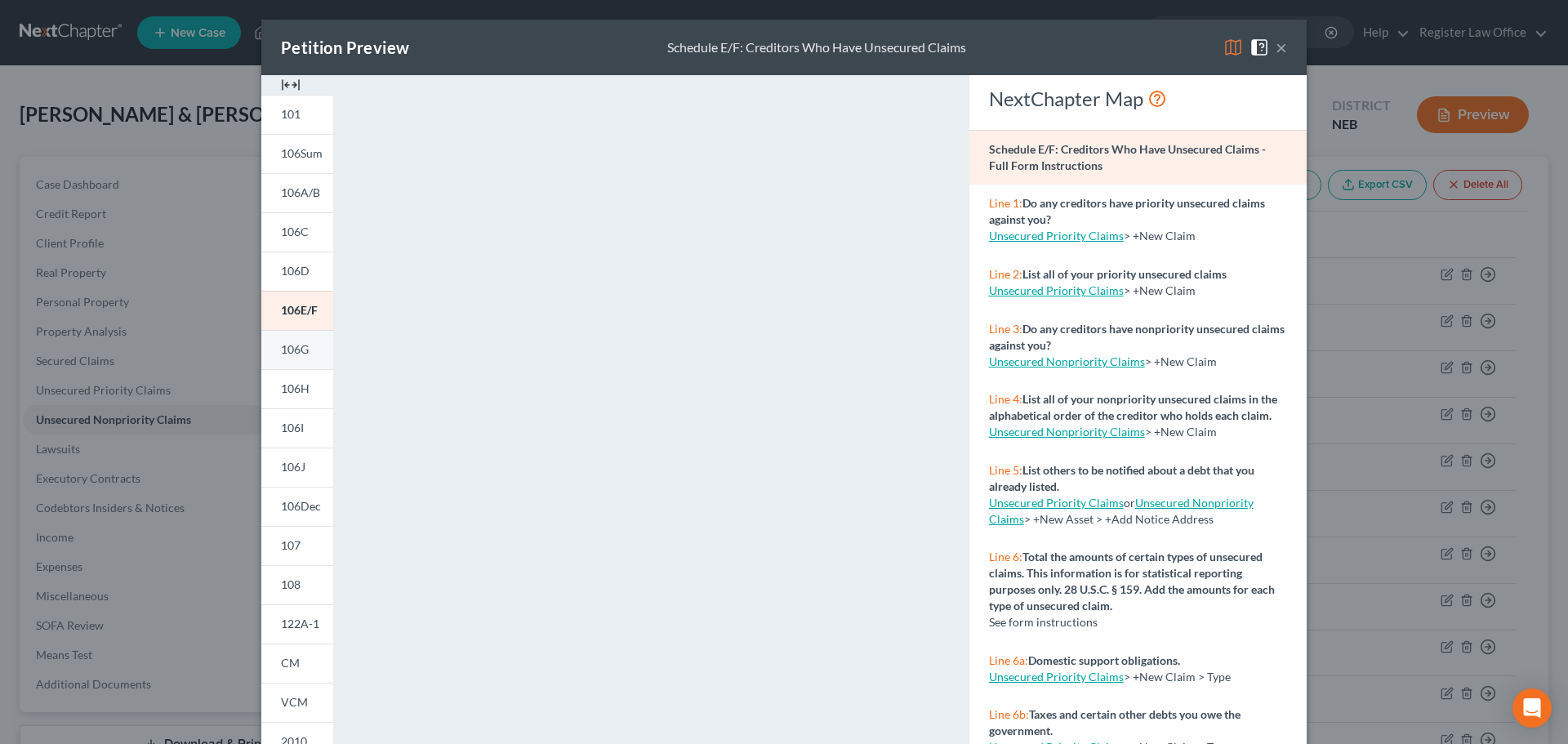
click at [282, 349] on span "106G" at bounding box center [295, 349] width 28 height 14
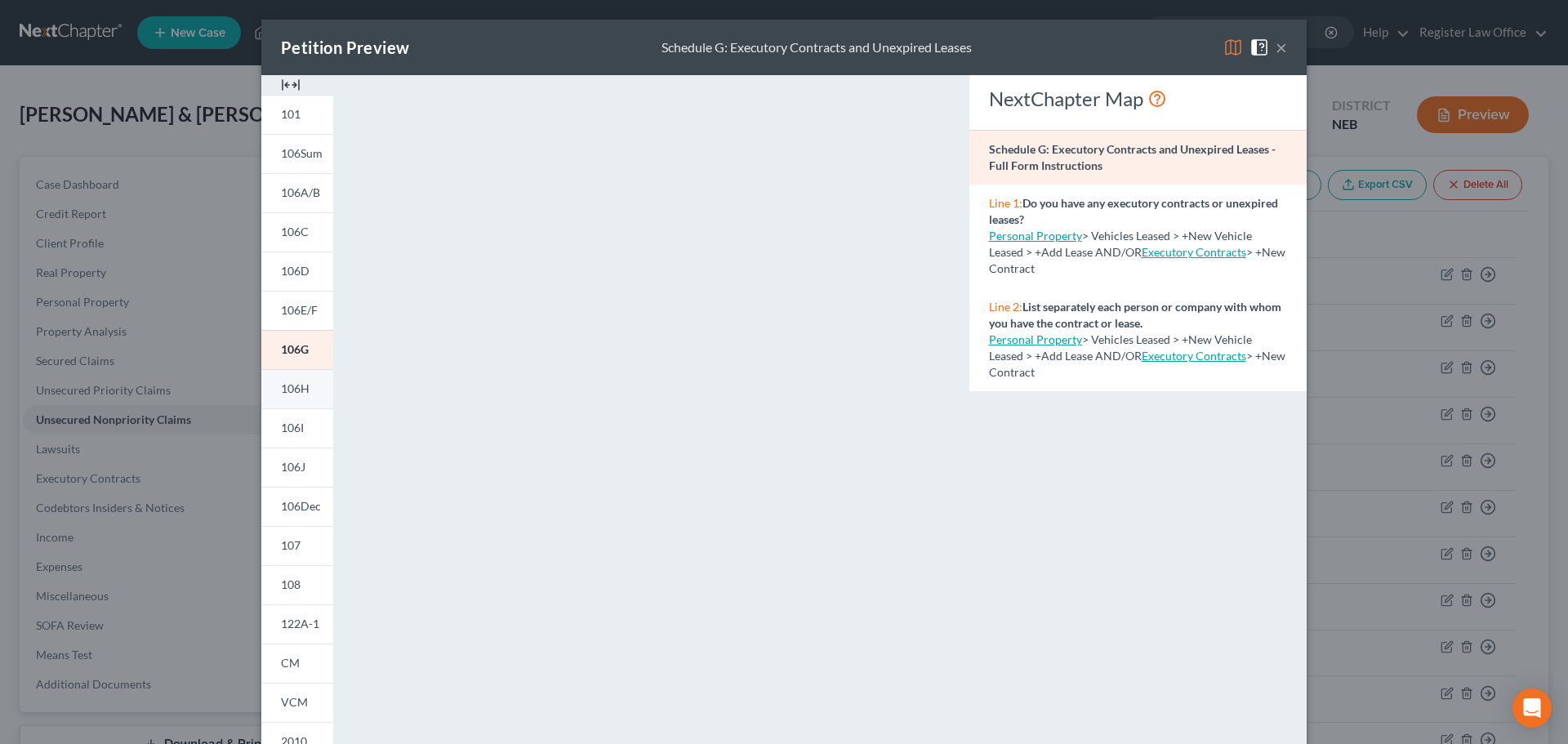
click at [291, 384] on span "106H" at bounding box center [295, 388] width 29 height 14
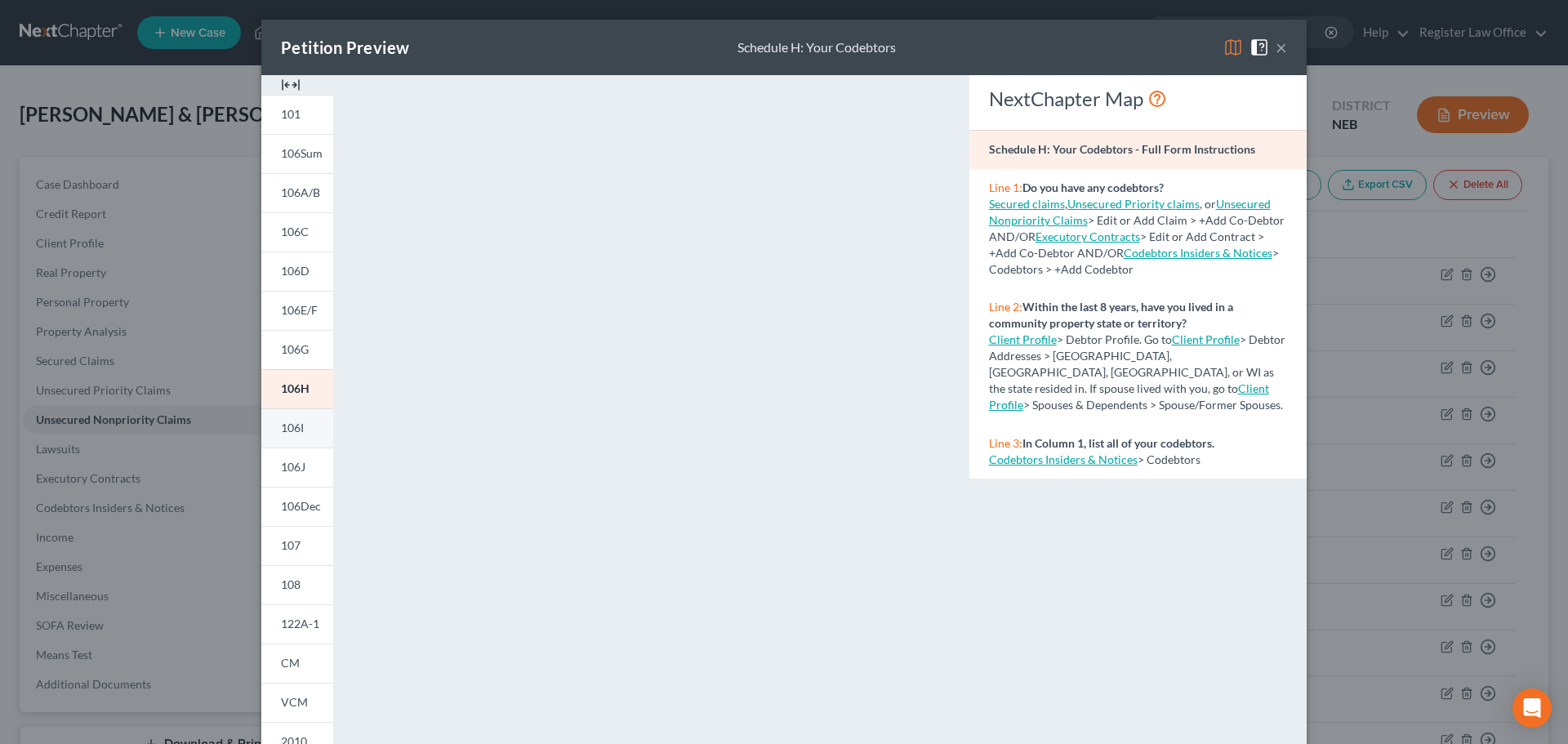
click at [296, 430] on span "106I" at bounding box center [292, 428] width 23 height 14
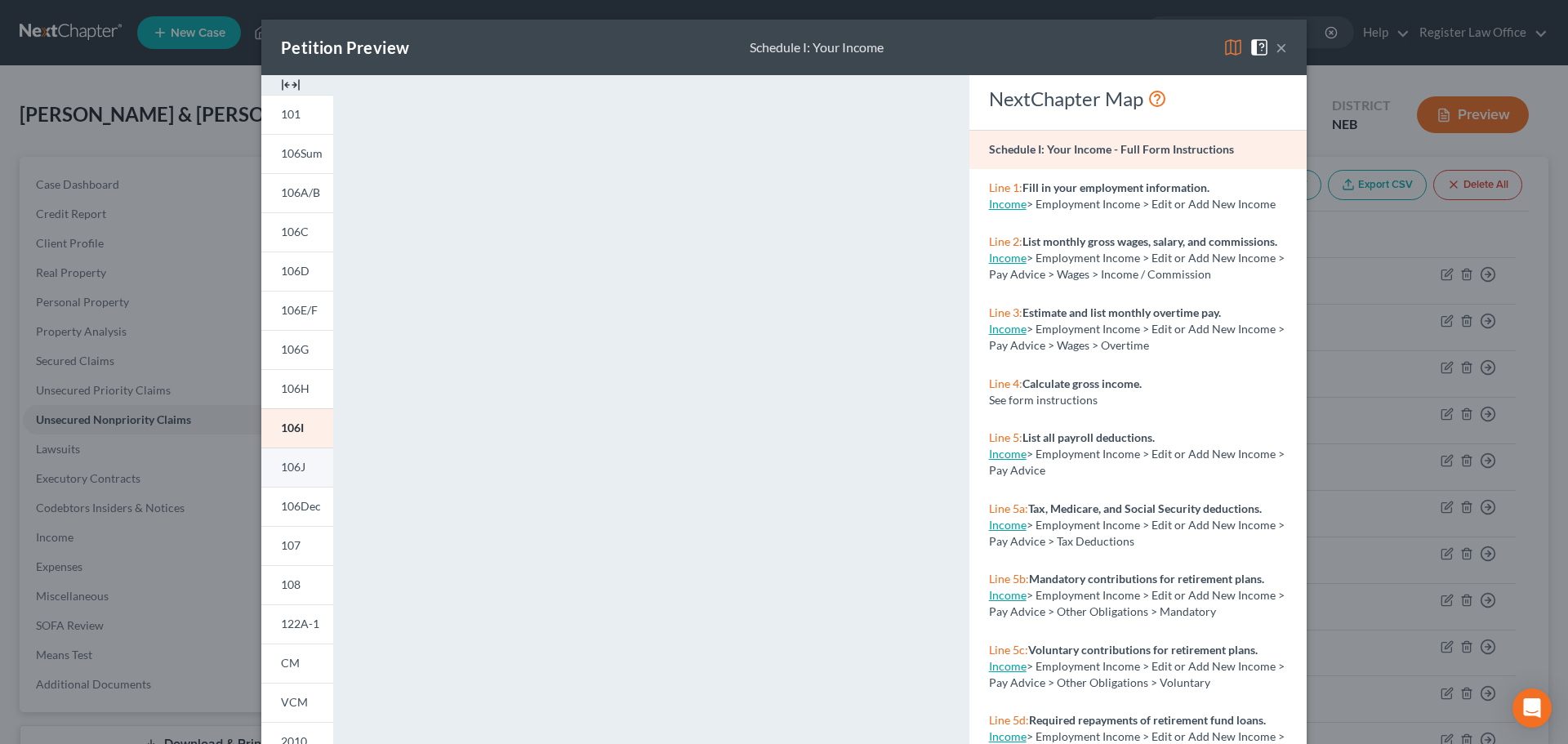
click at [286, 465] on span "106J" at bounding box center [293, 467] width 25 height 14
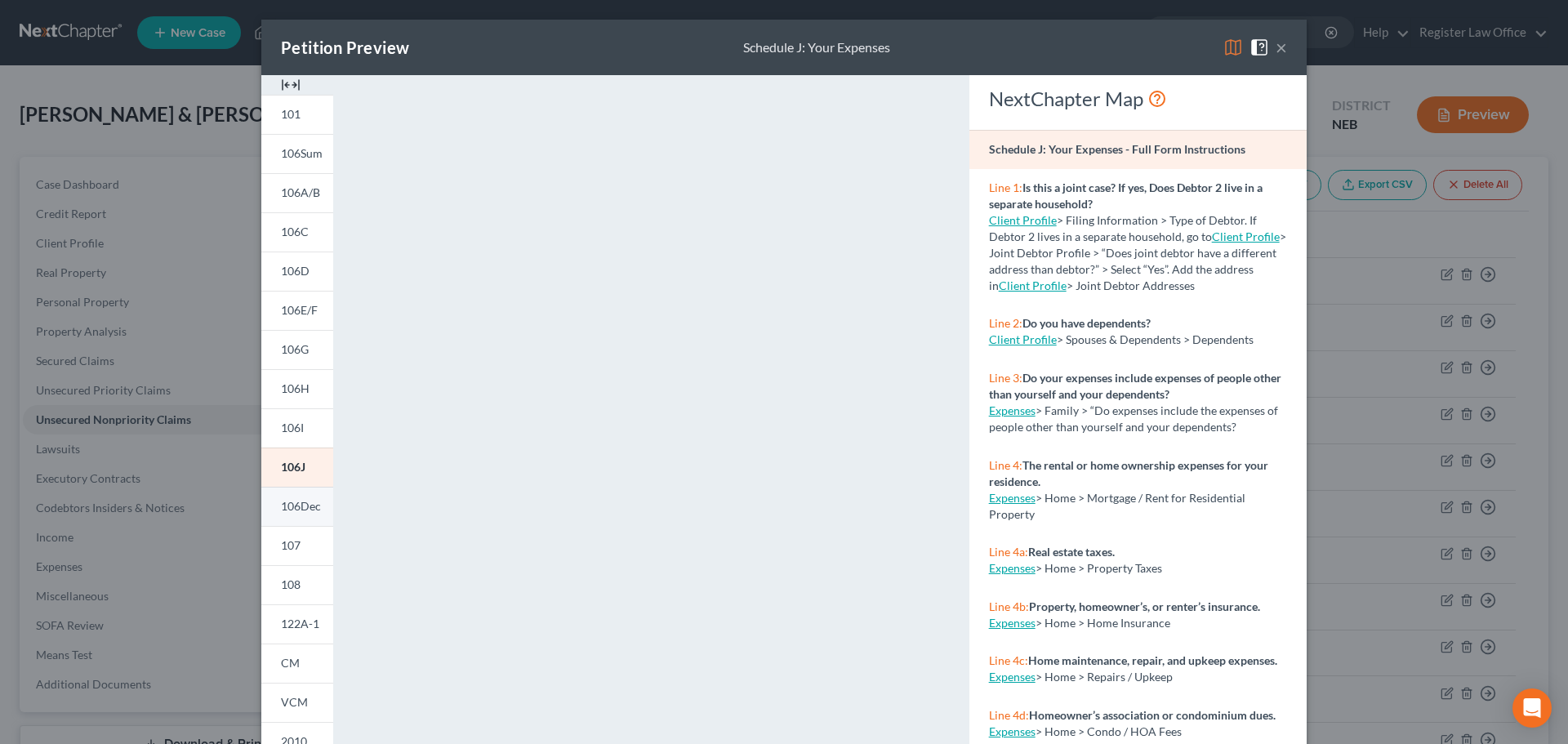
click at [298, 506] on span "106Dec" at bounding box center [301, 506] width 40 height 14
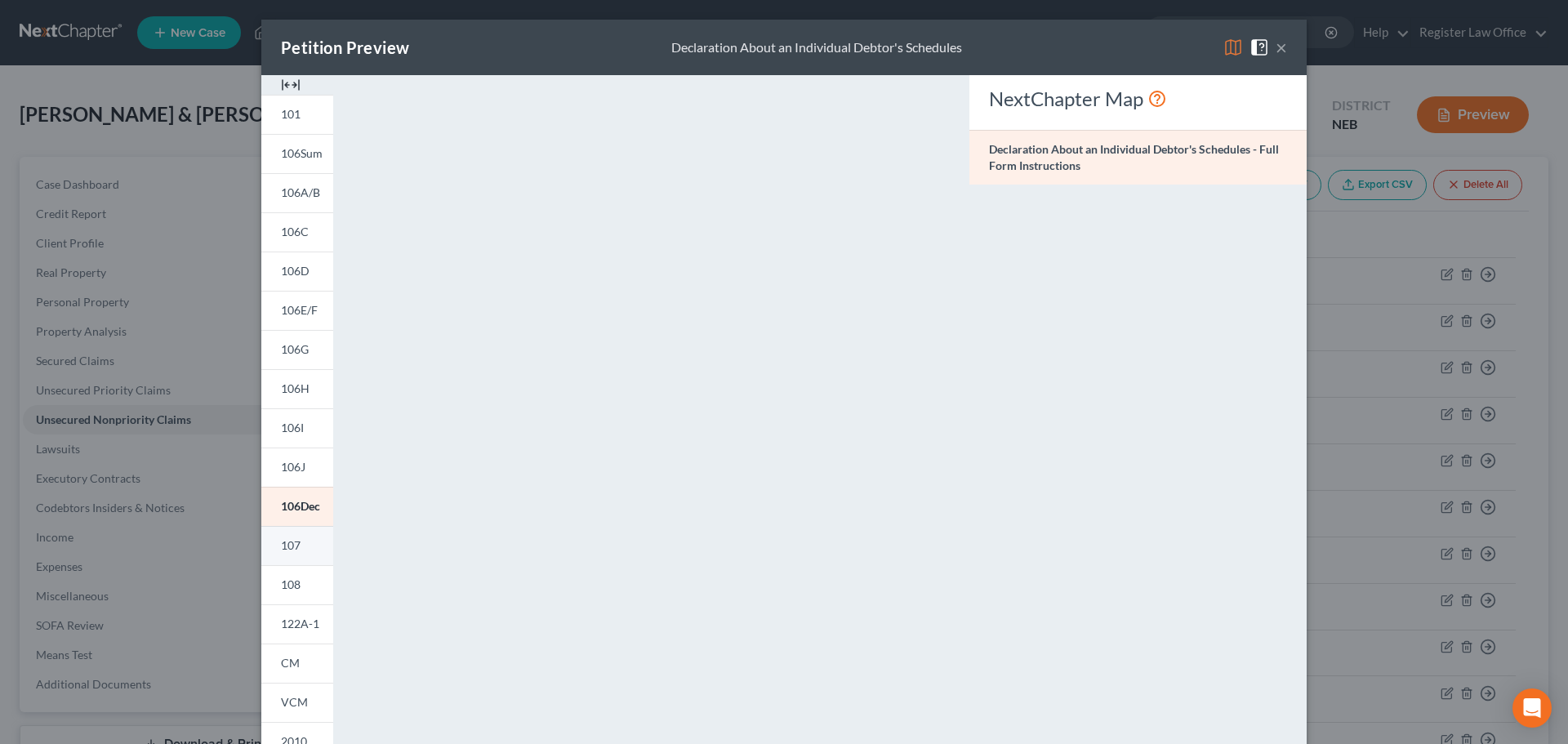
click at [292, 549] on span "107" at bounding box center [291, 546] width 20 height 14
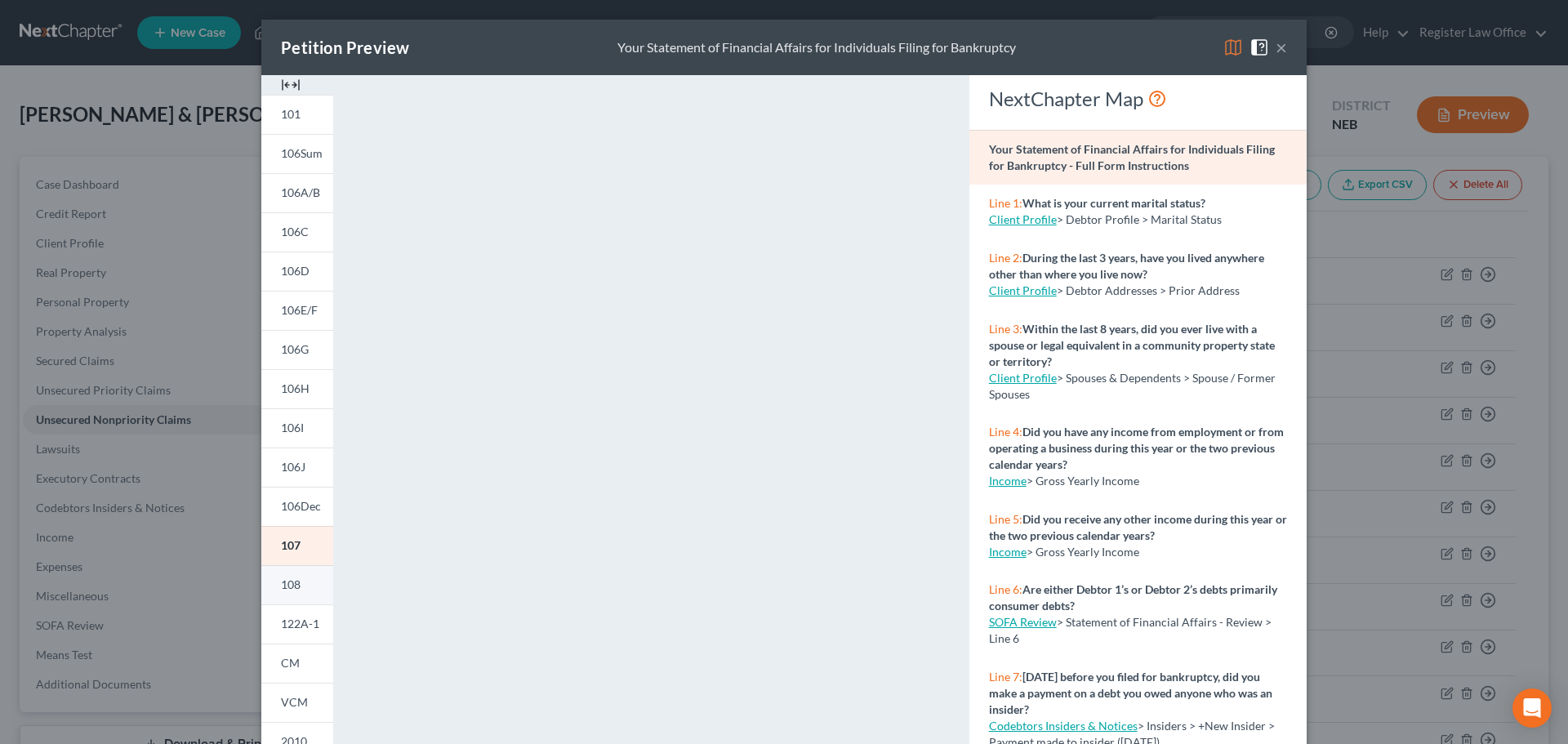
click at [302, 581] on link "108" at bounding box center [297, 584] width 72 height 39
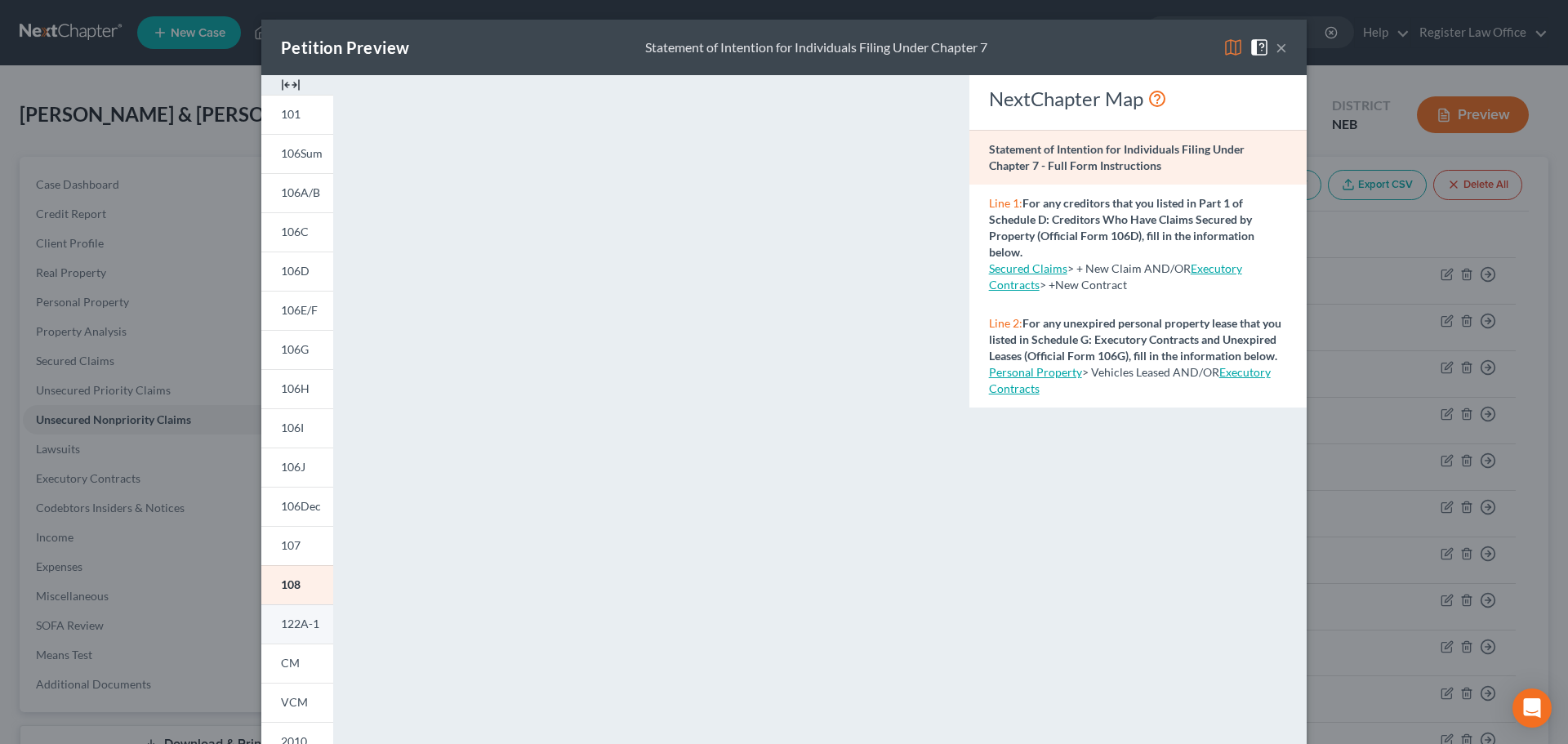
click at [298, 632] on link "122A-1" at bounding box center [297, 623] width 72 height 39
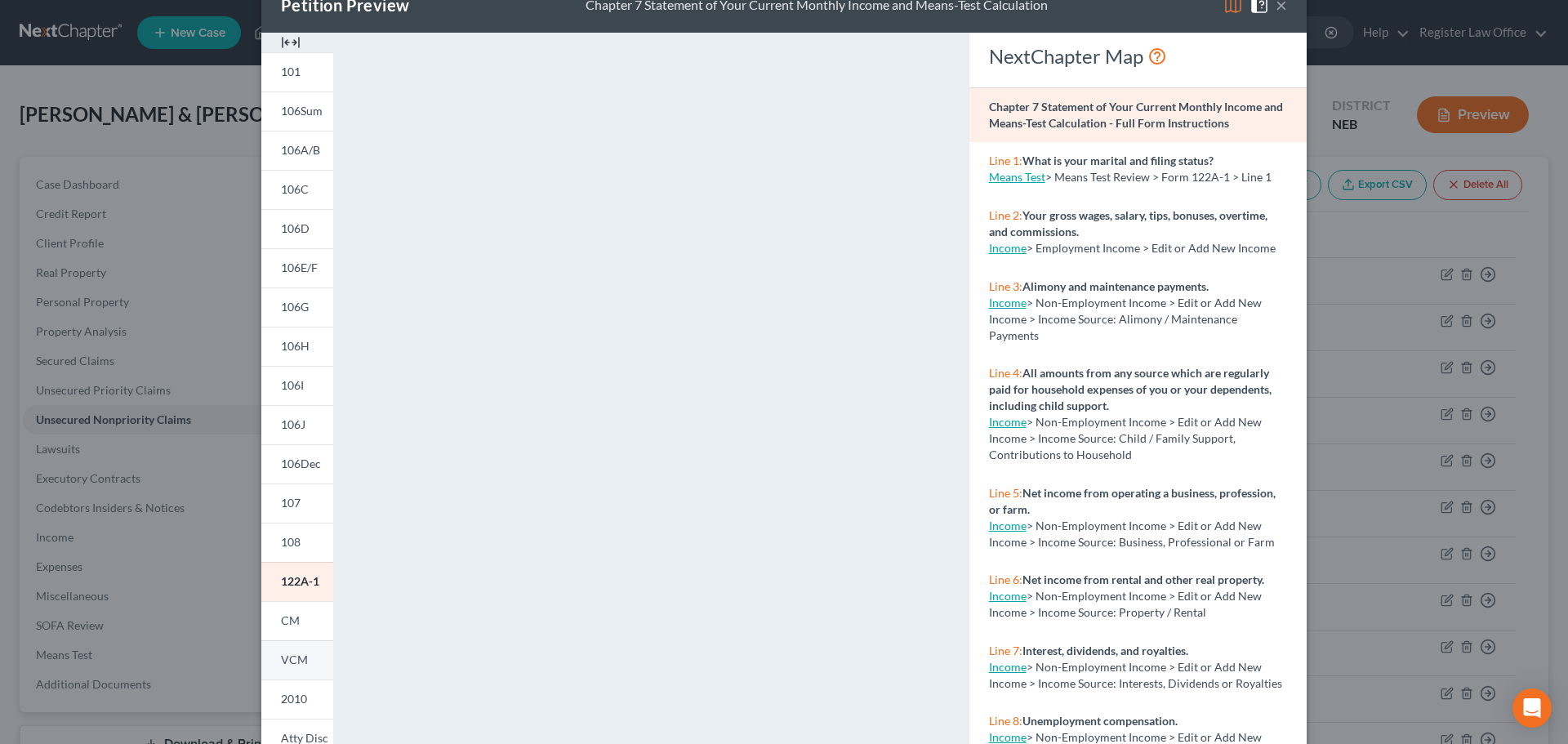
scroll to position [82, 0]
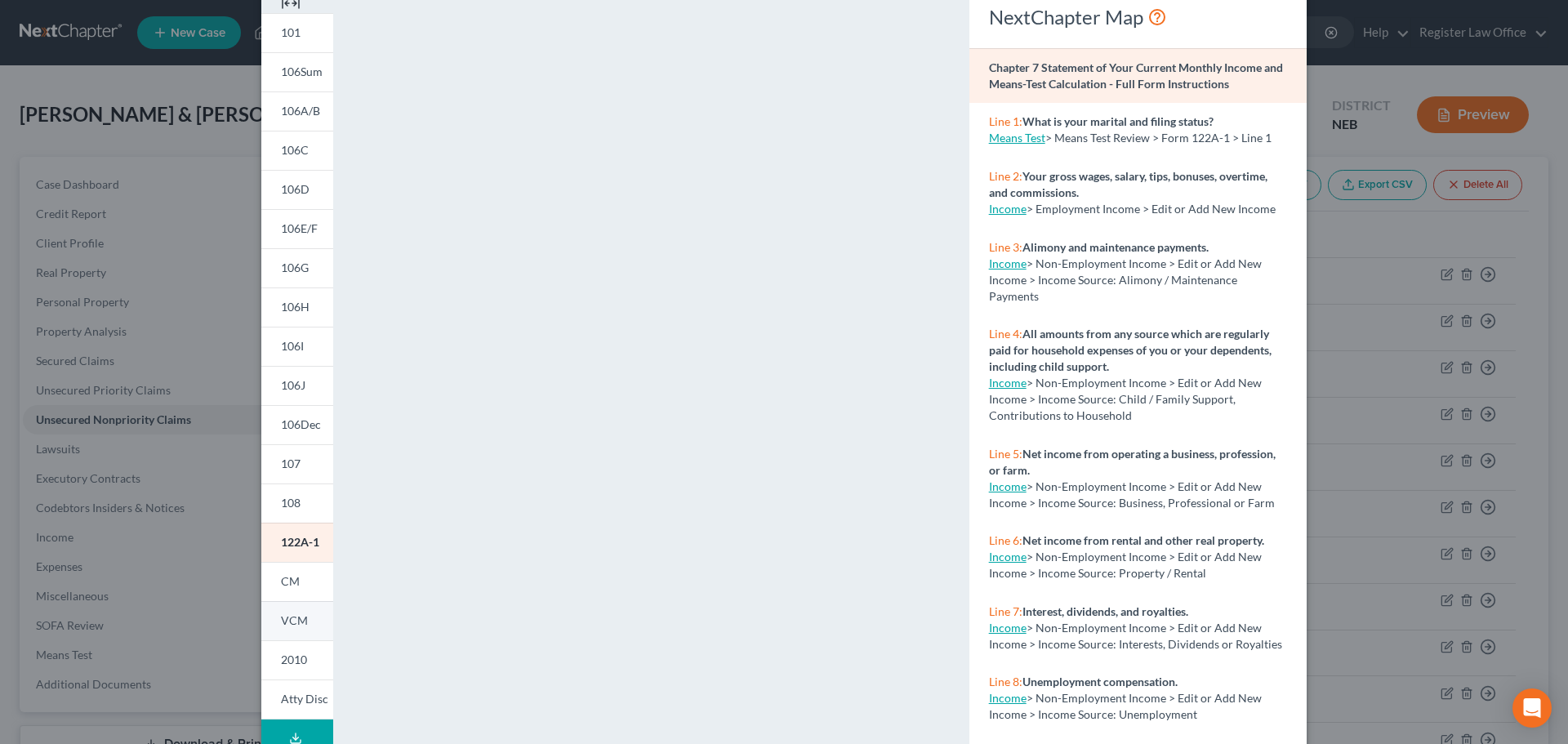
click at [294, 618] on span "VCM" at bounding box center [294, 620] width 27 height 14
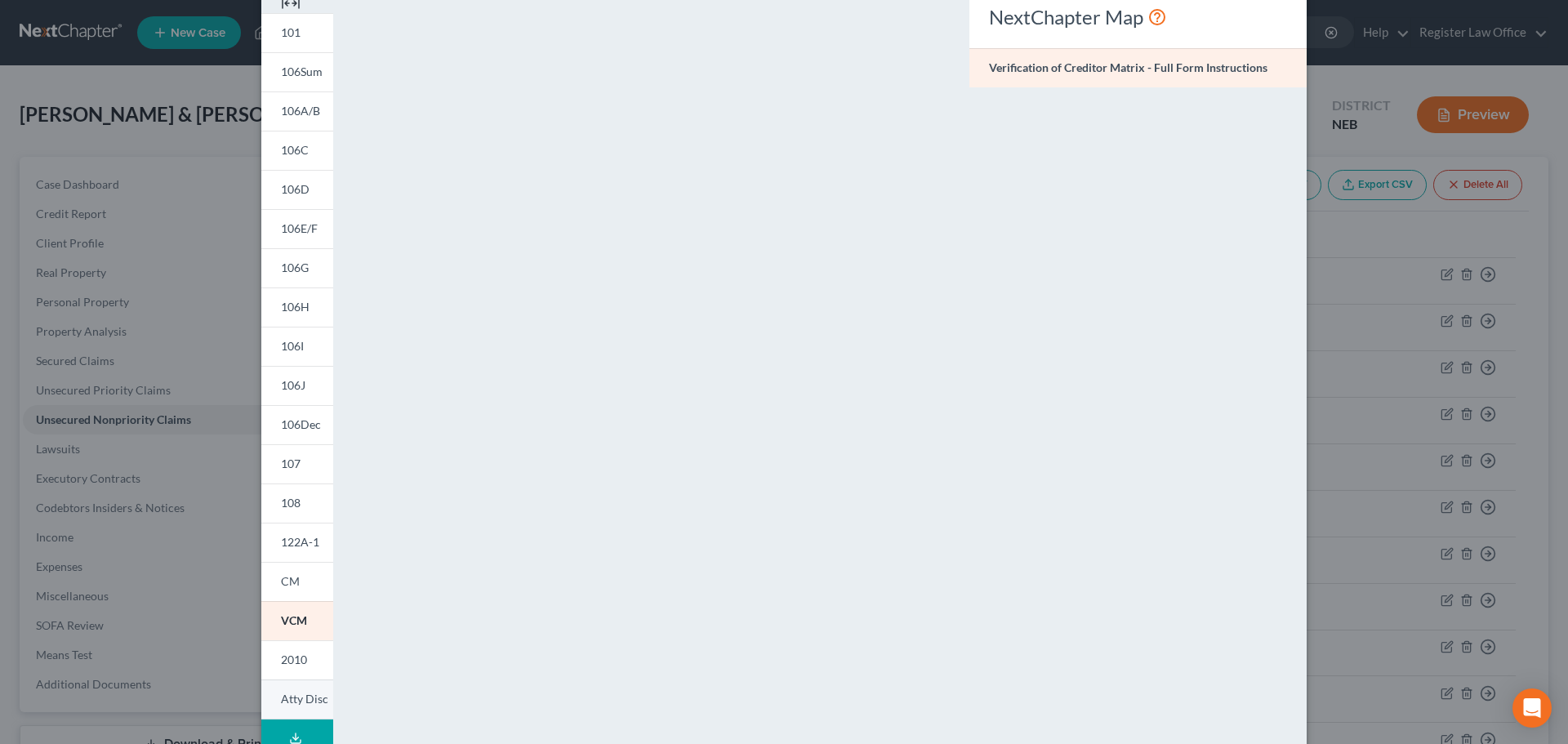
click at [283, 701] on span "Atty Disc" at bounding box center [304, 699] width 47 height 14
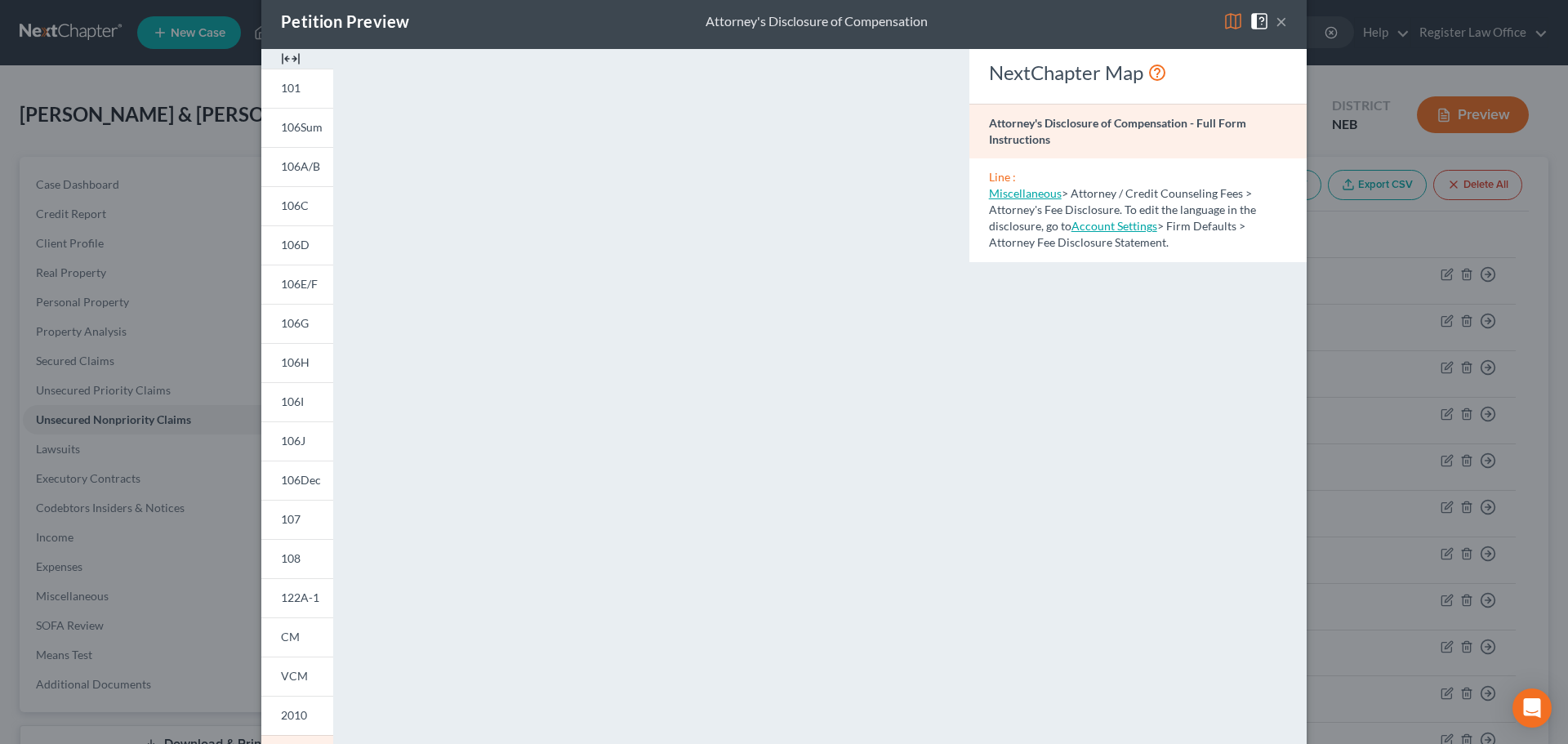
scroll to position [0, 0]
